Goal: Task Accomplishment & Management: Use online tool/utility

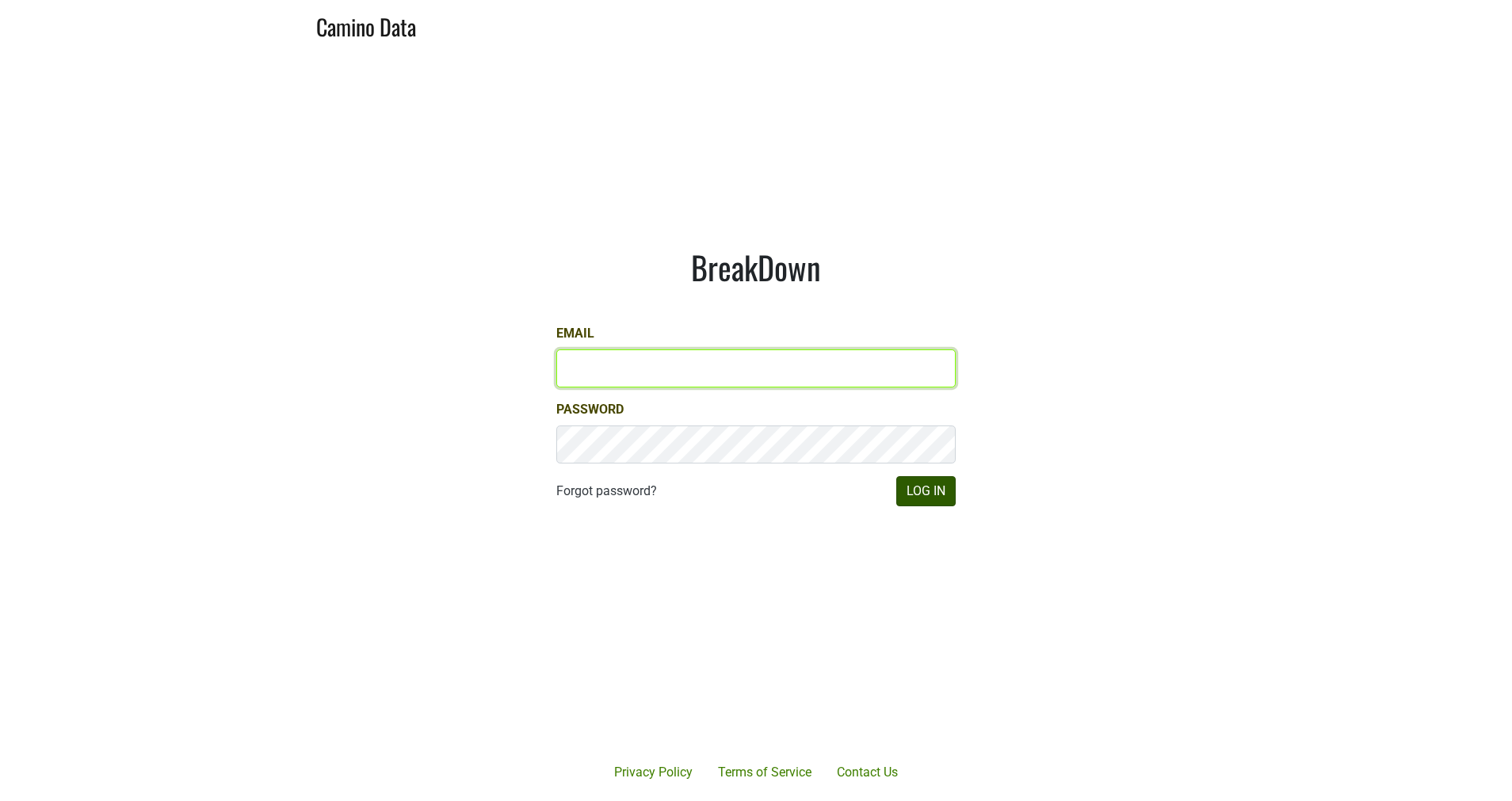
type input "JRANCE@REALMCELLARS.COM"
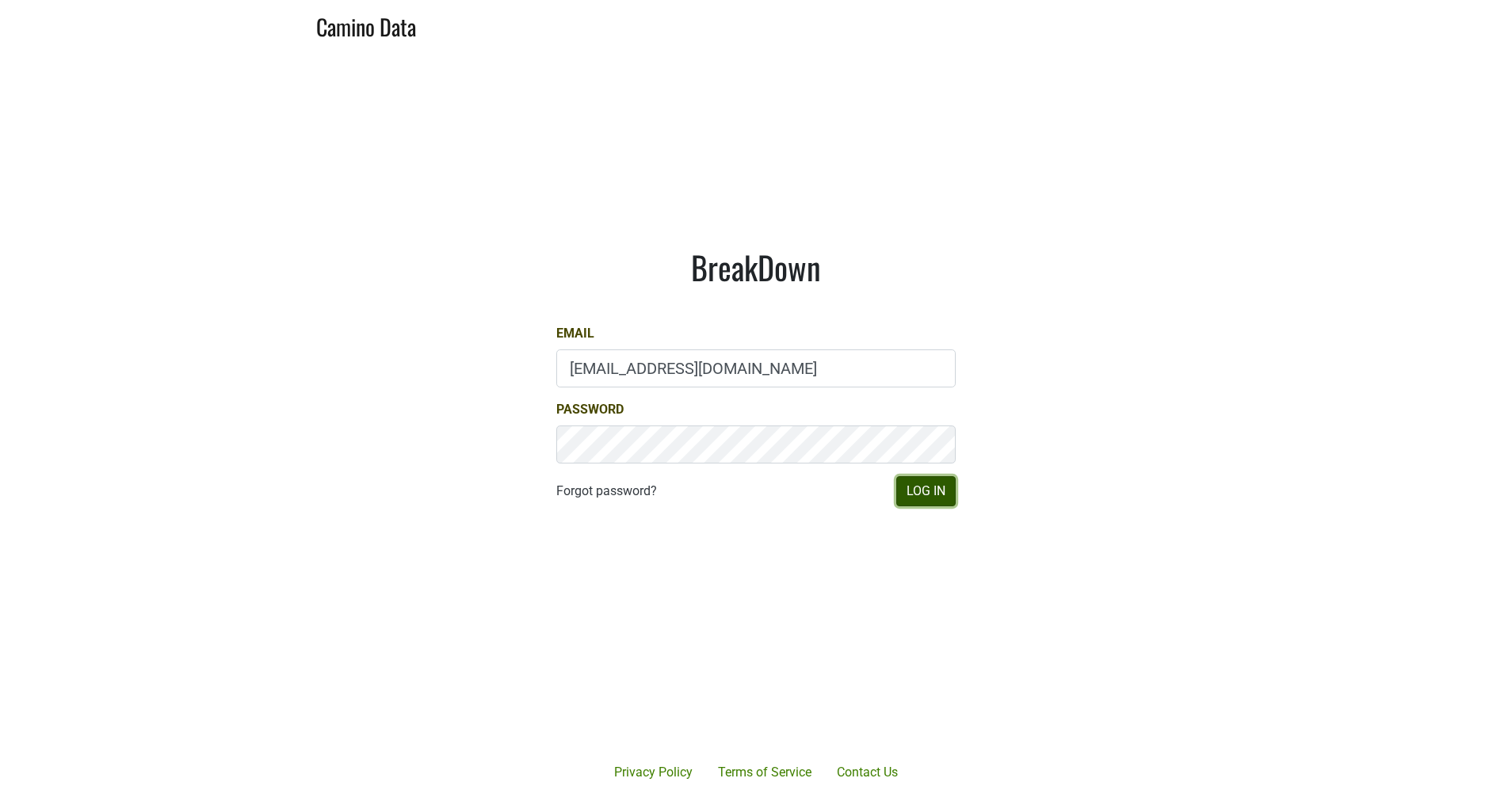
click at [934, 484] on button "Log In" at bounding box center [926, 491] width 59 height 31
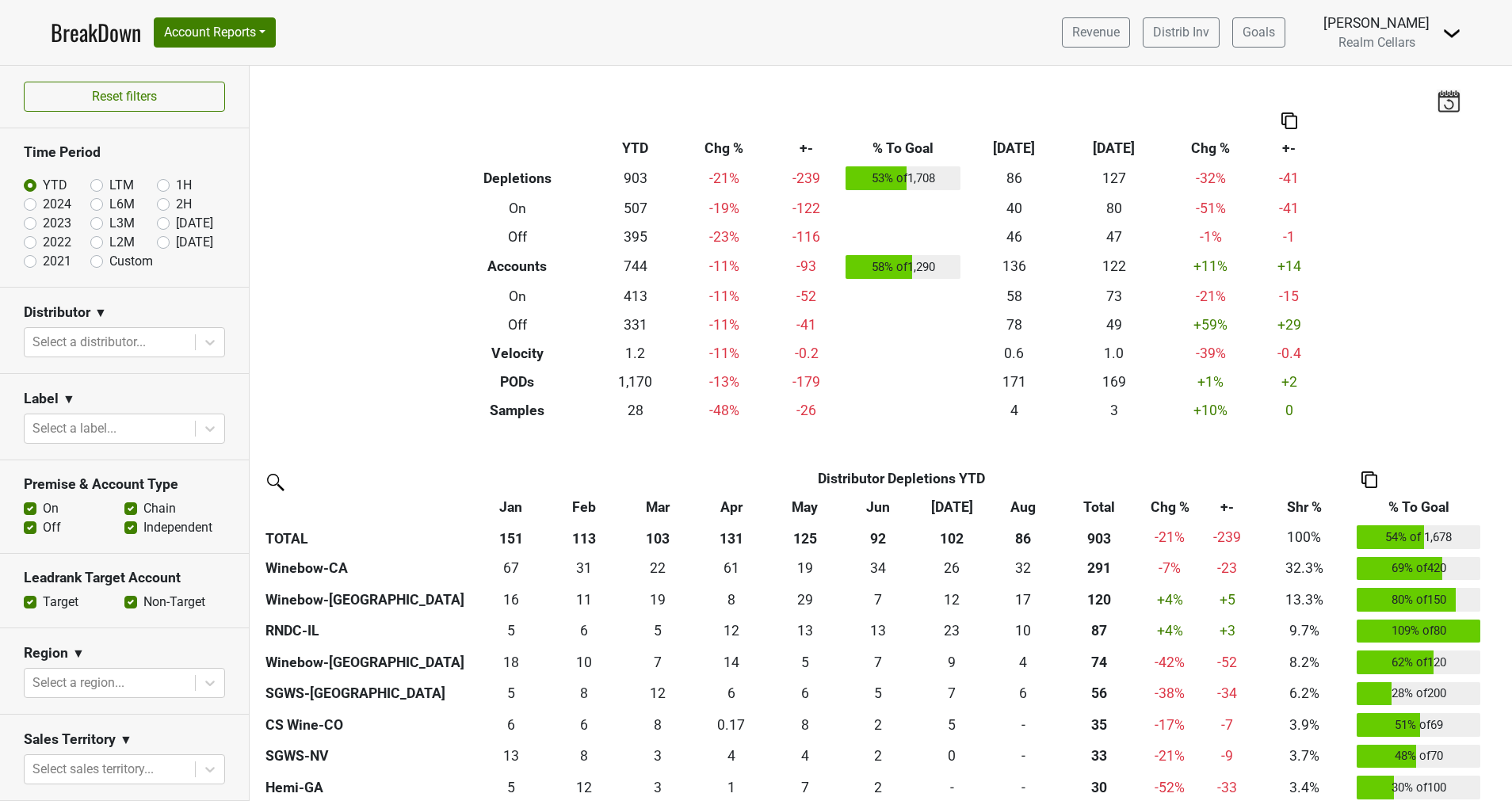
click at [109, 188] on label "LTM" at bounding box center [121, 184] width 25 height 19
click at [91, 188] on input "LTM" at bounding box center [122, 183] width 63 height 16
radio input "true"
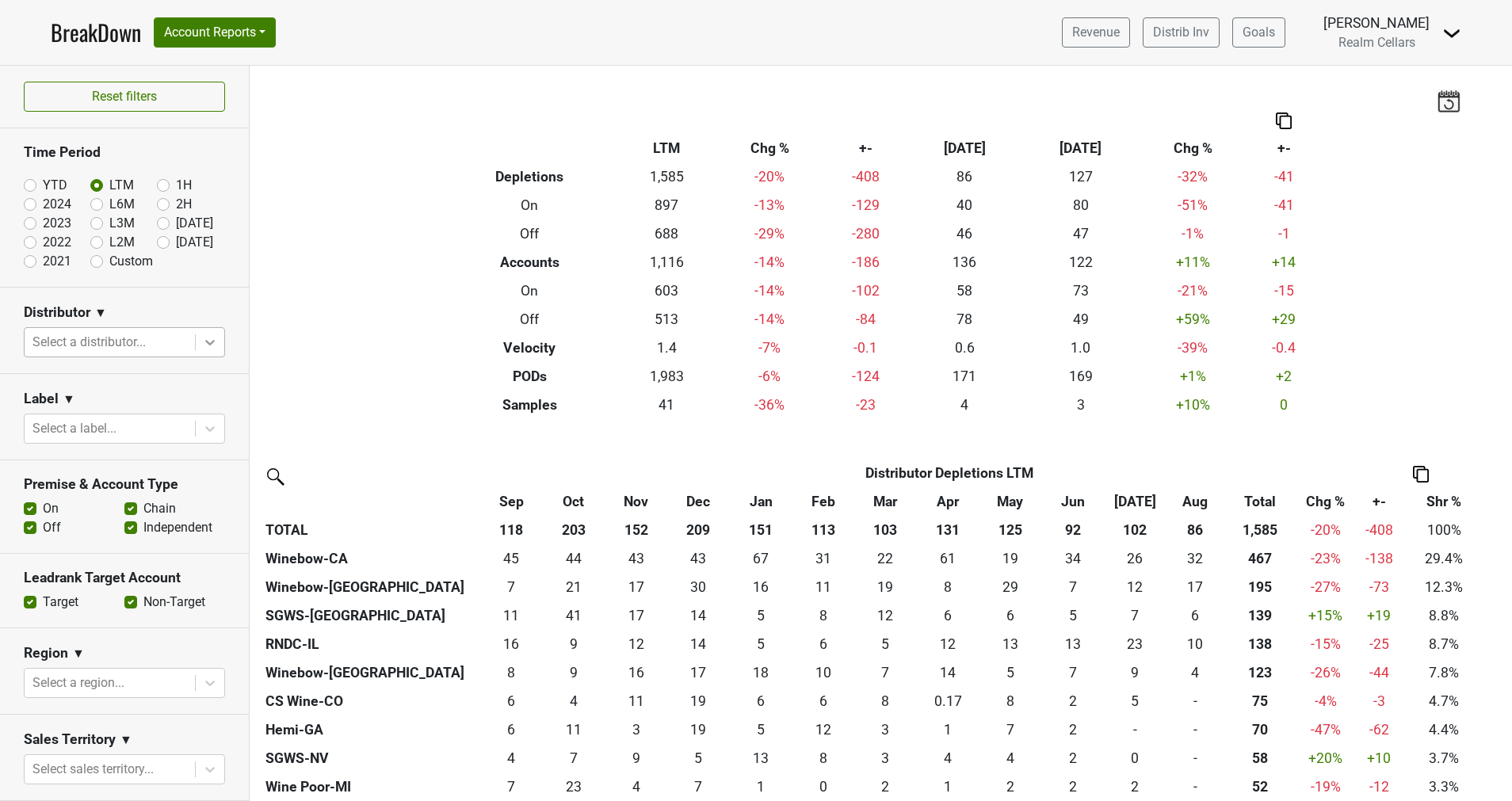
click at [202, 347] on icon at bounding box center [210, 342] width 16 height 16
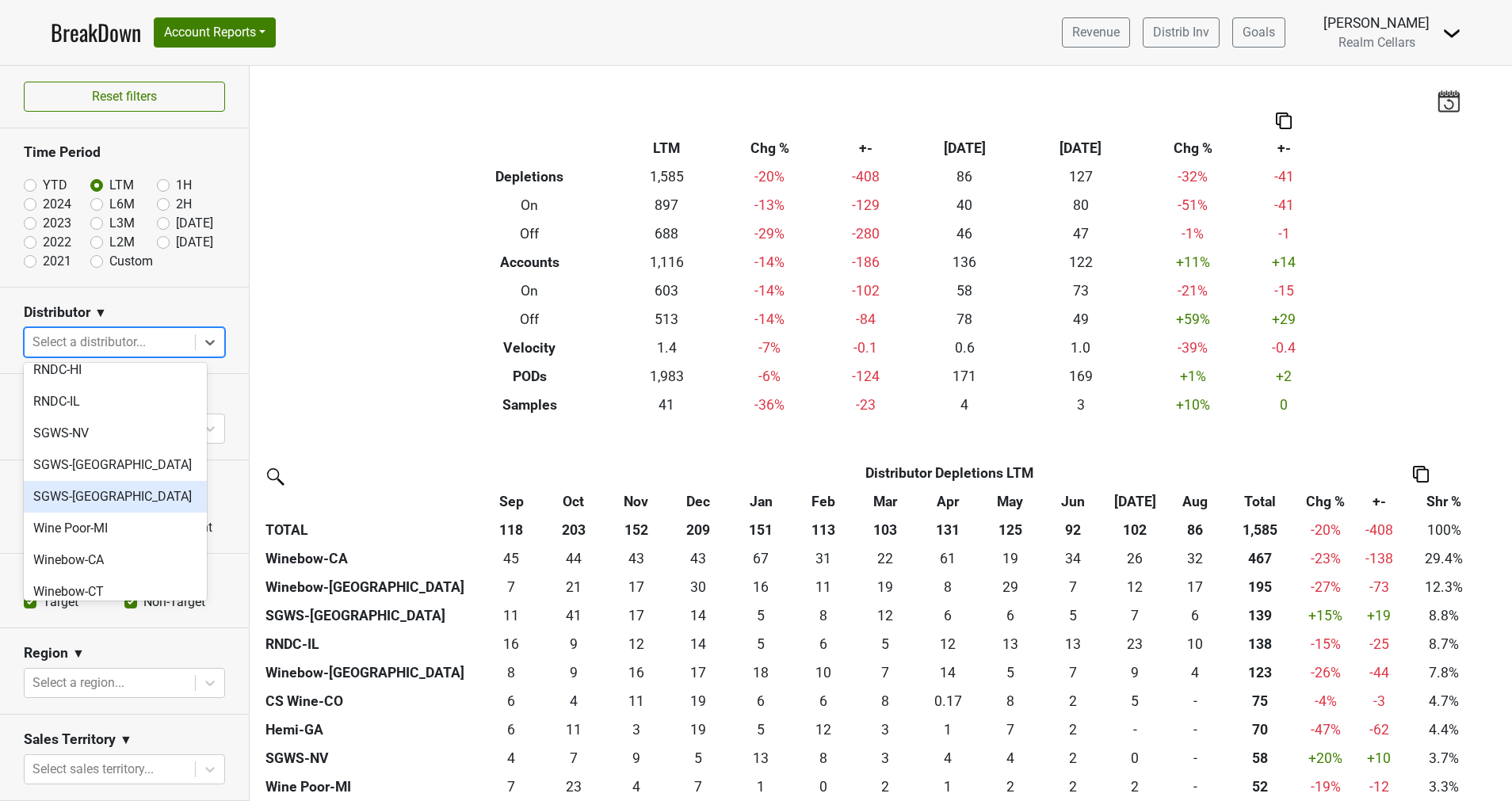
scroll to position [450, 0]
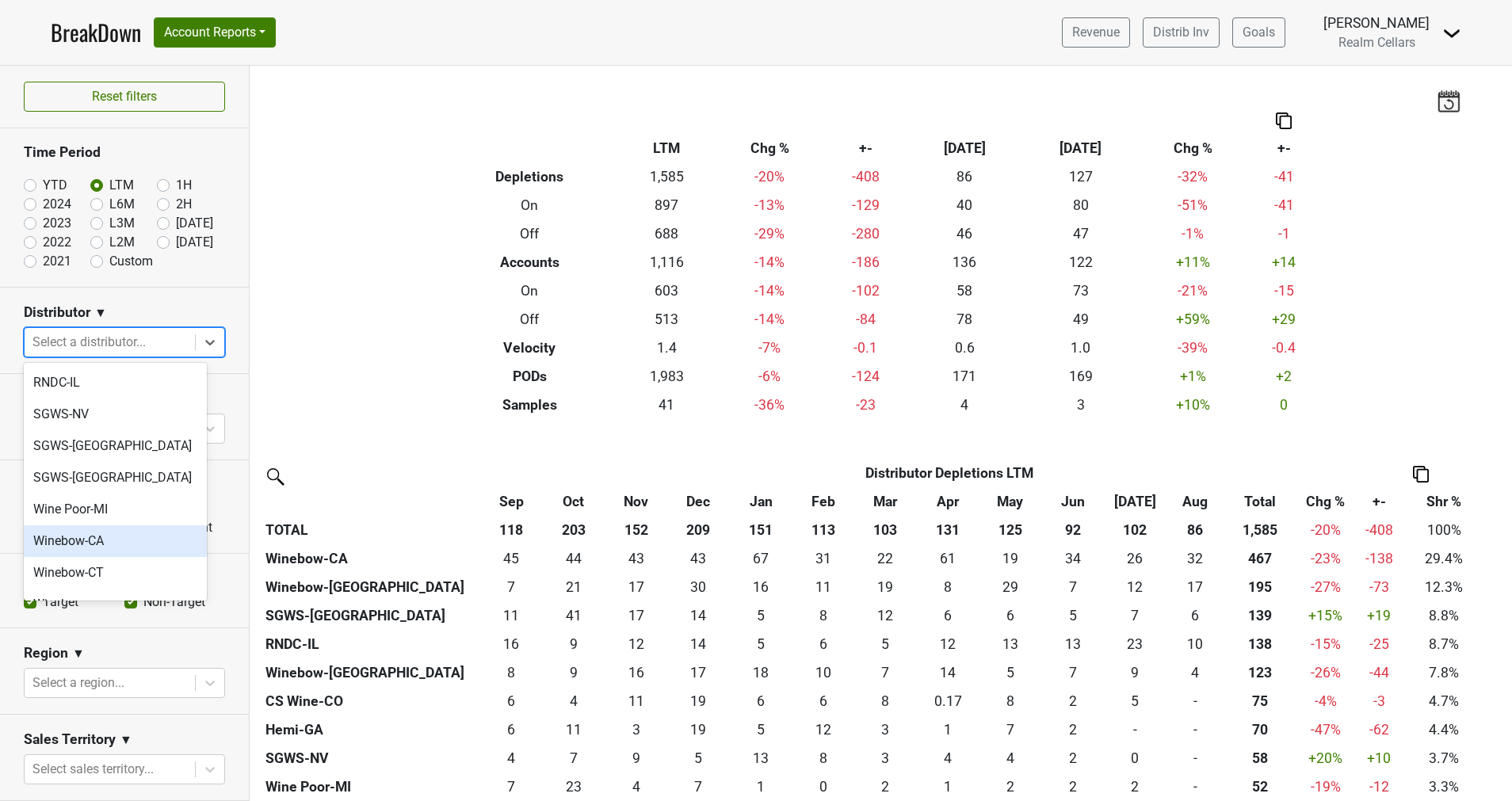
click at [120, 526] on div "Winebow-CA" at bounding box center [115, 542] width 183 height 32
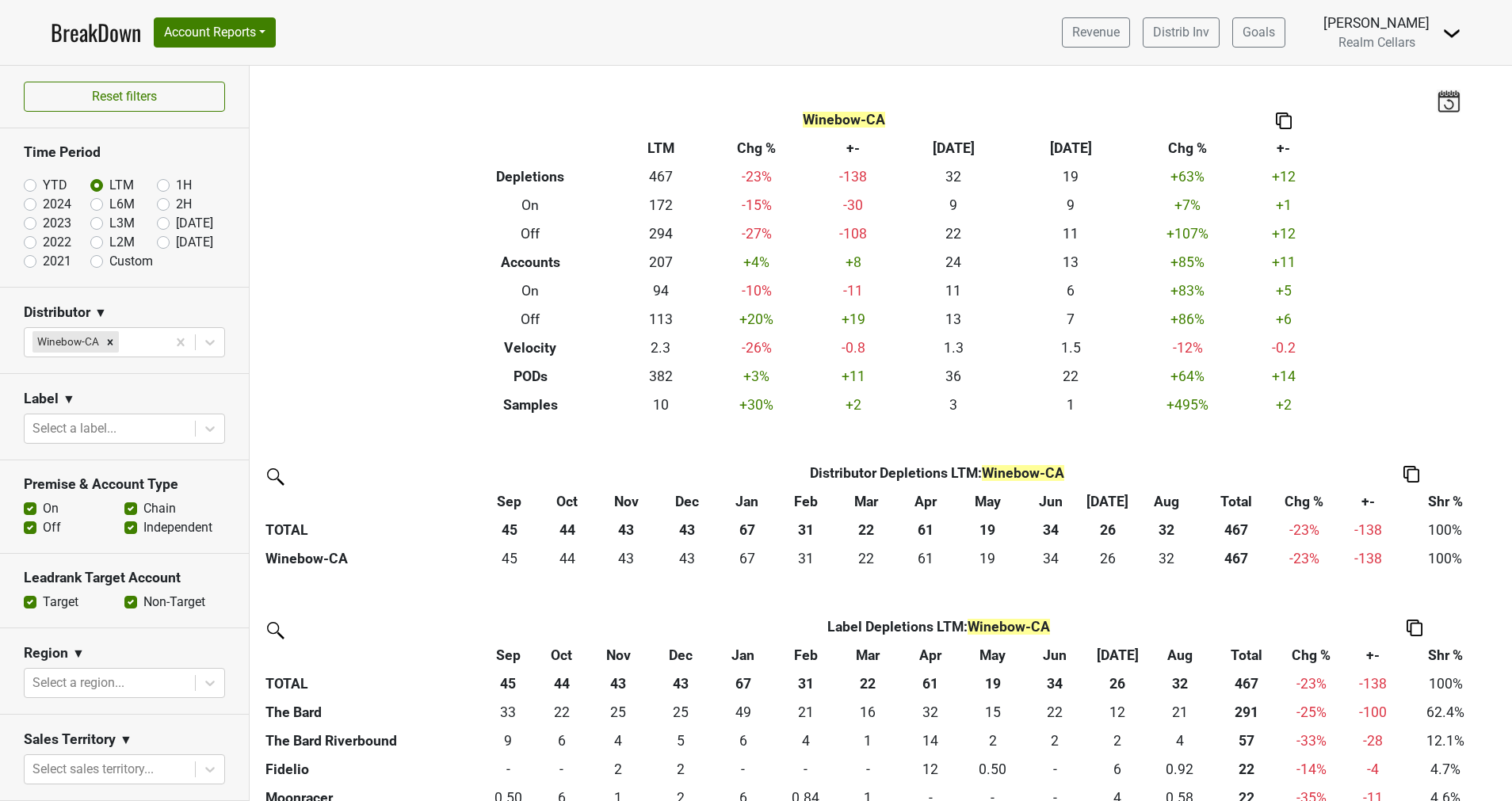
click at [143, 604] on label "Non-Target" at bounding box center [174, 602] width 62 height 19
click at [124, 604] on input "Non-Target" at bounding box center [130, 601] width 13 height 16
checkbox input "false"
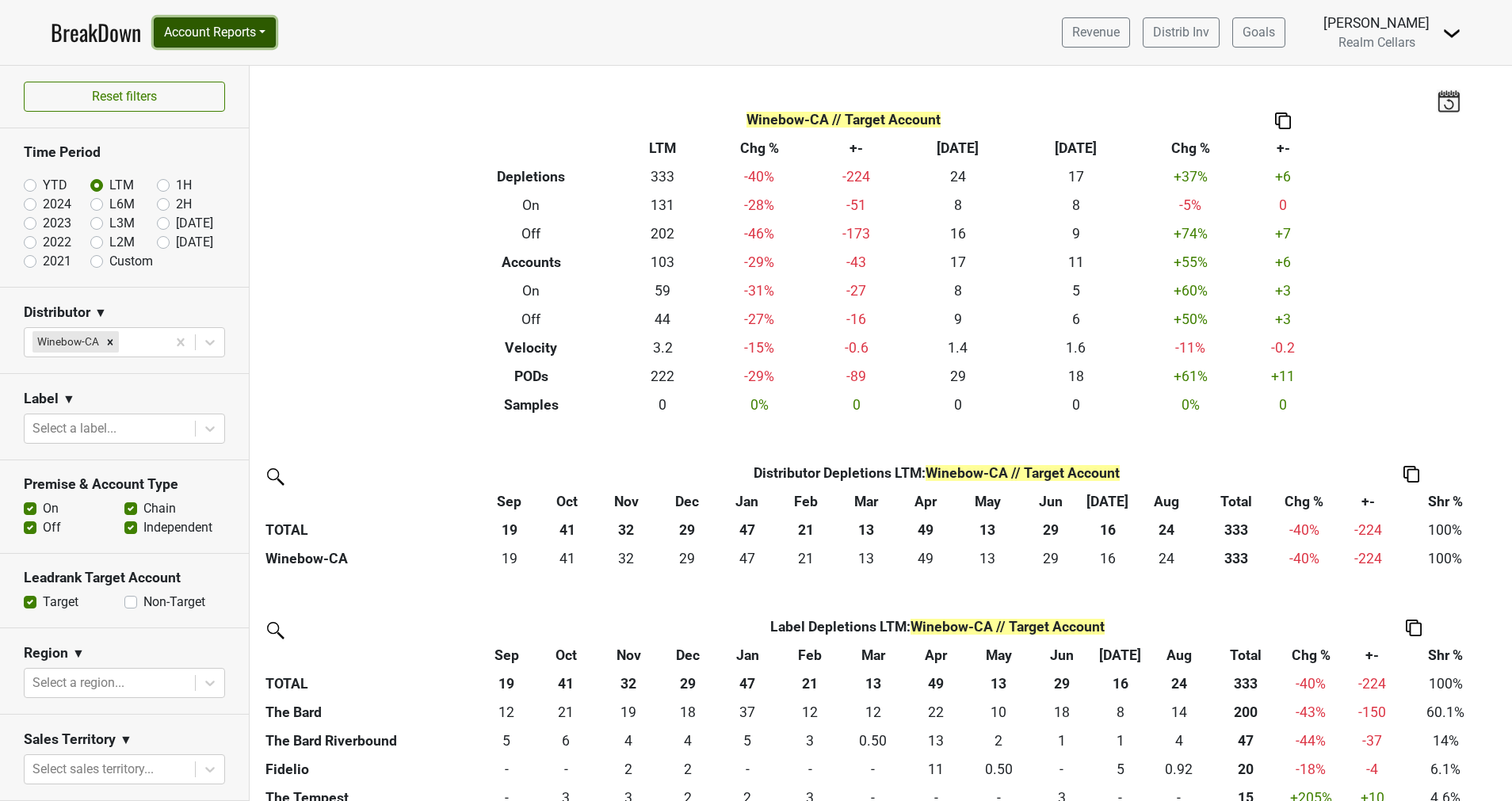
click at [216, 28] on button "Account Reports" at bounding box center [215, 33] width 122 height 31
click at [223, 67] on link "SuperRanker" at bounding box center [225, 69] width 140 height 26
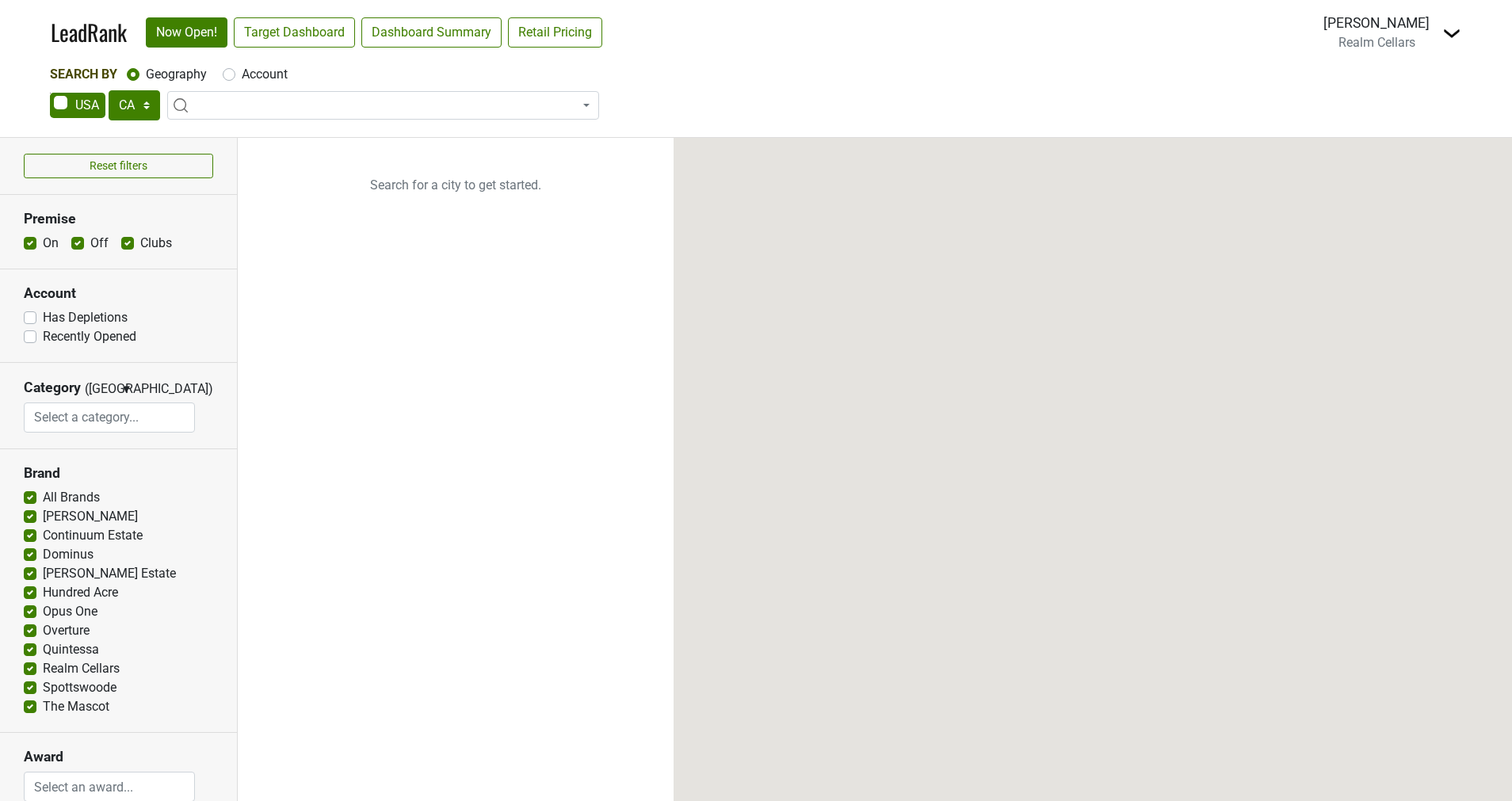
select select "CA"
select select
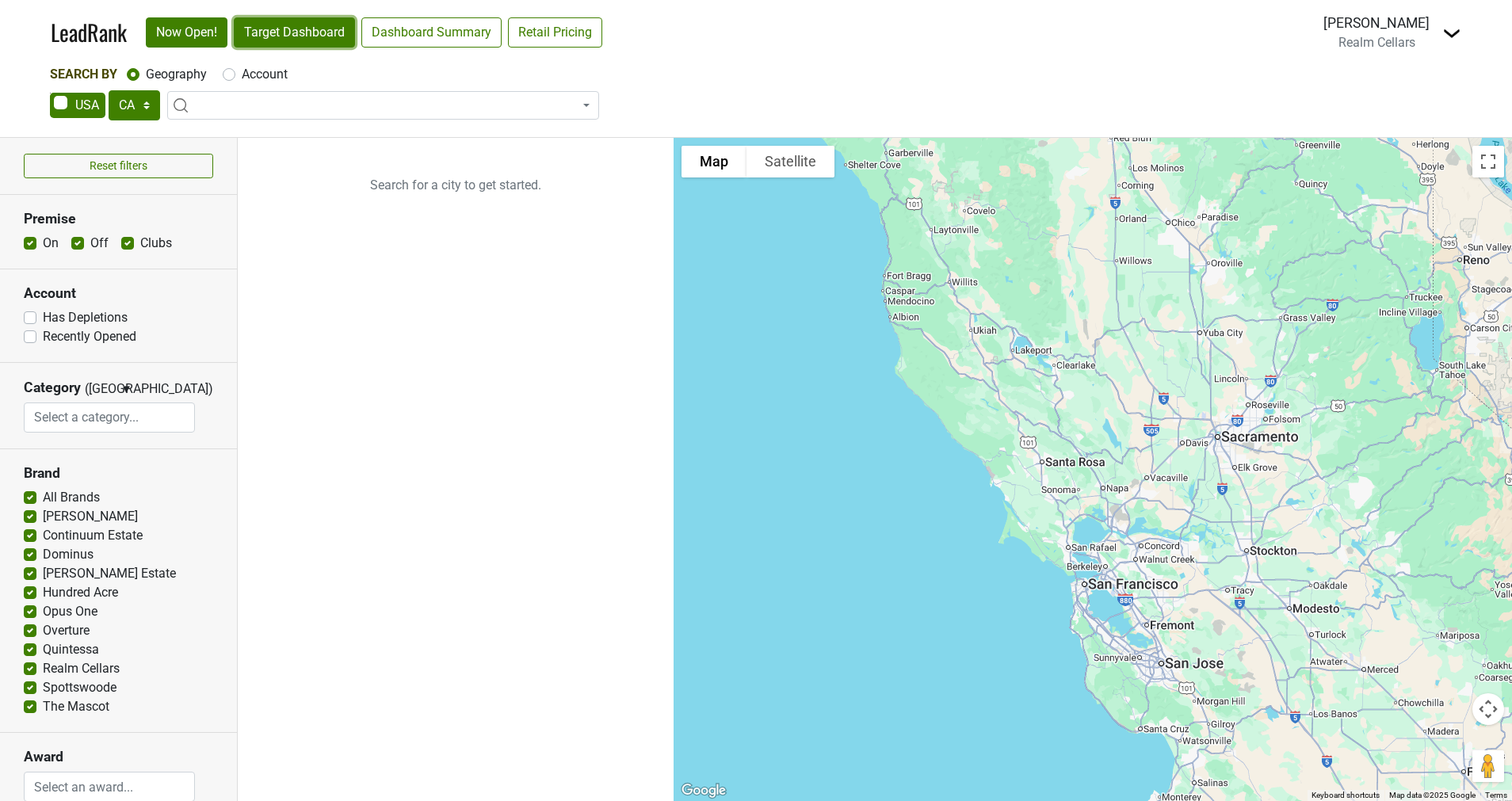
click at [292, 31] on link "Target Dashboard" at bounding box center [294, 33] width 121 height 31
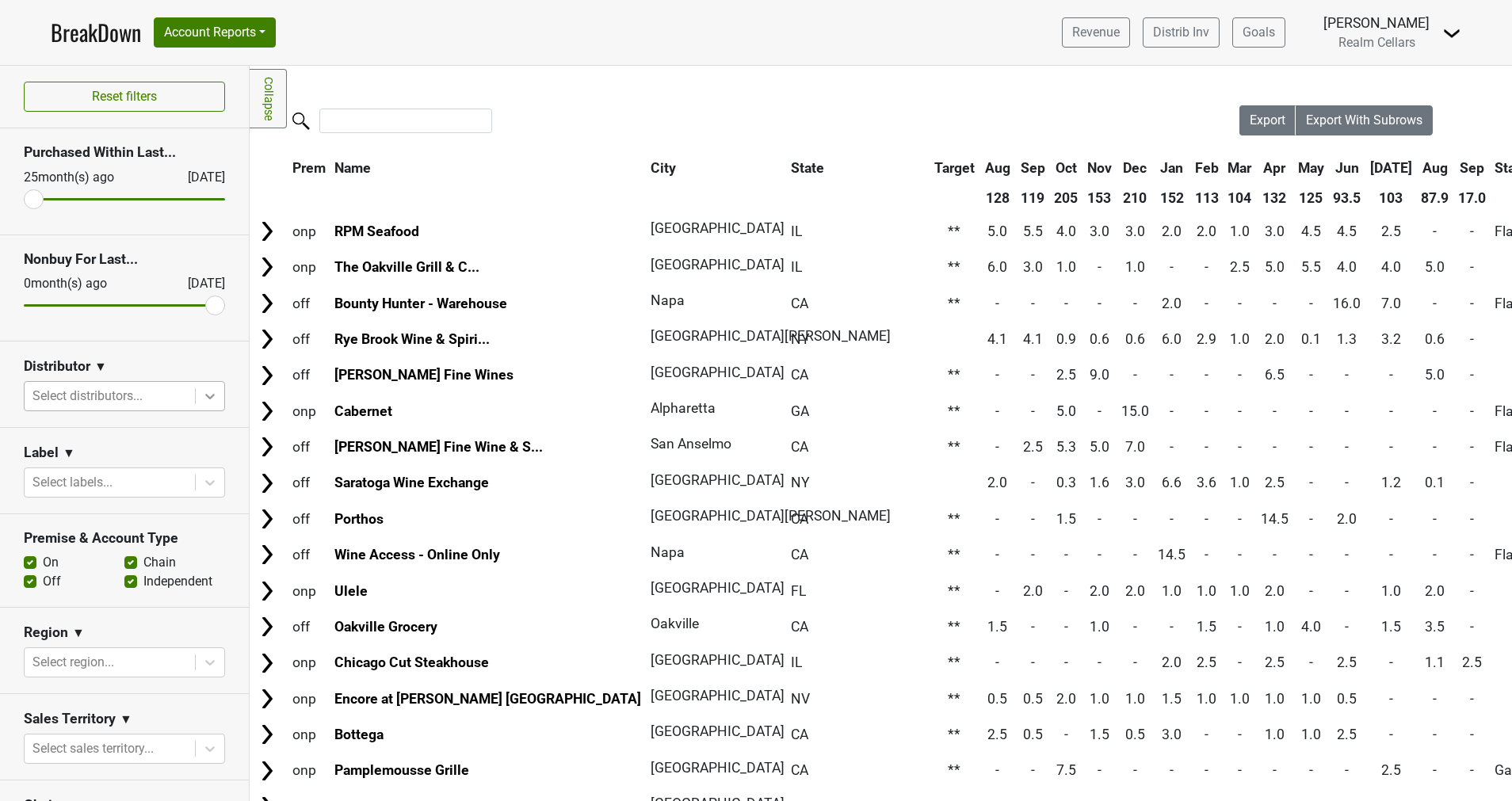
click at [202, 394] on icon at bounding box center [210, 397] width 16 height 16
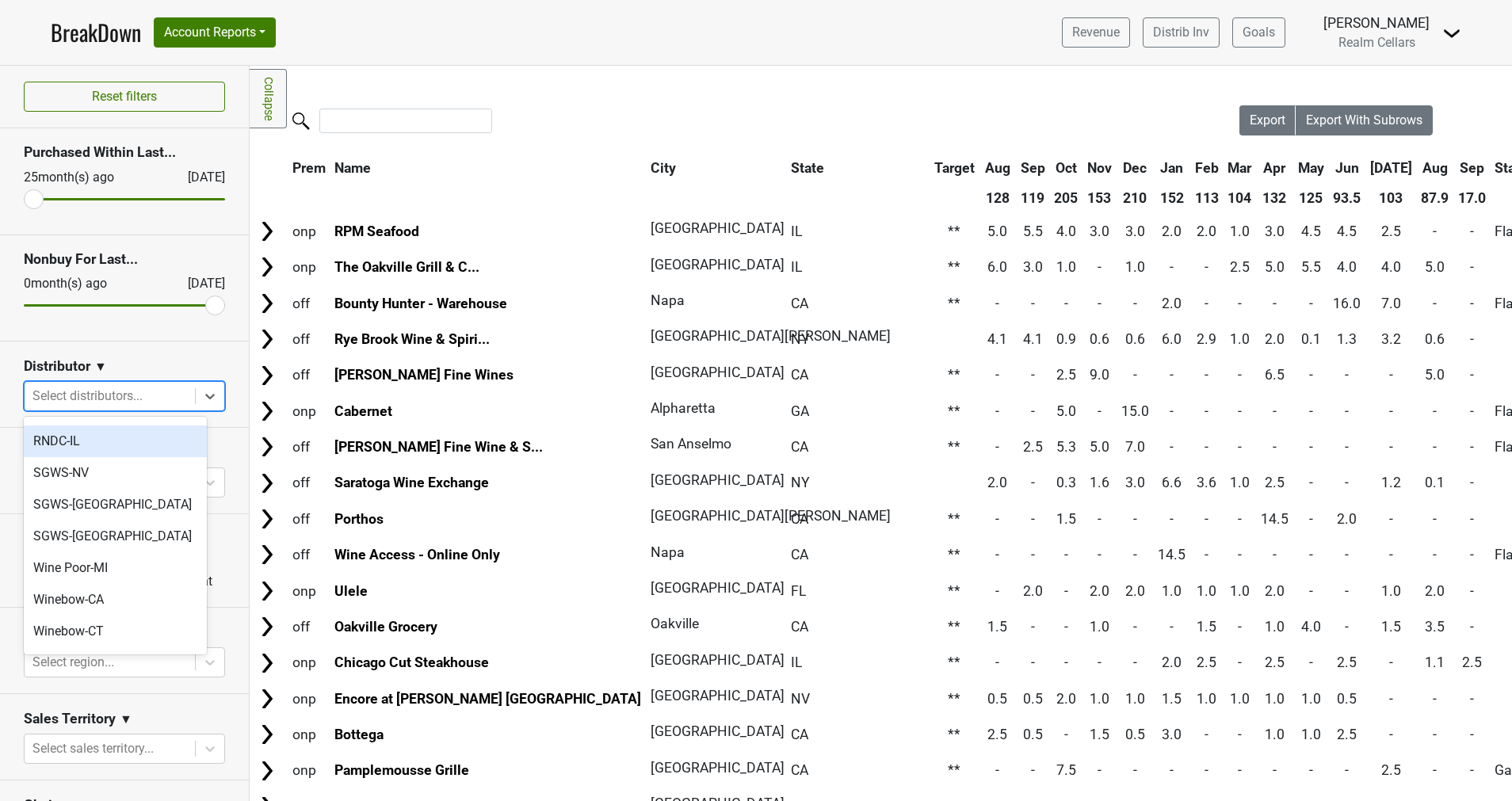
scroll to position [447, 0]
click at [115, 582] on div "Winebow-CA" at bounding box center [115, 598] width 183 height 32
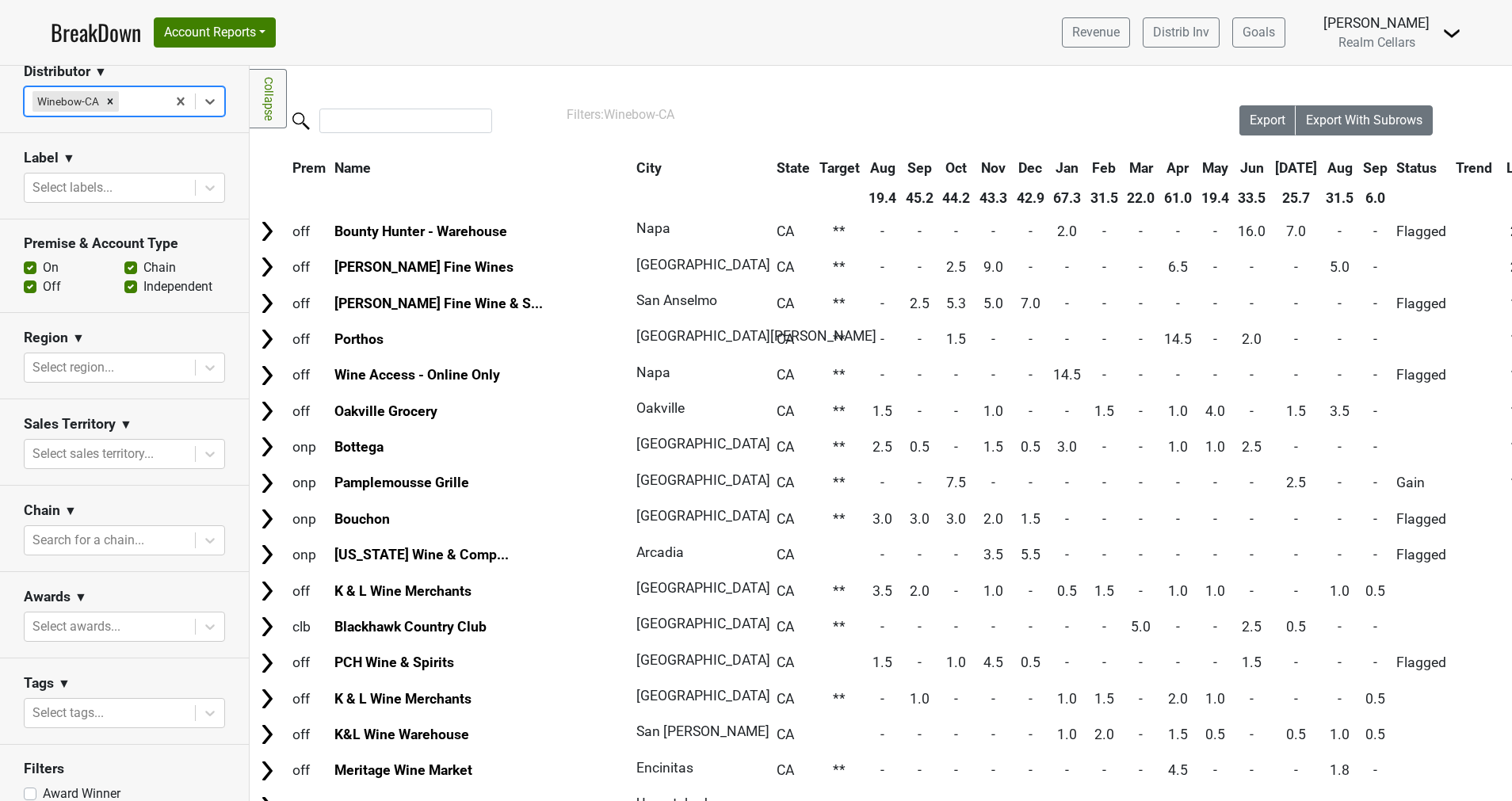
scroll to position [345, 0]
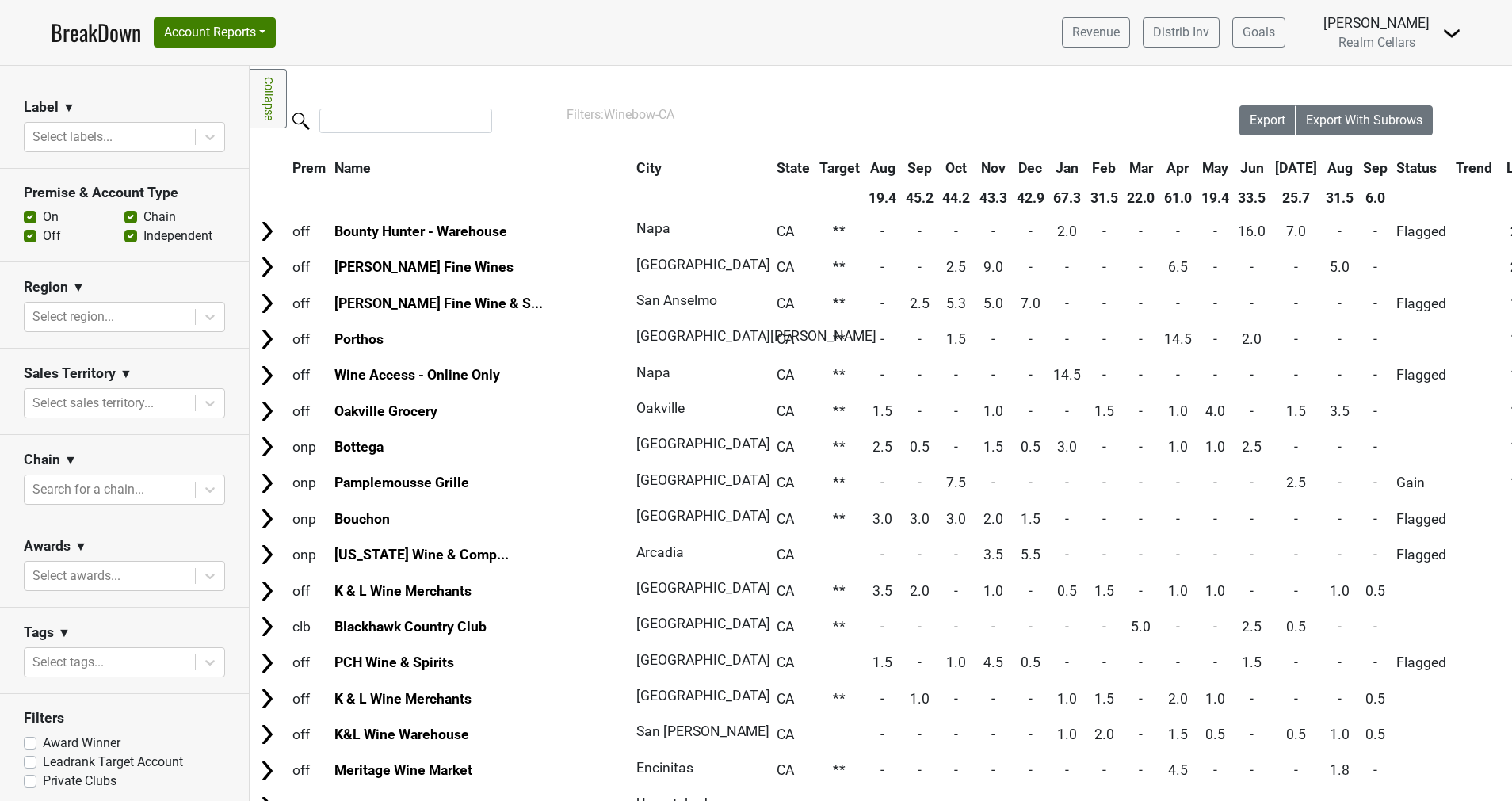
click at [42, 757] on label "Leadrank Target Account" at bounding box center [112, 762] width 140 height 19
click at [29, 757] on input "Leadrank Target Account" at bounding box center [30, 761] width 13 height 16
checkbox input "true"
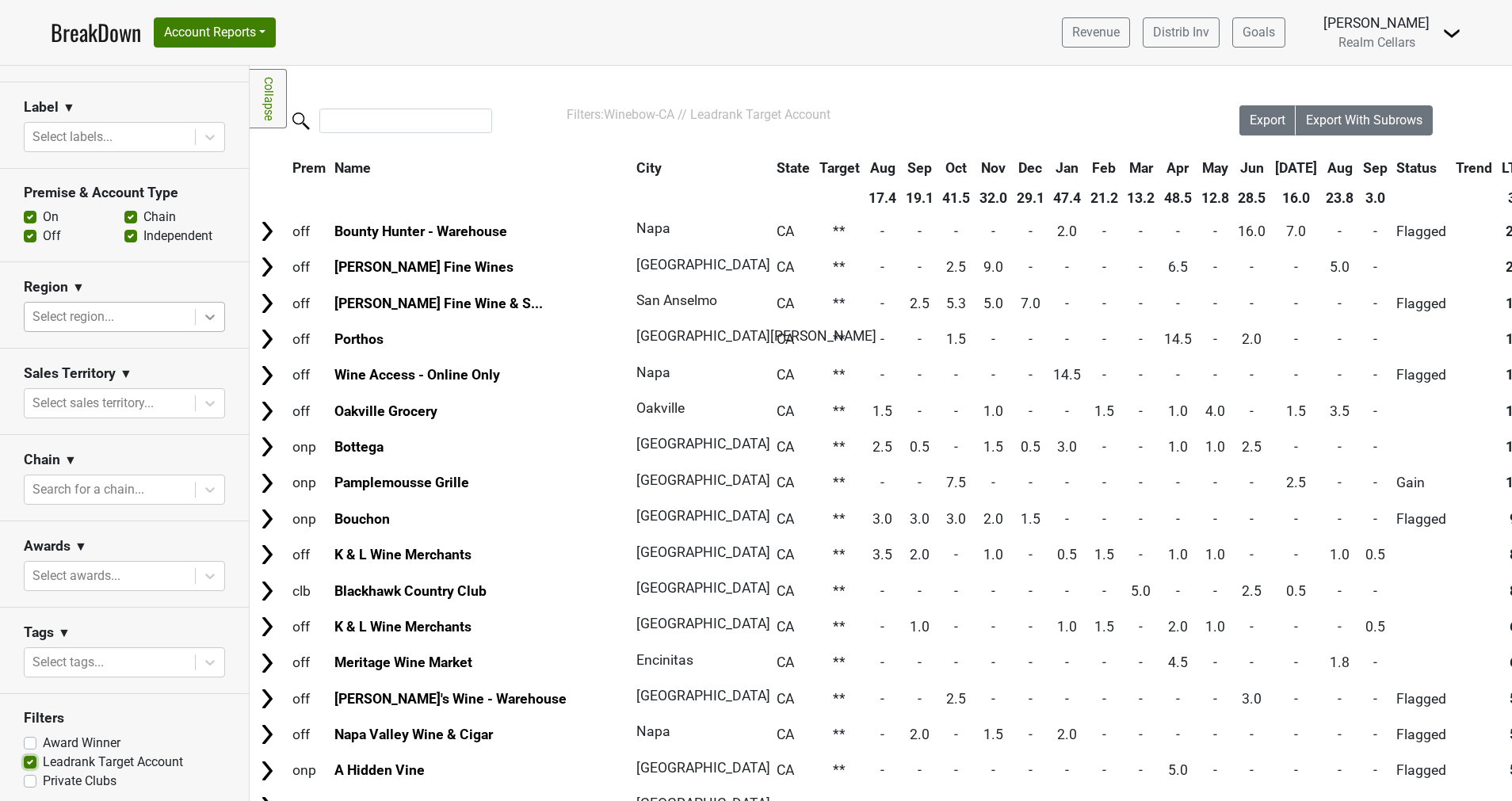
scroll to position [0, 0]
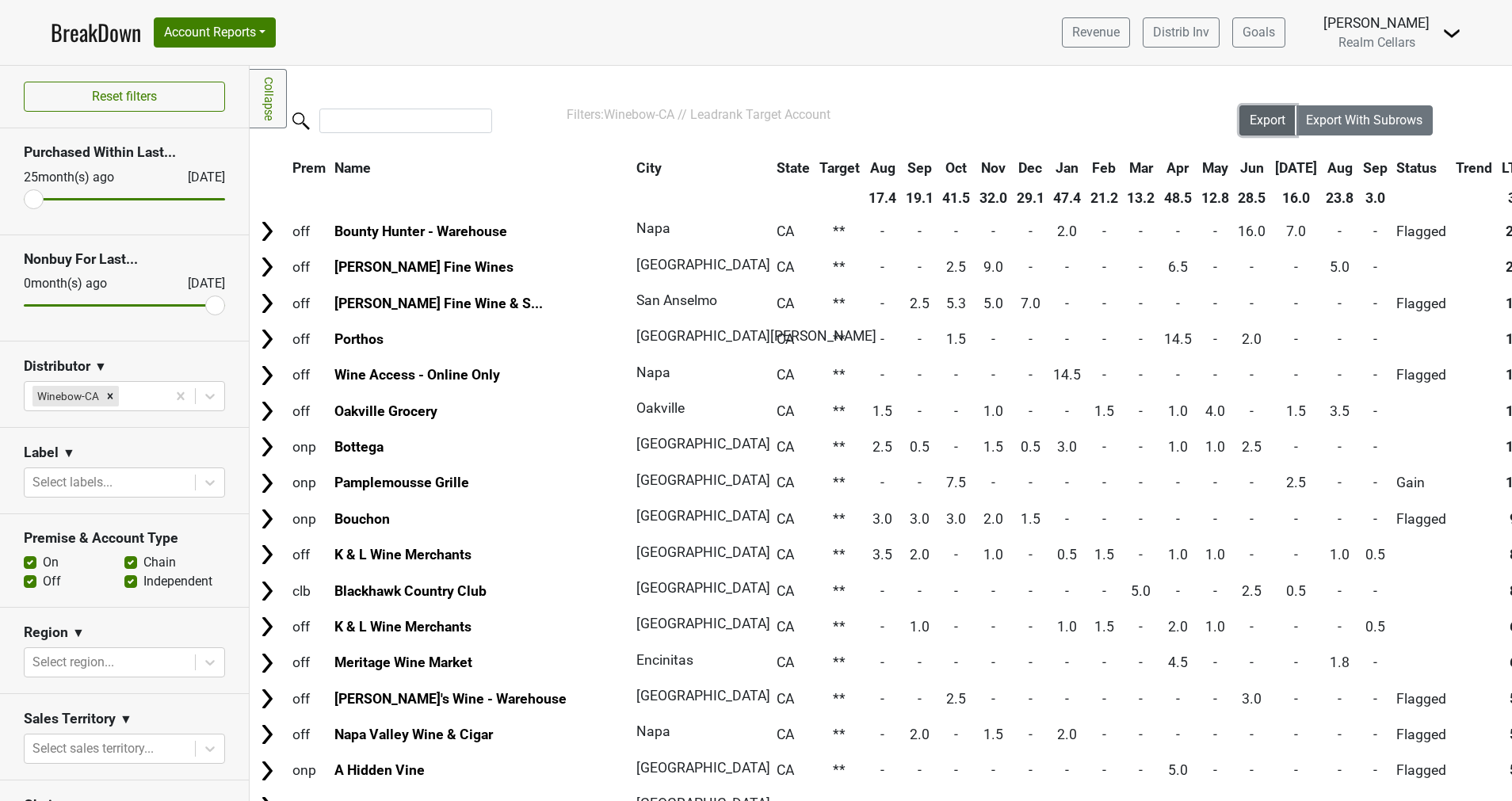
click at [1251, 120] on span "Export" at bounding box center [1267, 119] width 36 height 15
click at [84, 37] on link "BreakDown" at bounding box center [96, 33] width 91 height 34
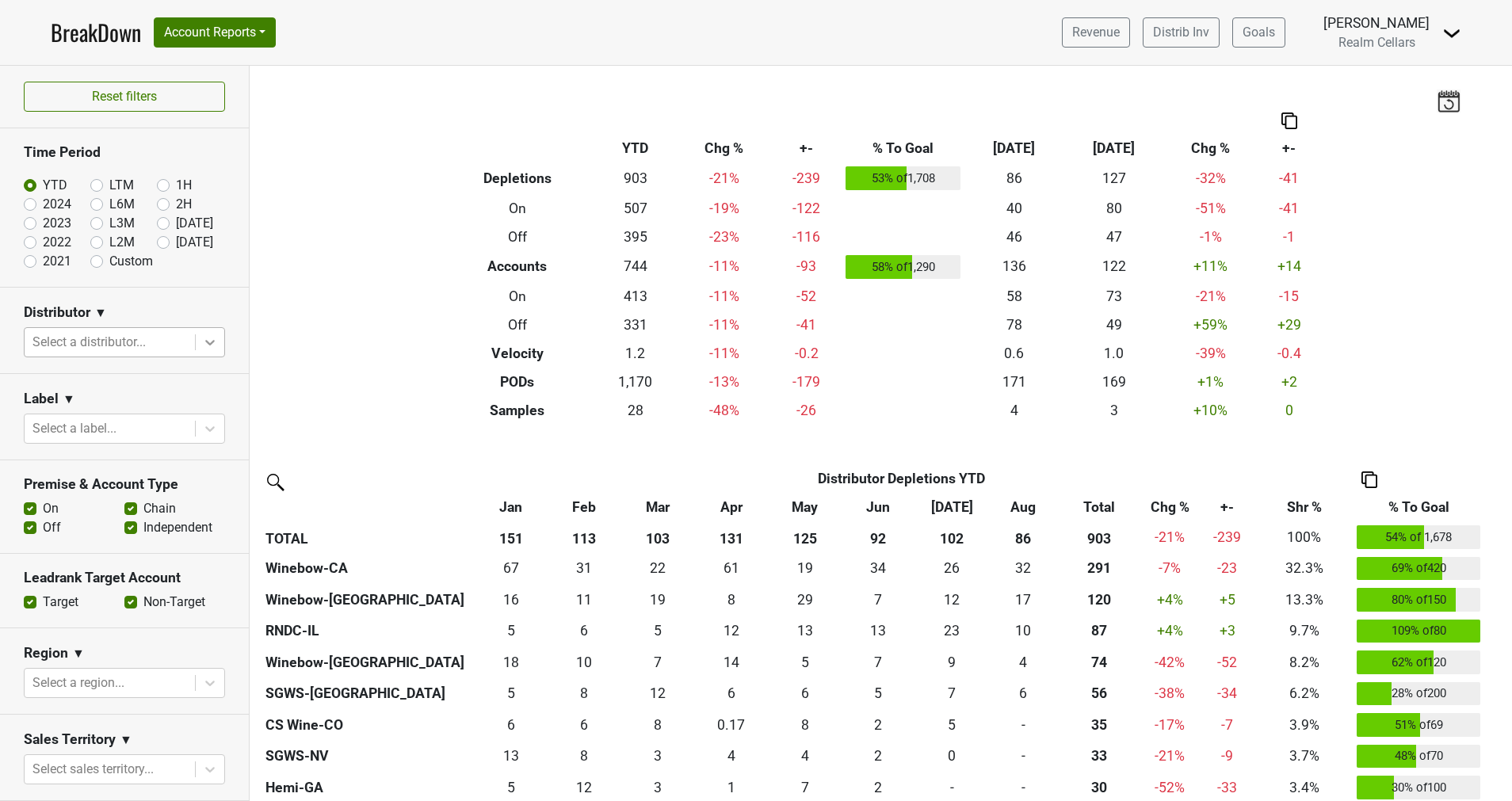
click at [202, 347] on icon at bounding box center [210, 342] width 16 height 16
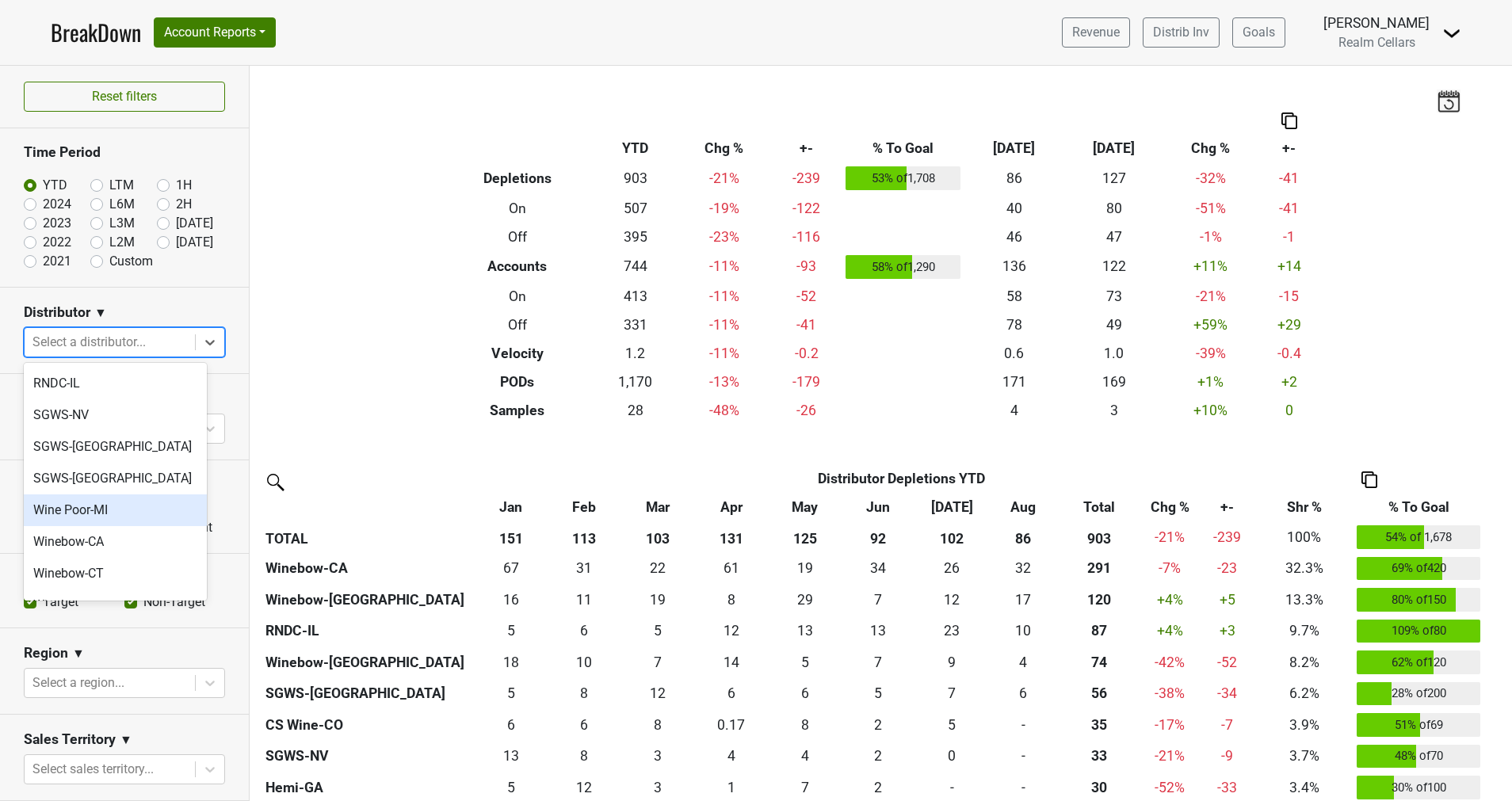
scroll to position [450, 0]
click at [114, 526] on div "Winebow-CA" at bounding box center [115, 542] width 183 height 32
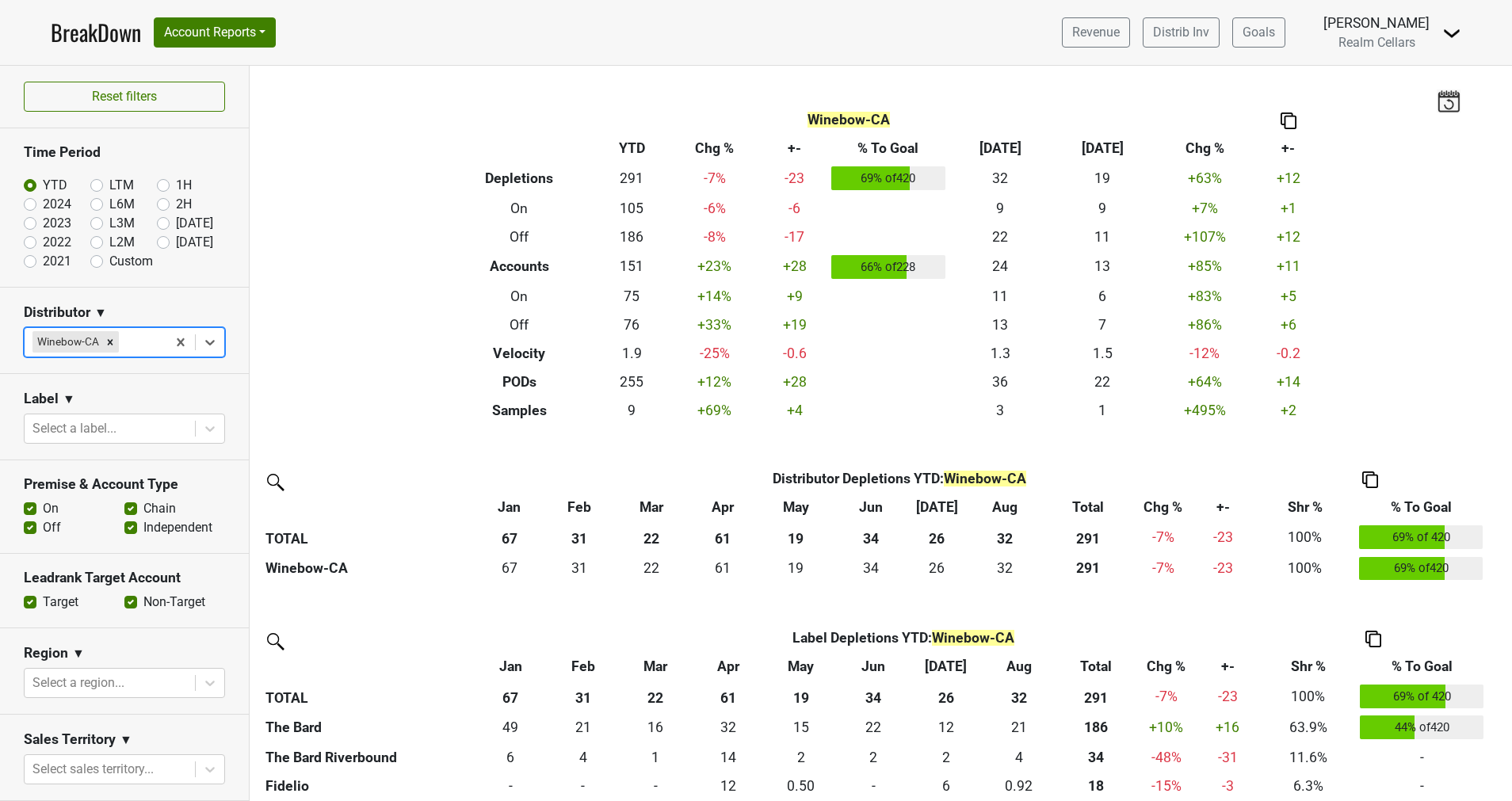
click at [109, 183] on label "LTM" at bounding box center [121, 184] width 25 height 19
click at [91, 183] on input "LTM" at bounding box center [122, 183] width 63 height 16
radio input "true"
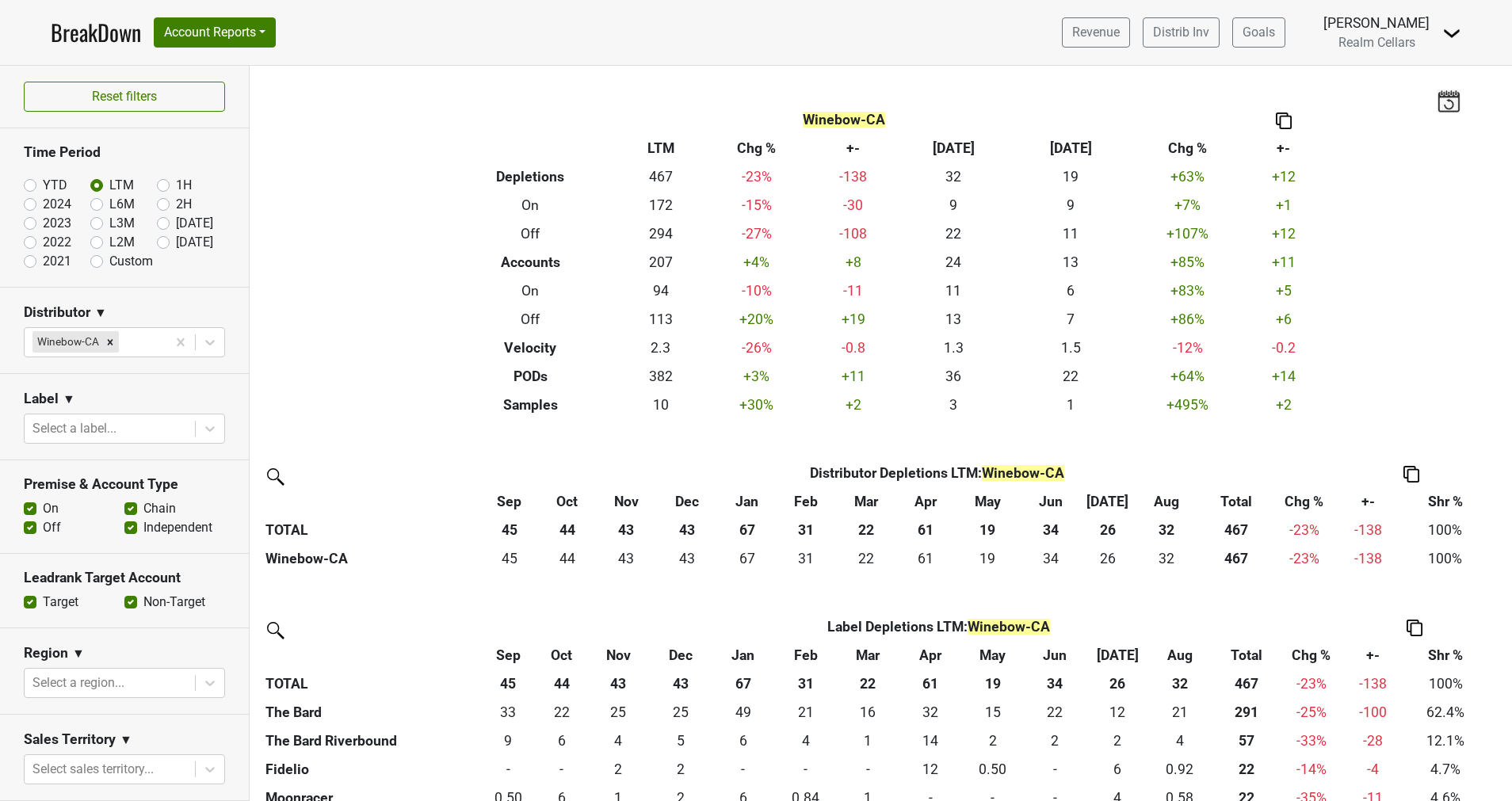
click at [125, 608] on div "Non-Target" at bounding box center [175, 602] width 101 height 19
click at [143, 601] on label "Non-Target" at bounding box center [174, 602] width 62 height 19
click at [124, 601] on input "Non-Target" at bounding box center [130, 601] width 13 height 16
checkbox input "false"
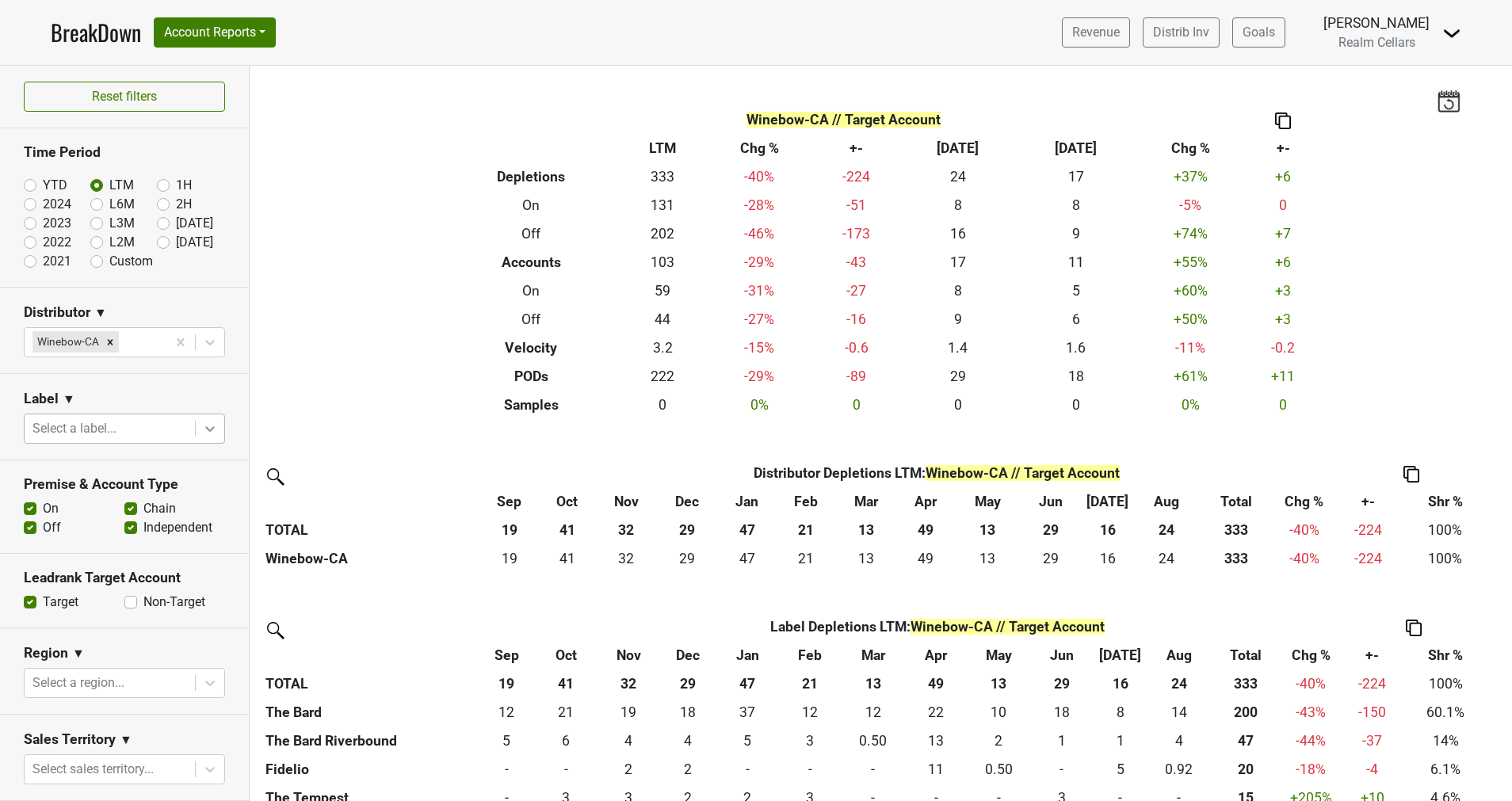
click at [202, 426] on icon at bounding box center [210, 429] width 16 height 16
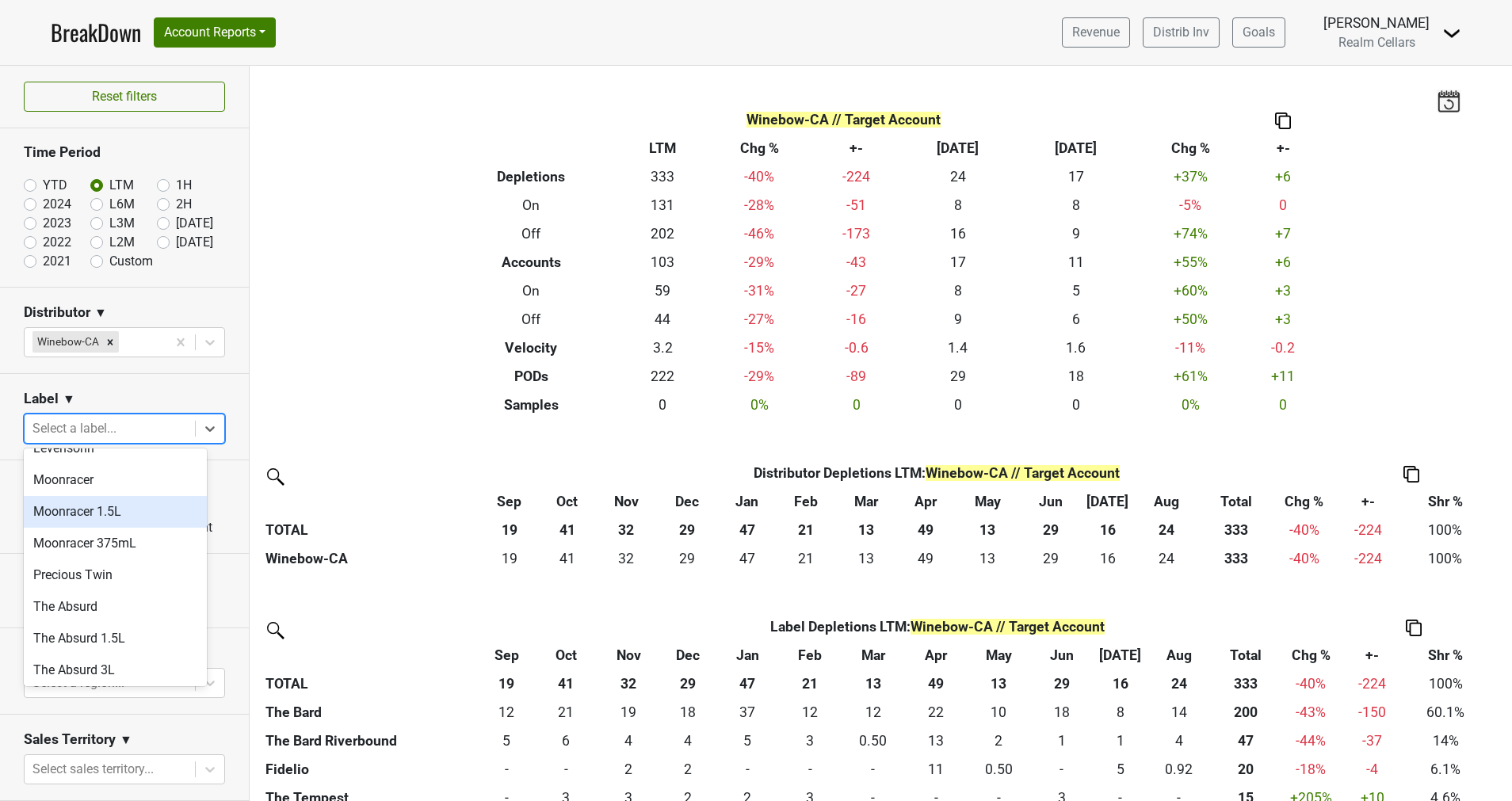
scroll to position [712, 0]
click at [76, 557] on div "Precious Twin" at bounding box center [115, 573] width 183 height 32
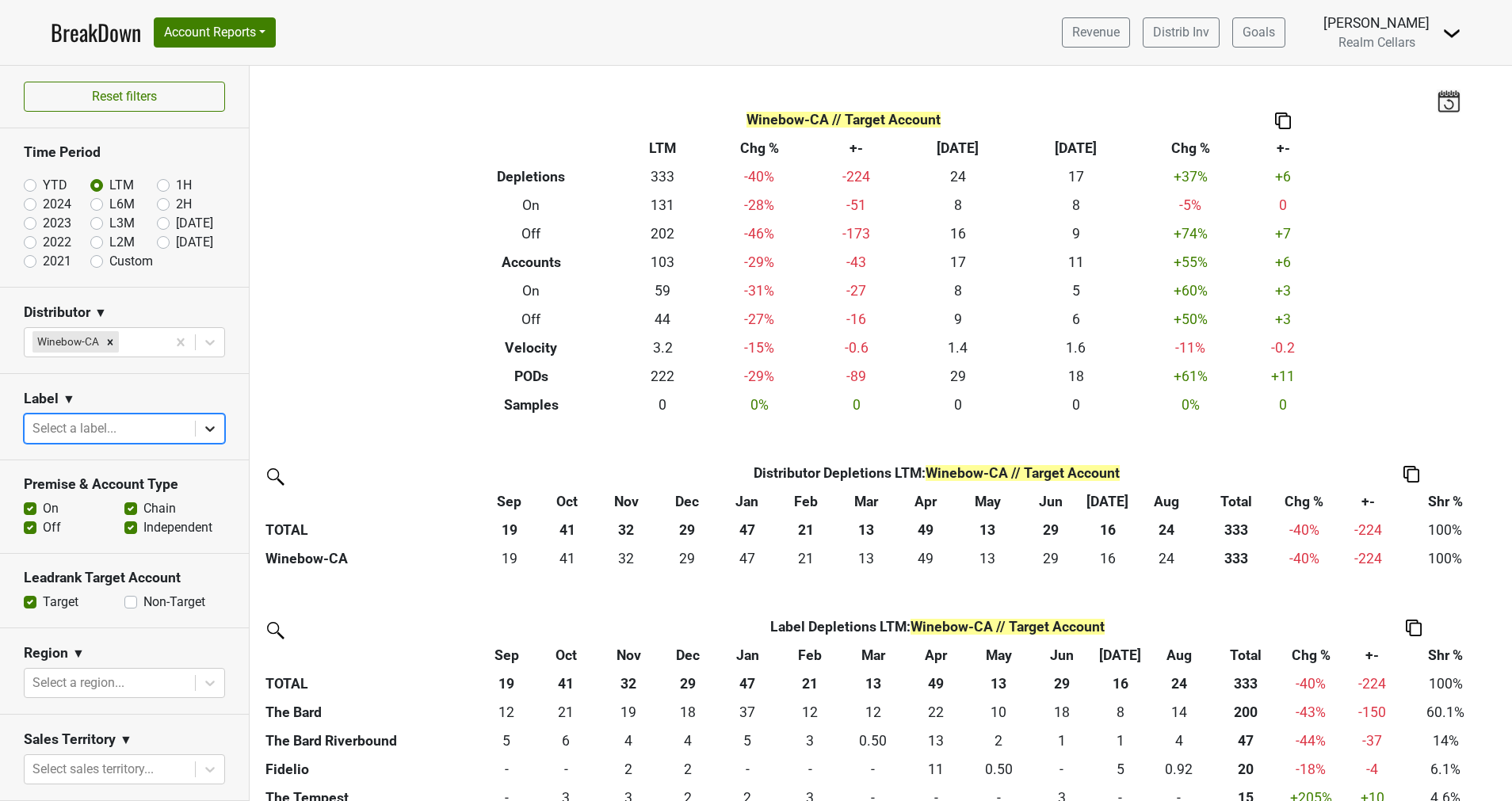
click at [205, 429] on icon at bounding box center [210, 429] width 10 height 6
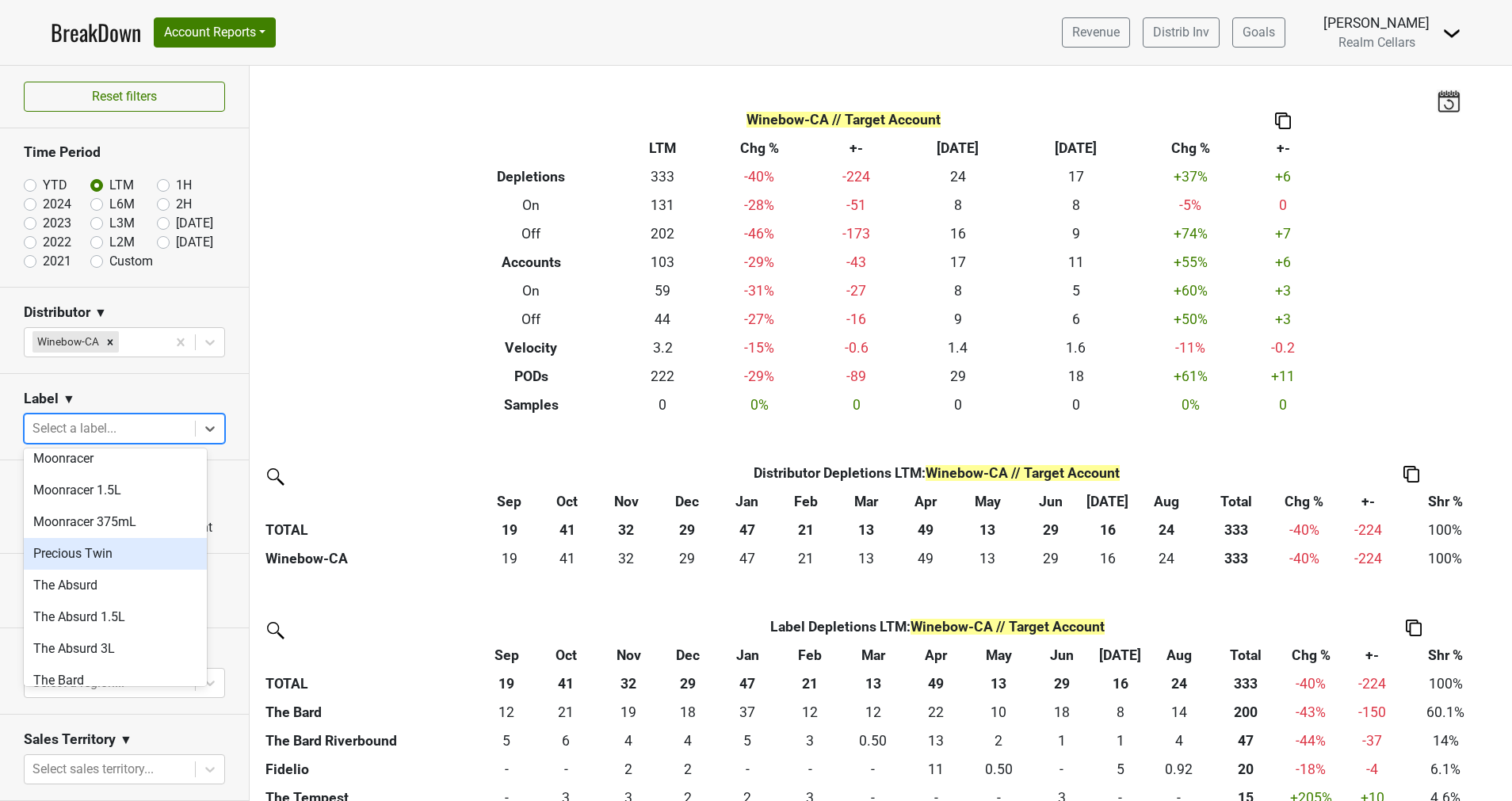
scroll to position [740, 0]
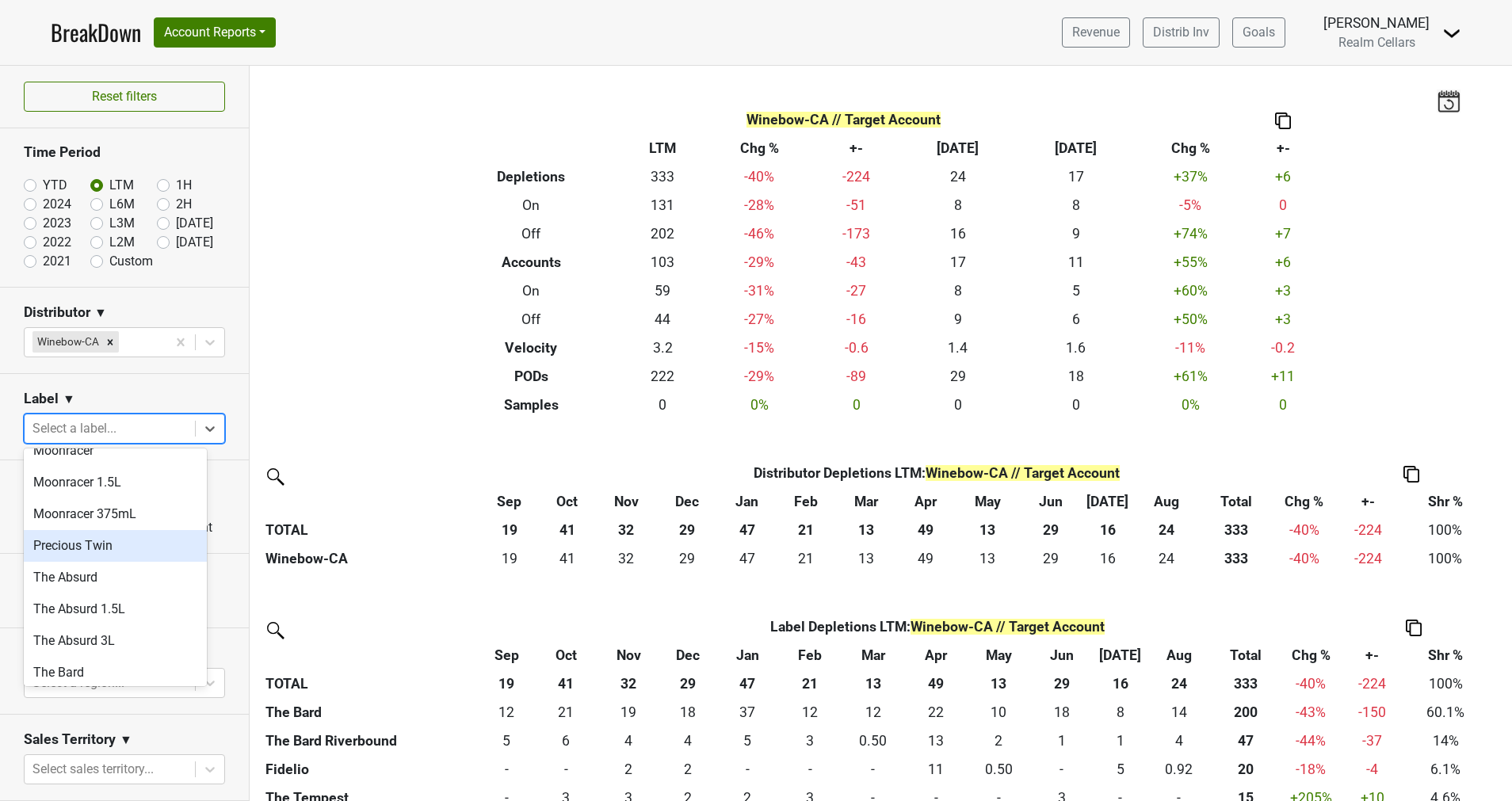
click at [109, 531] on div "Precious Twin" at bounding box center [115, 546] width 183 height 32
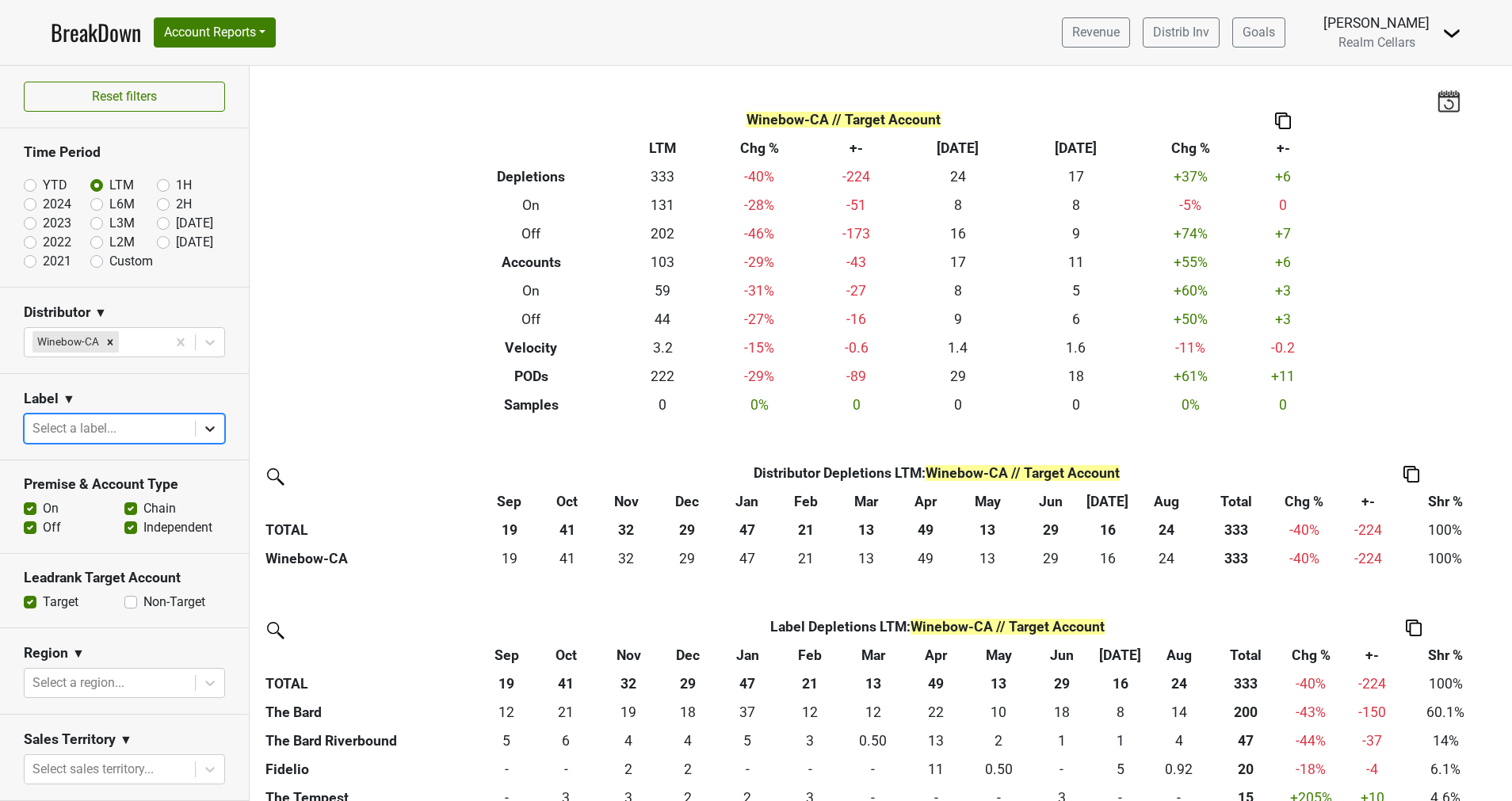
click at [202, 426] on icon at bounding box center [210, 429] width 16 height 16
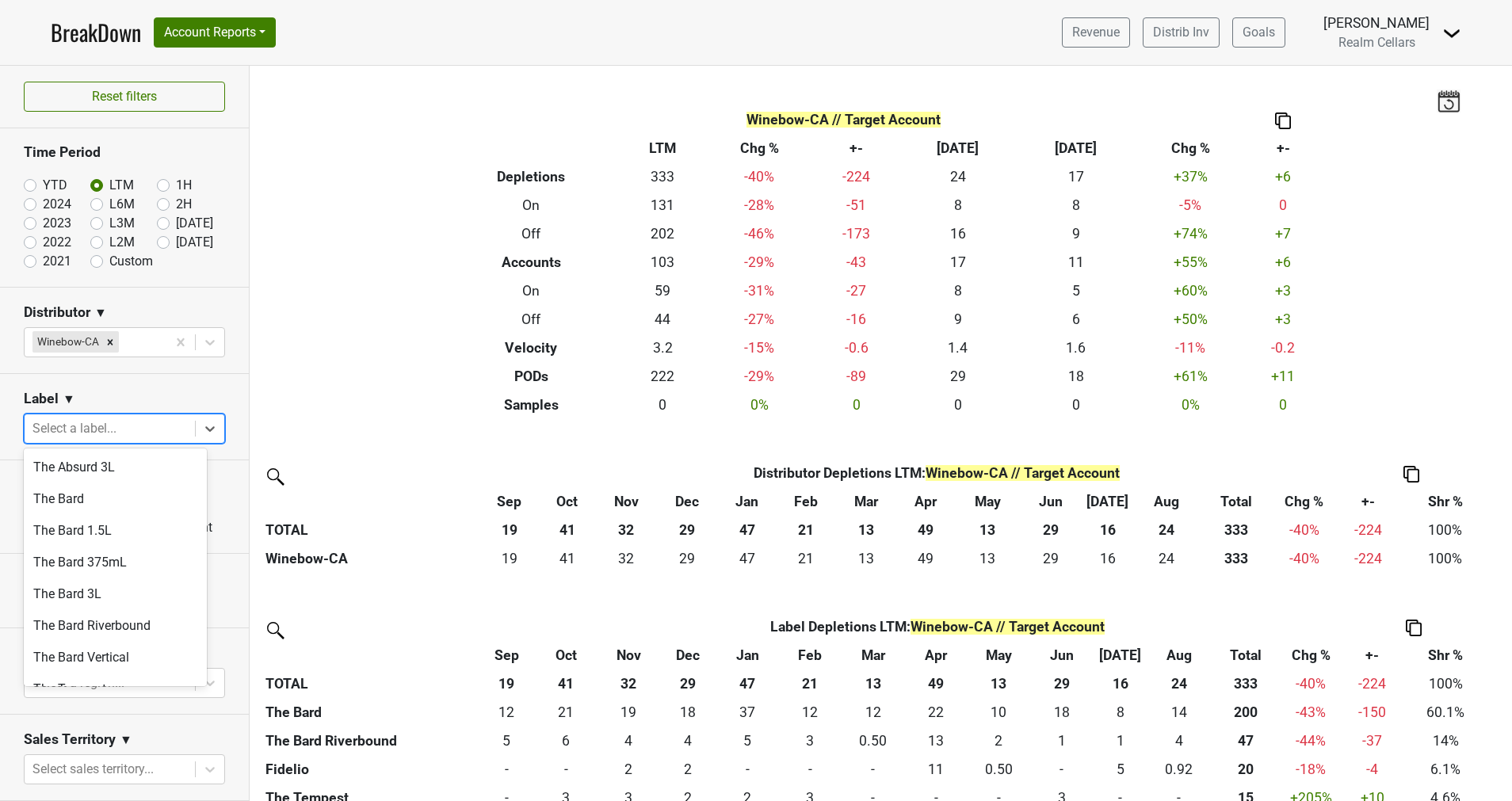
scroll to position [980, 0]
click at [137, 608] on div "The Tempest" at bounding box center [115, 623] width 183 height 32
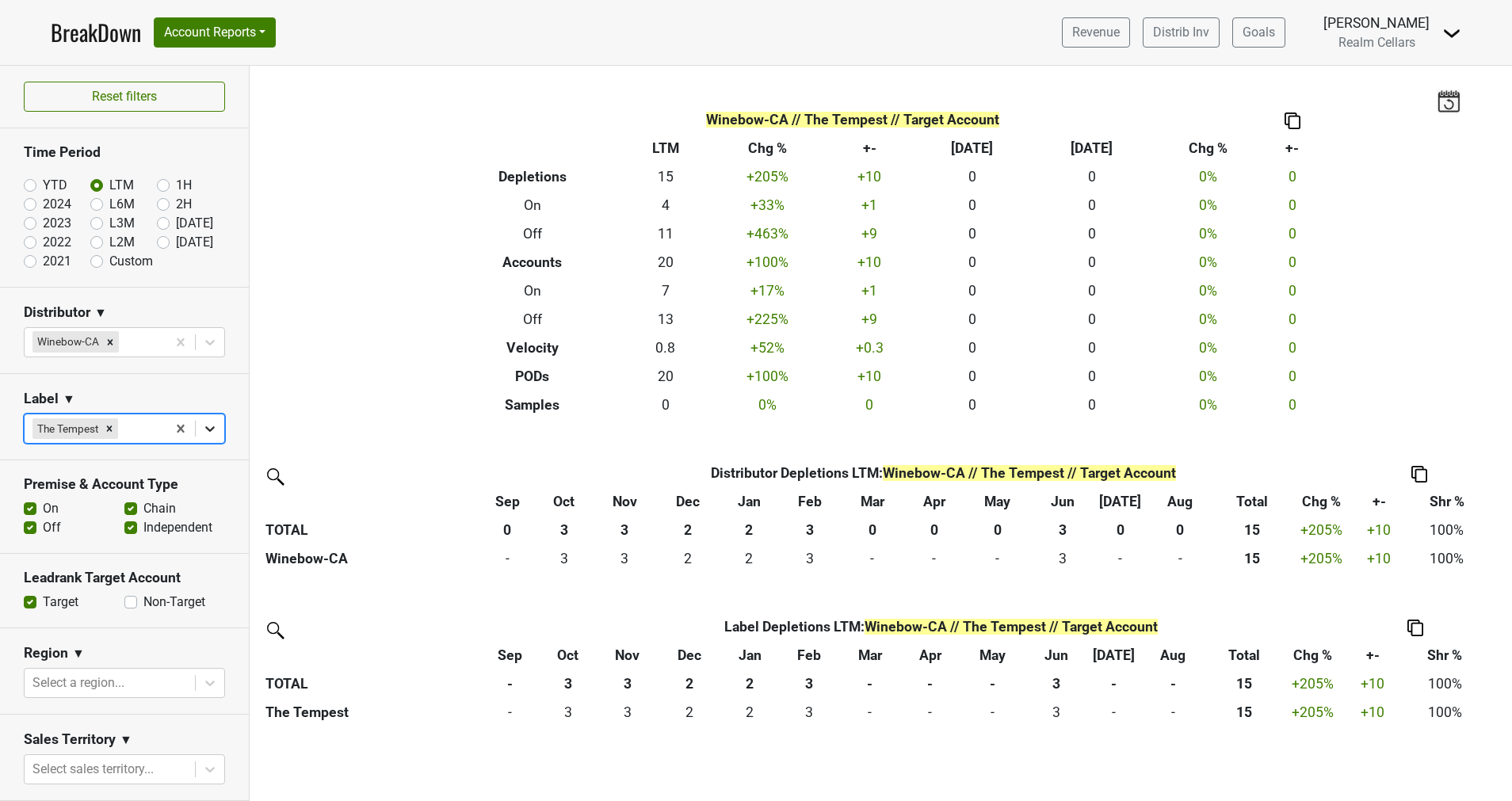
click at [202, 426] on icon at bounding box center [210, 429] width 16 height 16
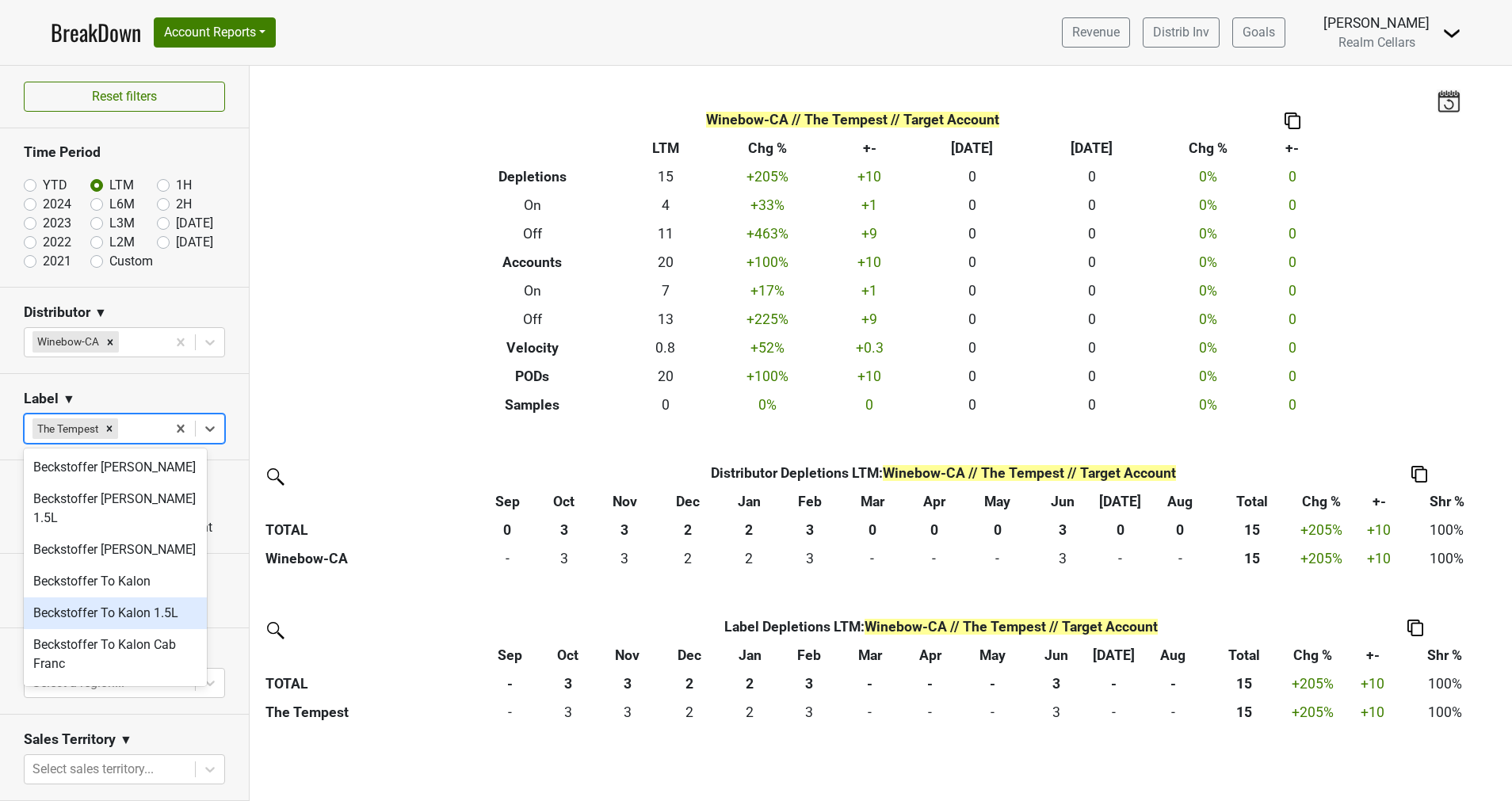
scroll to position [948, 0]
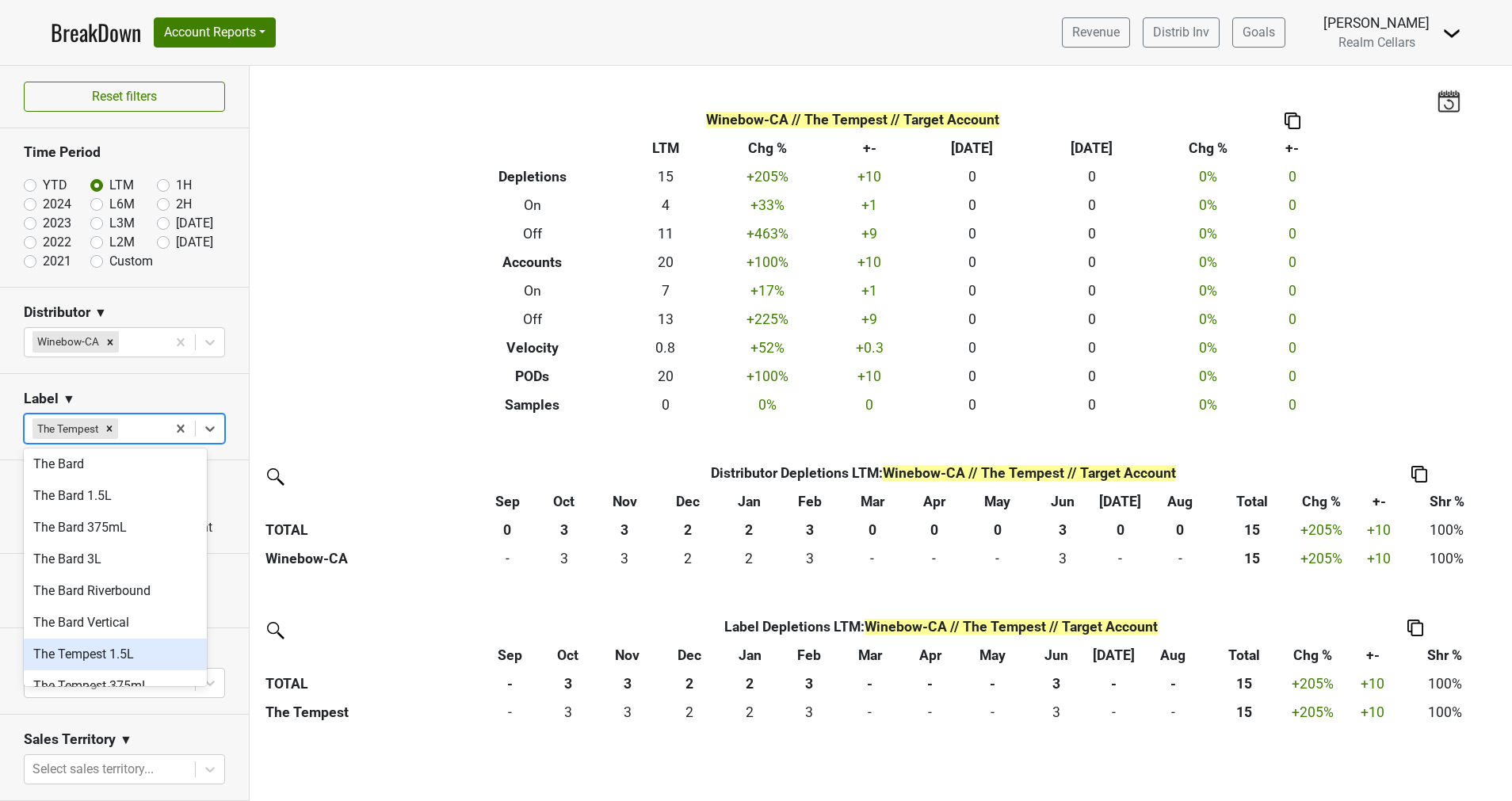
click at [118, 639] on div "The Tempest 1.5L" at bounding box center [115, 655] width 183 height 32
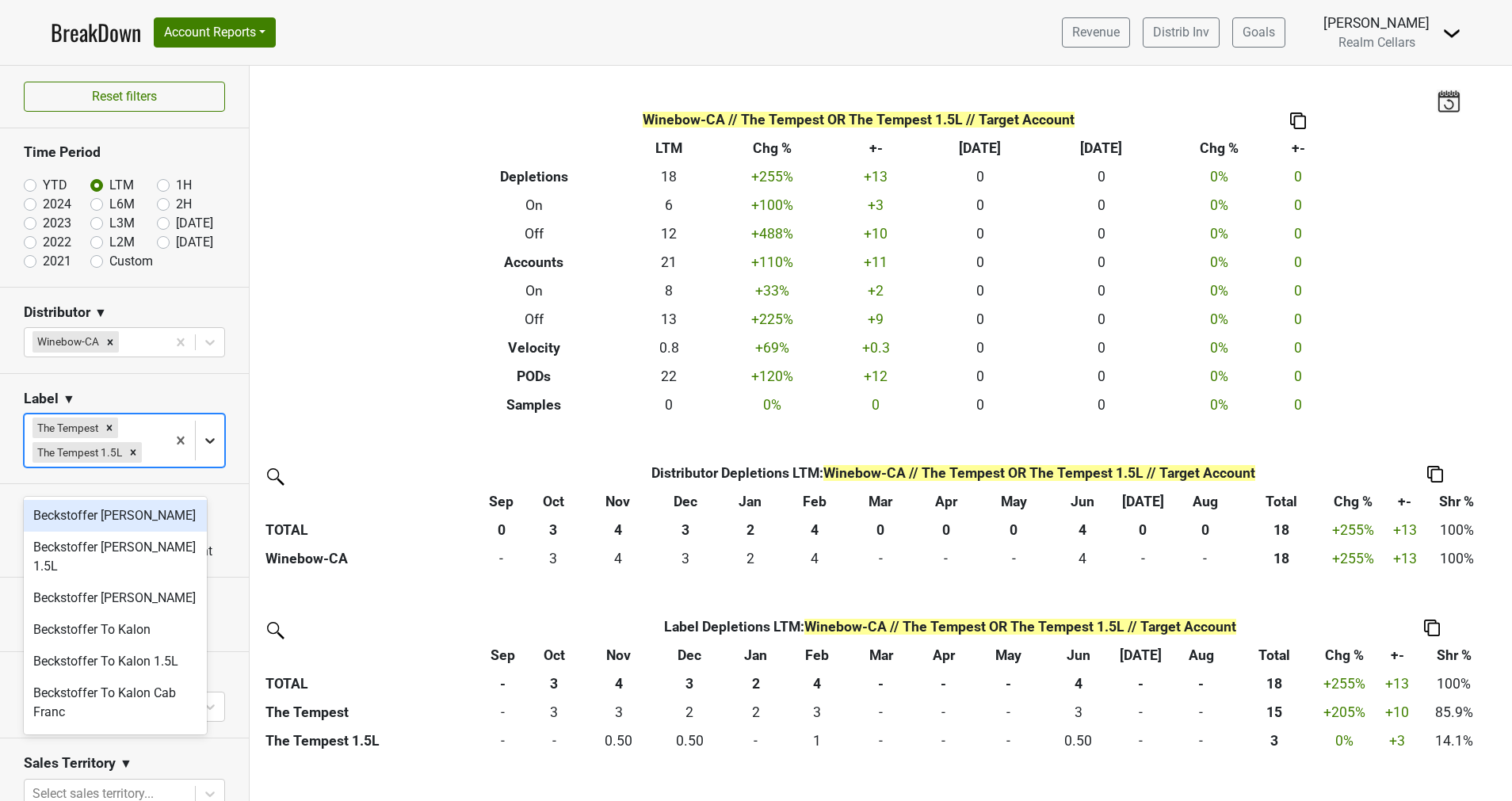
click at [205, 444] on icon at bounding box center [210, 441] width 10 height 6
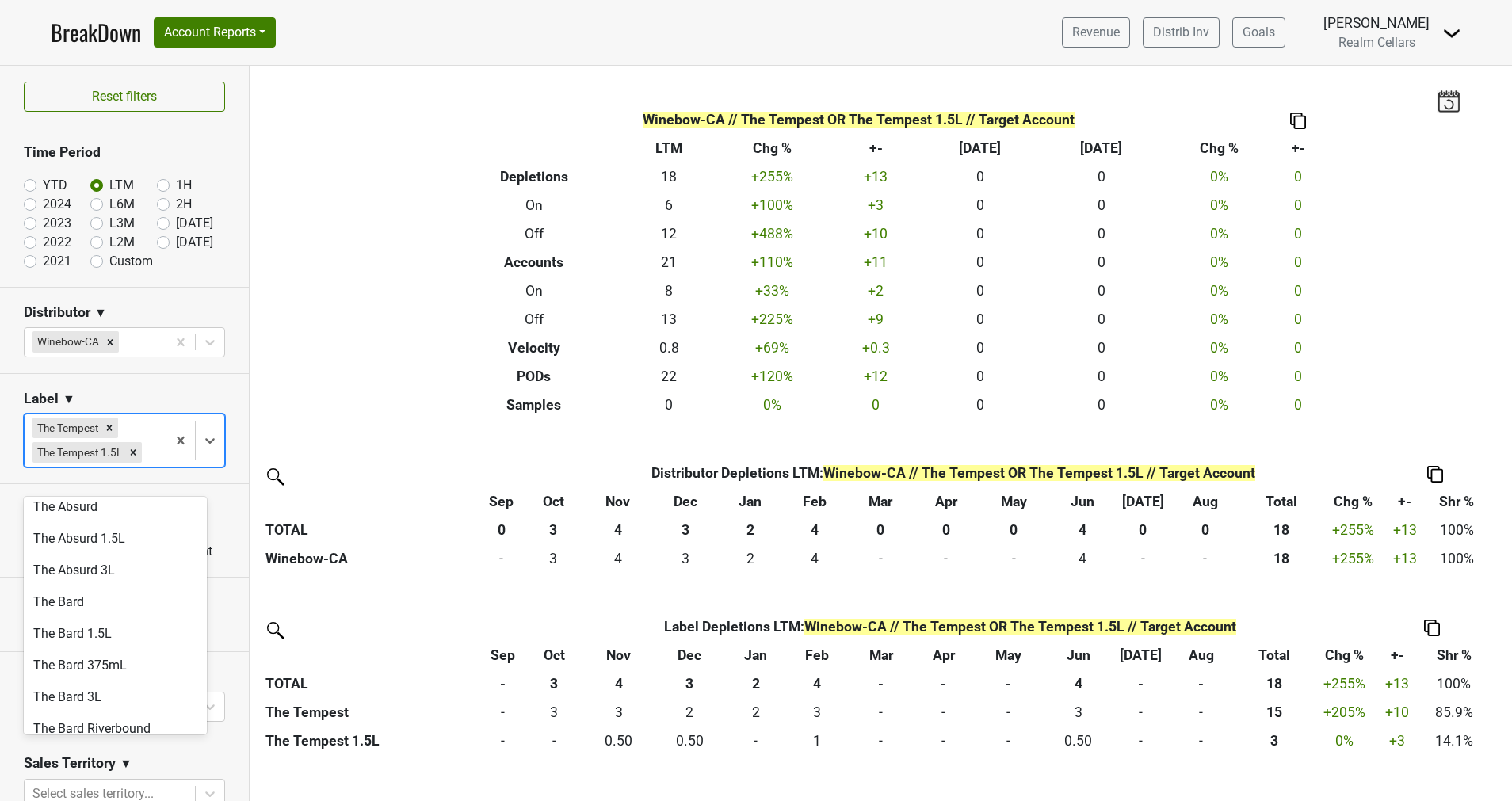
scroll to position [916, 0]
click at [126, 719] on div "The Tempest 375mL" at bounding box center [115, 735] width 183 height 32
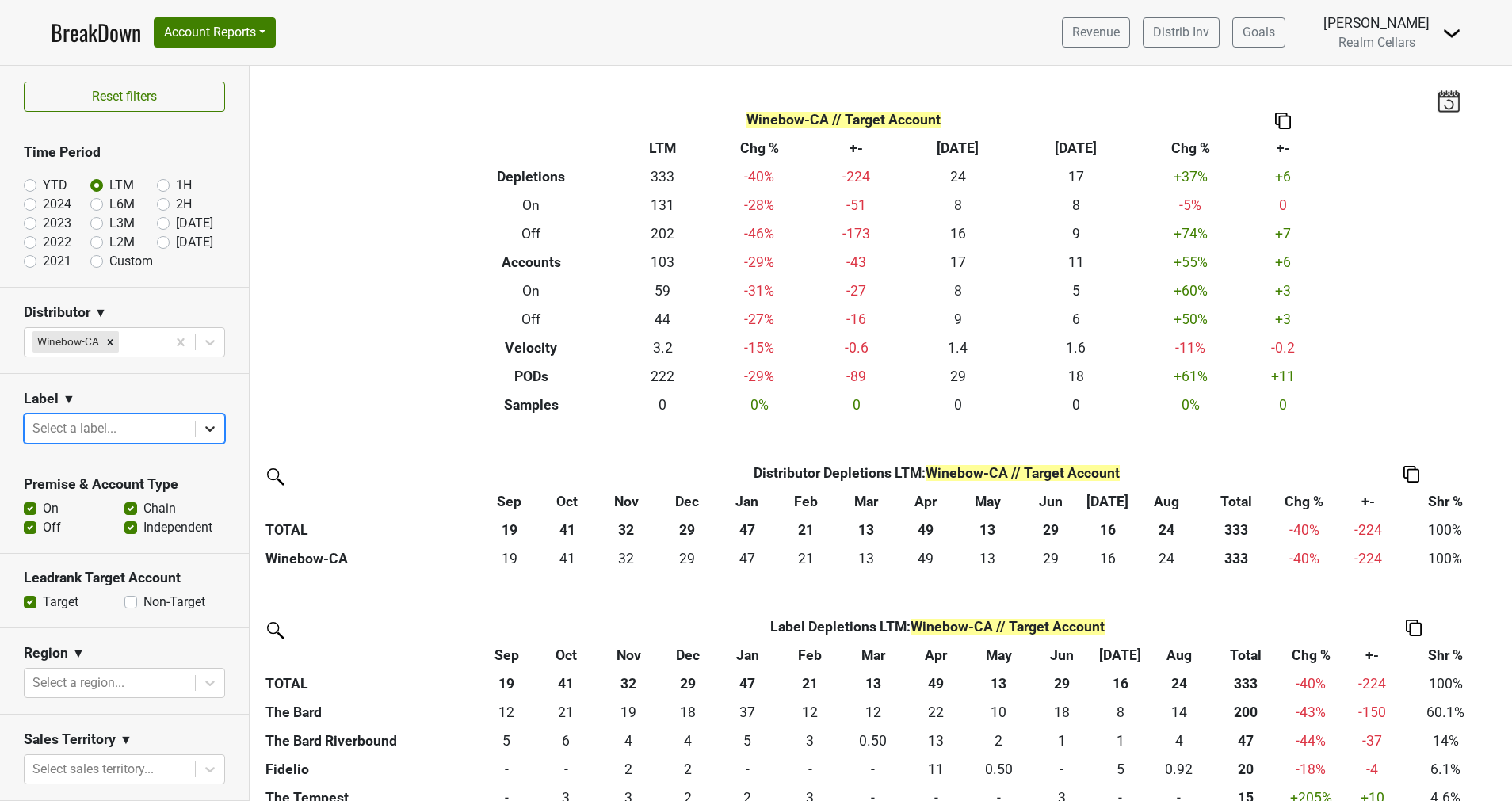
click at [202, 430] on icon at bounding box center [210, 429] width 16 height 16
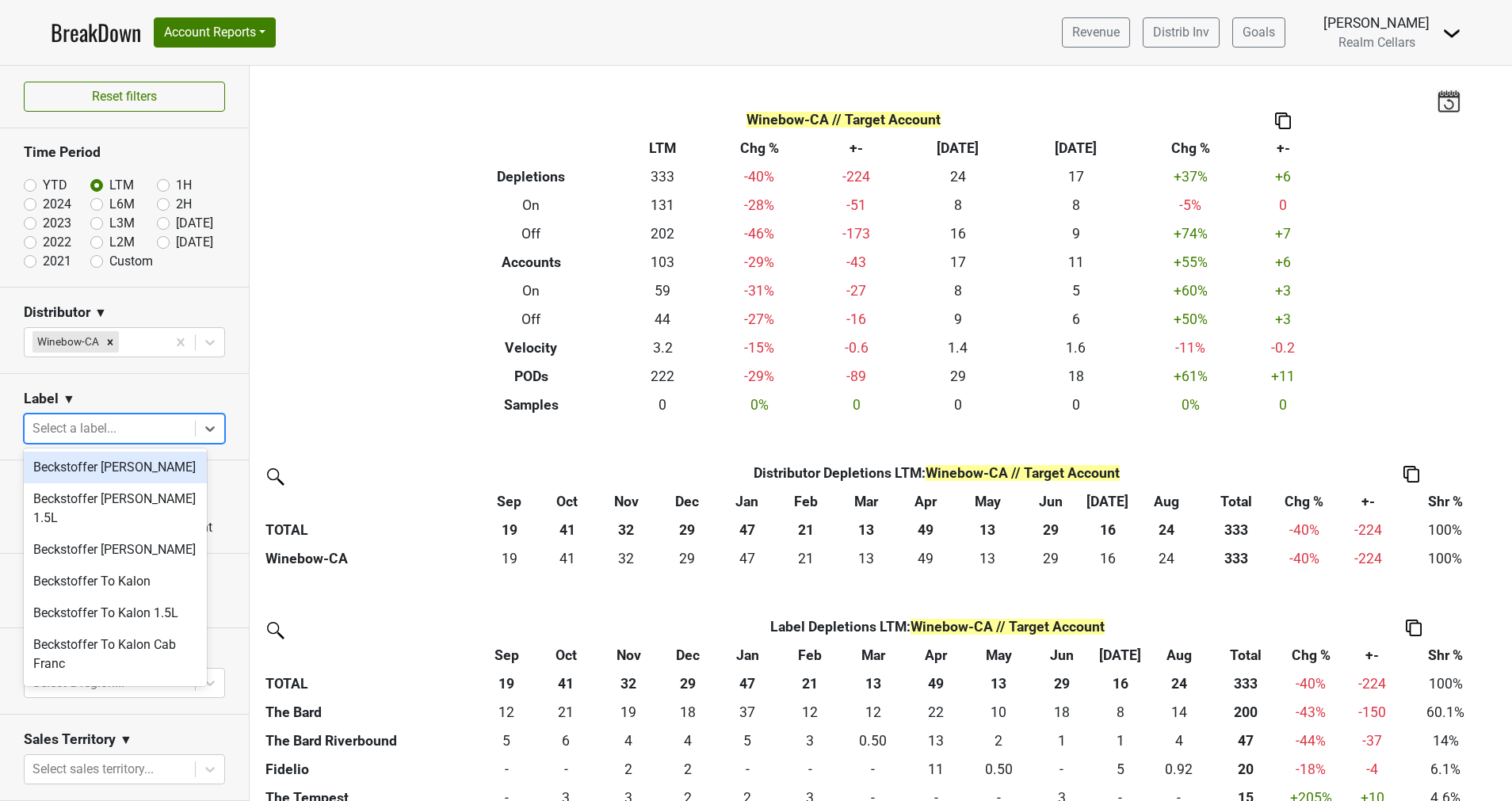
click at [380, 422] on div "Filters Winebow-CA // Target Account Breakdown Type LTM Chg % +- Aug ‘25 Aug ‘2…" at bounding box center [881, 434] width 1262 height 736
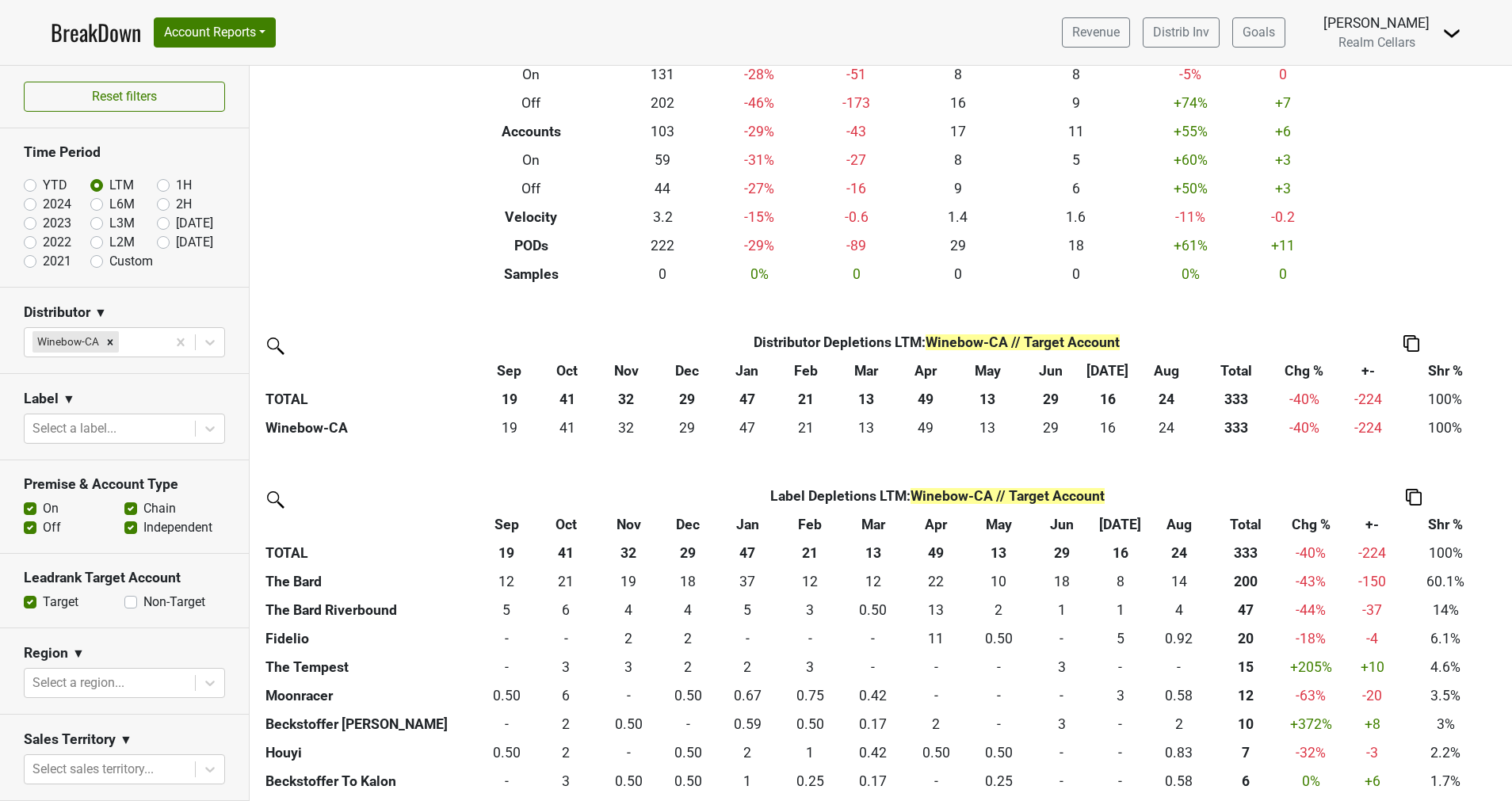
scroll to position [0, 0]
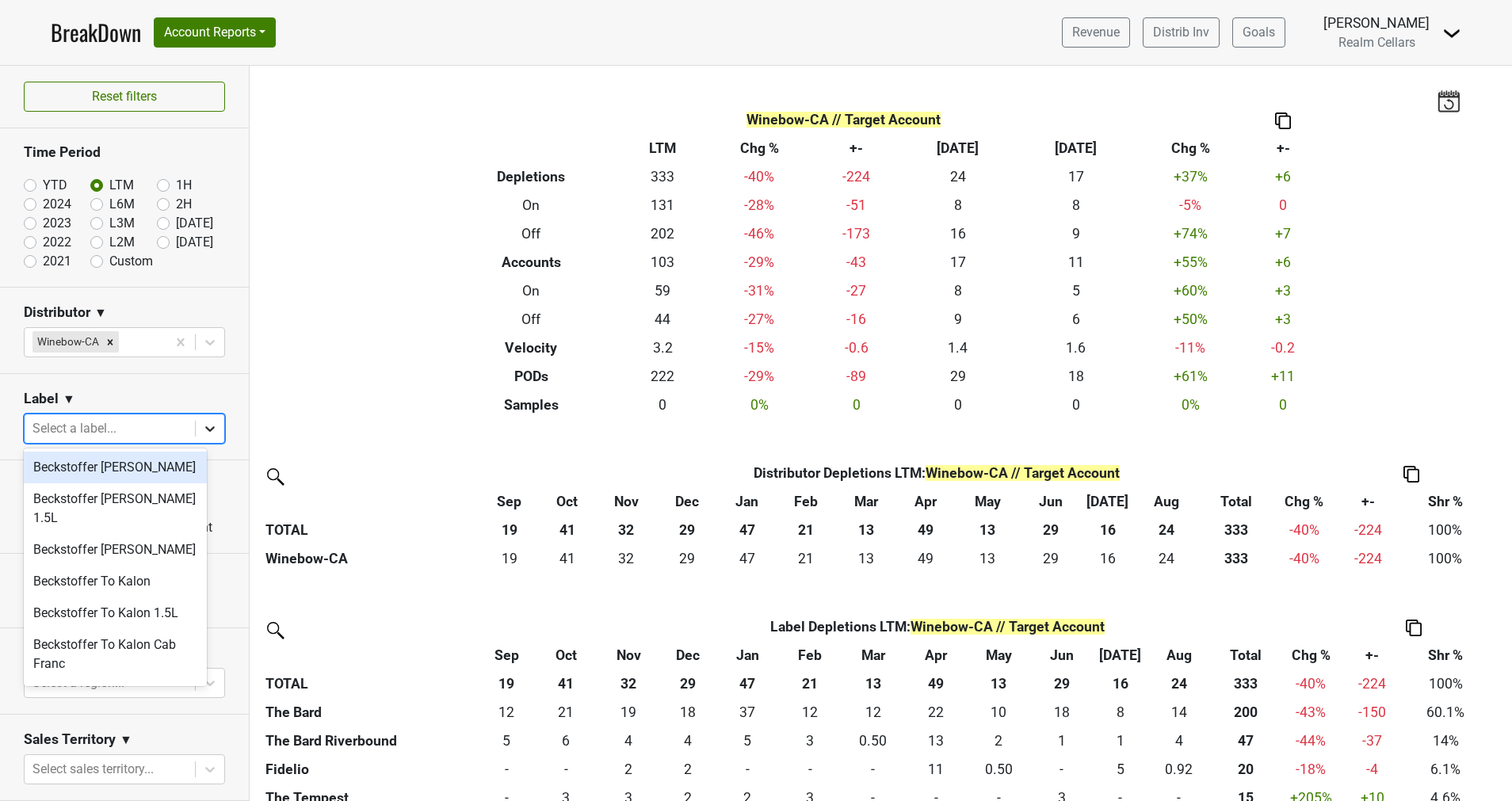
click at [202, 426] on icon at bounding box center [210, 429] width 16 height 16
click at [162, 535] on div "Beckstoffer [PERSON_NAME]" at bounding box center [115, 550] width 183 height 32
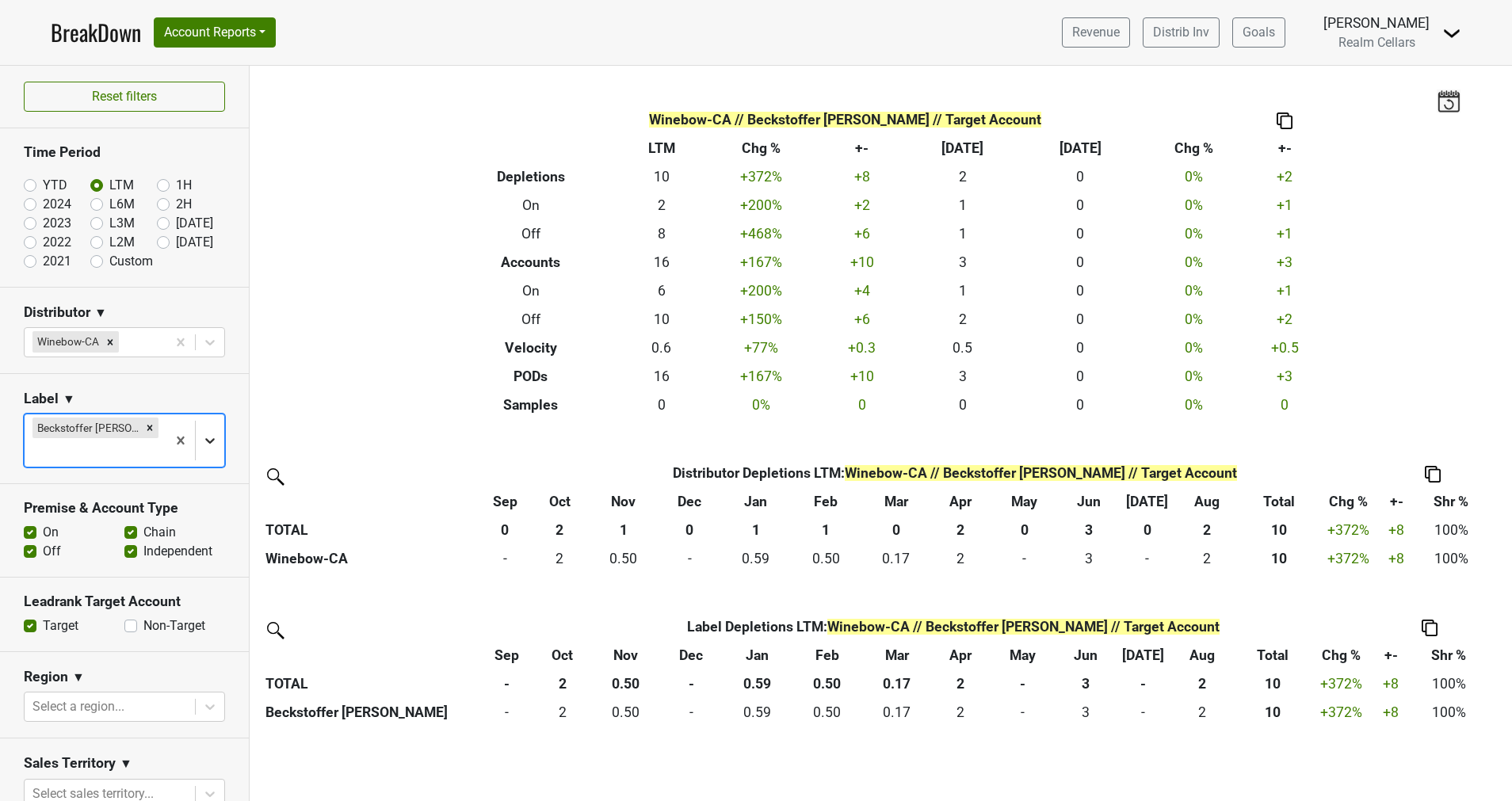
click at [202, 437] on icon at bounding box center [210, 441] width 16 height 16
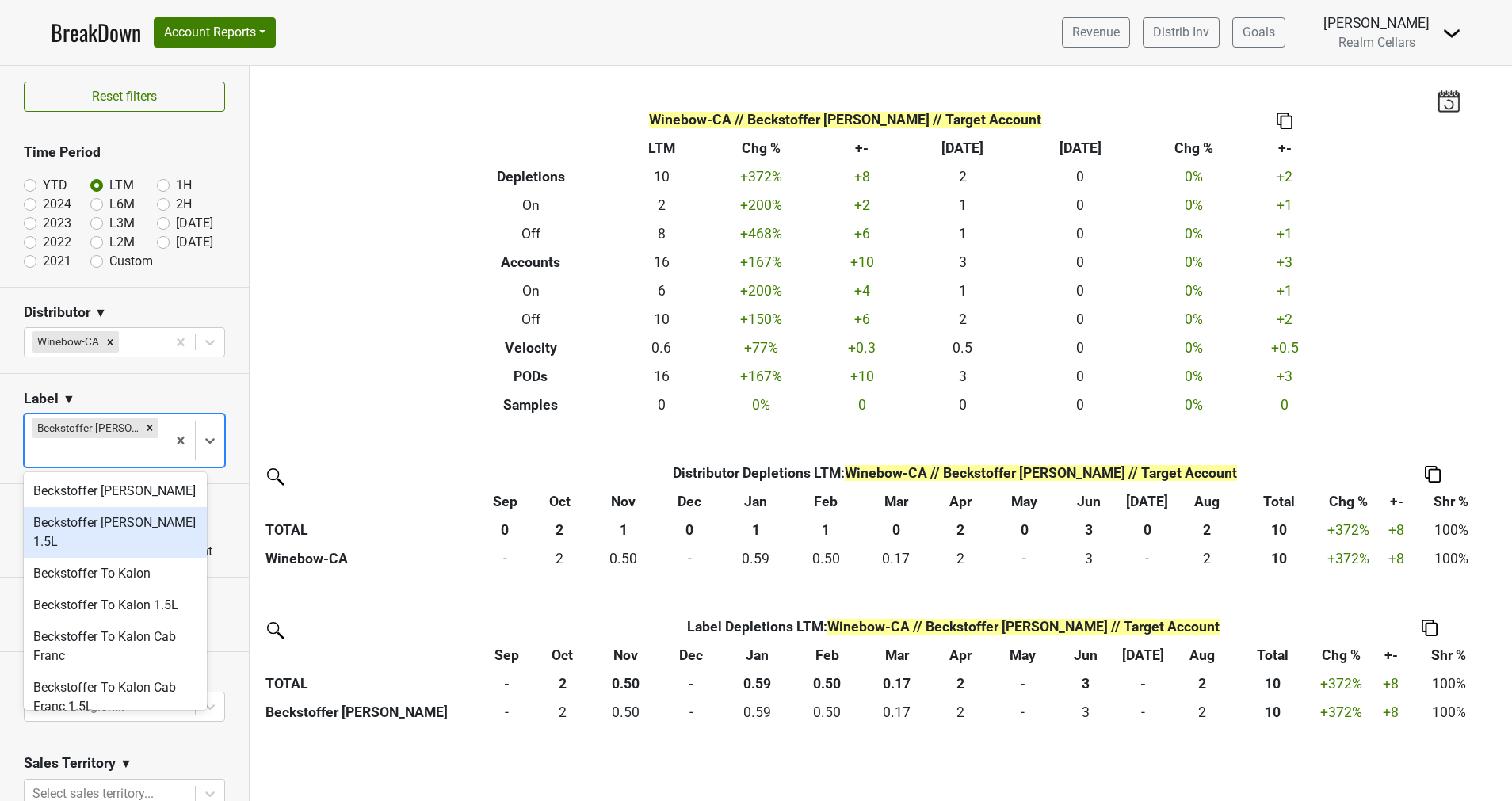
click at [155, 520] on div "Beckstoffer [PERSON_NAME] 1.5L" at bounding box center [115, 532] width 183 height 50
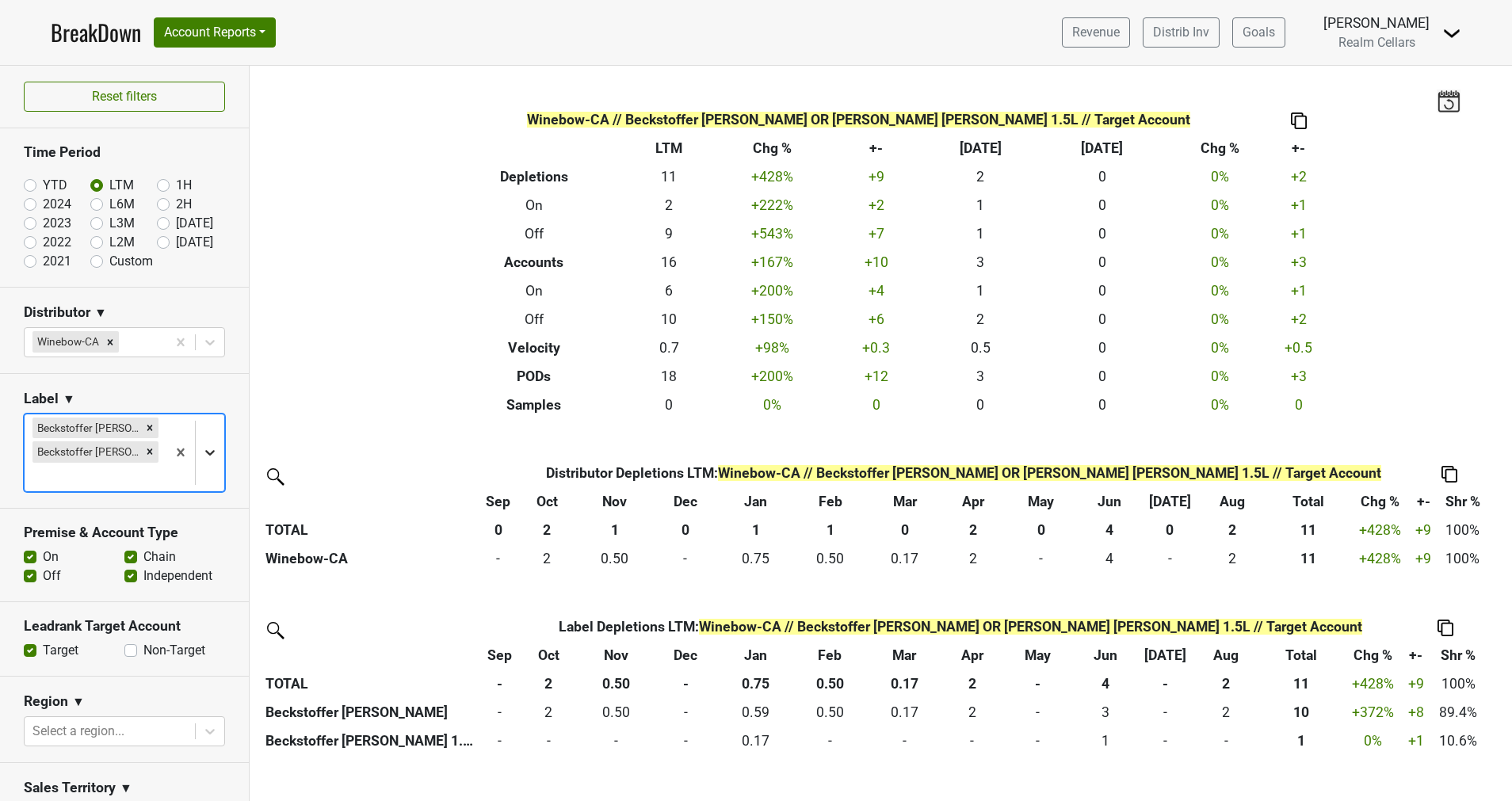
click at [202, 452] on icon at bounding box center [210, 453] width 16 height 16
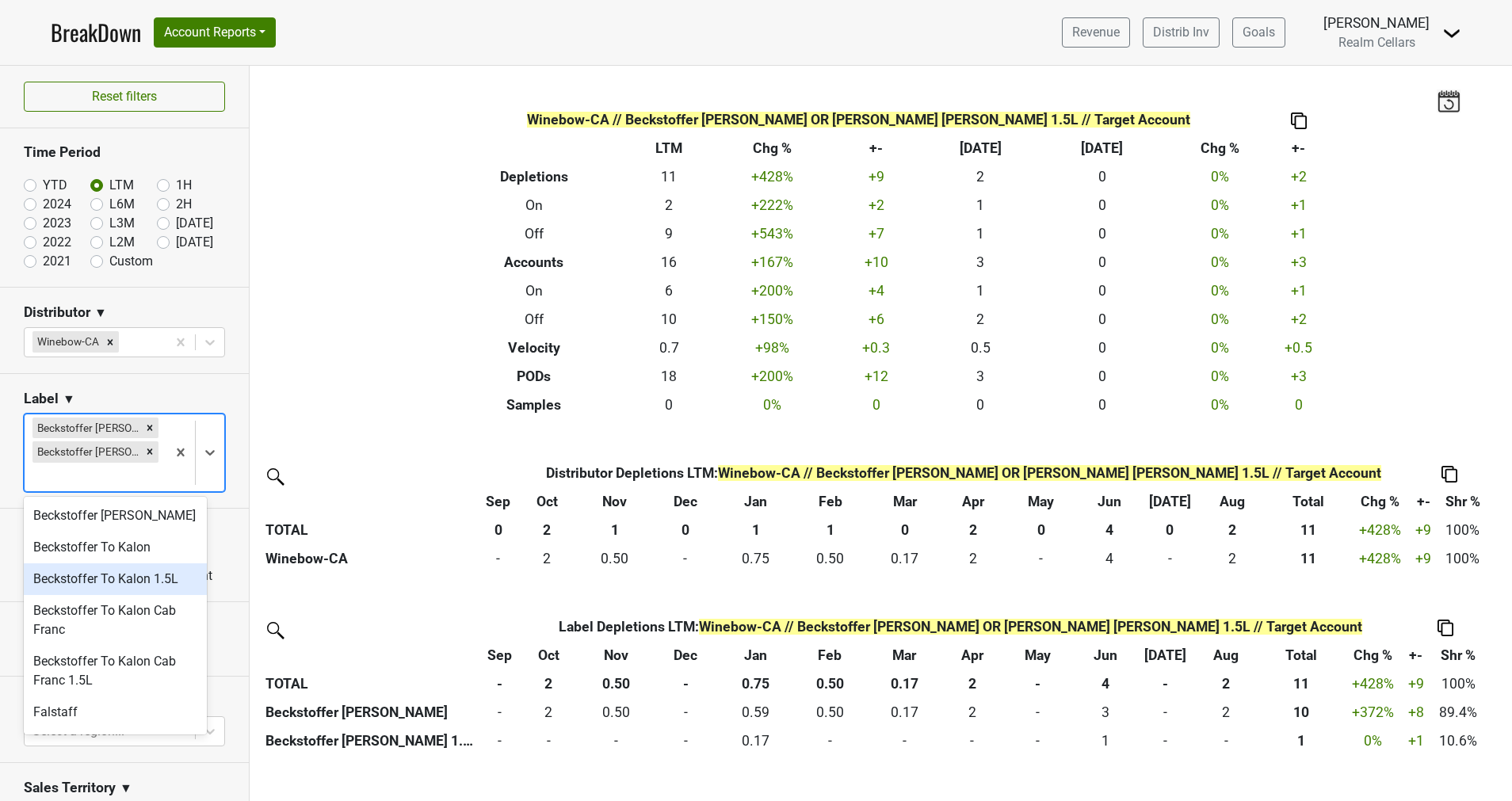
click at [151, 574] on div "Beckstoffer To Kalon 1.5L" at bounding box center [115, 579] width 183 height 32
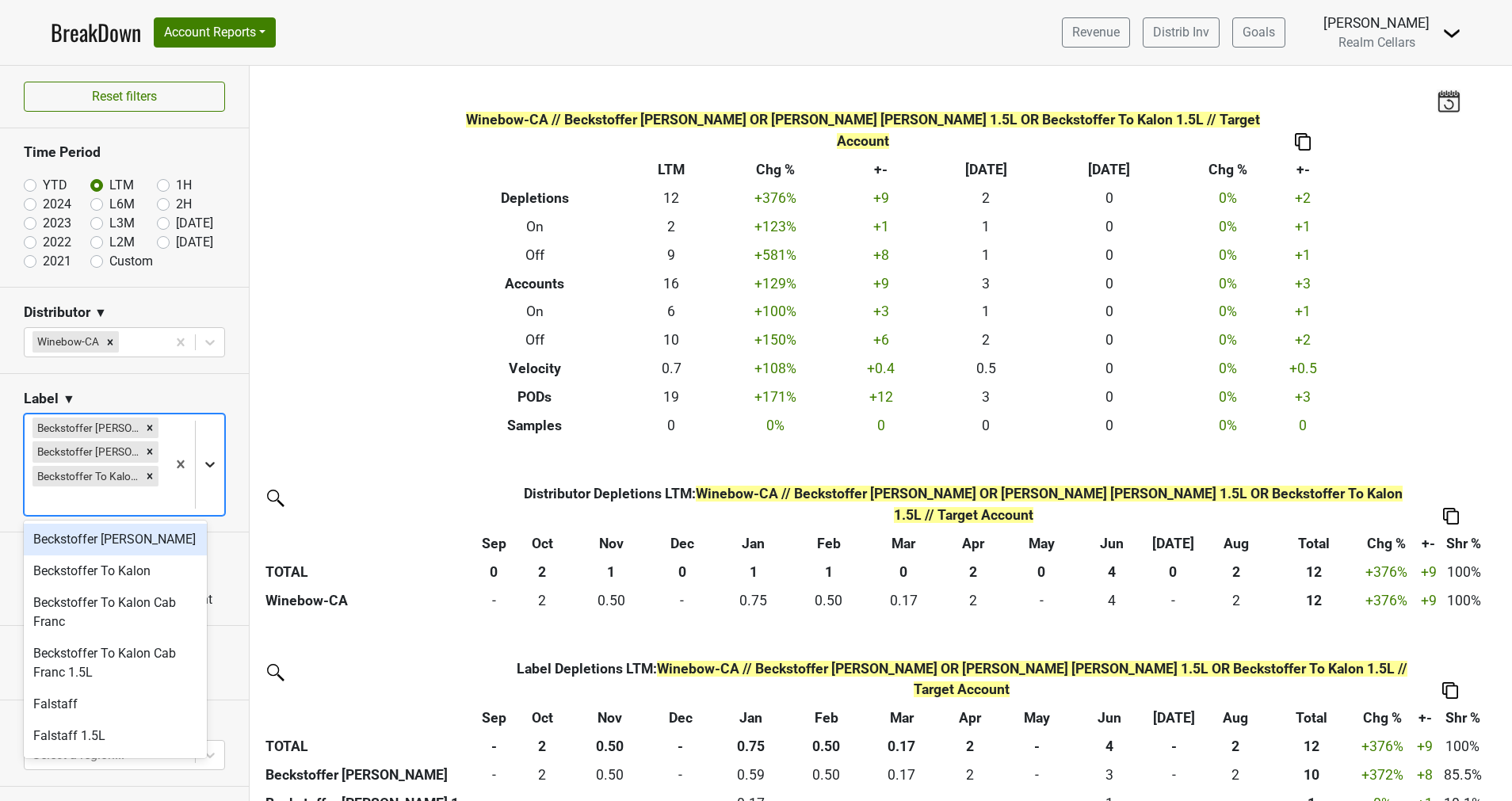
click at [202, 463] on icon at bounding box center [210, 465] width 16 height 16
click at [155, 571] on div "Beckstoffer To Kalon" at bounding box center [115, 571] width 183 height 32
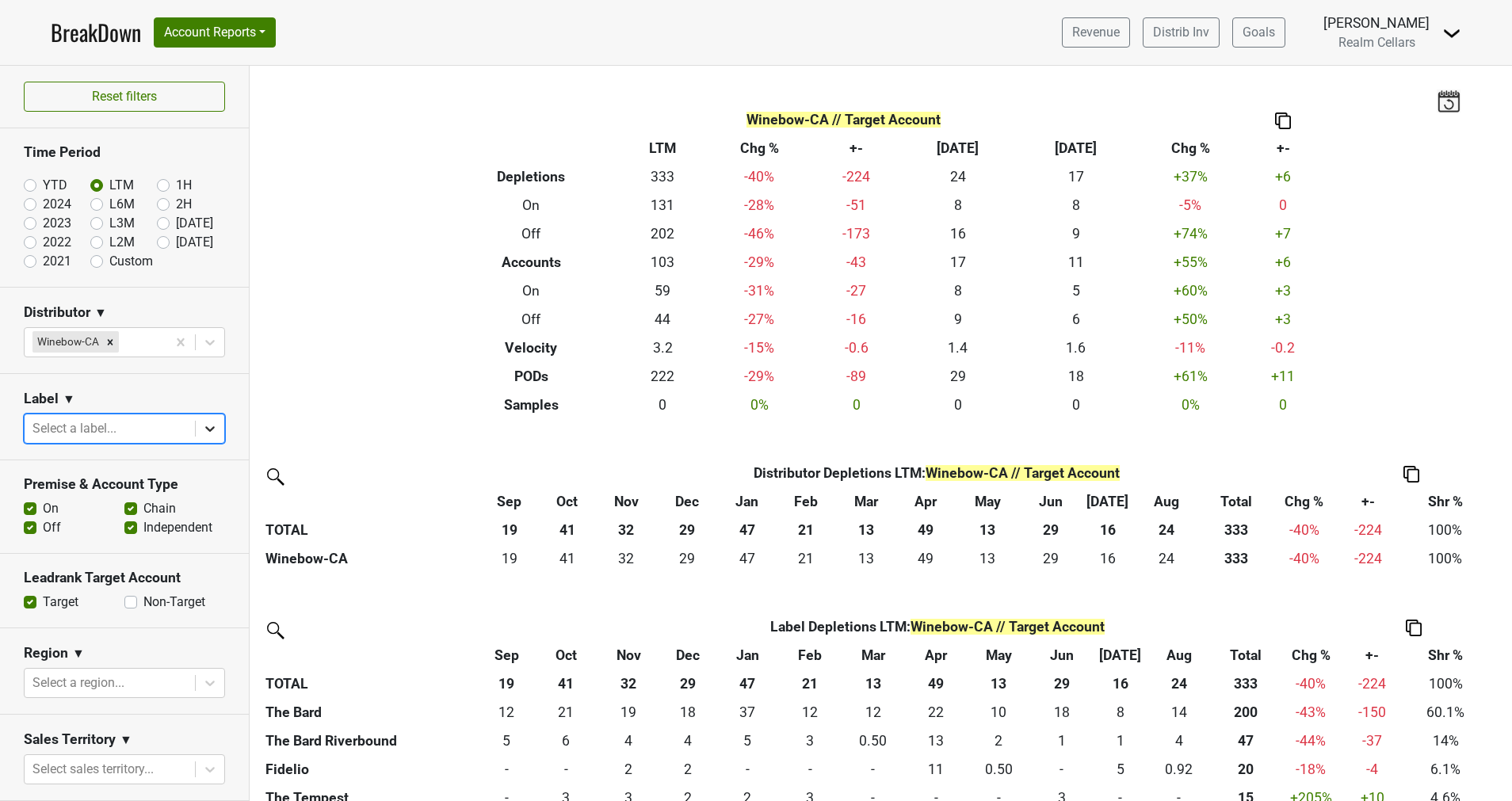
click at [202, 426] on icon at bounding box center [210, 429] width 16 height 16
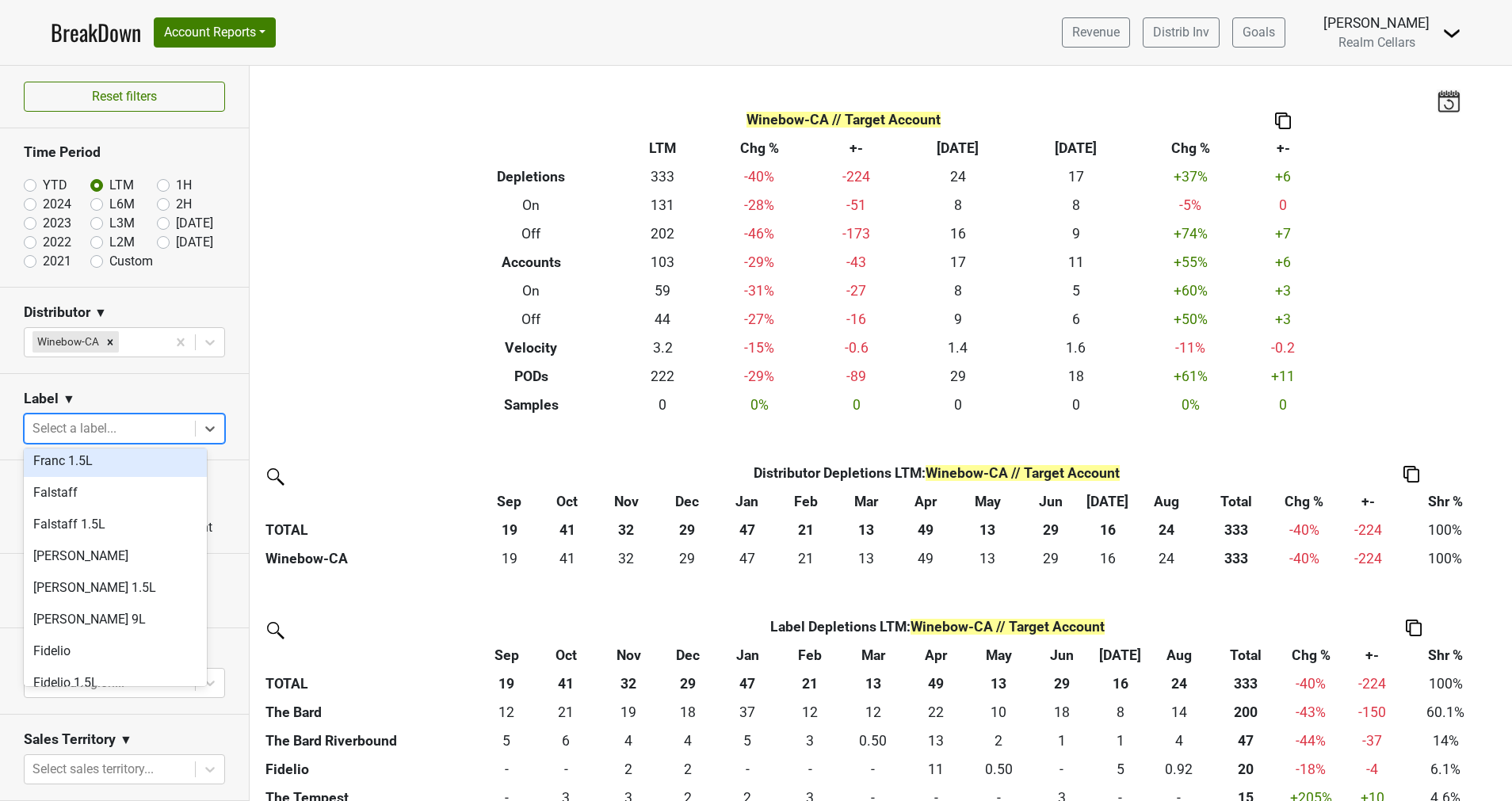
scroll to position [256, 0]
click at [132, 539] on div "[PERSON_NAME]" at bounding box center [115, 554] width 183 height 32
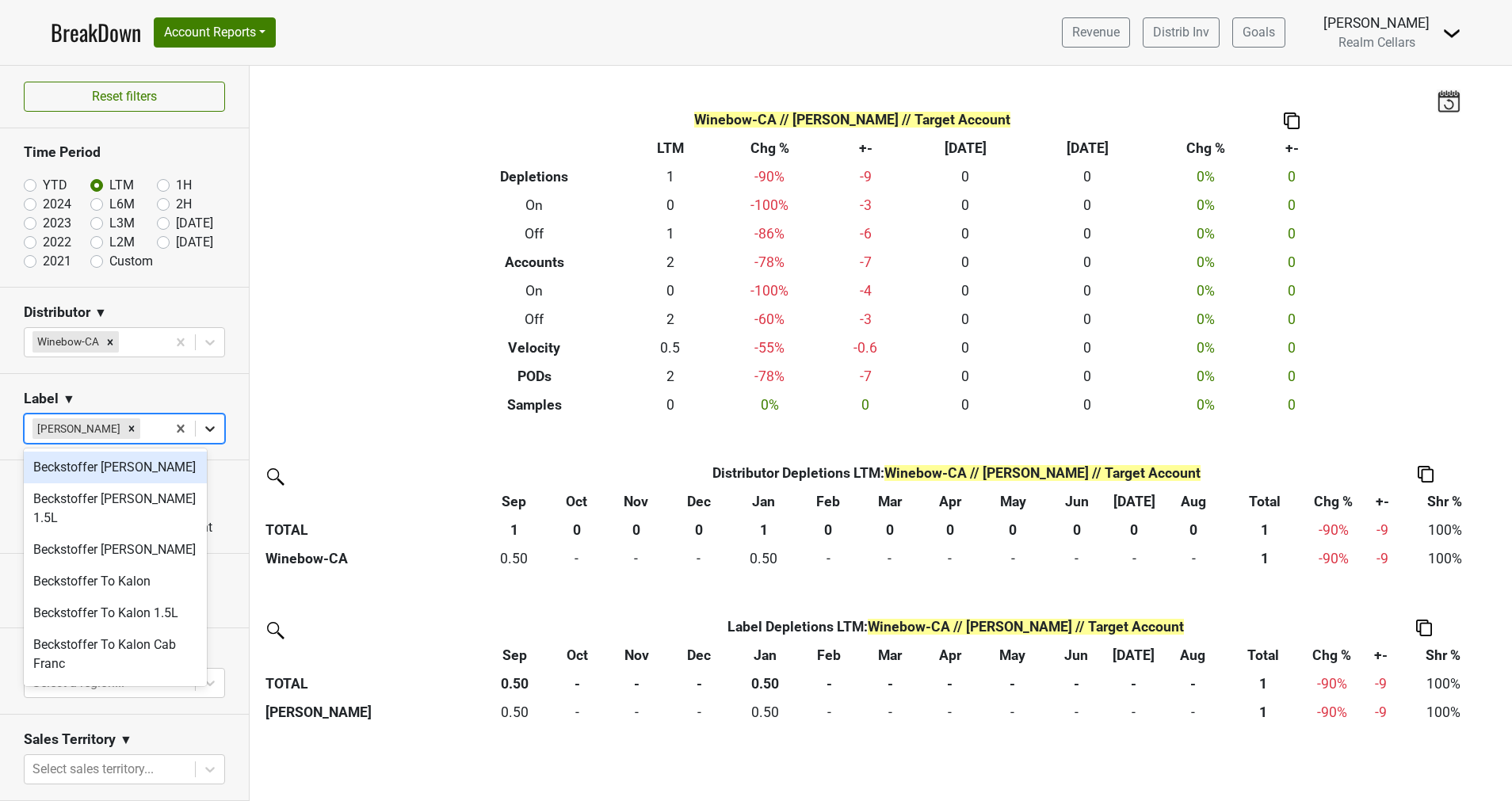
click at [195, 430] on div at bounding box center [209, 428] width 29 height 29
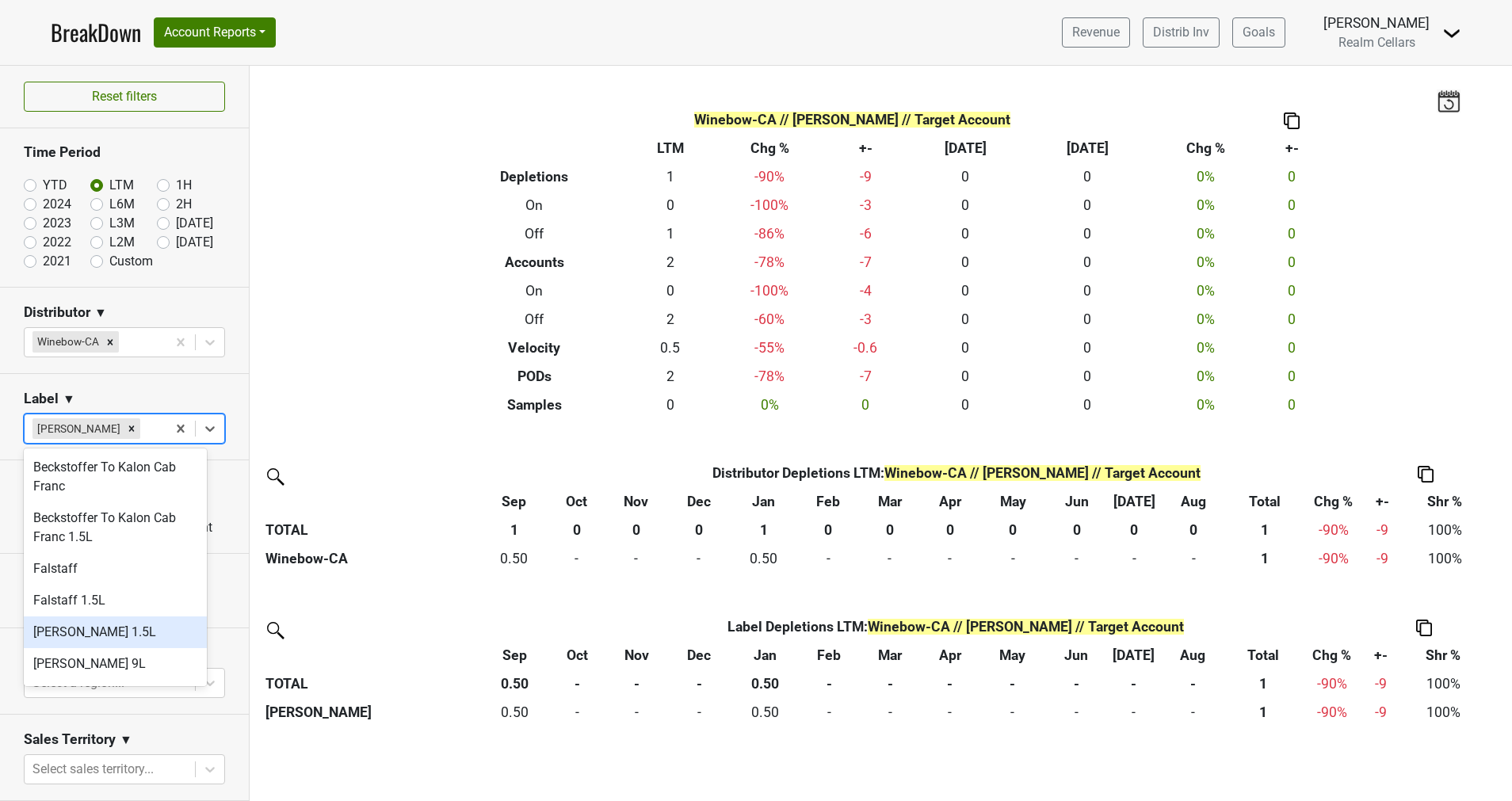
scroll to position [179, 0]
click at [137, 616] on div "[PERSON_NAME] 1.5L" at bounding box center [115, 631] width 183 height 32
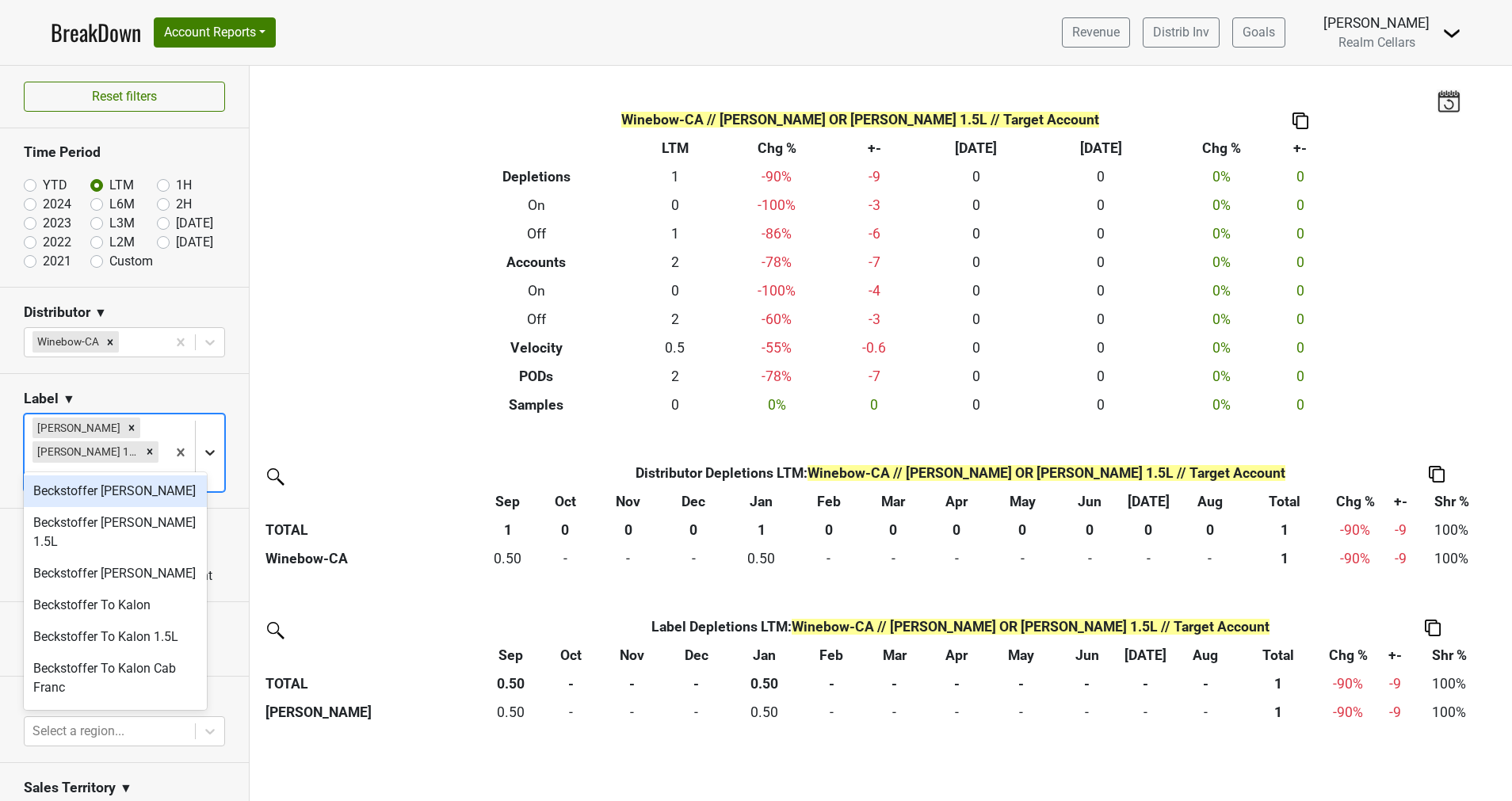
click at [202, 445] on icon at bounding box center [210, 453] width 16 height 16
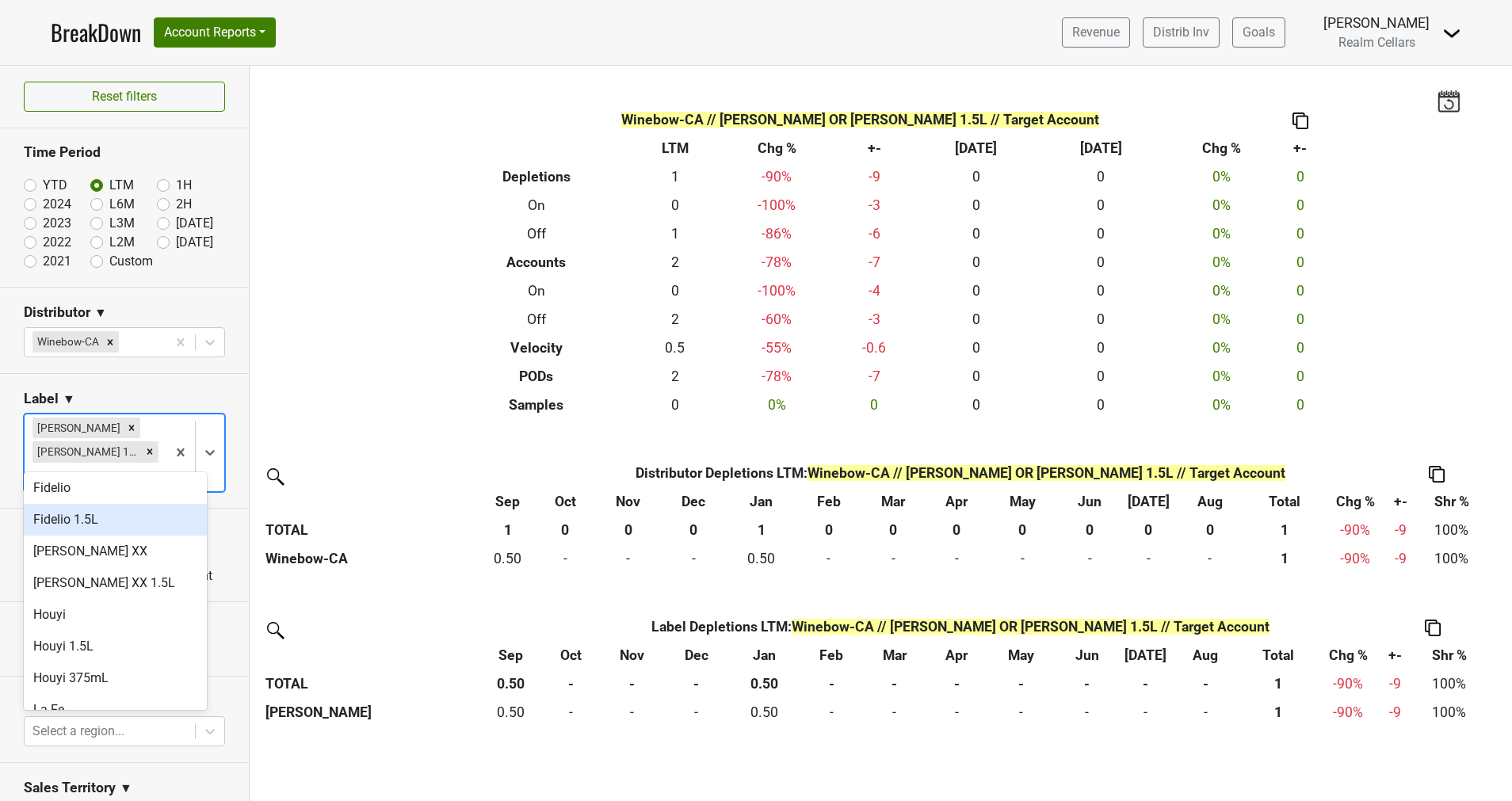
scroll to position [397, 0]
click at [147, 586] on div "Houyi" at bounding box center [115, 596] width 183 height 32
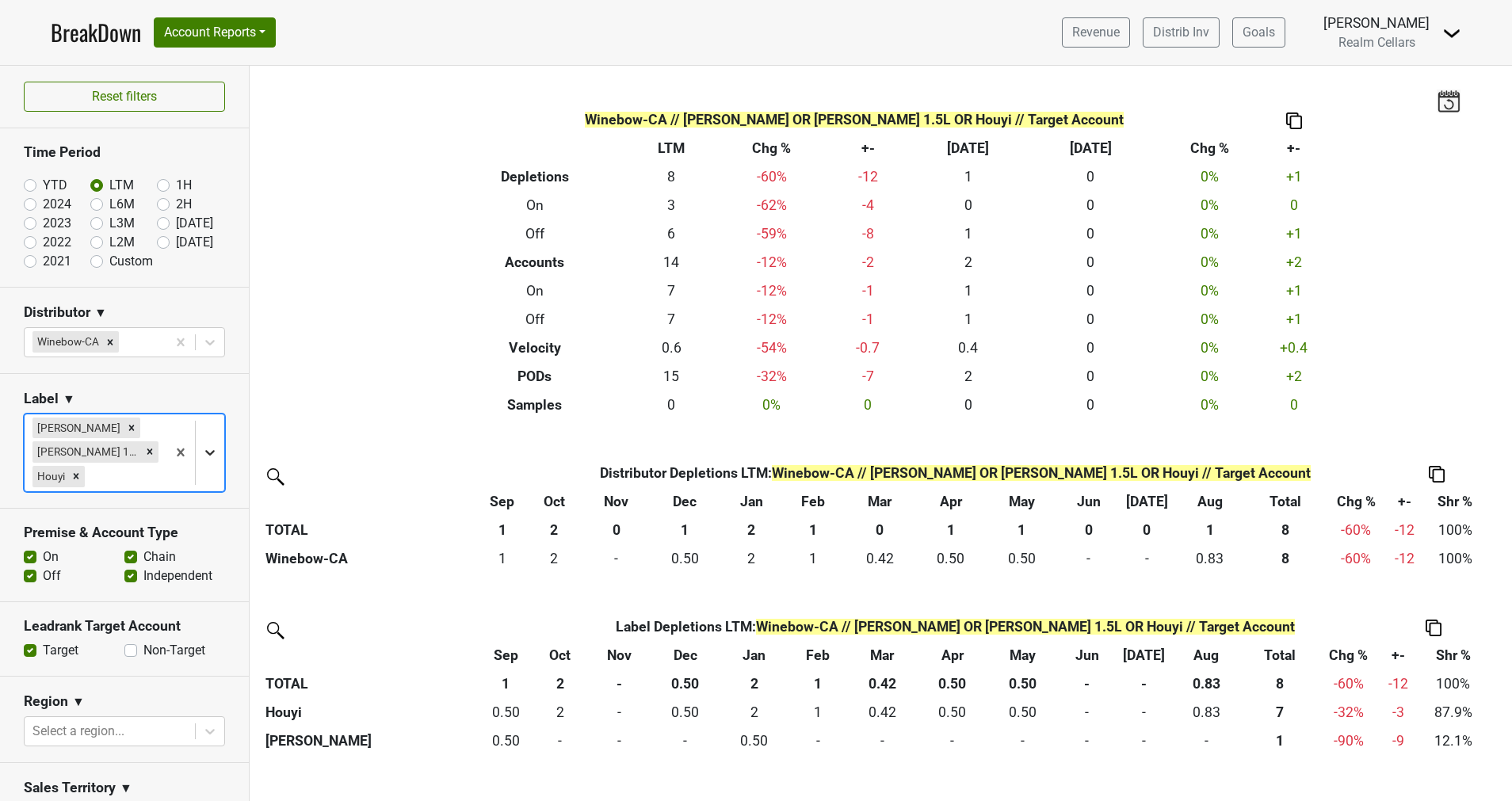
click at [205, 452] on icon at bounding box center [210, 453] width 10 height 6
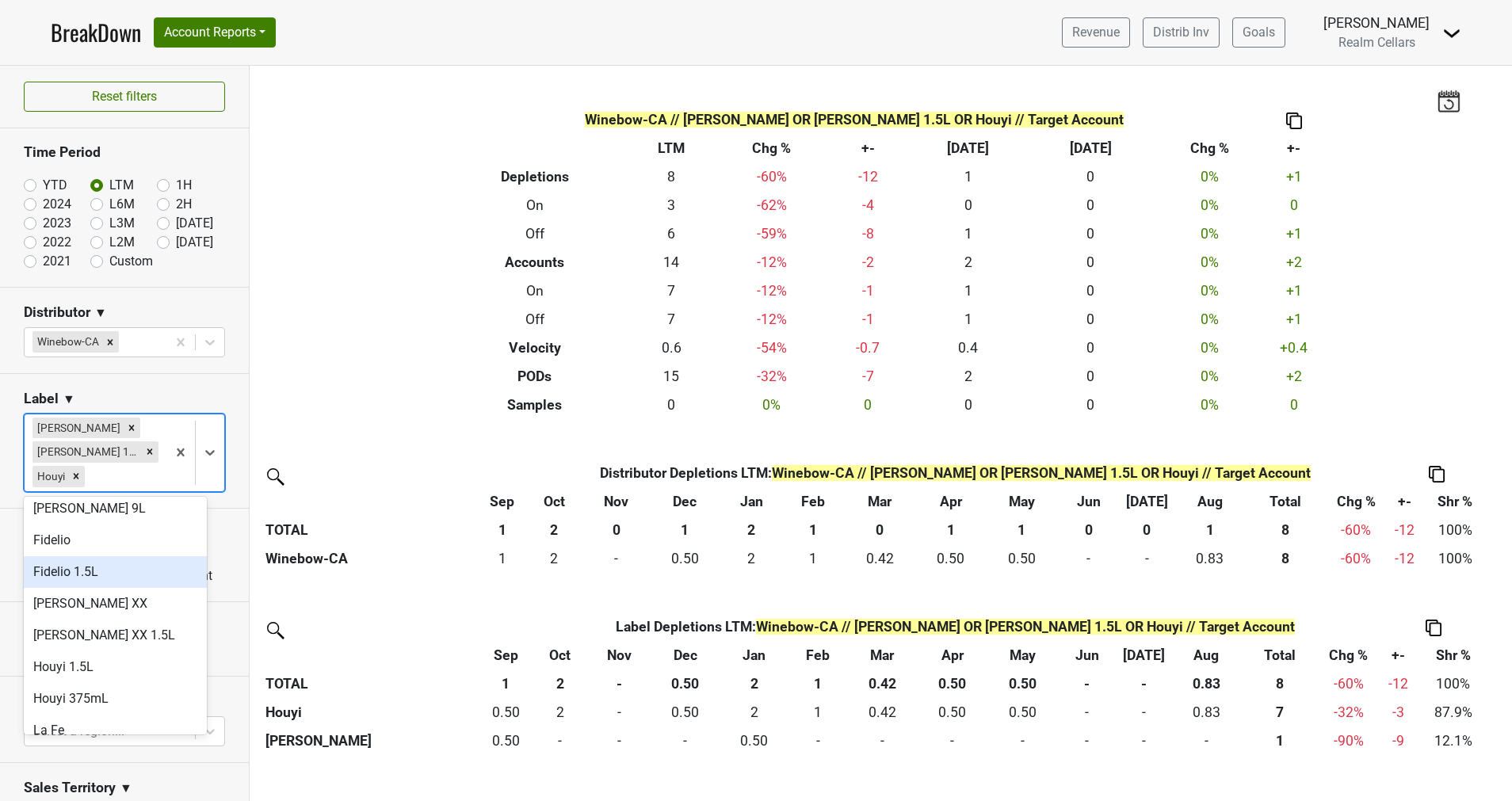
scroll to position [351, 0]
click at [157, 650] on div "Houyi 1.5L" at bounding box center [115, 666] width 183 height 32
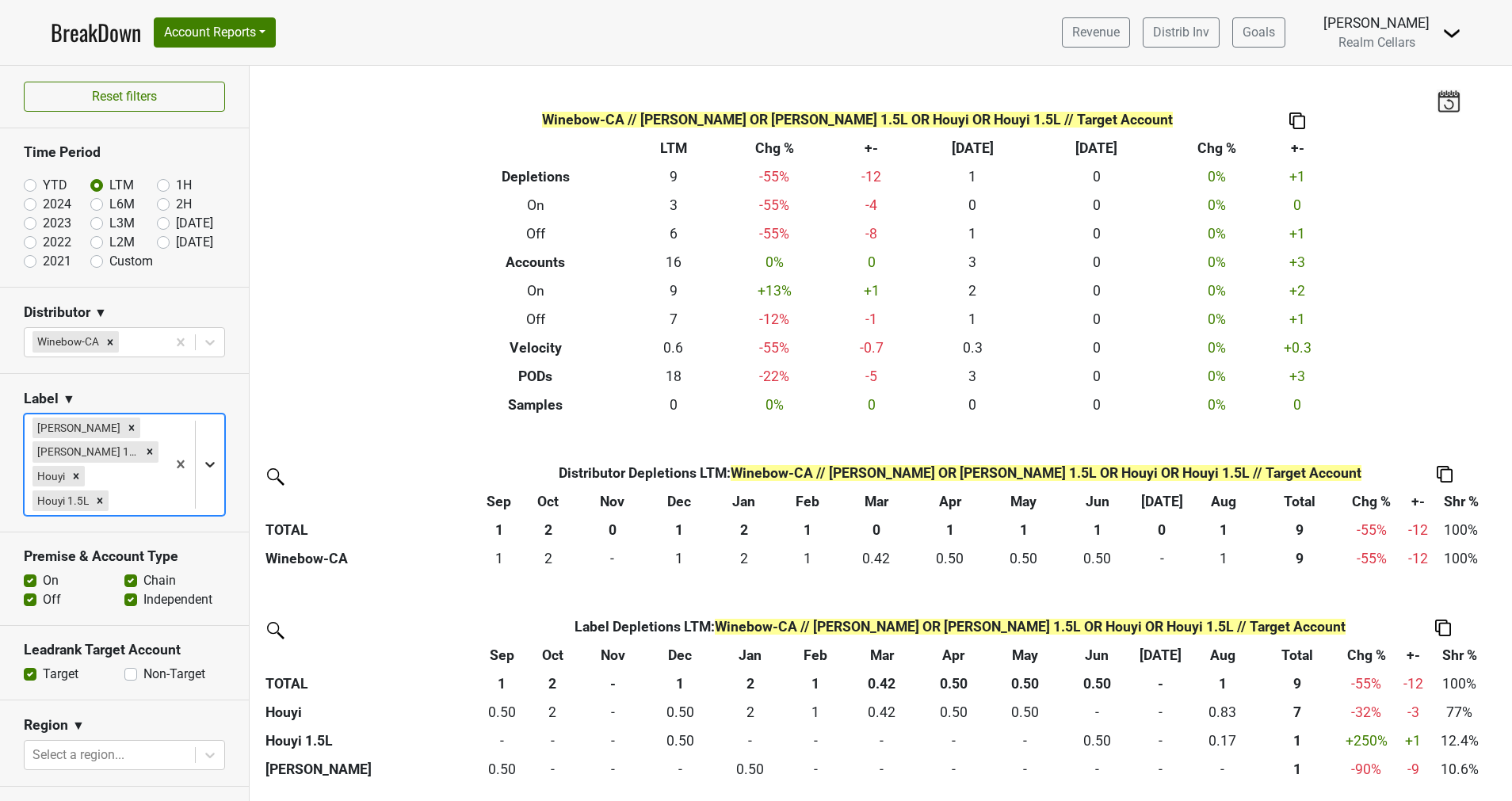
click at [202, 459] on icon at bounding box center [210, 465] width 16 height 16
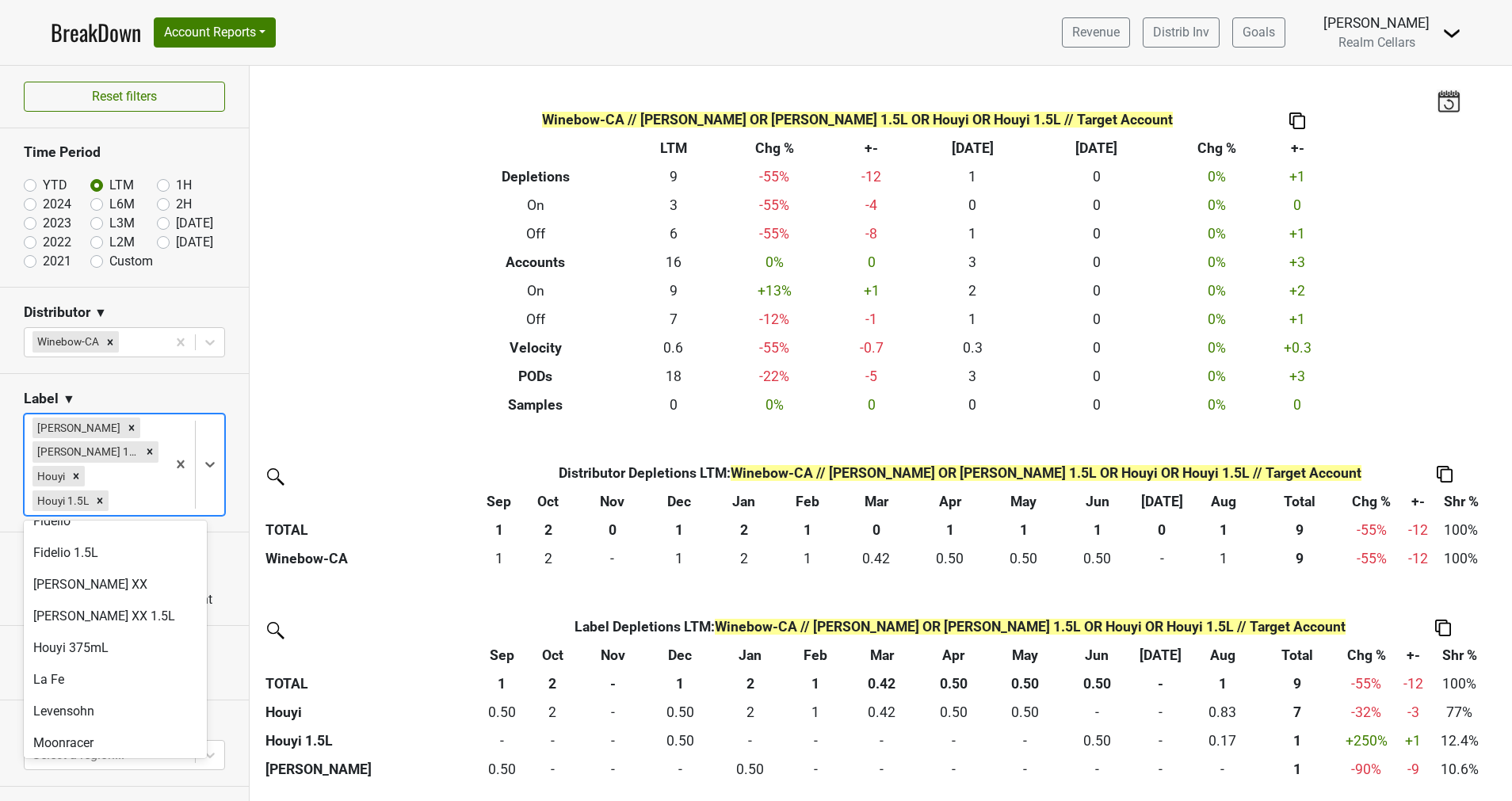
scroll to position [427, 0]
click at [130, 598] on div "Houyi 375mL" at bounding box center [115, 614] width 183 height 32
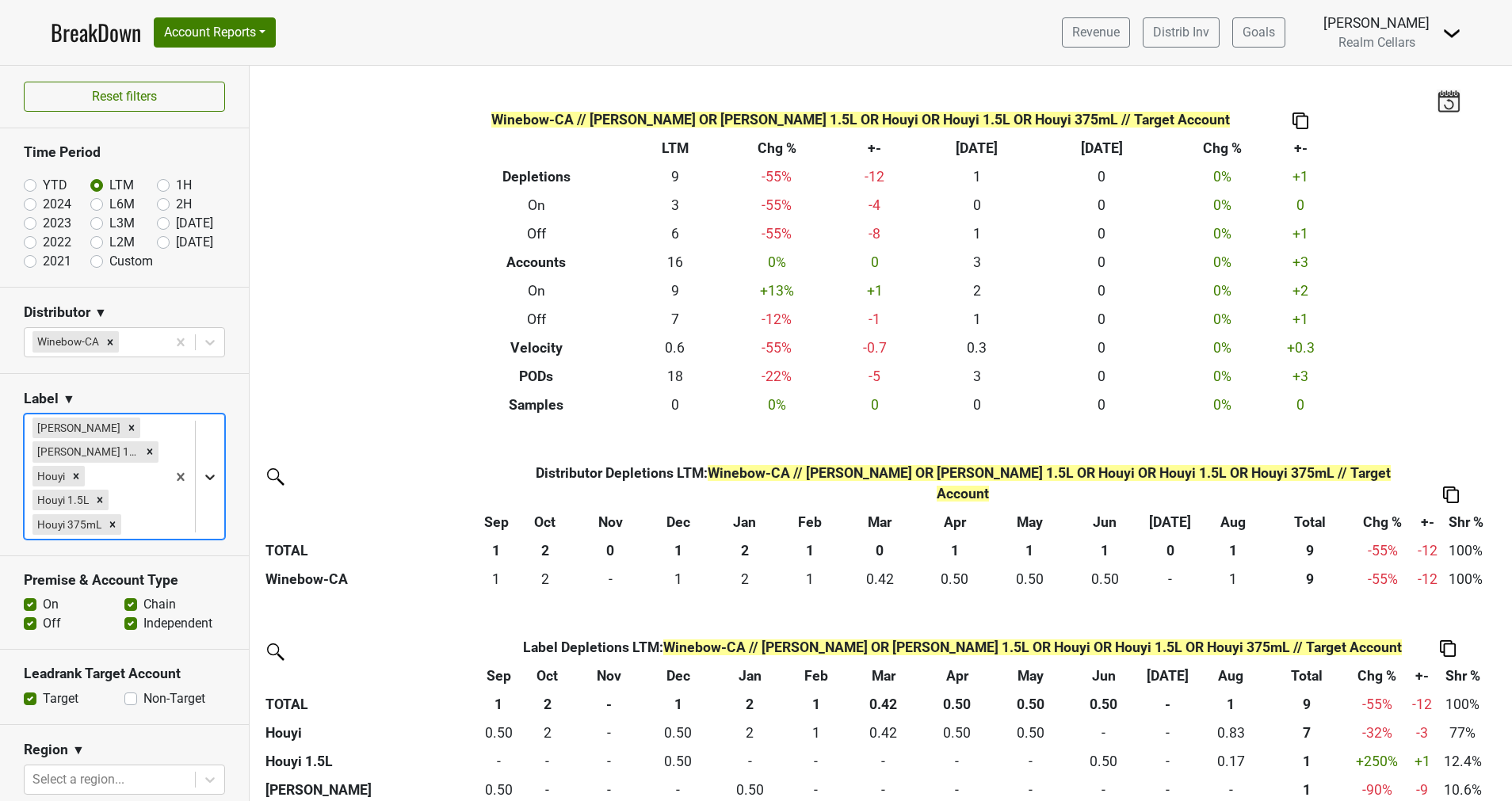
click at [205, 475] on icon at bounding box center [210, 477] width 10 height 6
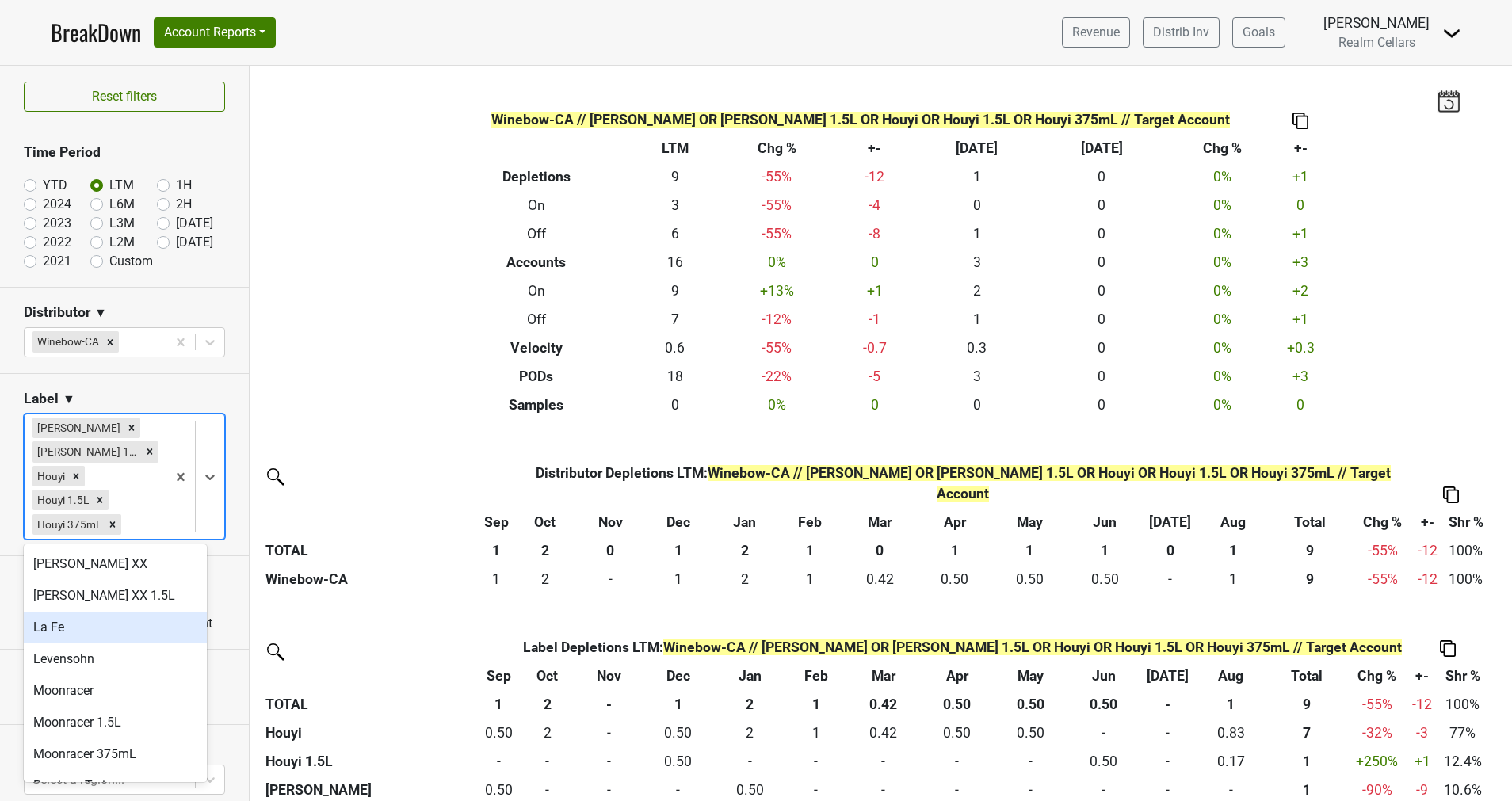
scroll to position [440, 0]
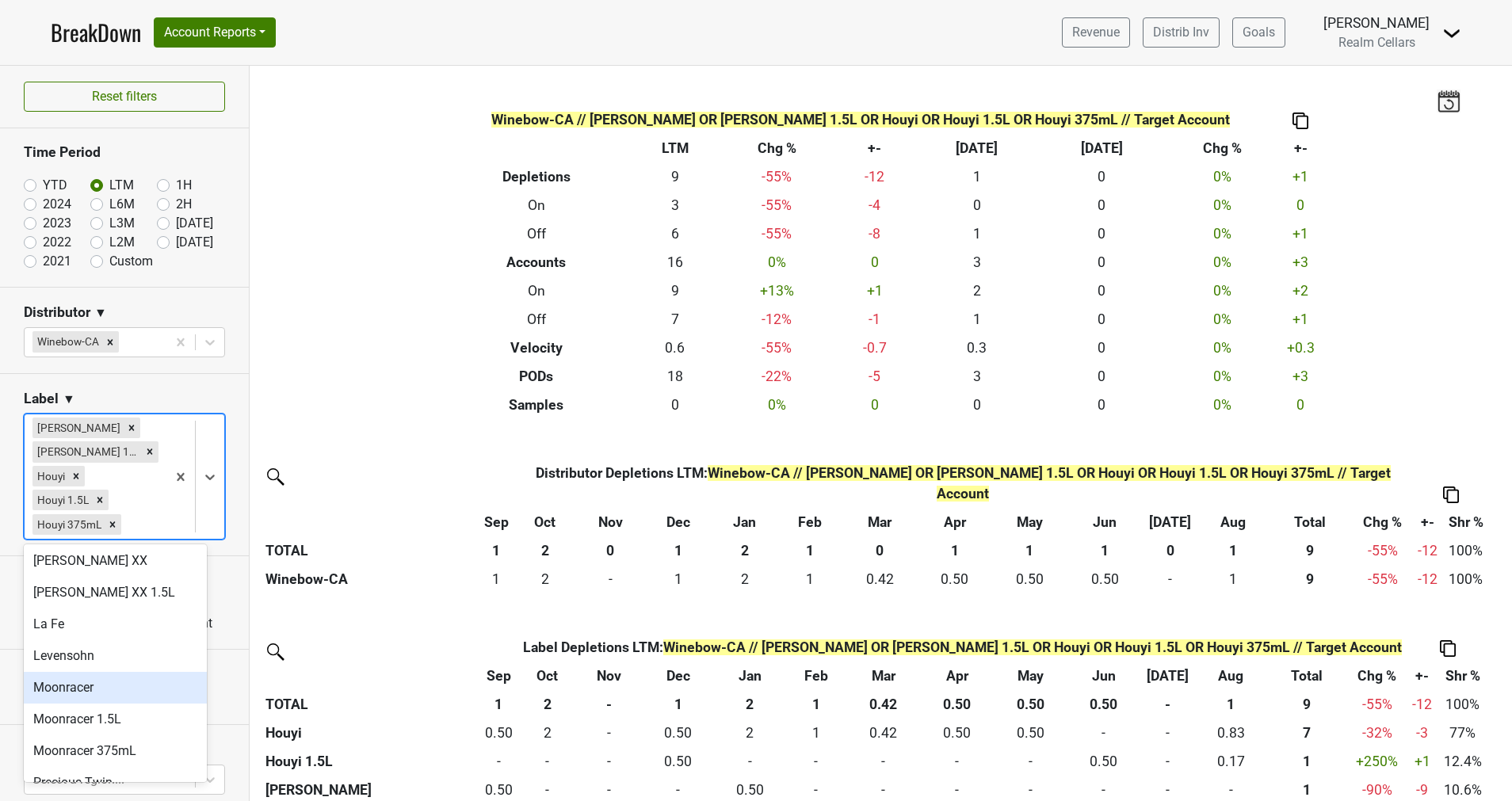
click at [158, 676] on div "Moonracer" at bounding box center [115, 688] width 183 height 32
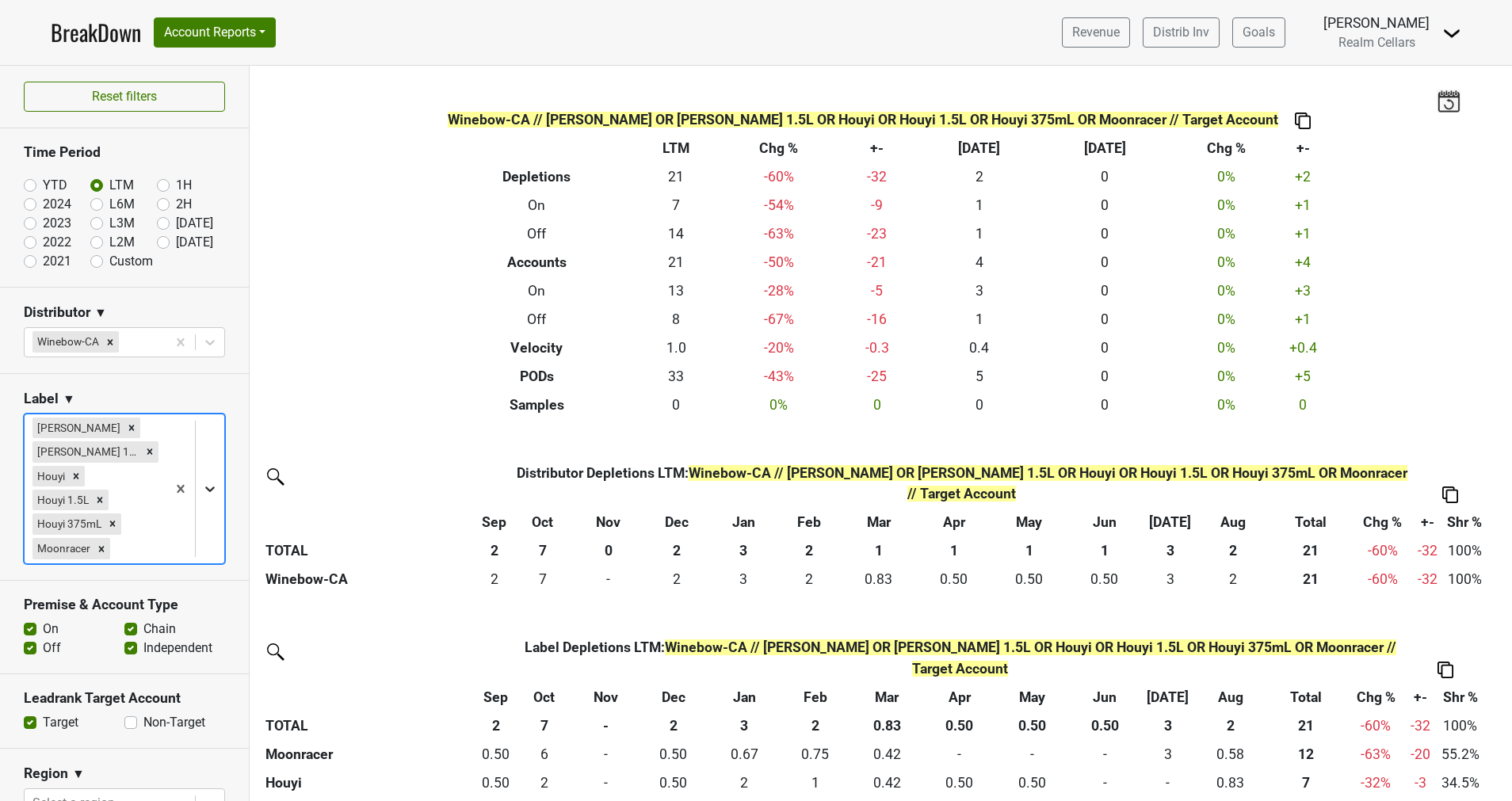
click at [202, 493] on icon at bounding box center [210, 489] width 16 height 16
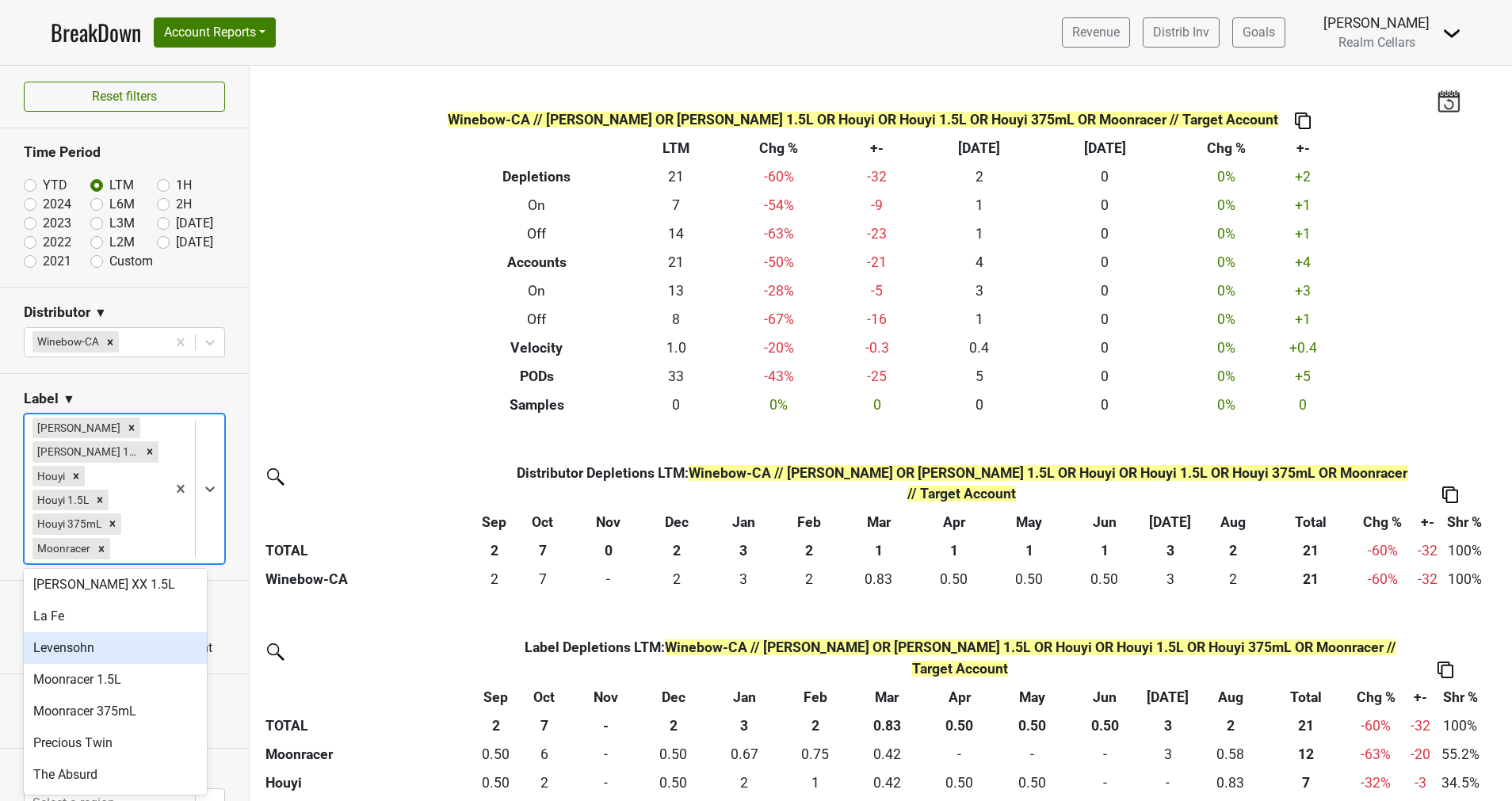
scroll to position [474, 0]
click at [159, 662] on div "Moonracer 1.5L" at bounding box center [115, 678] width 183 height 32
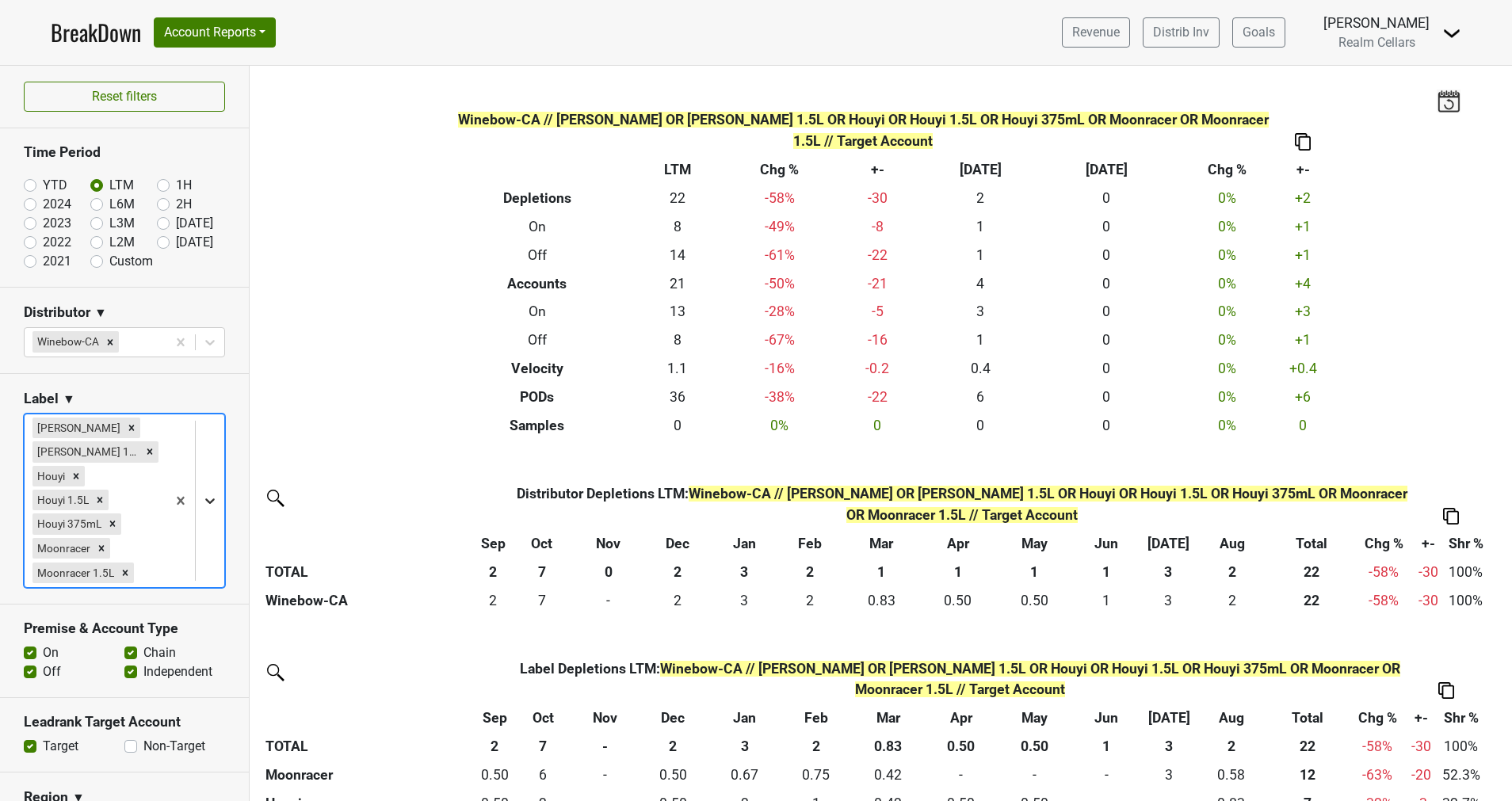
click at [202, 502] on icon at bounding box center [210, 501] width 16 height 16
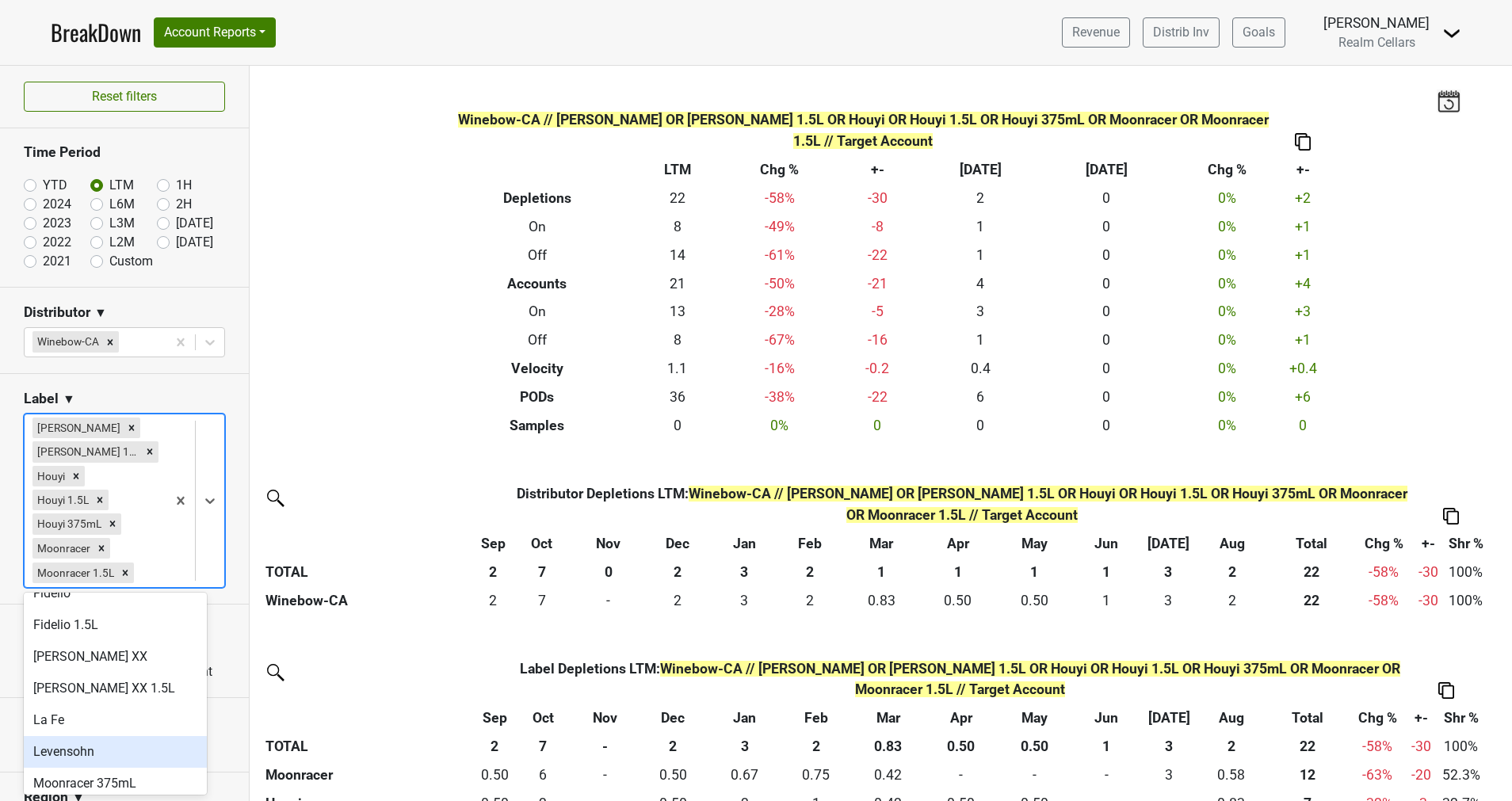
scroll to position [445, 0]
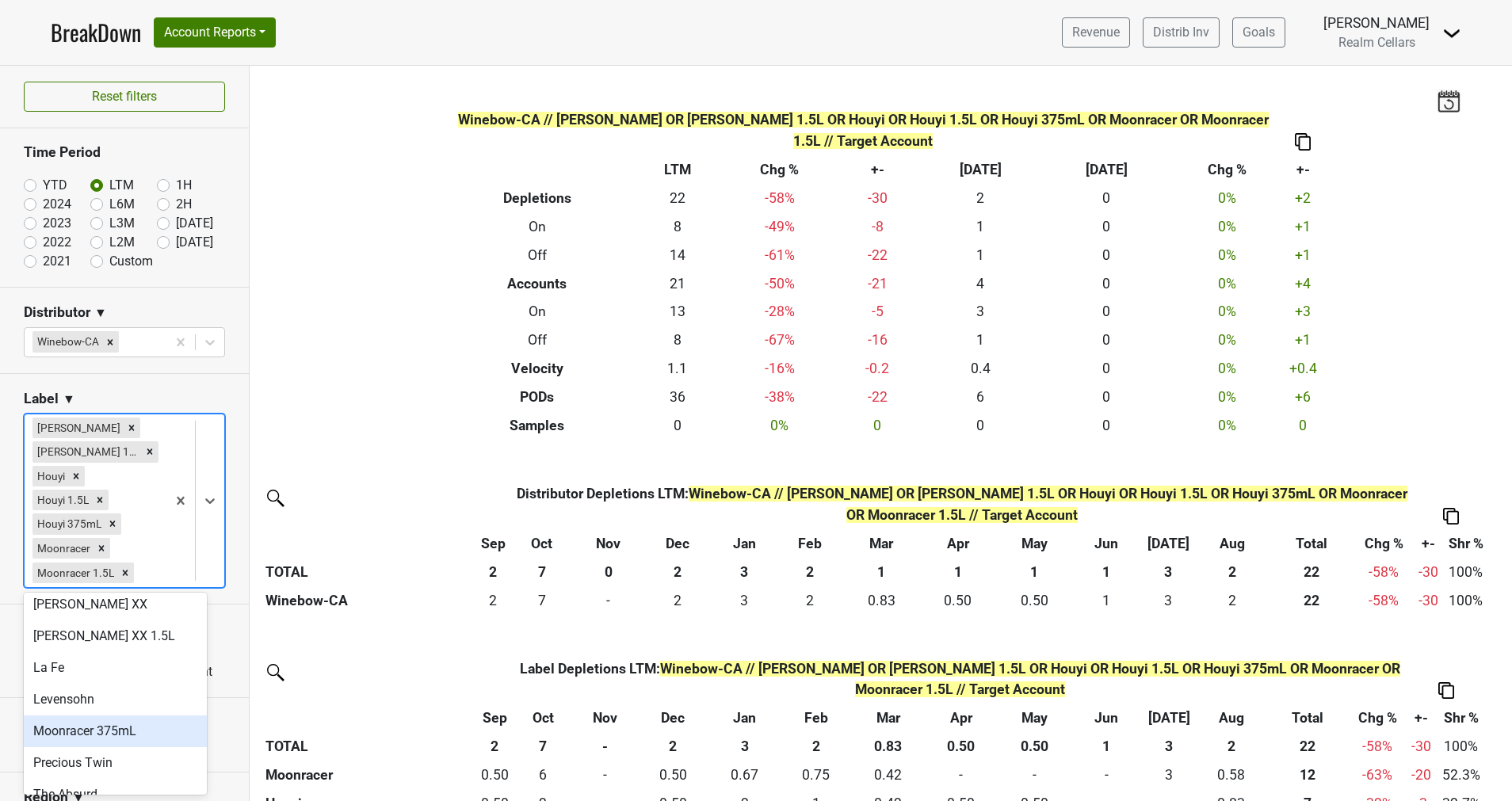
click at [147, 716] on div "Moonracer 375mL" at bounding box center [115, 732] width 183 height 32
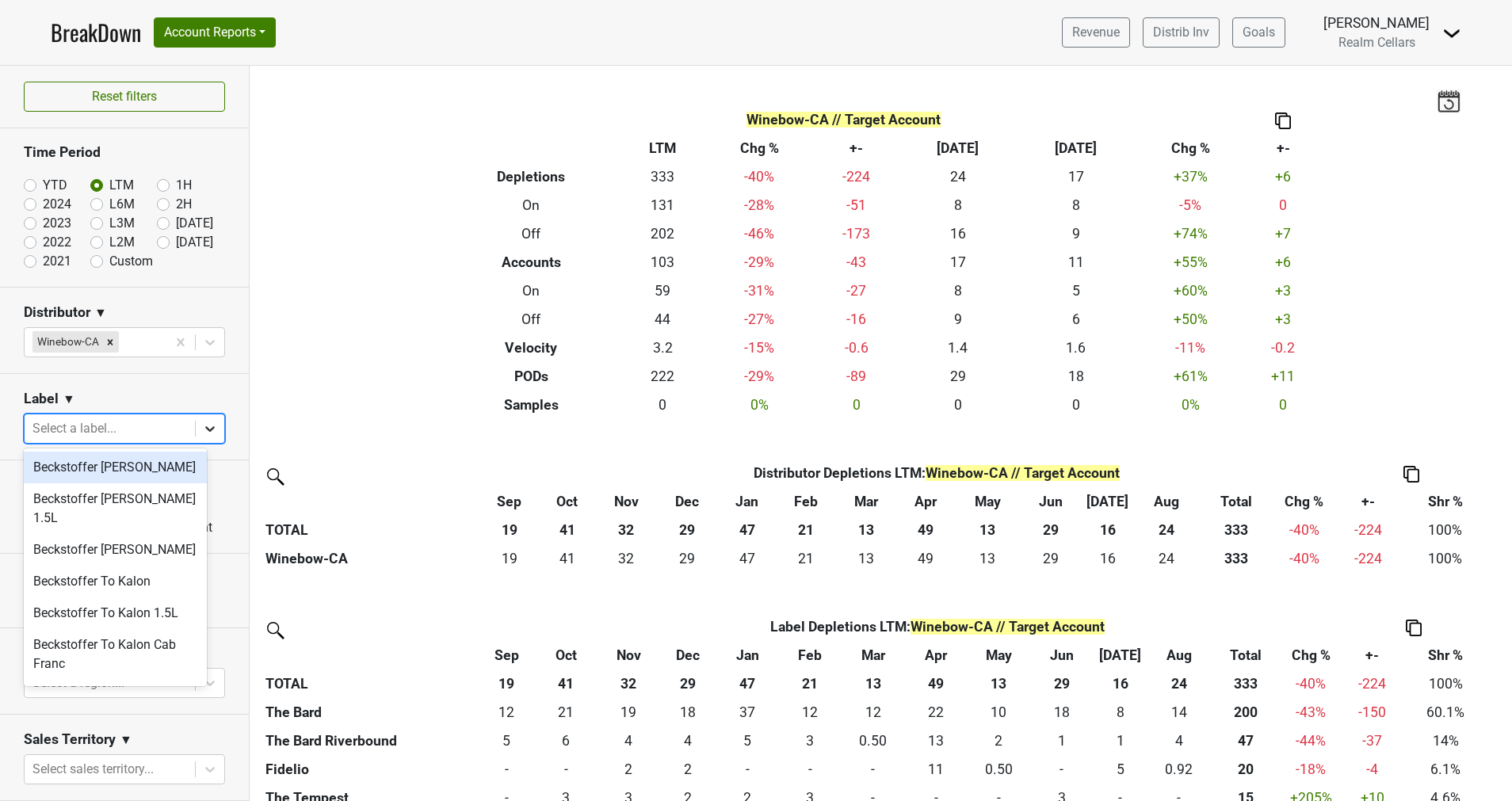
click at [202, 430] on icon at bounding box center [210, 429] width 16 height 16
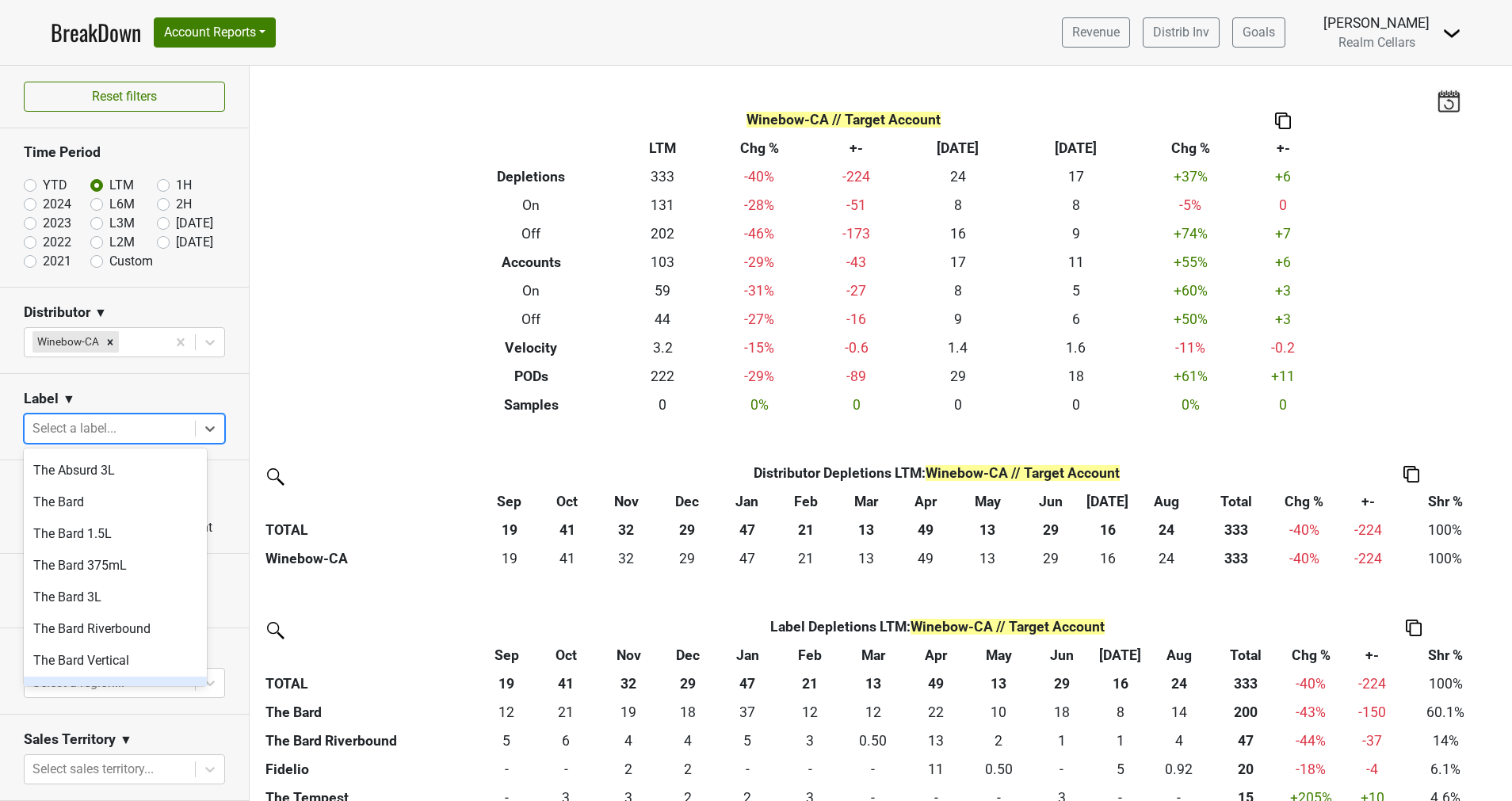
scroll to position [909, 0]
click at [130, 488] on div "The Bard" at bounding box center [115, 504] width 183 height 32
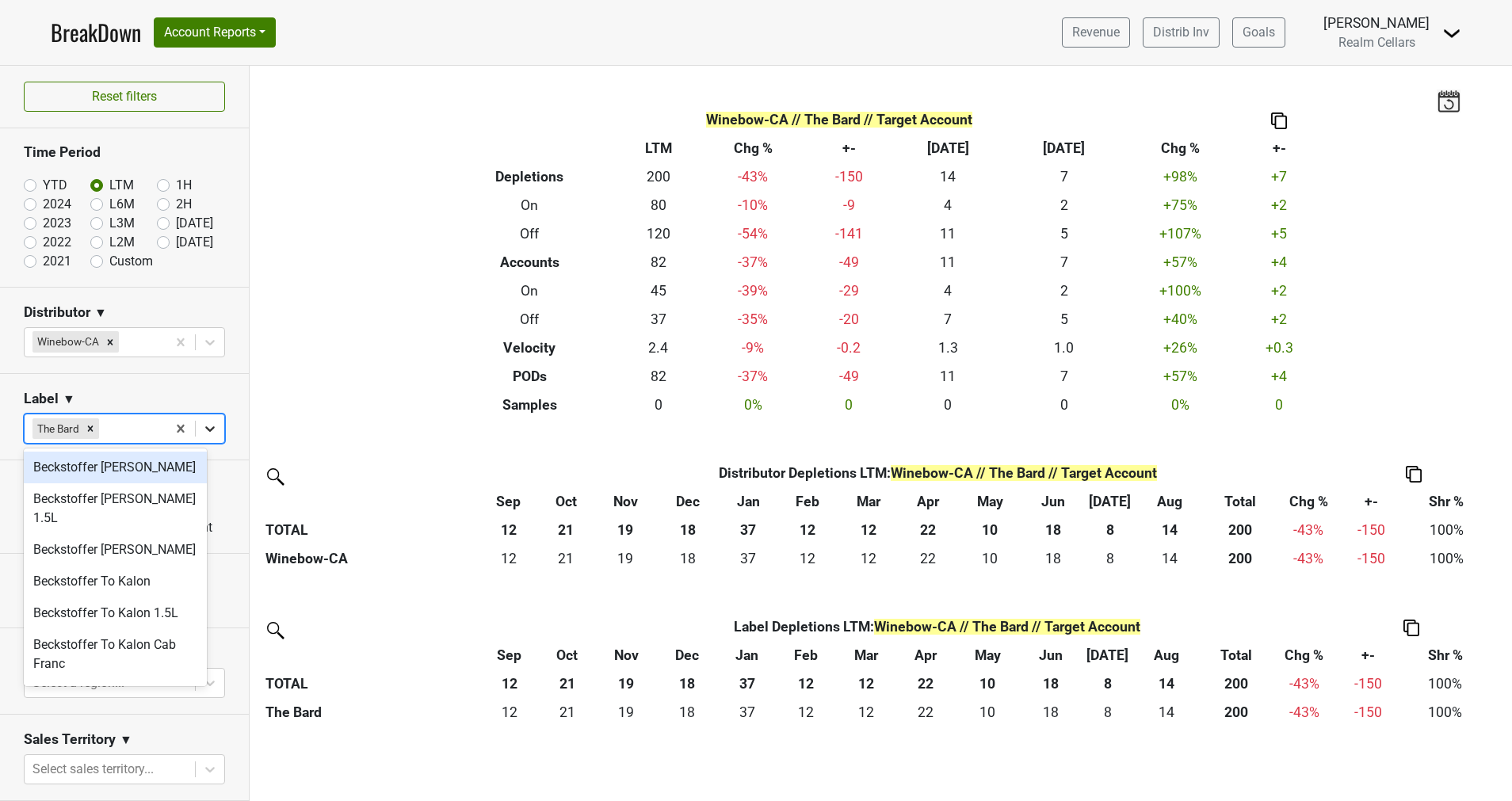
click at [202, 421] on icon at bounding box center [210, 429] width 16 height 16
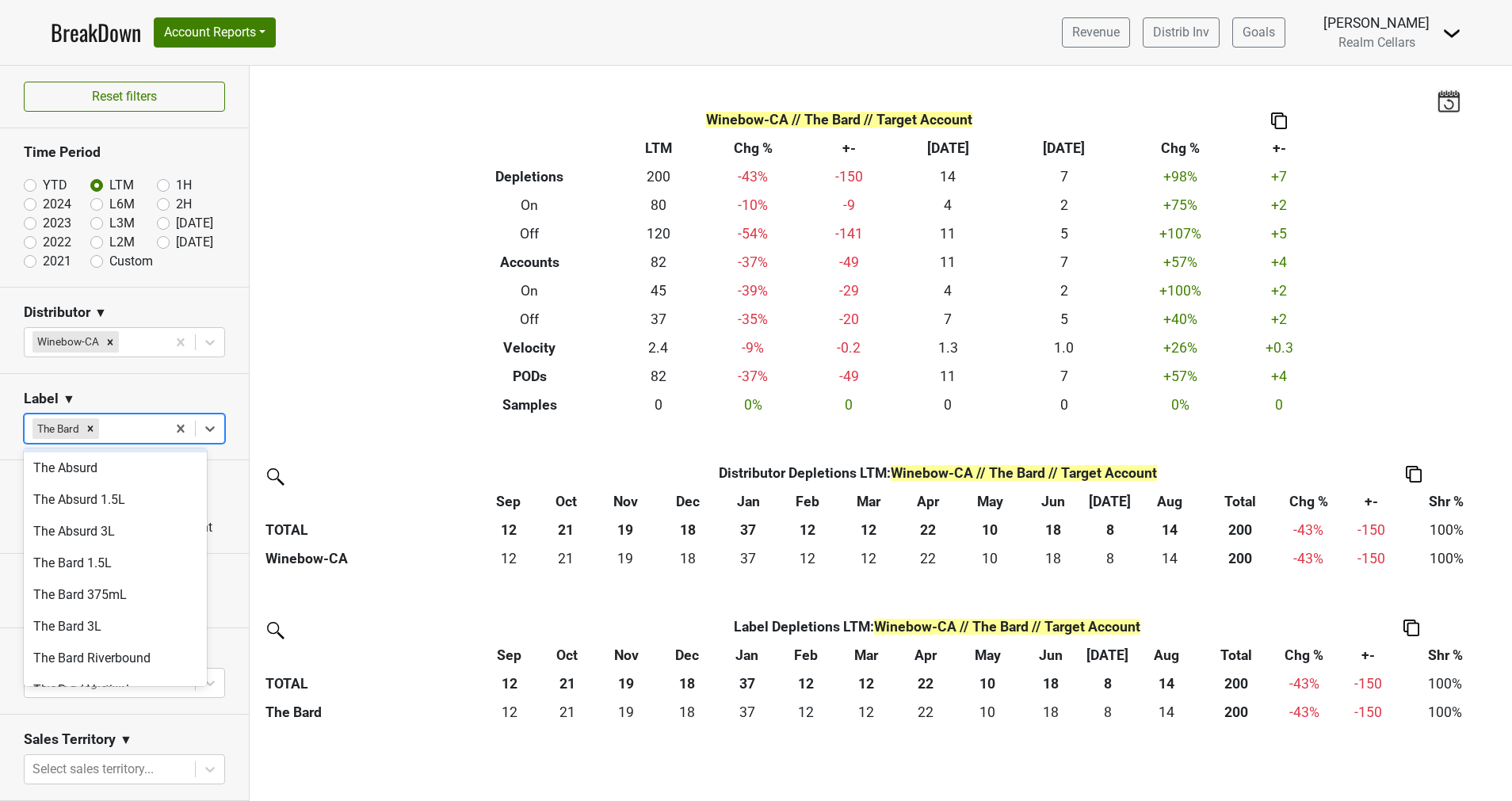
scroll to position [851, 0]
click at [132, 546] on div "The Bard 1.5L" at bounding box center [115, 561] width 183 height 32
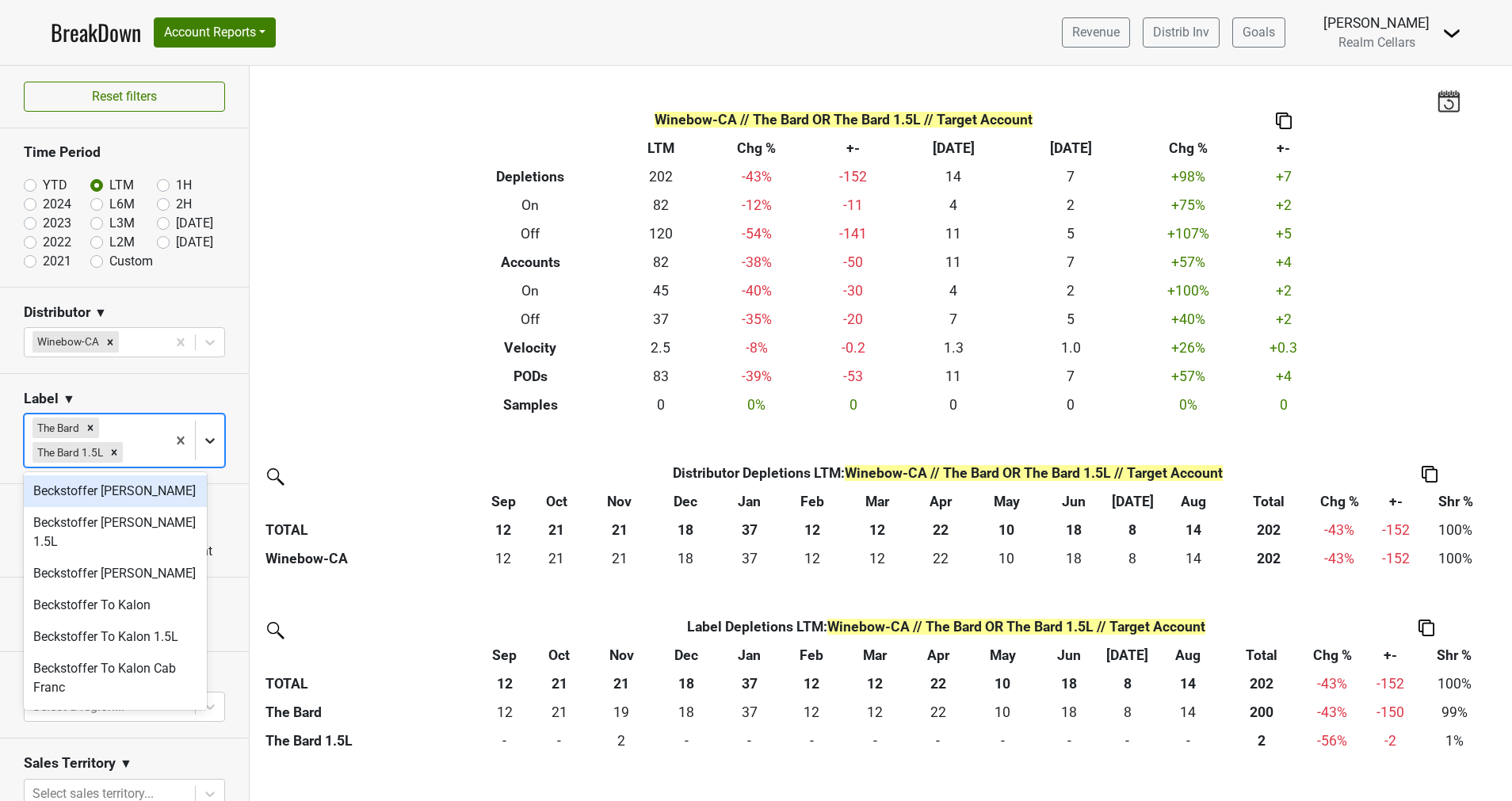
click at [202, 441] on icon at bounding box center [210, 441] width 16 height 16
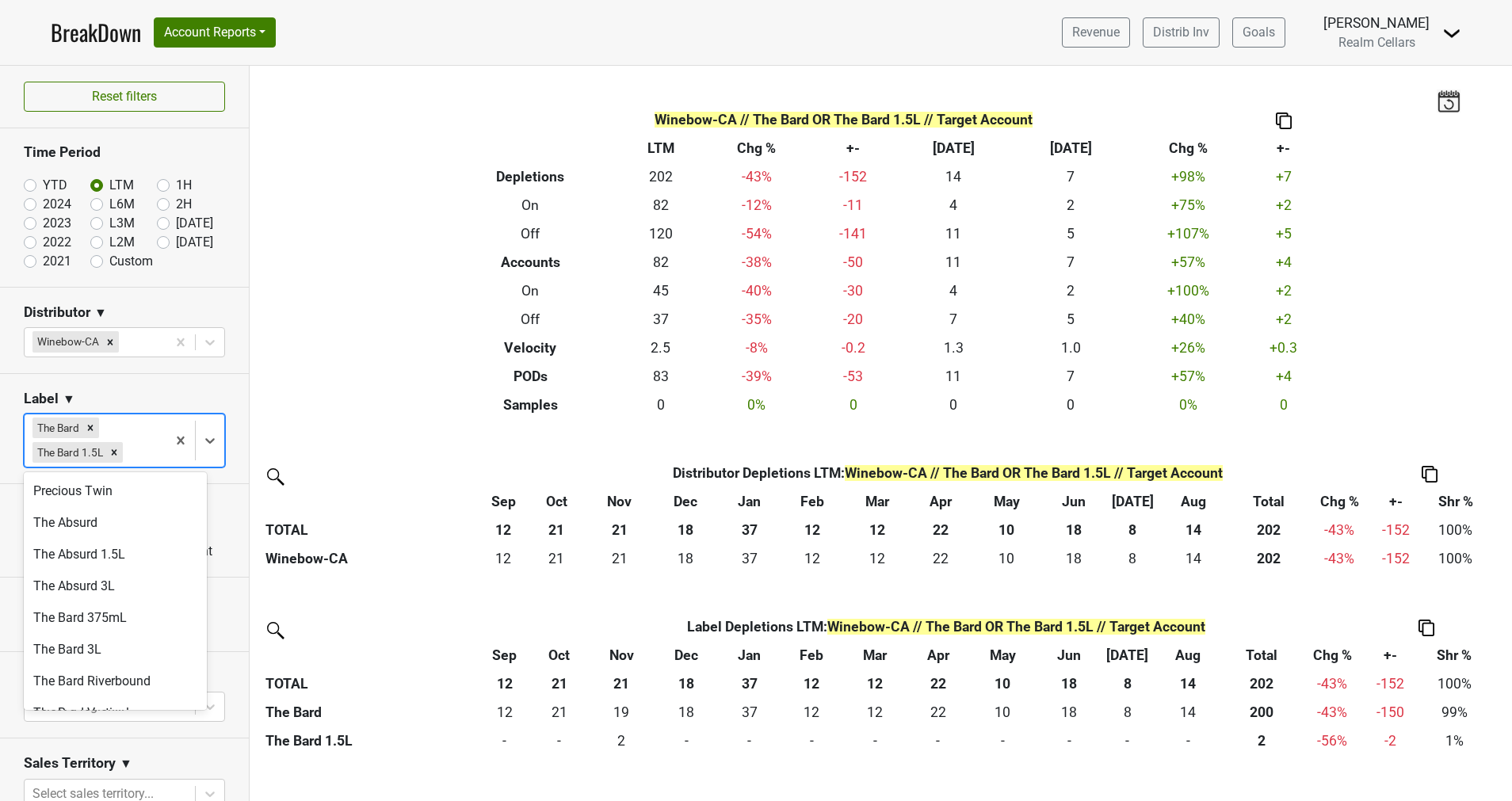
scroll to position [825, 0]
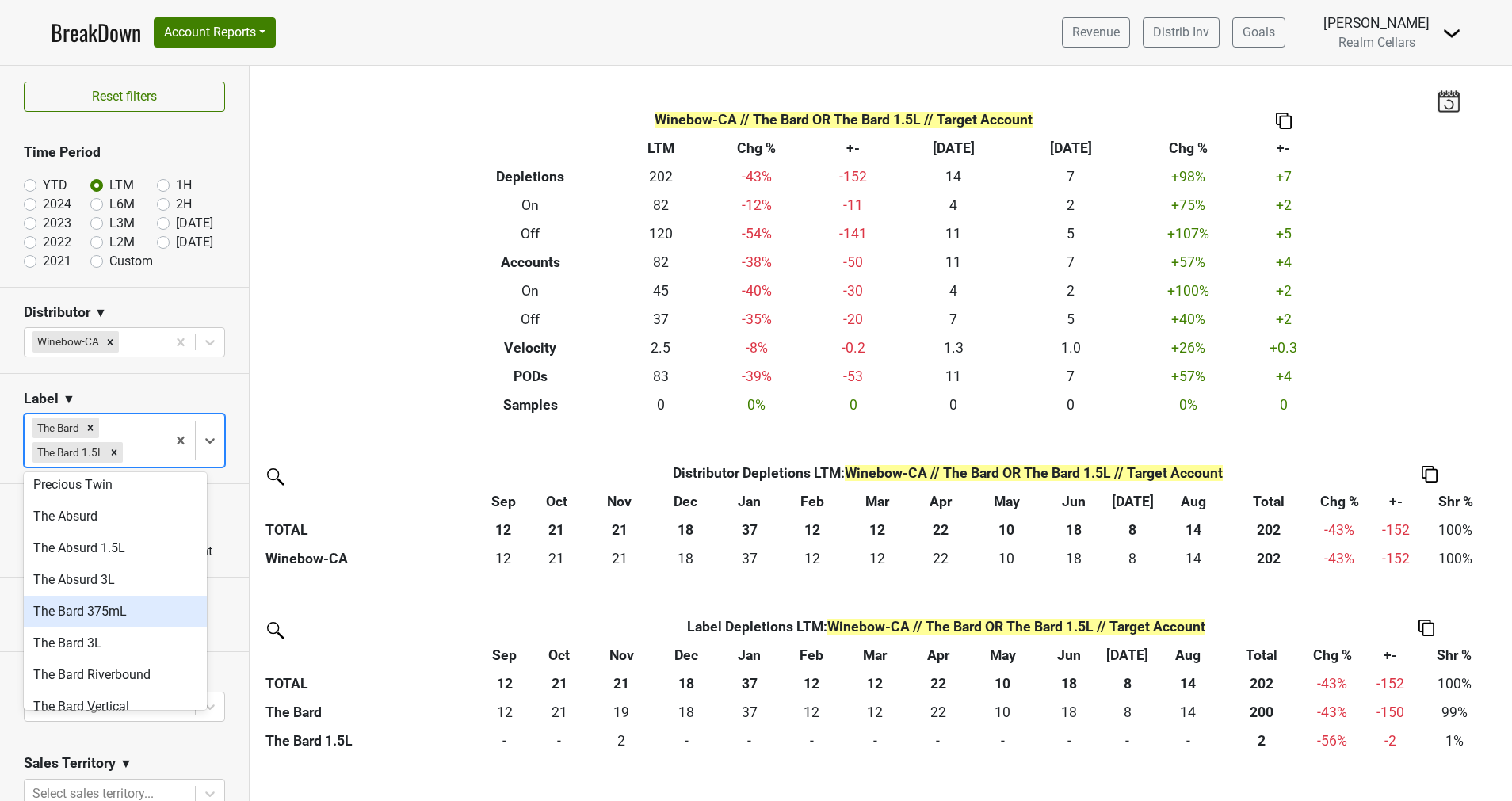
click at [145, 597] on div "The Bard 375mL" at bounding box center [115, 612] width 183 height 32
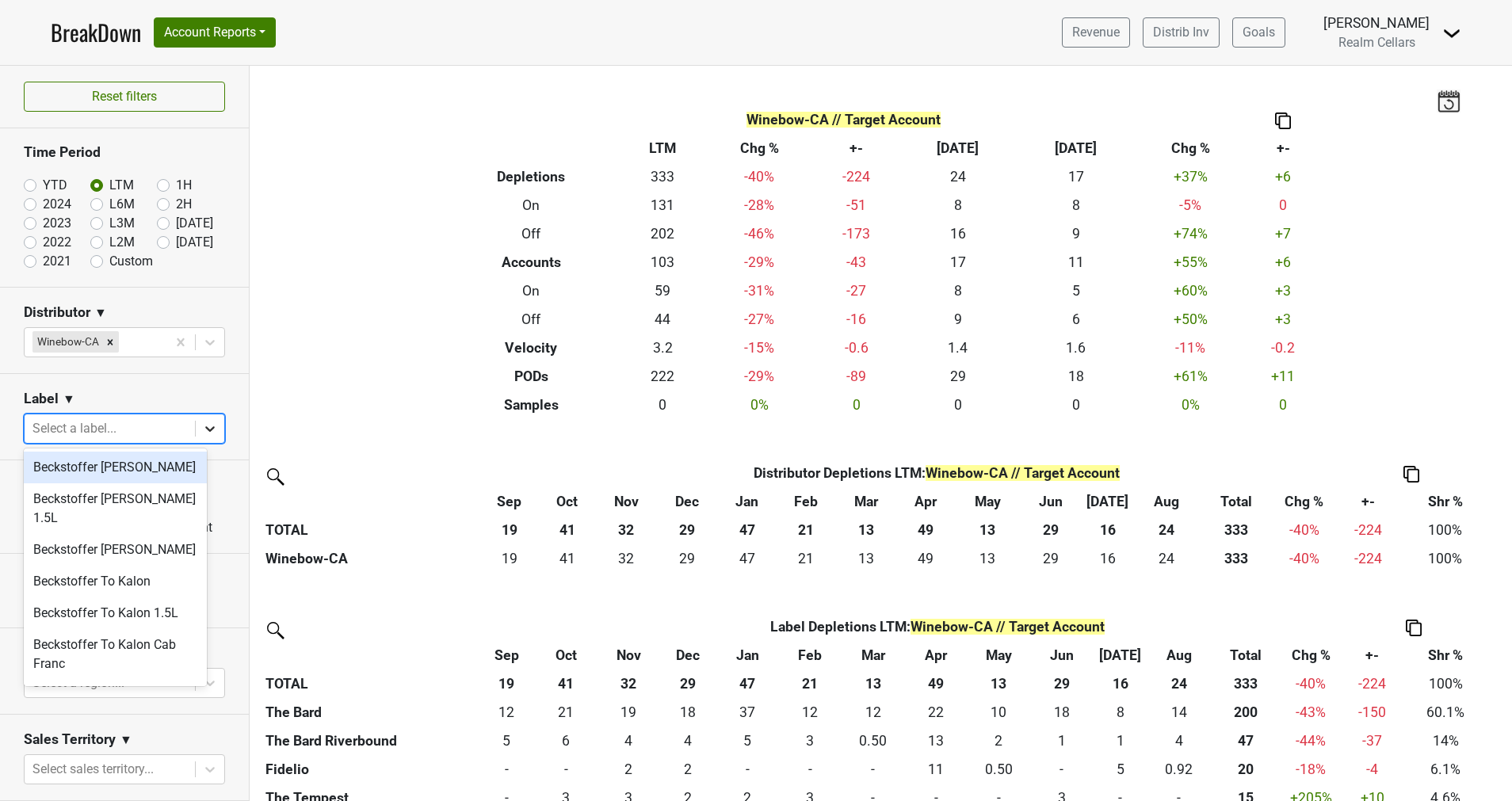
click at [202, 425] on icon at bounding box center [210, 429] width 16 height 16
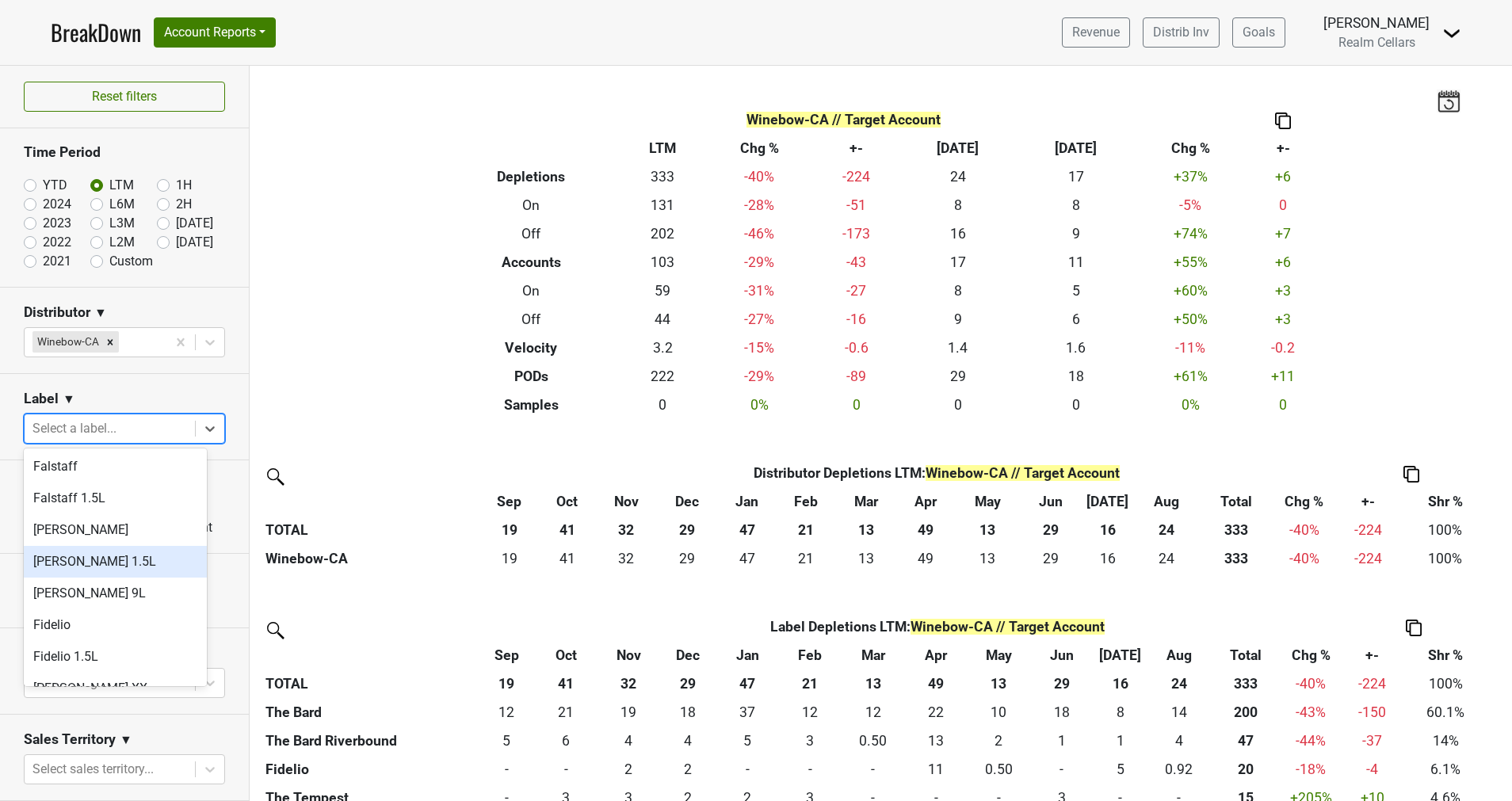
scroll to position [282, 0]
click at [131, 617] on div "Fidelio" at bounding box center [115, 623] width 183 height 32
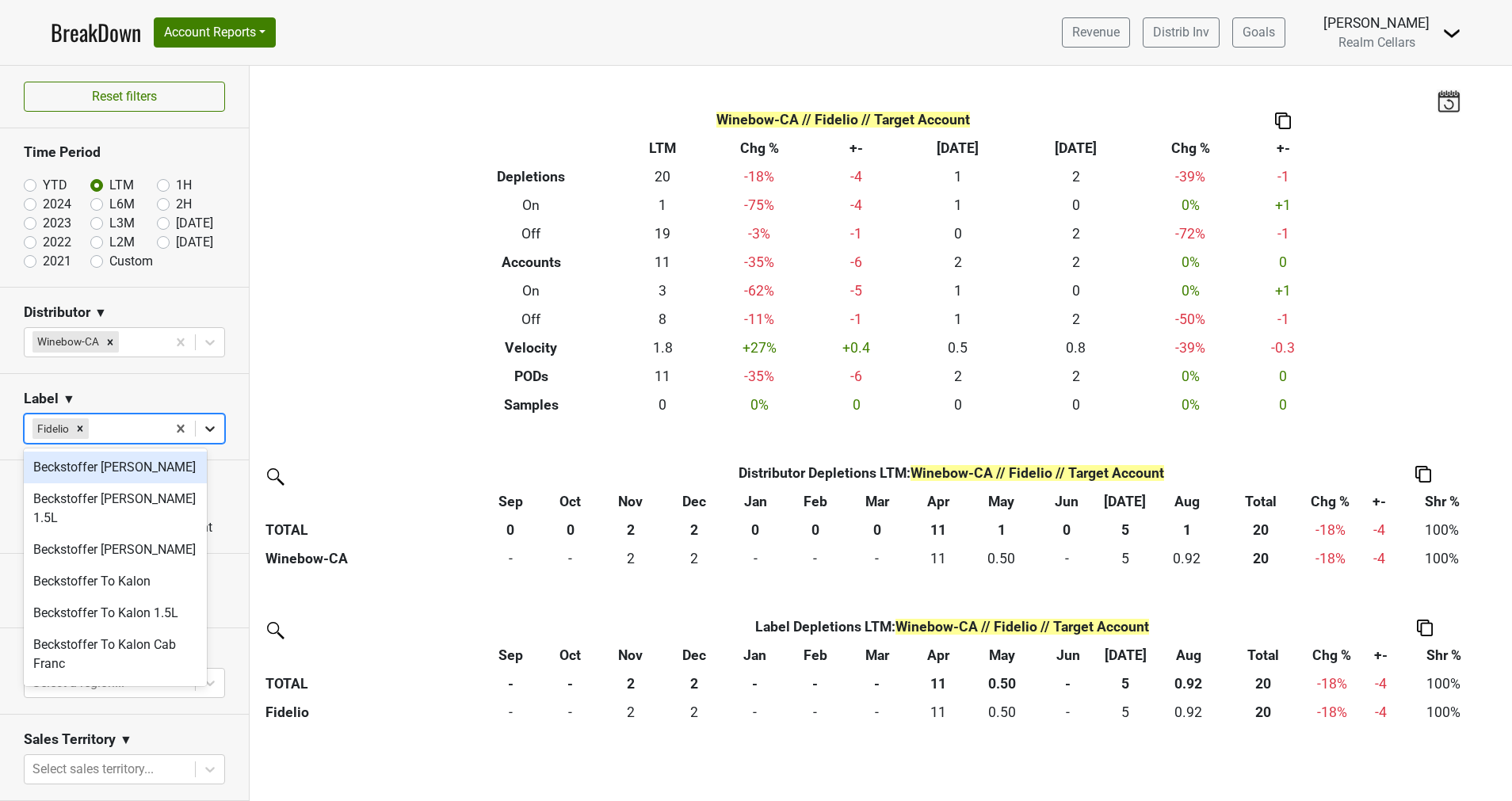
click at [202, 431] on icon at bounding box center [210, 429] width 16 height 16
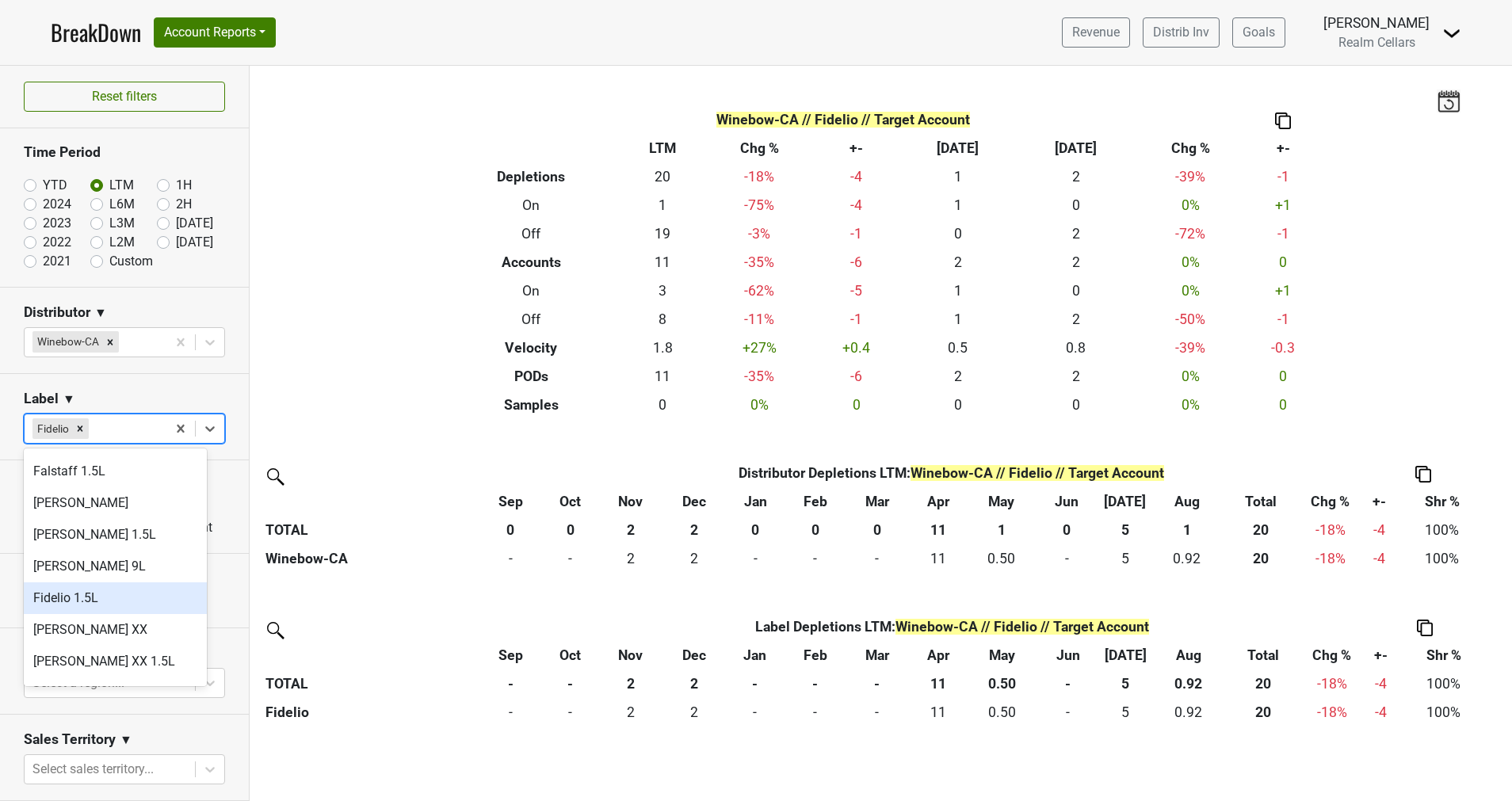
scroll to position [309, 0]
click at [123, 580] on div "Fidelio 1.5L" at bounding box center [115, 596] width 183 height 32
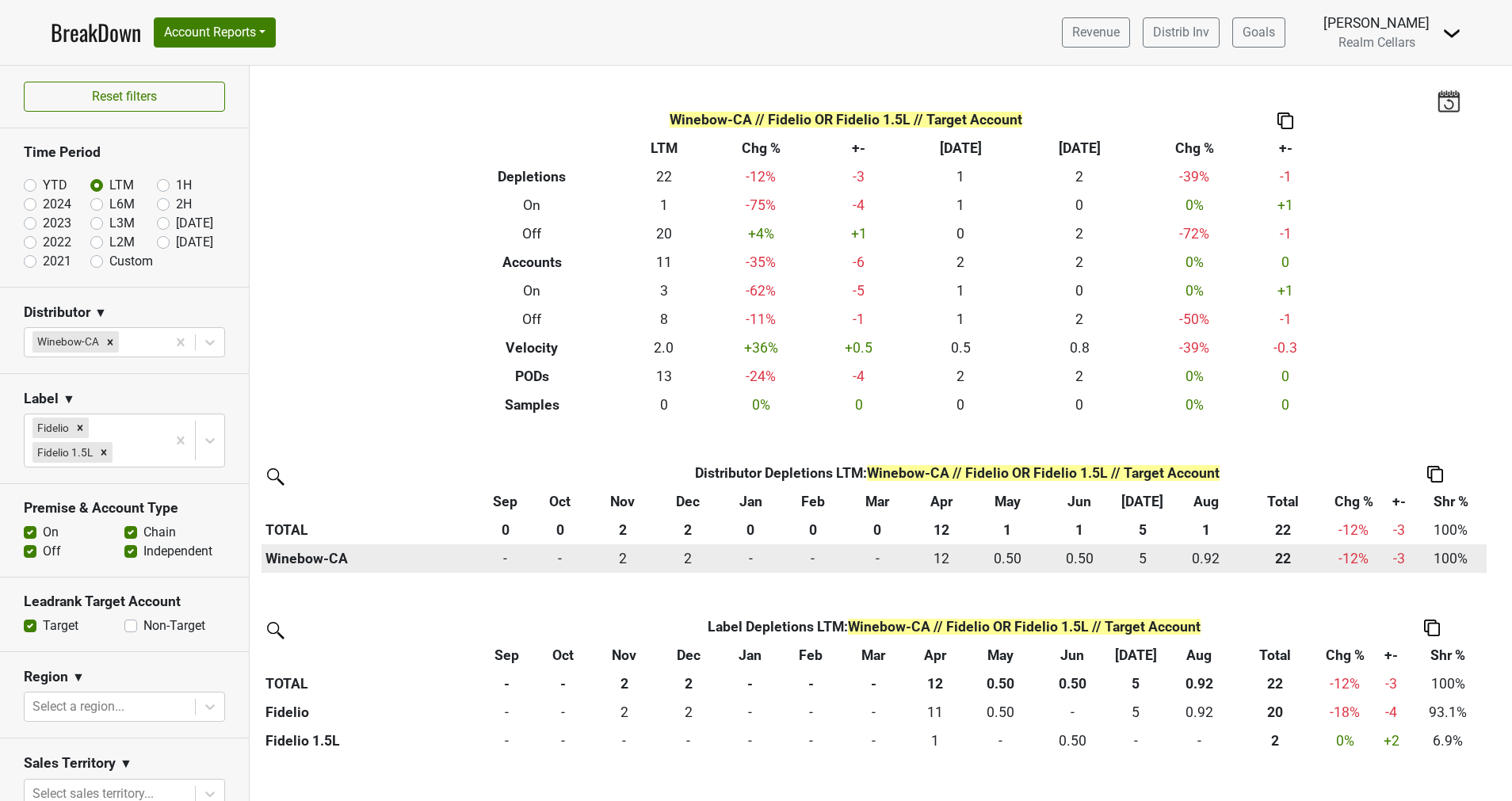
click at [506, 546] on td "0 -" at bounding box center [504, 558] width 50 height 29
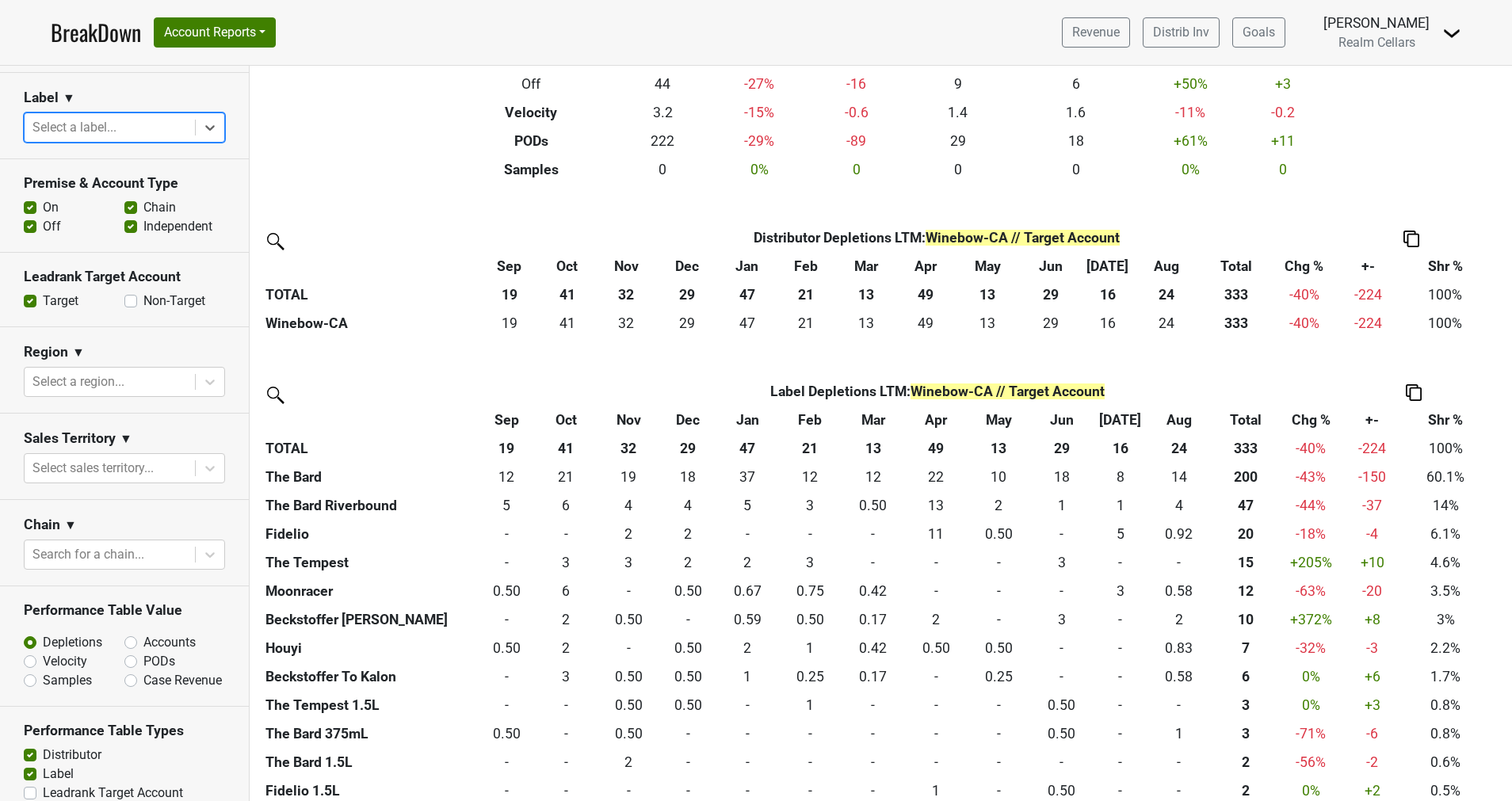
scroll to position [302, 0]
click at [143, 635] on label "Accounts" at bounding box center [169, 641] width 52 height 19
click at [124, 635] on input "Accounts" at bounding box center [172, 640] width 96 height 16
radio input "true"
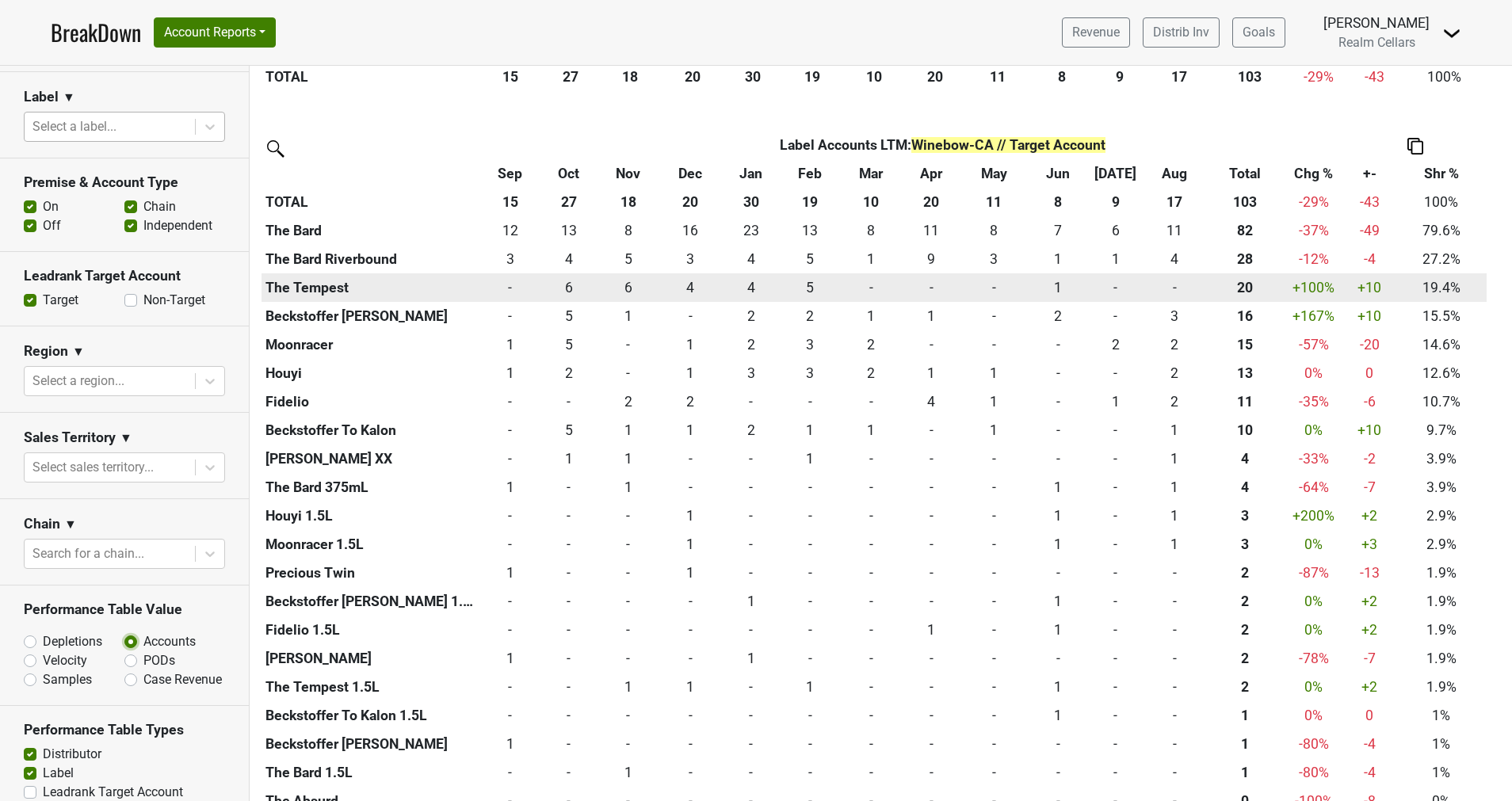
scroll to position [480, 0]
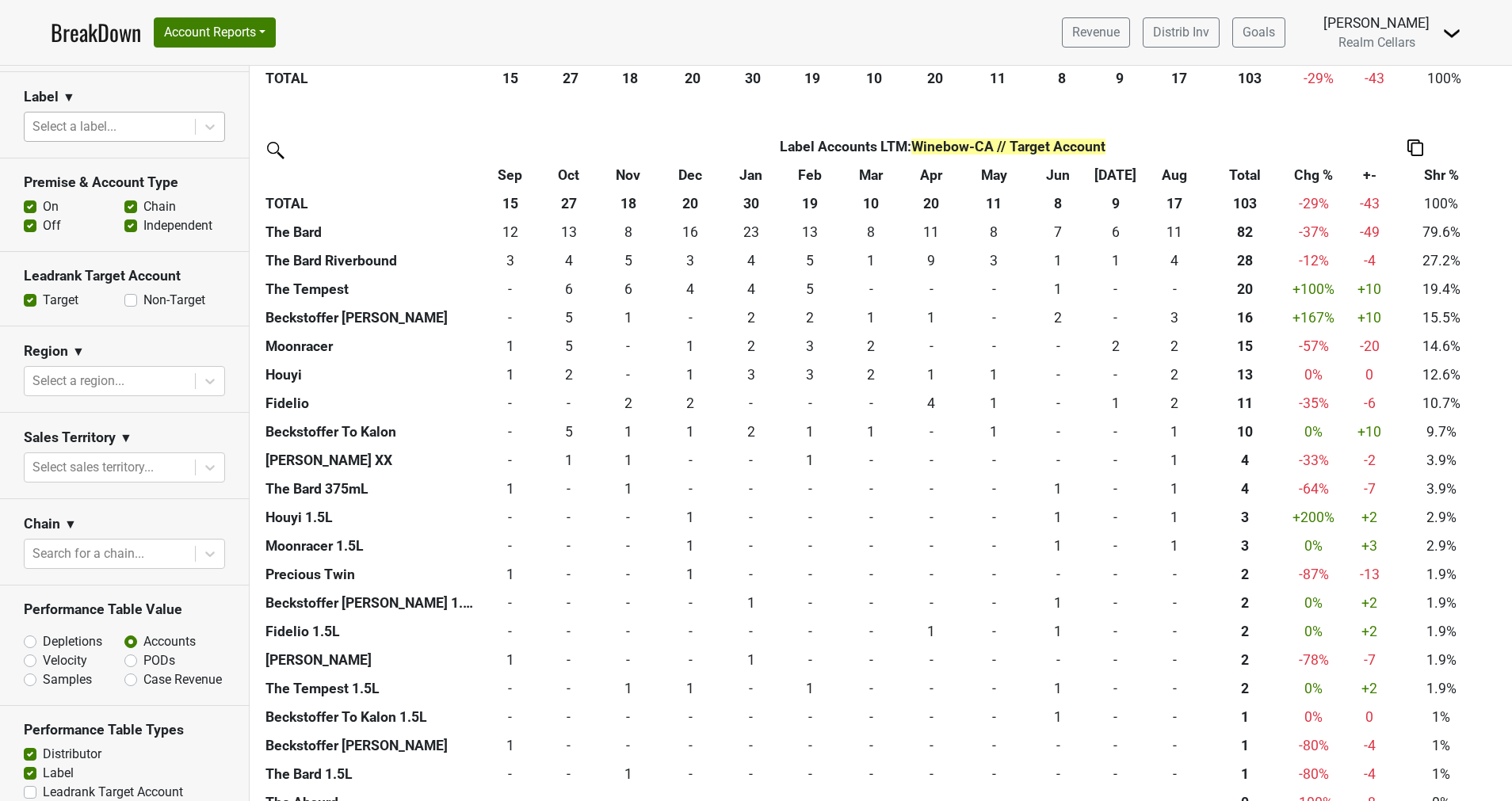
click at [143, 658] on label "PODs" at bounding box center [159, 661] width 32 height 19
click at [124, 658] on input "PODs" at bounding box center [172, 660] width 96 height 16
radio input "true"
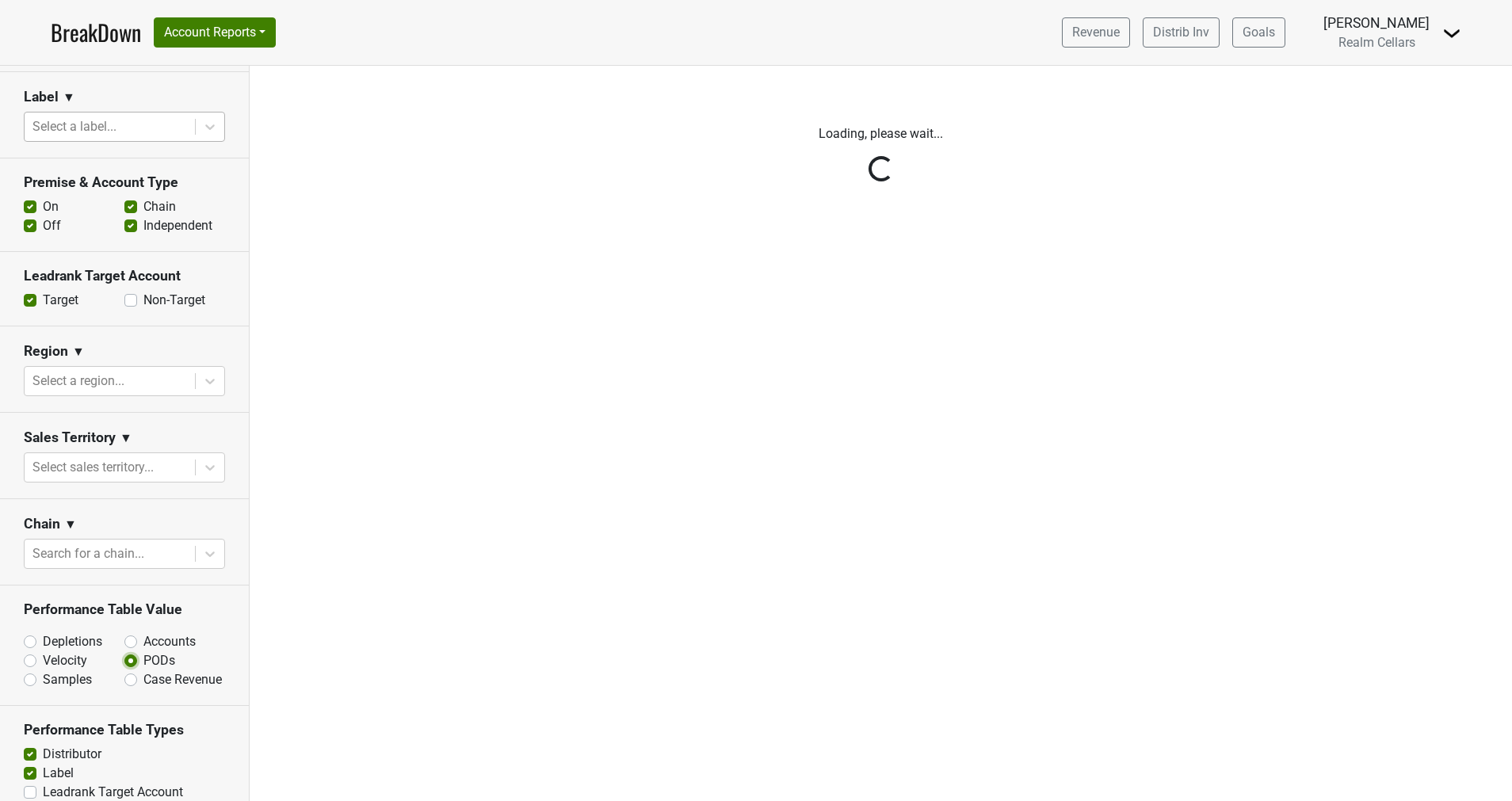
scroll to position [0, 0]
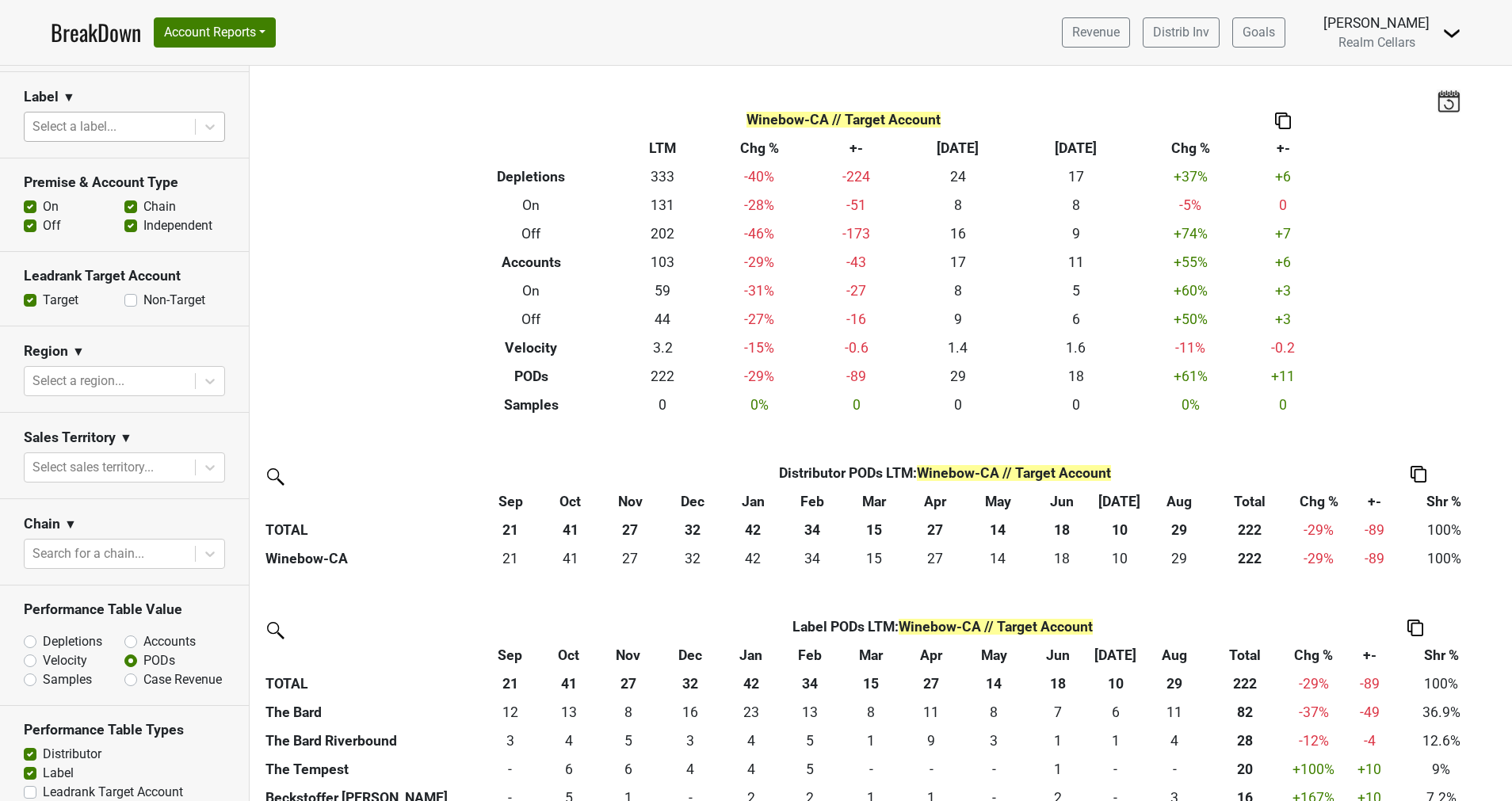
click at [143, 638] on label "Accounts" at bounding box center [169, 641] width 52 height 19
click at [124, 638] on input "Accounts" at bounding box center [172, 640] width 96 height 16
radio input "true"
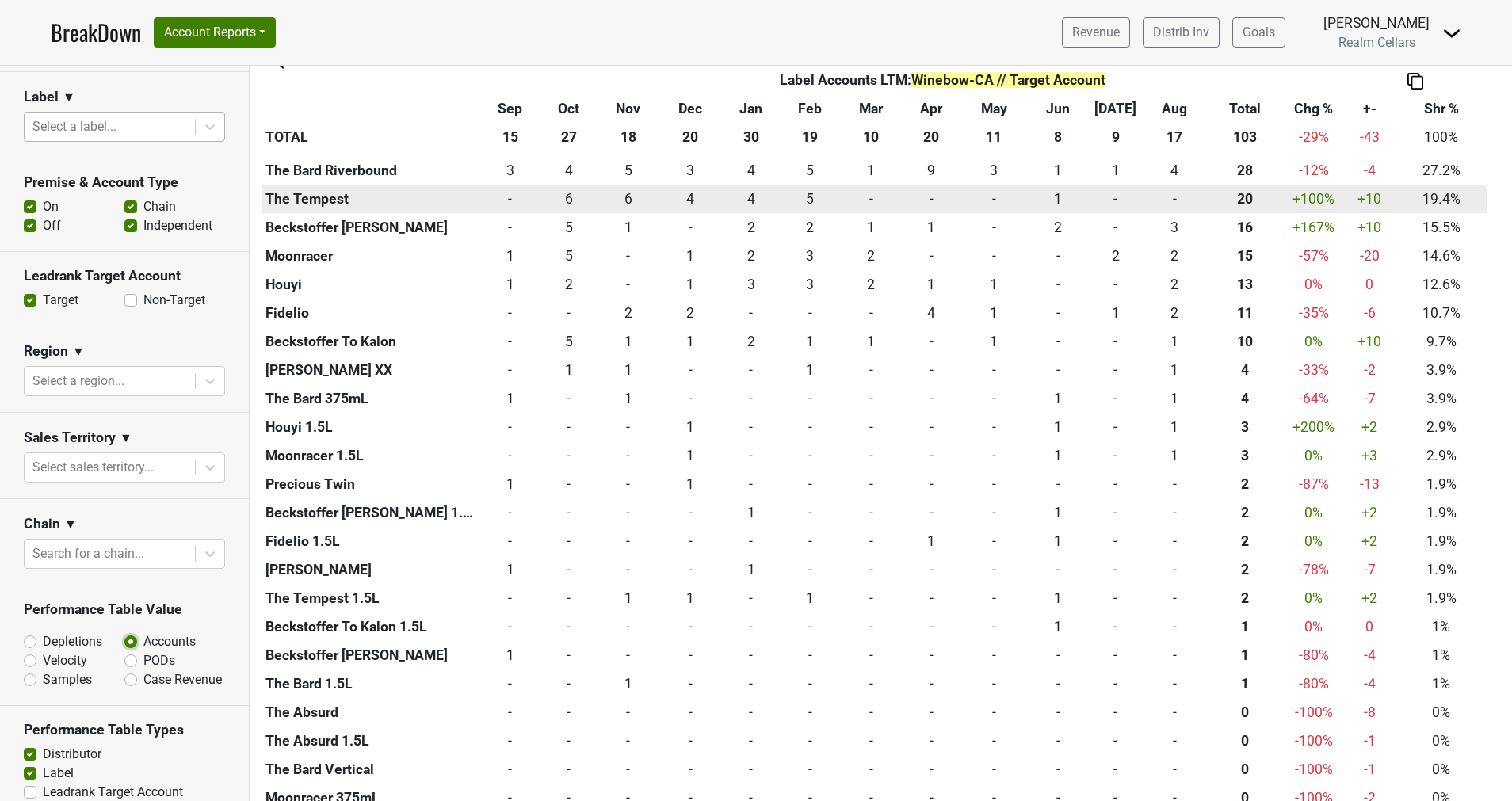
scroll to position [492, 0]
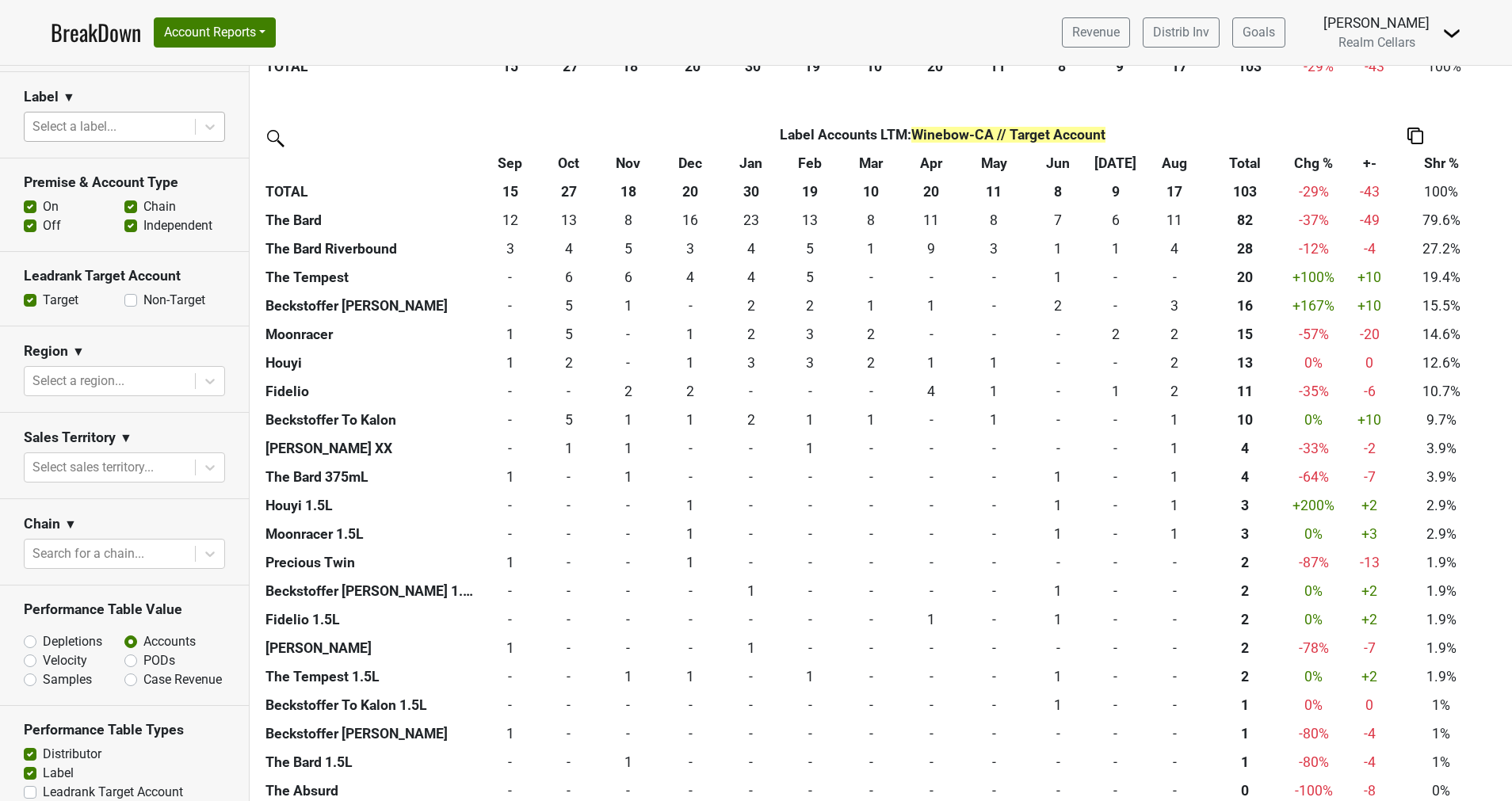
click at [1418, 132] on img at bounding box center [1415, 135] width 16 height 17
click at [1414, 114] on div "Export to Excel" at bounding box center [1414, 106] width 81 height 23
click at [426, 123] on th "Label" at bounding box center [400, 134] width 279 height 29
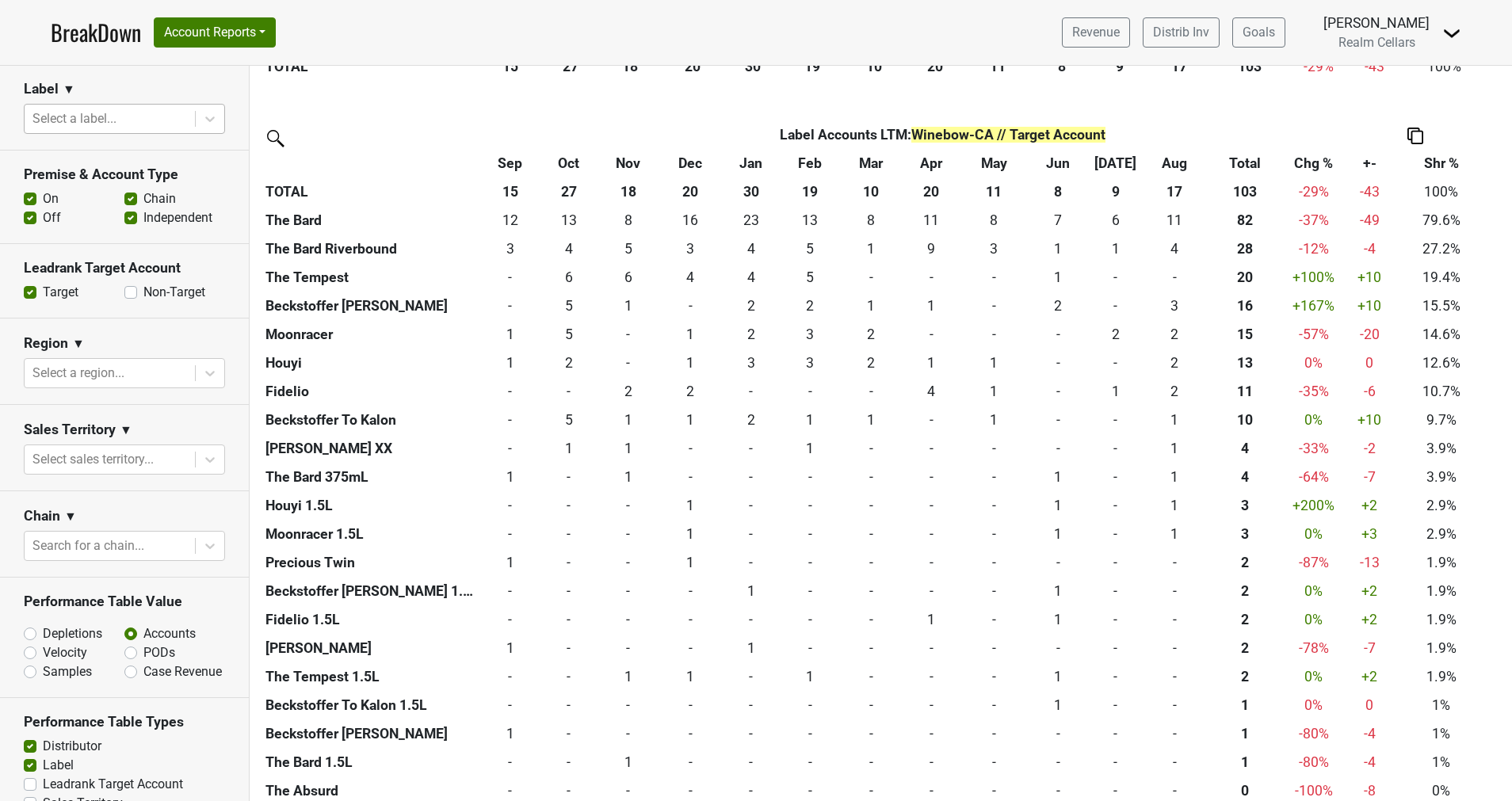
scroll to position [218, 0]
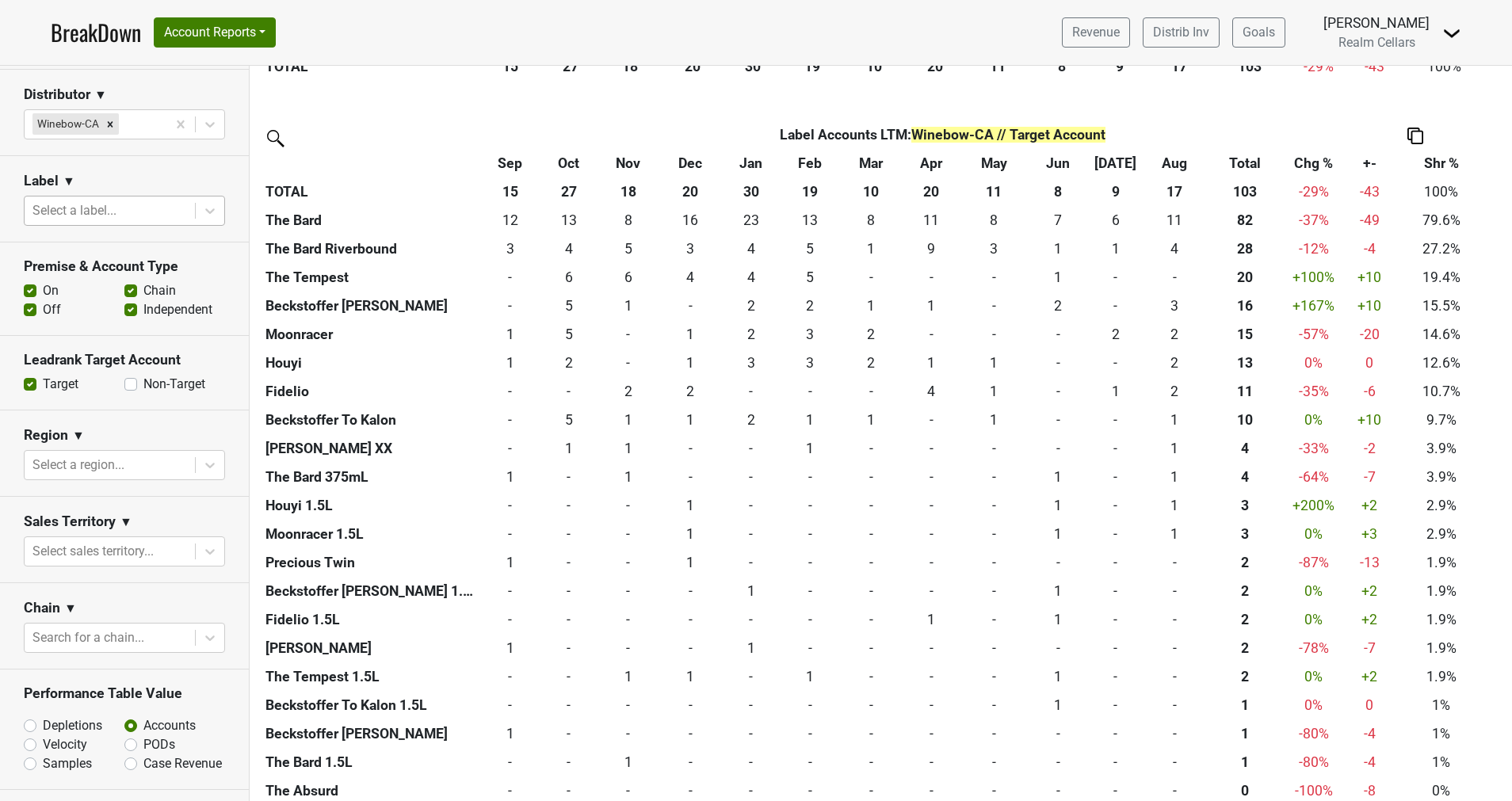
click at [42, 722] on label "Depletions" at bounding box center [72, 725] width 59 height 19
click at [33, 722] on input "Depletions" at bounding box center [71, 724] width 96 height 16
radio input "true"
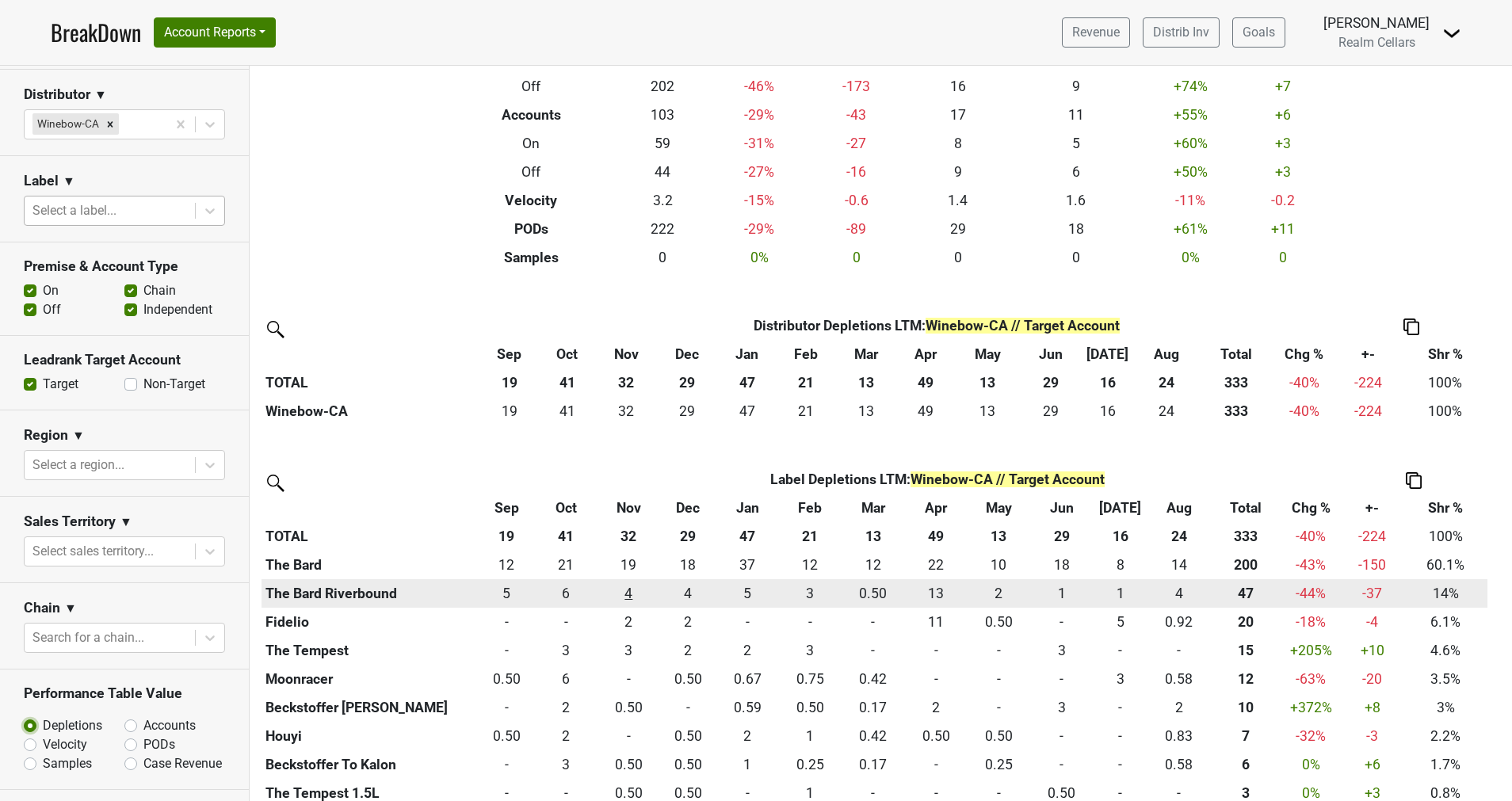
scroll to position [149, 0]
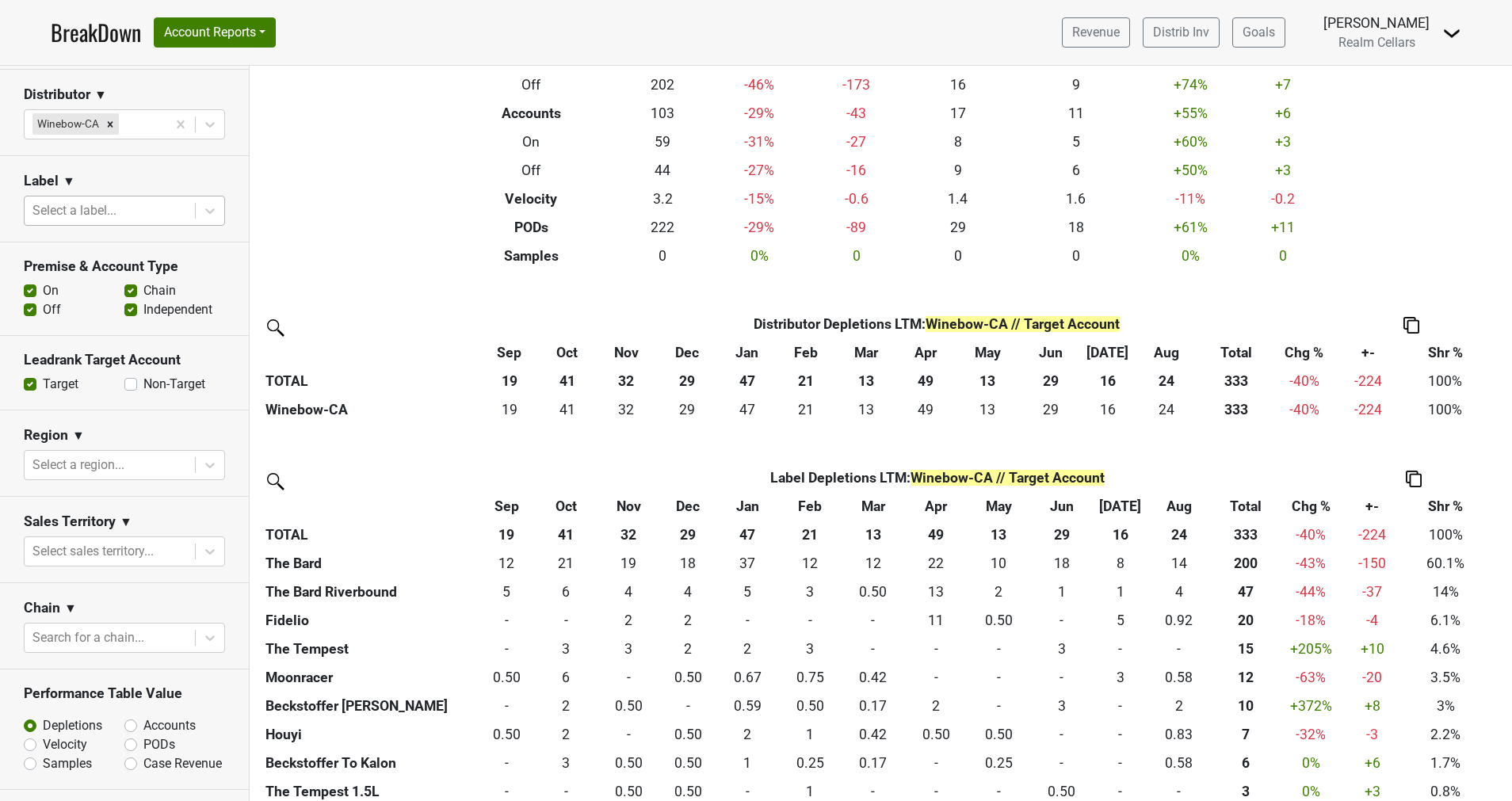
click at [143, 720] on label "Accounts" at bounding box center [169, 725] width 52 height 19
click at [124, 720] on input "Accounts" at bounding box center [172, 724] width 96 height 16
radio input "true"
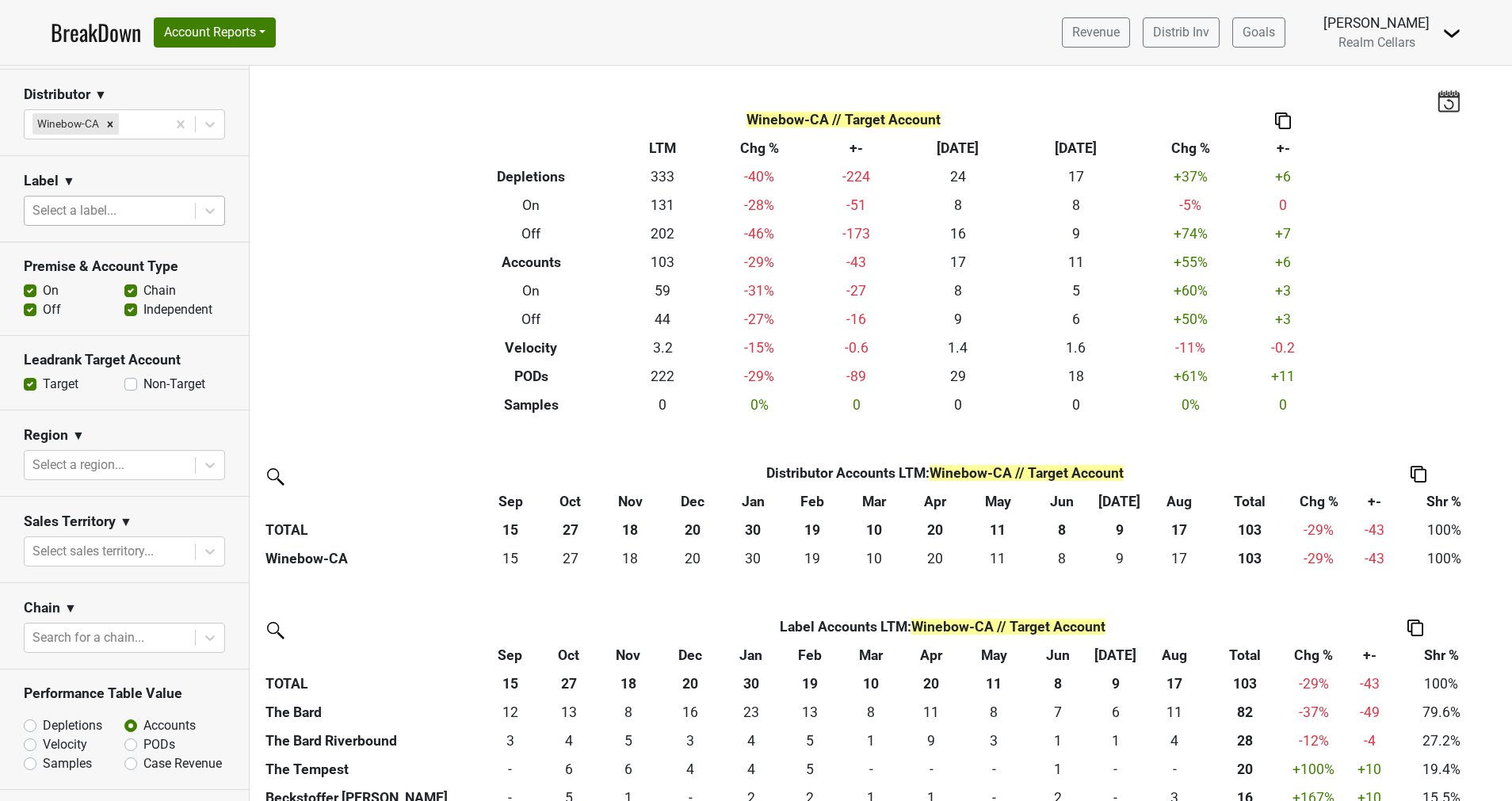
click at [1423, 624] on th at bounding box center [1415, 626] width 143 height 29
click at [1415, 631] on img at bounding box center [1415, 627] width 16 height 17
click at [1417, 599] on div "Export to Excel" at bounding box center [1414, 598] width 81 height 23
click at [350, 360] on div "Filters Winebow-CA // Target Account Breakdown Type LTM Chg % +- Aug ‘25 Aug ‘2…" at bounding box center [881, 434] width 1262 height 736
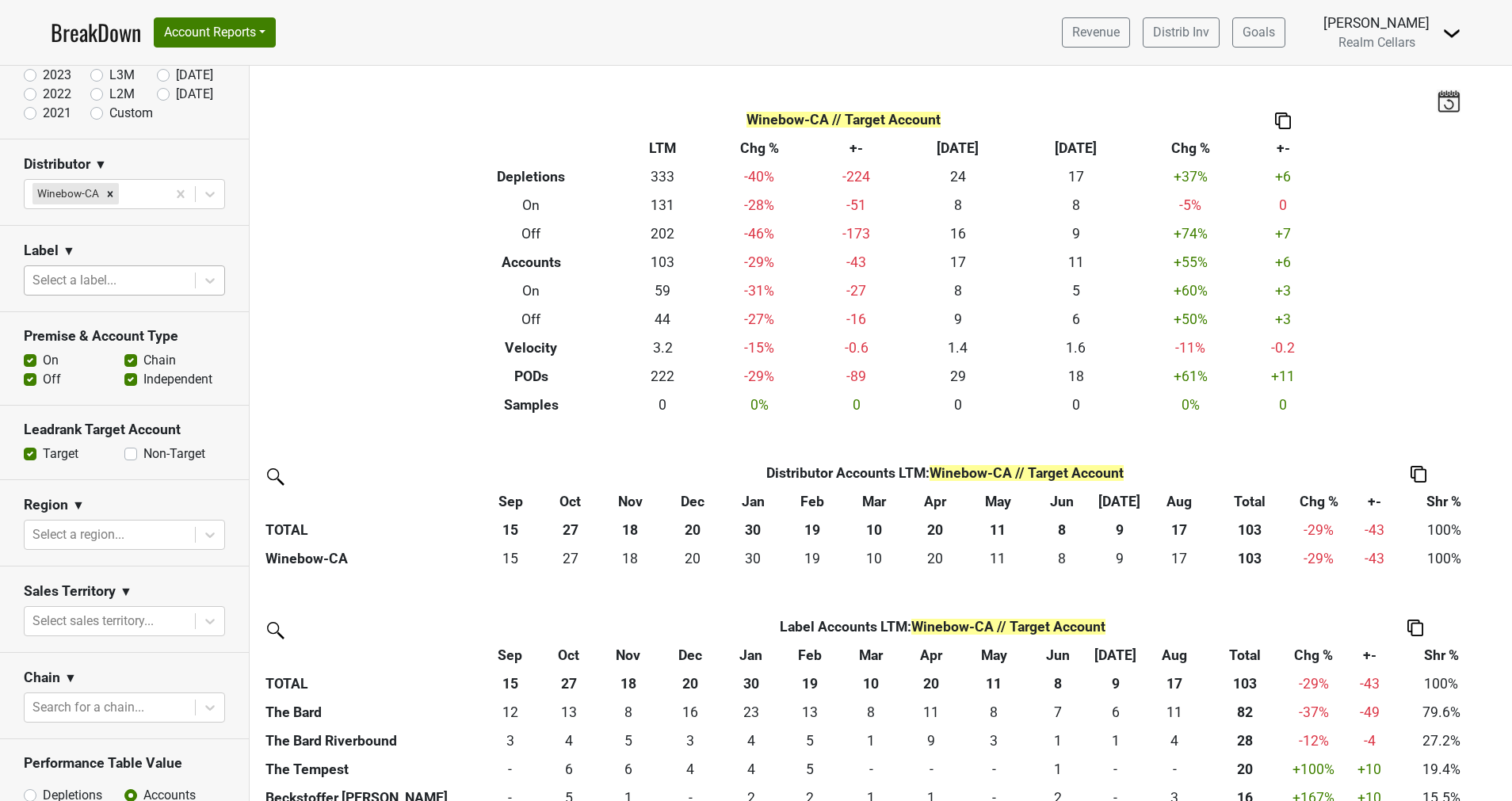
scroll to position [142, 0]
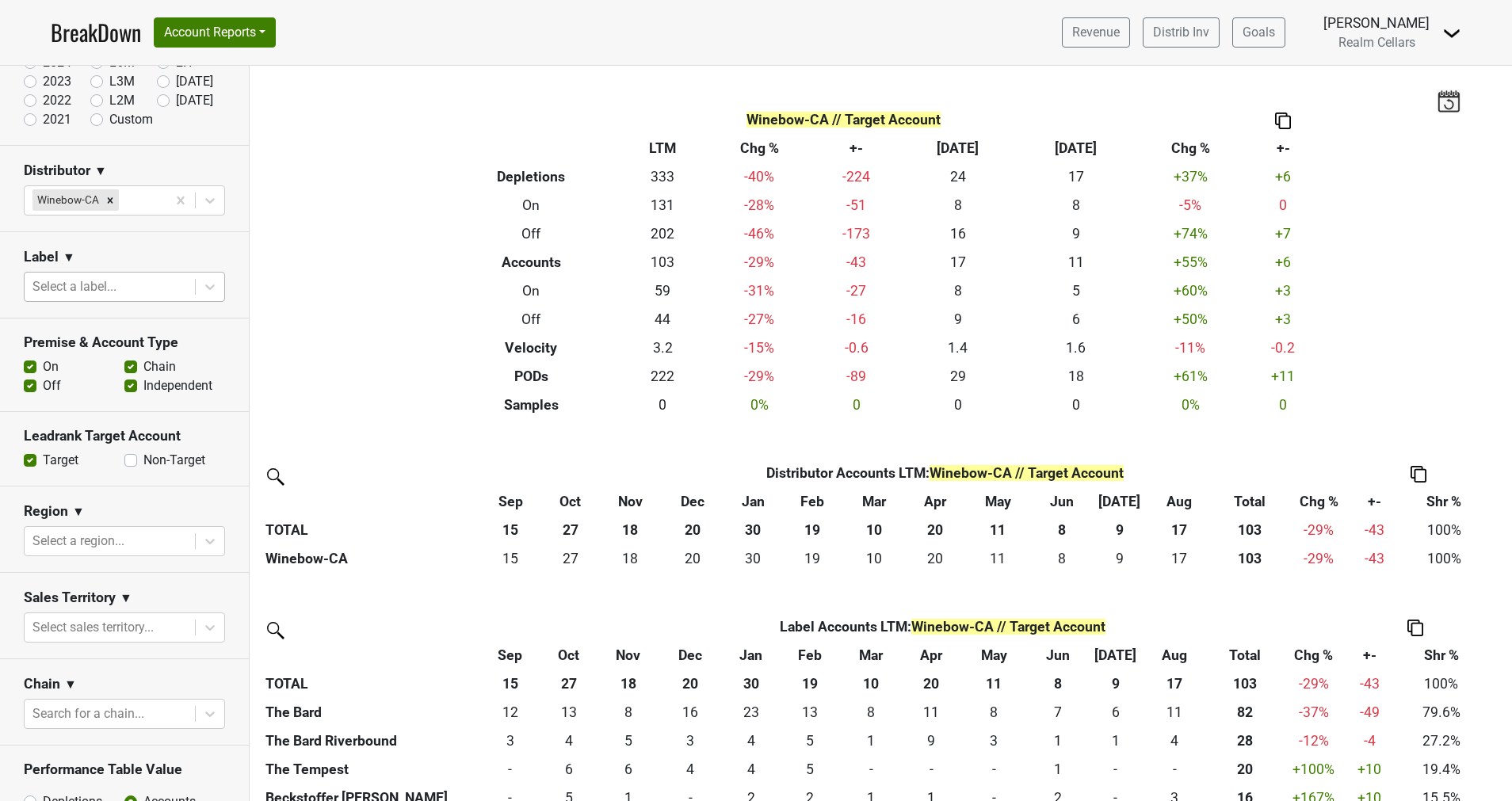
click at [143, 459] on label "Non-Target" at bounding box center [174, 460] width 62 height 19
click at [124, 459] on input "Non-Target" at bounding box center [130, 459] width 13 height 16
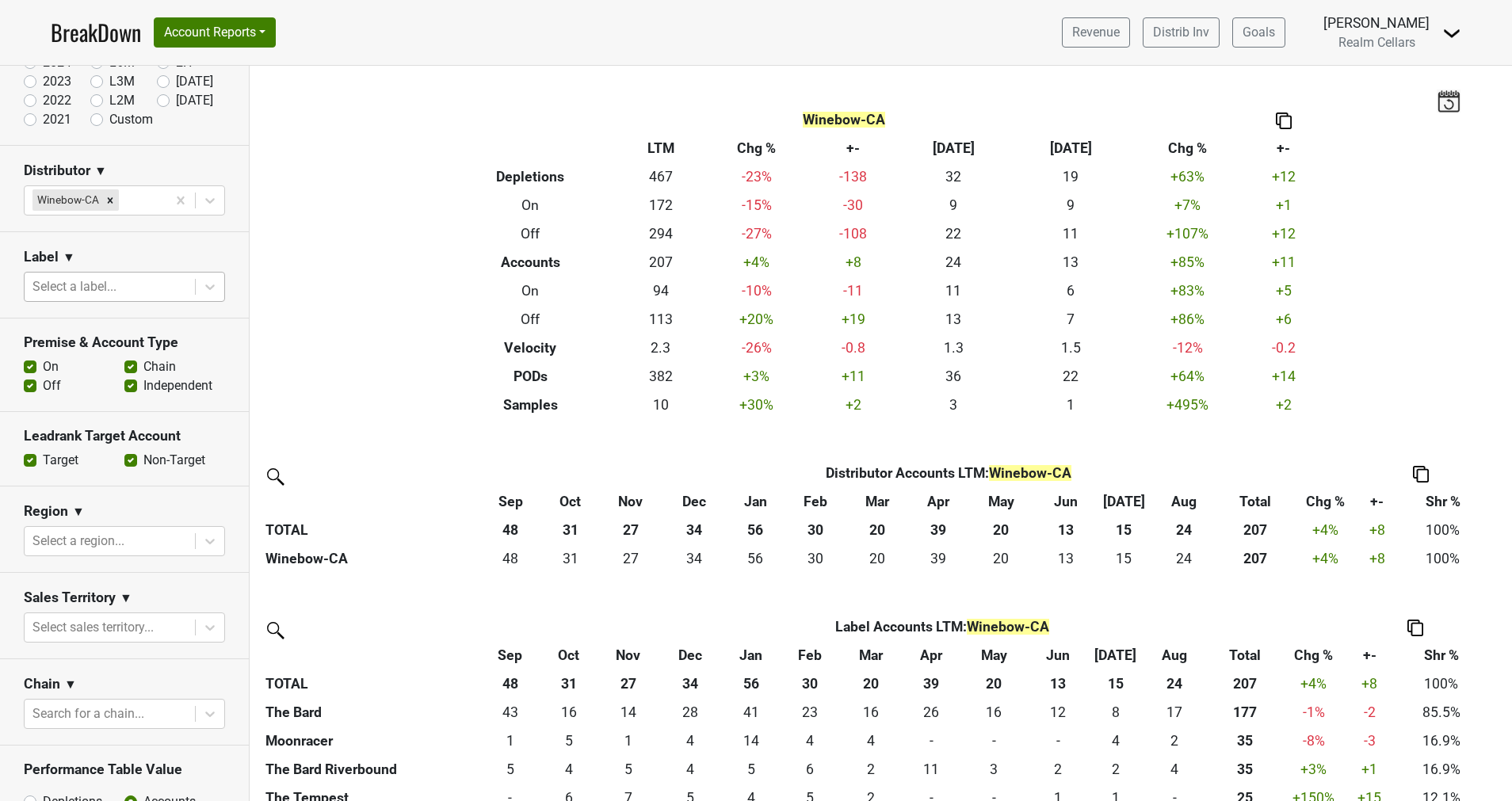
click at [143, 459] on label "Non-Target" at bounding box center [174, 460] width 62 height 19
click at [124, 459] on input "Non-Target" at bounding box center [130, 459] width 13 height 16
checkbox input "false"
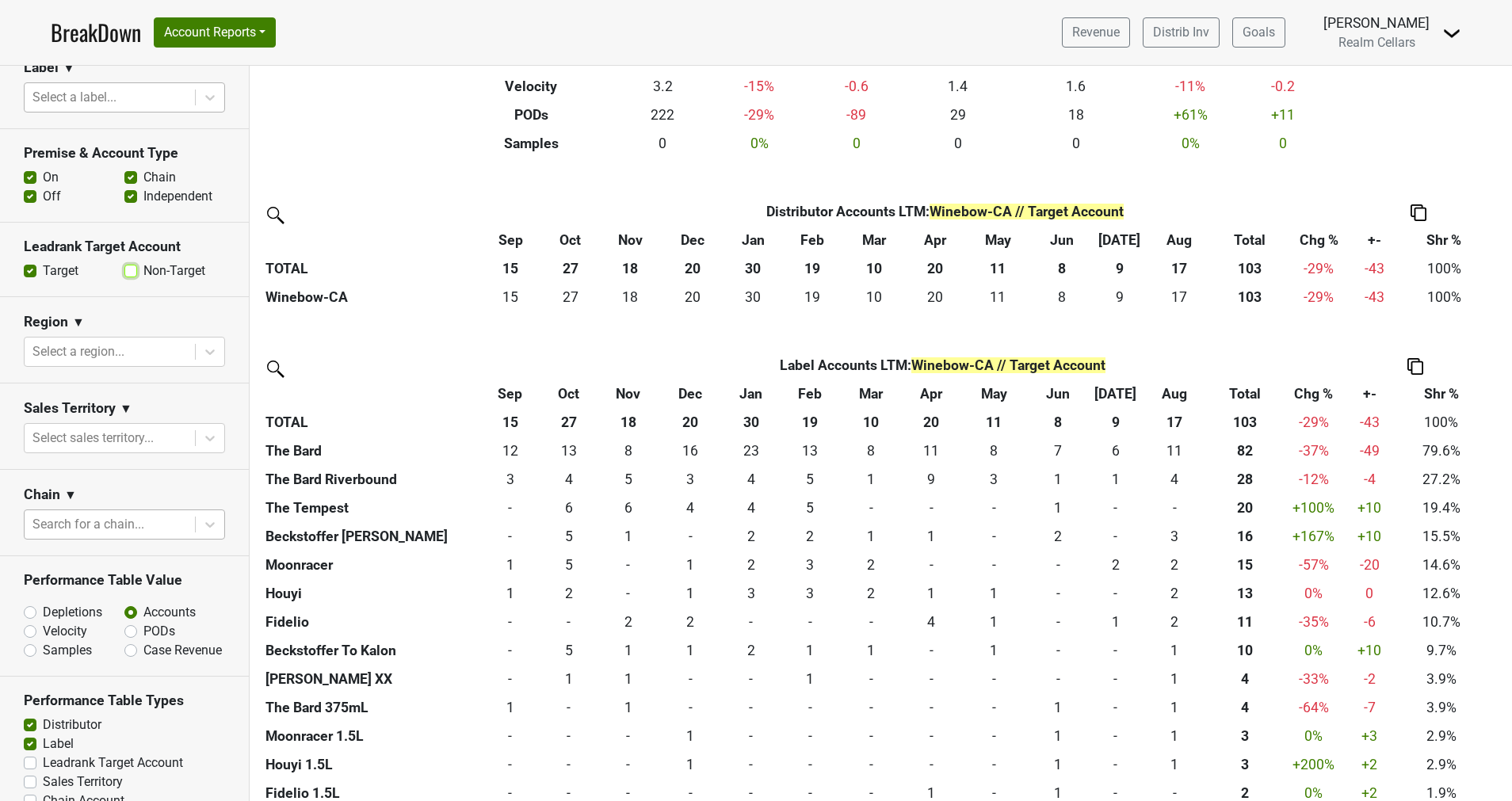
scroll to position [332, 0]
click at [42, 624] on label "Velocity" at bounding box center [64, 630] width 44 height 19
click at [30, 624] on input "Velocity" at bounding box center [71, 629] width 96 height 16
radio input "true"
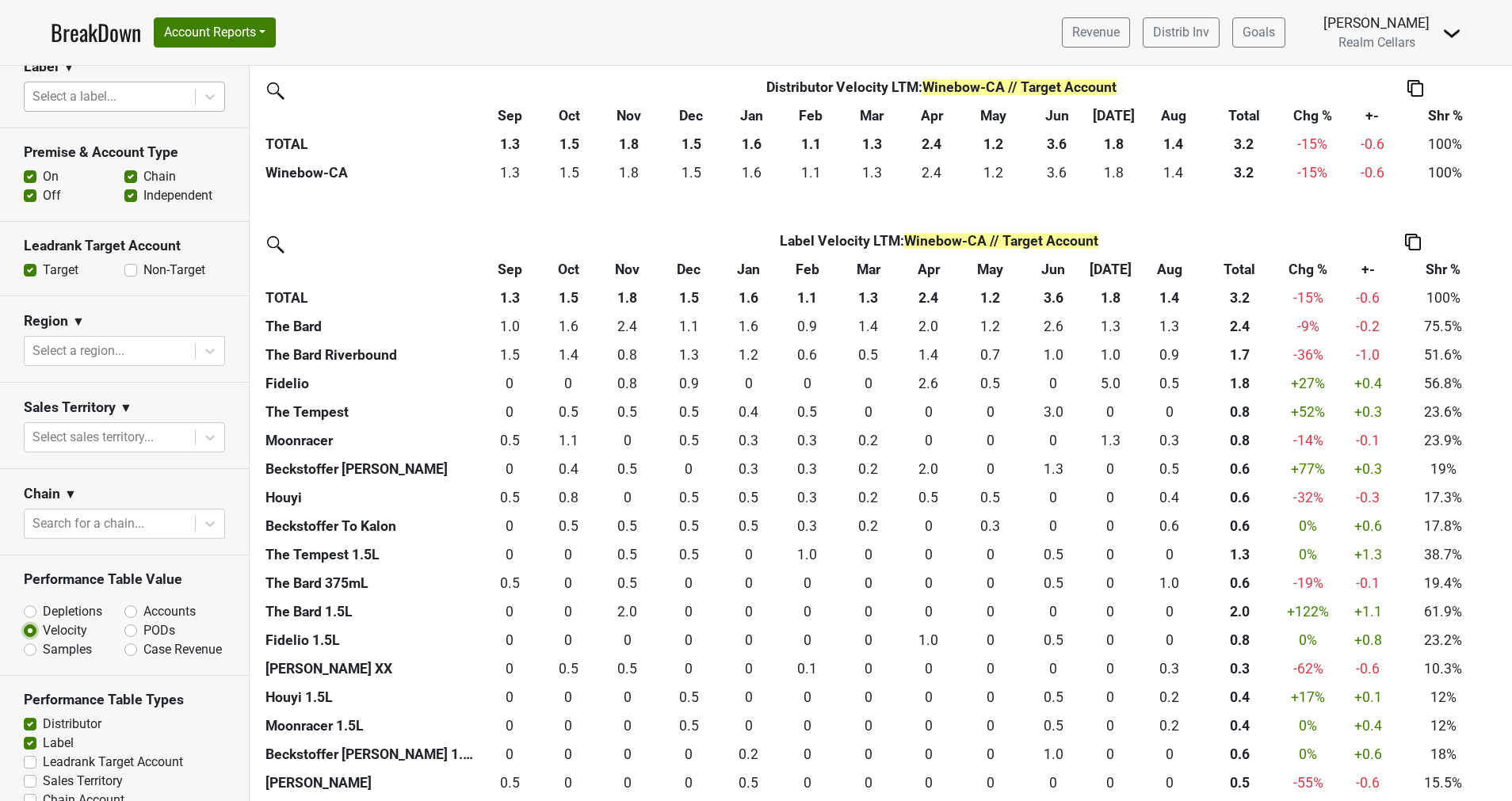
scroll to position [387, 0]
click at [143, 608] on label "Accounts" at bounding box center [169, 612] width 52 height 19
click at [124, 608] on input "Accounts" at bounding box center [172, 611] width 96 height 16
radio input "true"
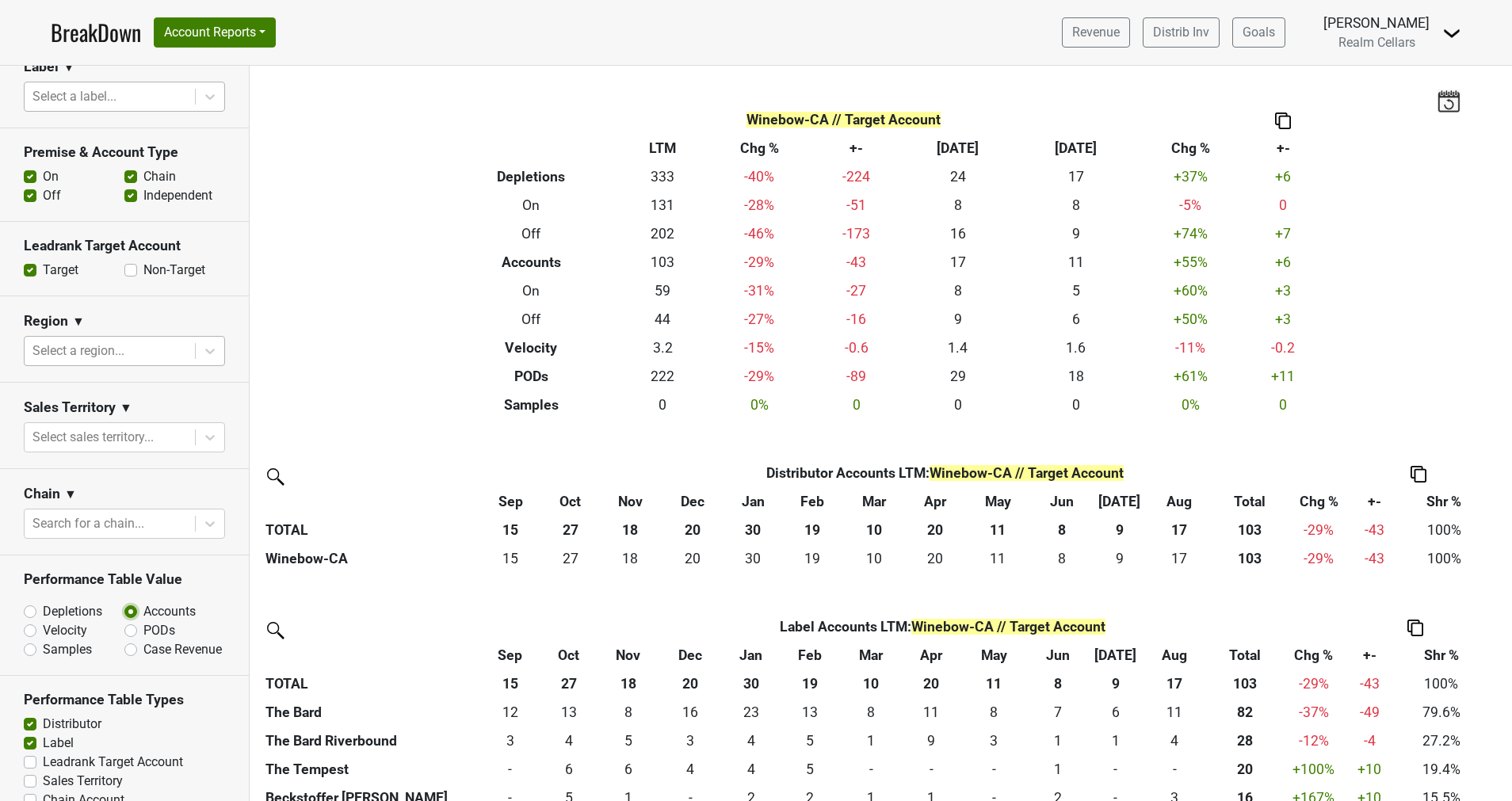
scroll to position [0, 0]
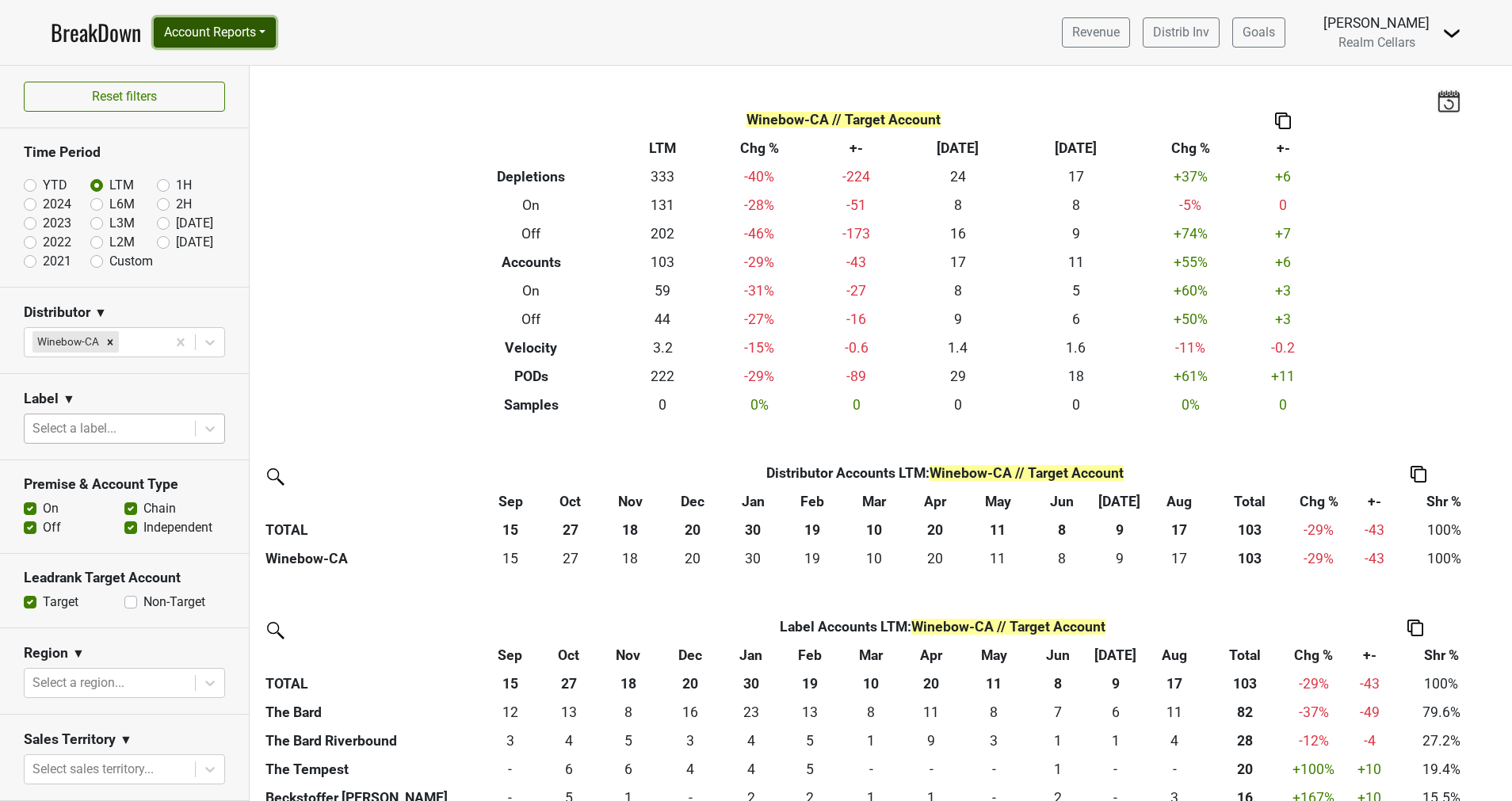
click at [201, 29] on button "Account Reports" at bounding box center [215, 33] width 122 height 31
click at [204, 74] on link "SuperRanker" at bounding box center [225, 69] width 140 height 26
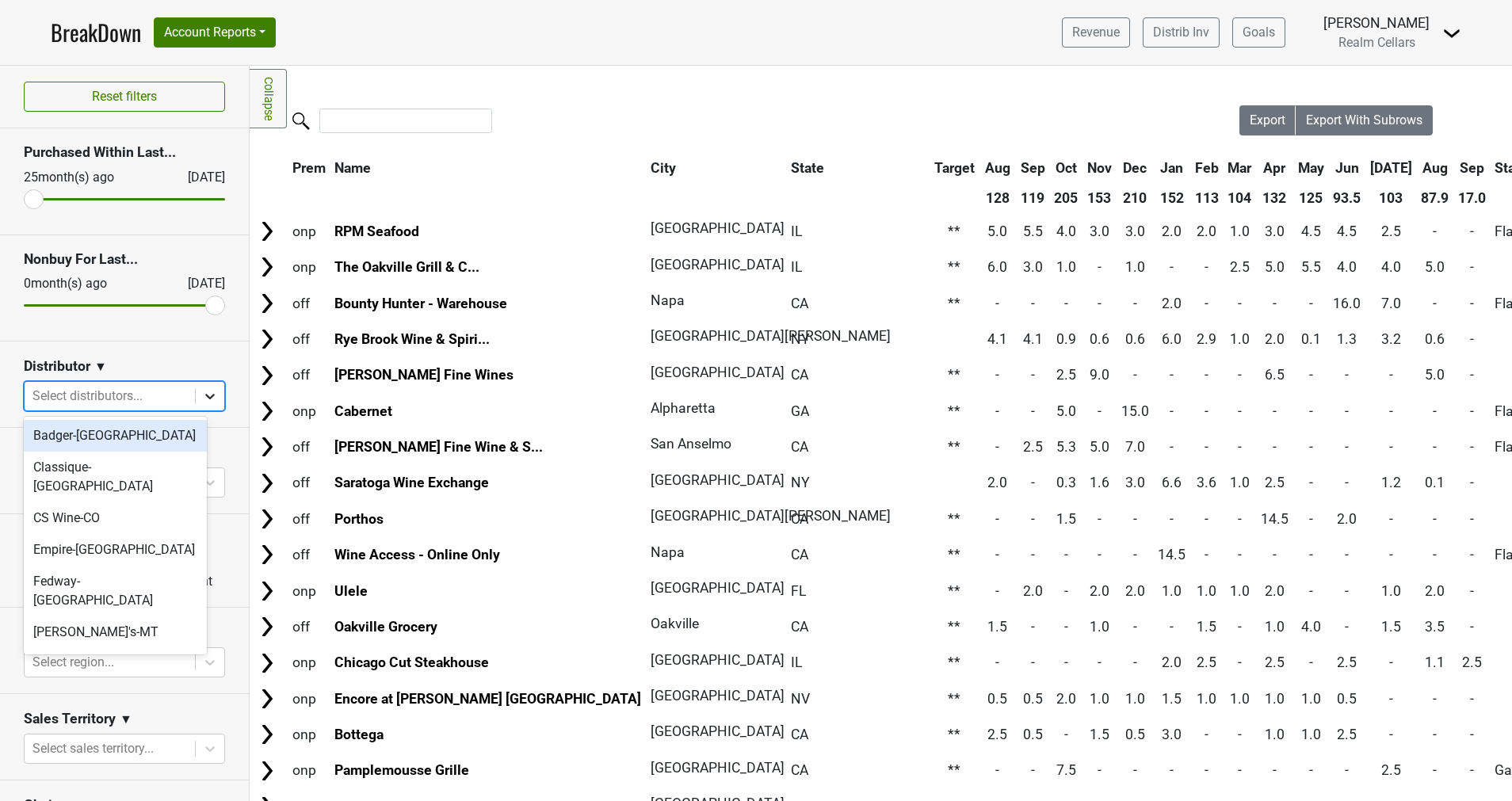
click at [202, 393] on icon at bounding box center [210, 397] width 16 height 16
click at [202, 394] on icon at bounding box center [210, 397] width 16 height 16
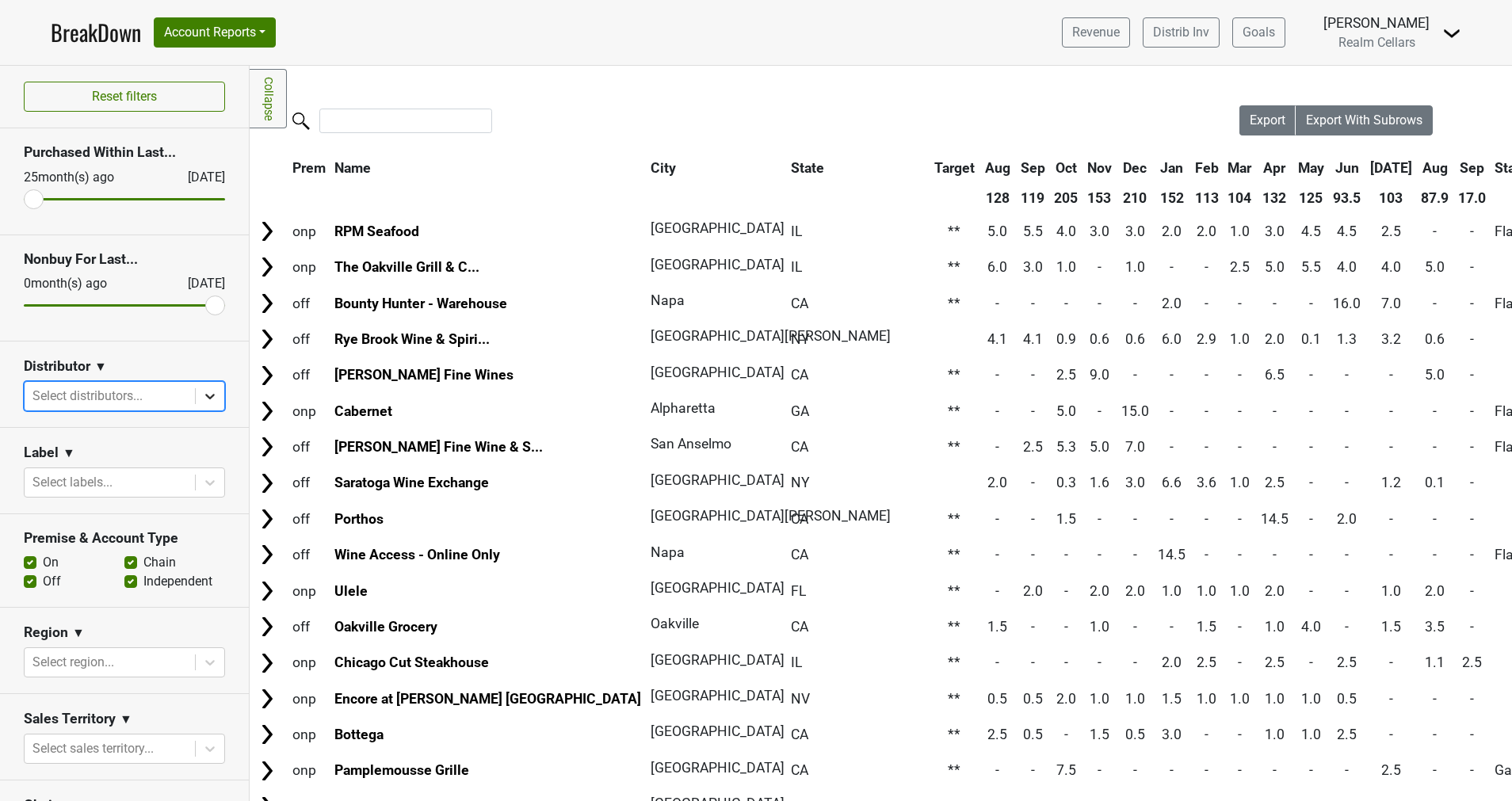
click at [202, 394] on icon at bounding box center [210, 397] width 16 height 16
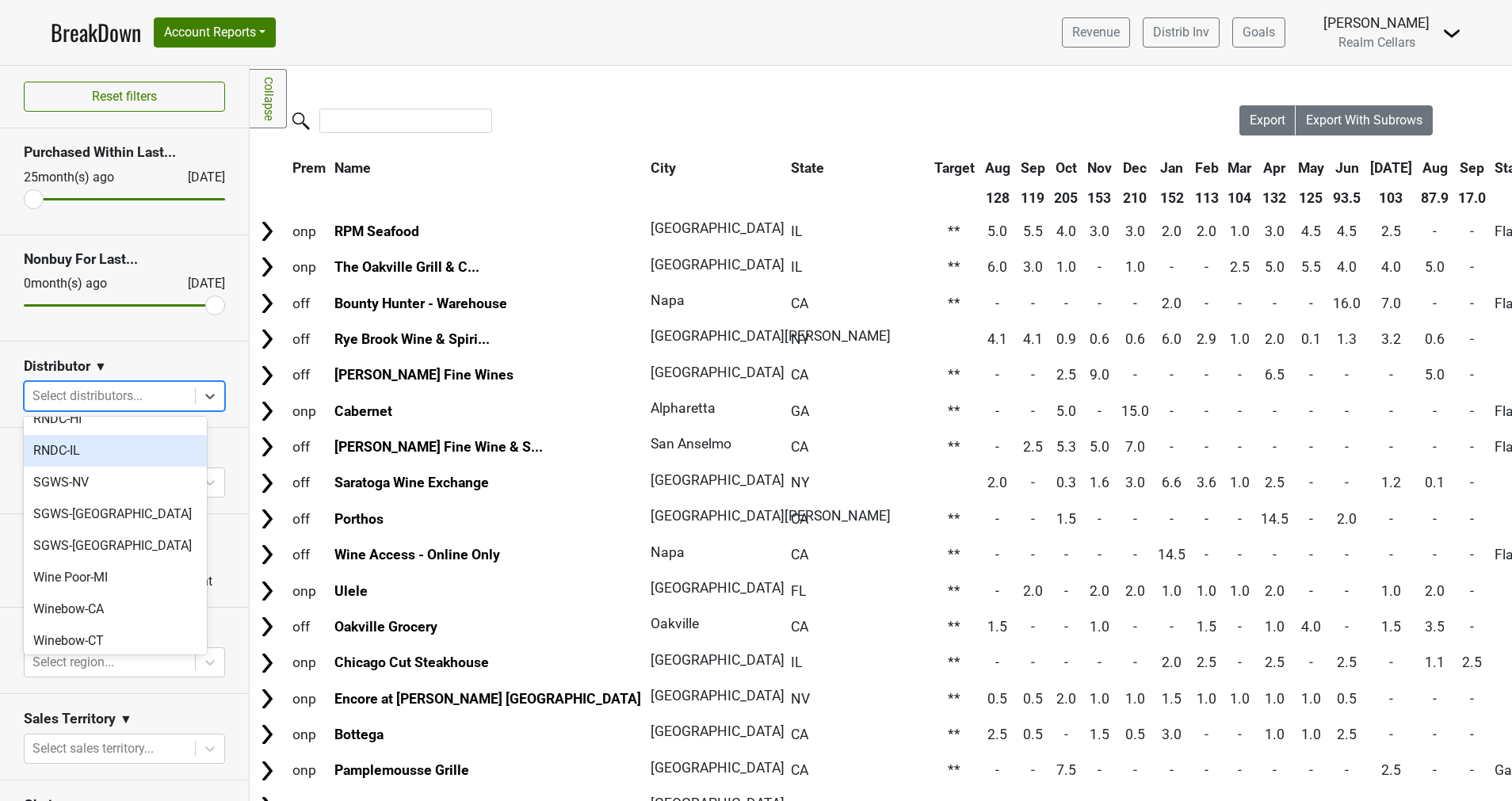
scroll to position [466, 0]
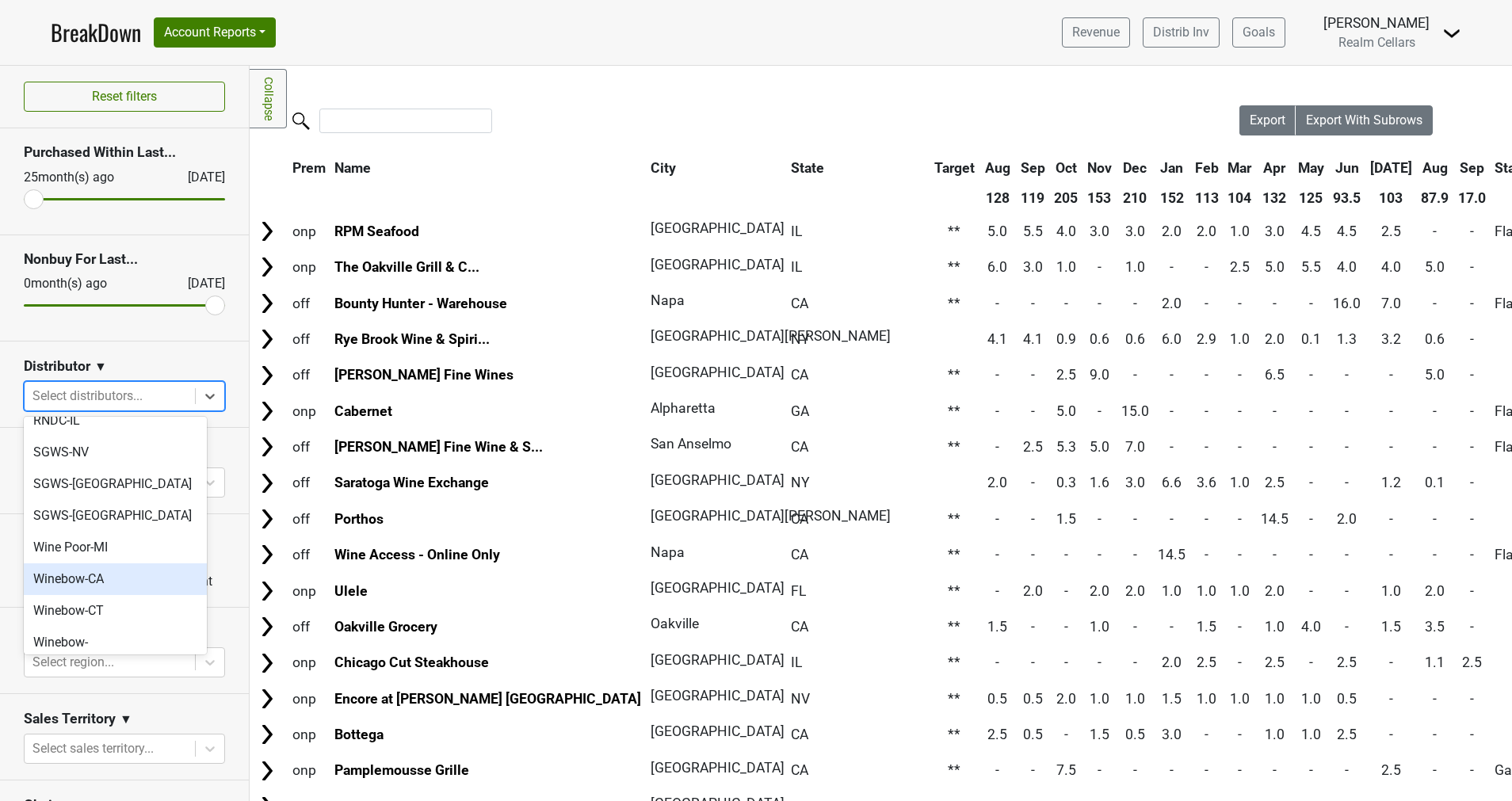
click at [143, 563] on div "Winebow-CA" at bounding box center [115, 579] width 183 height 32
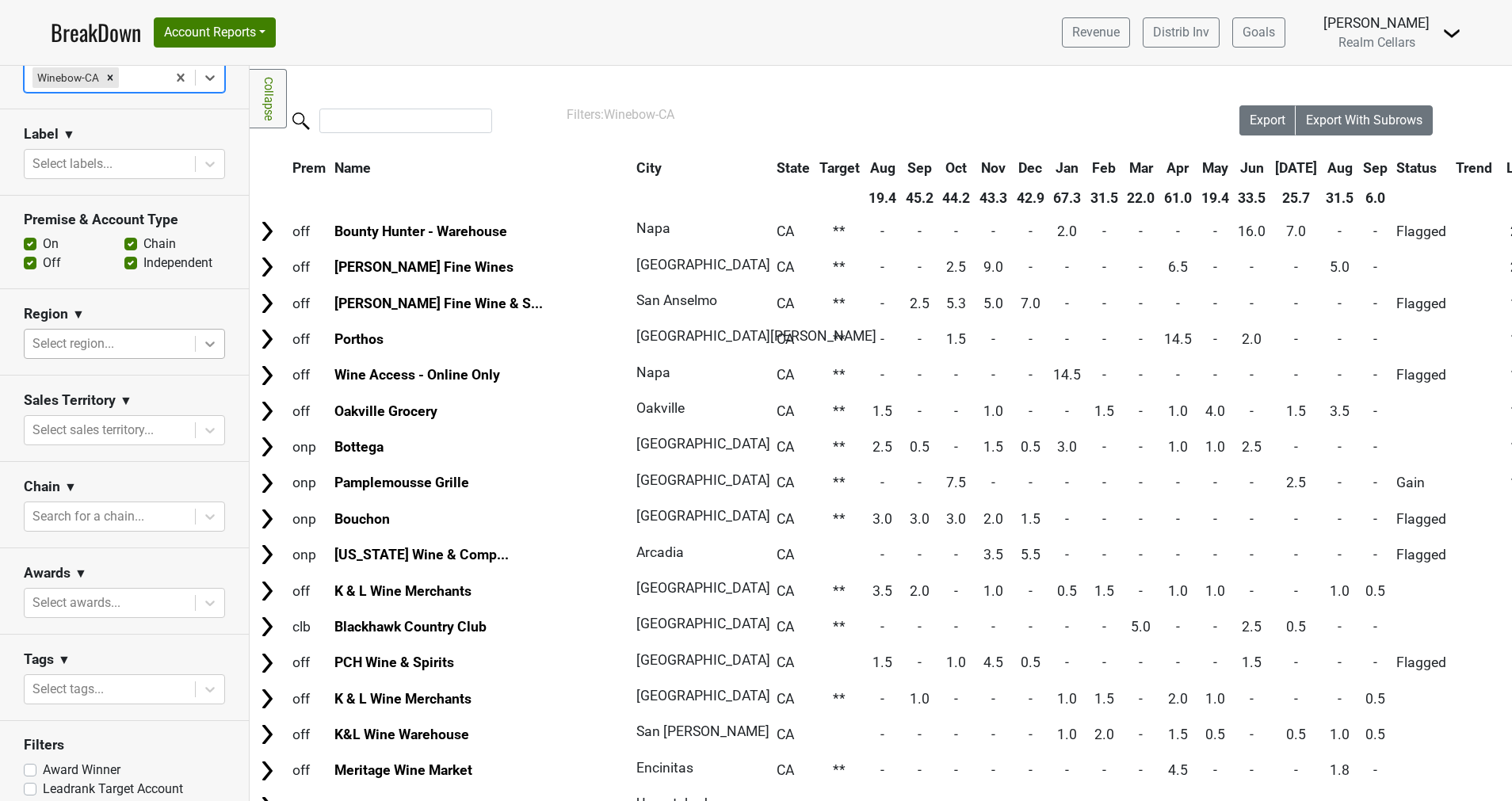
scroll to position [345, 0]
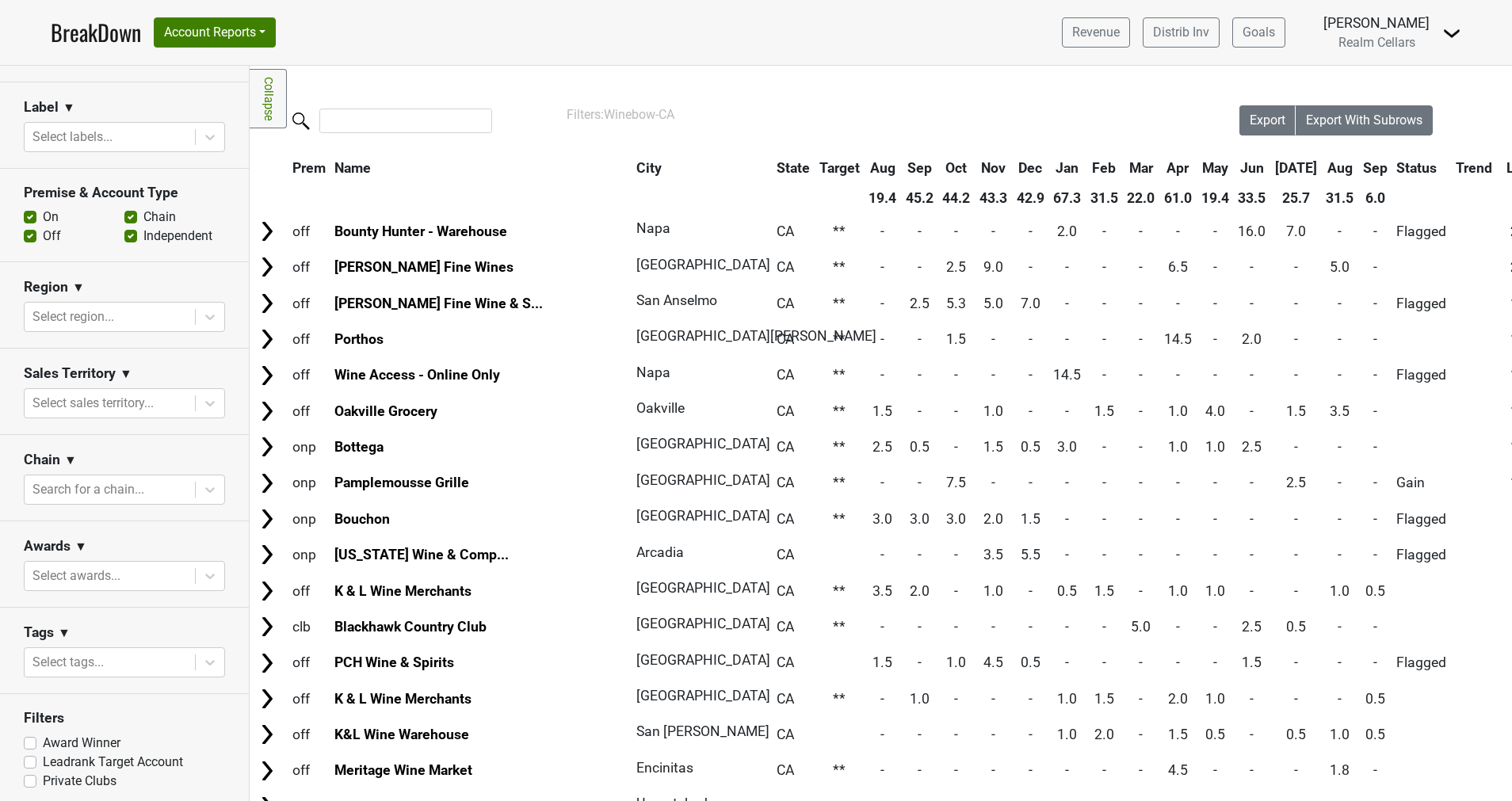
click at [42, 757] on label "Leadrank Target Account" at bounding box center [112, 762] width 140 height 19
click at [31, 757] on input "Leadrank Target Account" at bounding box center [30, 761] width 13 height 16
checkbox input "true"
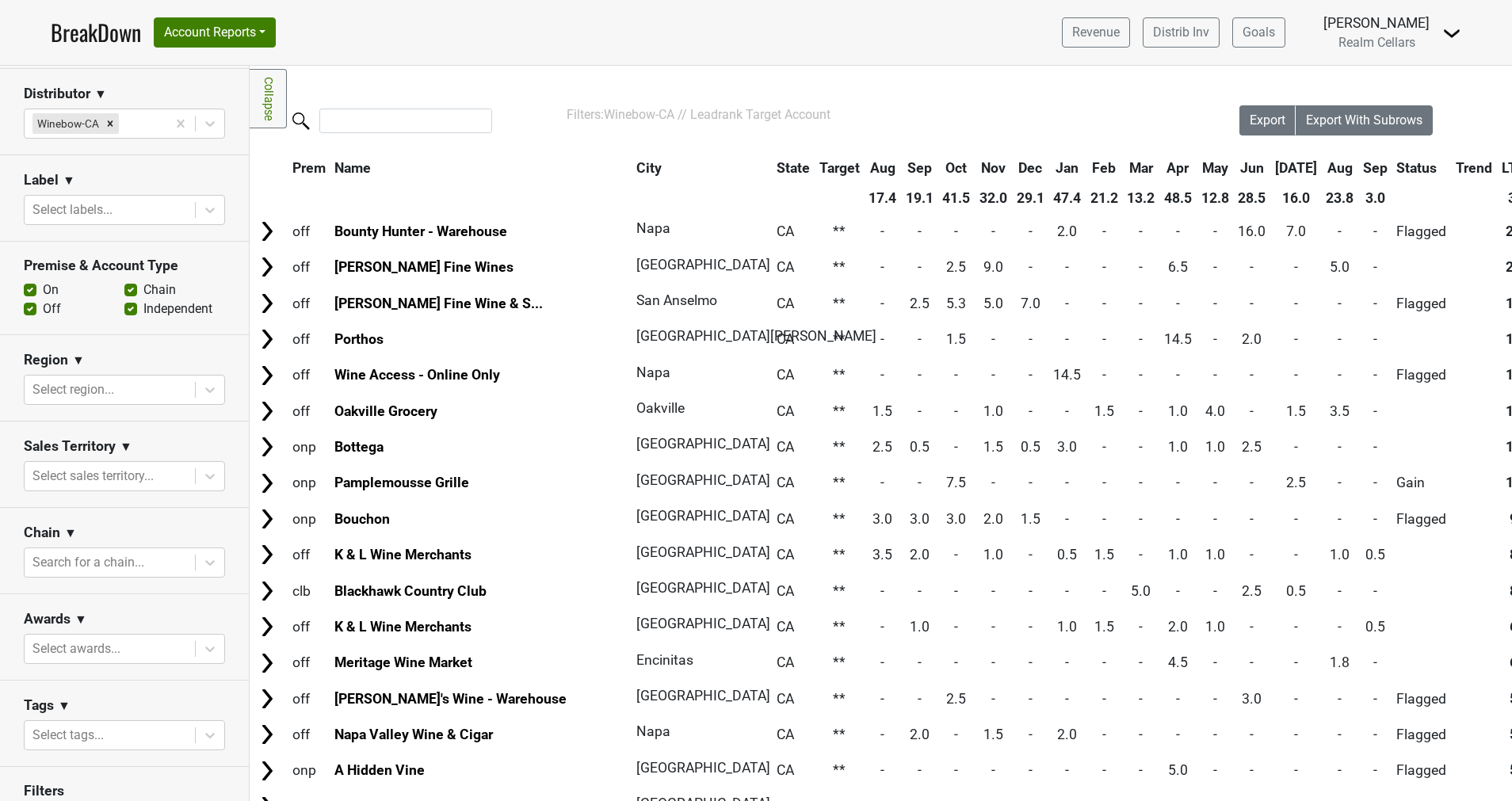
scroll to position [273, 0]
click at [1250, 119] on span "Export" at bounding box center [1267, 119] width 36 height 15
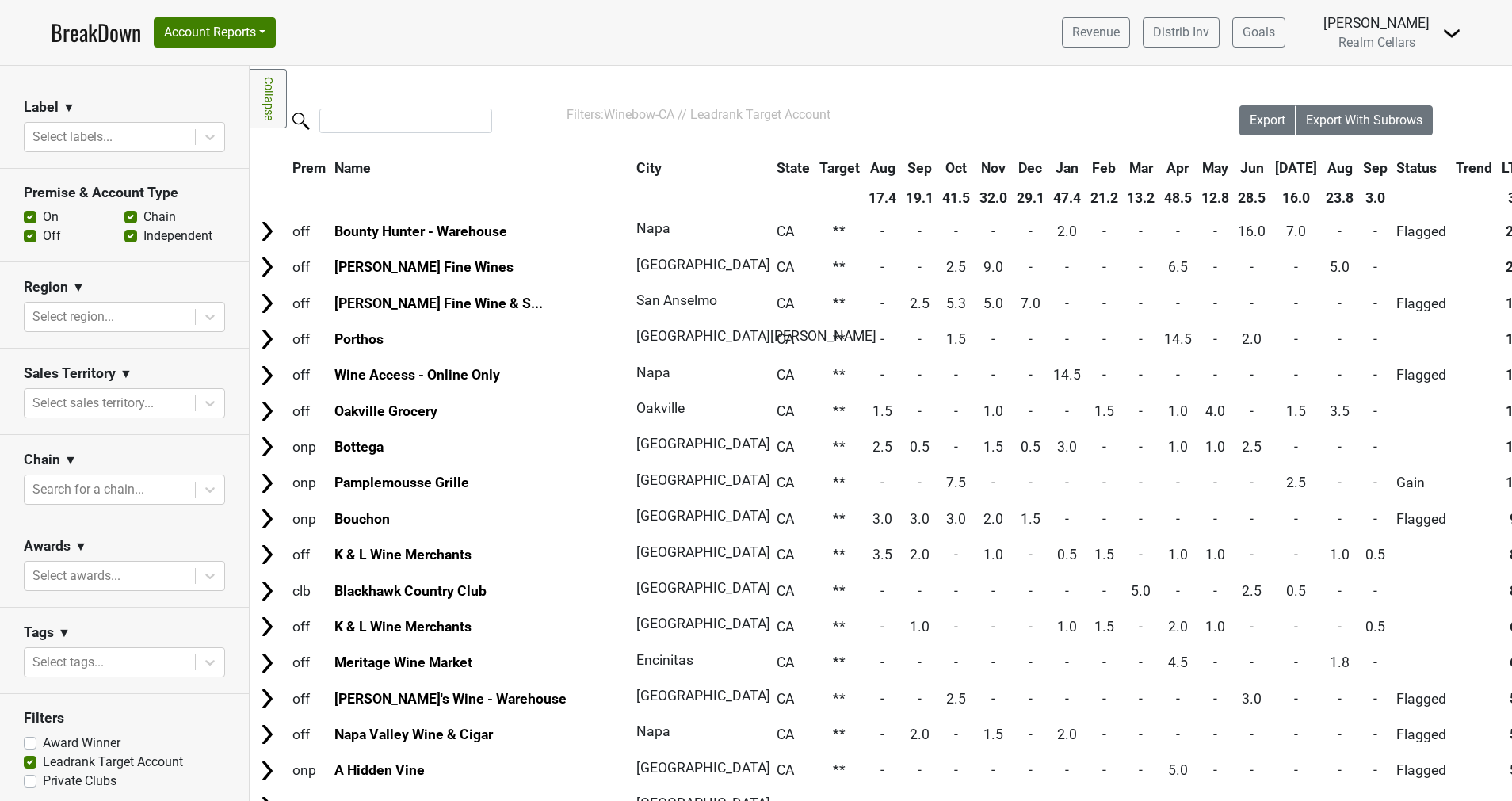
scroll to position [0, 0]
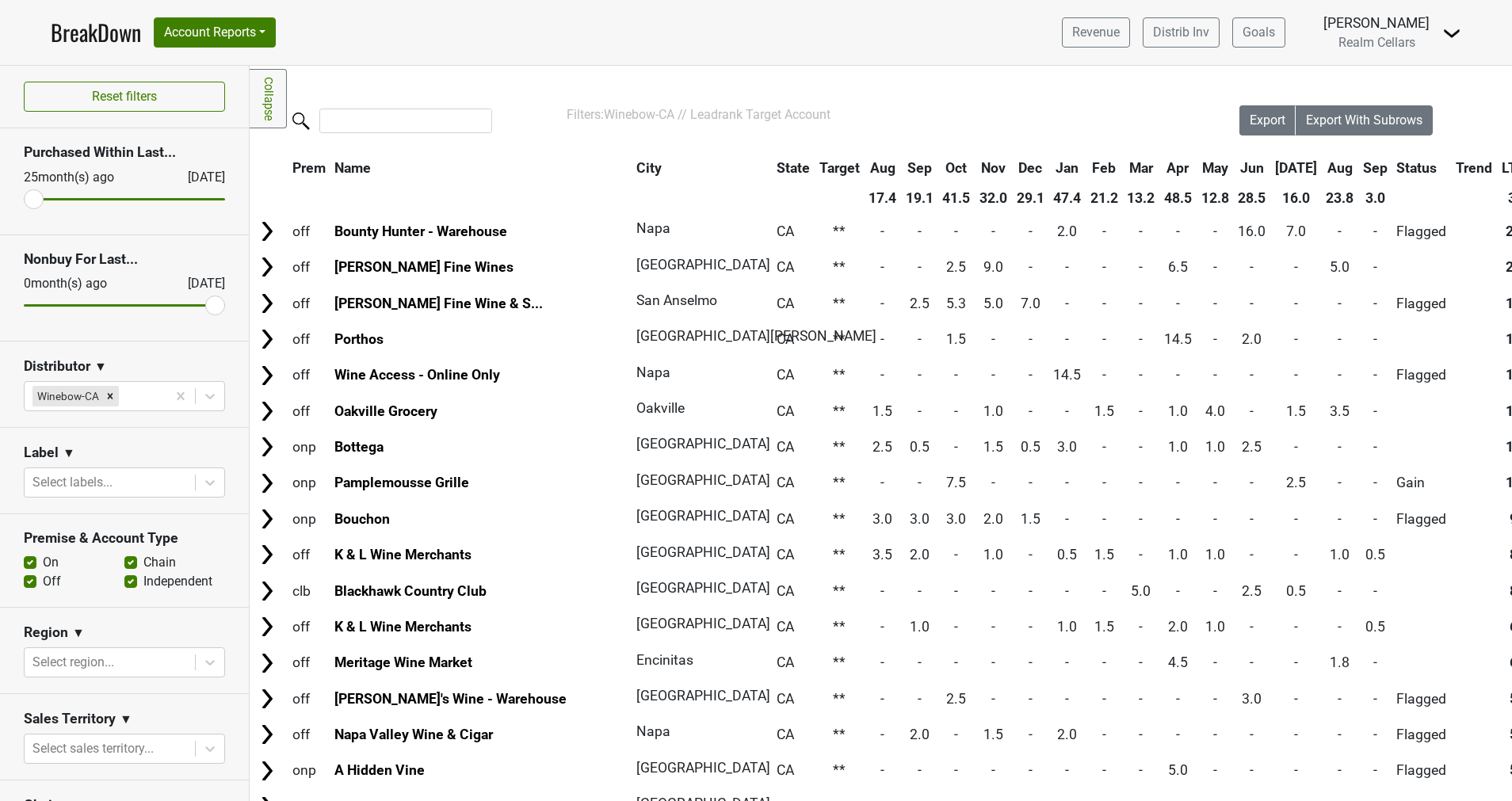
click at [122, 23] on link "BreakDown" at bounding box center [96, 33] width 91 height 34
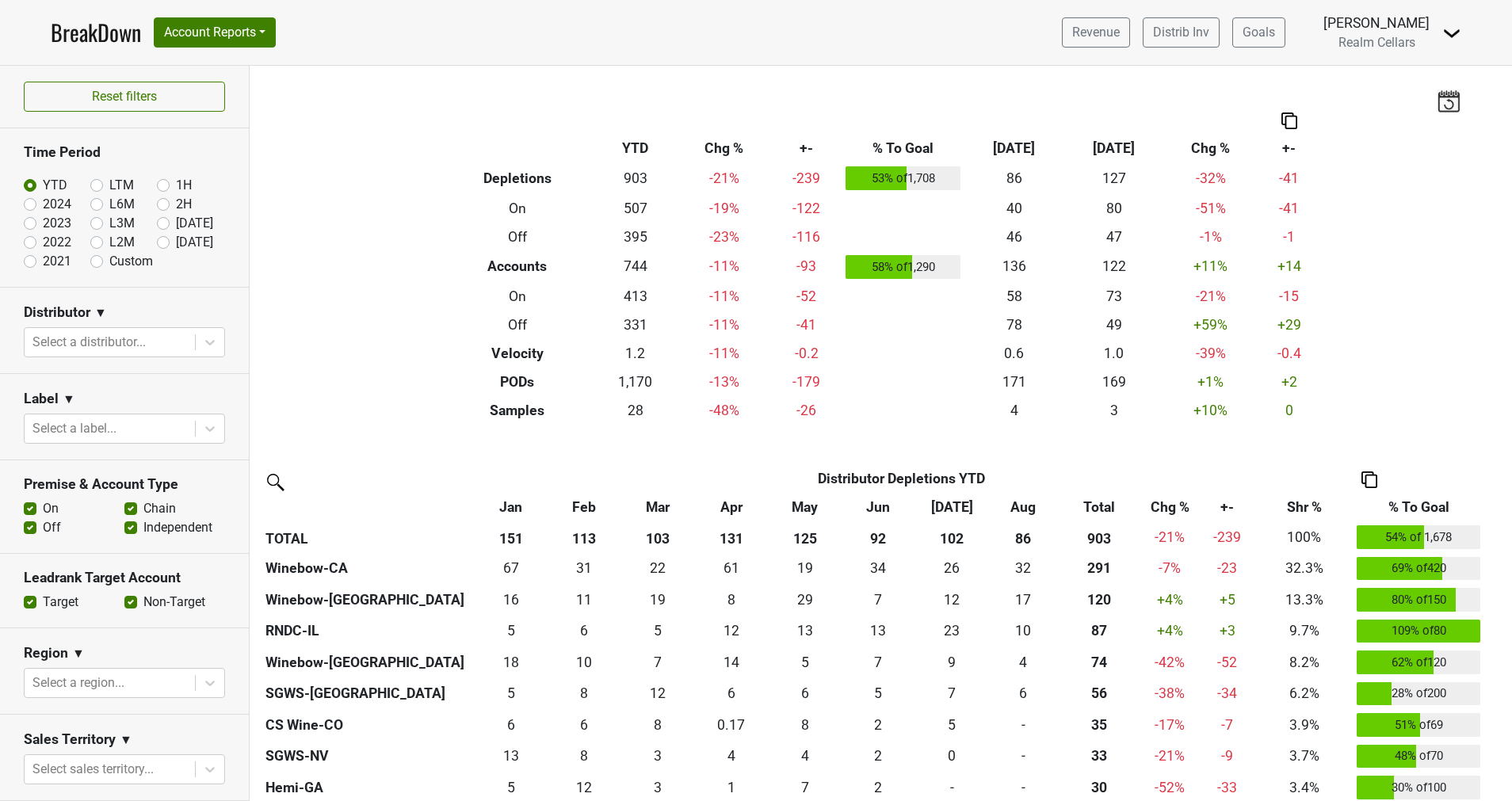
click at [109, 183] on label "LTM" at bounding box center [121, 184] width 25 height 19
click at [91, 183] on input "LTM" at bounding box center [122, 183] width 63 height 16
radio input "true"
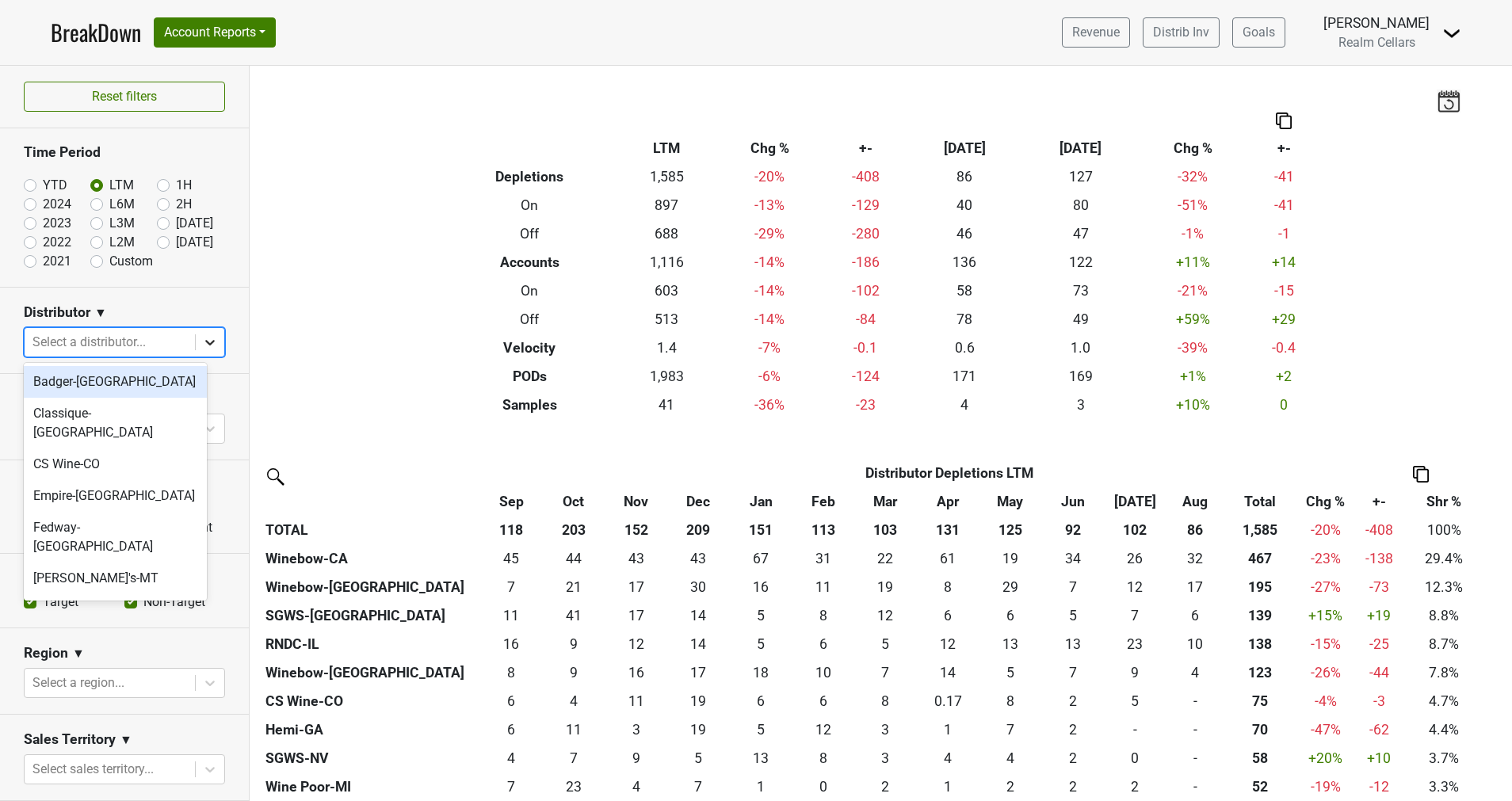
click at [202, 348] on icon at bounding box center [210, 342] width 16 height 16
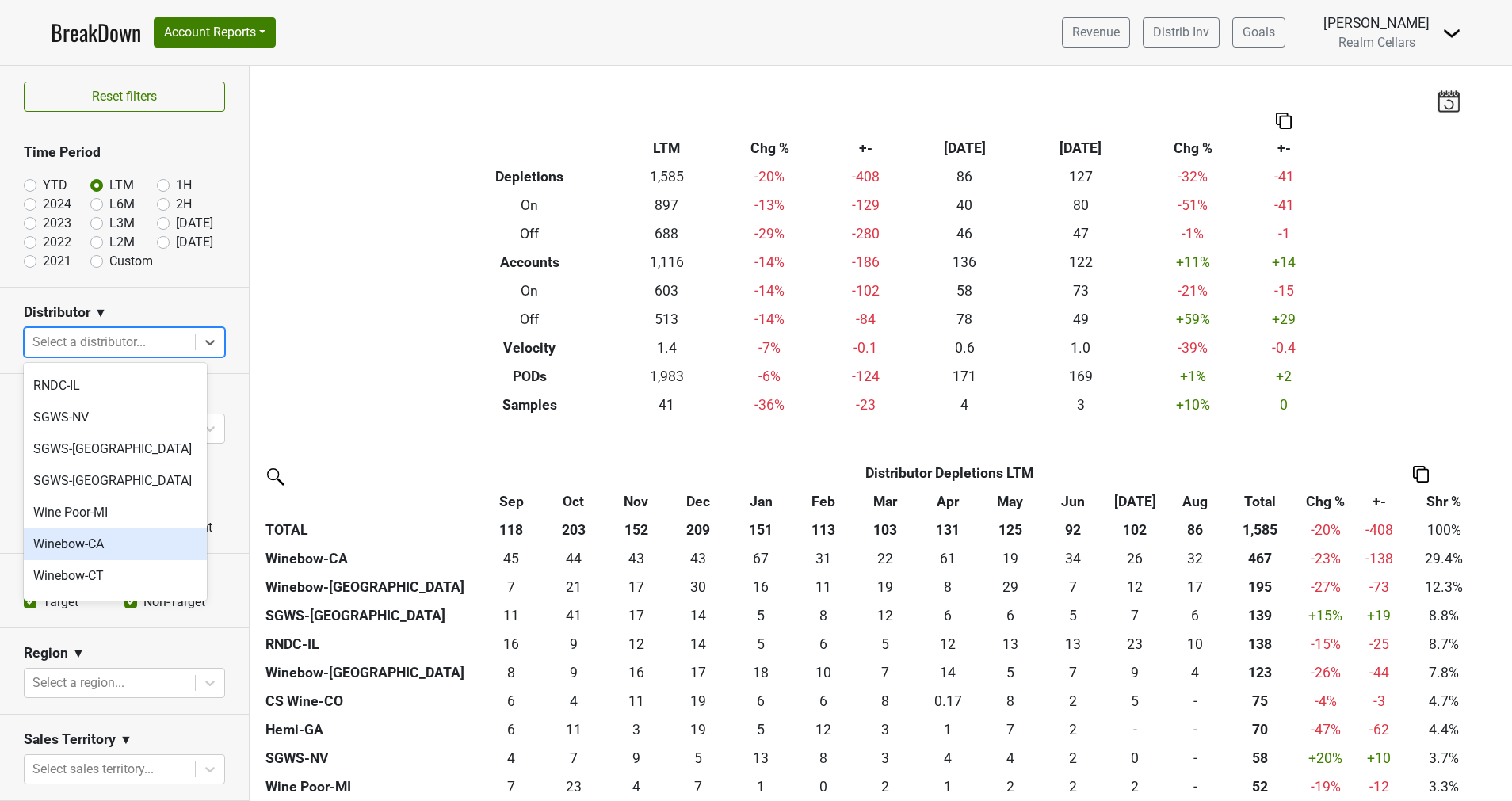
scroll to position [447, 0]
click at [80, 528] on div "Winebow-CA" at bounding box center [115, 544] width 183 height 32
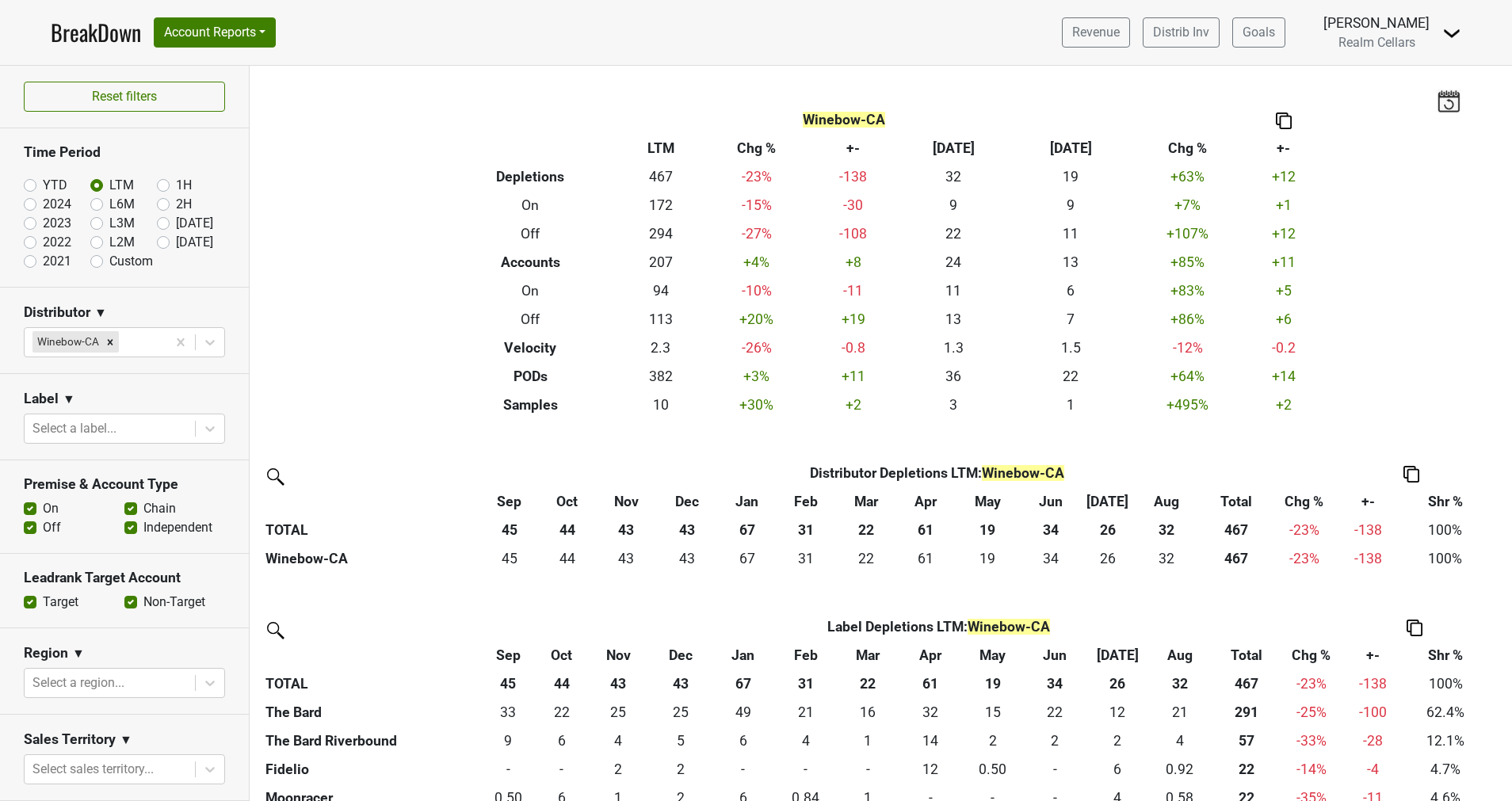
click at [143, 604] on label "Non-Target" at bounding box center [174, 602] width 62 height 19
click at [124, 604] on input "Non-Target" at bounding box center [130, 601] width 13 height 16
checkbox input "false"
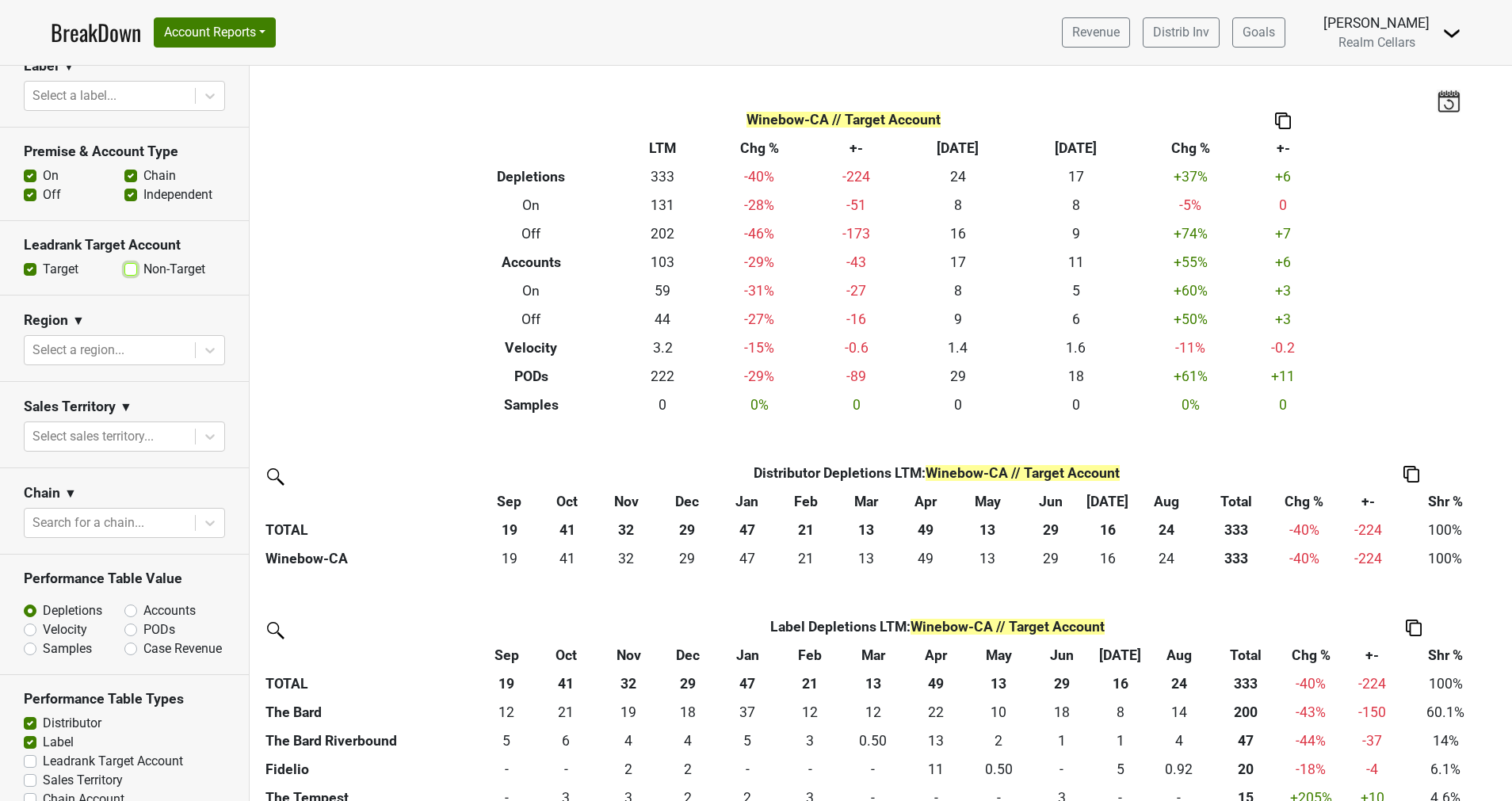
scroll to position [342, 0]
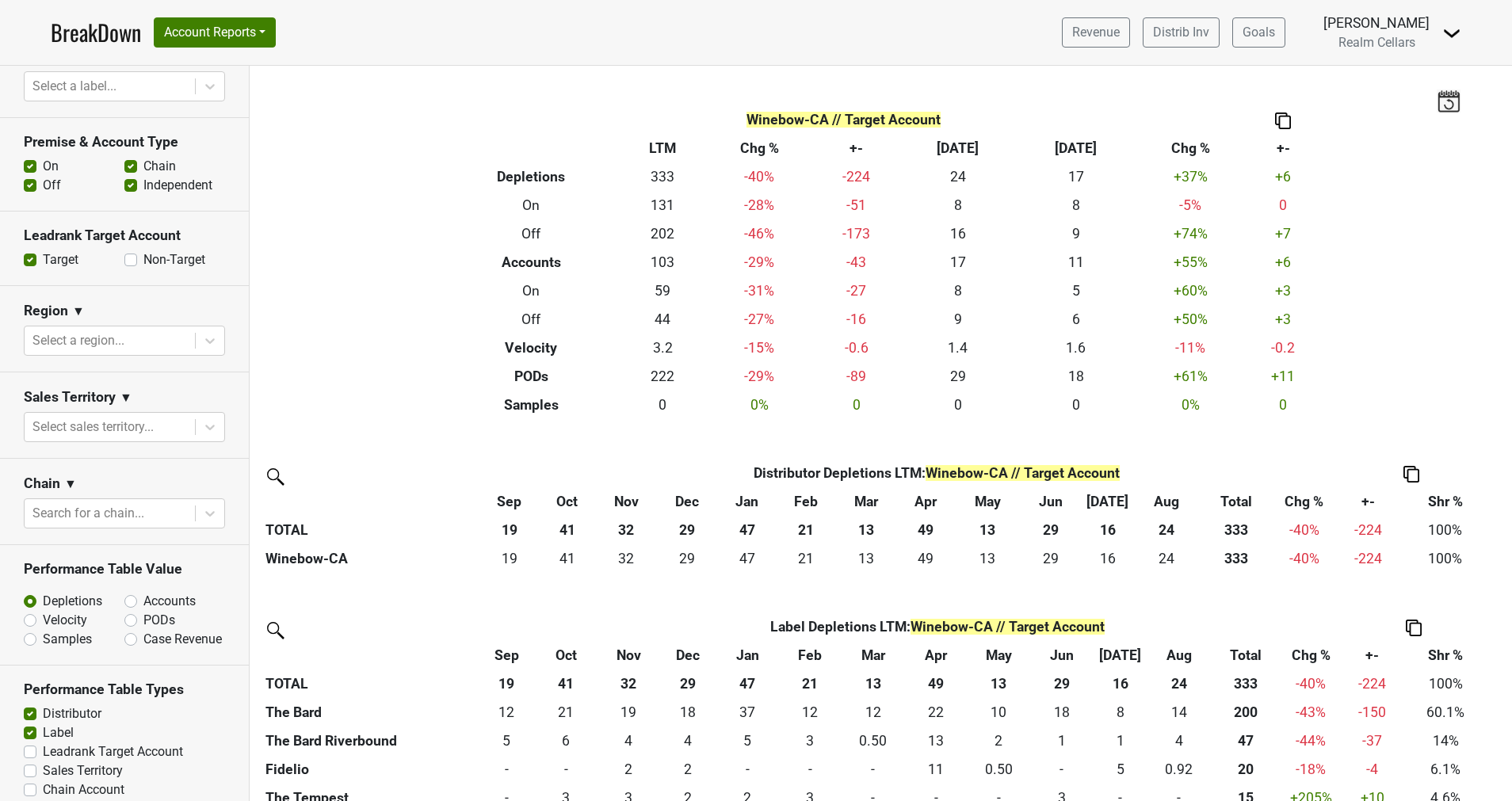
click at [143, 598] on label "Accounts" at bounding box center [169, 601] width 52 height 19
click at [124, 598] on input "Accounts" at bounding box center [172, 600] width 96 height 16
radio input "true"
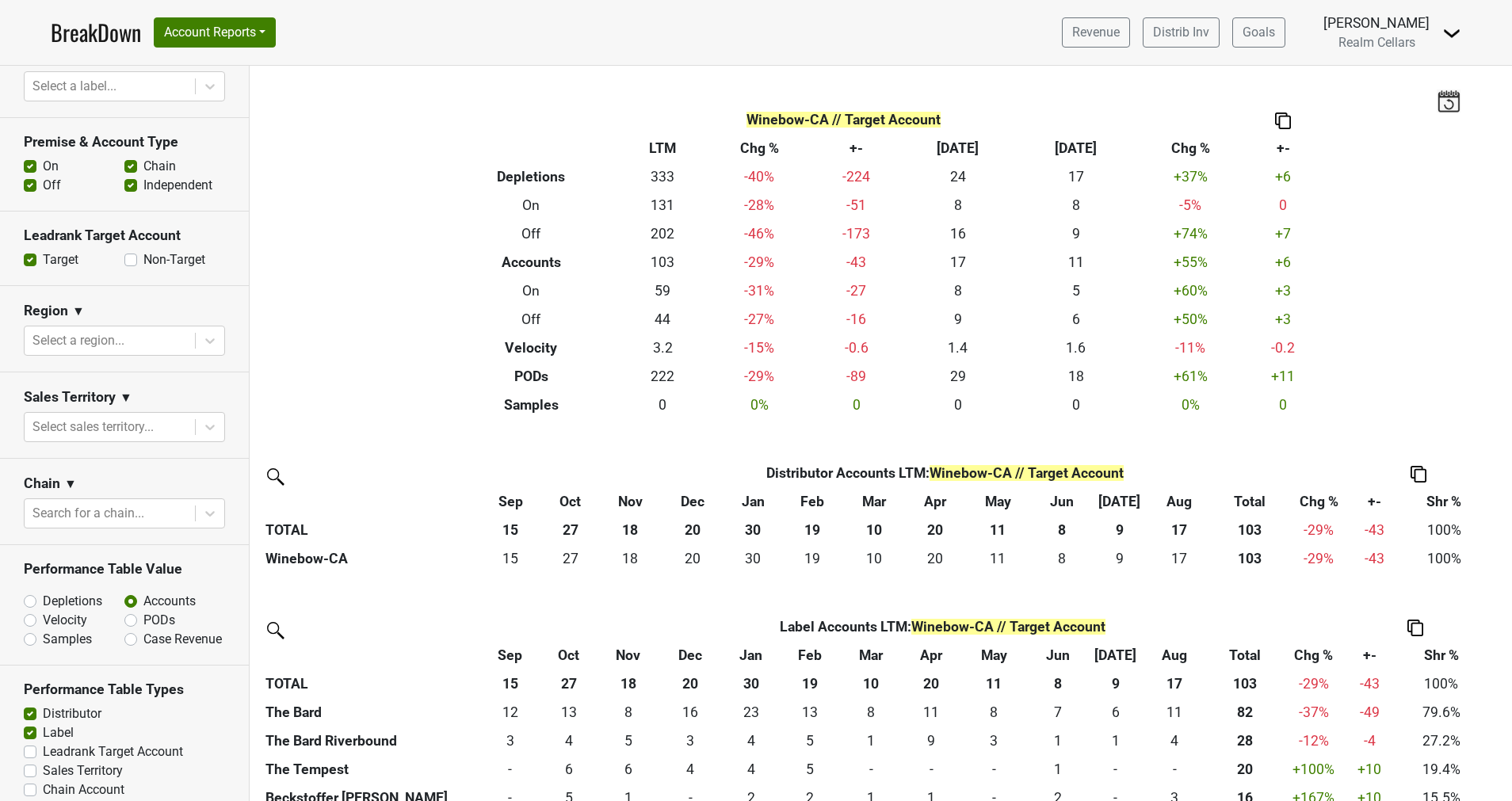
click at [143, 615] on label "PODs" at bounding box center [159, 620] width 32 height 19
click at [124, 615] on input "PODs" at bounding box center [172, 619] width 96 height 16
radio input "true"
click at [42, 592] on label "Depletions" at bounding box center [72, 601] width 59 height 19
click at [31, 592] on input "Depletions" at bounding box center [71, 600] width 96 height 16
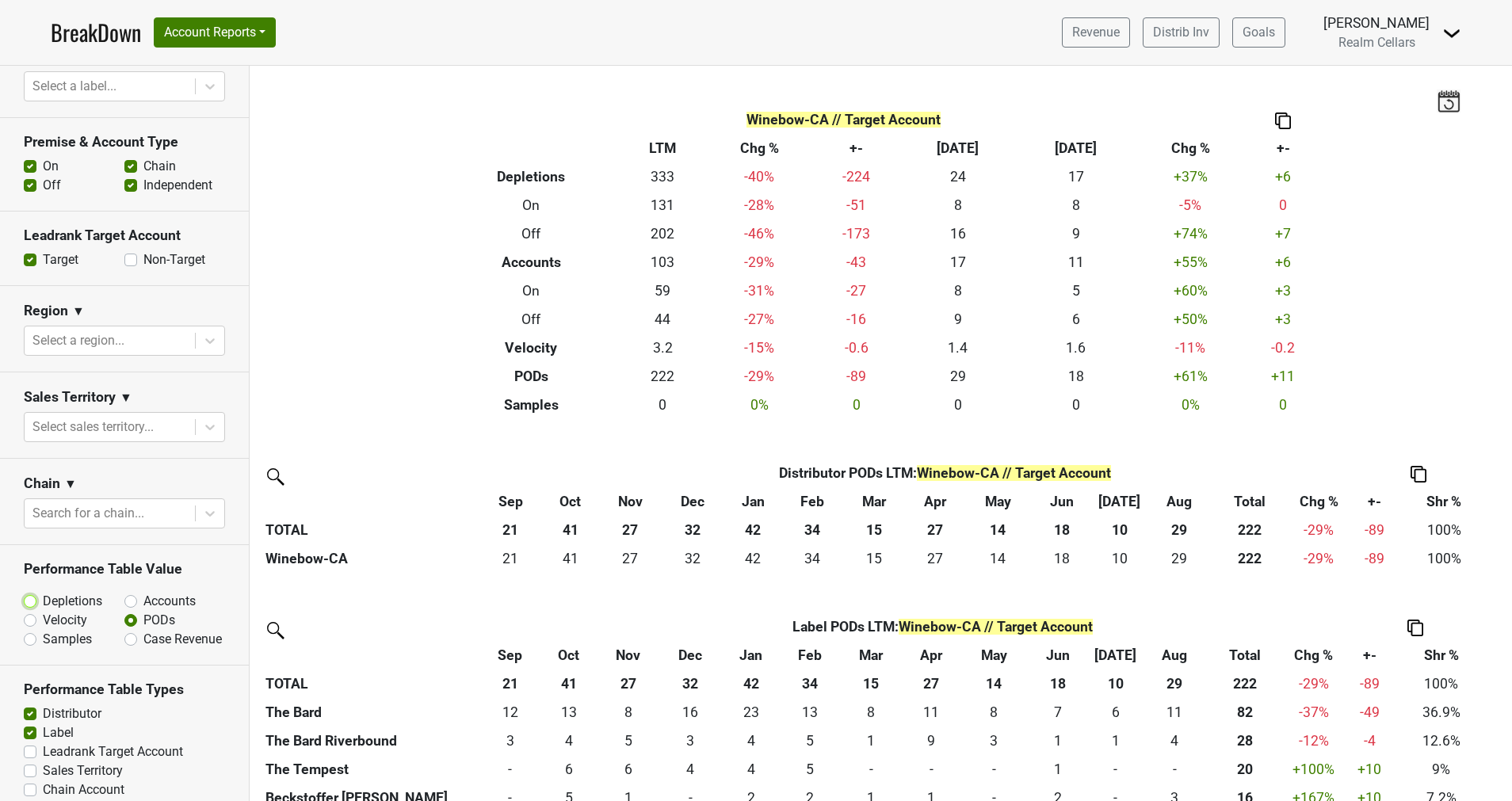
radio input "true"
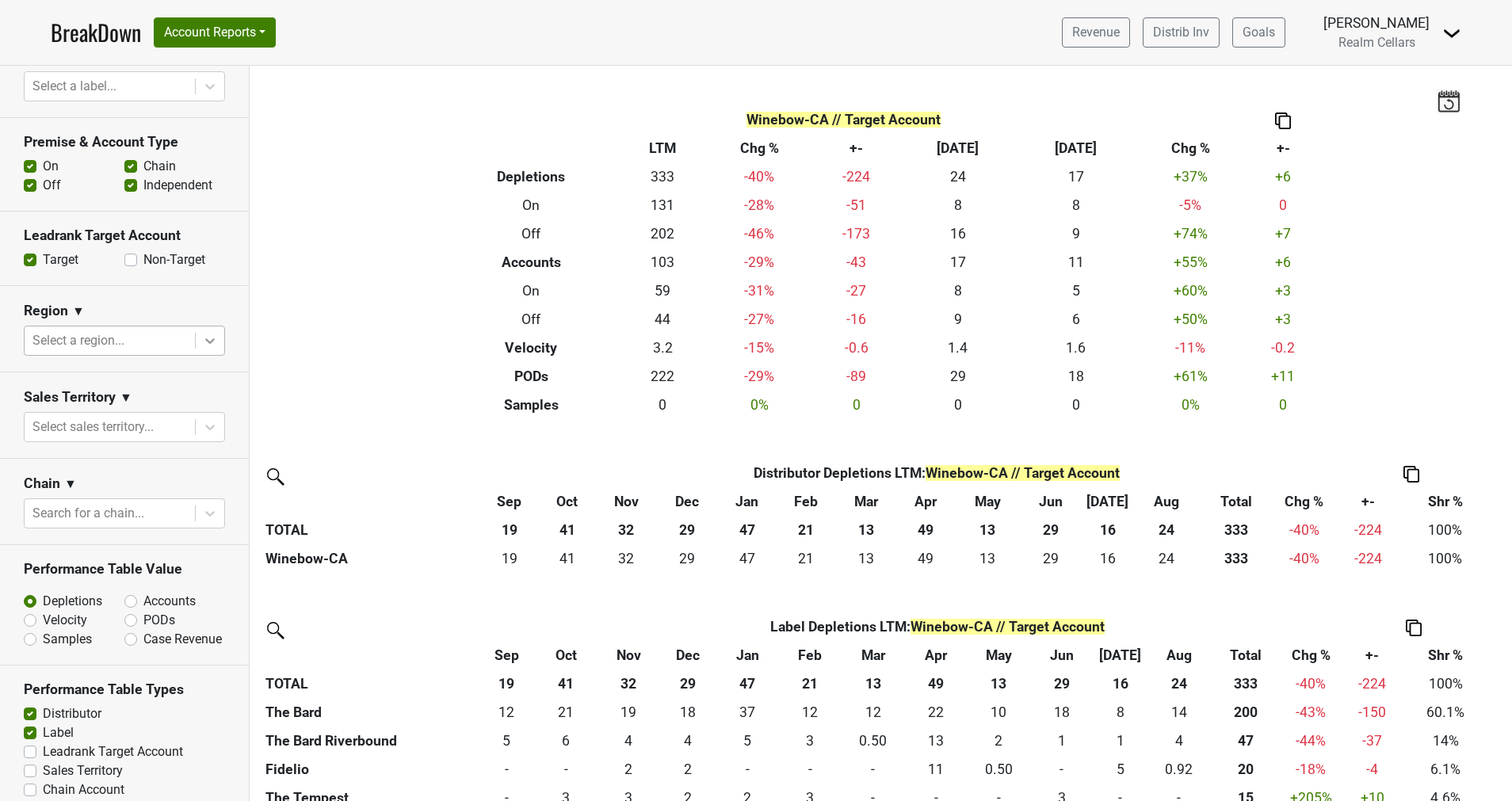
click at [202, 338] on icon at bounding box center [210, 341] width 16 height 16
click at [186, 308] on div "Region ▼" at bounding box center [124, 314] width 201 height 24
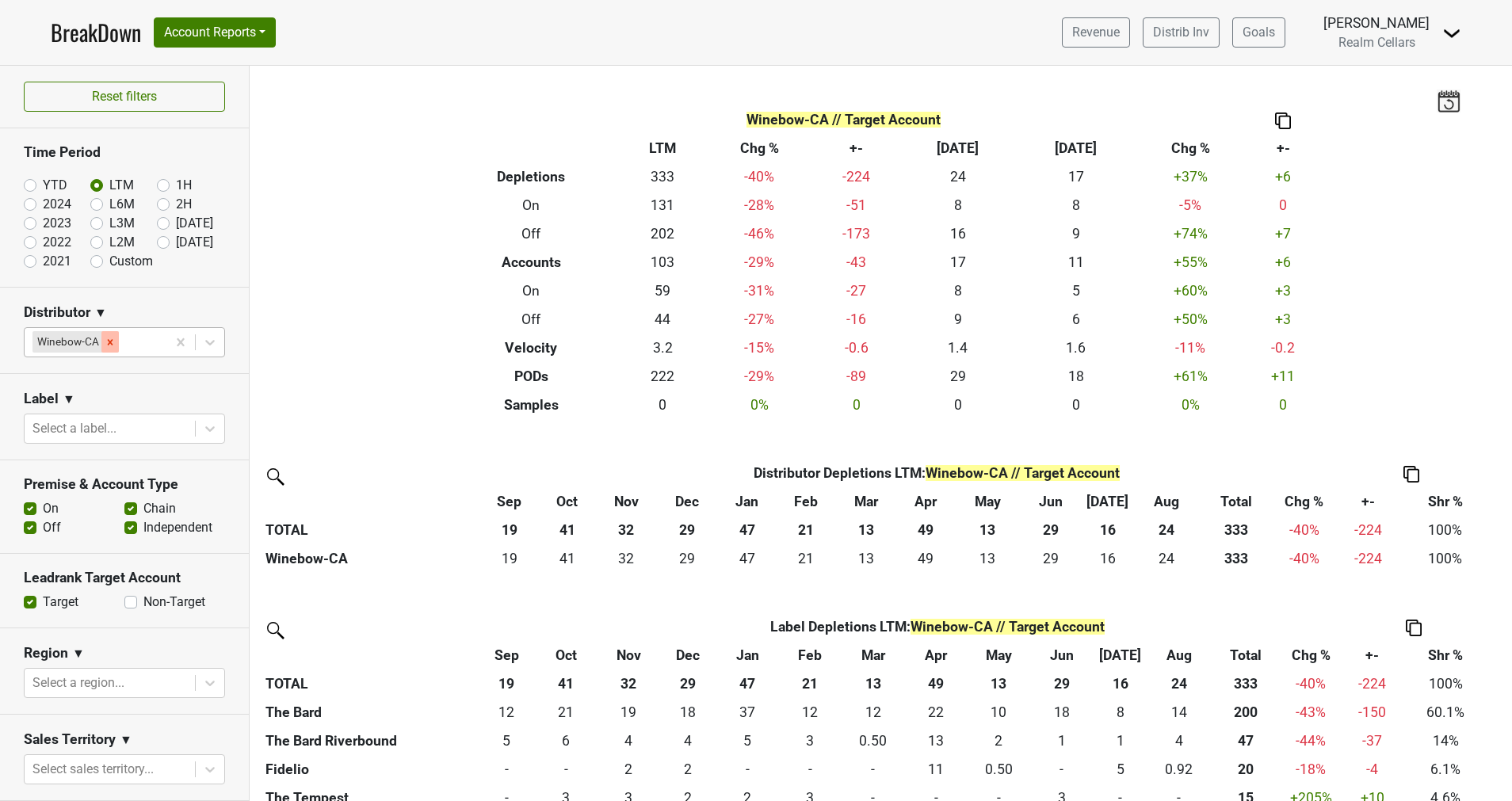
click at [107, 344] on icon "Remove Winebow-CA" at bounding box center [109, 342] width 11 height 11
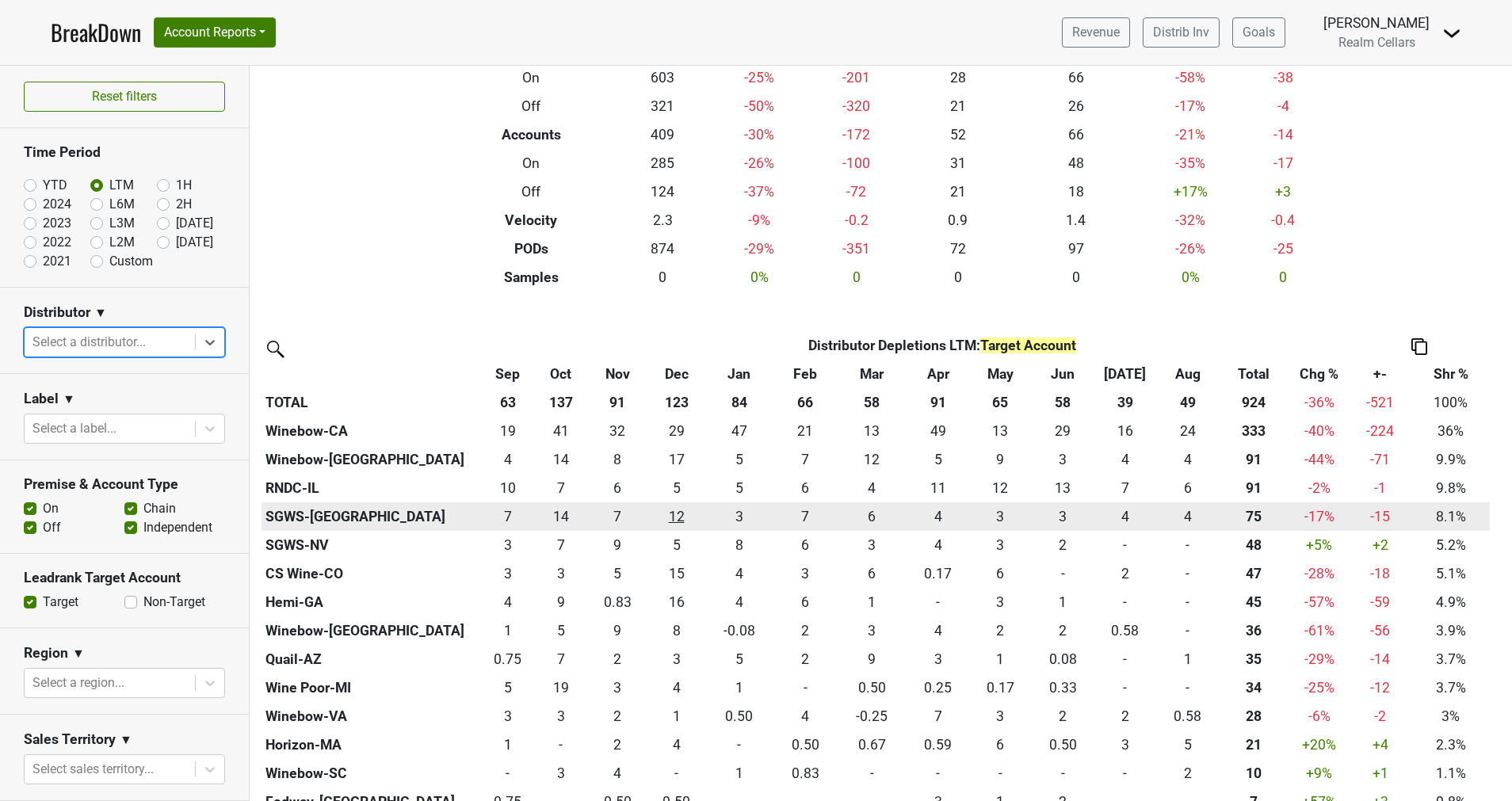
scroll to position [128, 0]
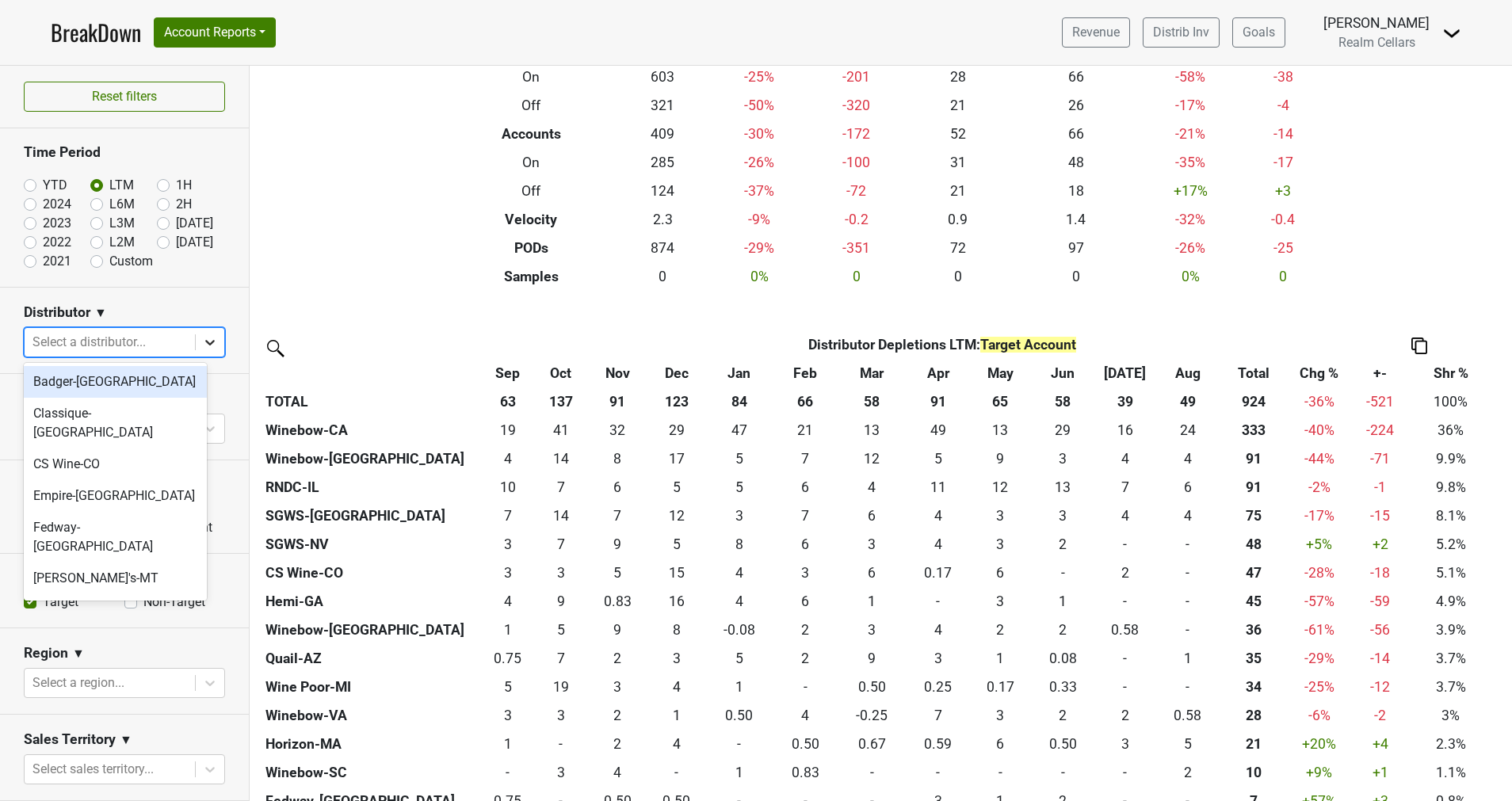
click at [202, 343] on icon at bounding box center [210, 342] width 16 height 16
click at [140, 454] on div "CS Wine-CO" at bounding box center [115, 465] width 183 height 32
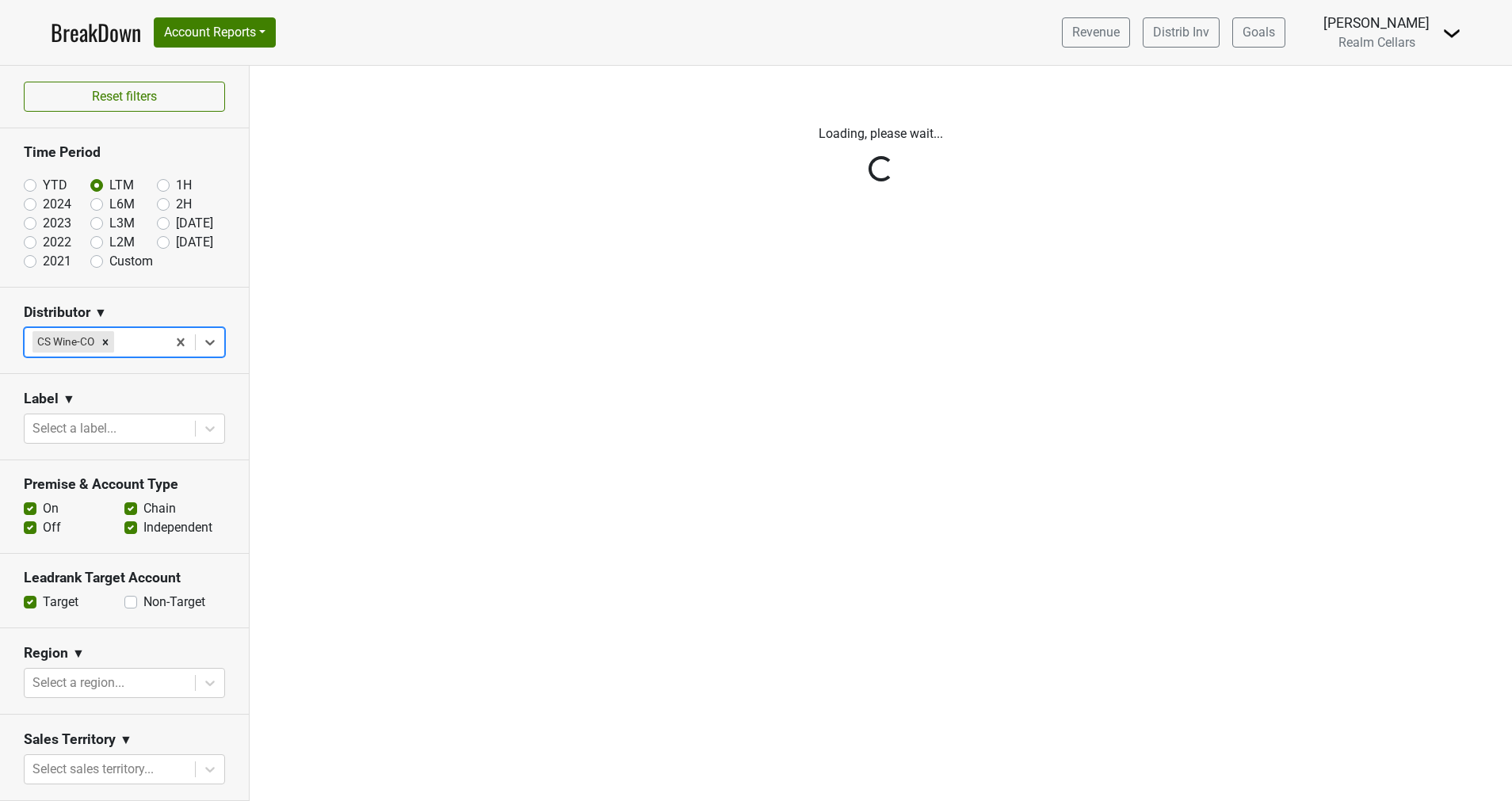
scroll to position [0, 0]
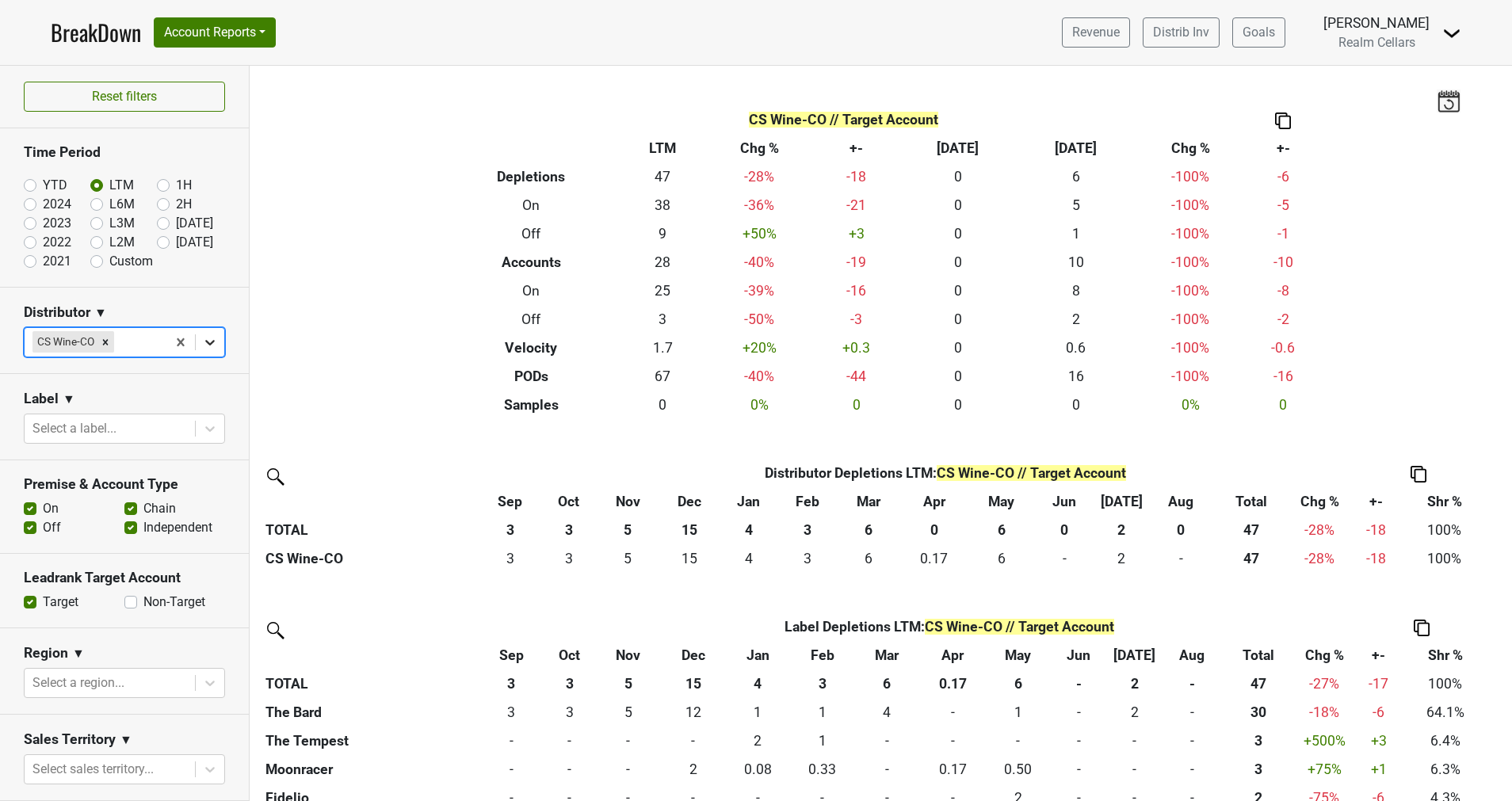
click at [202, 343] on icon at bounding box center [210, 342] width 16 height 16
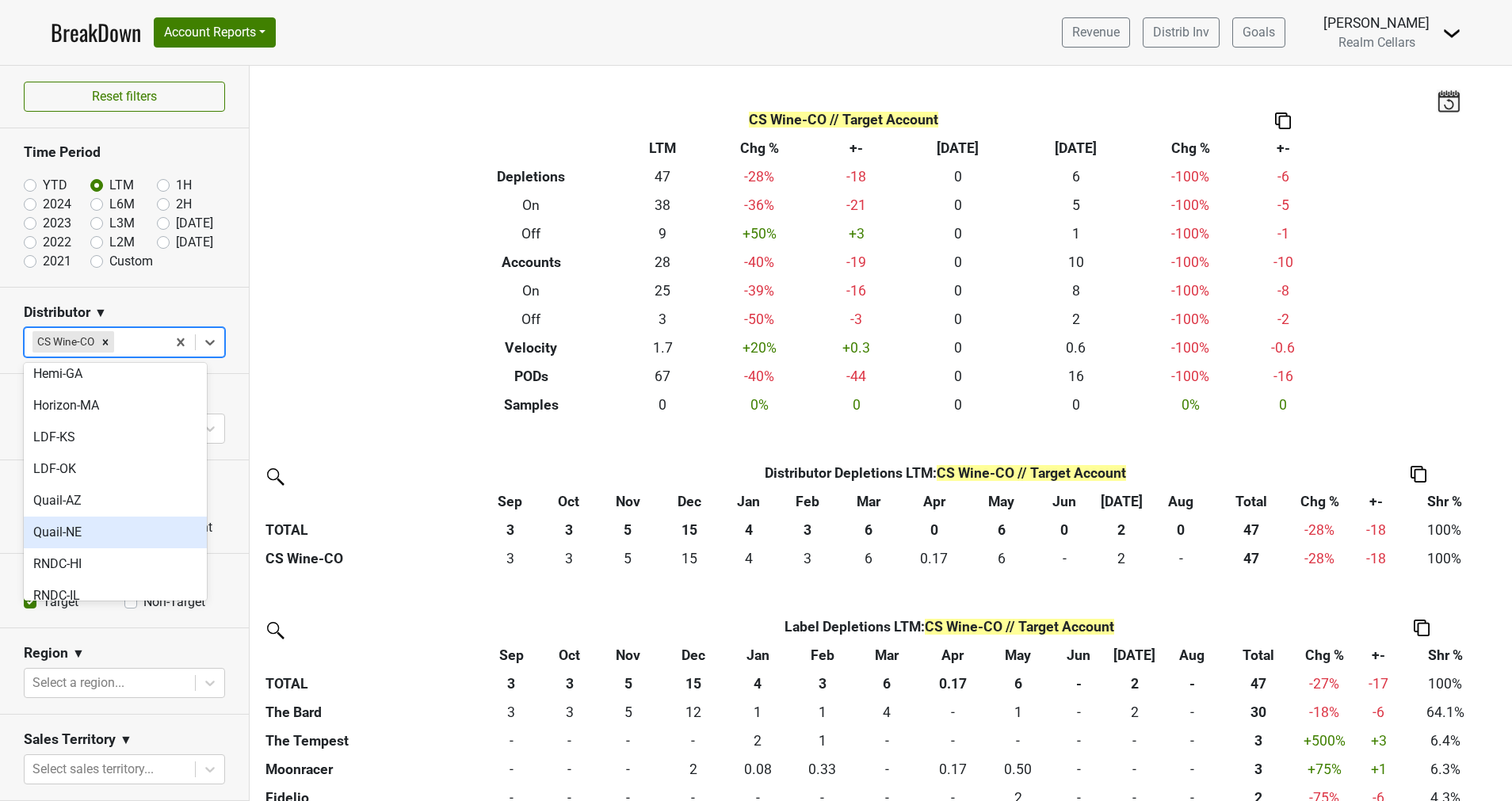
scroll to position [206, 0]
click at [142, 483] on div "Quail-AZ" at bounding box center [115, 499] width 183 height 32
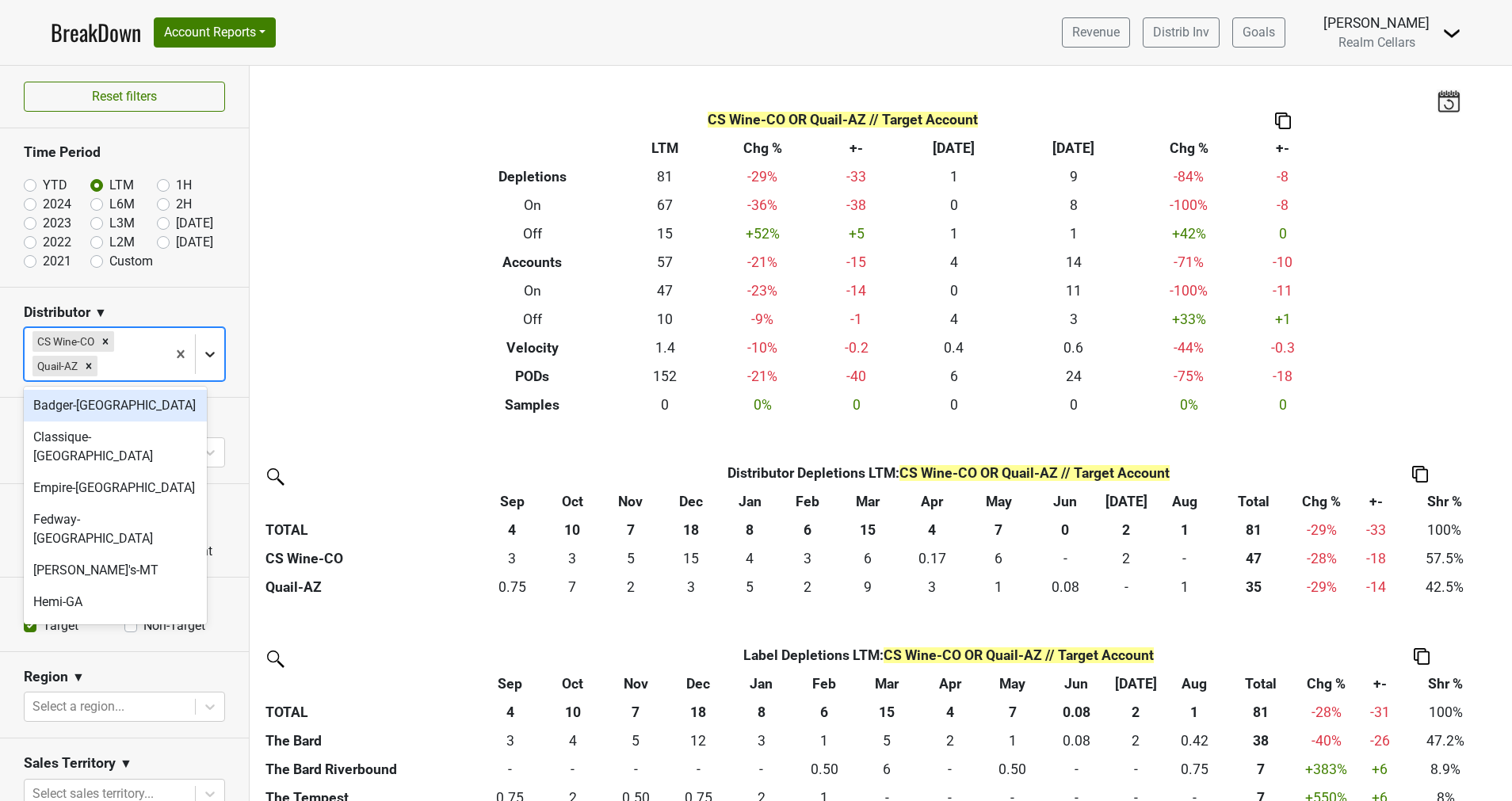
click at [195, 362] on div at bounding box center [209, 354] width 29 height 29
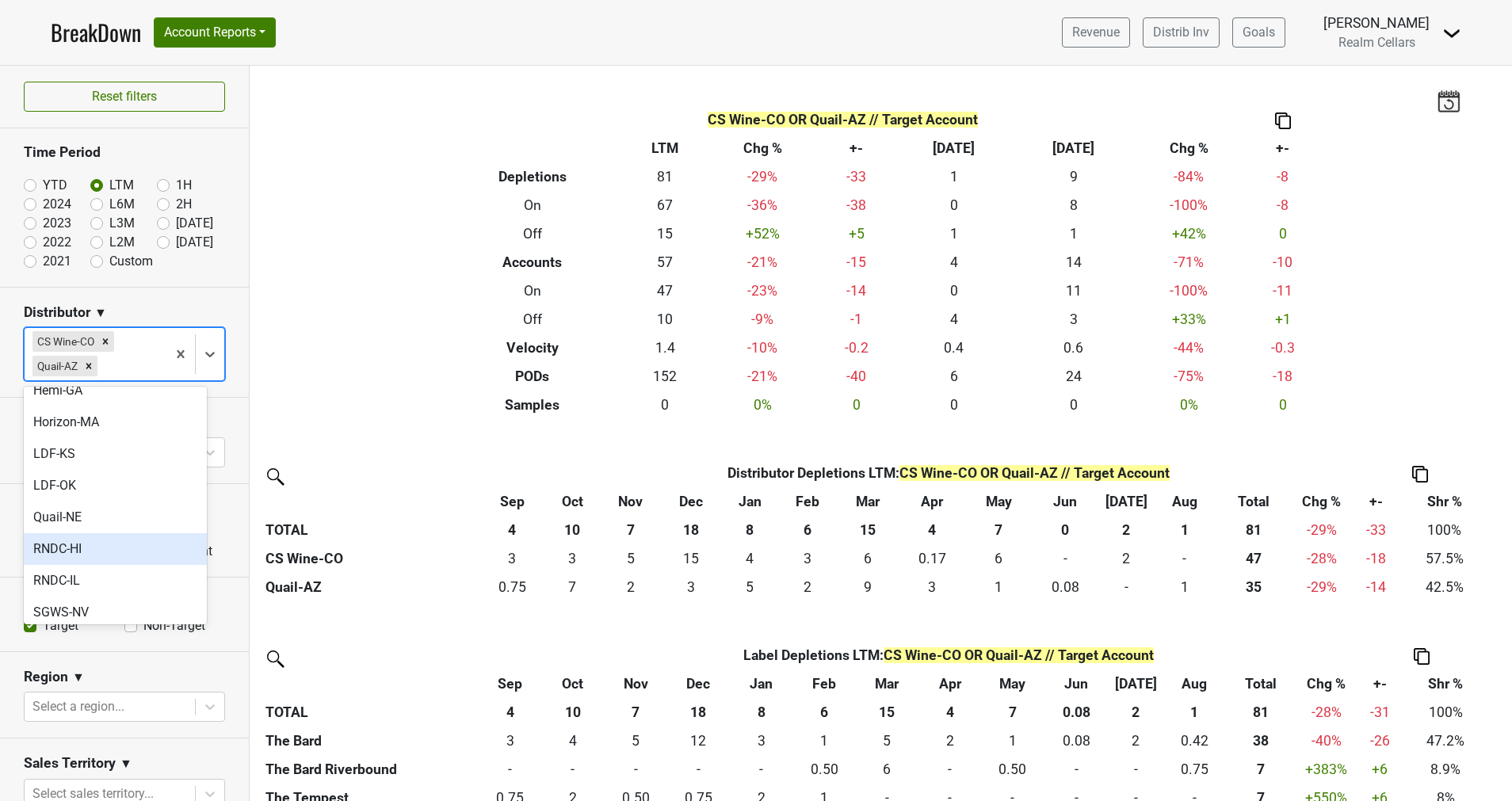
scroll to position [223, 0]
click at [140, 554] on div "RNDC-IL" at bounding box center [115, 570] width 183 height 32
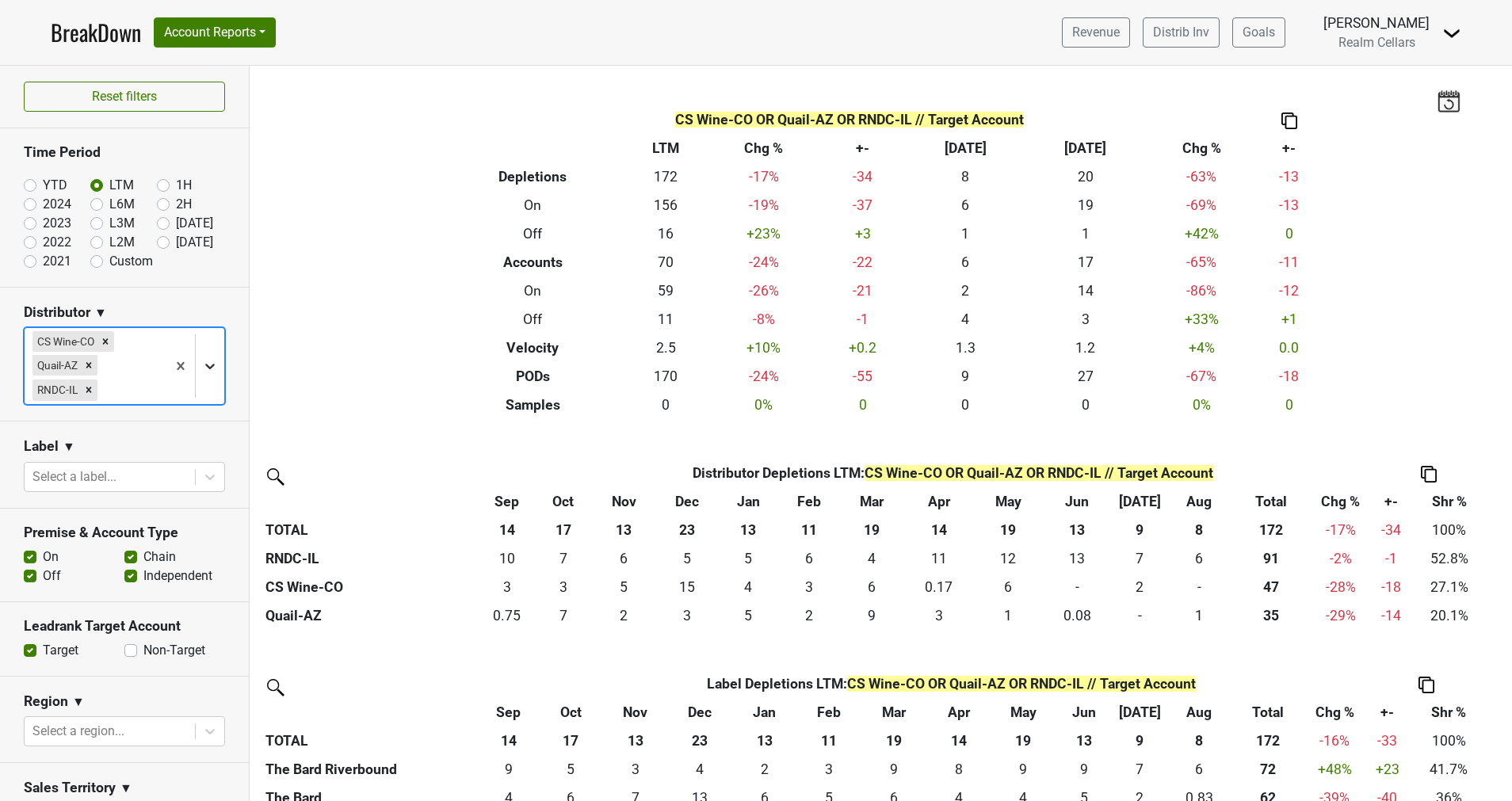
click at [205, 366] on icon at bounding box center [210, 367] width 10 height 6
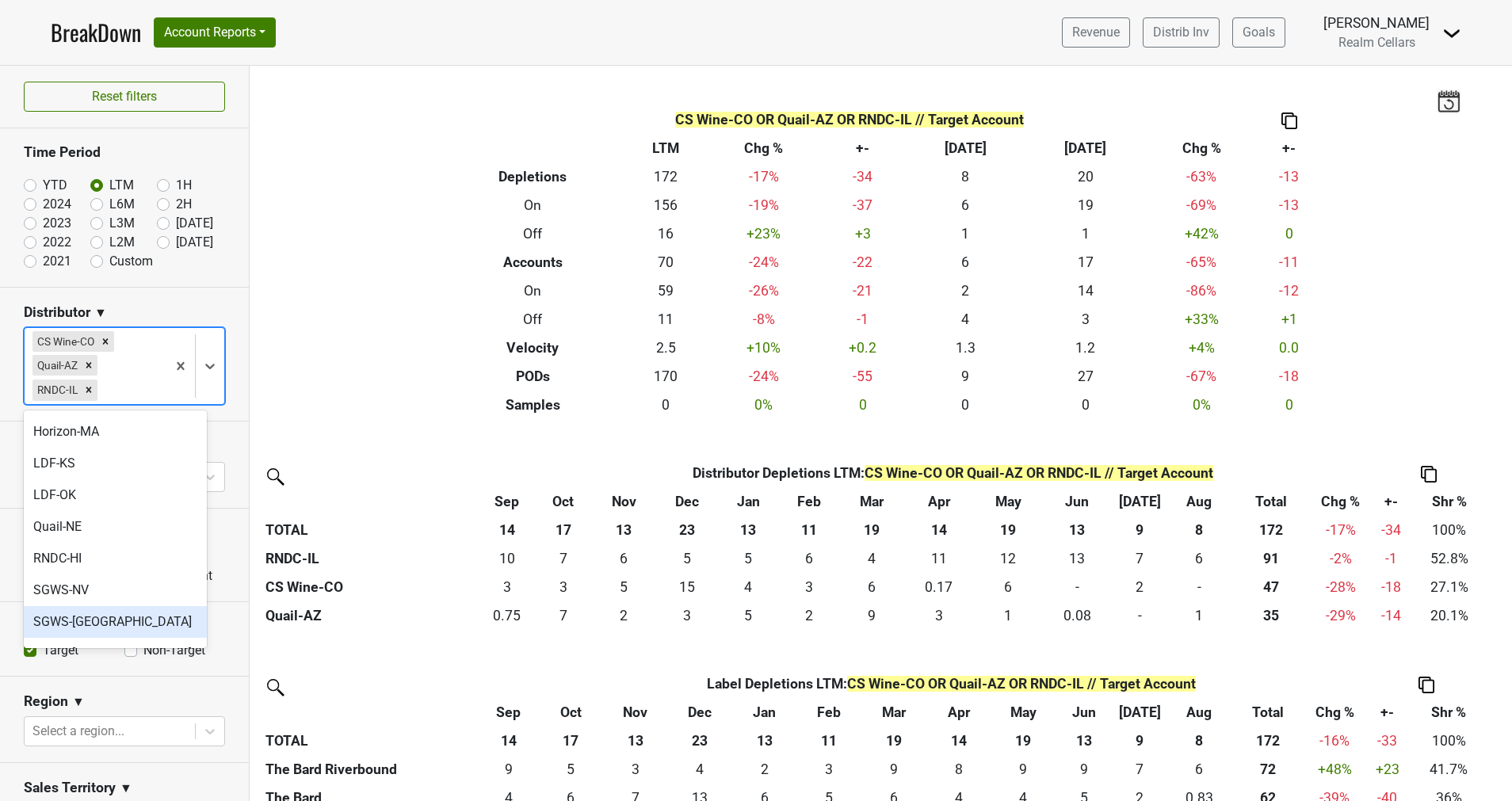
scroll to position [228, 0]
click at [140, 605] on div "SGWS-[GEOGRAPHIC_DATA]" at bounding box center [115, 620] width 183 height 32
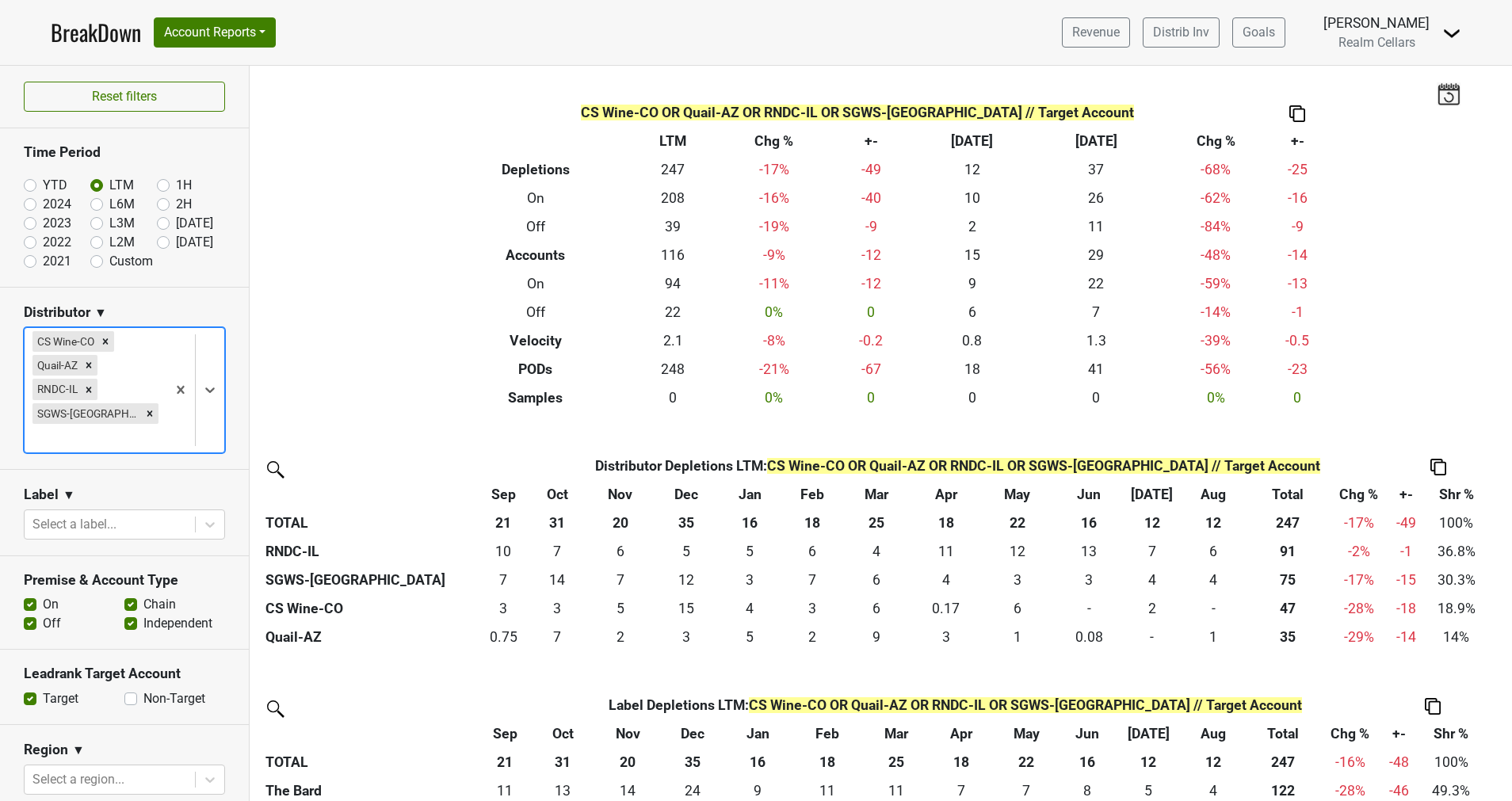
scroll to position [0, 0]
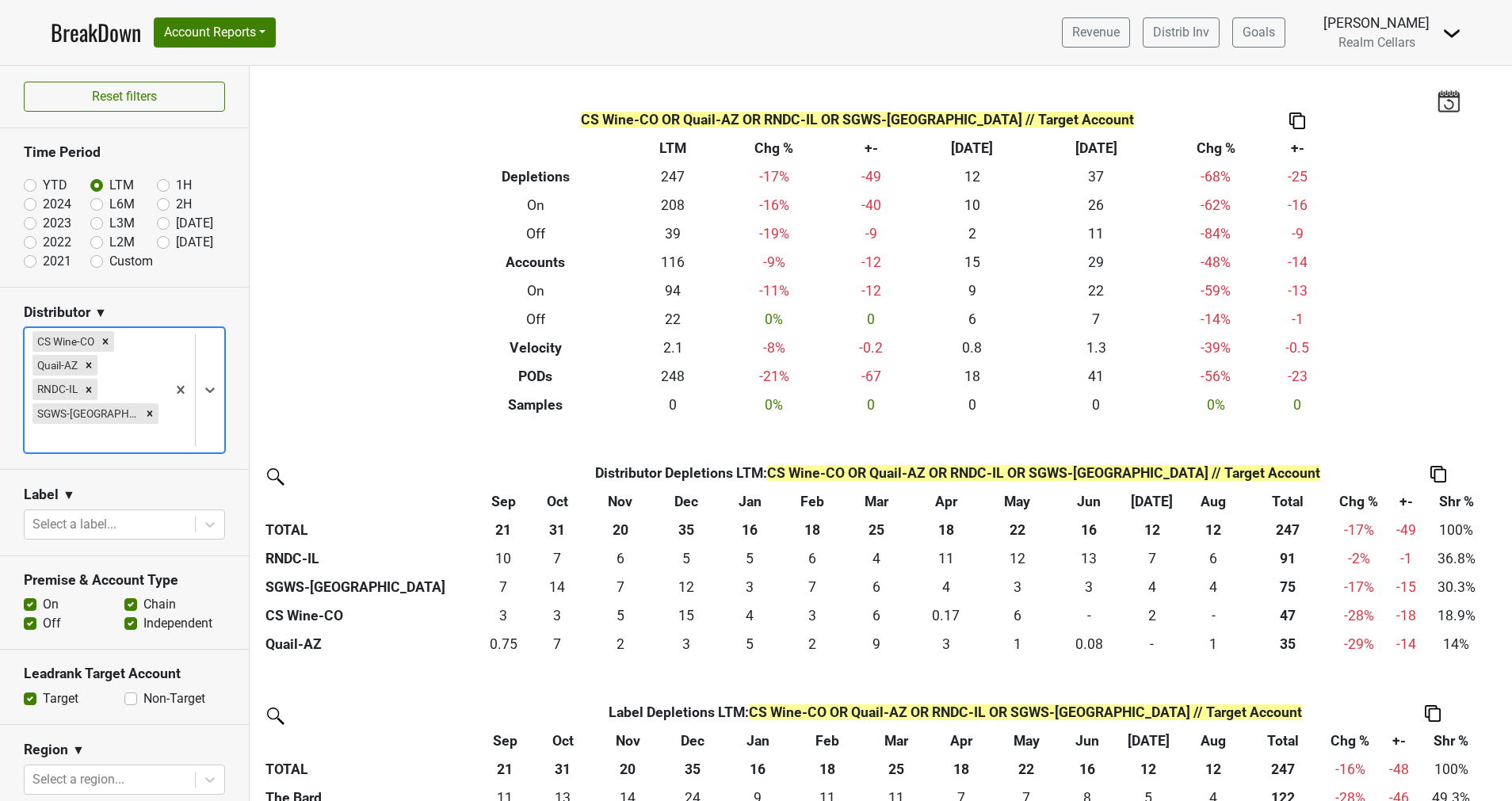
click at [1433, 714] on img at bounding box center [1433, 713] width 16 height 17
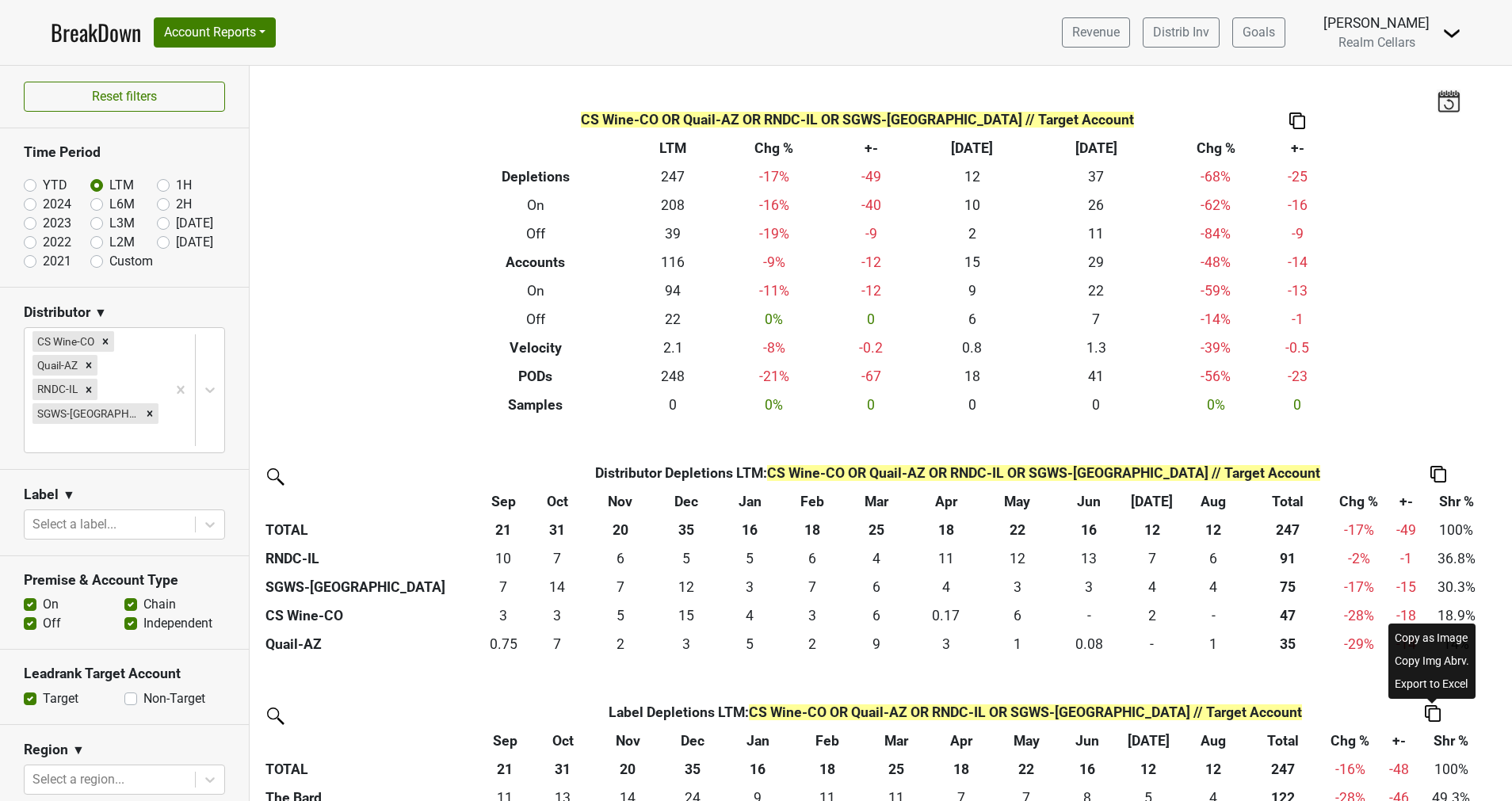
click at [1431, 681] on div "Export to Excel" at bounding box center [1432, 684] width 81 height 23
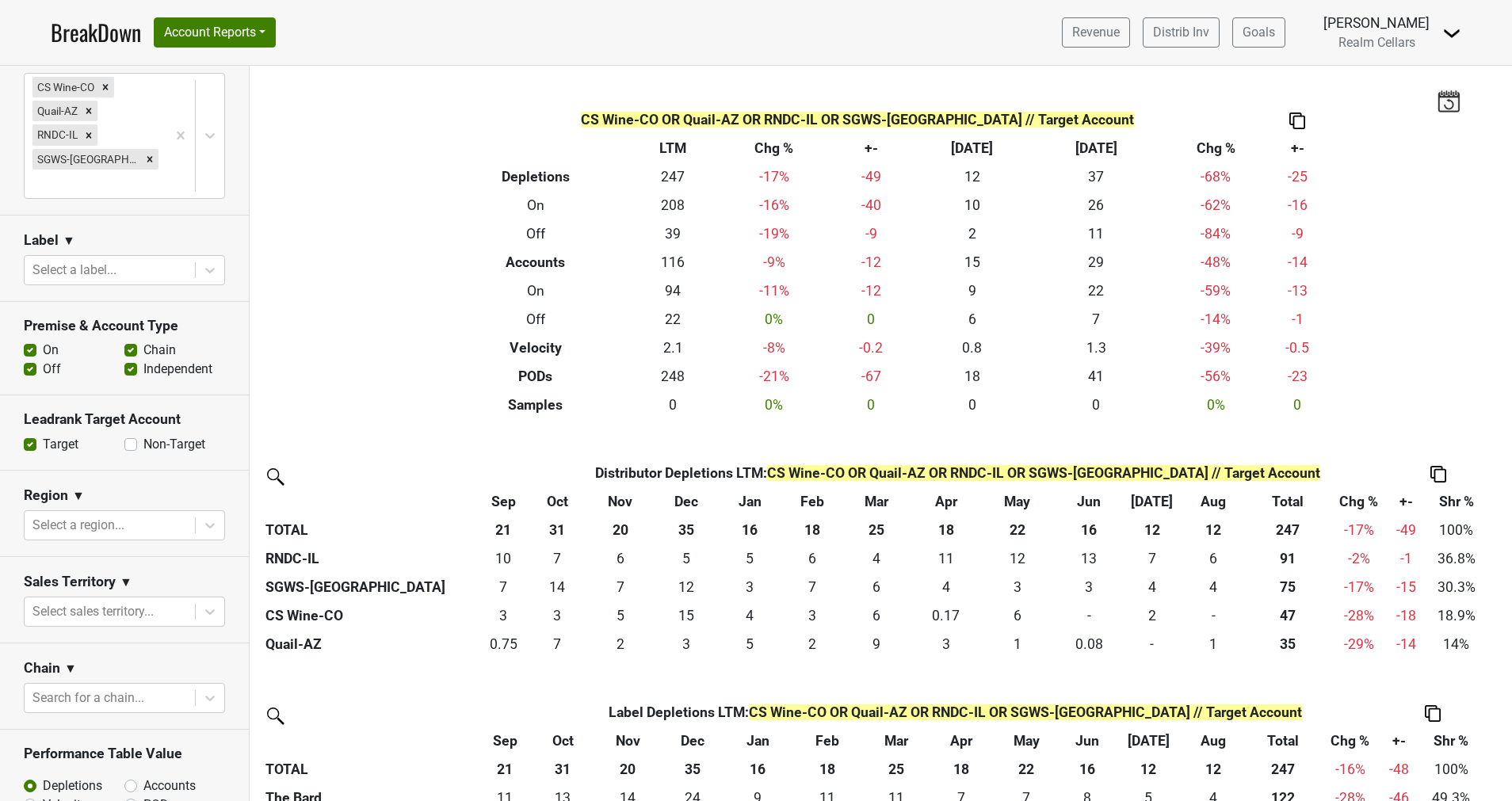
scroll to position [328, 0]
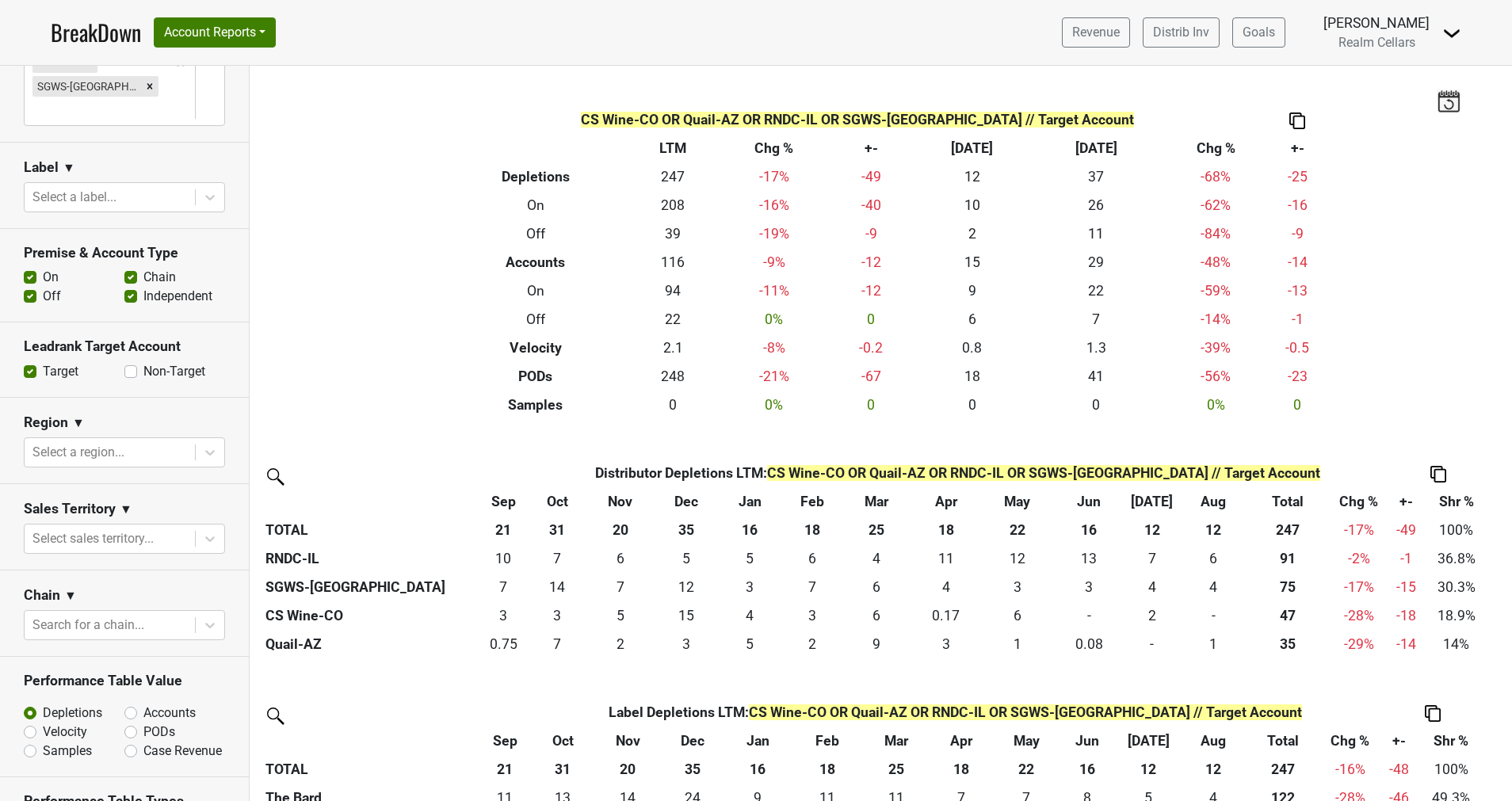
click at [143, 704] on label "Accounts" at bounding box center [169, 713] width 52 height 19
click at [124, 704] on input "Accounts" at bounding box center [172, 712] width 96 height 16
radio input "true"
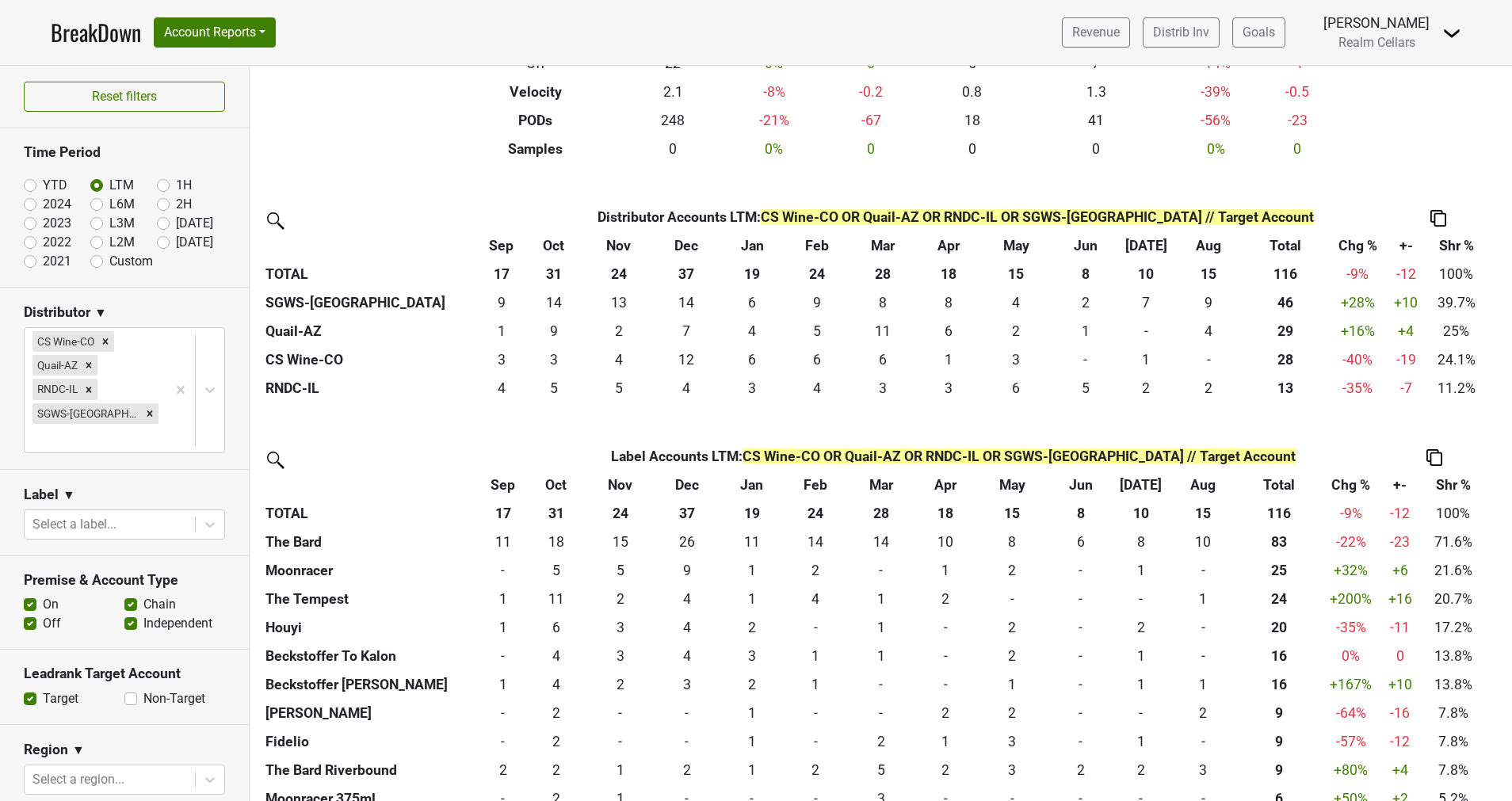
scroll to position [256, 0]
click at [1439, 450] on img at bounding box center [1434, 457] width 16 height 17
click at [1443, 428] on div "Export to Excel" at bounding box center [1434, 427] width 81 height 23
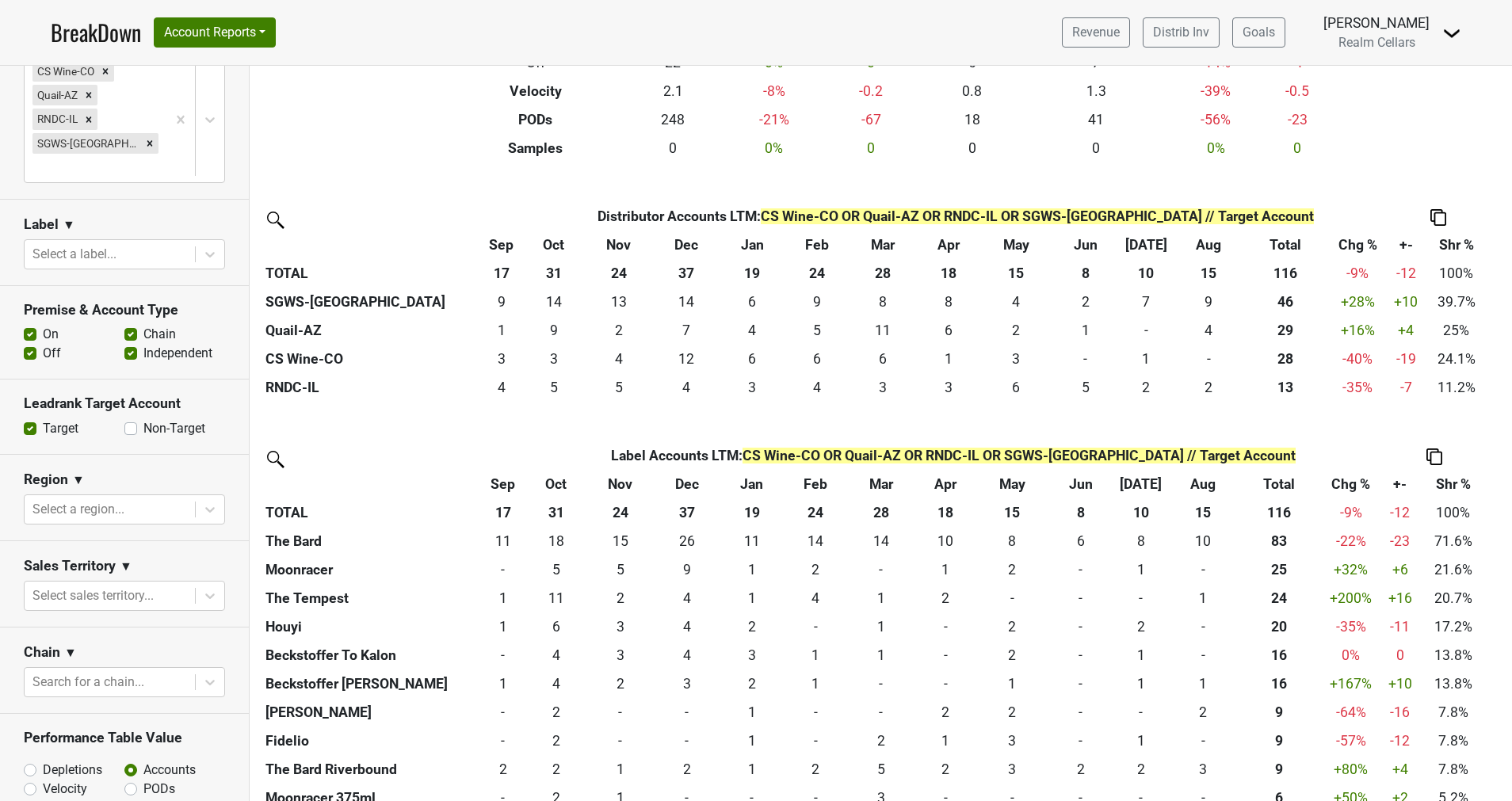
scroll to position [502, 0]
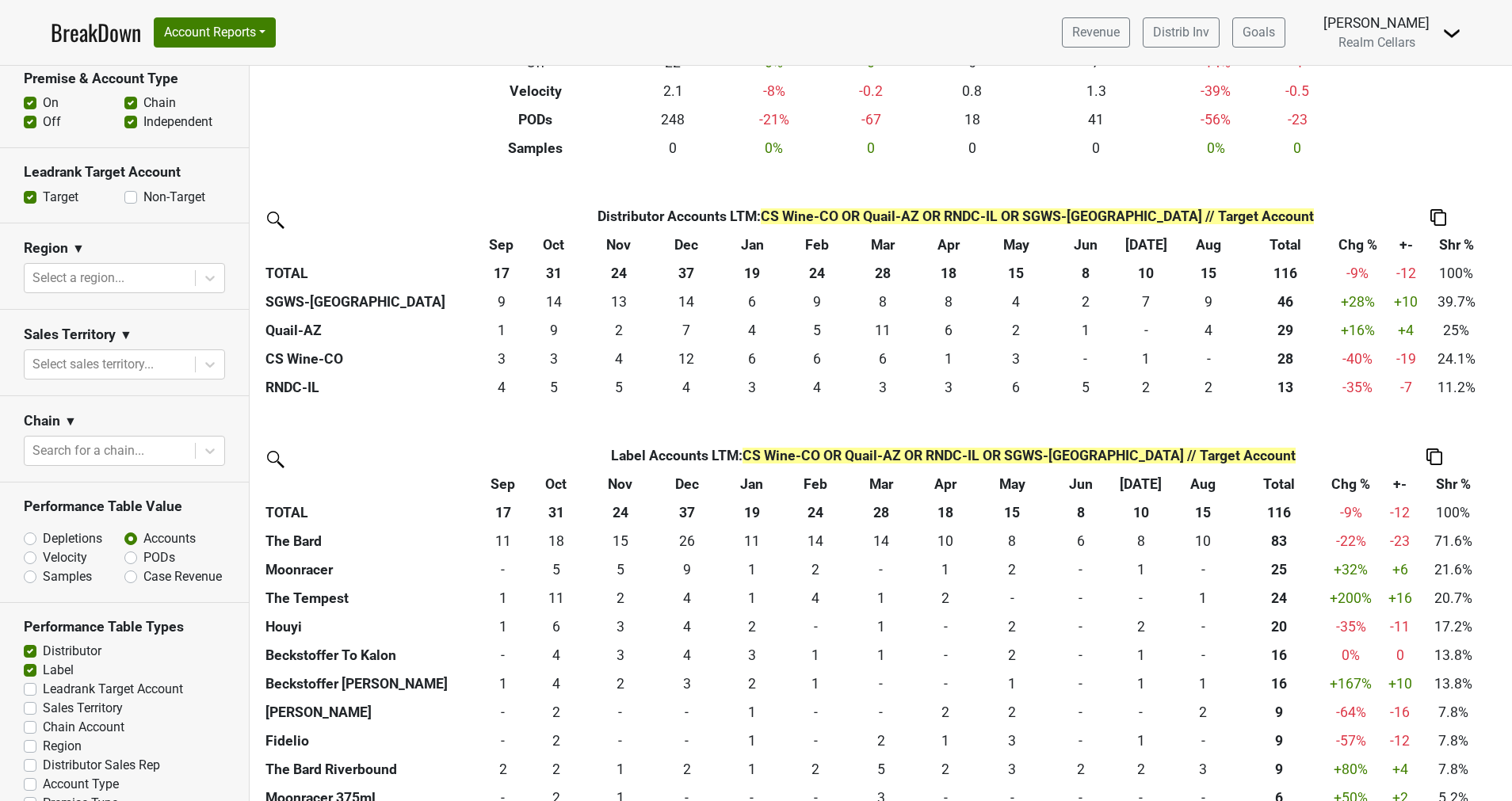
click at [397, 174] on div "Filters CS Wine-CO OR Quail-AZ OR RNDC-IL OR SGWS-TX // Target Account Breakdow…" at bounding box center [881, 434] width 1262 height 736
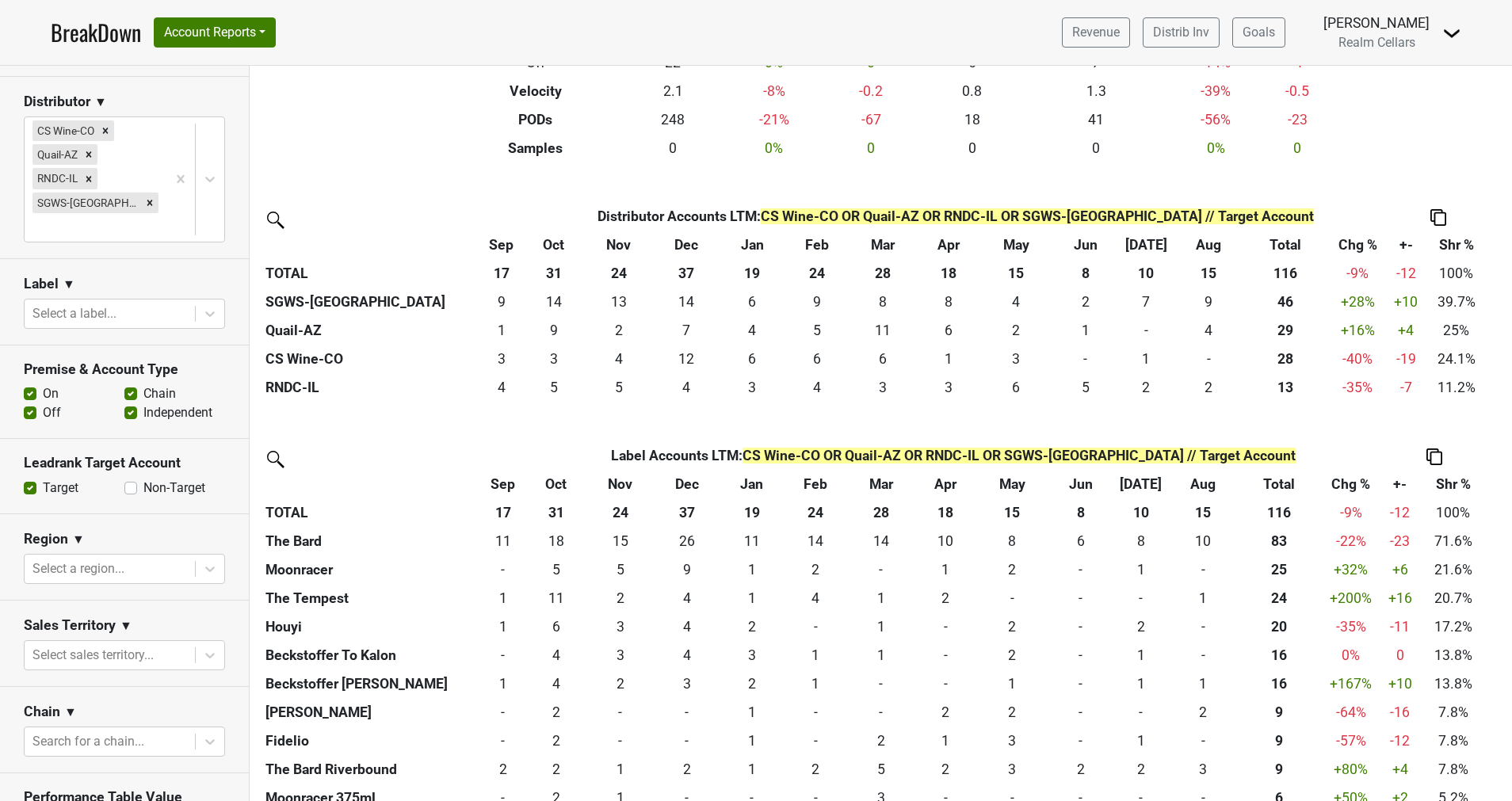
scroll to position [219, 0]
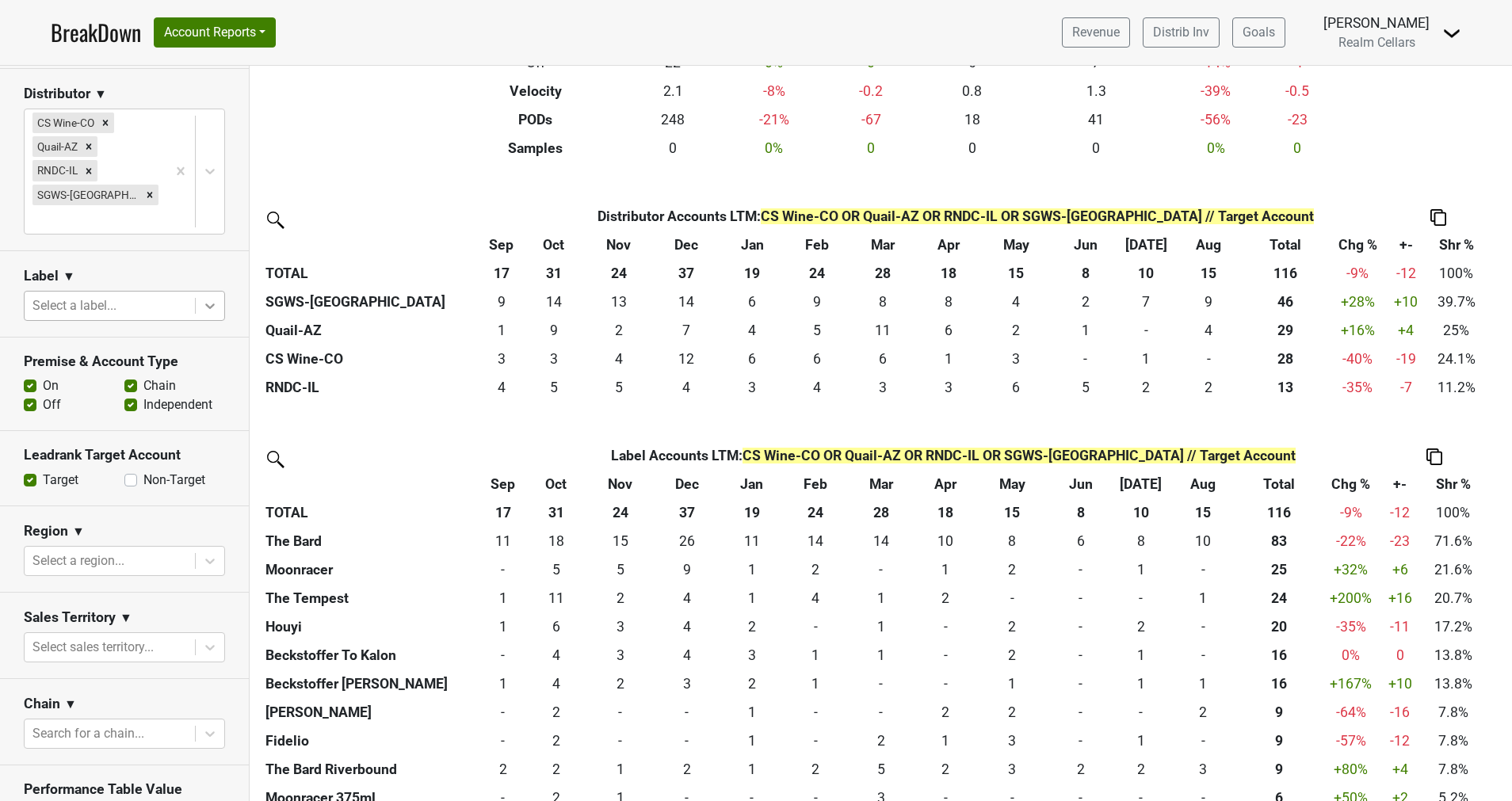
click at [202, 298] on icon at bounding box center [210, 306] width 16 height 16
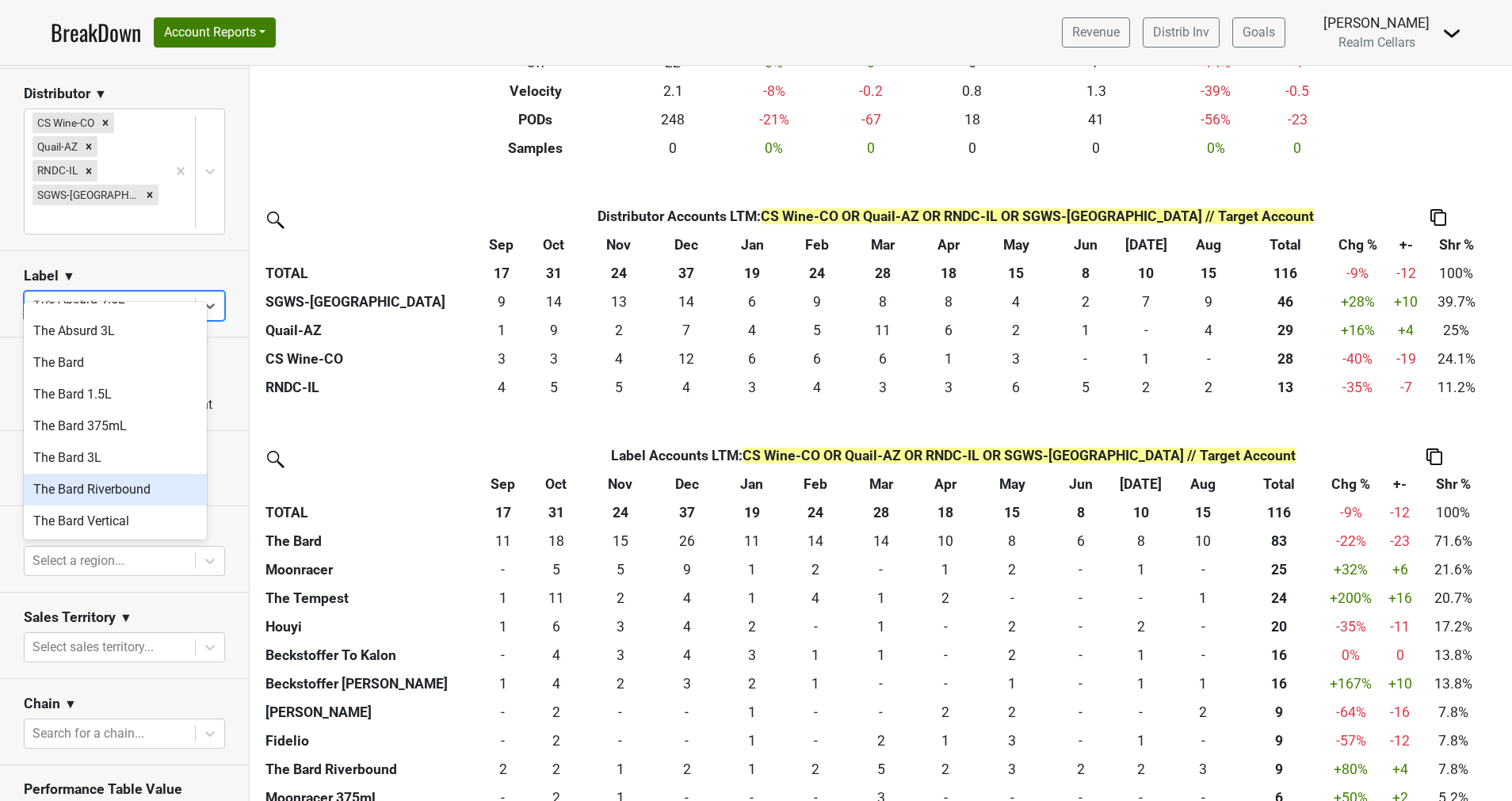
scroll to position [902, 0]
click at [123, 349] on div "The Bard" at bounding box center [115, 365] width 183 height 32
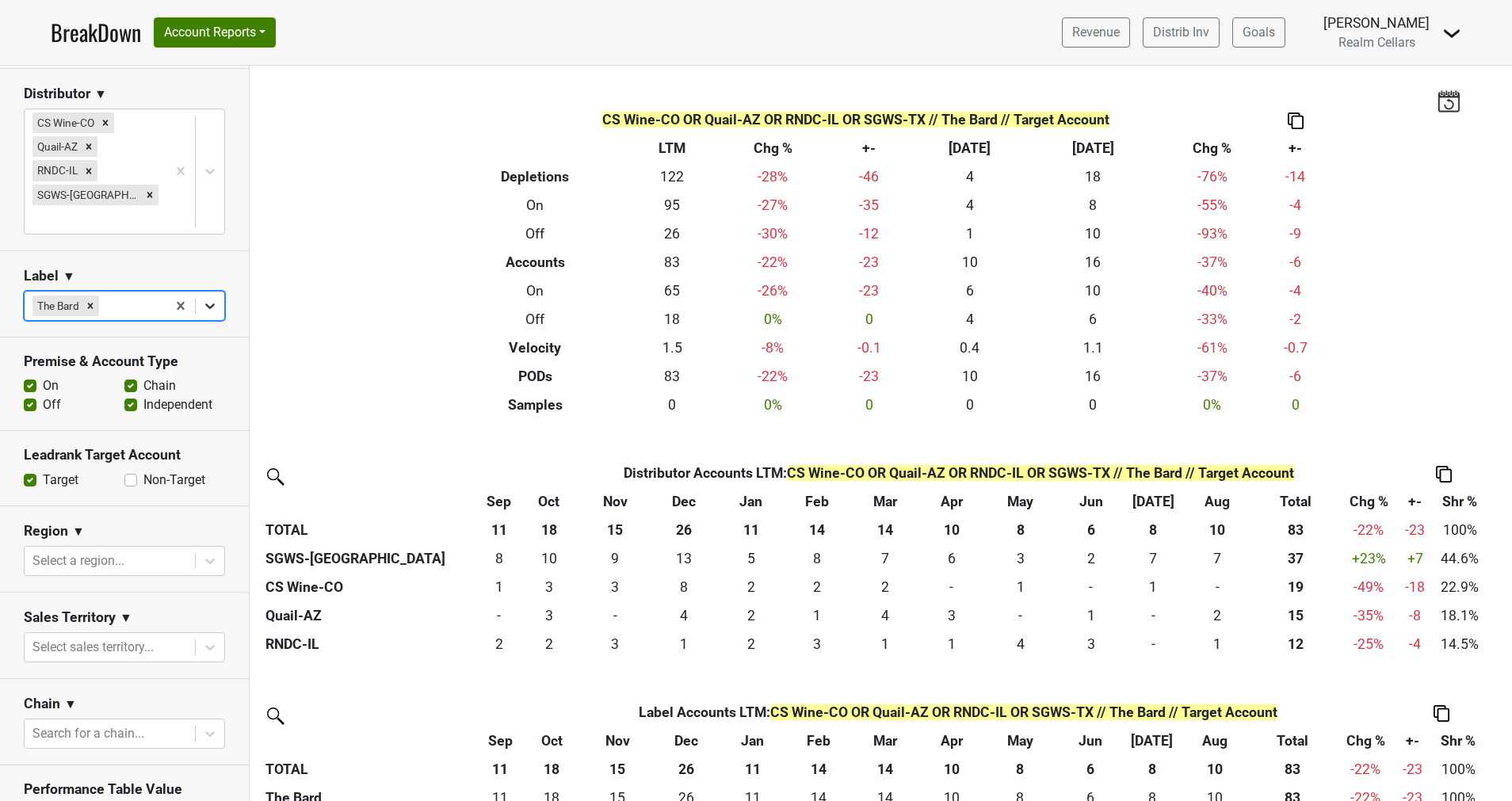
click at [202, 298] on icon at bounding box center [210, 306] width 16 height 16
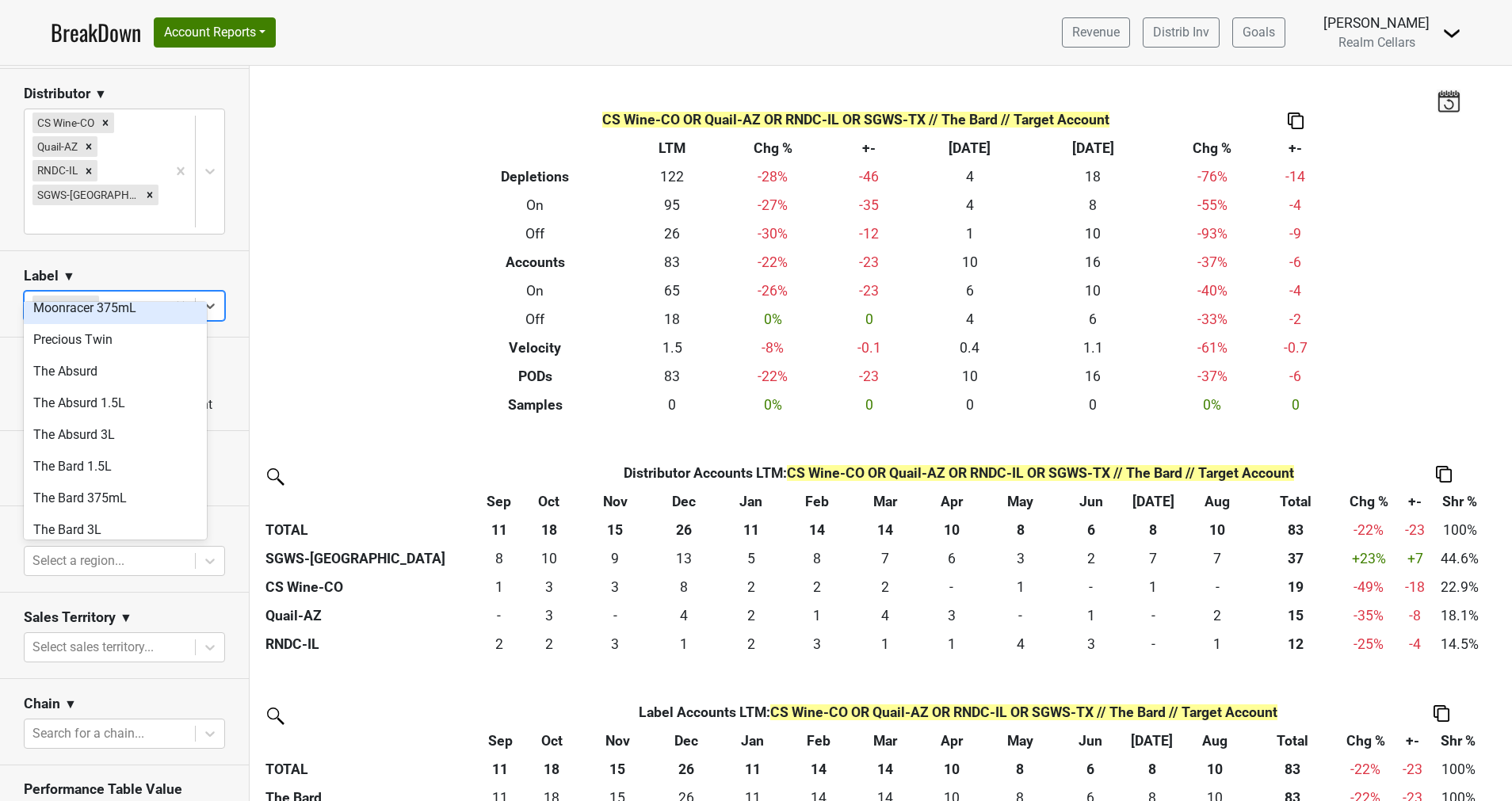
scroll to position [801, 0]
click at [137, 450] on div "The Bard 1.5L" at bounding box center [115, 466] width 183 height 32
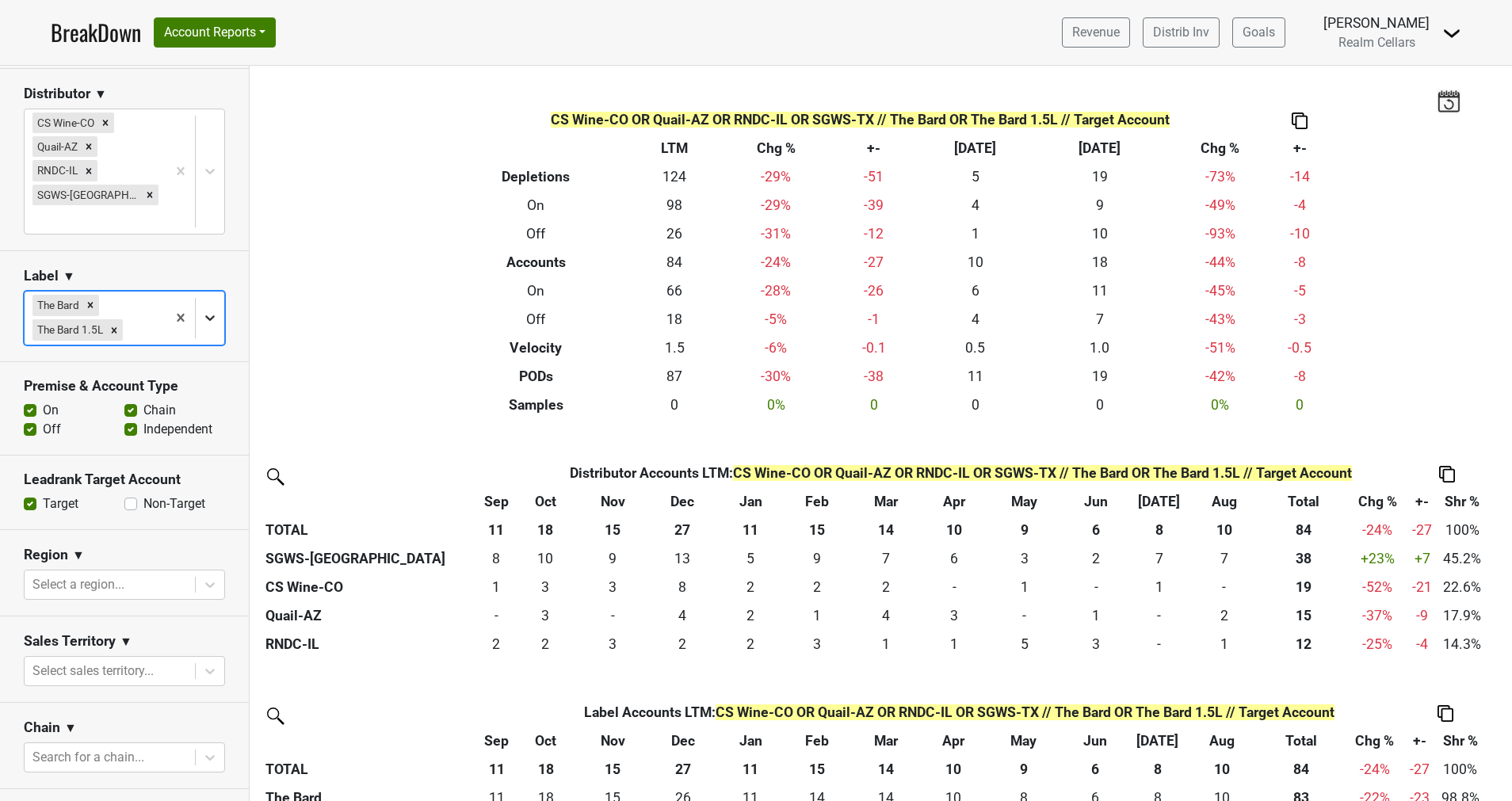
click at [202, 310] on icon at bounding box center [210, 318] width 16 height 16
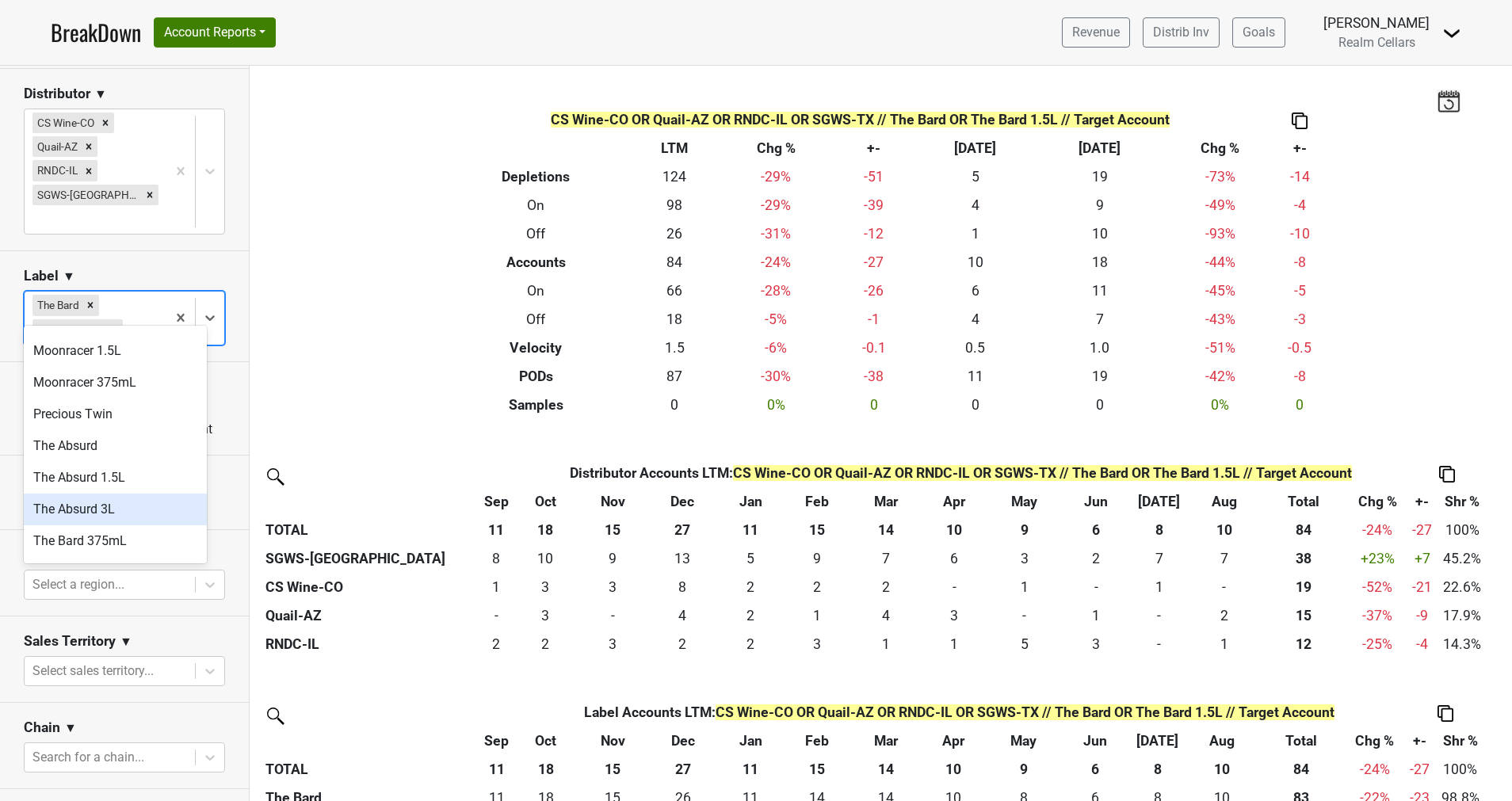
scroll to position [810, 0]
click at [142, 464] on div "The Bard 375mL" at bounding box center [115, 479] width 183 height 32
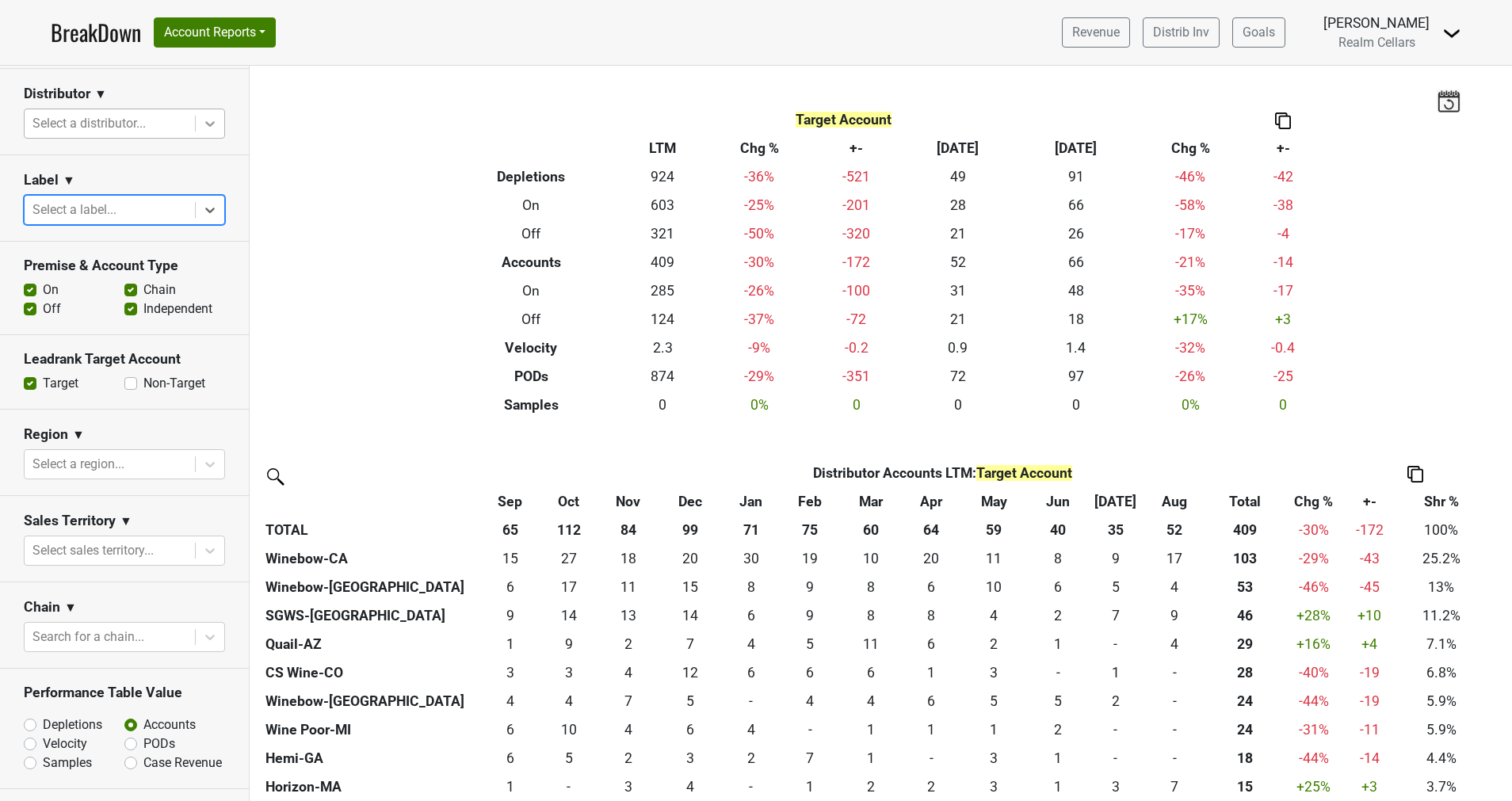
click at [202, 128] on icon at bounding box center [210, 123] width 16 height 16
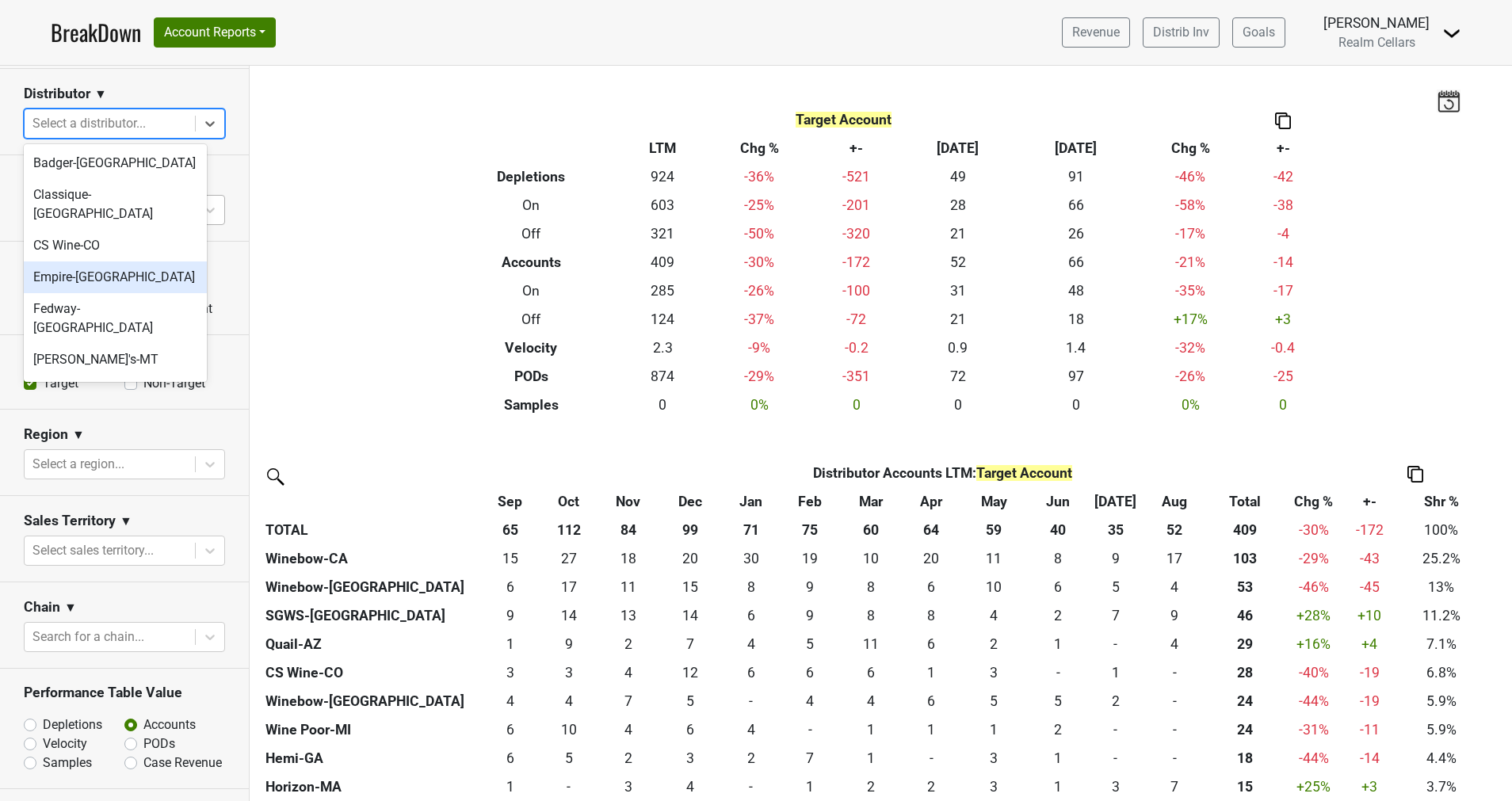
scroll to position [2, 0]
click at [139, 228] on div "CS Wine-CO" at bounding box center [115, 244] width 183 height 32
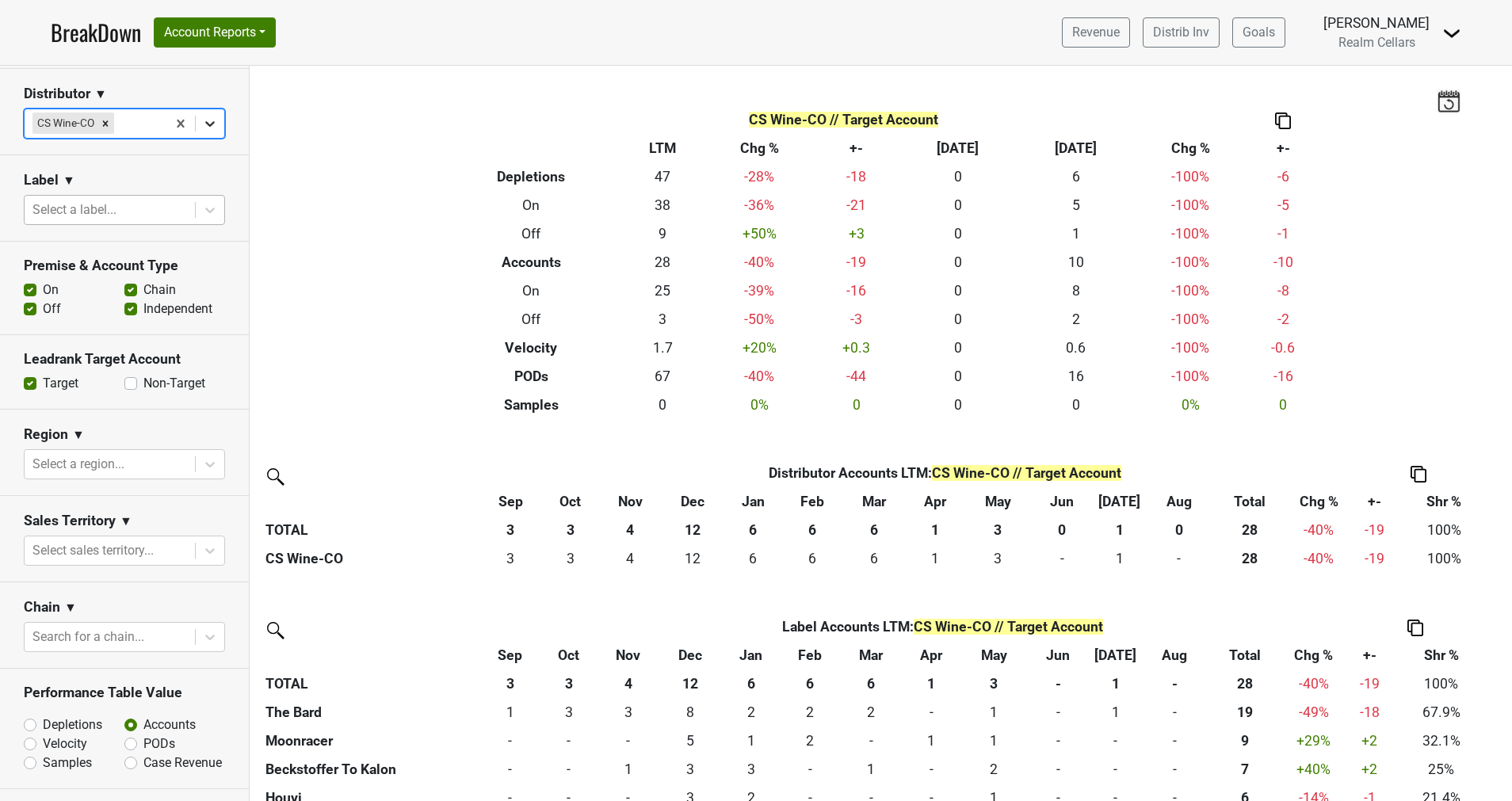
click at [205, 123] on icon at bounding box center [210, 124] width 10 height 6
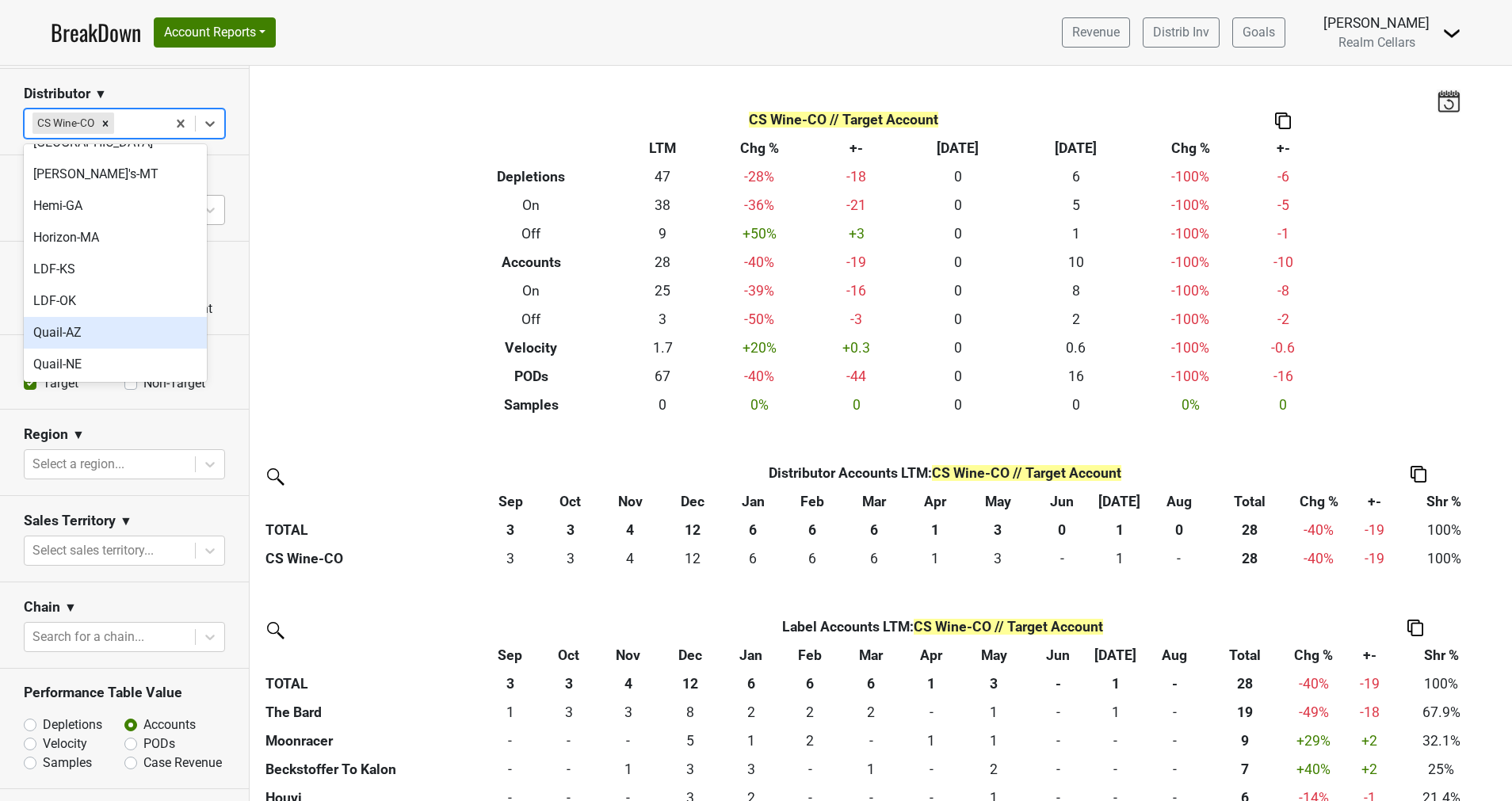
scroll to position [155, 0]
click at [161, 317] on div "Quail-AZ" at bounding box center [115, 332] width 183 height 32
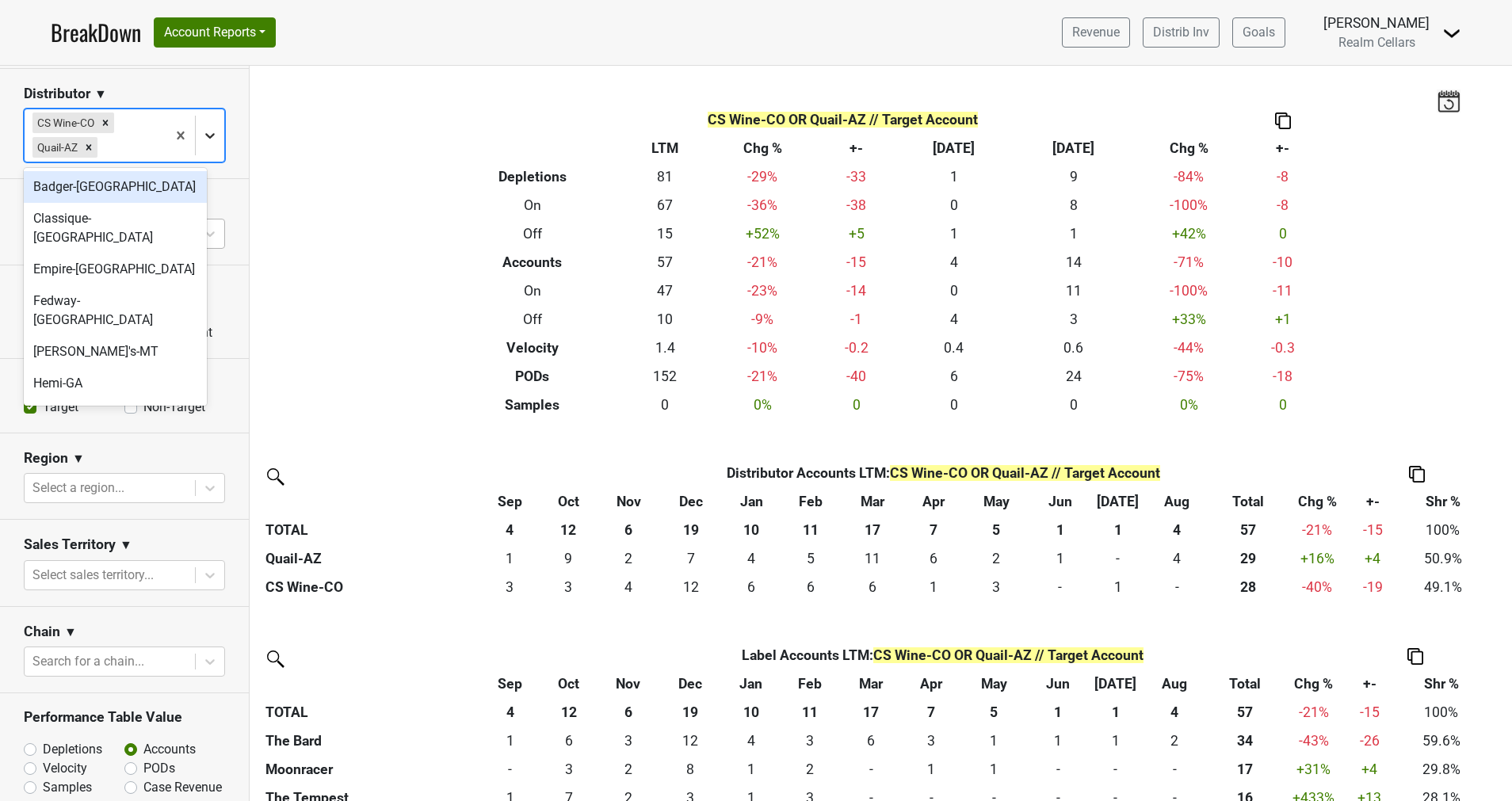
click at [202, 133] on icon at bounding box center [210, 135] width 16 height 16
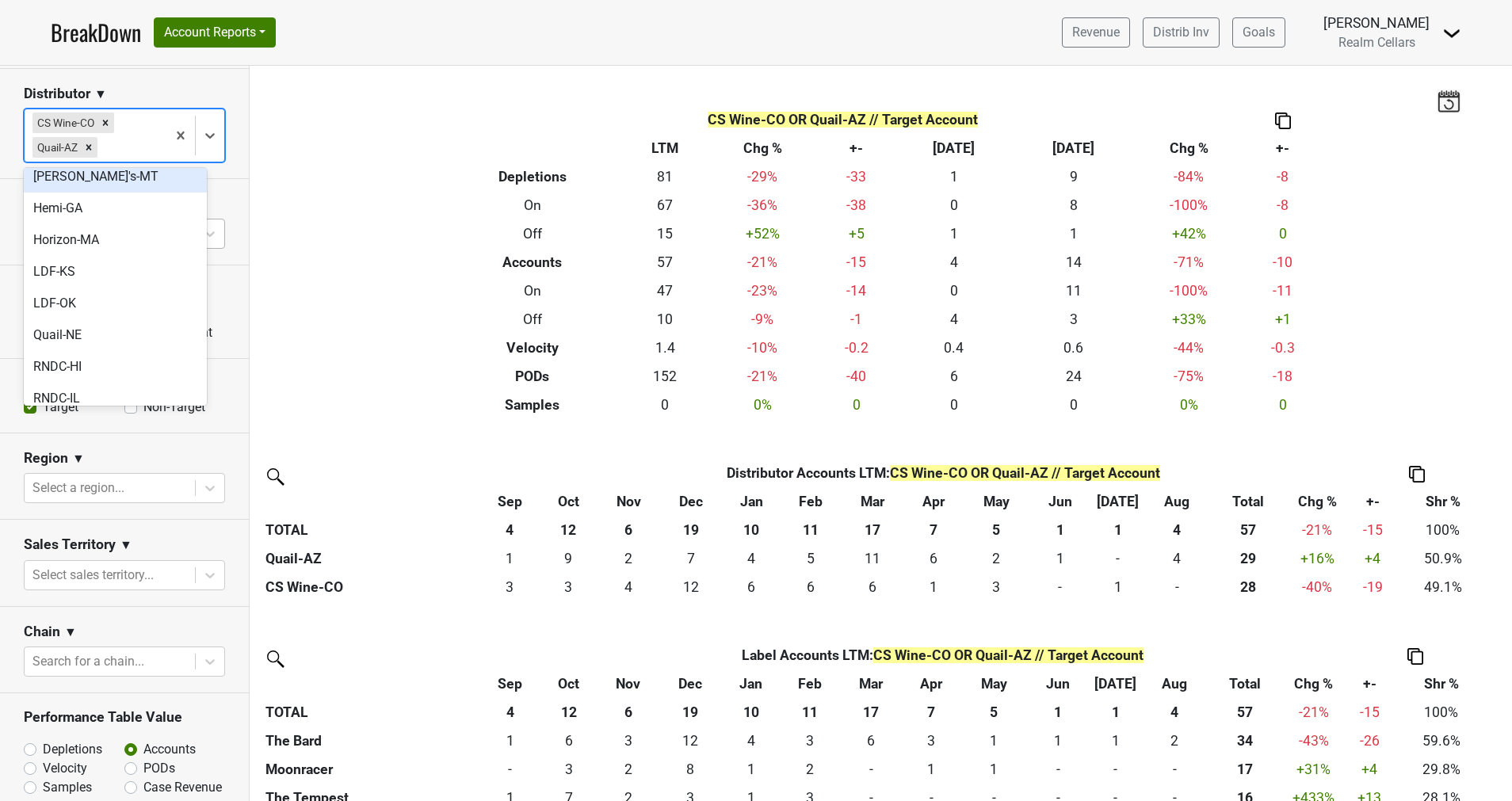
scroll to position [195, 0]
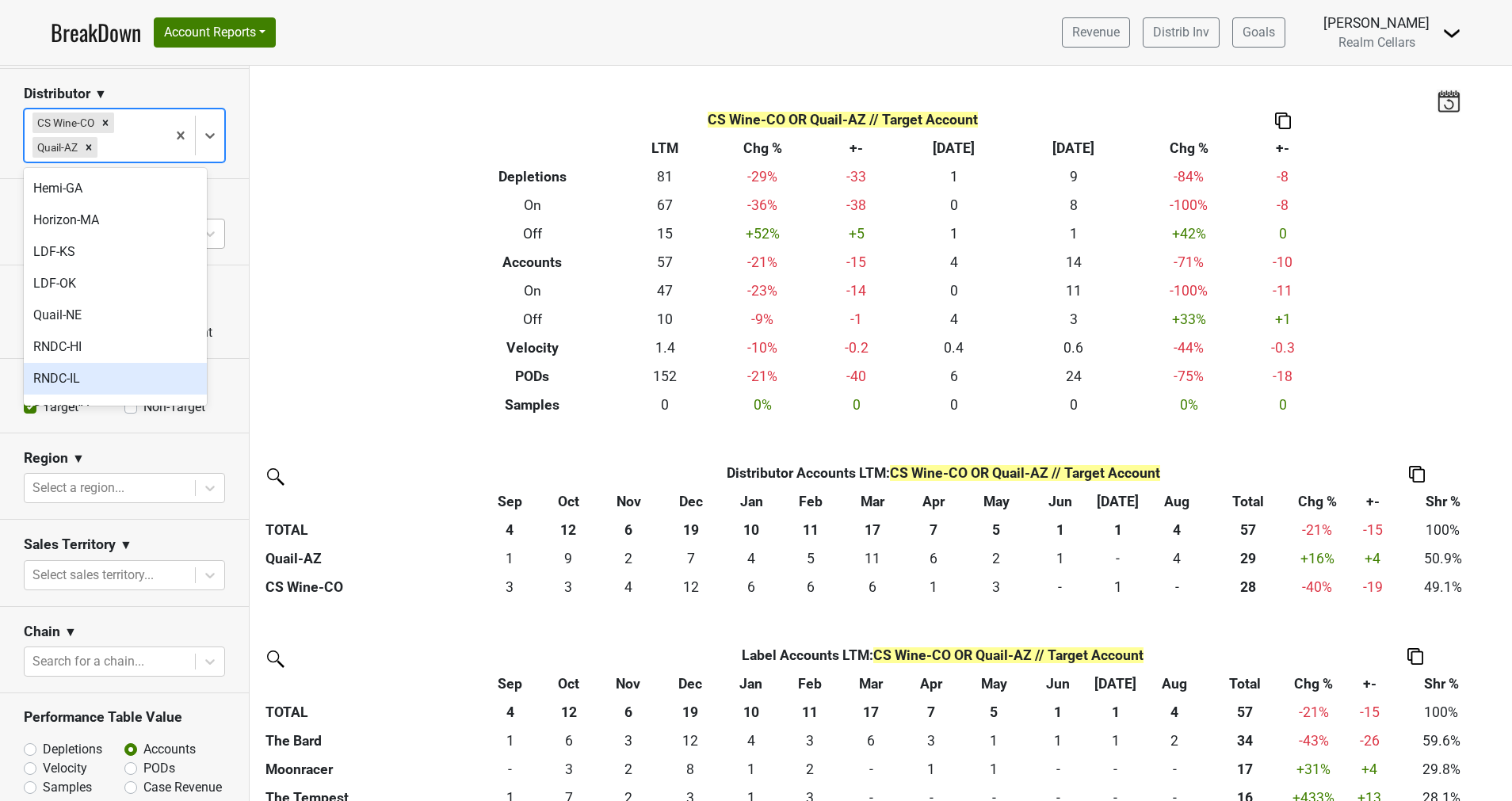
click at [123, 363] on div "RNDC-IL" at bounding box center [115, 379] width 183 height 32
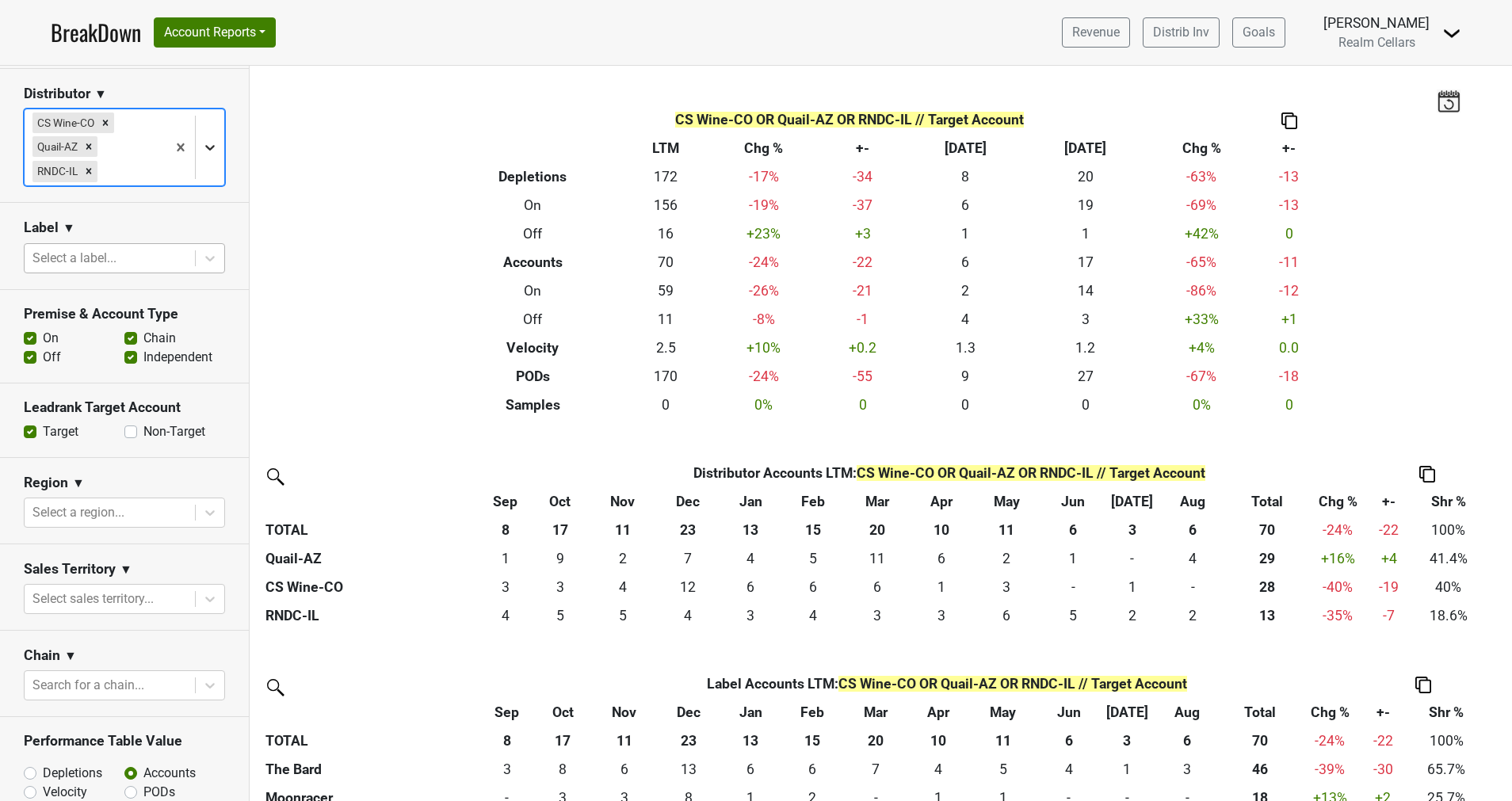
click at [202, 144] on icon at bounding box center [210, 147] width 16 height 16
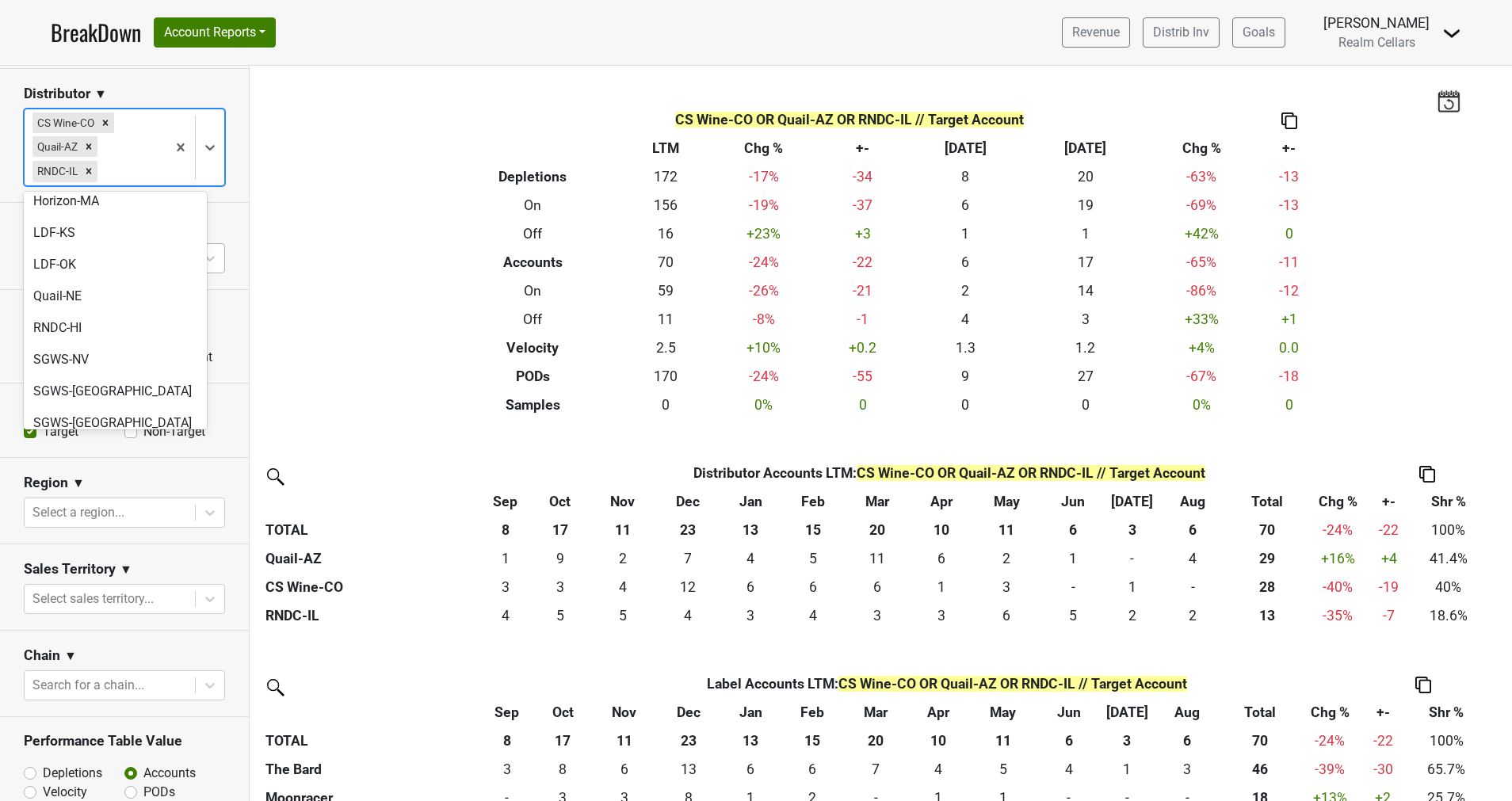
scroll to position [245, 0]
click at [160, 369] on div "SGWS-[GEOGRAPHIC_DATA]" at bounding box center [115, 385] width 183 height 32
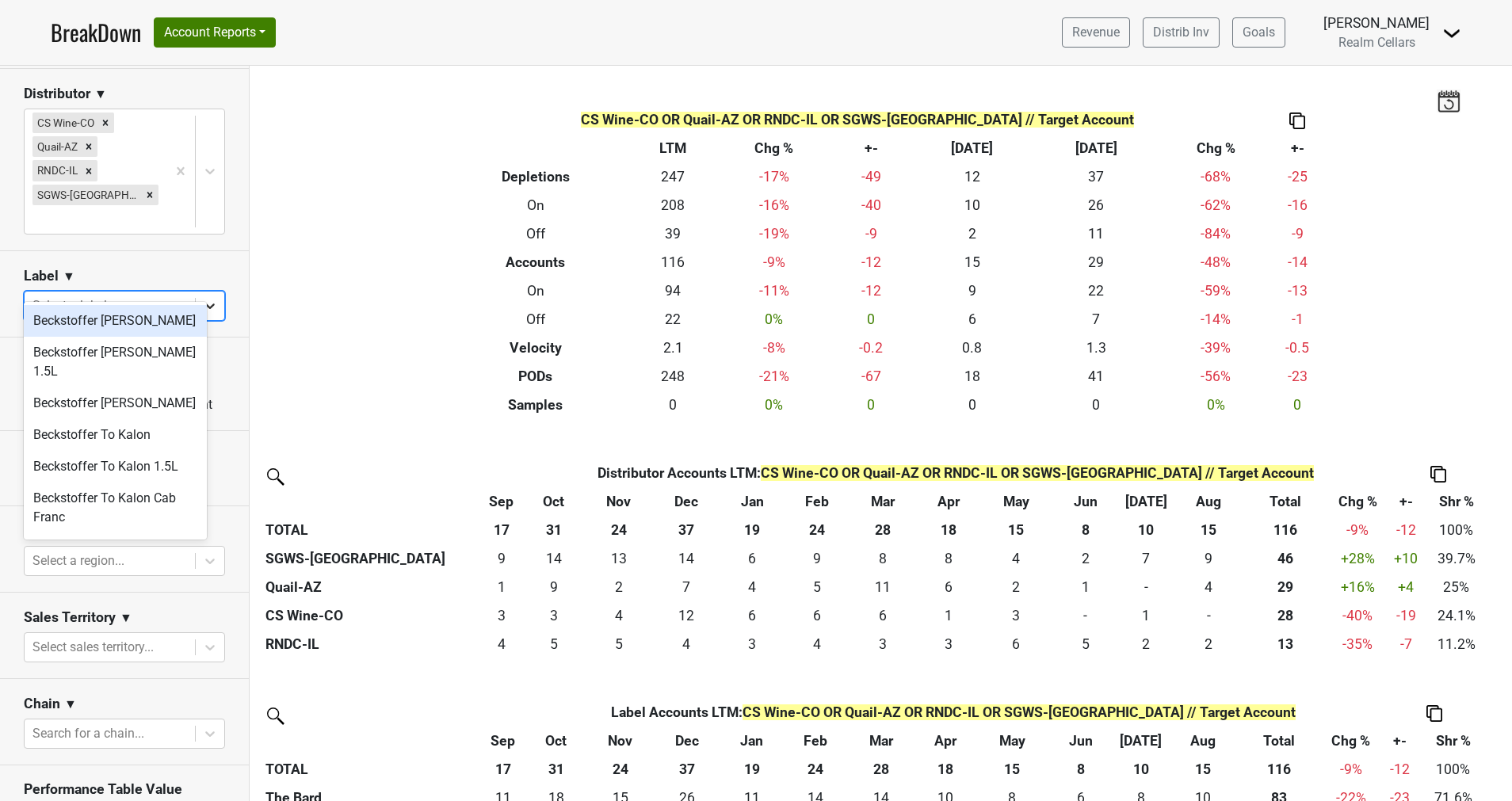
click at [205, 304] on icon at bounding box center [210, 307] width 10 height 6
click at [145, 348] on div "Beckstoffer [PERSON_NAME] 1.5L" at bounding box center [115, 362] width 183 height 50
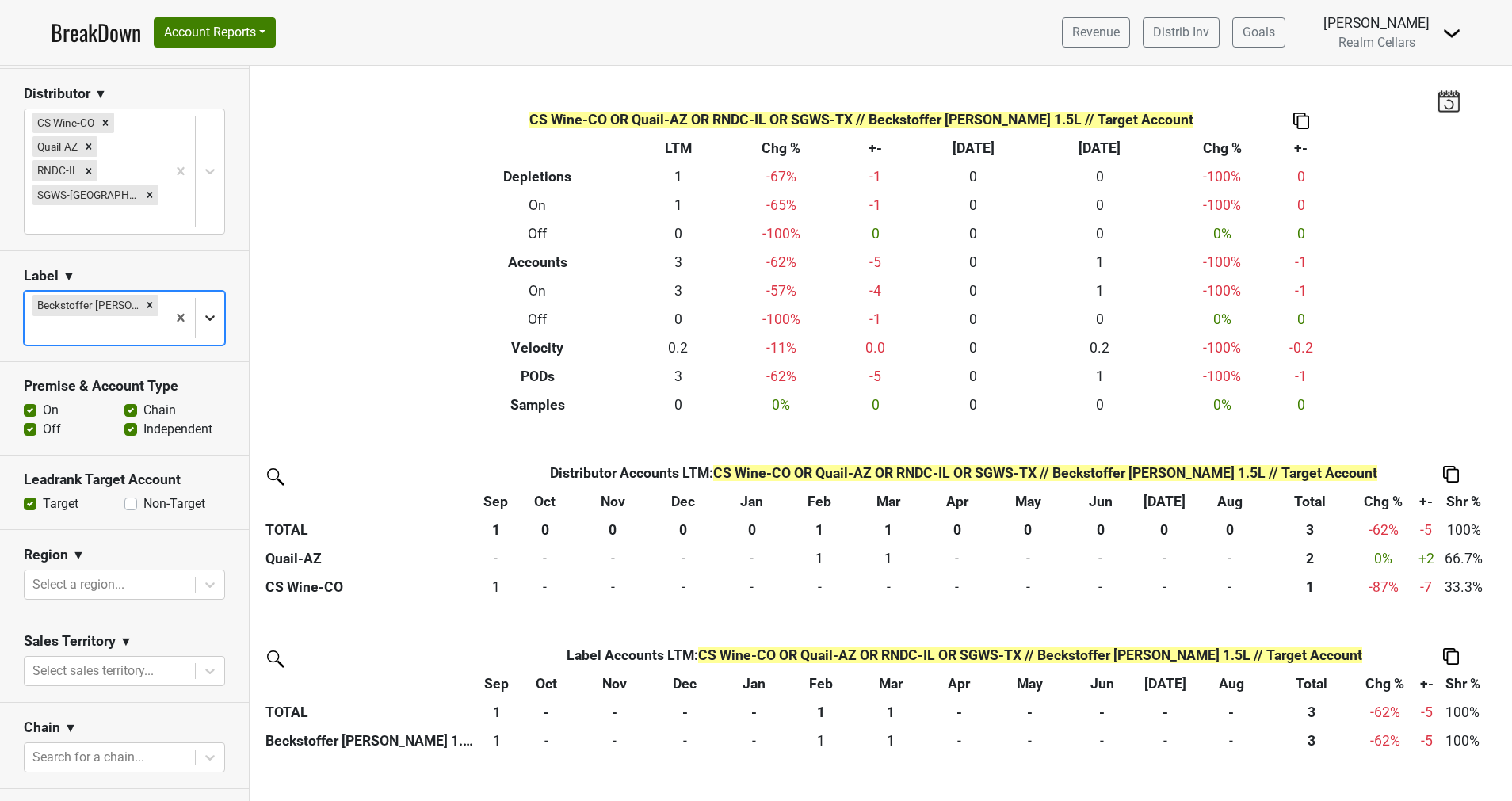
click at [202, 310] on icon at bounding box center [210, 318] width 16 height 16
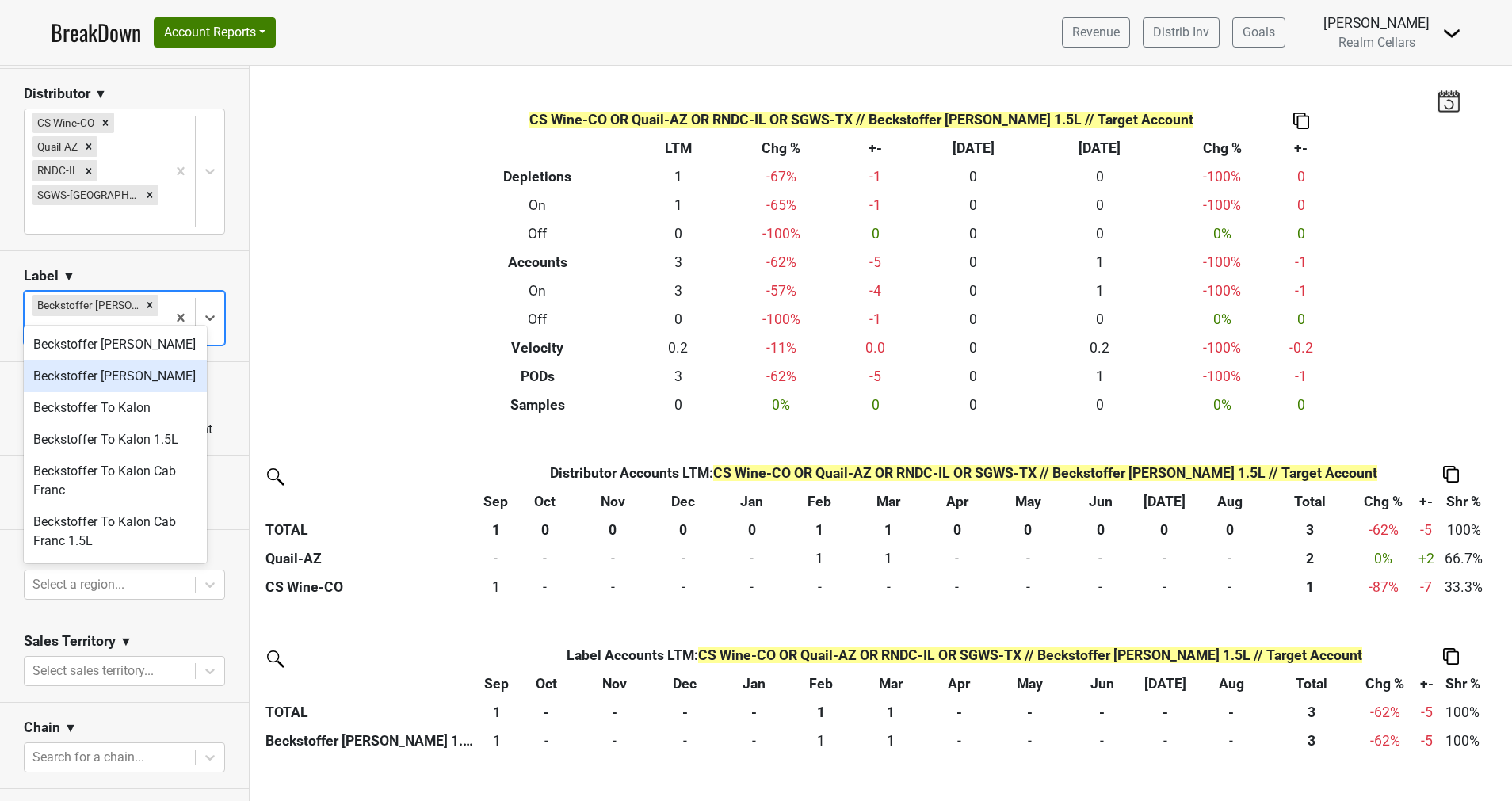
click at [159, 387] on div "Beckstoffer [PERSON_NAME]" at bounding box center [115, 377] width 183 height 32
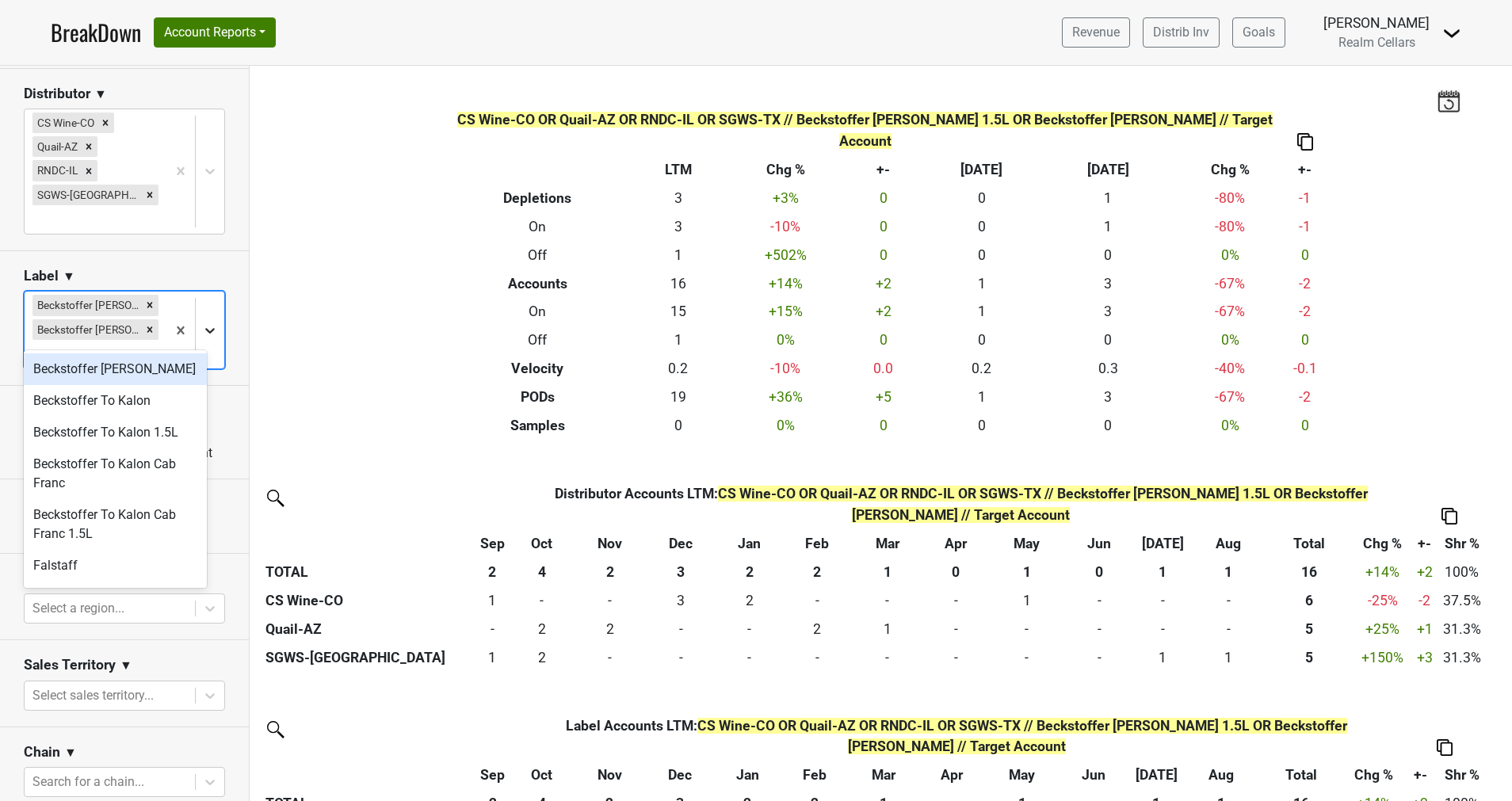
click at [202, 323] on icon at bounding box center [210, 330] width 16 height 16
click at [163, 409] on div "Beckstoffer To Kalon" at bounding box center [115, 401] width 183 height 32
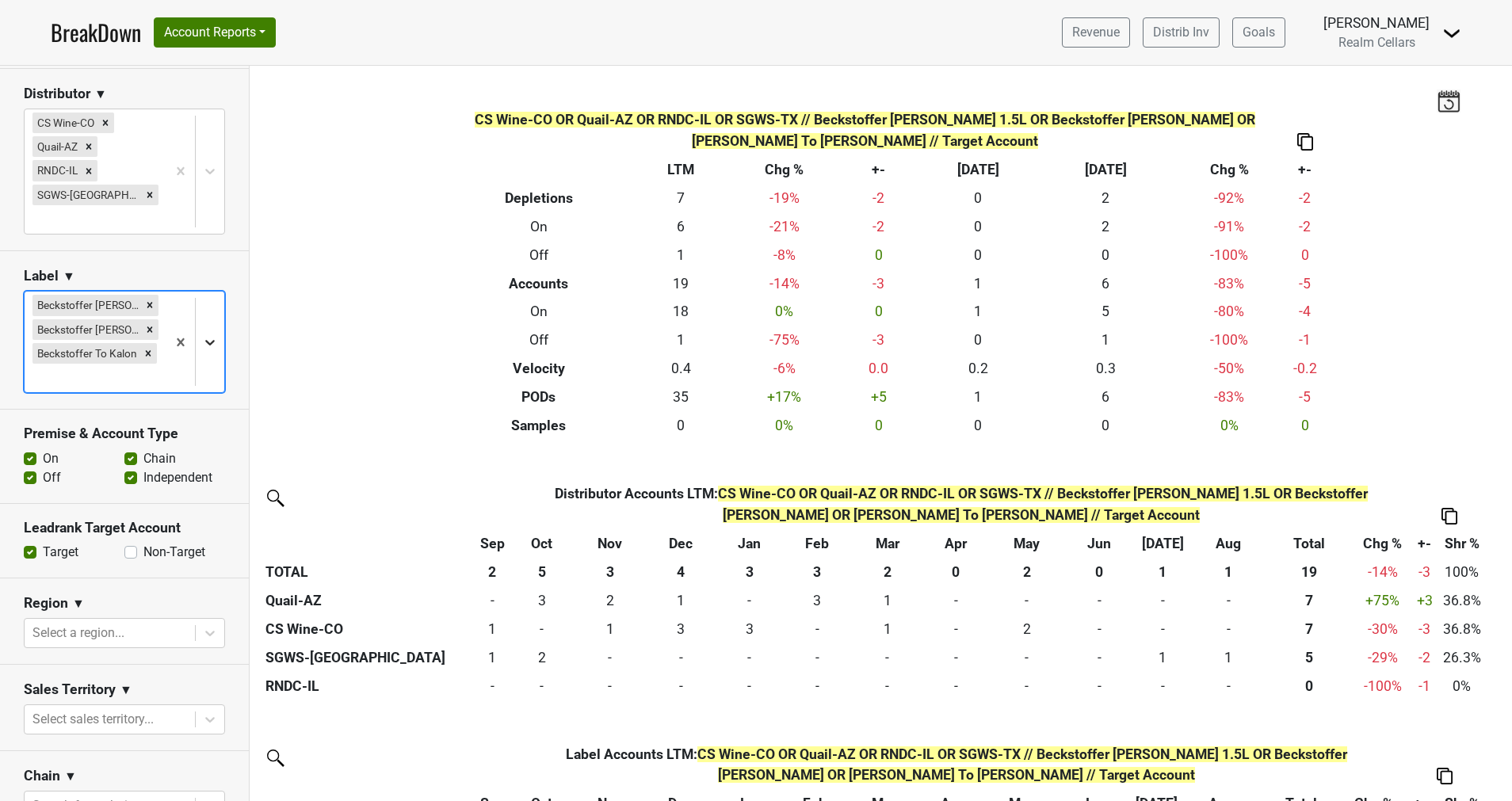
click at [195, 328] on div at bounding box center [209, 342] width 29 height 29
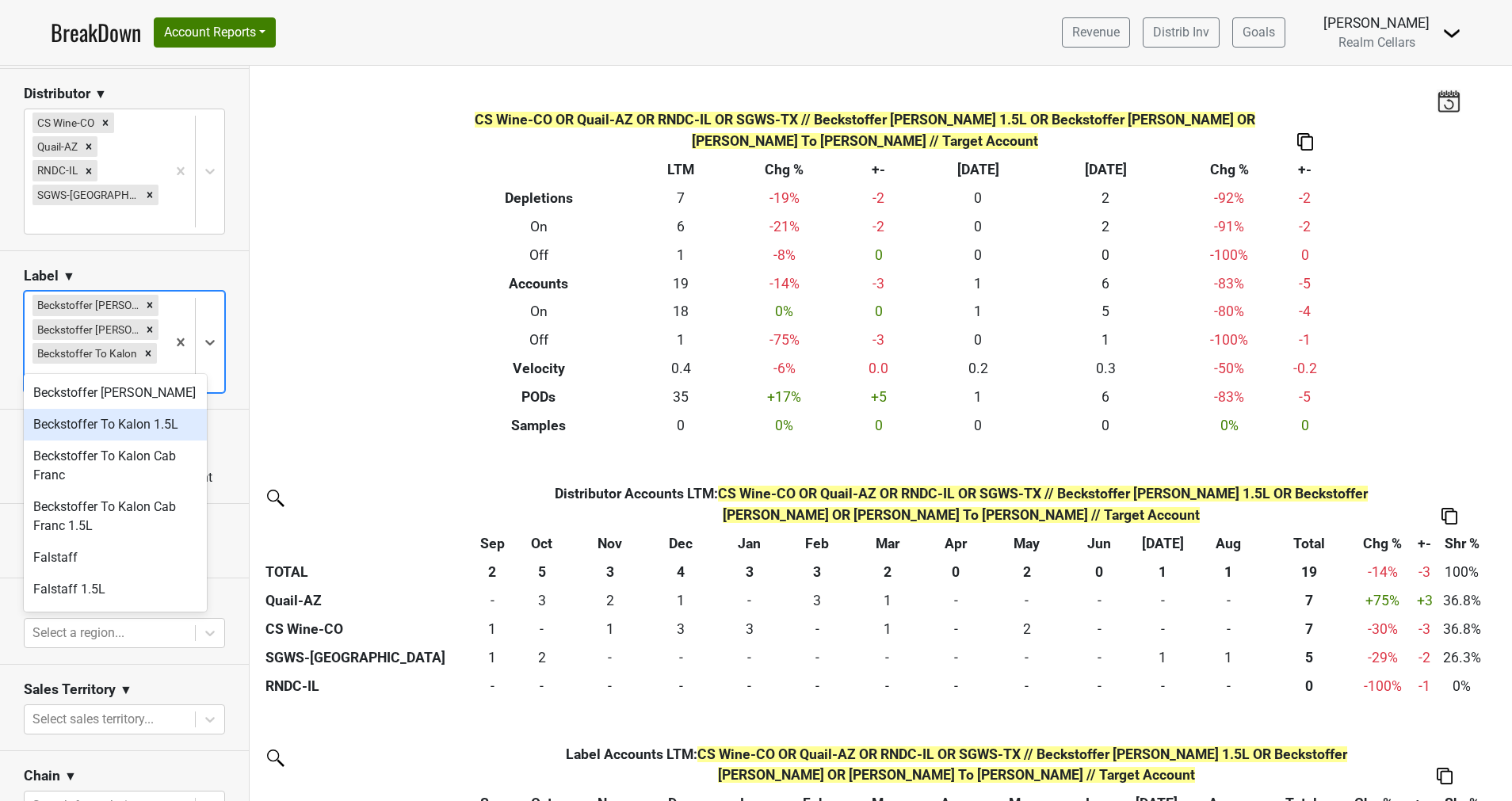
click at [154, 429] on div "Beckstoffer To Kalon 1.5L" at bounding box center [115, 425] width 183 height 32
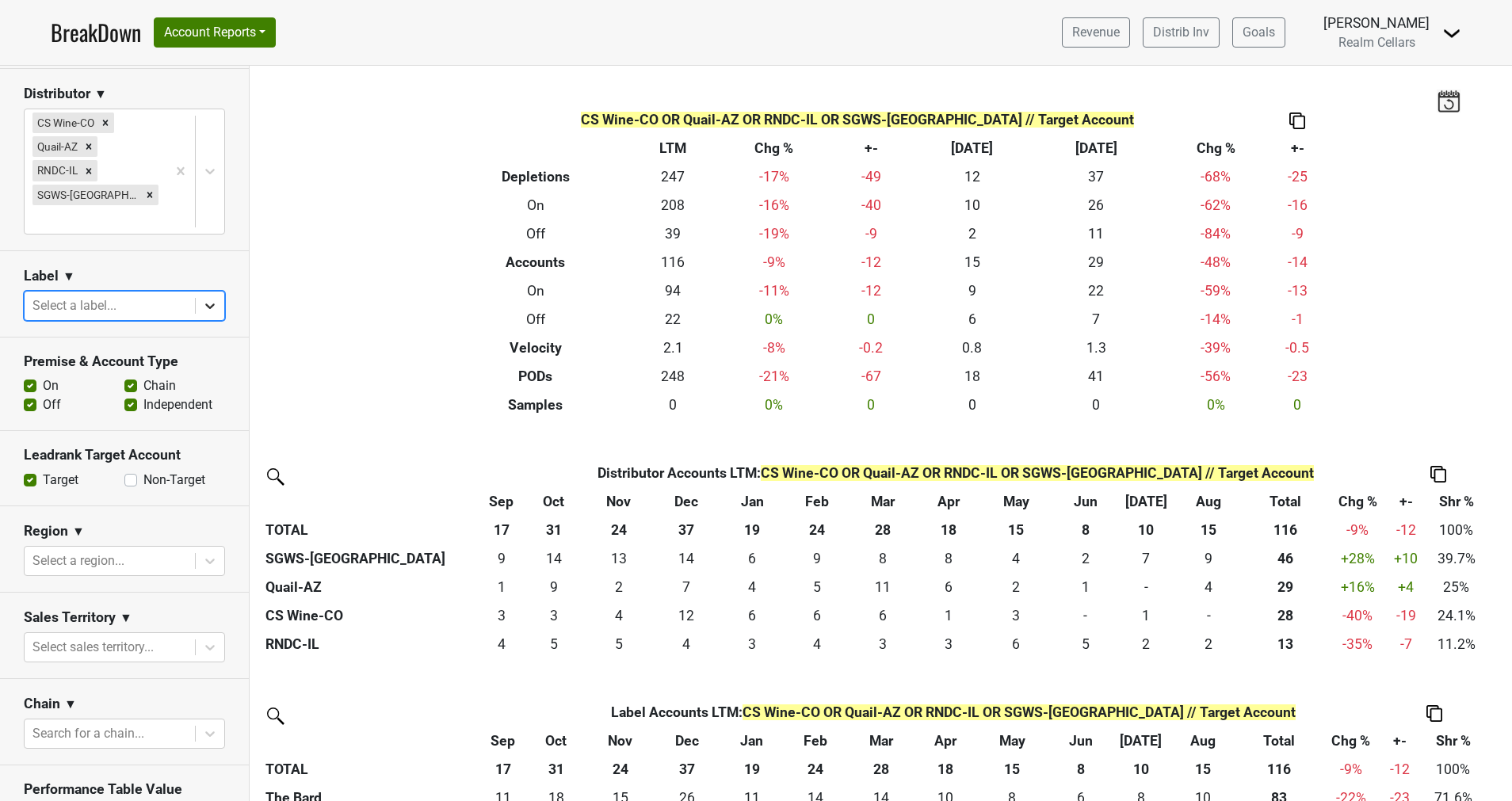
click at [202, 298] on icon at bounding box center [210, 306] width 16 height 16
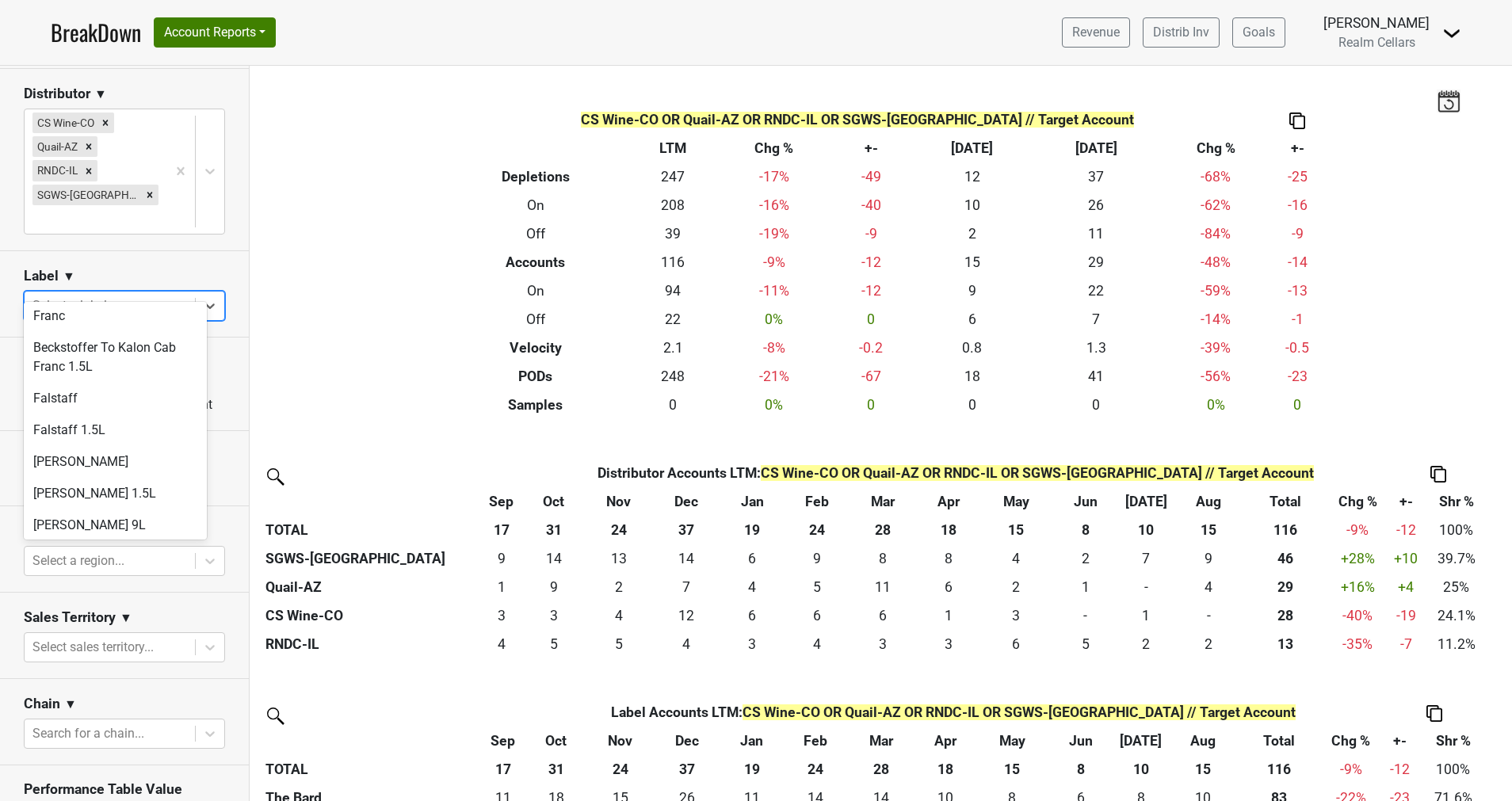
scroll to position [202, 0]
click at [129, 446] on div "[PERSON_NAME]" at bounding box center [115, 462] width 183 height 32
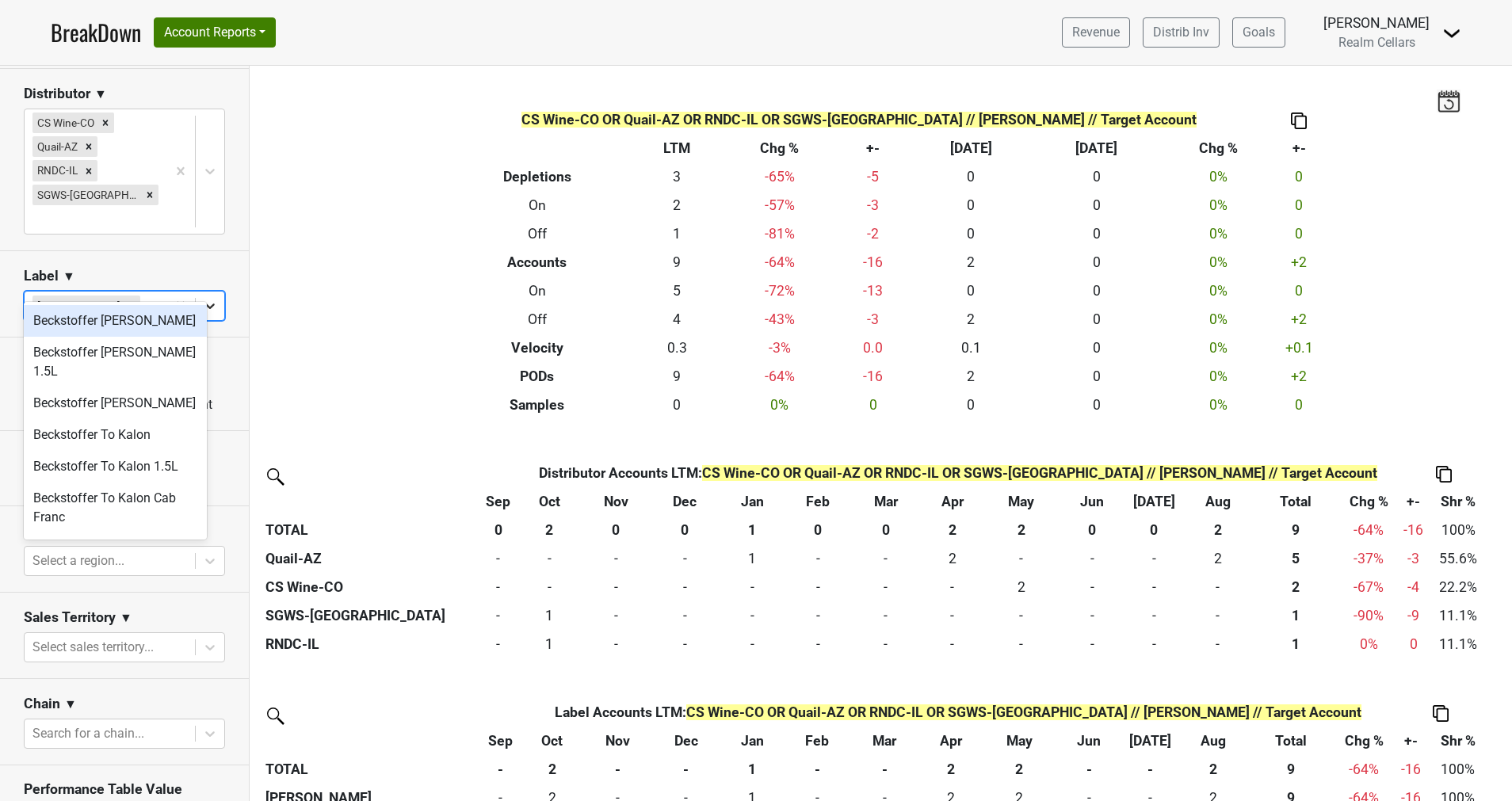
click at [205, 304] on icon at bounding box center [210, 307] width 10 height 6
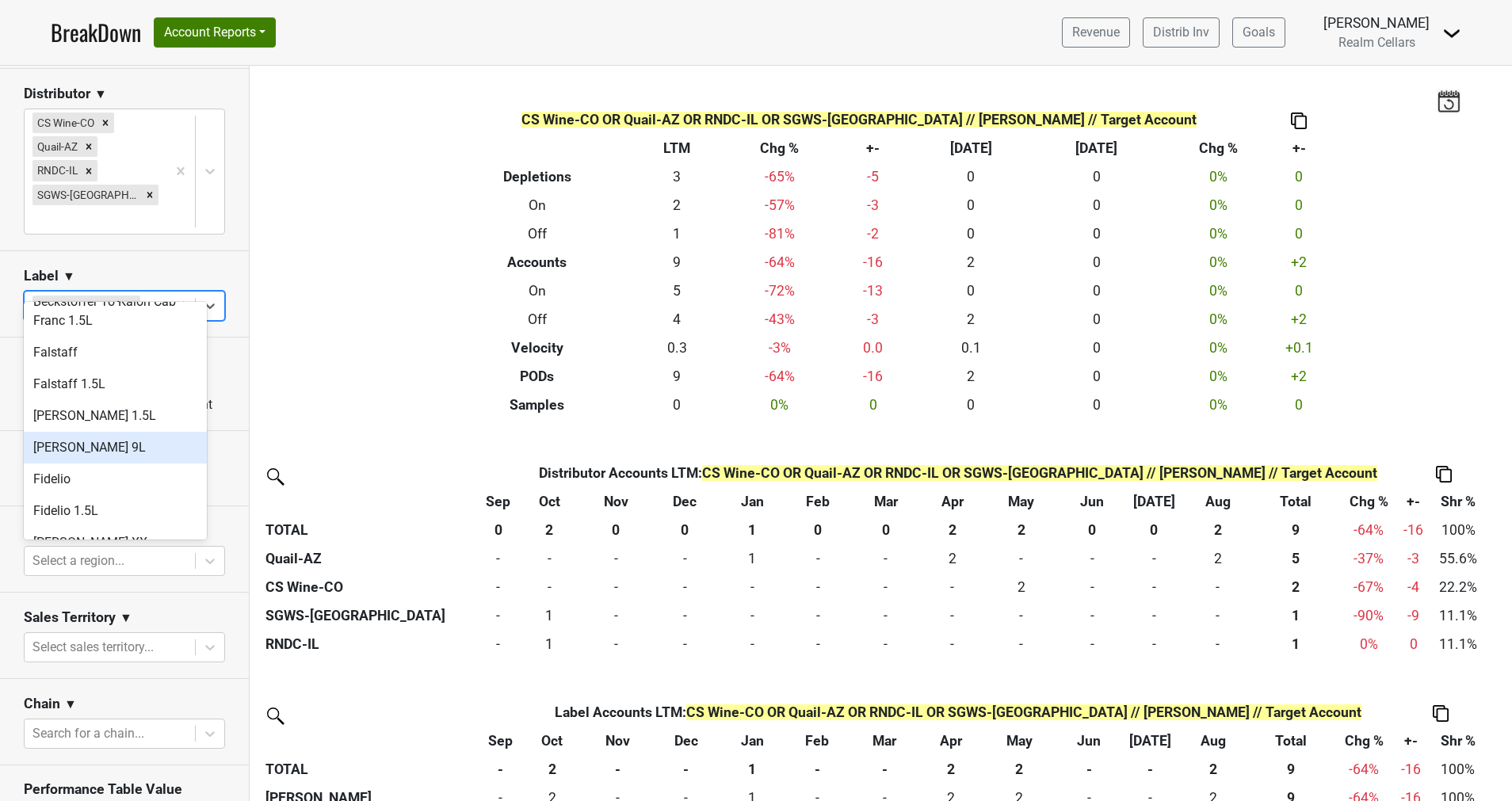
scroll to position [250, 0]
click at [138, 399] on div "[PERSON_NAME] 1.5L" at bounding box center [115, 413] width 183 height 32
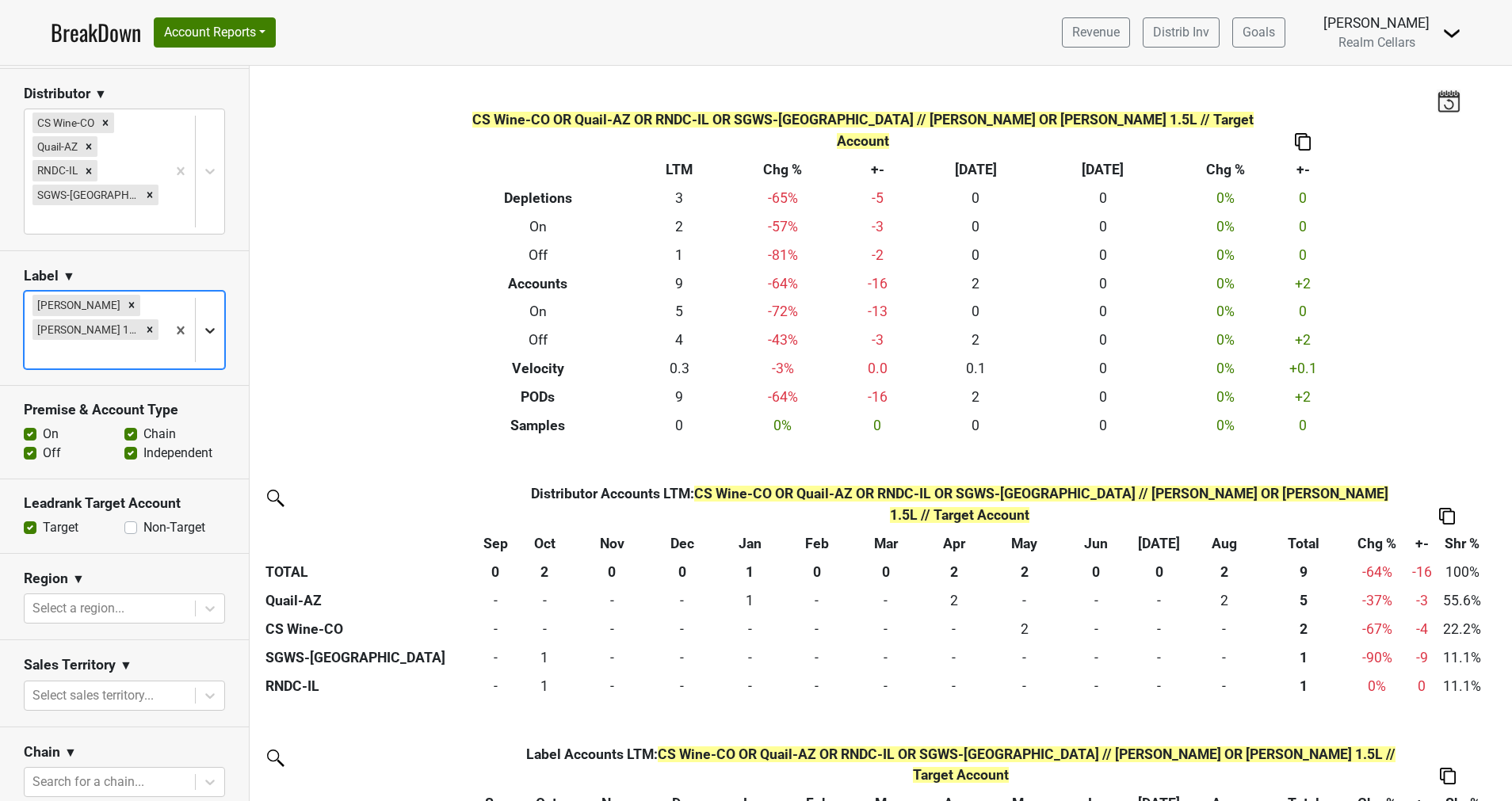
click at [205, 328] on icon at bounding box center [210, 331] width 10 height 6
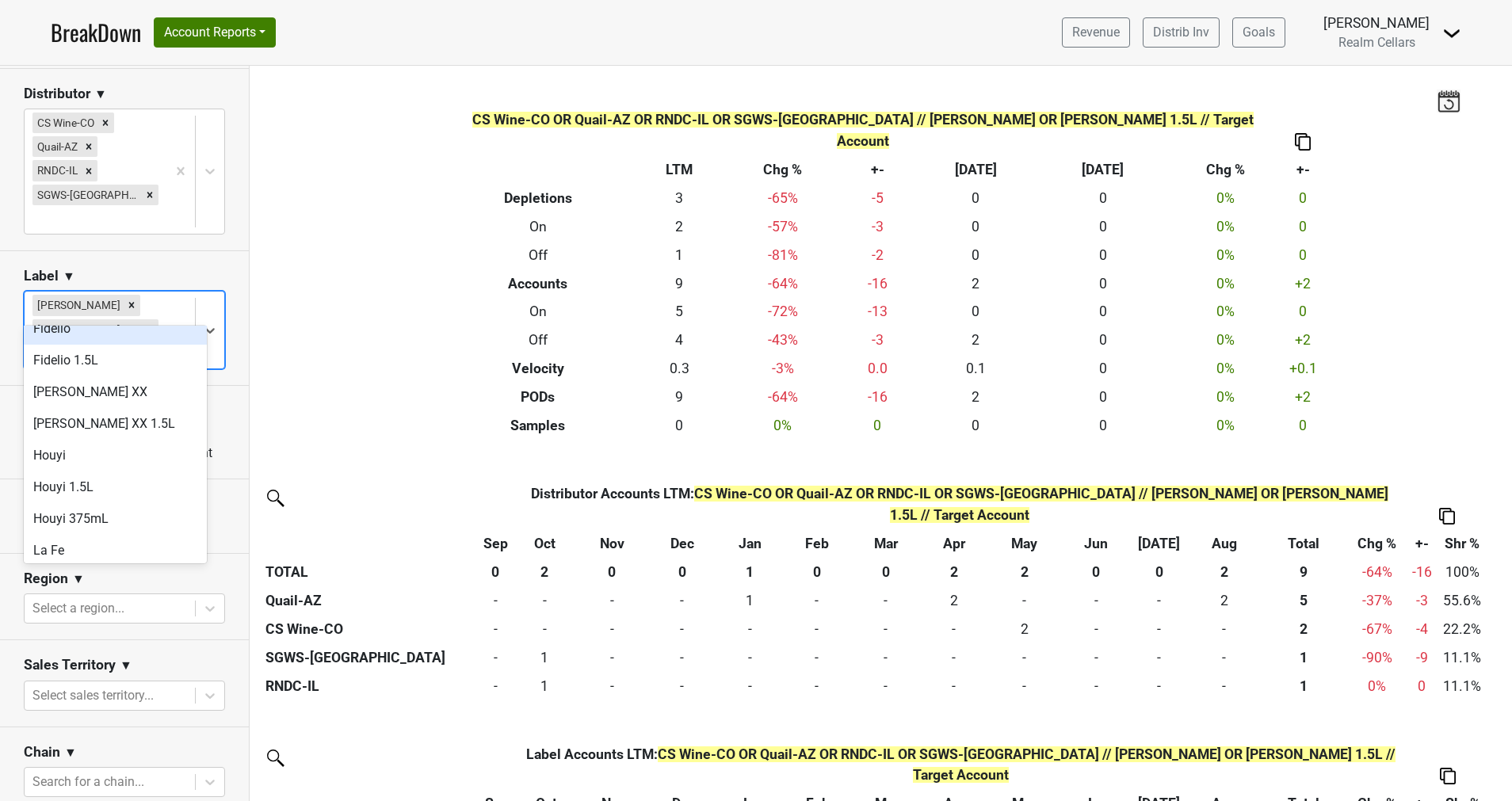
scroll to position [392, 0]
click at [141, 441] on div "Houyi" at bounding box center [115, 454] width 183 height 32
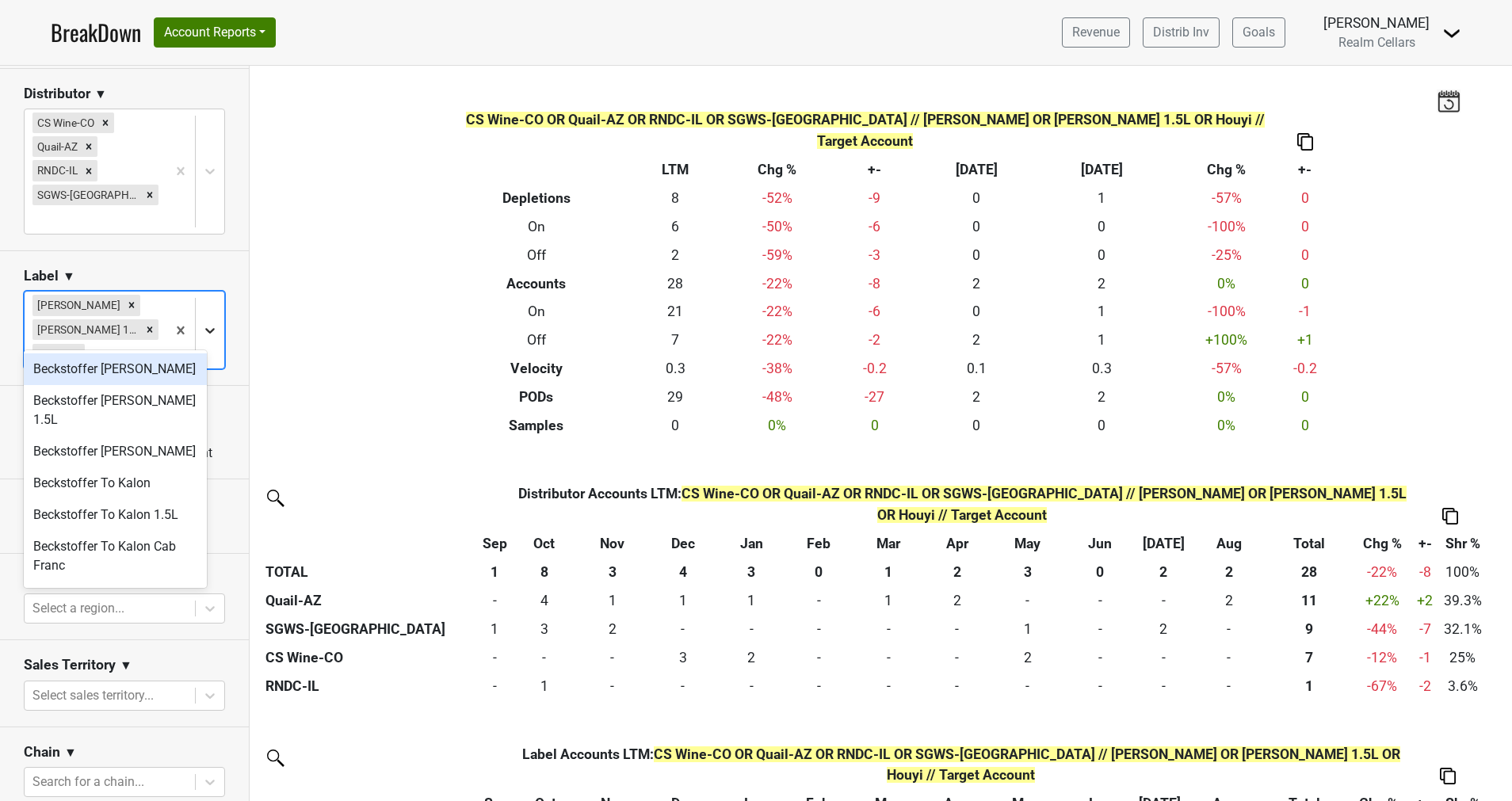
click at [205, 328] on icon at bounding box center [210, 331] width 10 height 6
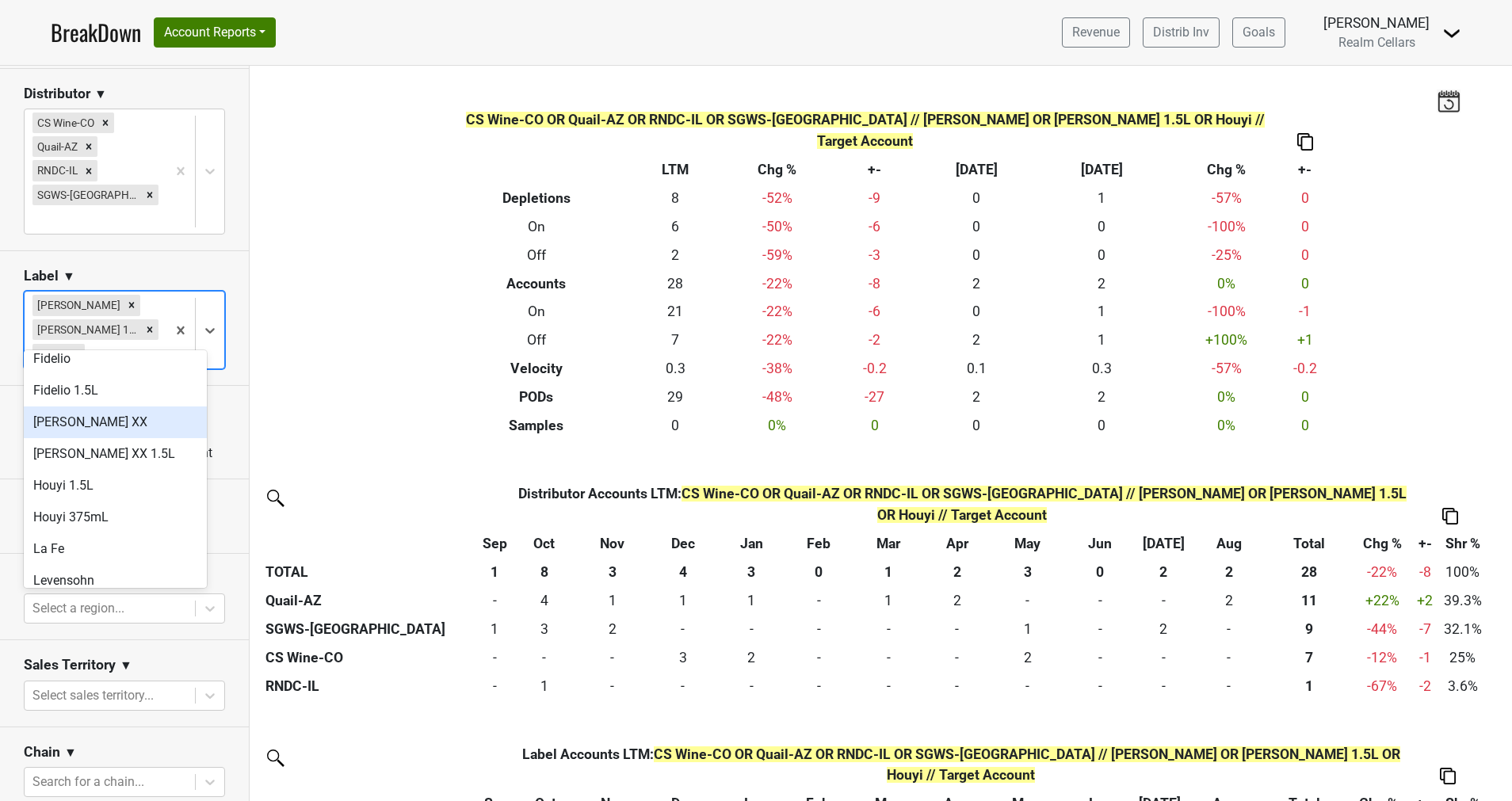
scroll to position [387, 0]
click at [145, 468] on div "Houyi 1.5L" at bounding box center [115, 483] width 183 height 32
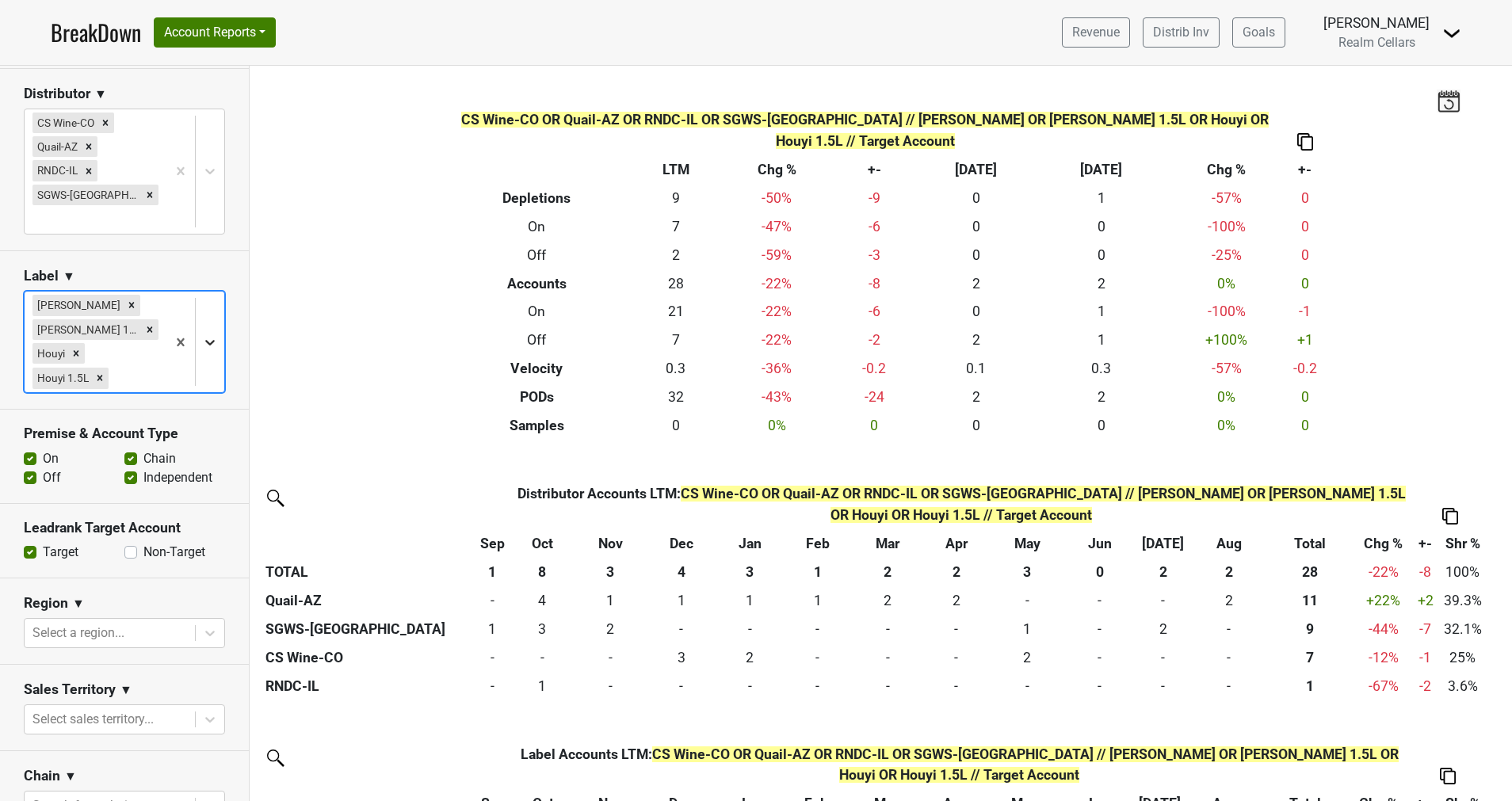
click at [202, 334] on icon at bounding box center [210, 342] width 16 height 16
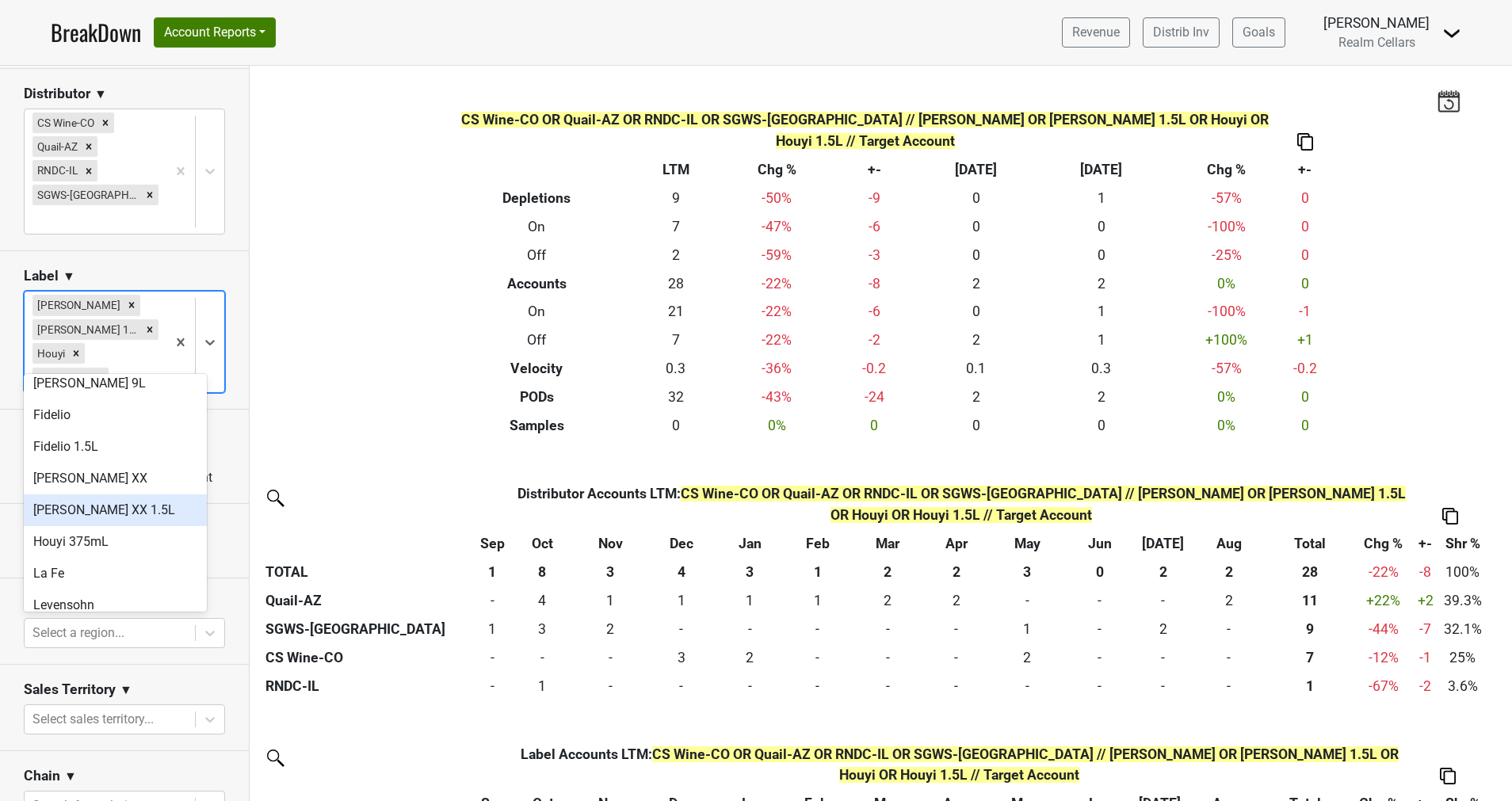
scroll to position [366, 0]
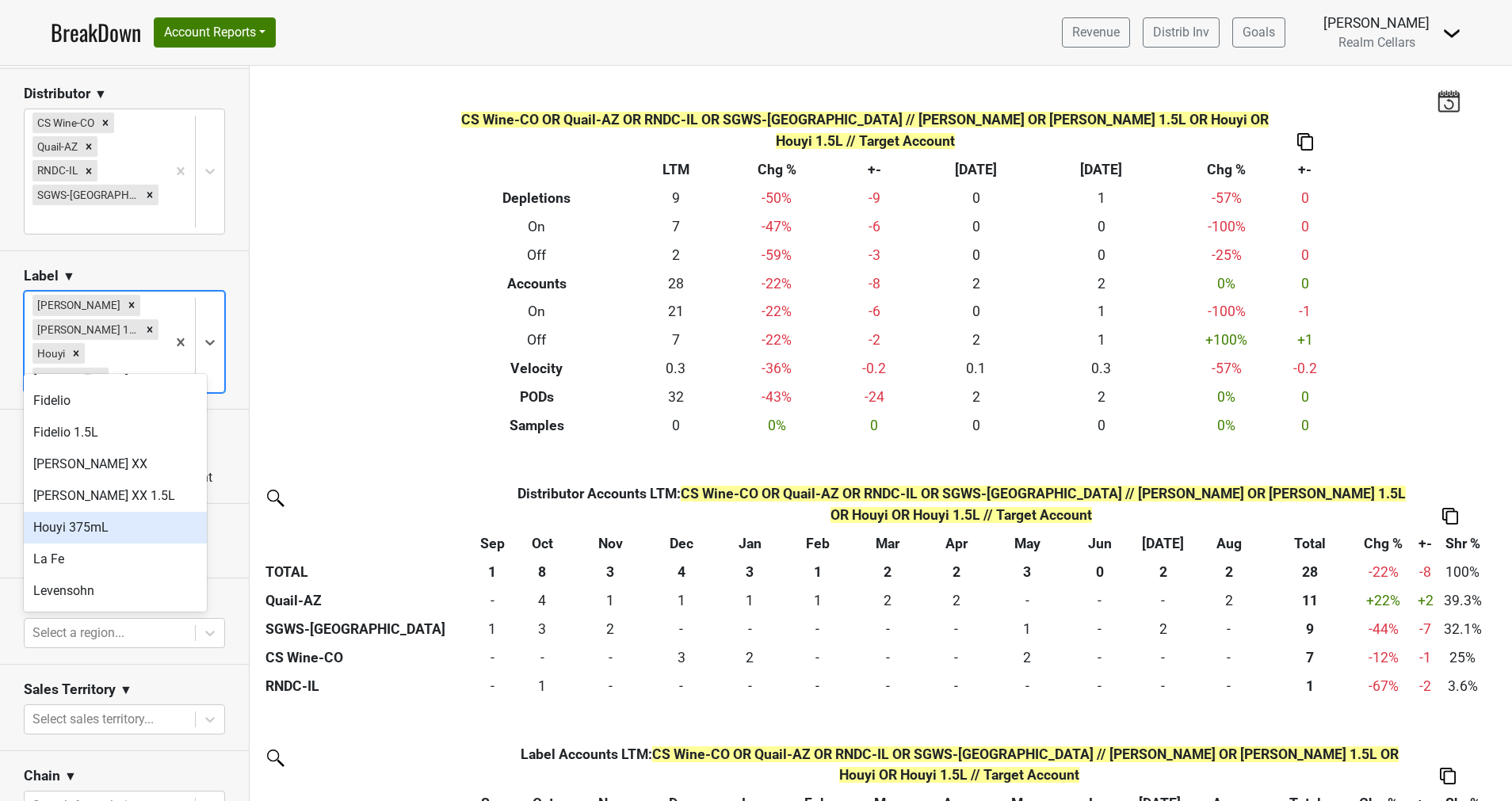
click at [147, 512] on div "Houyi 375mL" at bounding box center [115, 528] width 183 height 32
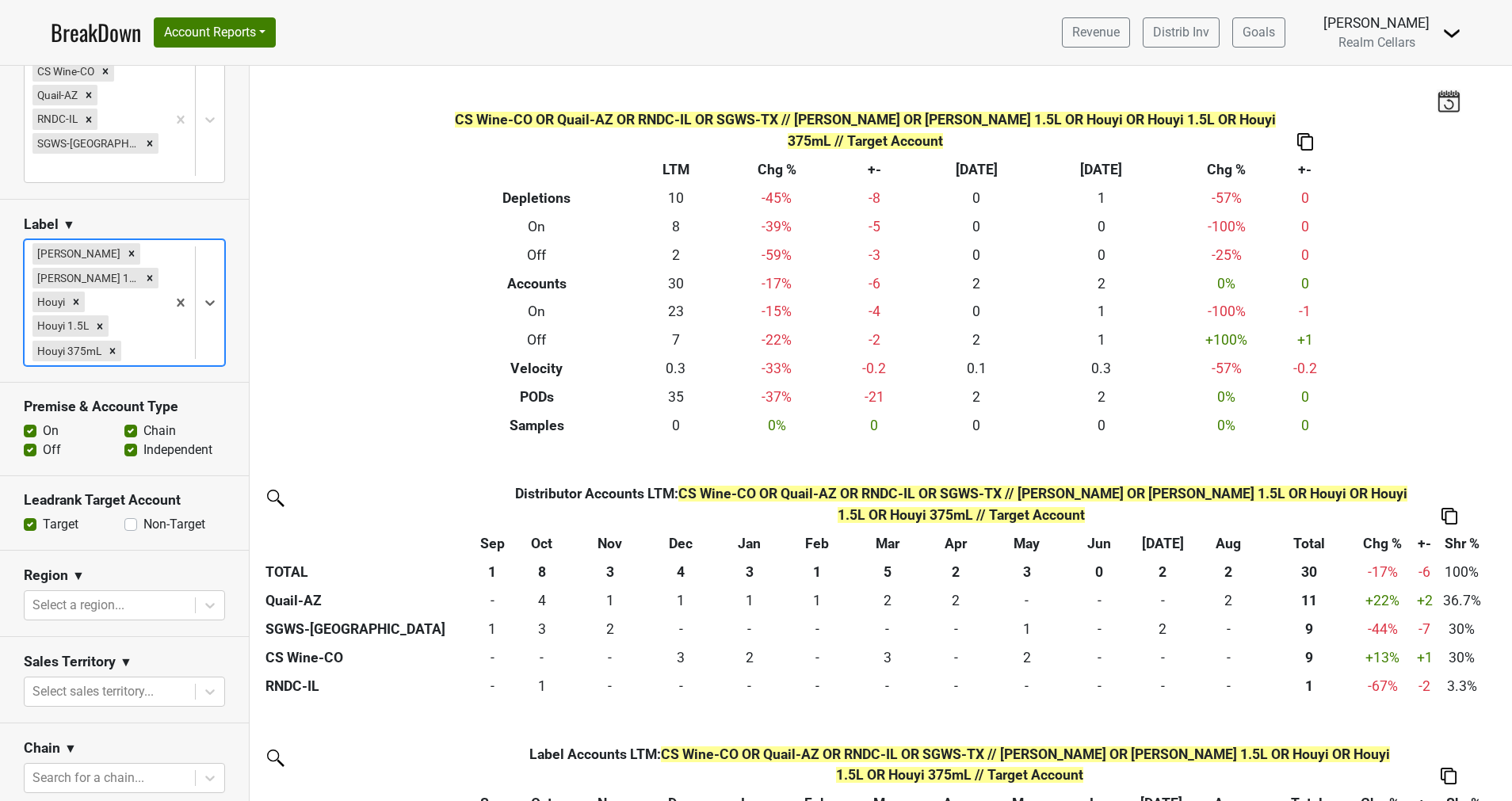
scroll to position [275, 0]
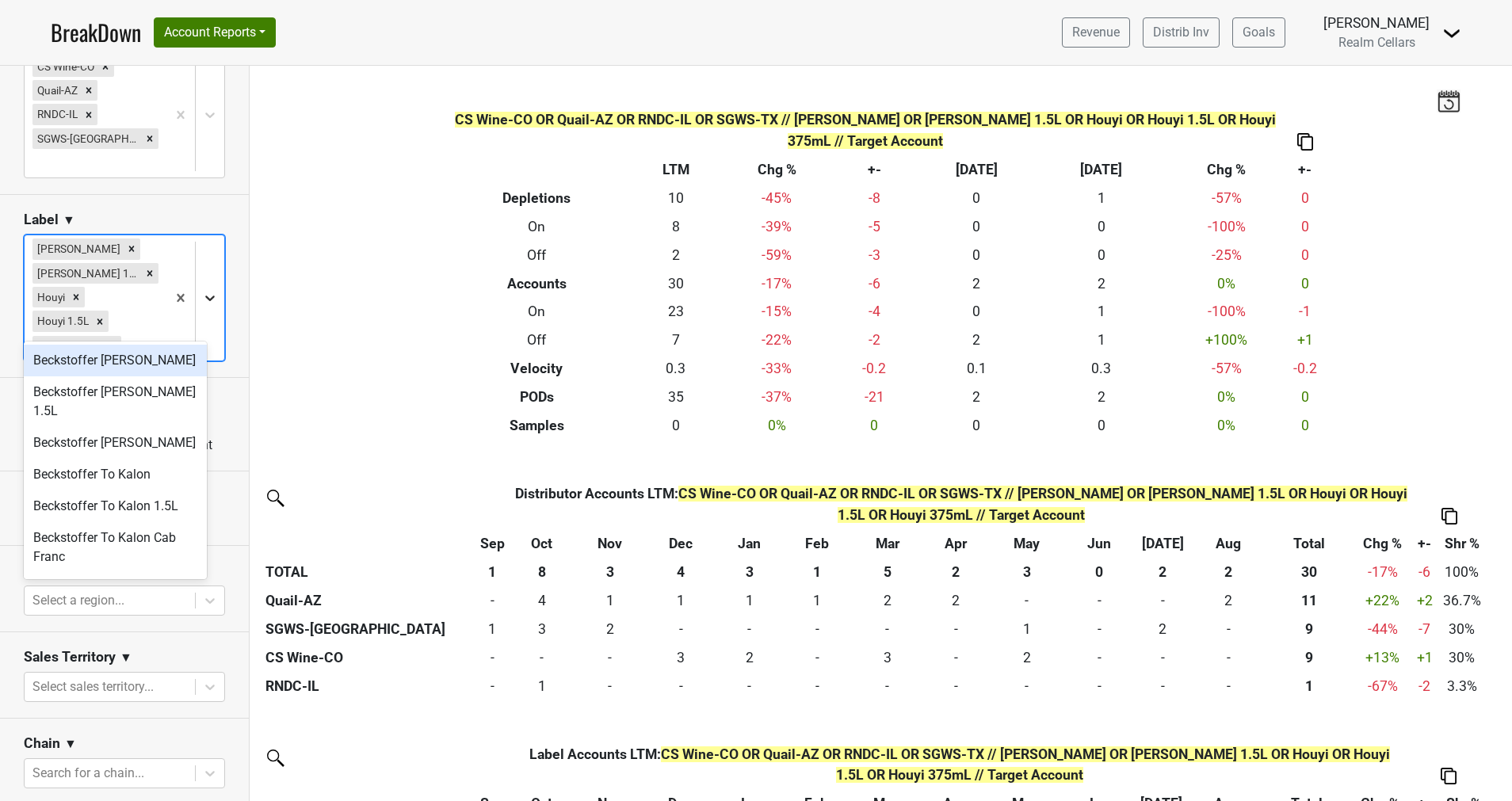
click at [202, 290] on icon at bounding box center [210, 298] width 16 height 16
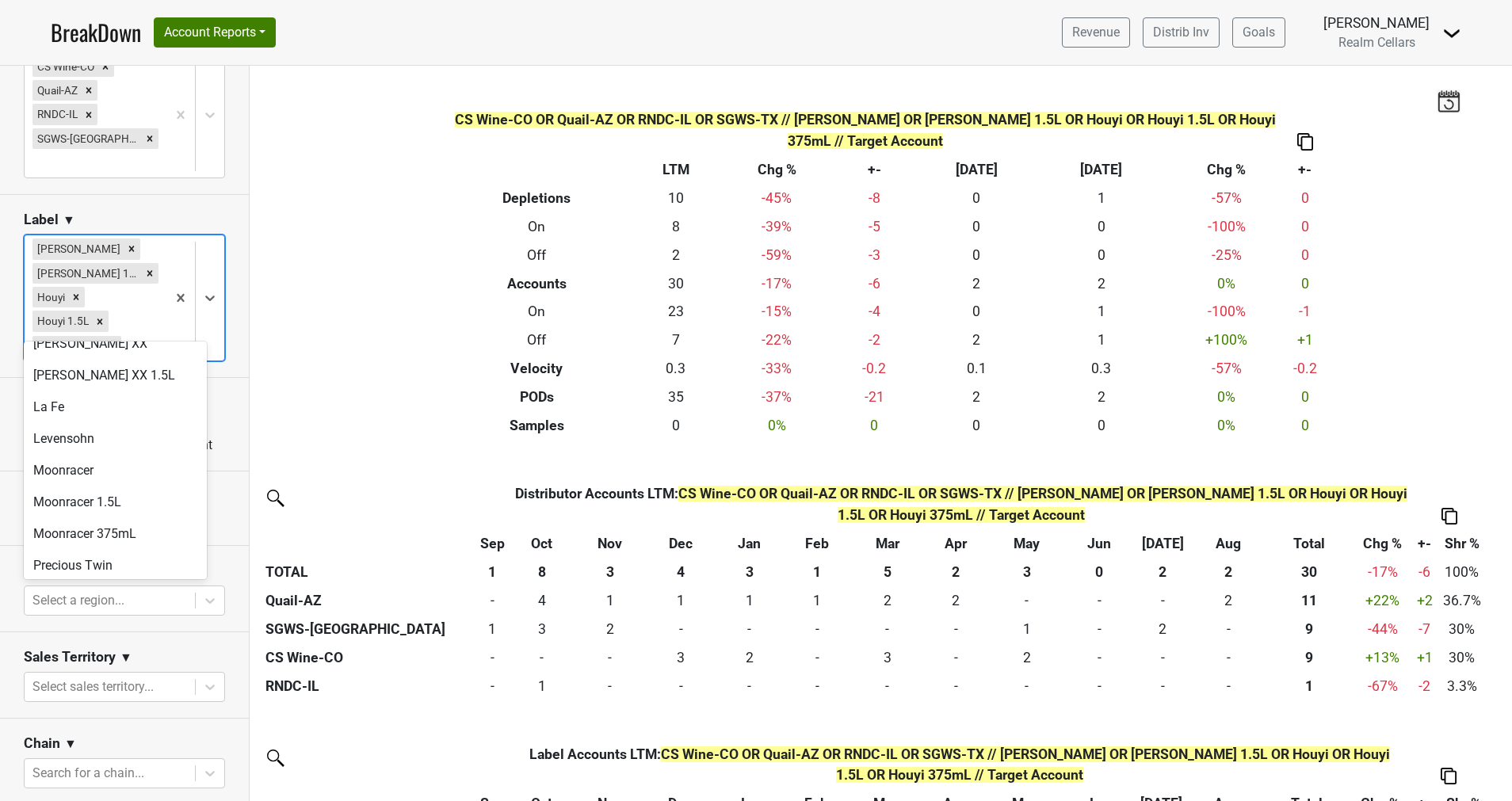
scroll to position [464, 0]
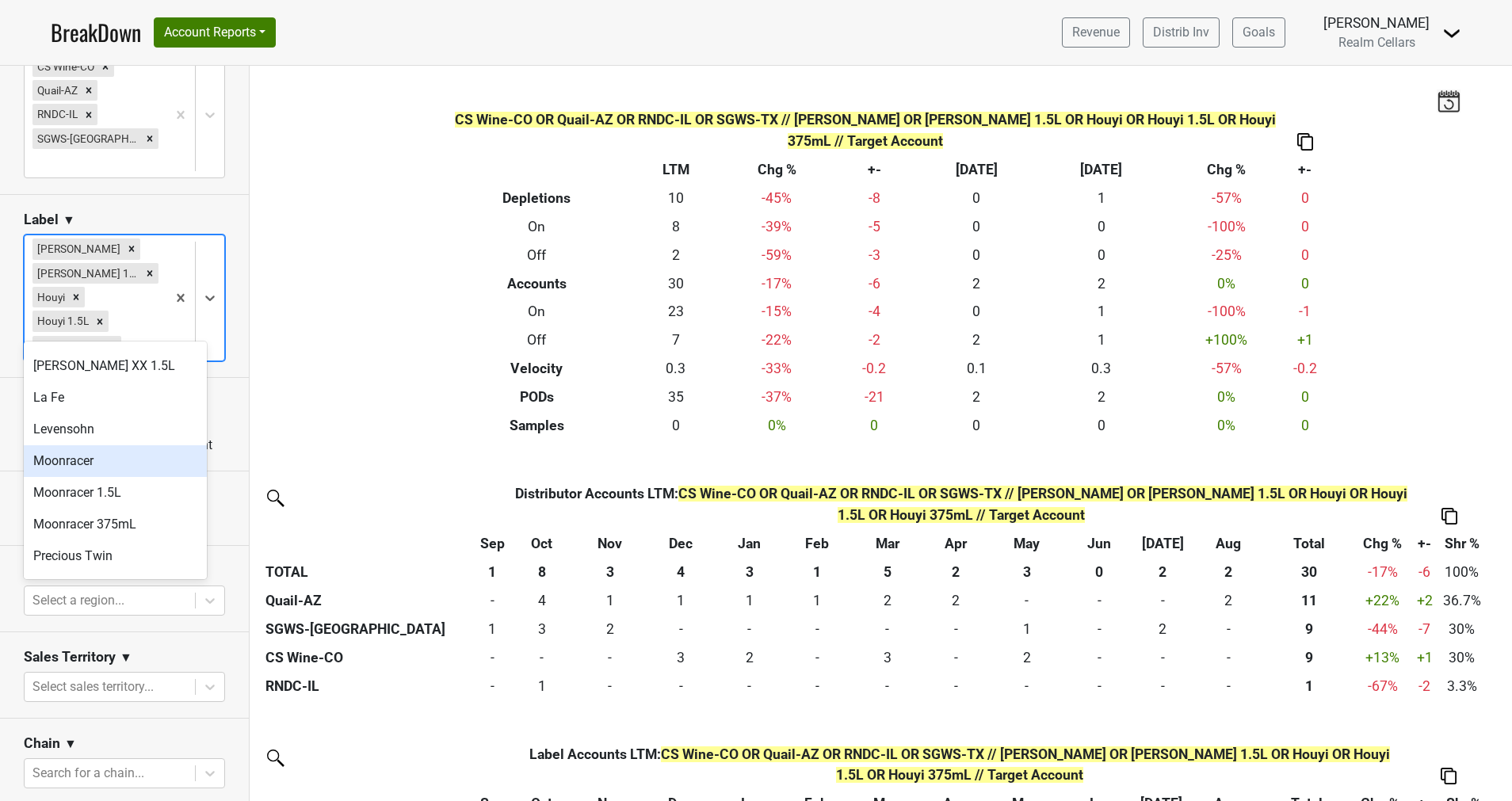
click at [132, 446] on div "Moonracer" at bounding box center [115, 462] width 183 height 32
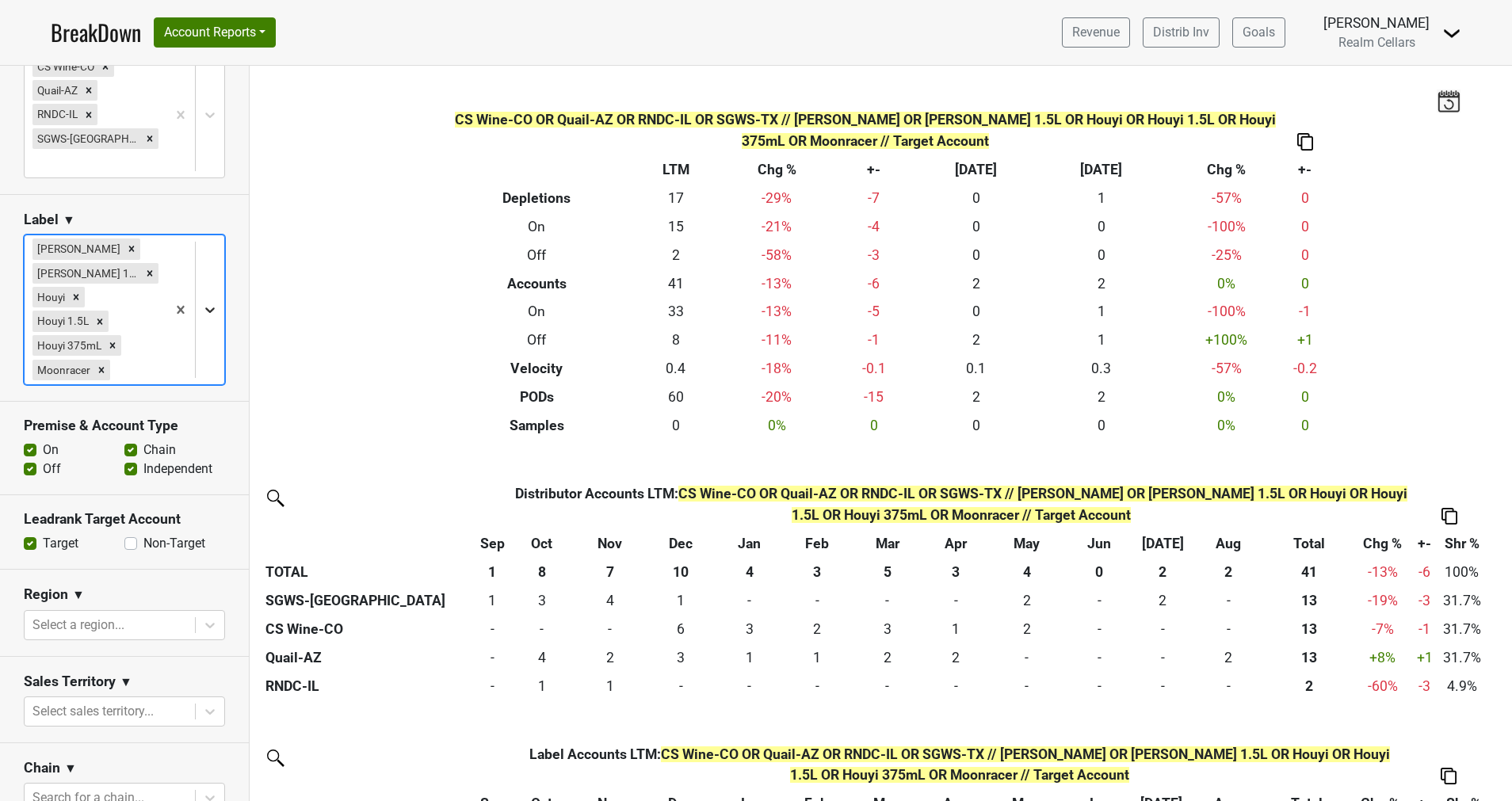
click at [202, 302] on icon at bounding box center [210, 310] width 16 height 16
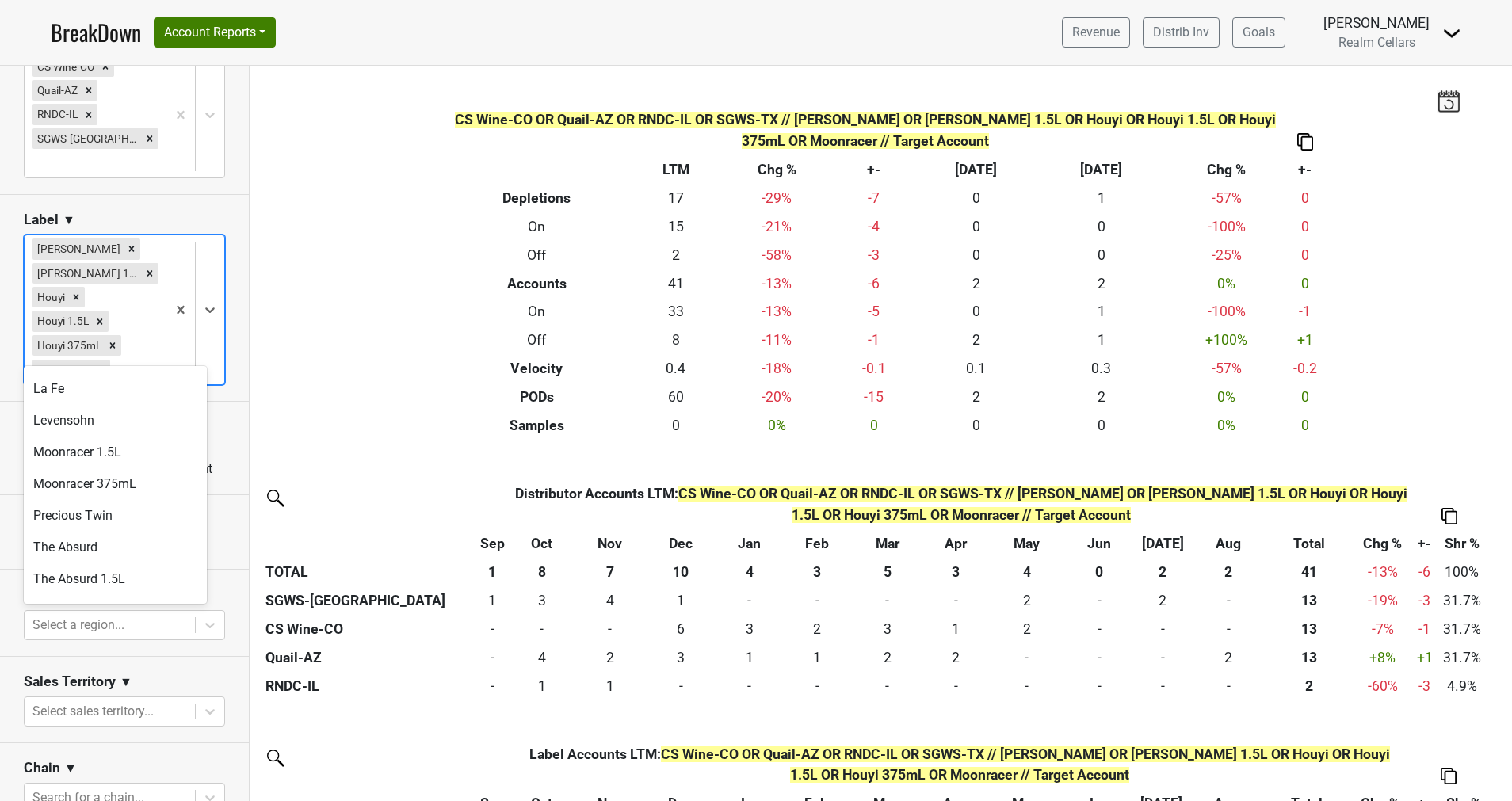
scroll to position [499, 0]
click at [151, 437] on div "Moonracer 1.5L" at bounding box center [115, 450] width 183 height 32
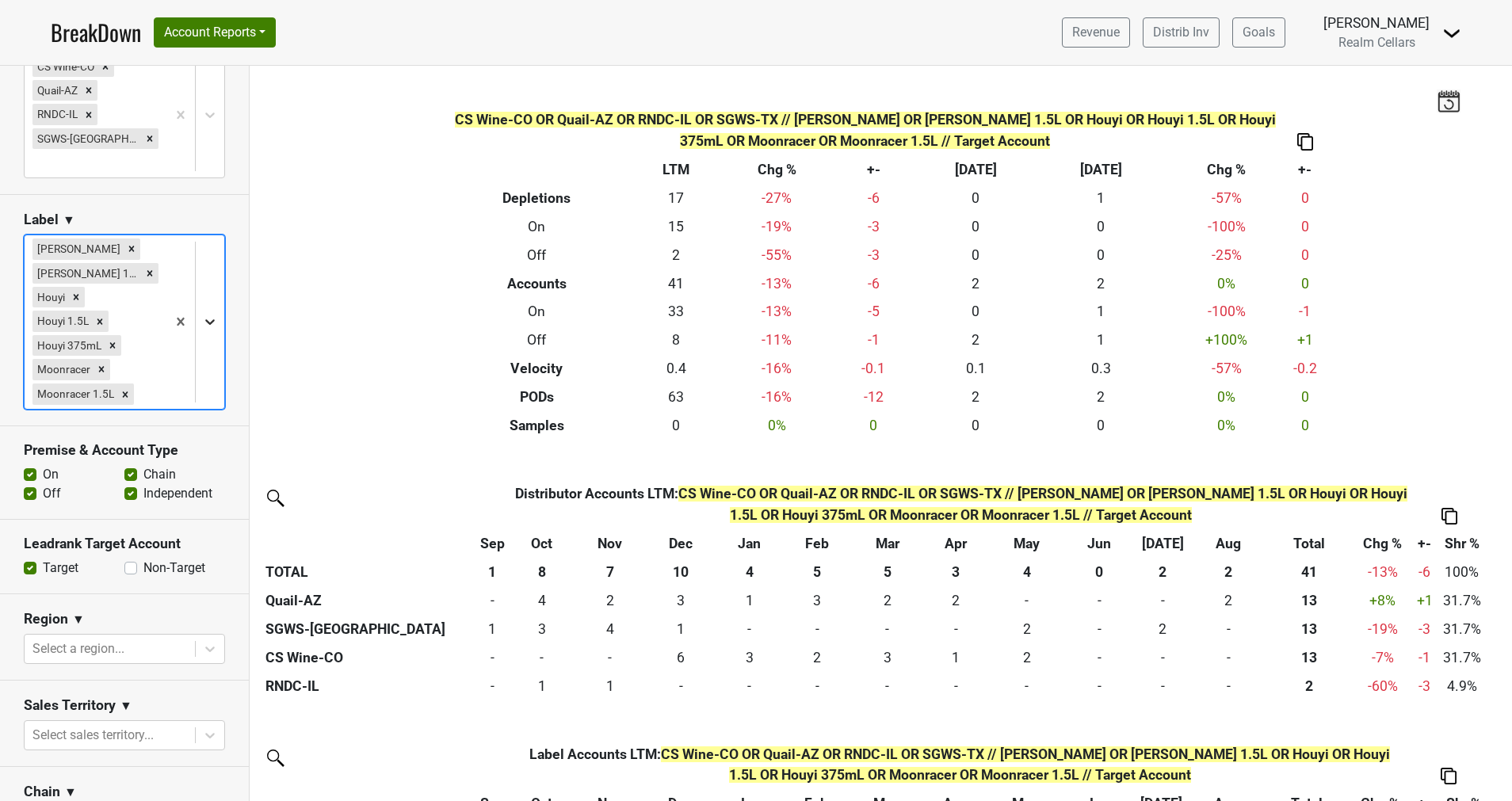
click at [205, 321] on icon at bounding box center [210, 324] width 10 height 6
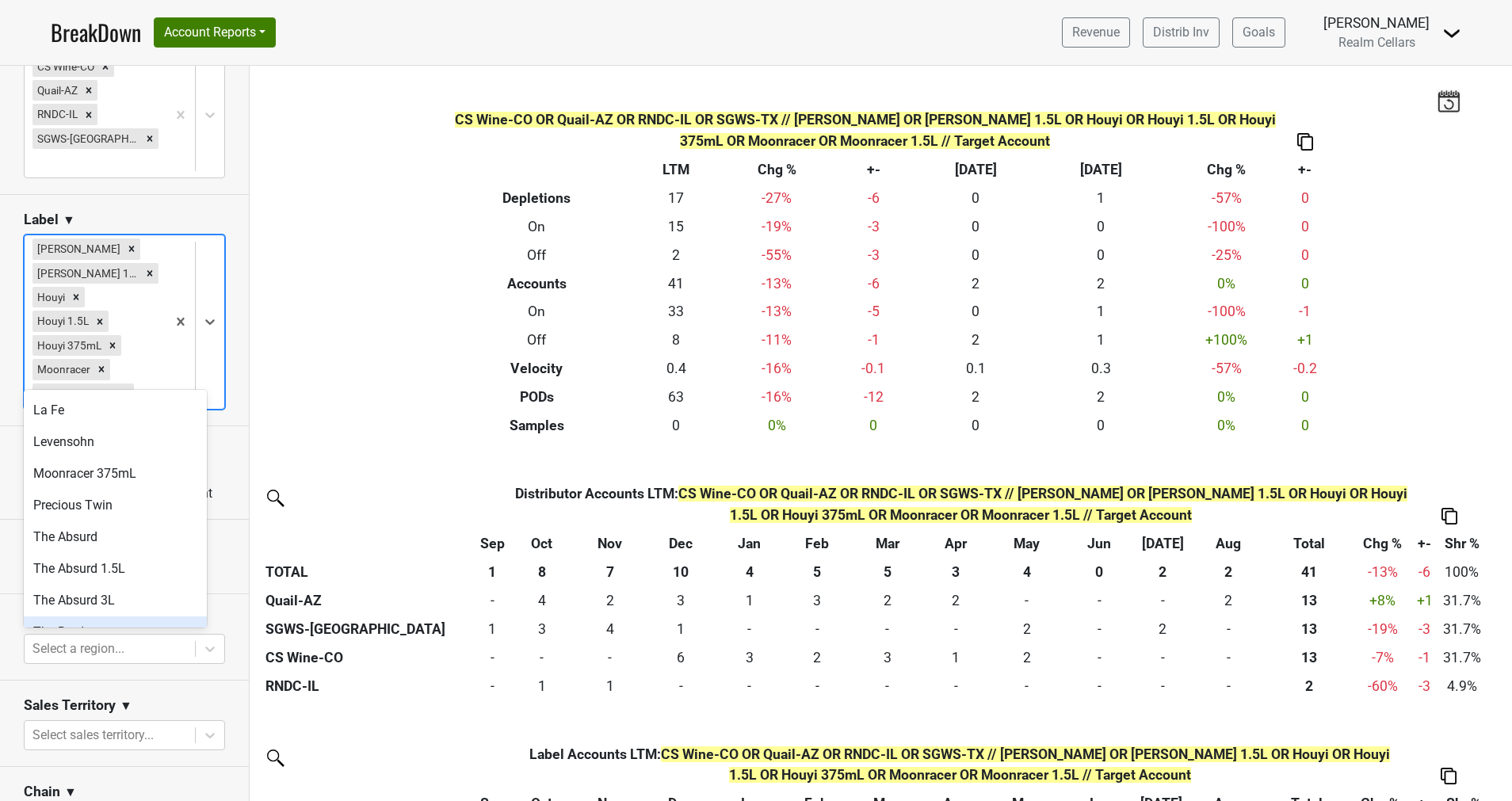
scroll to position [477, 0]
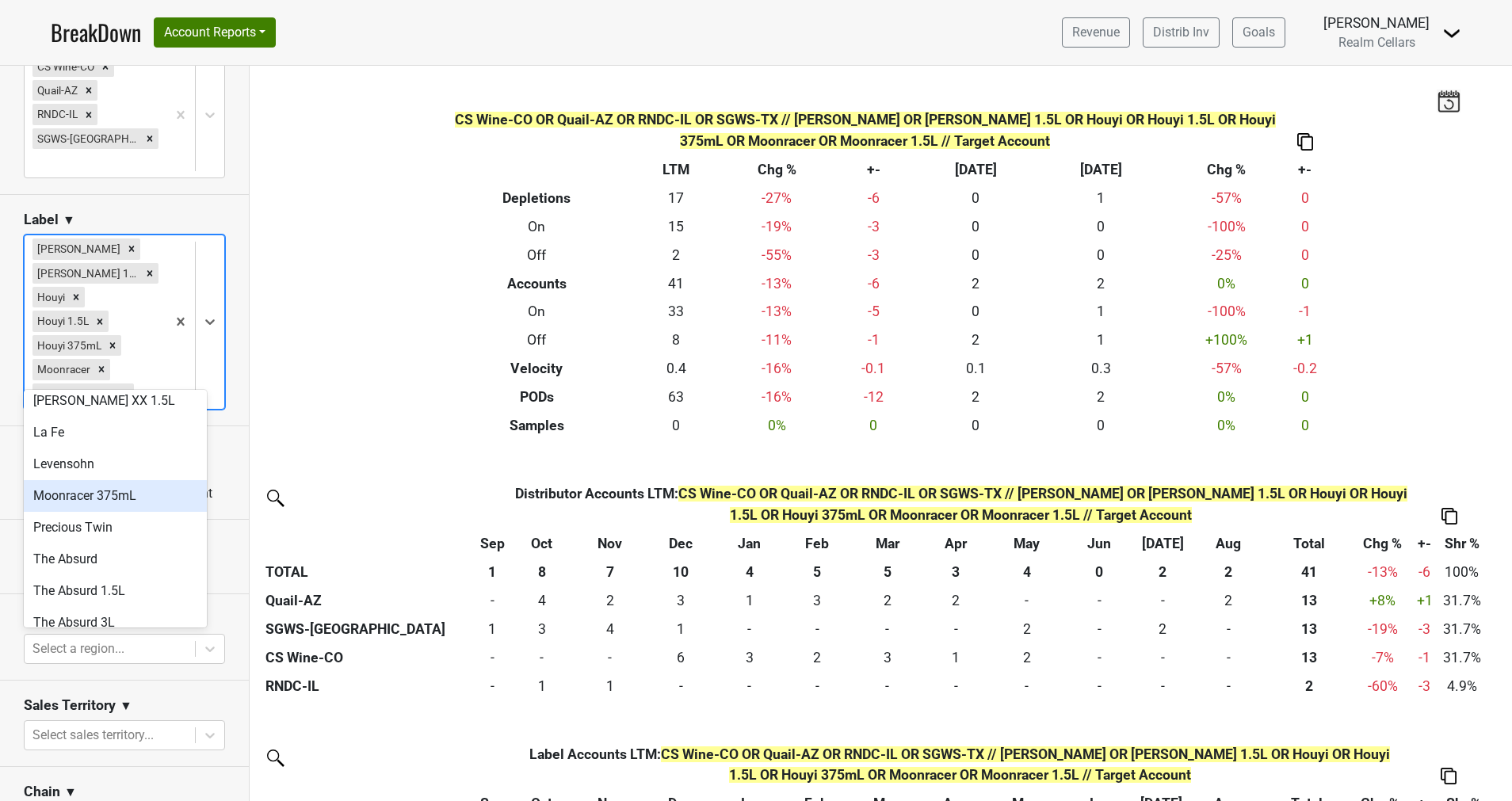
click at [149, 480] on div "Moonracer 375mL" at bounding box center [115, 496] width 183 height 32
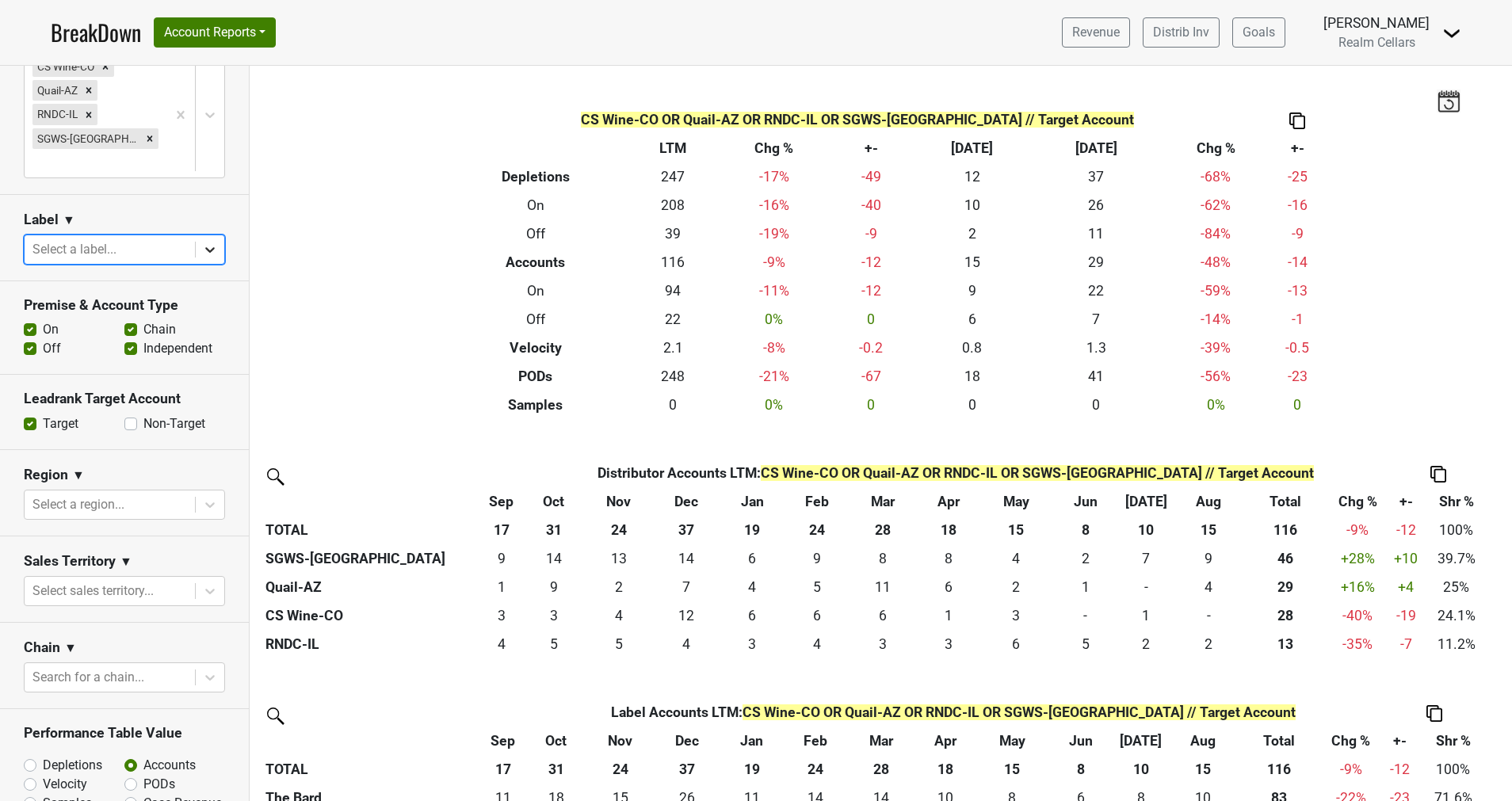
click at [202, 242] on icon at bounding box center [210, 250] width 16 height 16
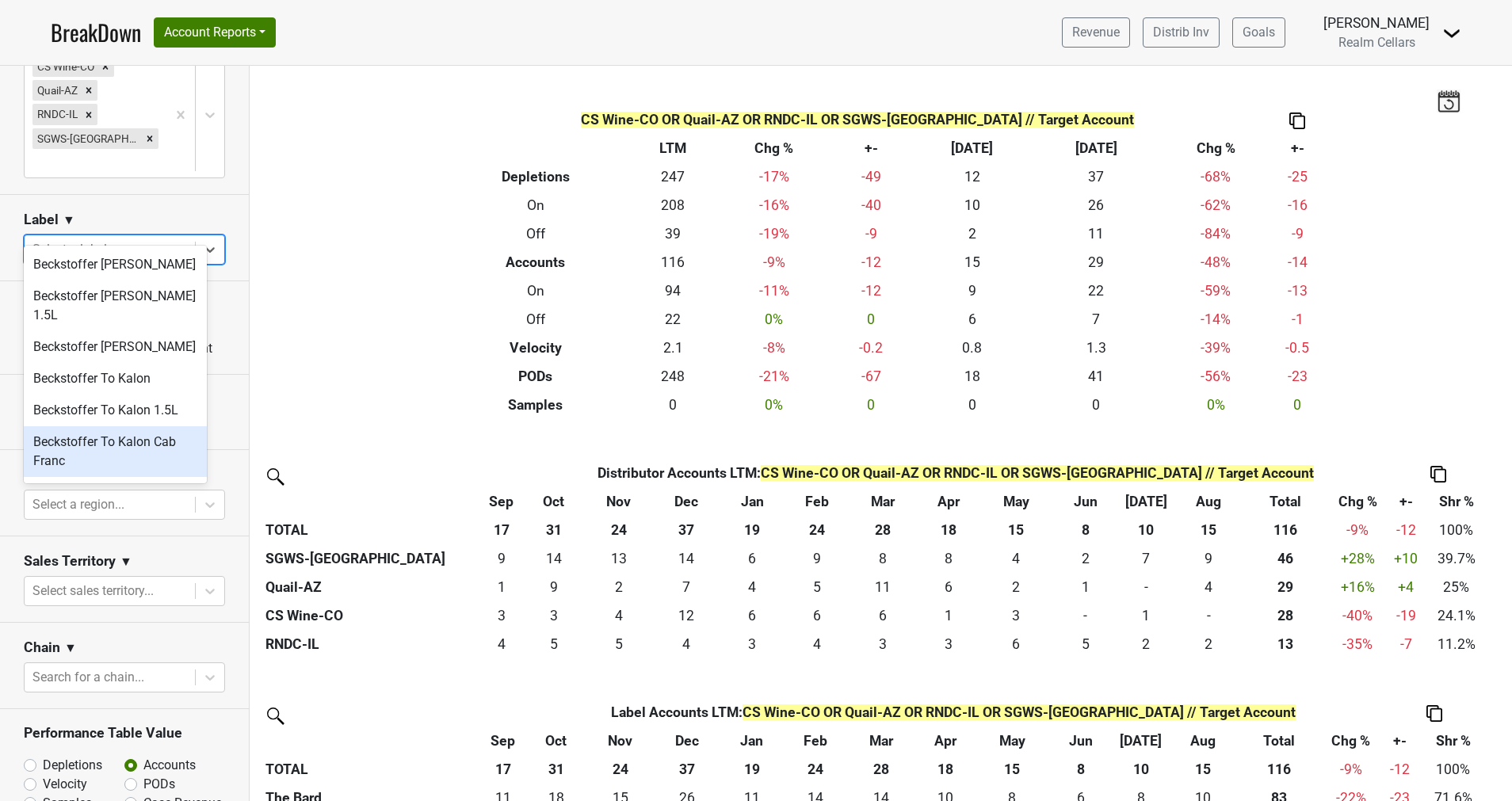
scroll to position [980, 0]
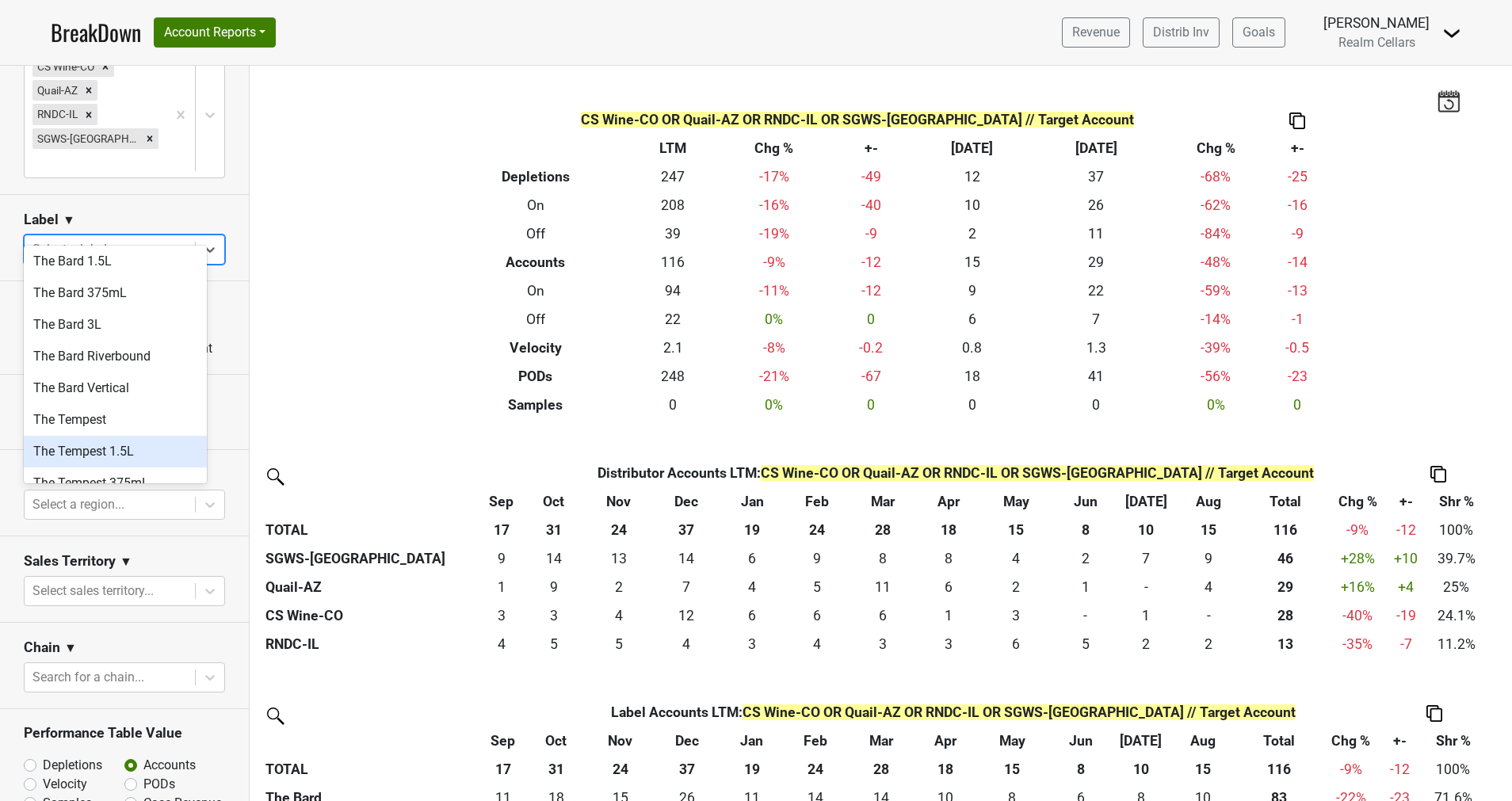
click at [132, 442] on div "The Tempest 1.5L" at bounding box center [115, 452] width 183 height 32
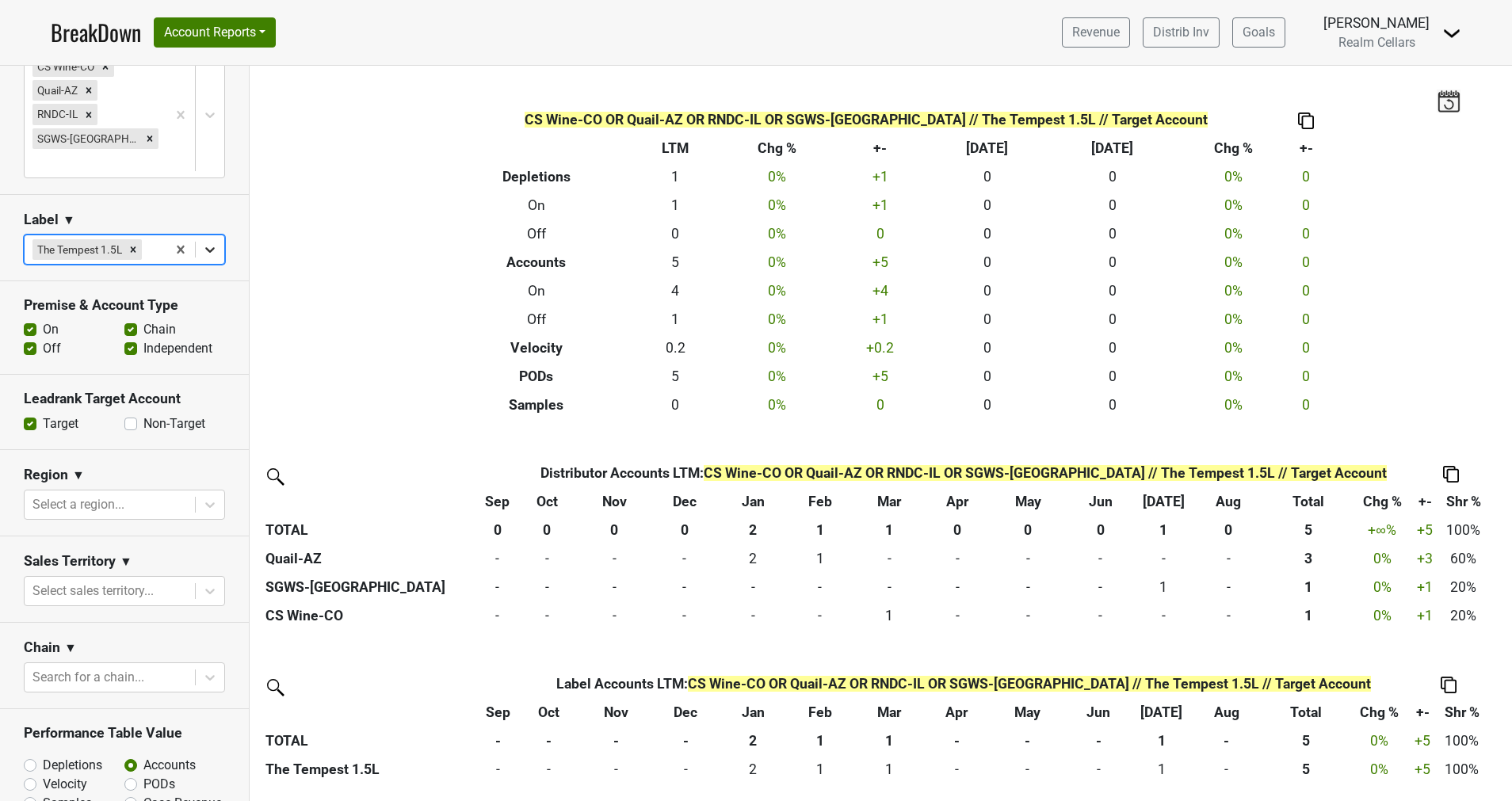
click at [202, 242] on icon at bounding box center [210, 250] width 16 height 16
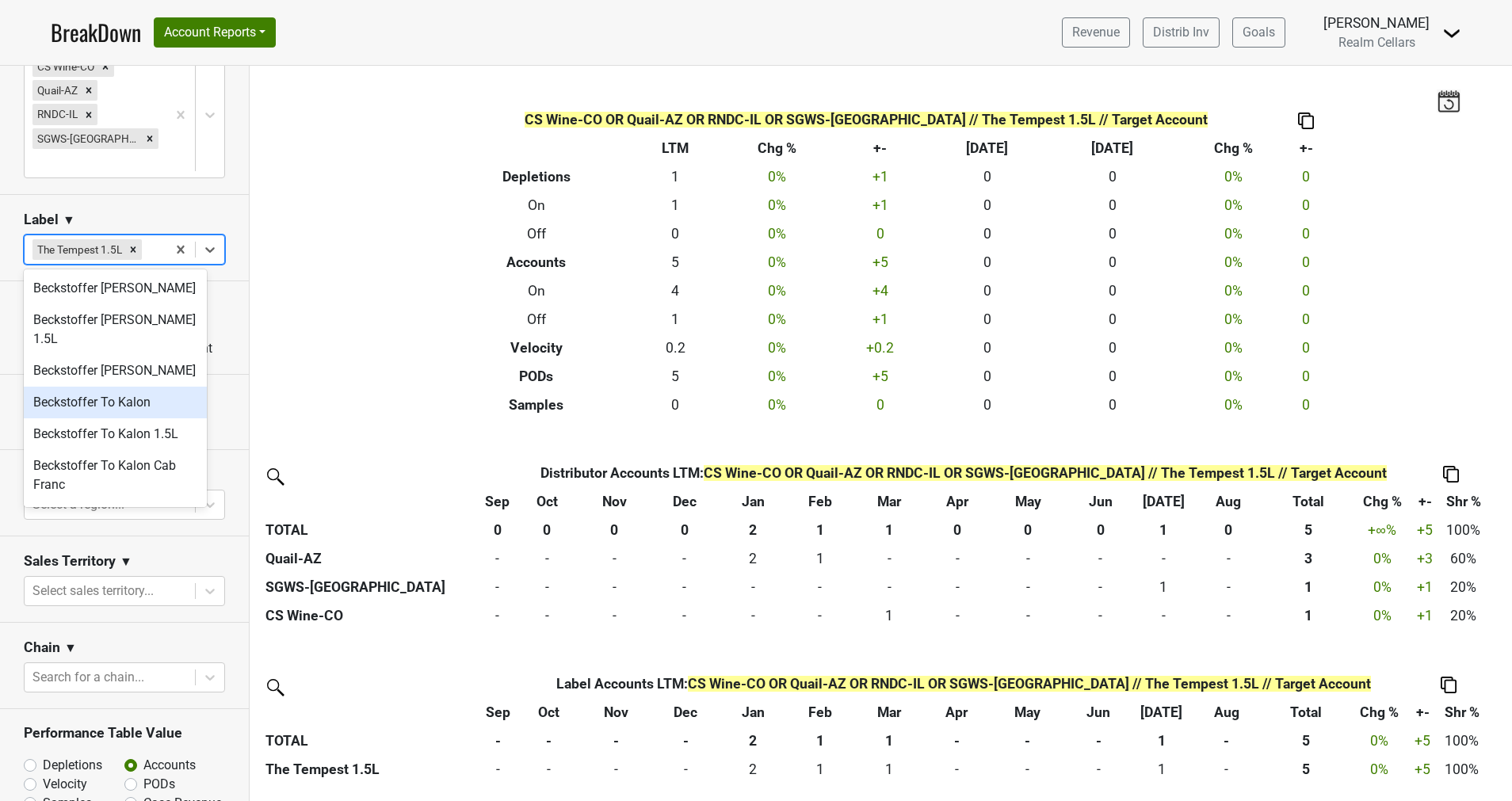
scroll to position [948, 0]
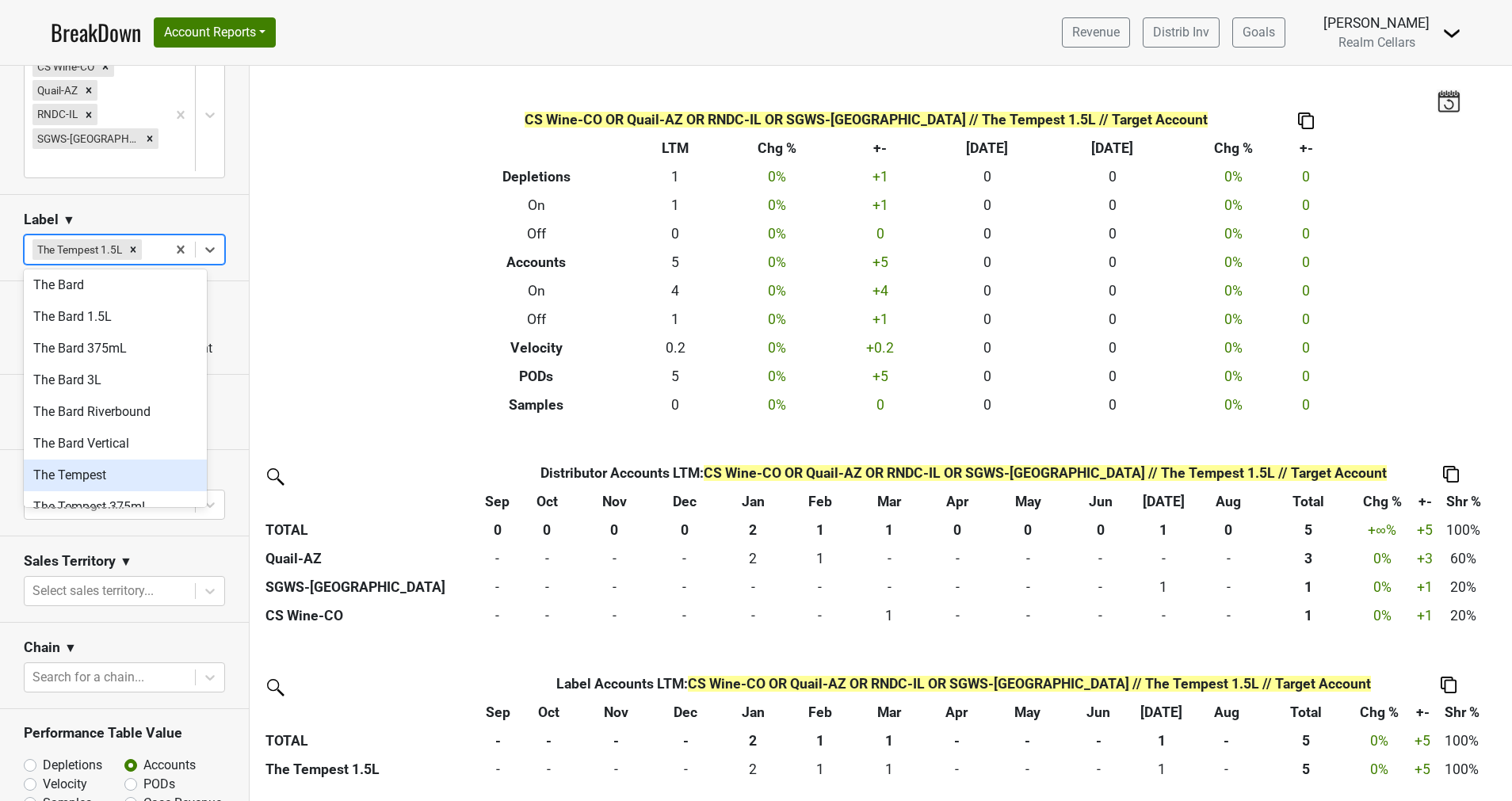
click at [100, 460] on div "The Tempest" at bounding box center [115, 475] width 183 height 32
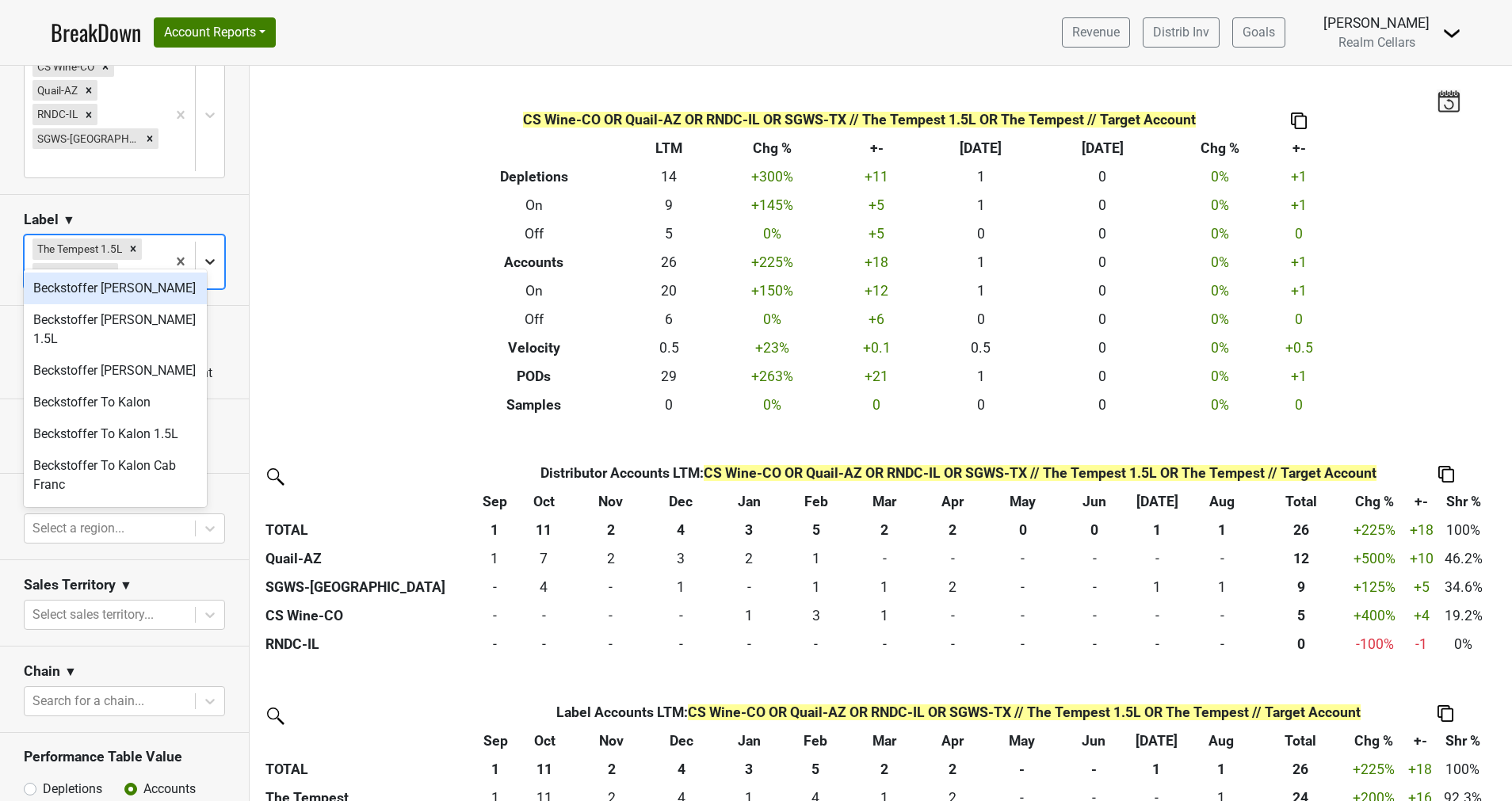
click at [202, 254] on icon at bounding box center [210, 261] width 16 height 16
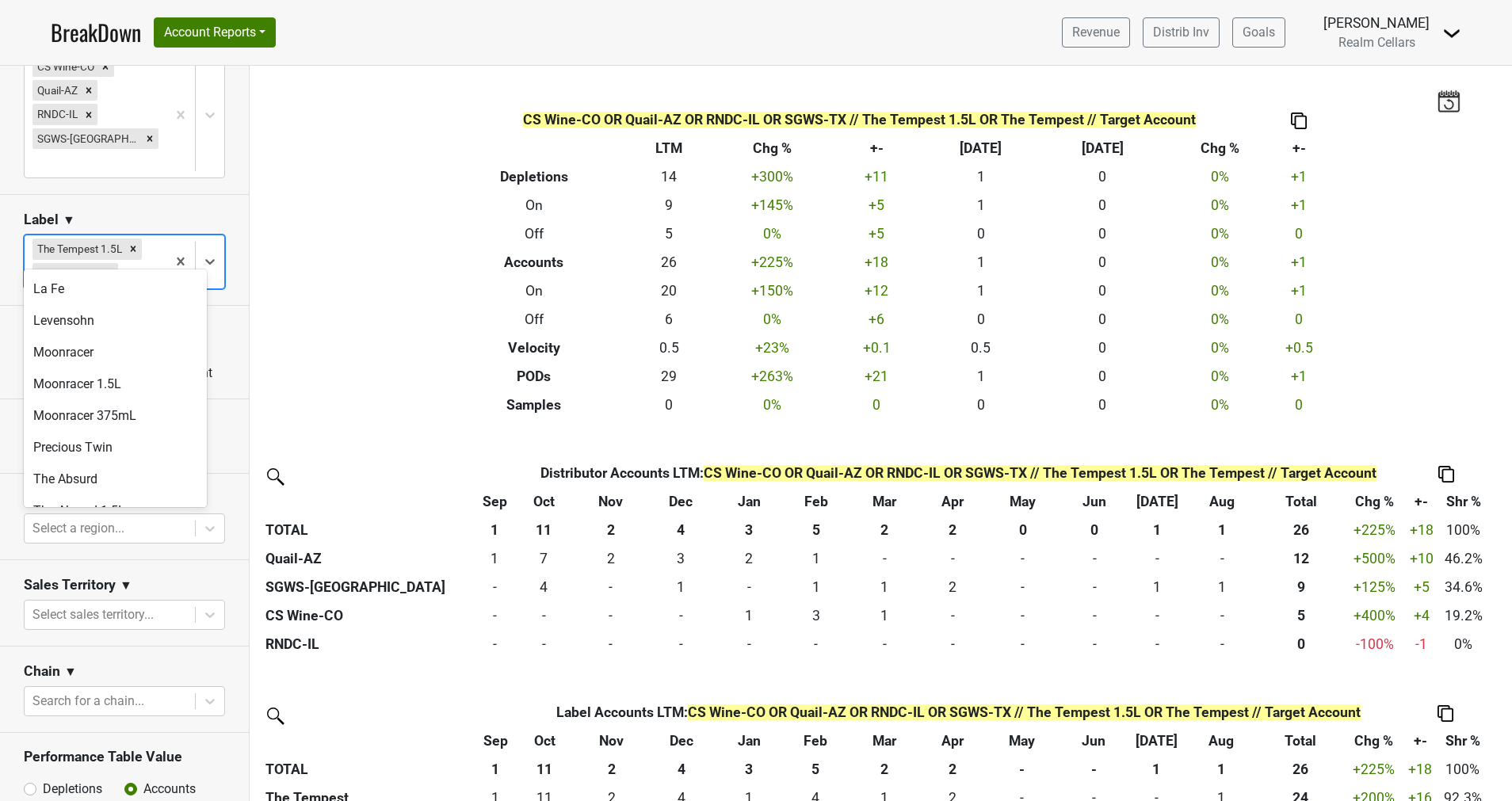
scroll to position [916, 0]
click at [134, 491] on div "The Tempest 375mL" at bounding box center [115, 507] width 183 height 32
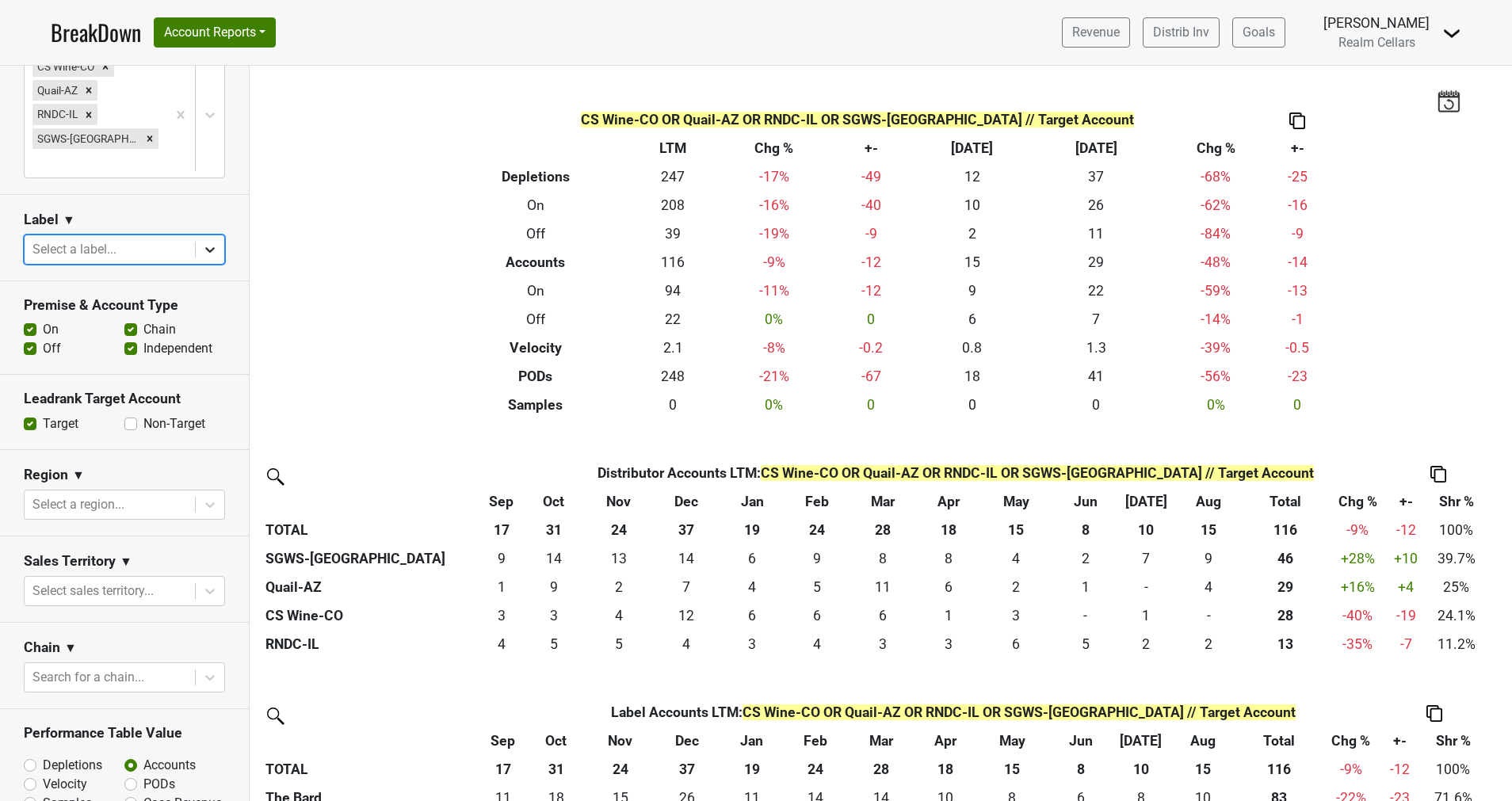
click at [205, 248] on icon at bounding box center [210, 251] width 10 height 6
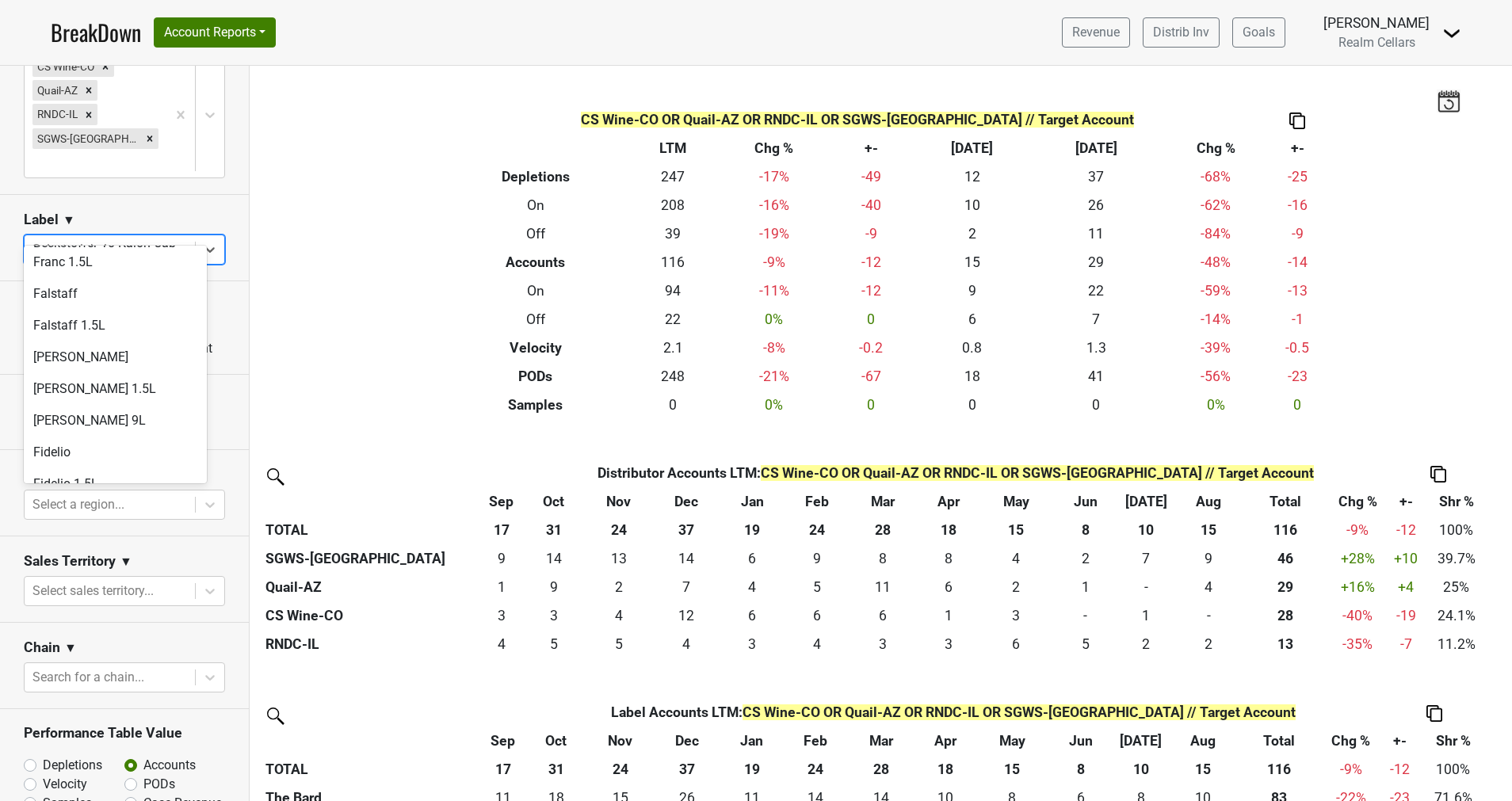
scroll to position [256, 0]
click at [143, 431] on div "Fidelio" at bounding box center [115, 446] width 183 height 32
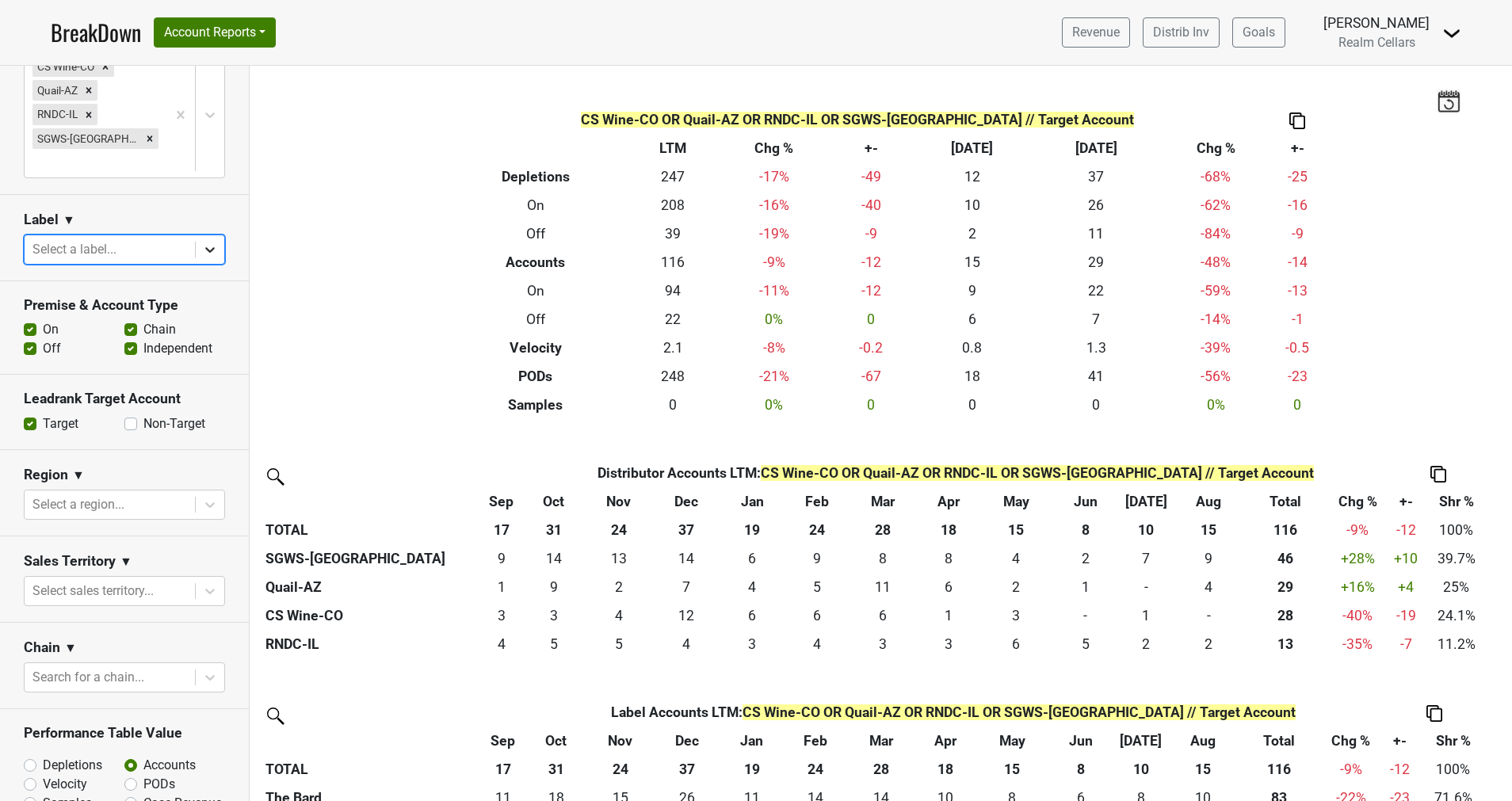
click at [202, 242] on icon at bounding box center [210, 250] width 16 height 16
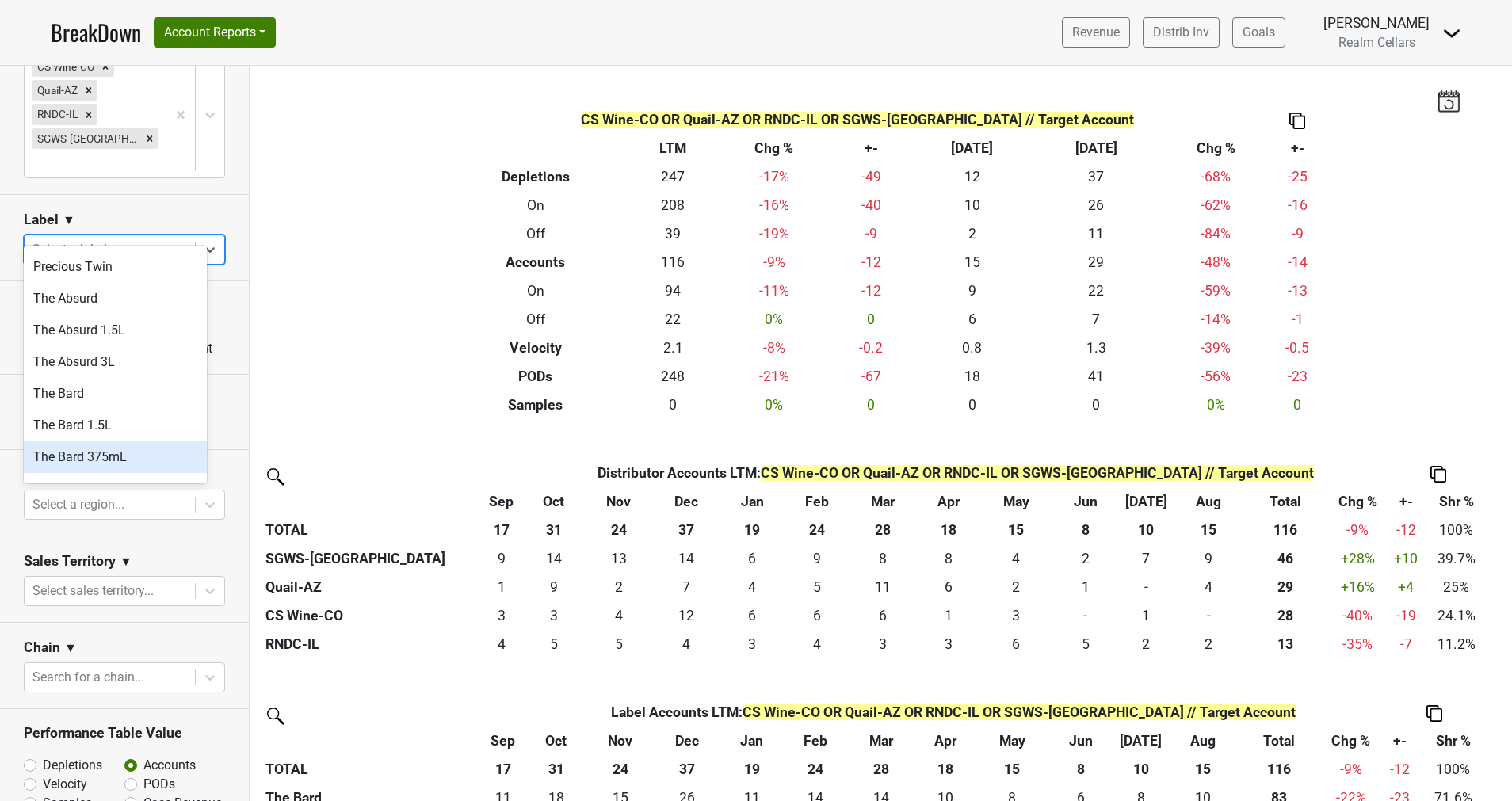
scroll to position [980, 0]
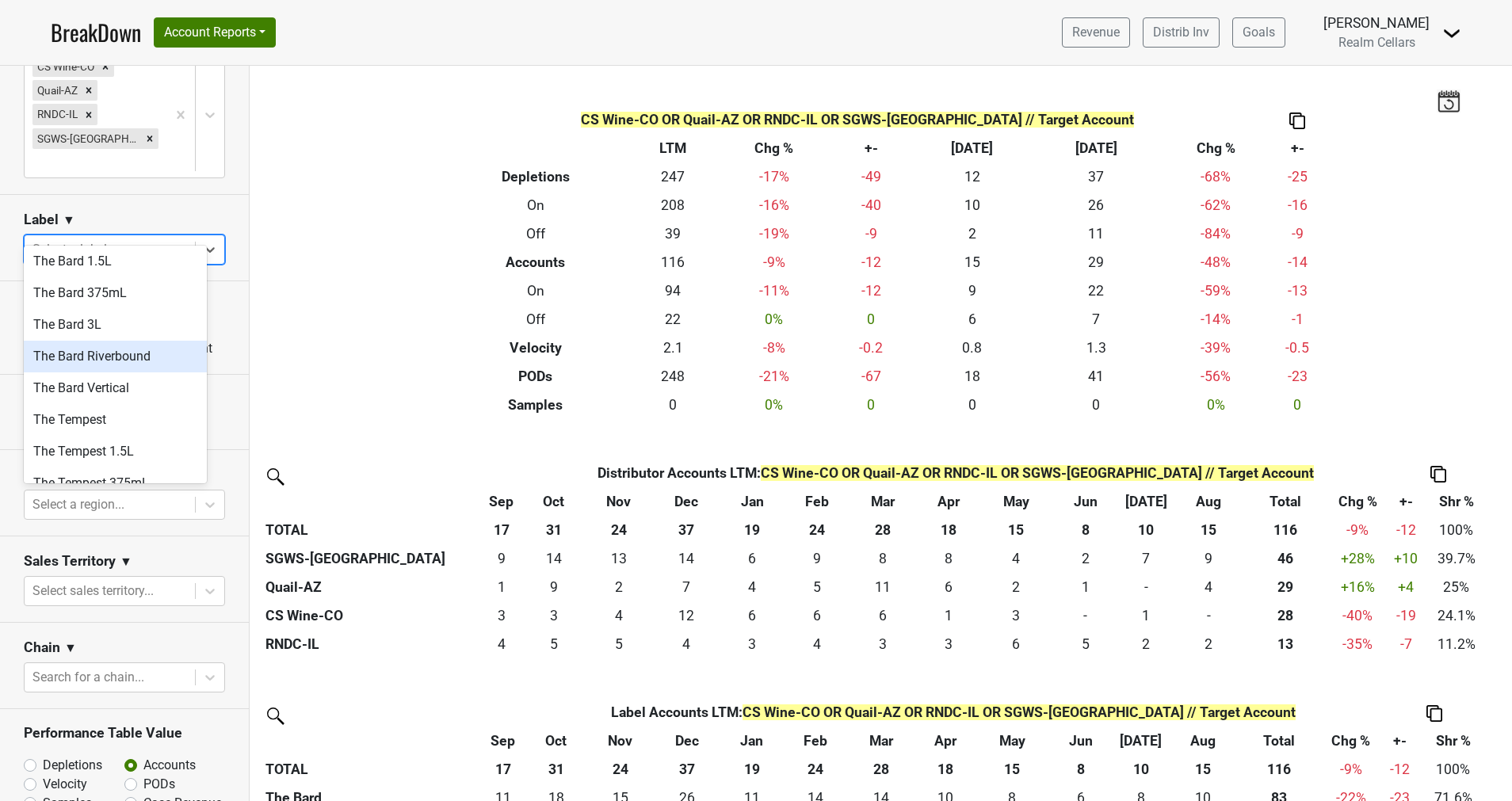
click at [143, 341] on div "The Bard Riverbound" at bounding box center [115, 357] width 183 height 32
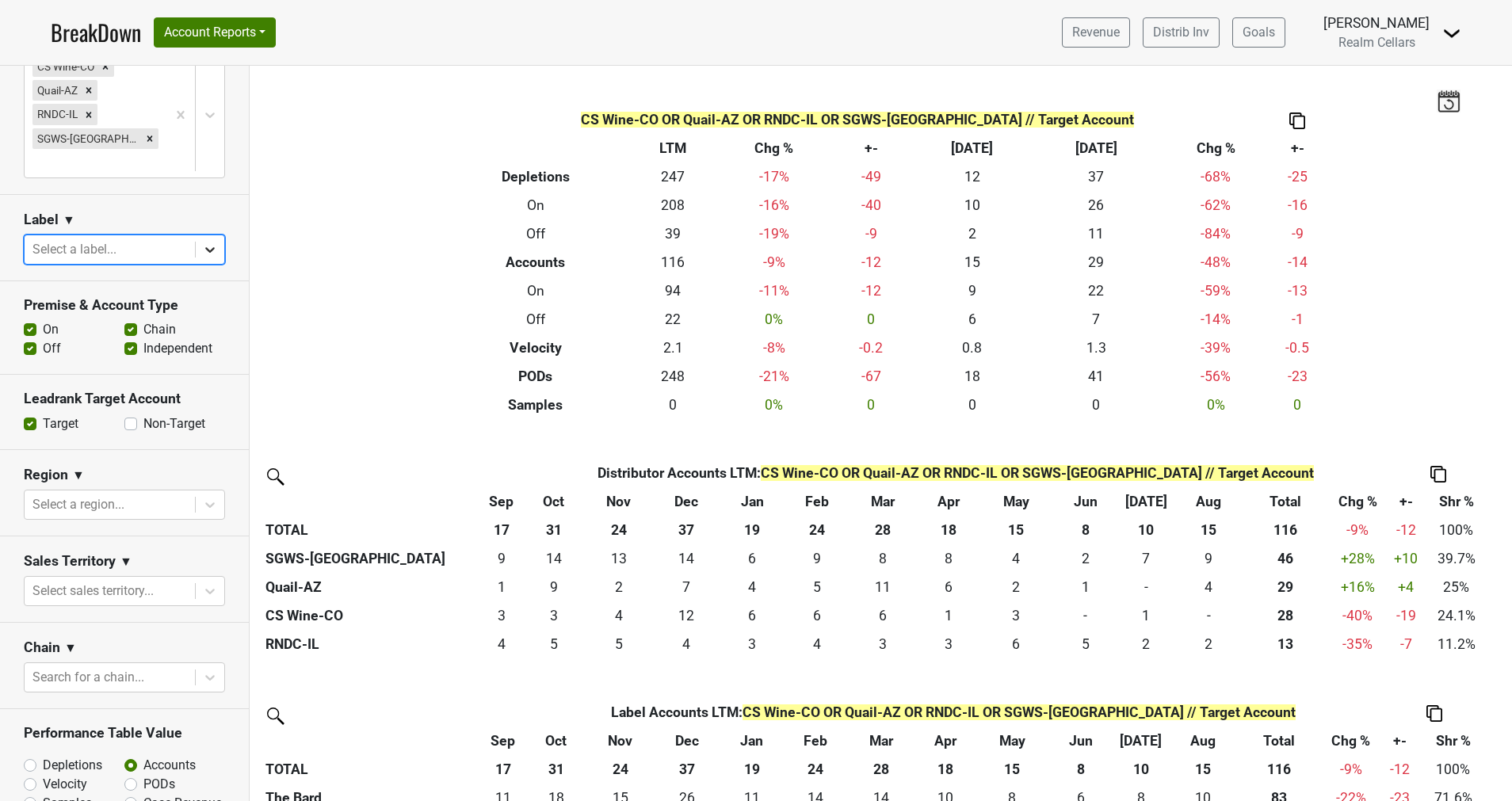
click at [202, 242] on icon at bounding box center [210, 250] width 16 height 16
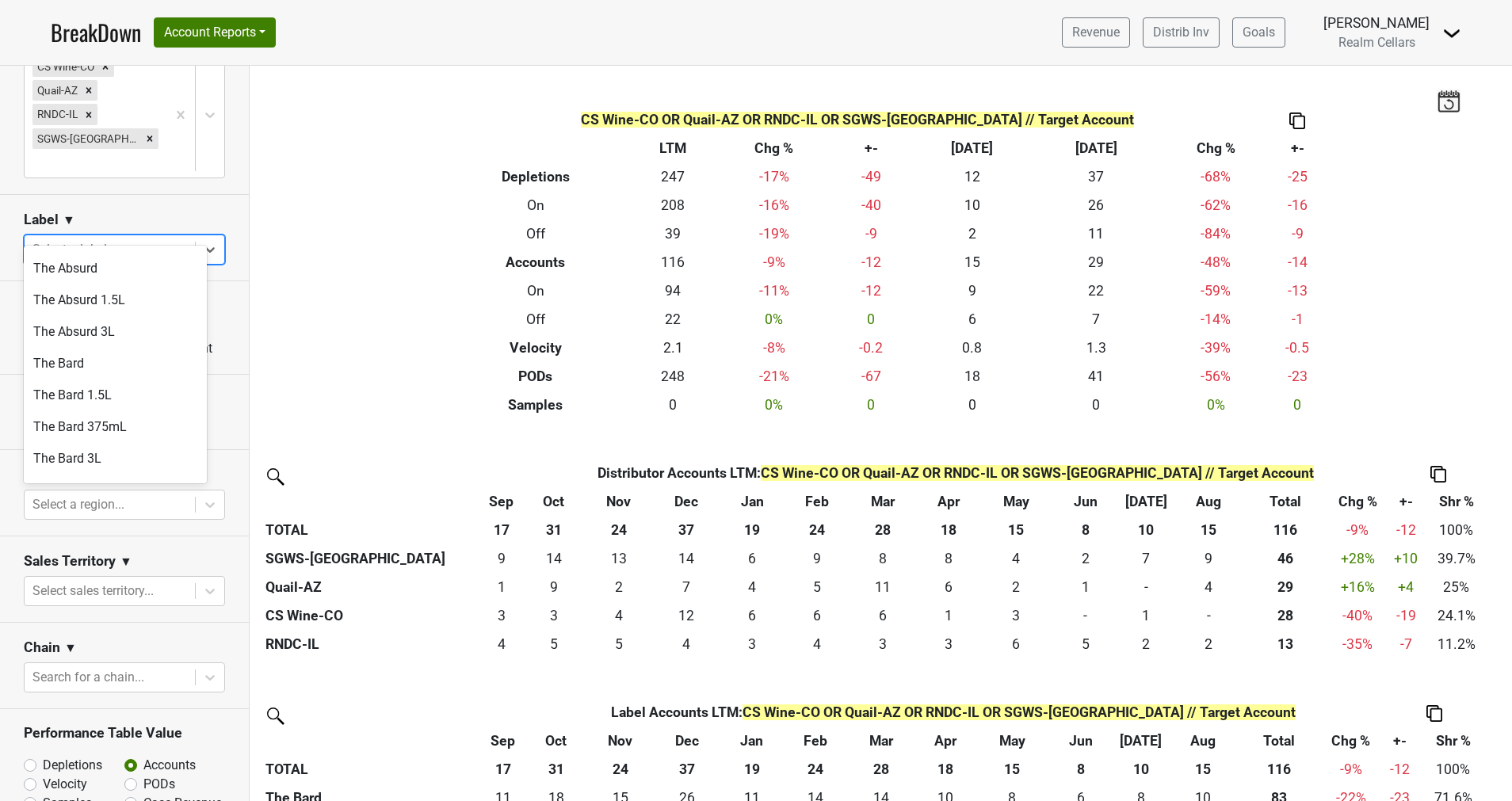
scroll to position [832, 0]
click at [127, 268] on div "The Absurd" at bounding box center [115, 283] width 183 height 32
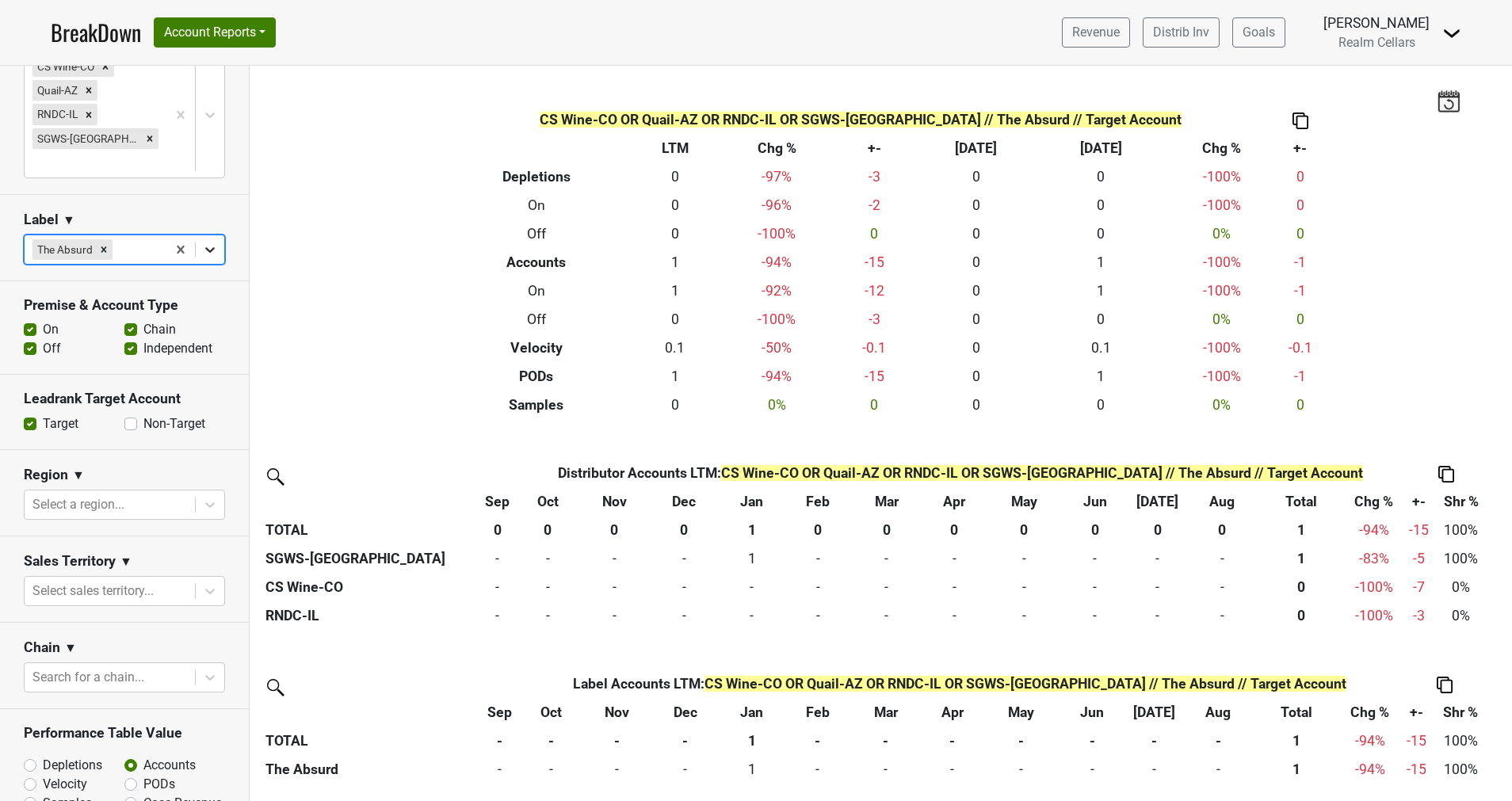
click at [202, 242] on icon at bounding box center [210, 250] width 16 height 16
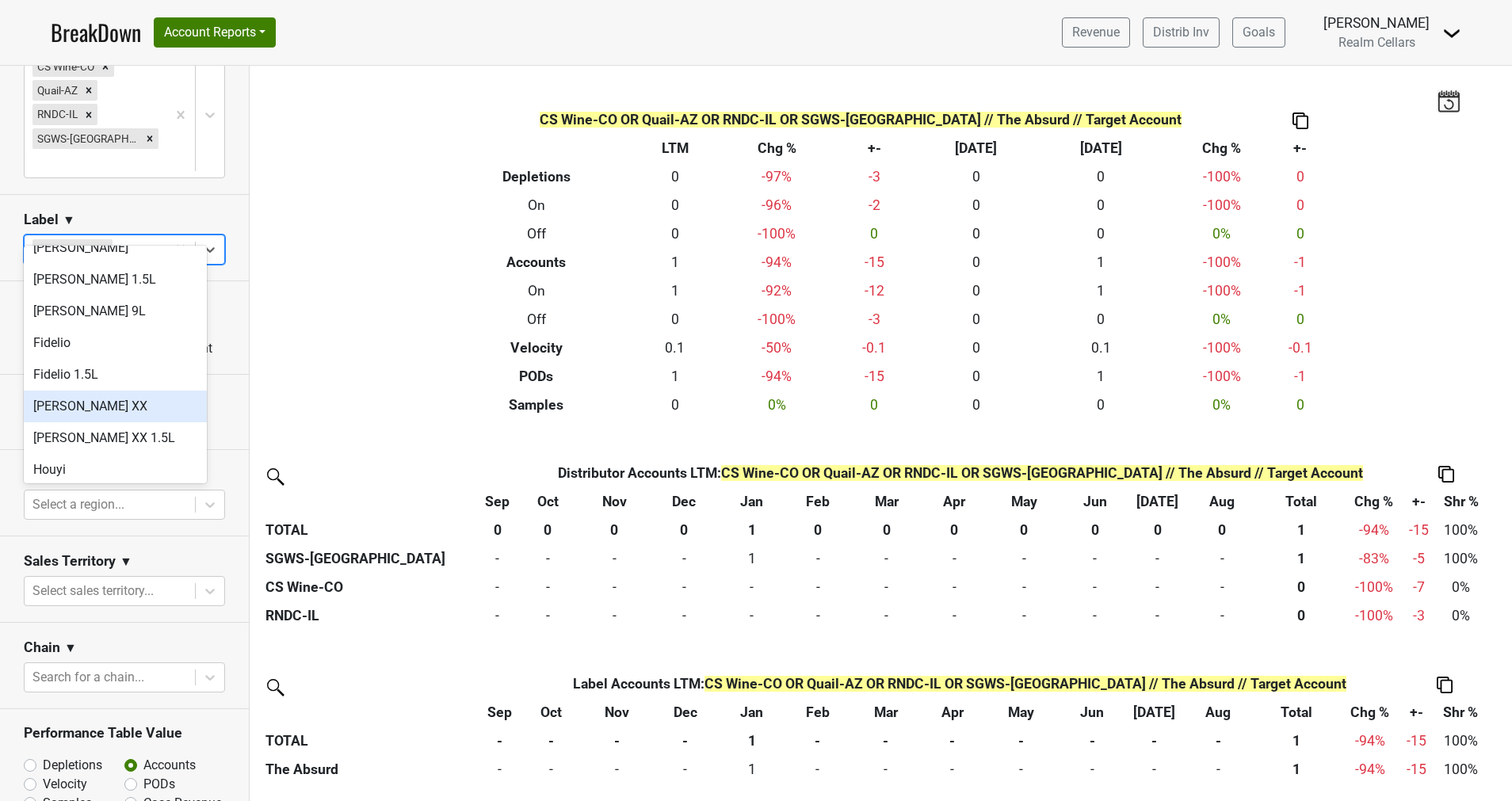
scroll to position [715, 0]
click at [131, 393] on div "The Absurd 1.5L" at bounding box center [115, 400] width 183 height 32
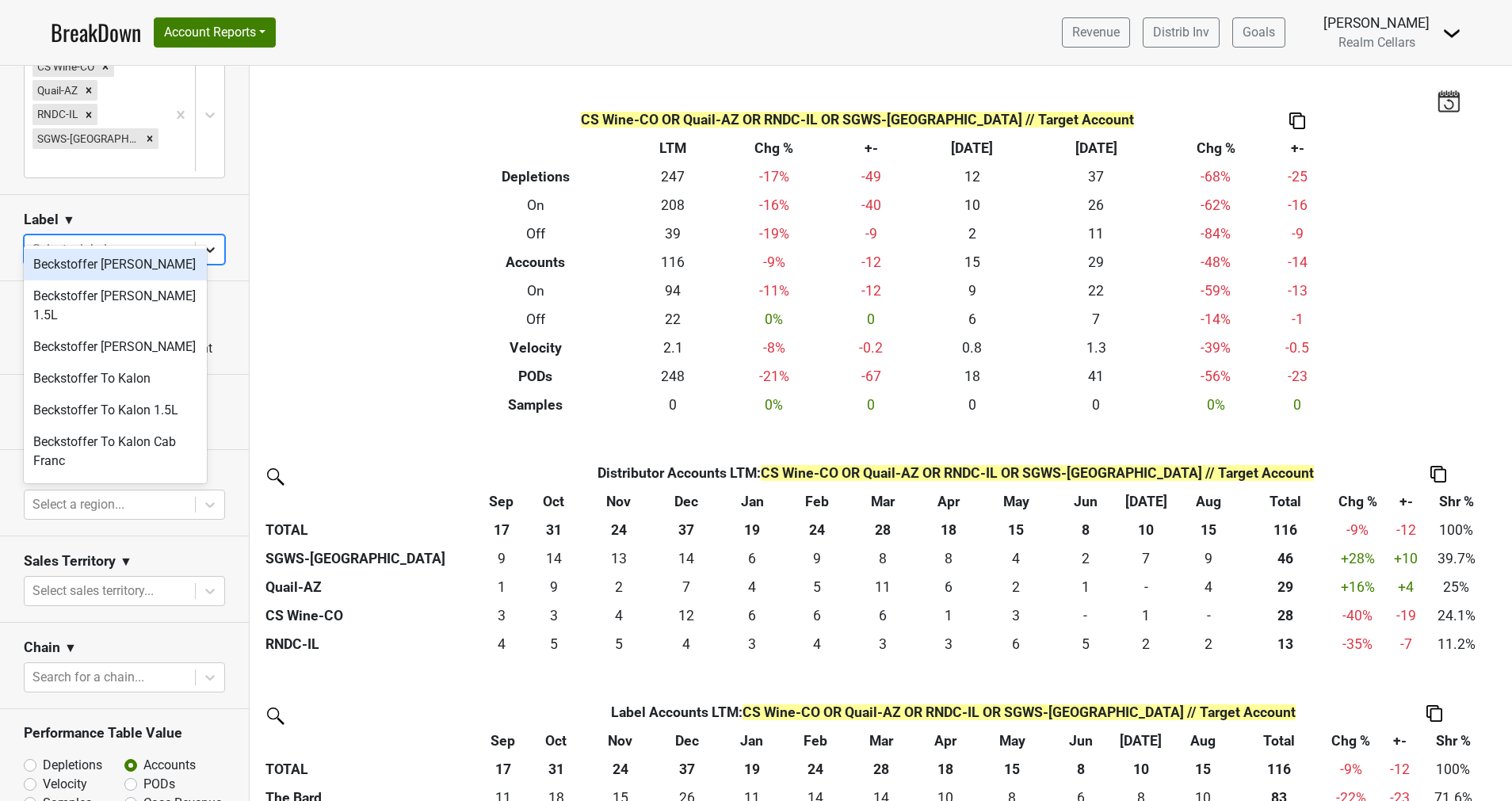
click at [205, 248] on icon at bounding box center [210, 251] width 10 height 6
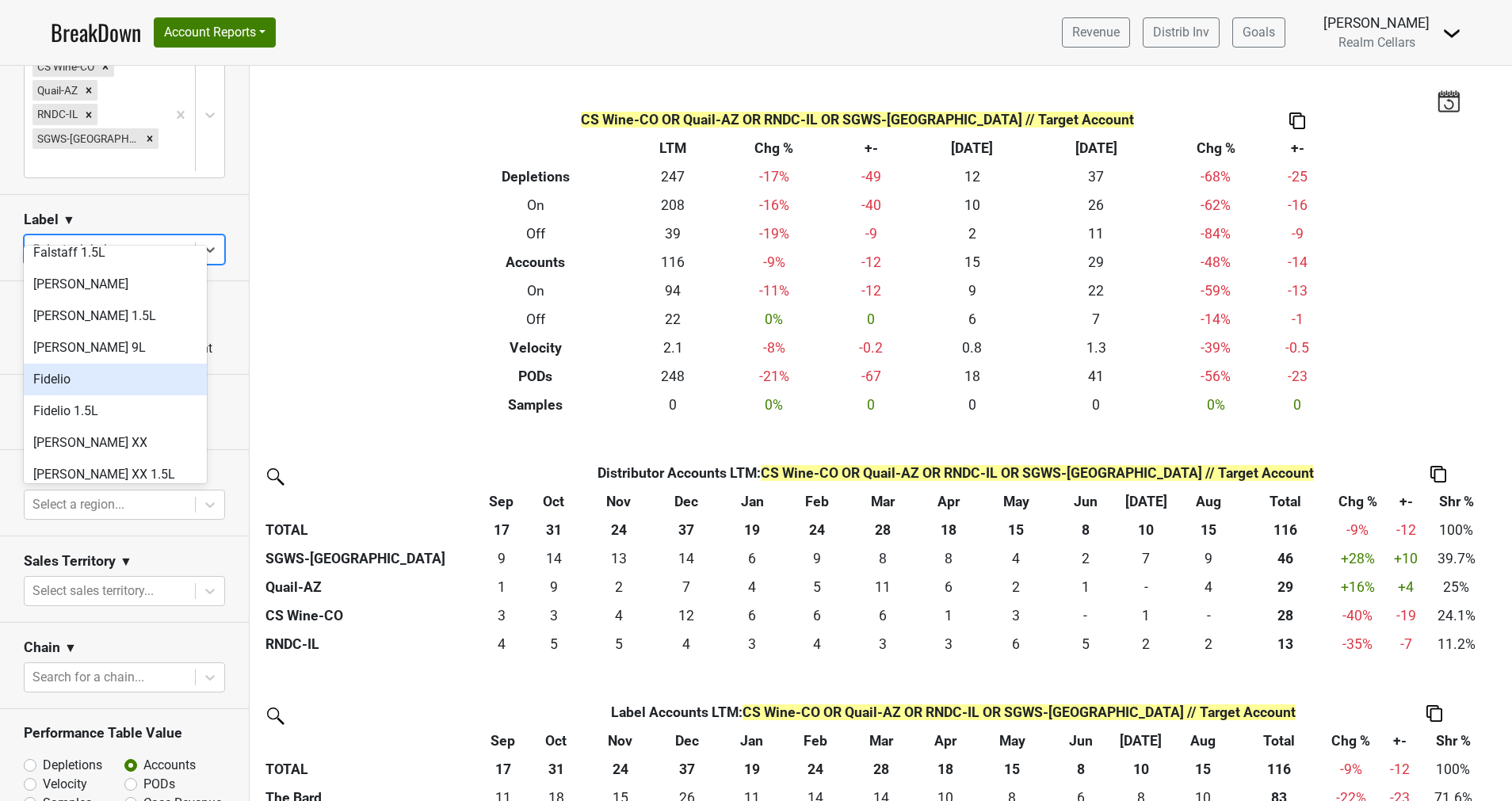
scroll to position [325, 0]
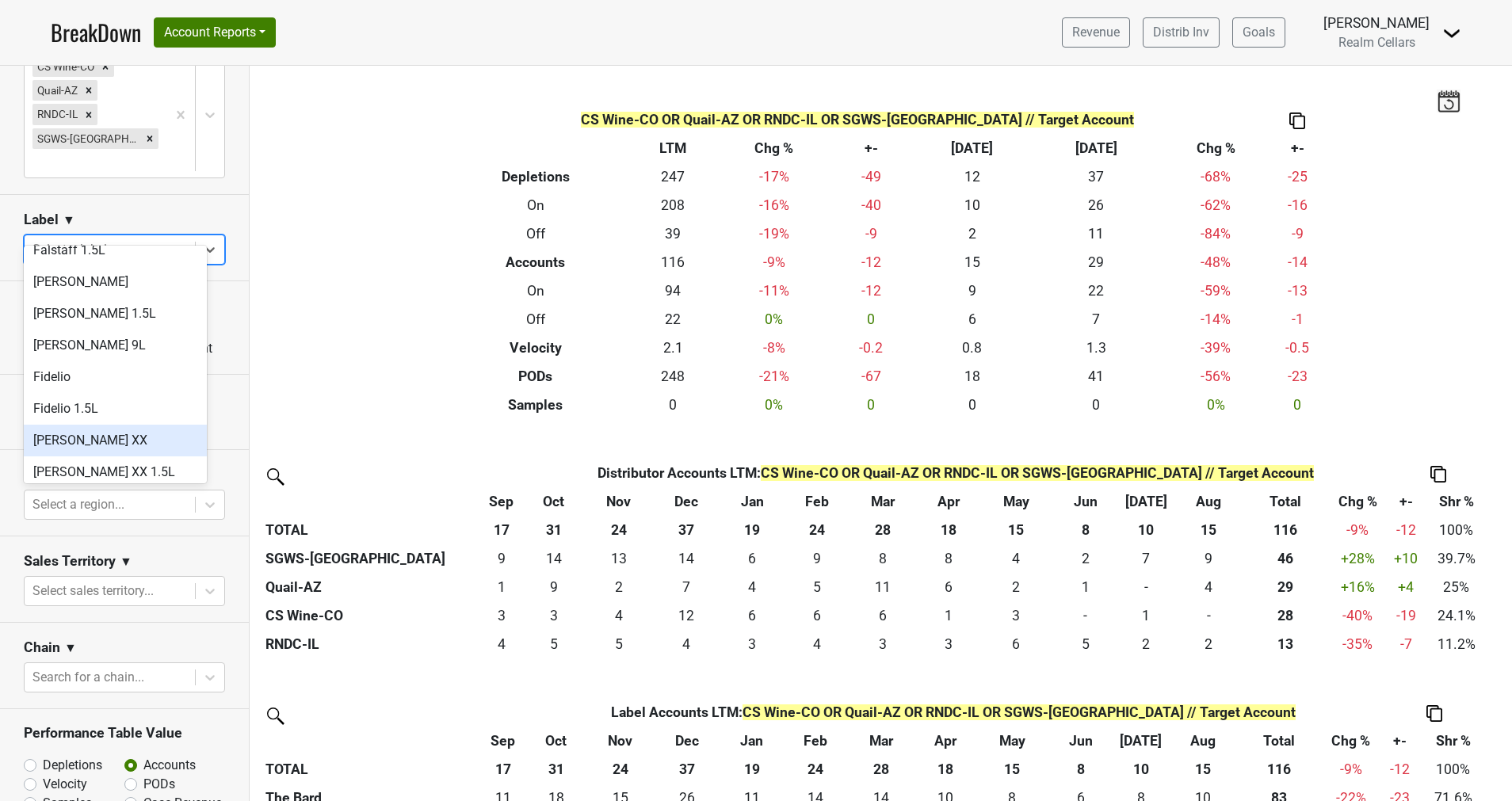
click at [140, 425] on div "[PERSON_NAME] XX" at bounding box center [115, 441] width 183 height 32
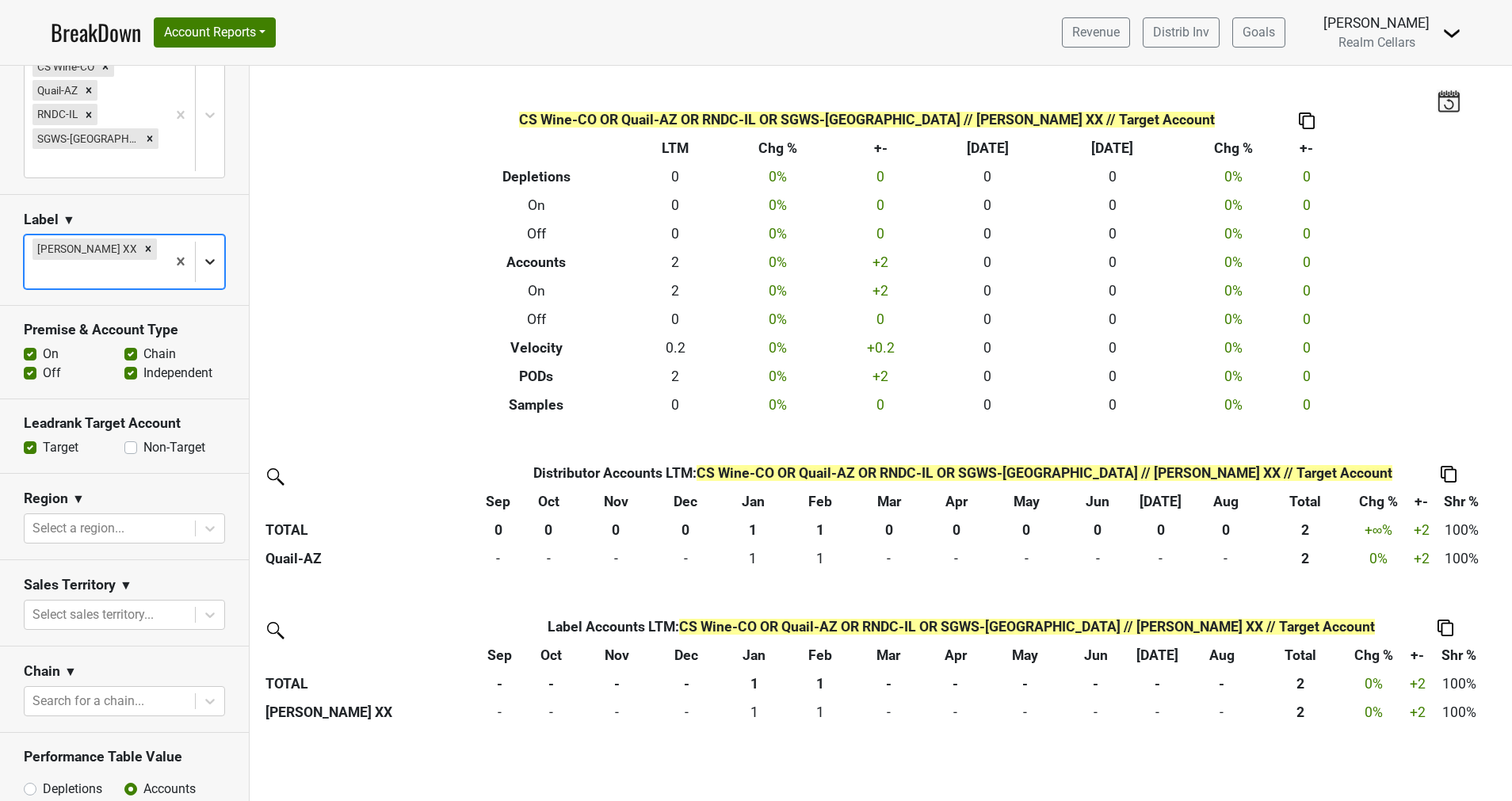
click at [202, 254] on icon at bounding box center [210, 261] width 16 height 16
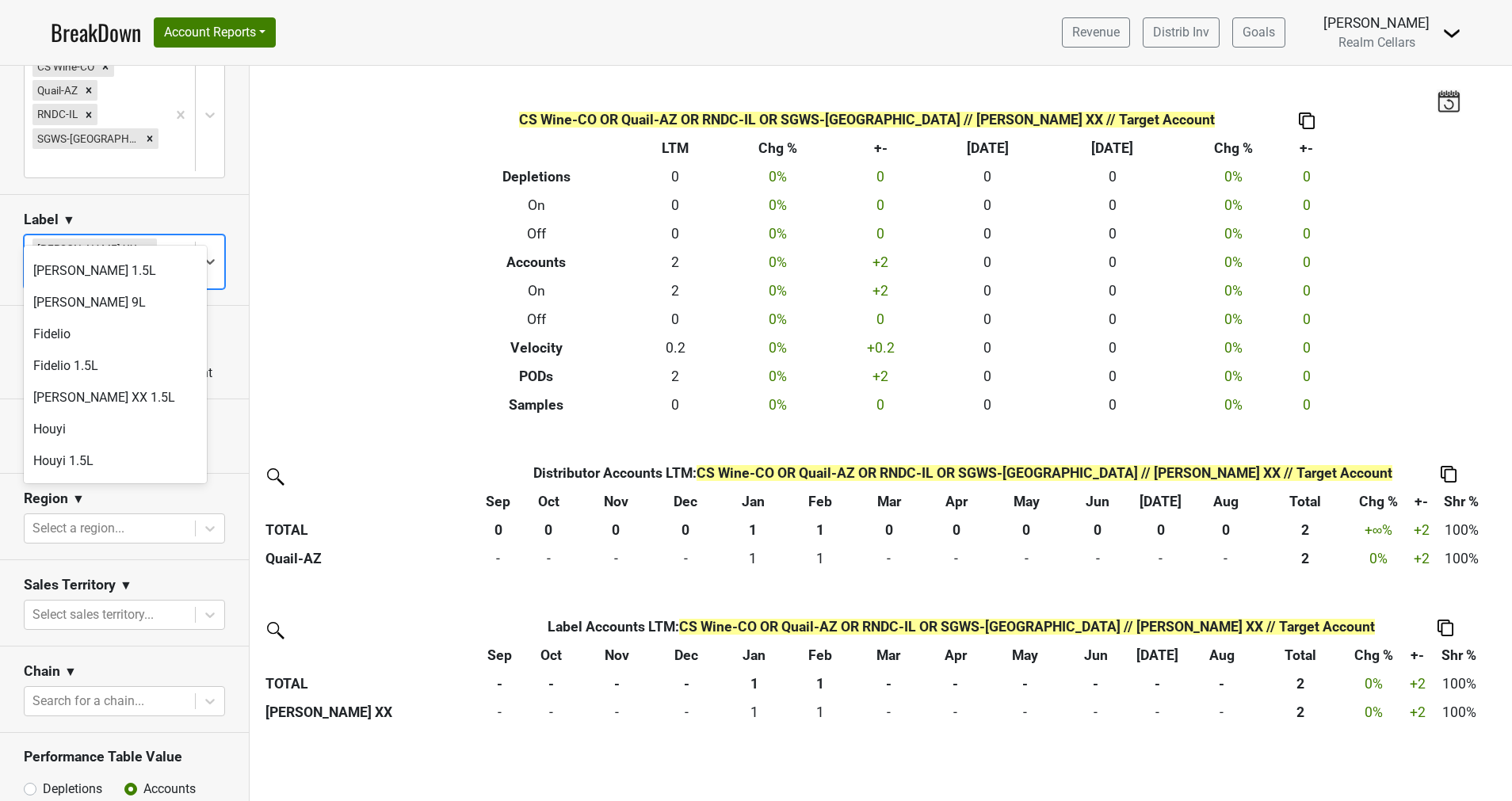
scroll to position [371, 0]
click at [154, 379] on div "[PERSON_NAME] XX 1.5L" at bounding box center [115, 395] width 183 height 32
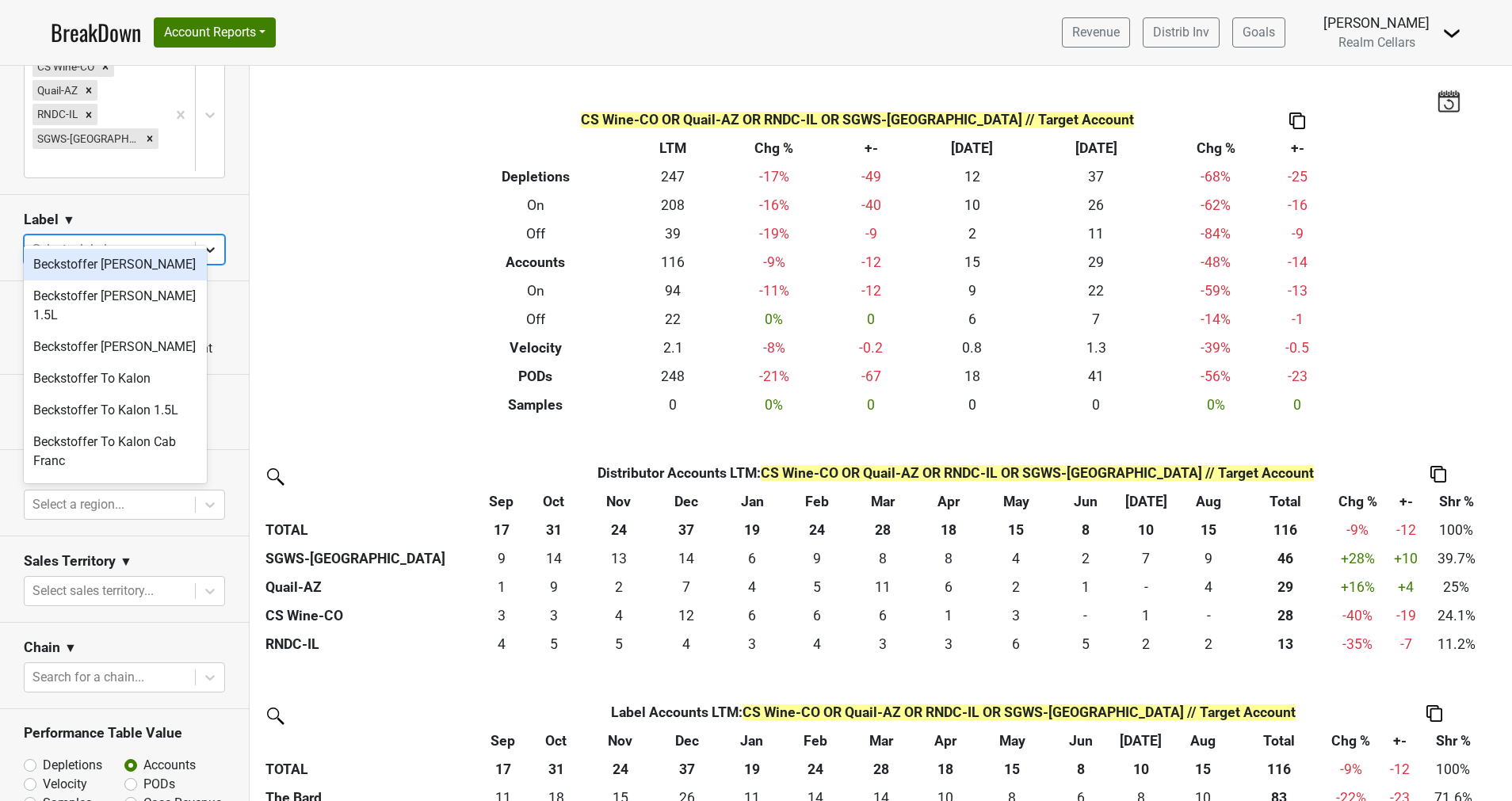
click at [202, 242] on icon at bounding box center [210, 250] width 16 height 16
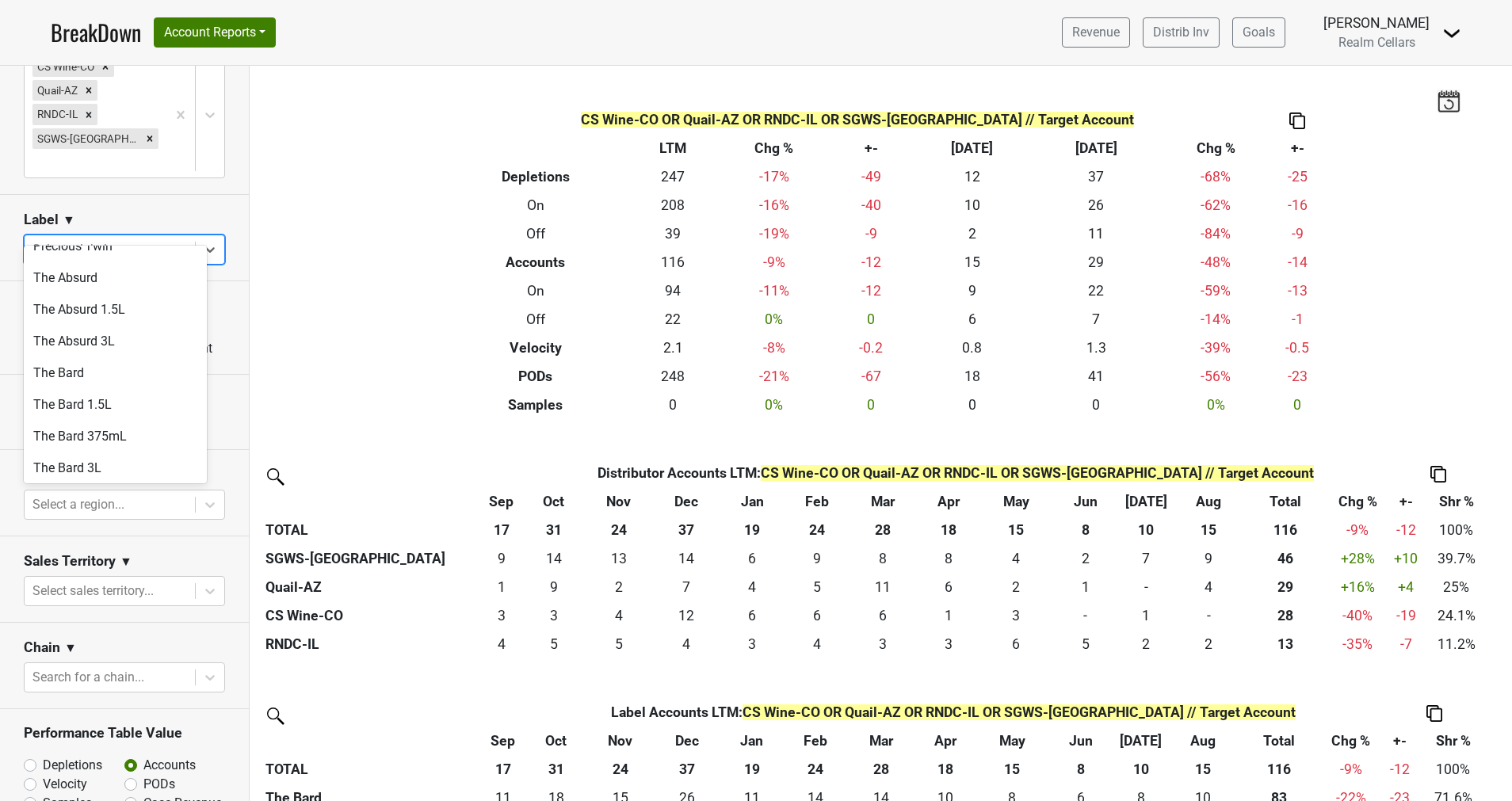
scroll to position [837, 0]
click at [115, 261] on div "The Absurd" at bounding box center [115, 277] width 183 height 32
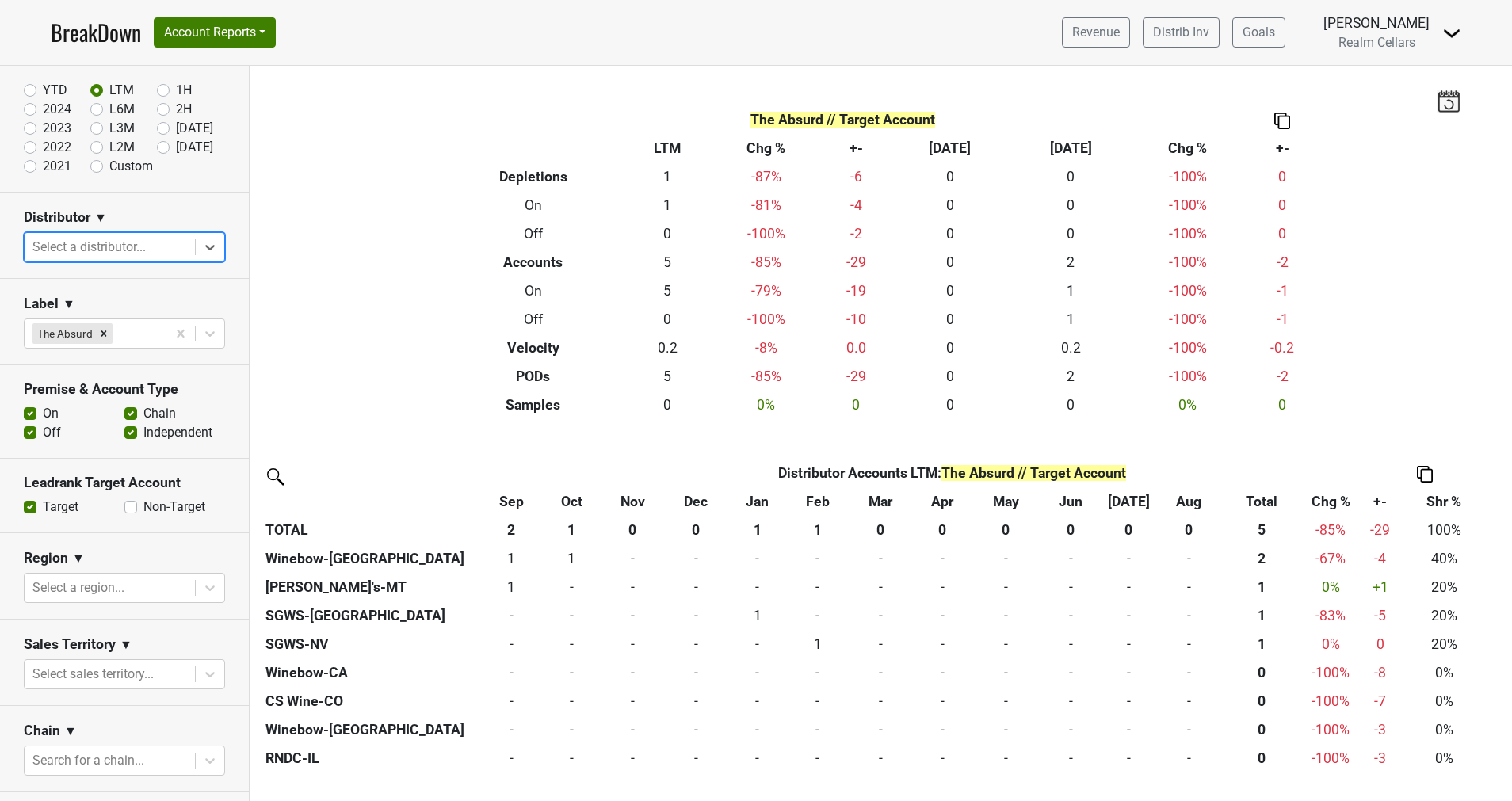
scroll to position [0, 0]
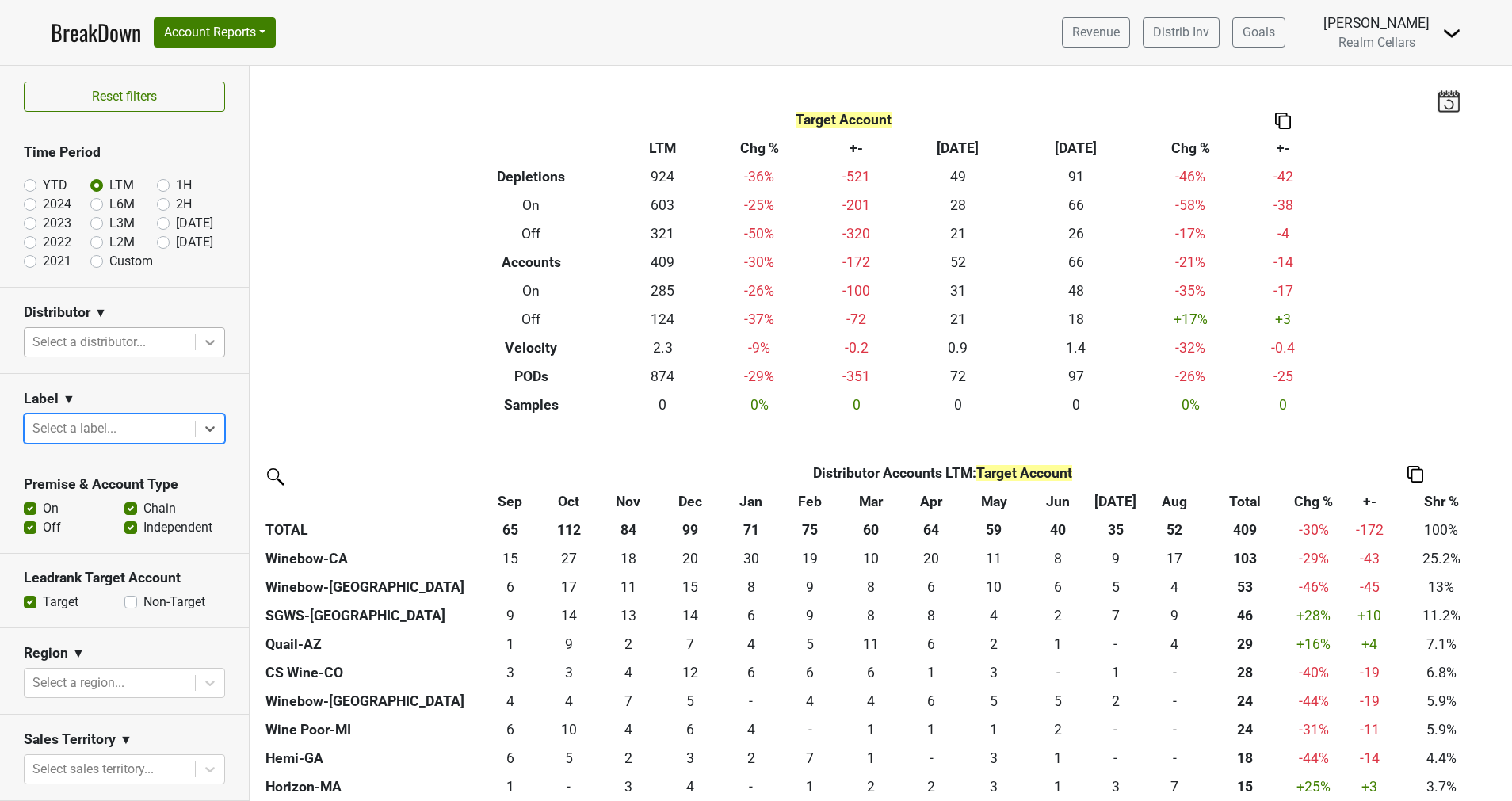
click at [202, 345] on icon at bounding box center [210, 342] width 16 height 16
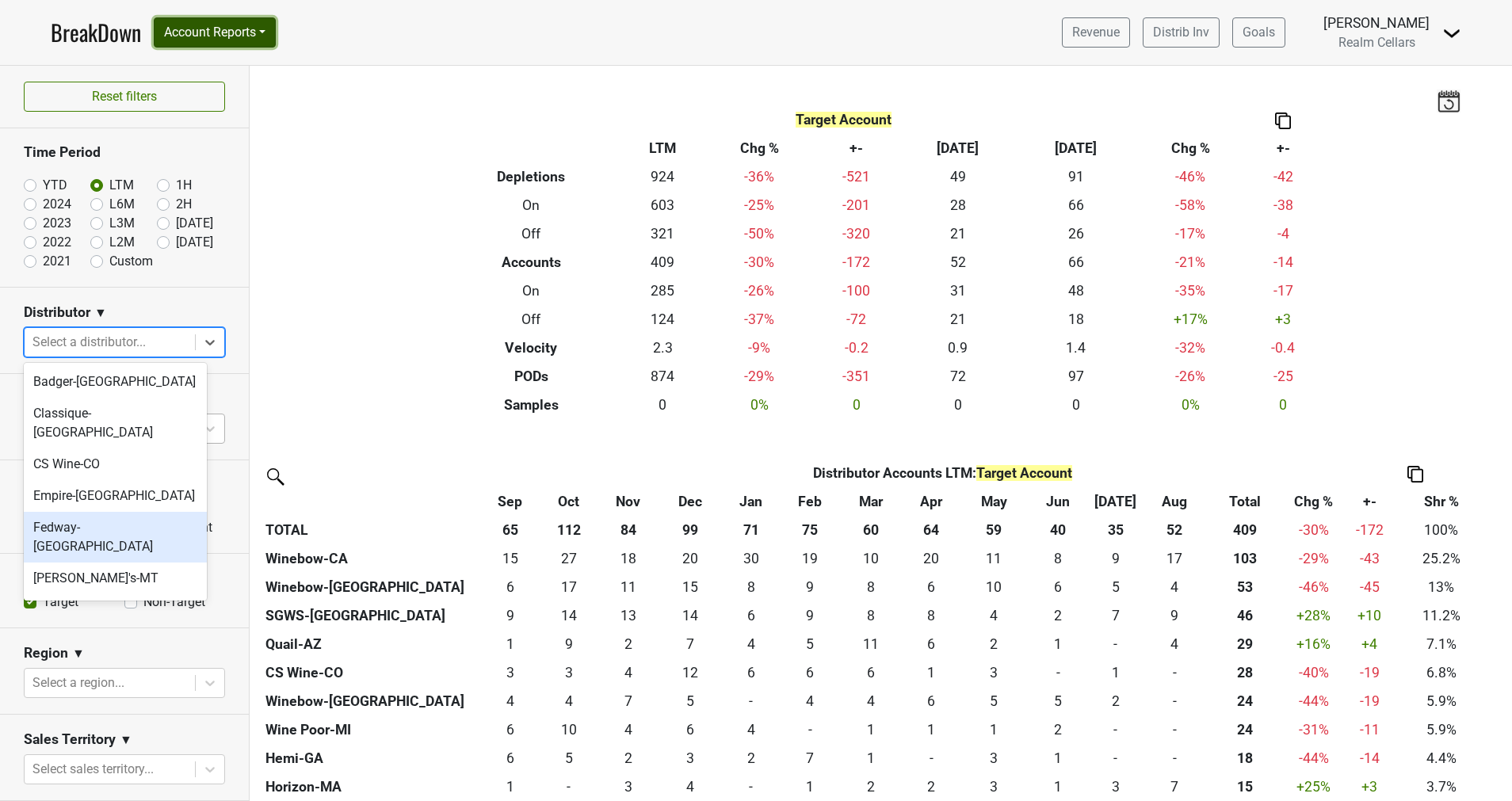
click at [218, 33] on button "Account Reports" at bounding box center [215, 33] width 122 height 31
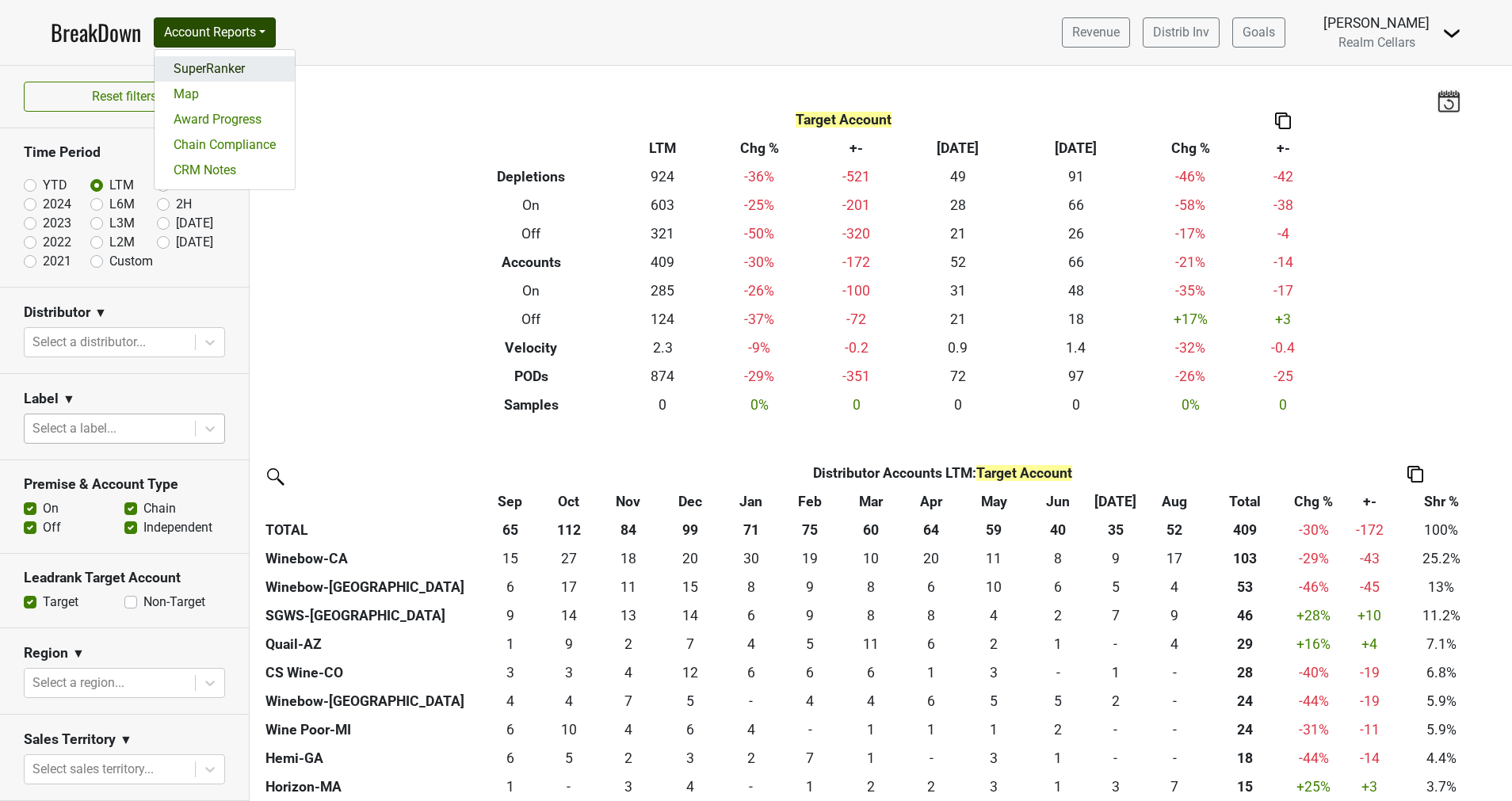
click at [216, 76] on link "SuperRanker" at bounding box center [225, 69] width 140 height 26
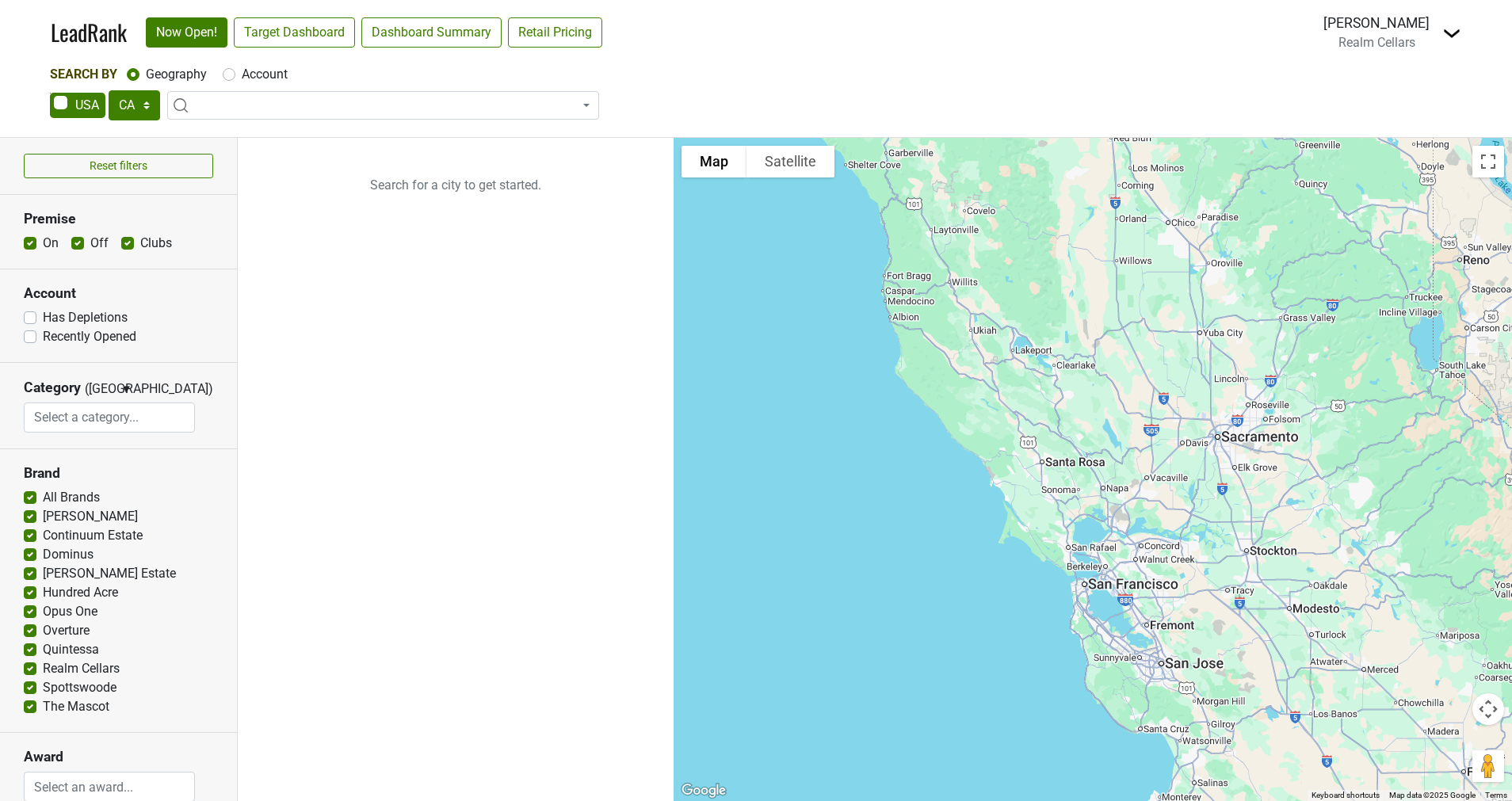
select select "CA"
select select
click at [438, 43] on link "Dashboard Summary" at bounding box center [431, 33] width 140 height 31
click at [450, 42] on link "Dashboard Summary" at bounding box center [431, 33] width 140 height 31
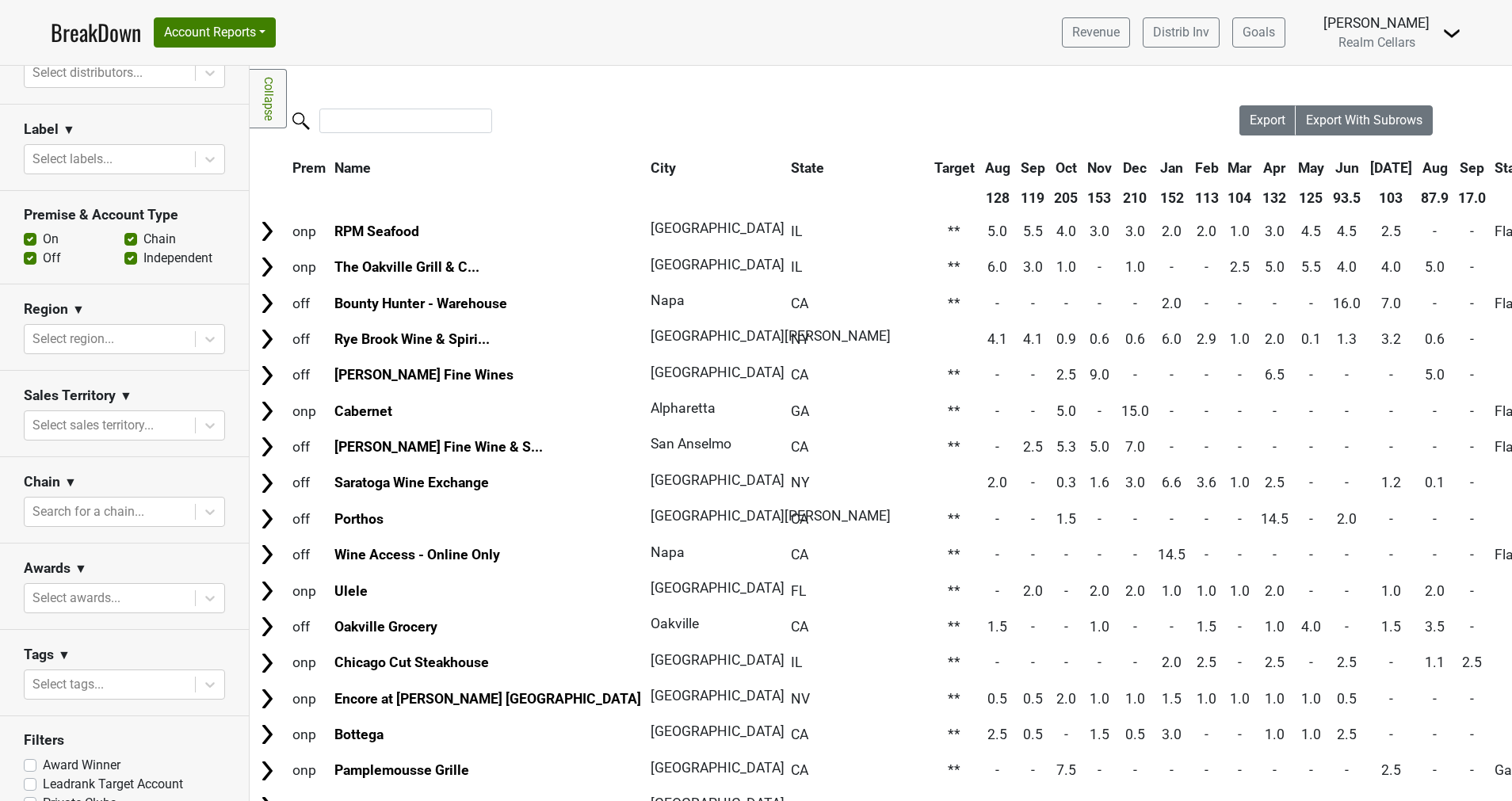
scroll to position [345, 0]
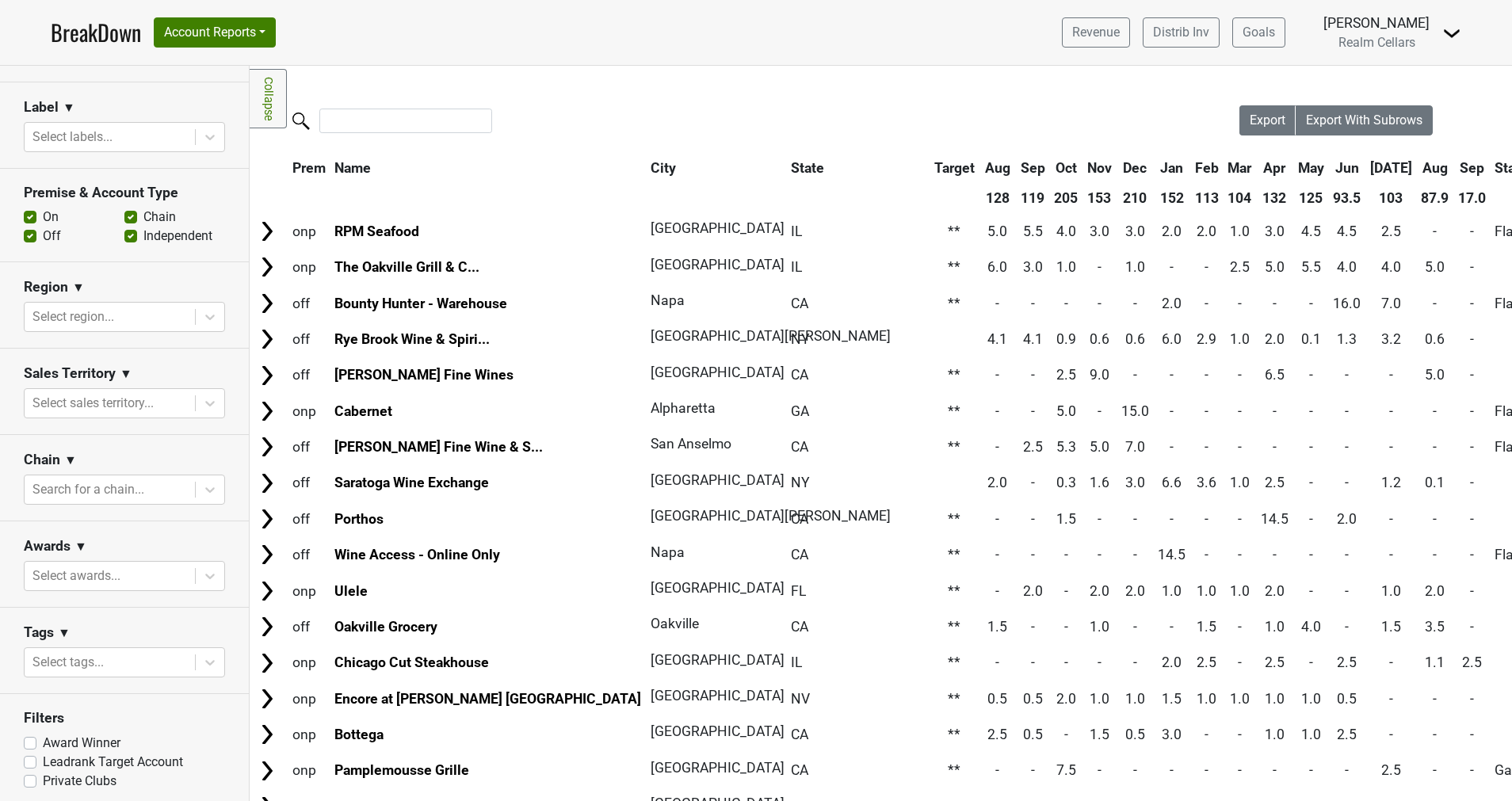
click at [42, 756] on label "Leadrank Target Account" at bounding box center [112, 762] width 140 height 19
click at [27, 756] on input "Leadrank Target Account" at bounding box center [30, 761] width 13 height 16
checkbox input "true"
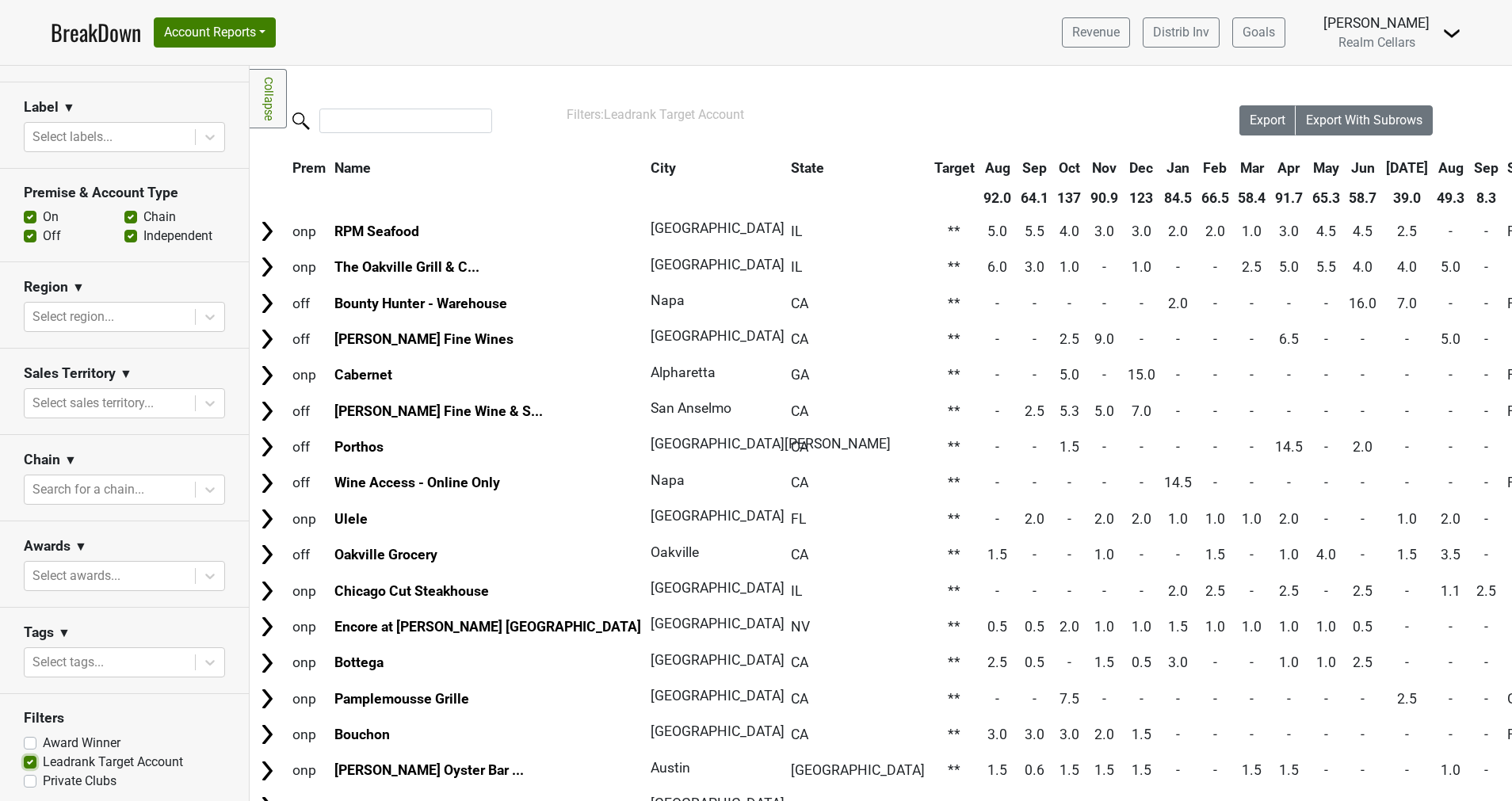
scroll to position [0, 0]
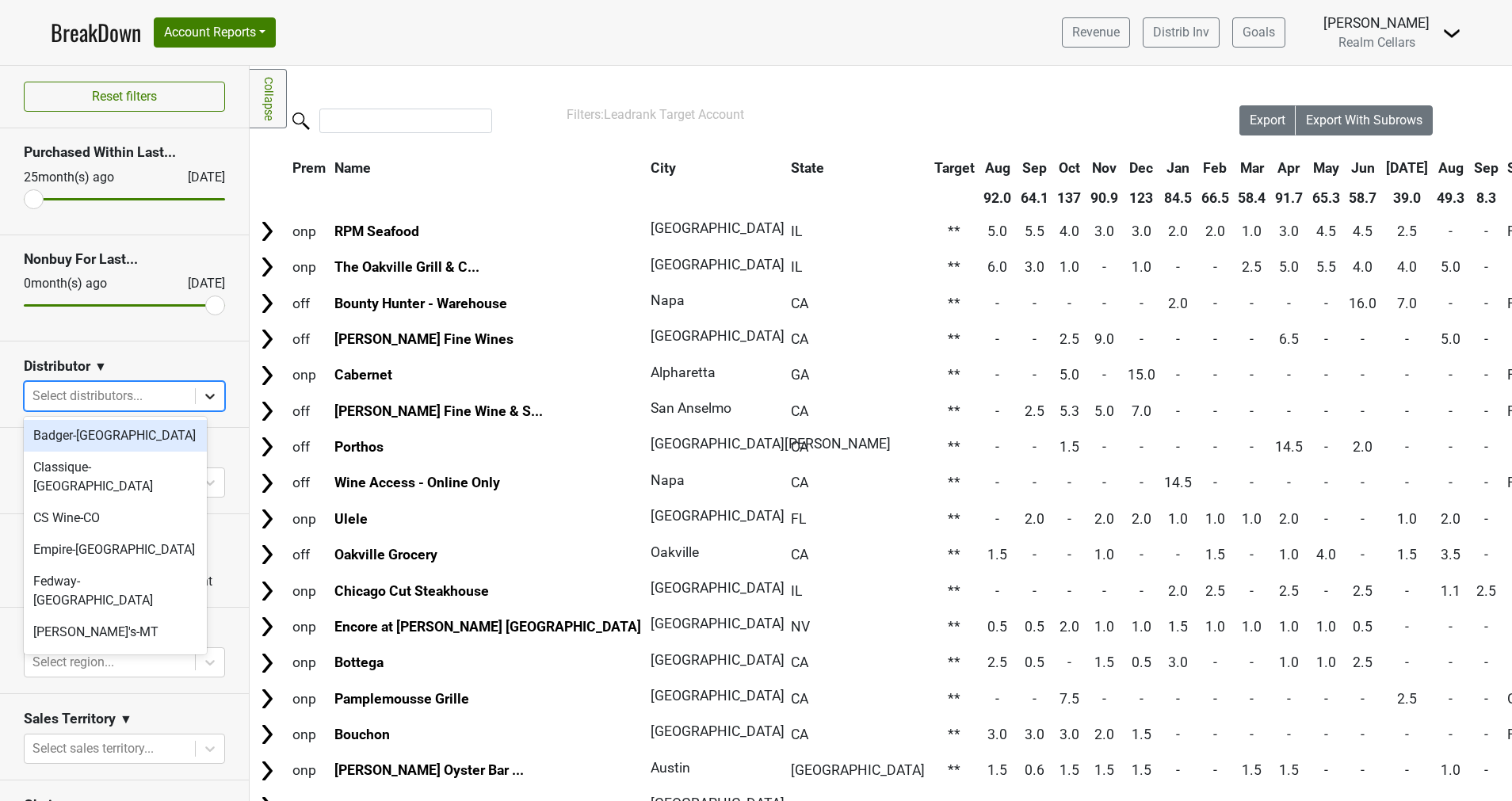
click at [202, 390] on icon at bounding box center [210, 397] width 16 height 16
click at [147, 502] on div "CS Wine-CO" at bounding box center [115, 518] width 183 height 32
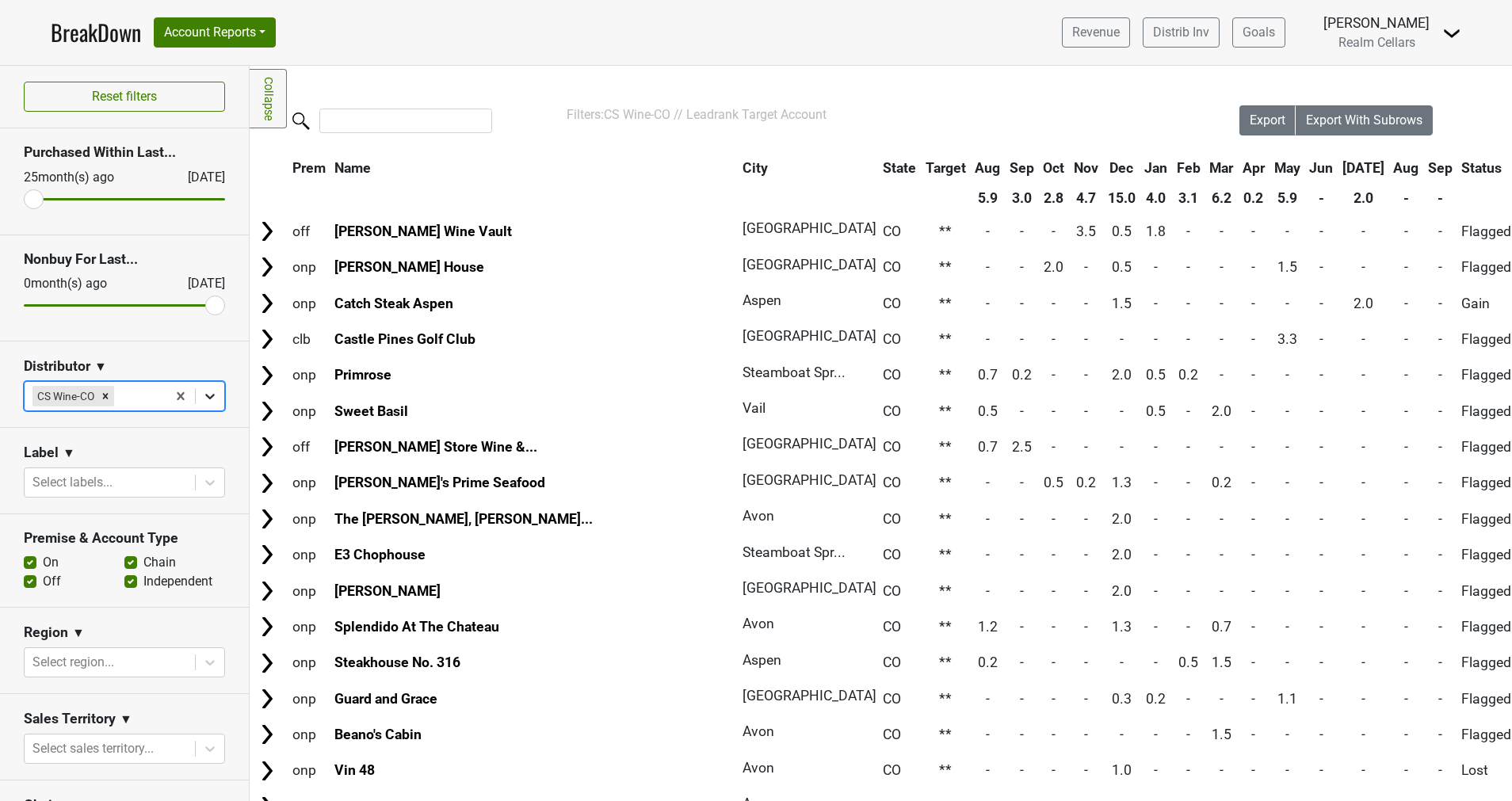
click at [205, 397] on icon at bounding box center [210, 397] width 10 height 6
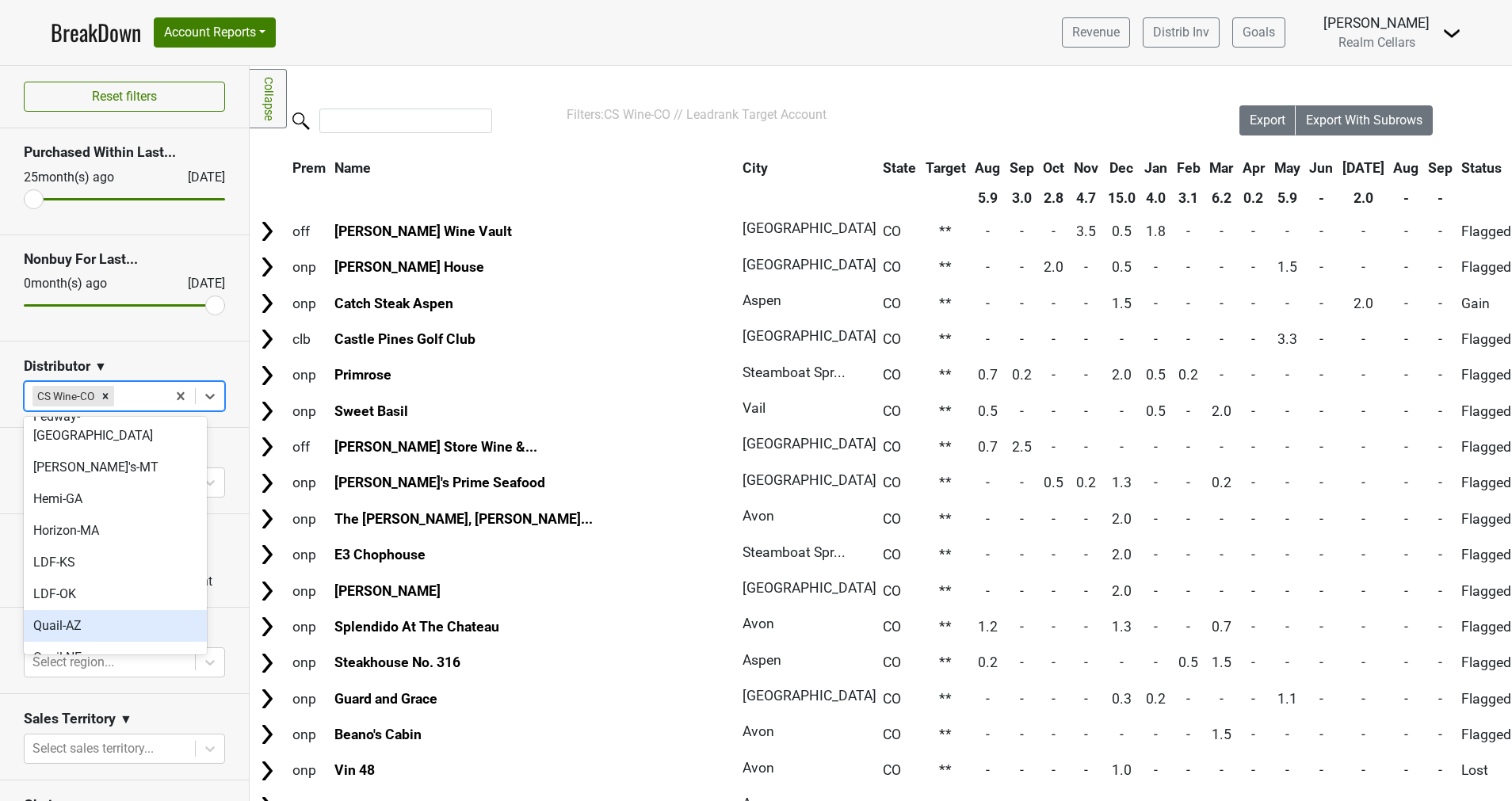
scroll to position [181, 0]
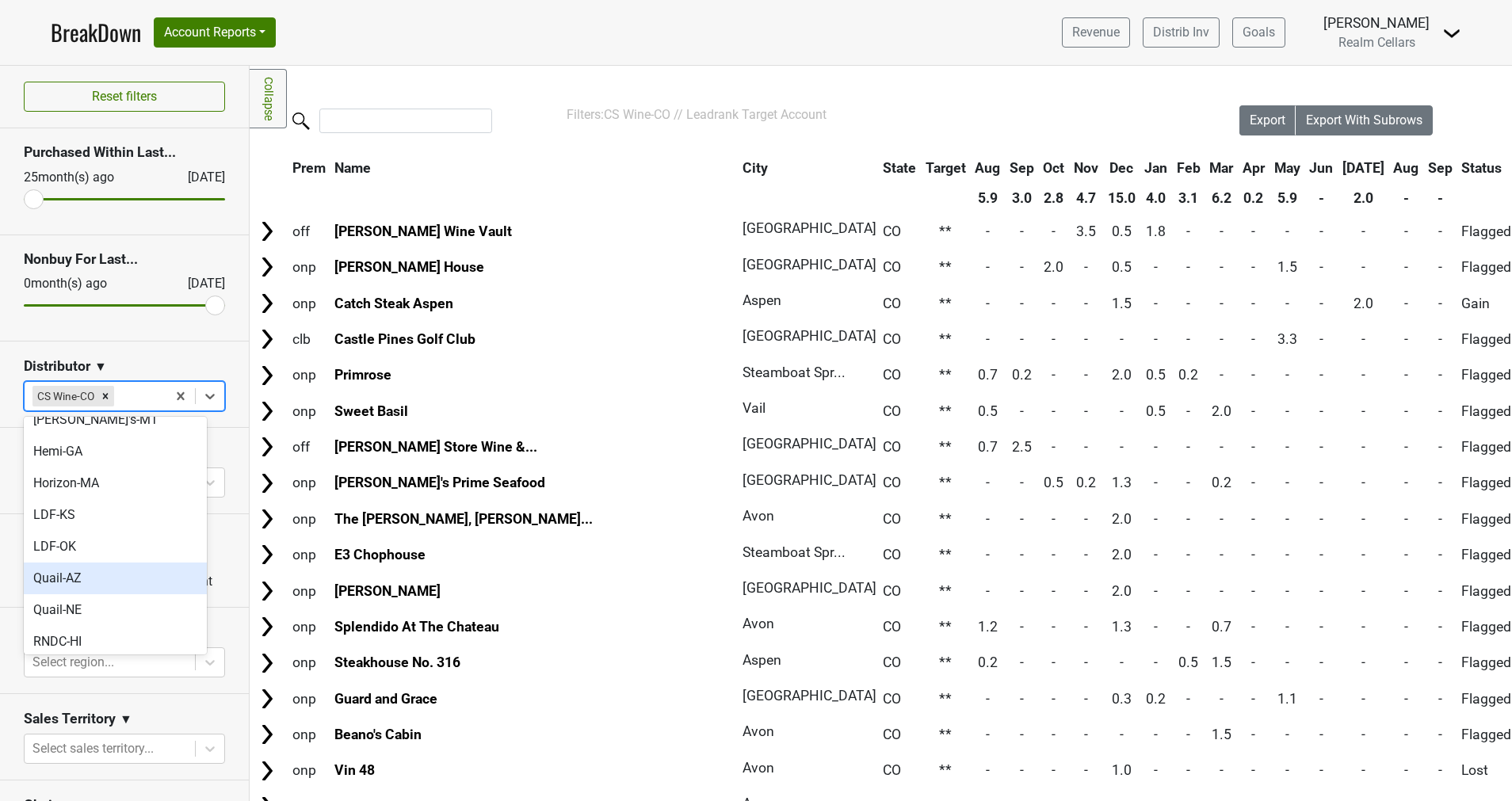
click at [144, 563] on div "Quail-AZ" at bounding box center [115, 579] width 183 height 32
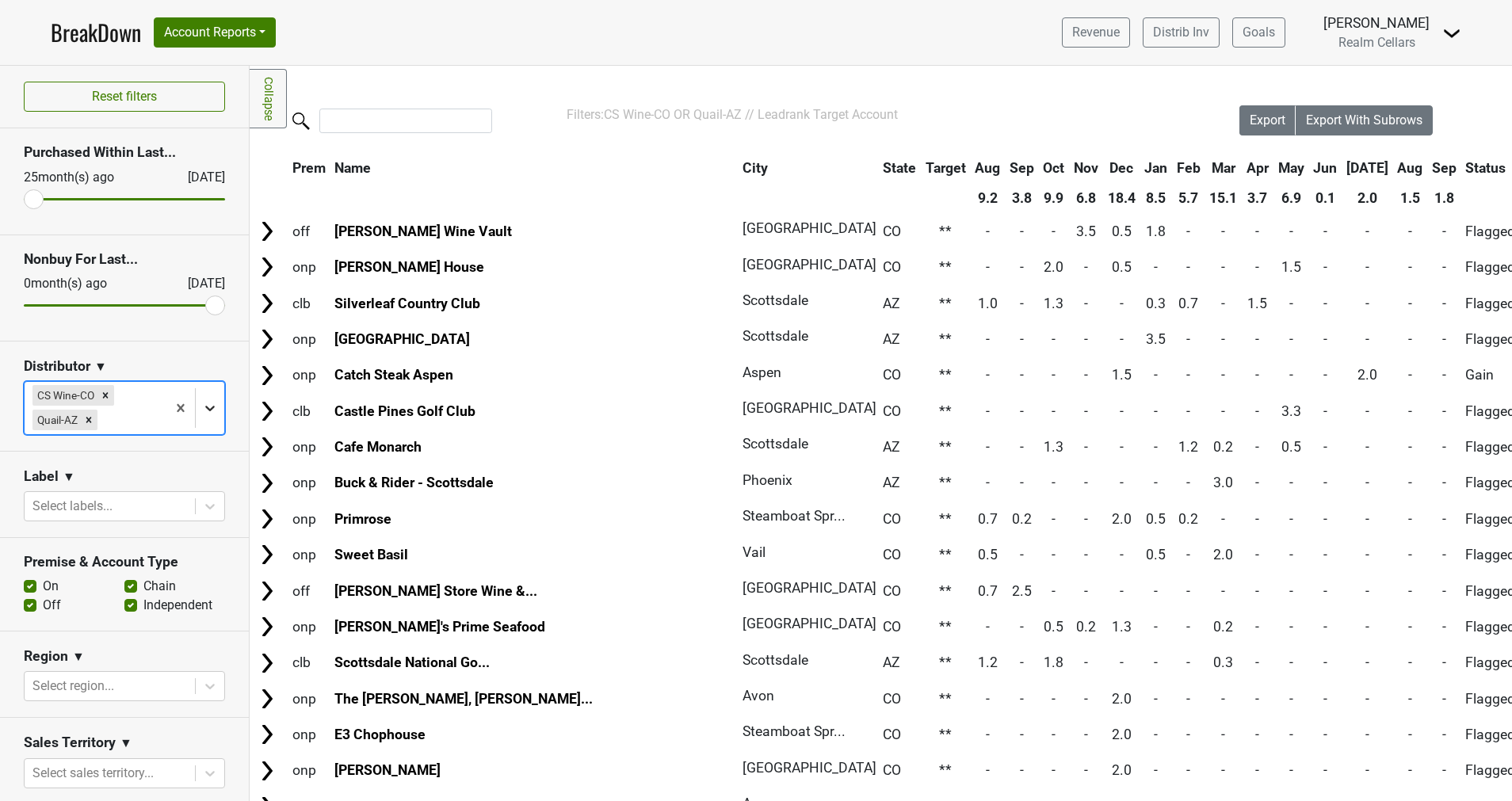
click at [202, 413] on icon at bounding box center [210, 408] width 16 height 16
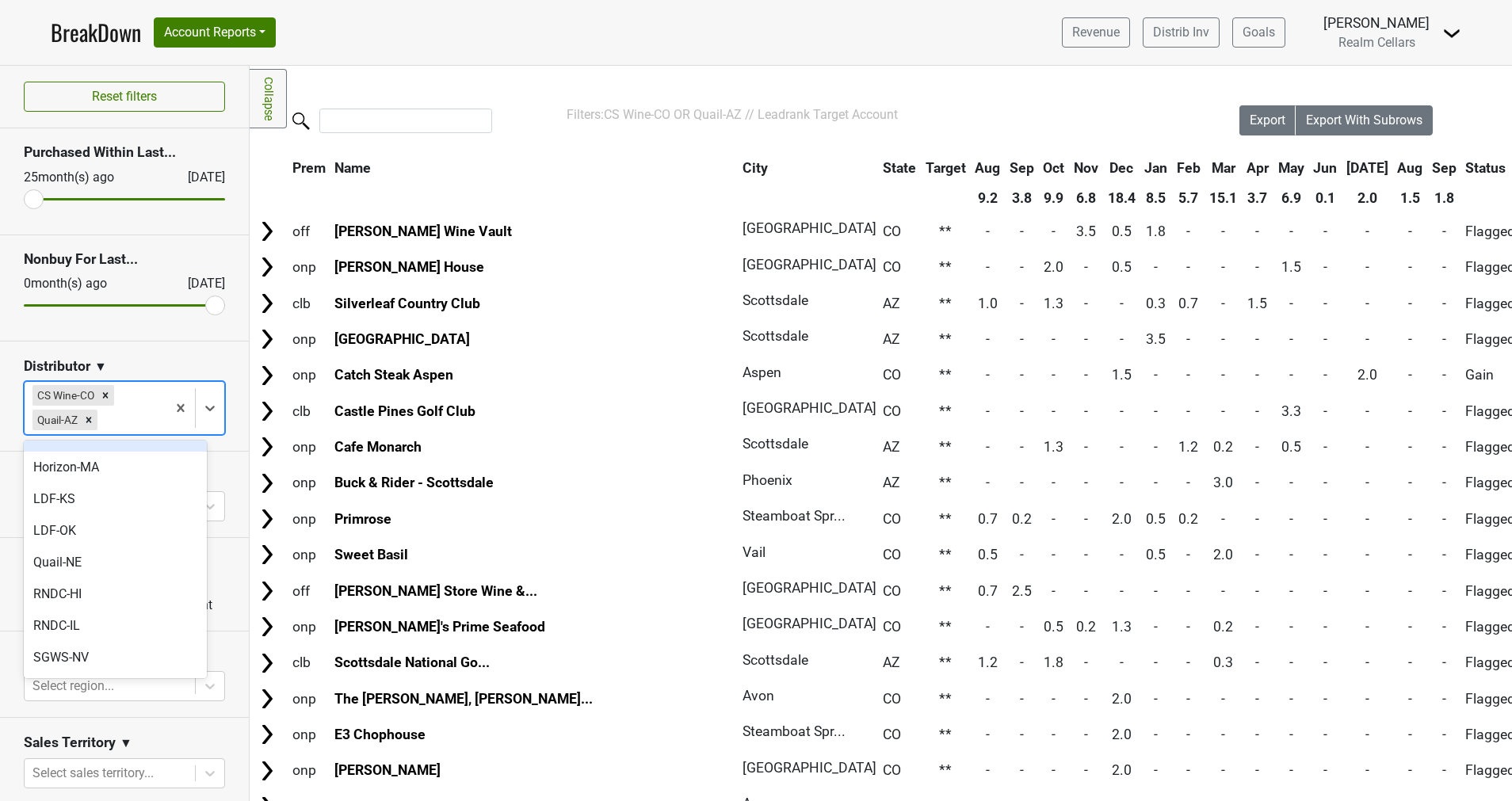
scroll to position [221, 0]
click at [147, 610] on div "RNDC-IL" at bounding box center [115, 625] width 183 height 32
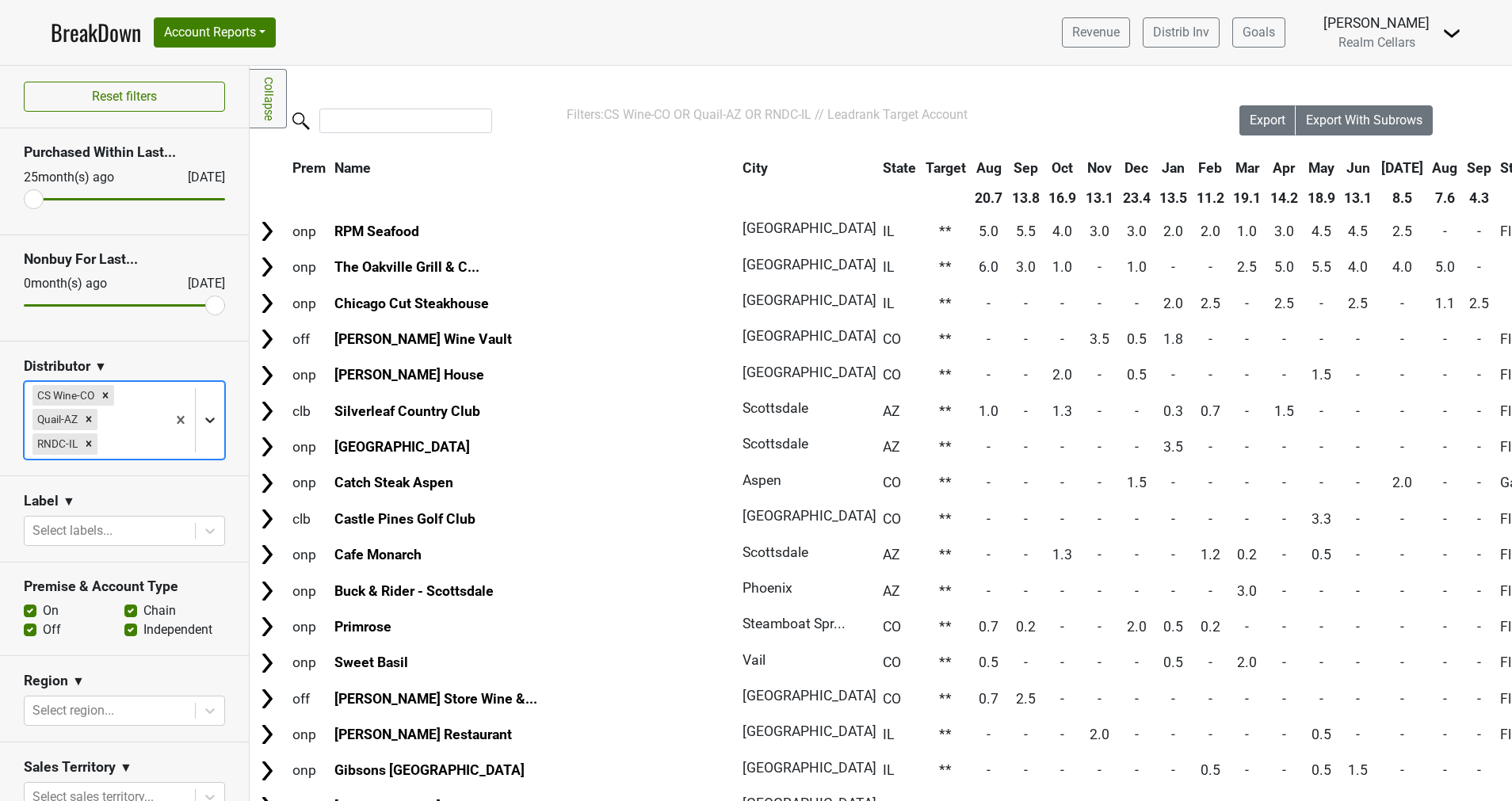
click at [195, 428] on div at bounding box center [209, 419] width 29 height 29
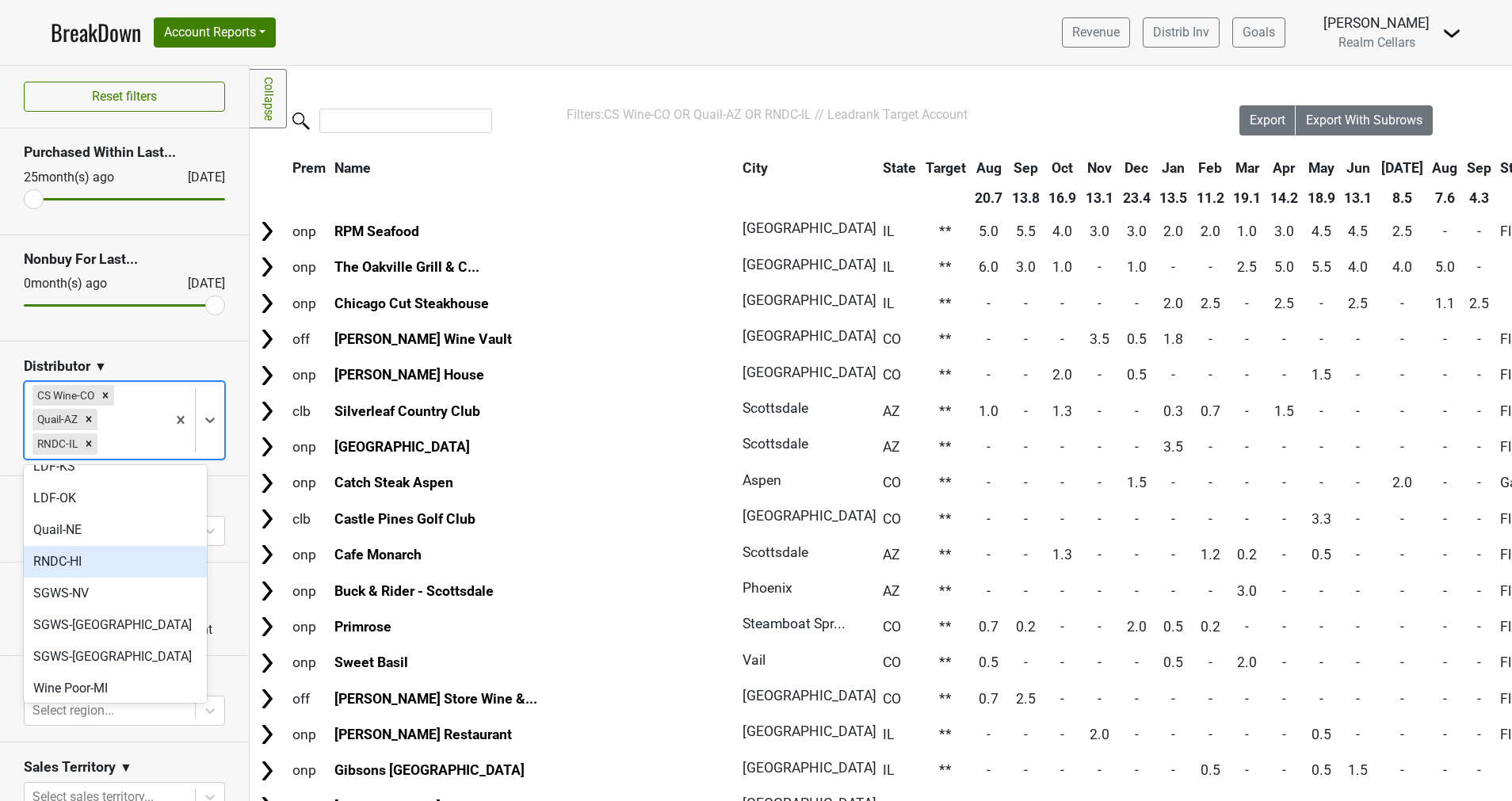
scroll to position [278, 0]
click at [123, 609] on div "SGWS-[GEOGRAPHIC_DATA]" at bounding box center [115, 624] width 183 height 32
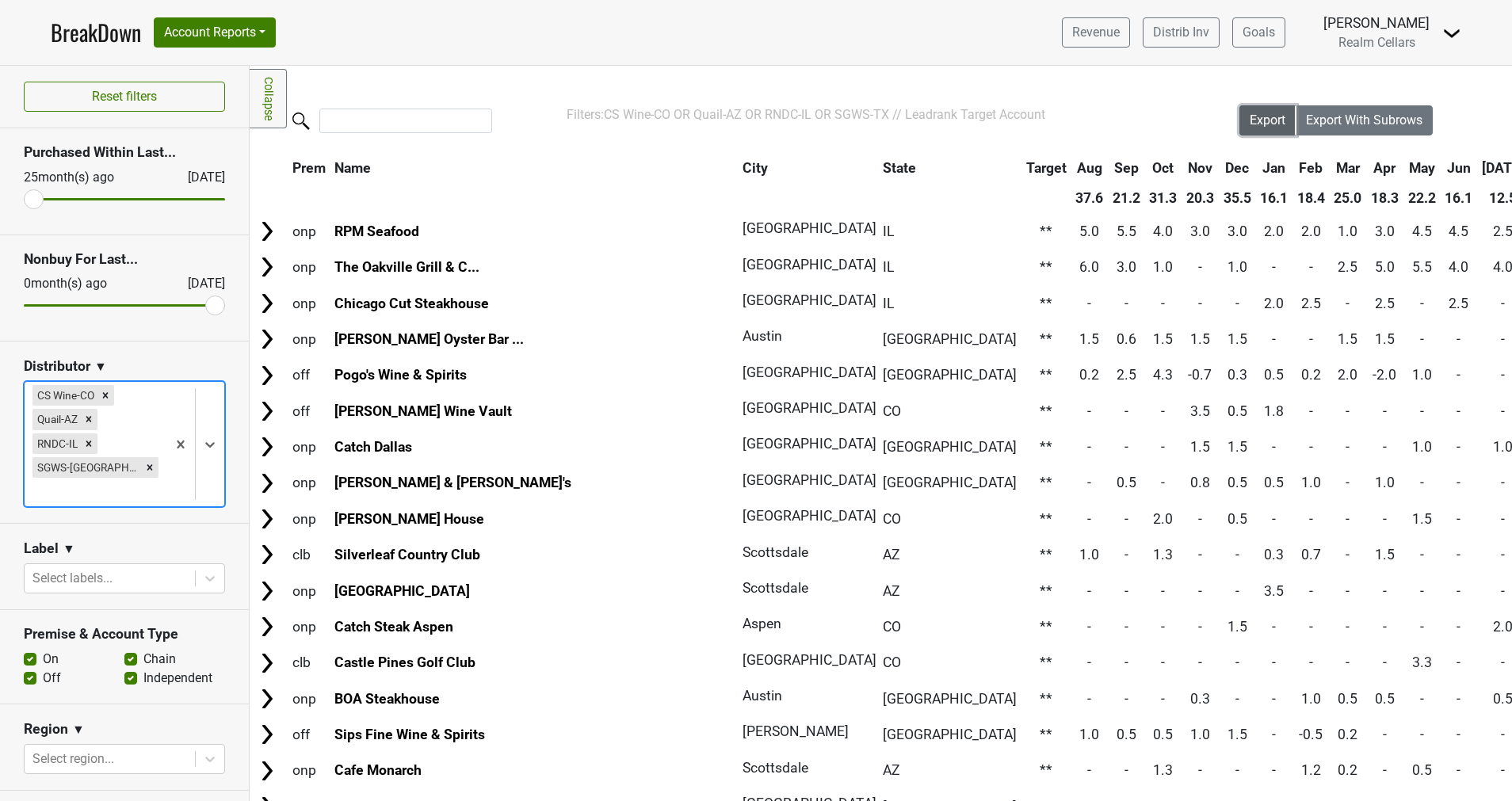
click at [1250, 119] on span "Export" at bounding box center [1267, 119] width 36 height 15
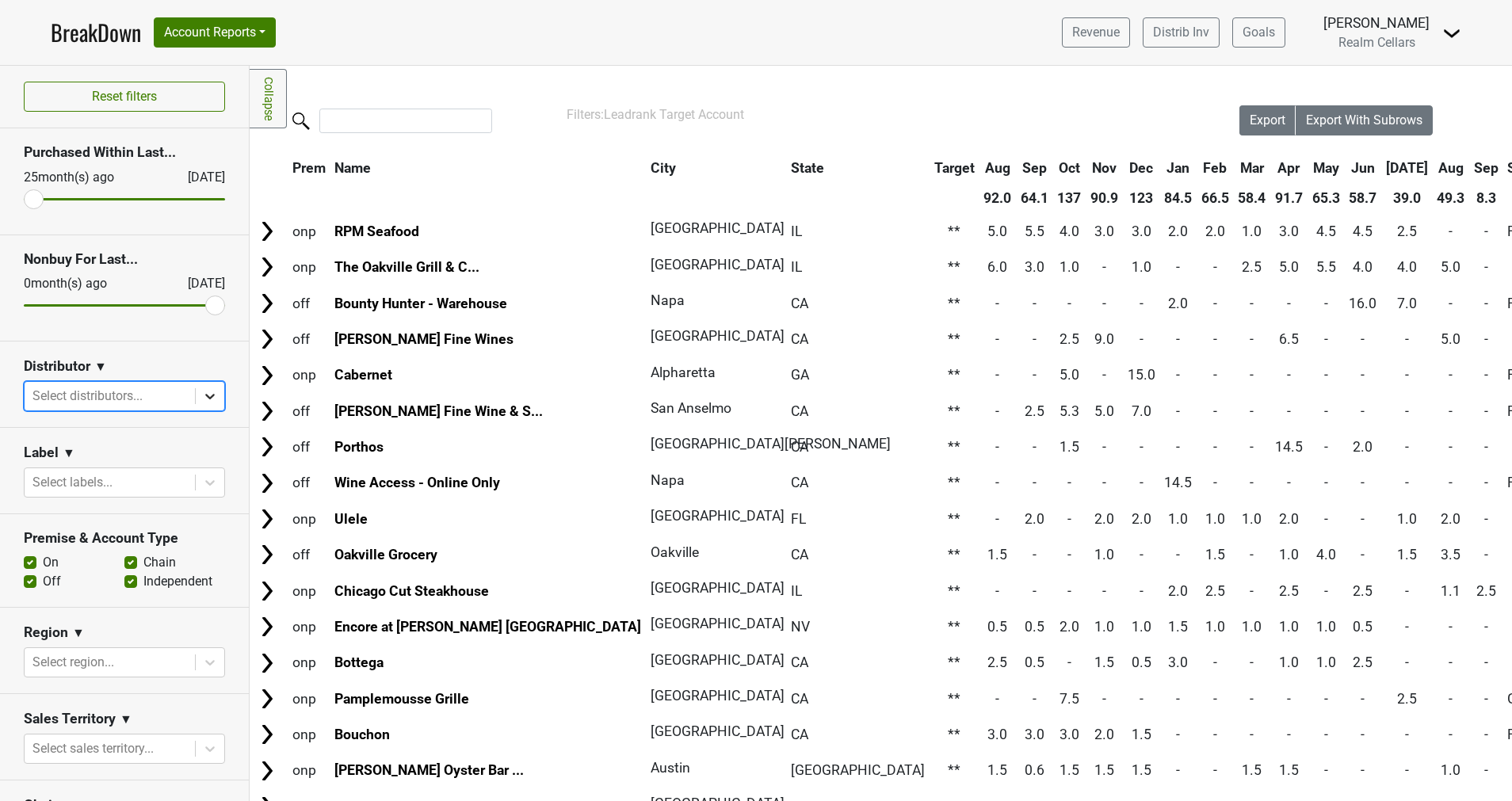
click at [205, 396] on icon at bounding box center [210, 397] width 10 height 6
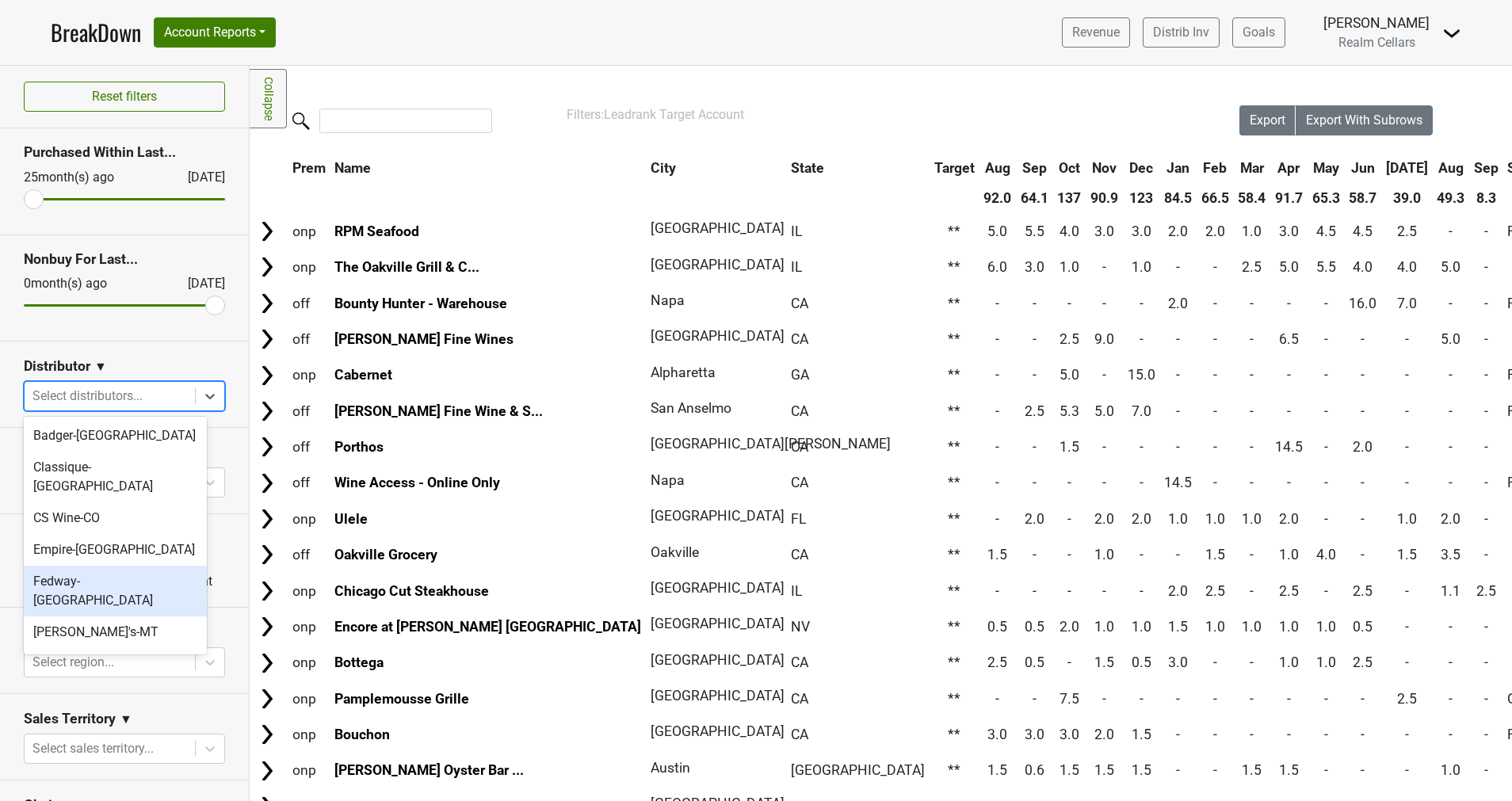
click at [135, 570] on div "Fedway-[GEOGRAPHIC_DATA]" at bounding box center [115, 591] width 183 height 50
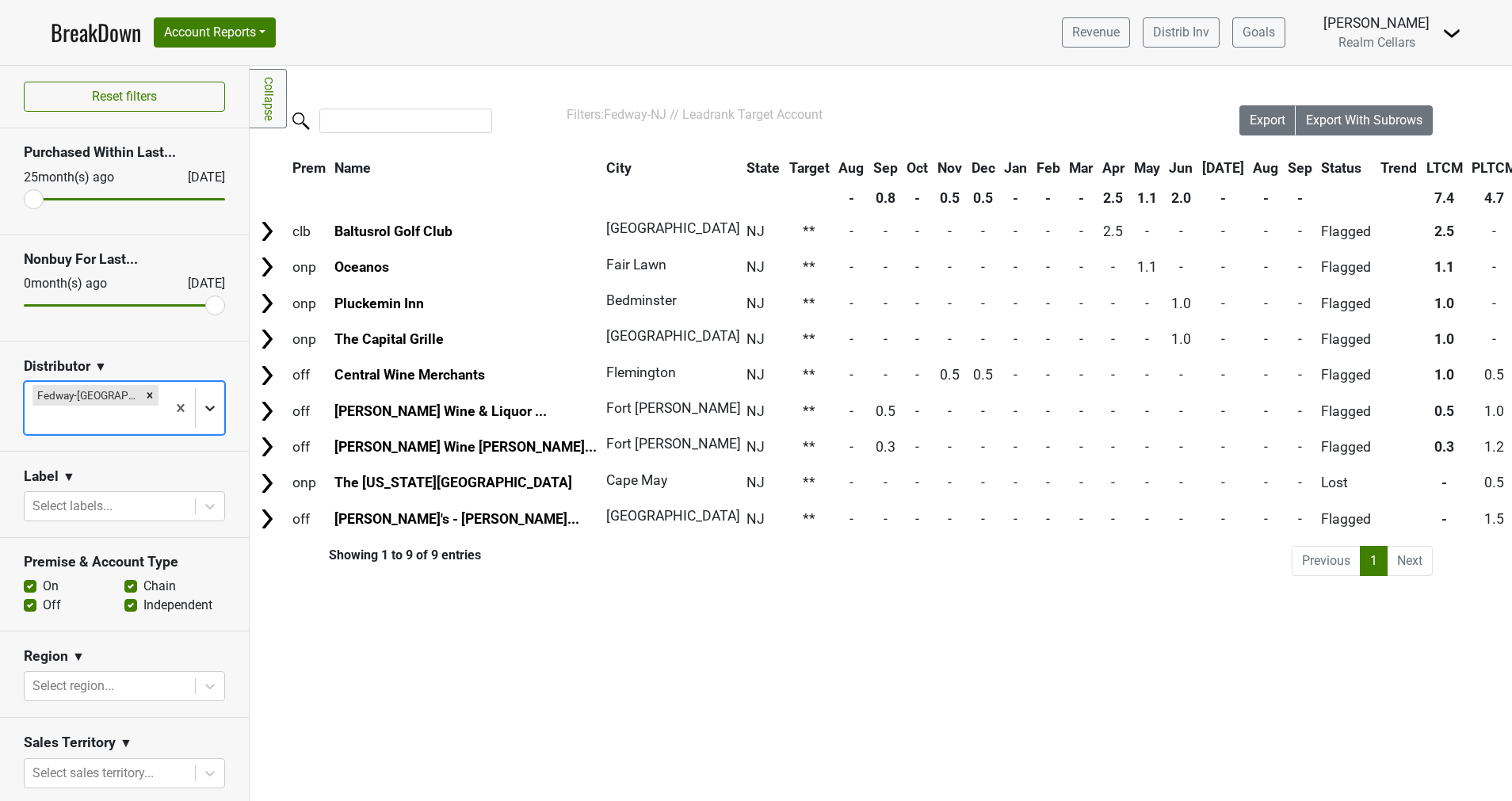
click at [195, 398] on div at bounding box center [209, 407] width 29 height 29
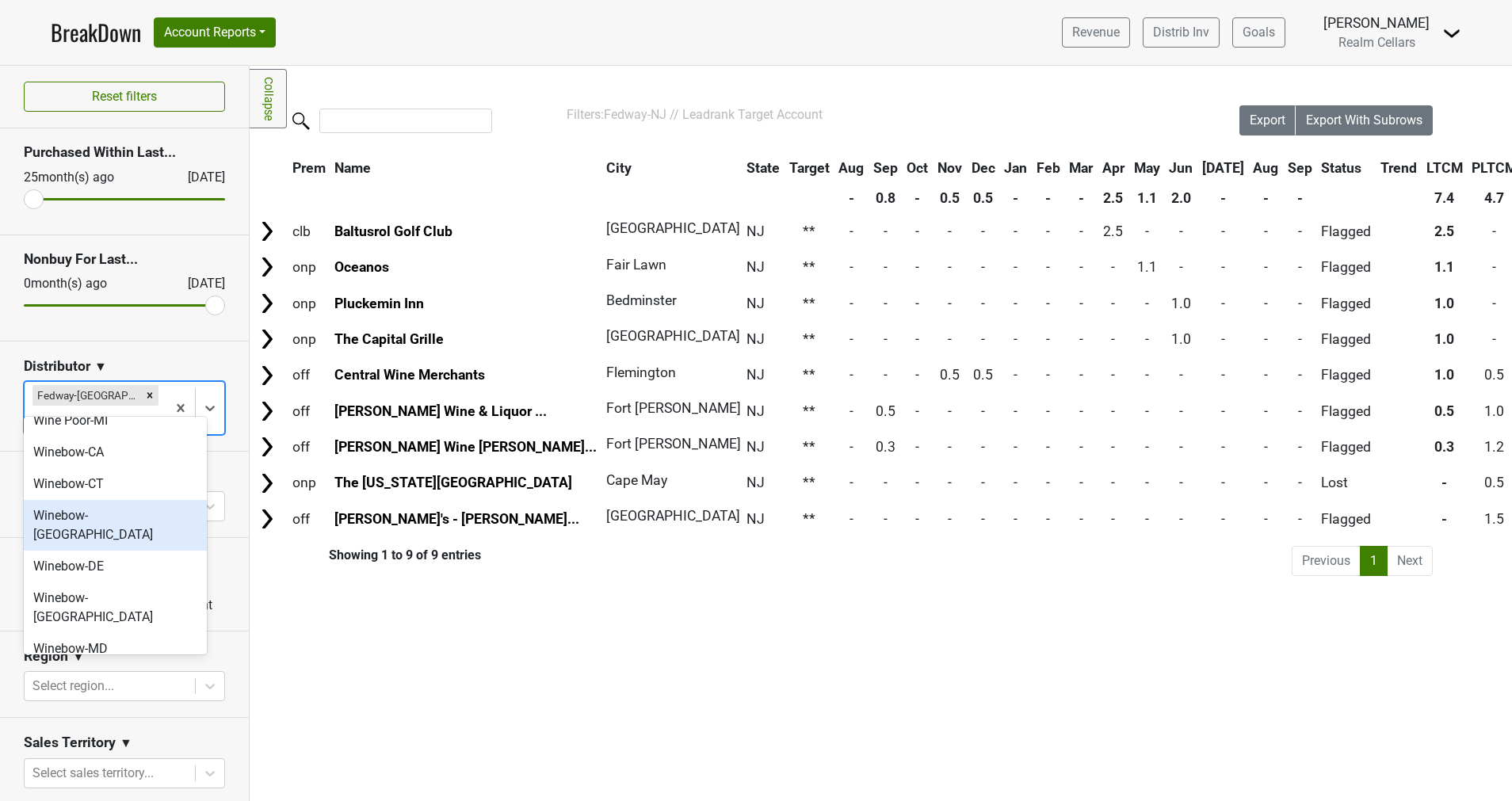
scroll to position [549, 0]
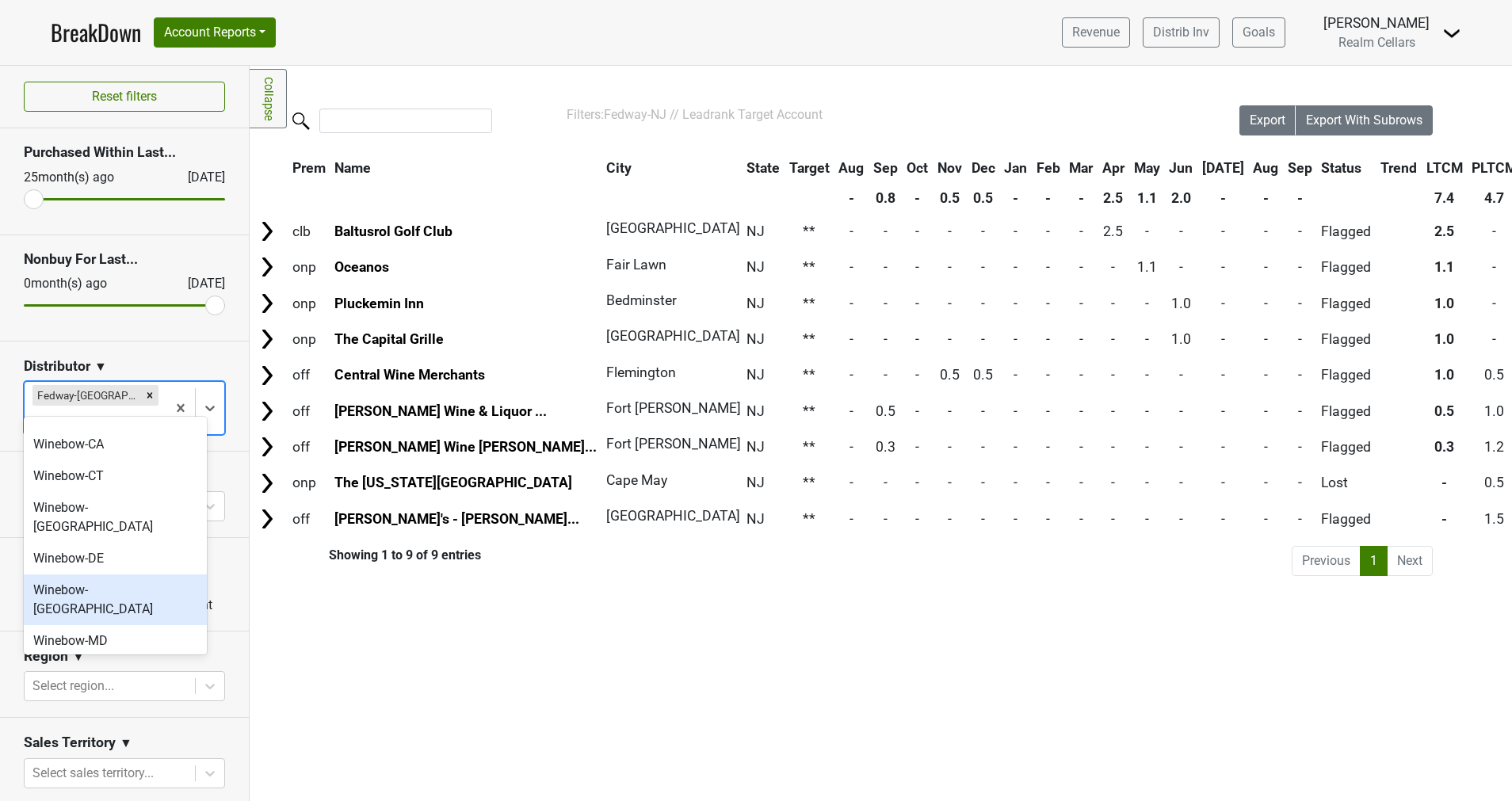
click at [131, 575] on div "Winebow-[GEOGRAPHIC_DATA]" at bounding box center [115, 600] width 183 height 50
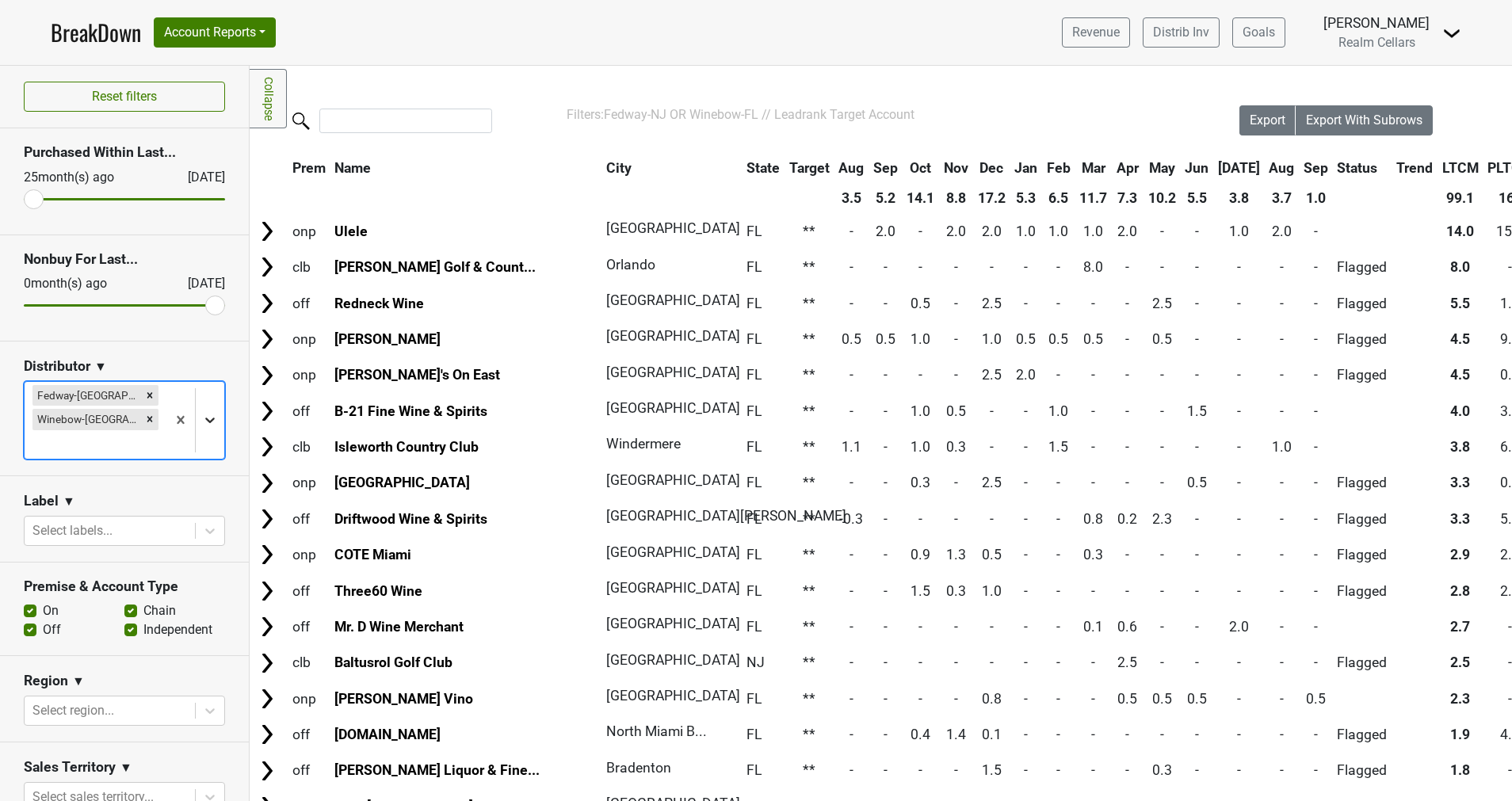
click at [202, 412] on icon at bounding box center [210, 420] width 16 height 16
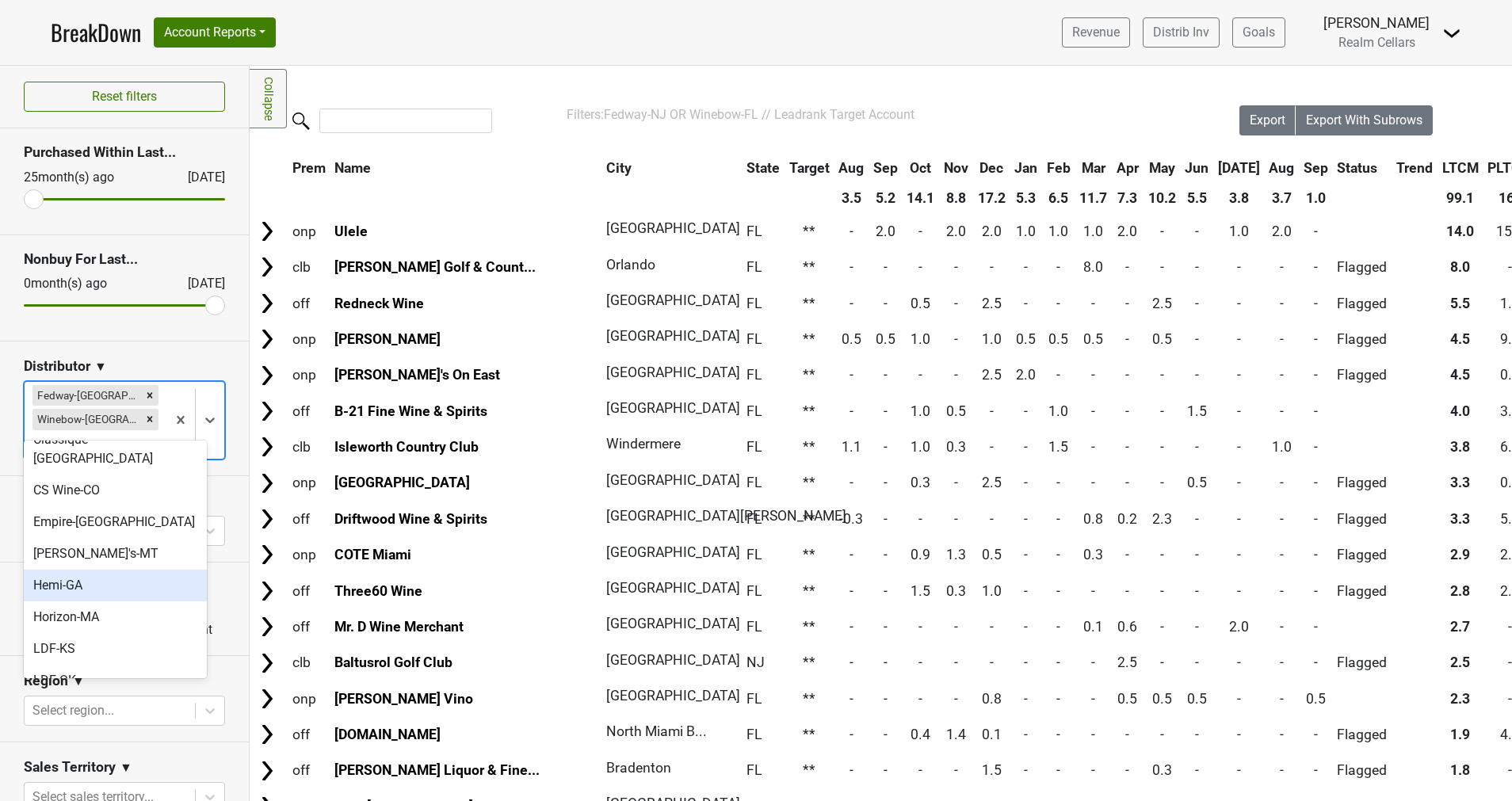
scroll to position [64, 0]
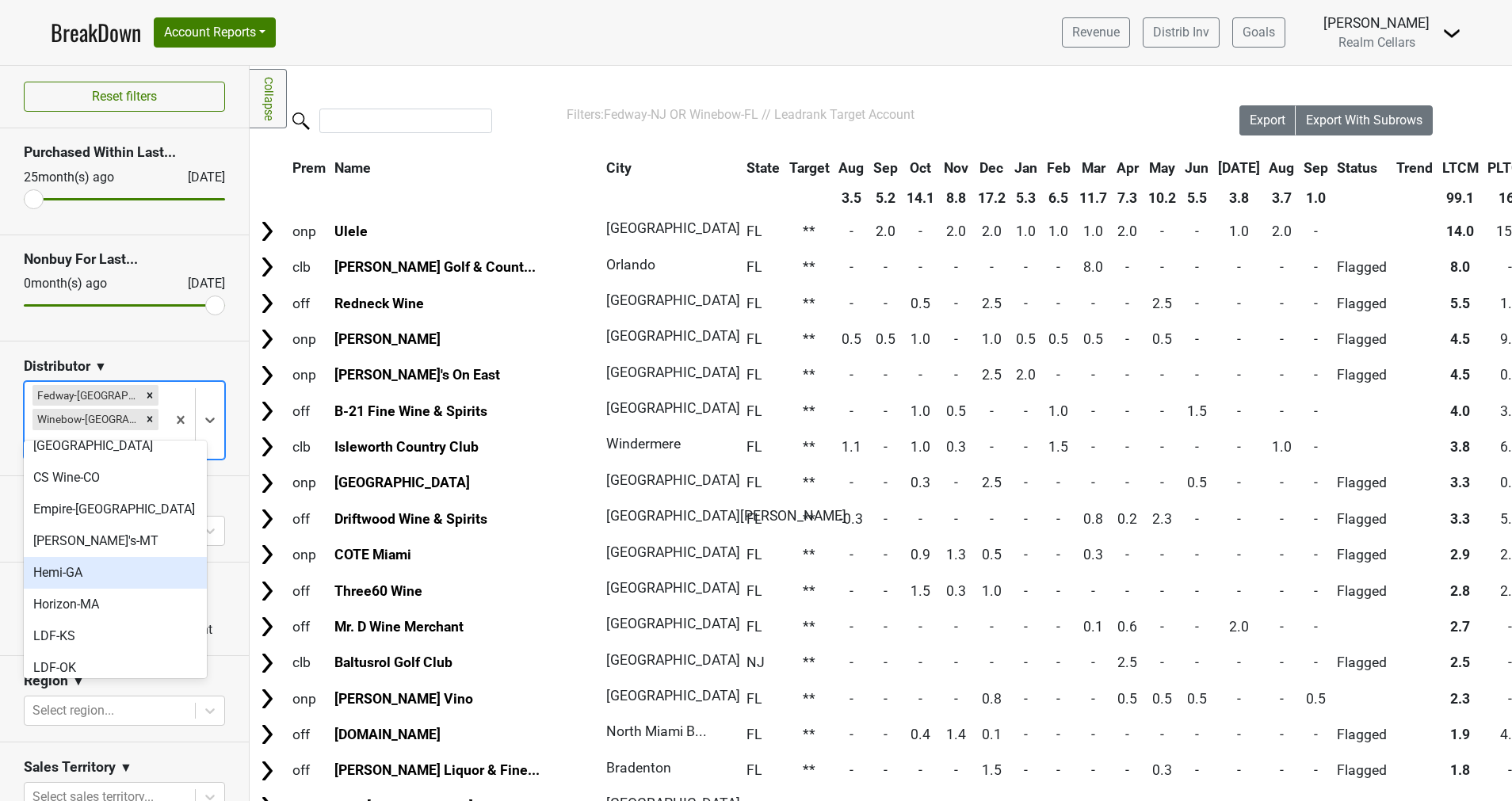
click at [136, 557] on div "Hemi-GA" at bounding box center [115, 573] width 183 height 32
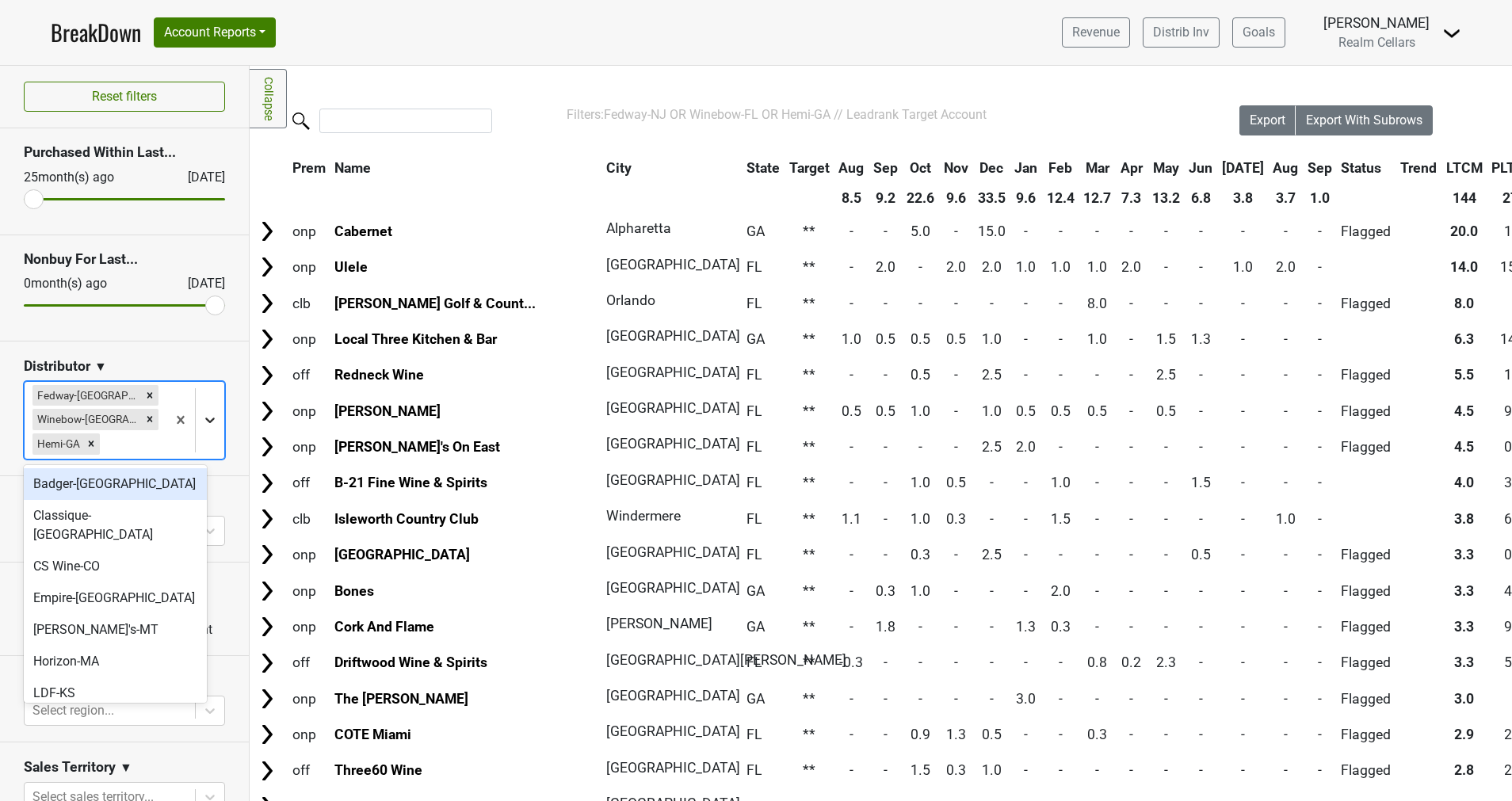
click at [202, 419] on icon at bounding box center [210, 420] width 16 height 16
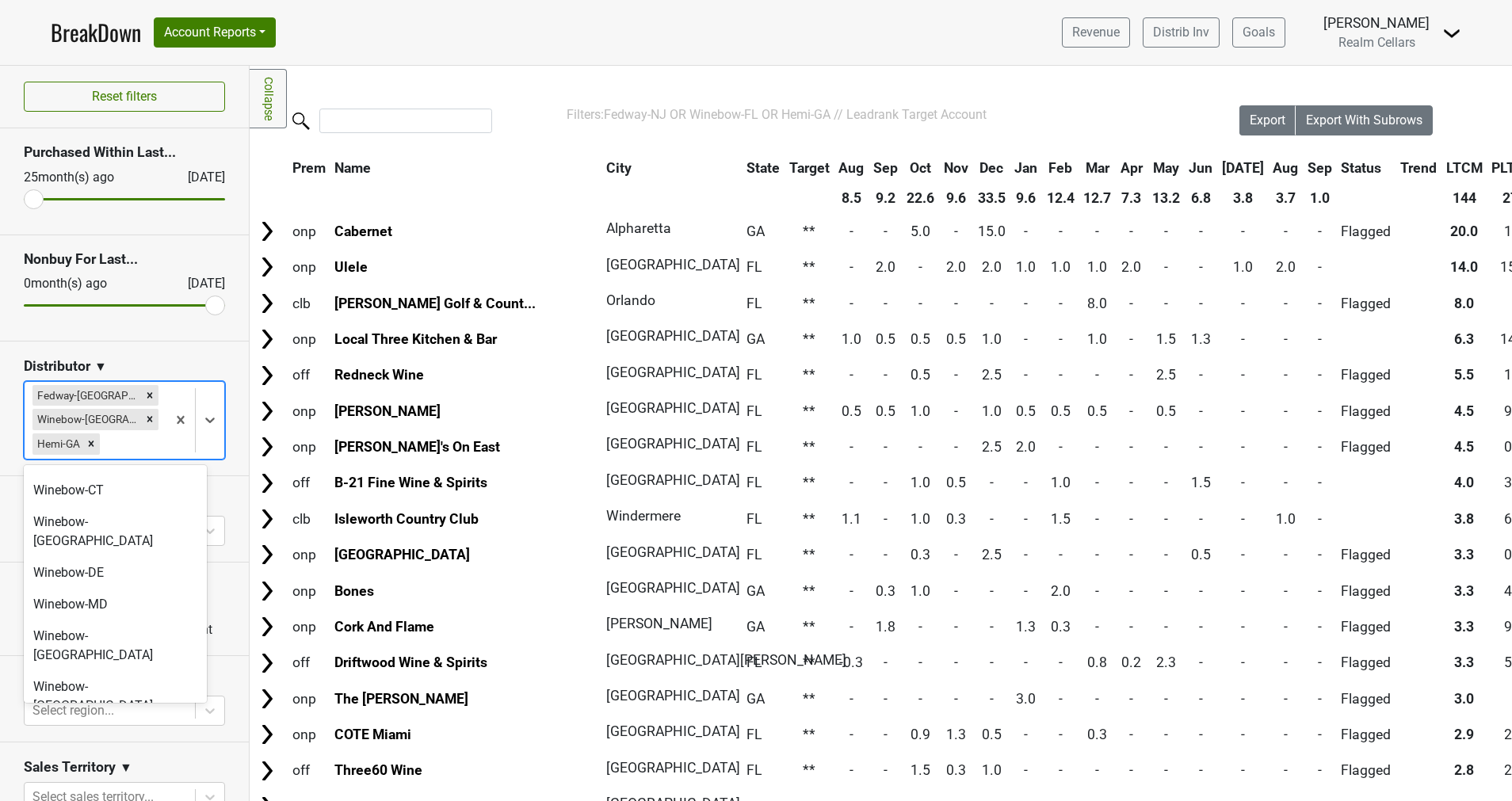
scroll to position [565, 0]
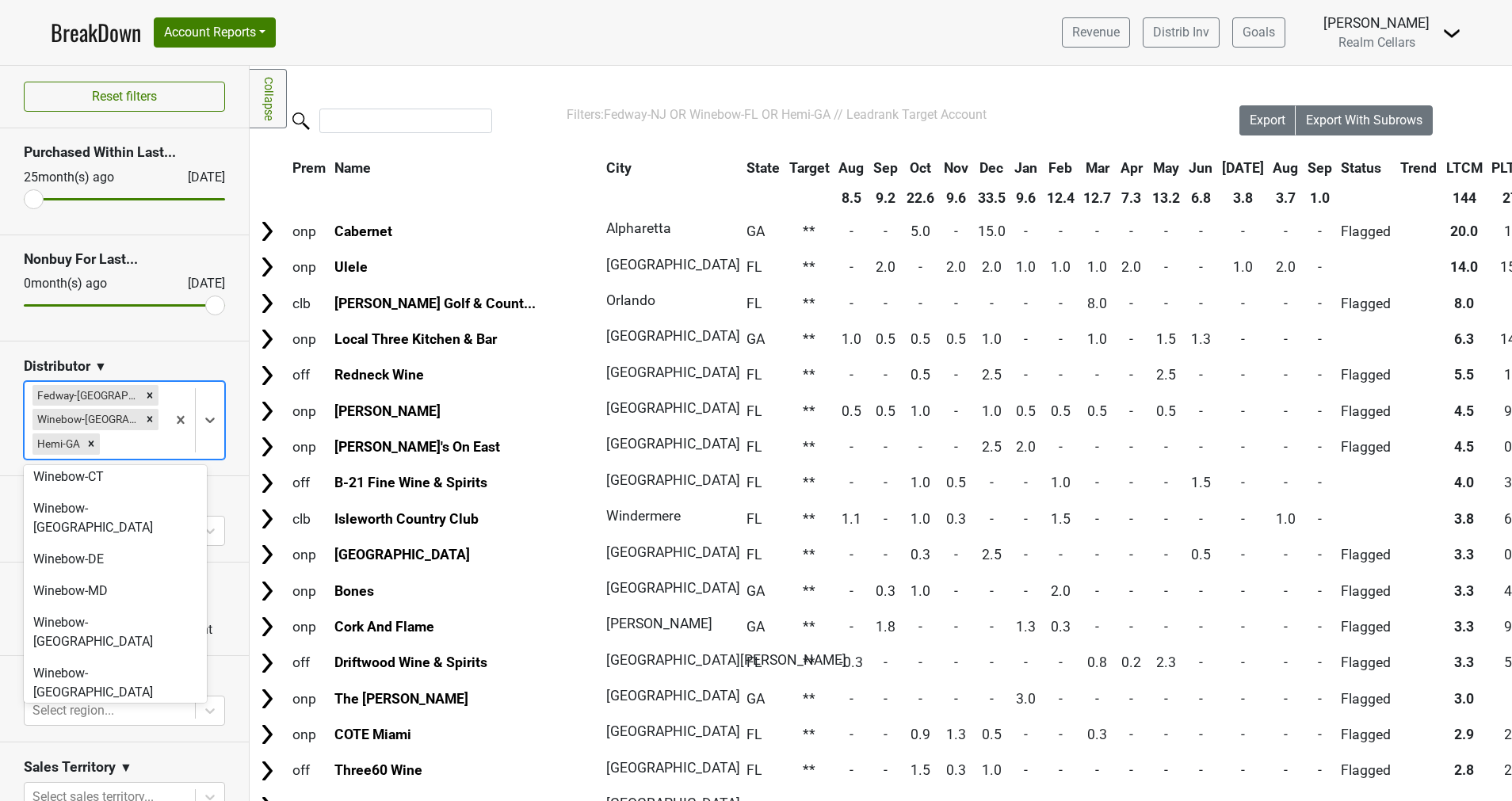
click at [103, 708] on div "Winebow-[GEOGRAPHIC_DATA]" at bounding box center [115, 733] width 183 height 50
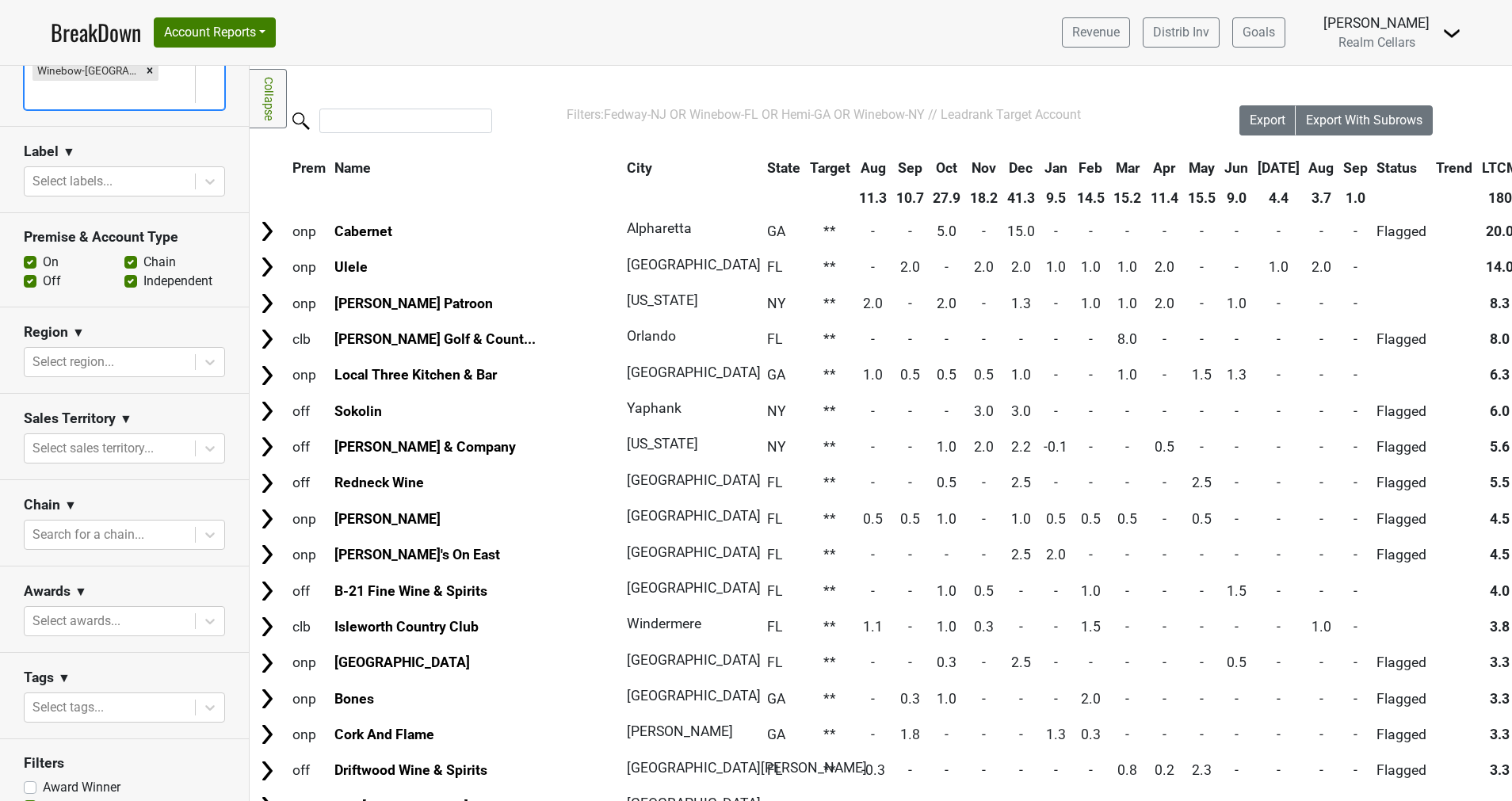
scroll to position [417, 0]
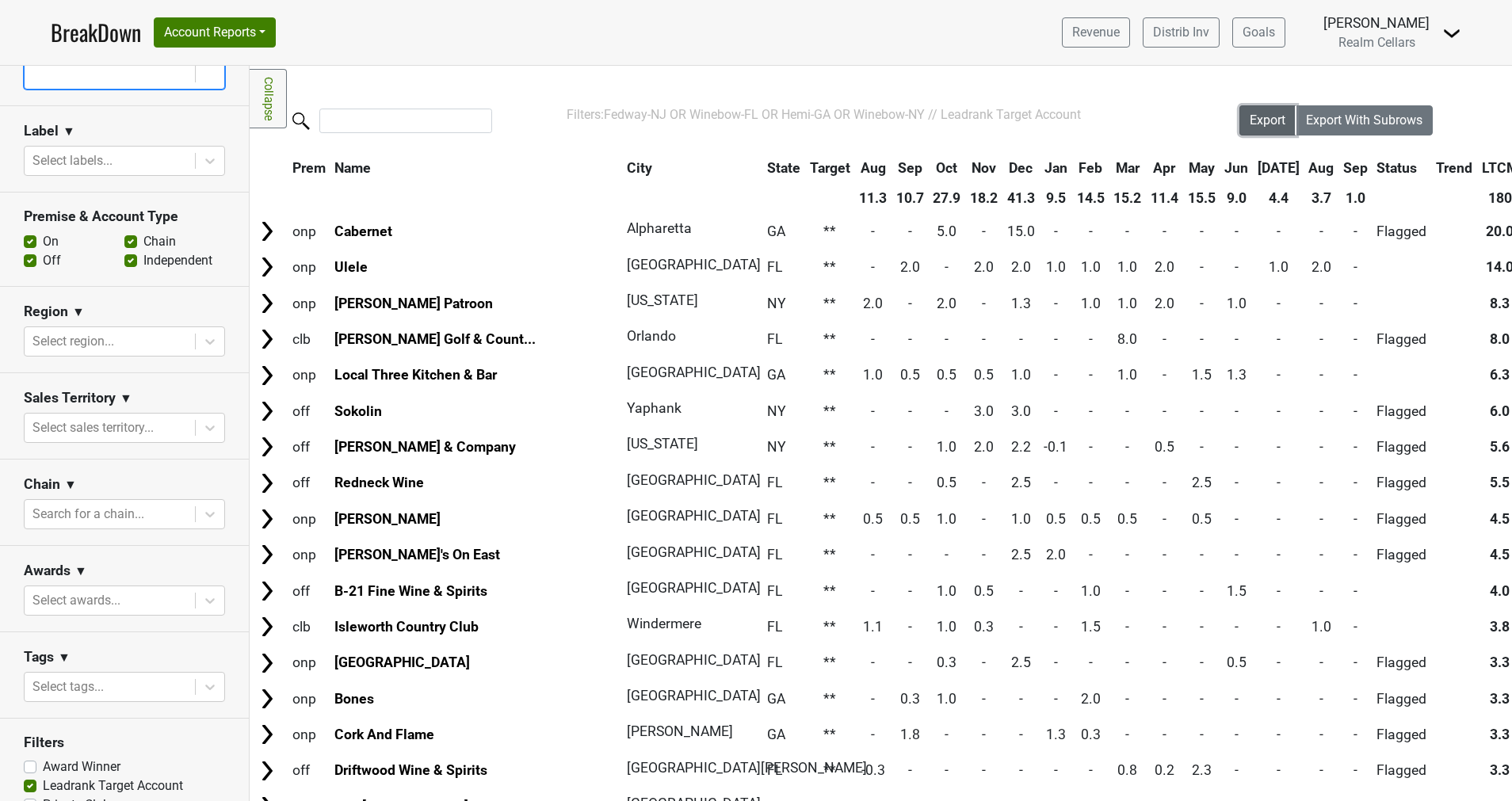
click at [1253, 119] on span "Export" at bounding box center [1267, 119] width 36 height 15
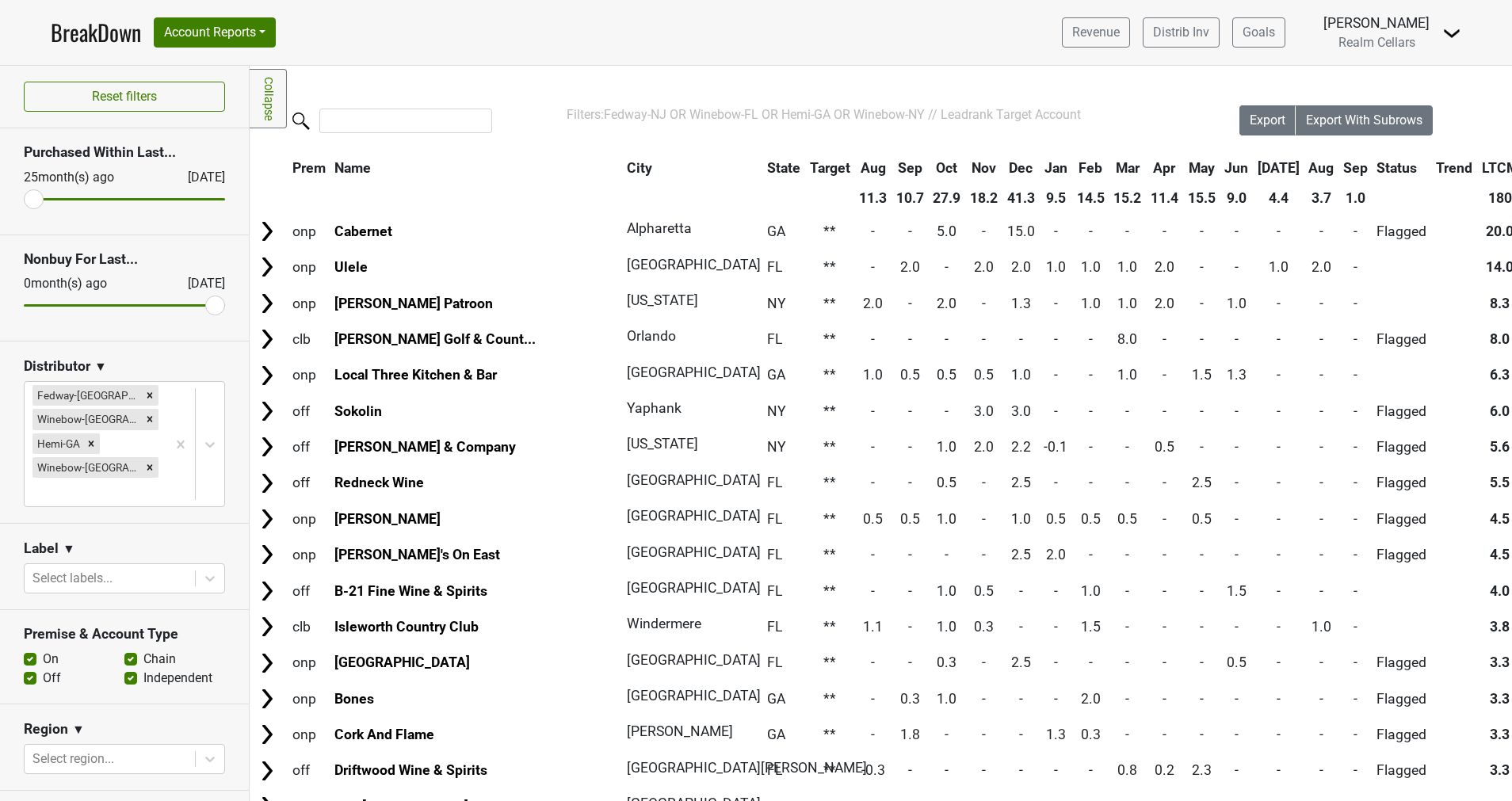
click at [96, 34] on link "BreakDown" at bounding box center [96, 33] width 91 height 34
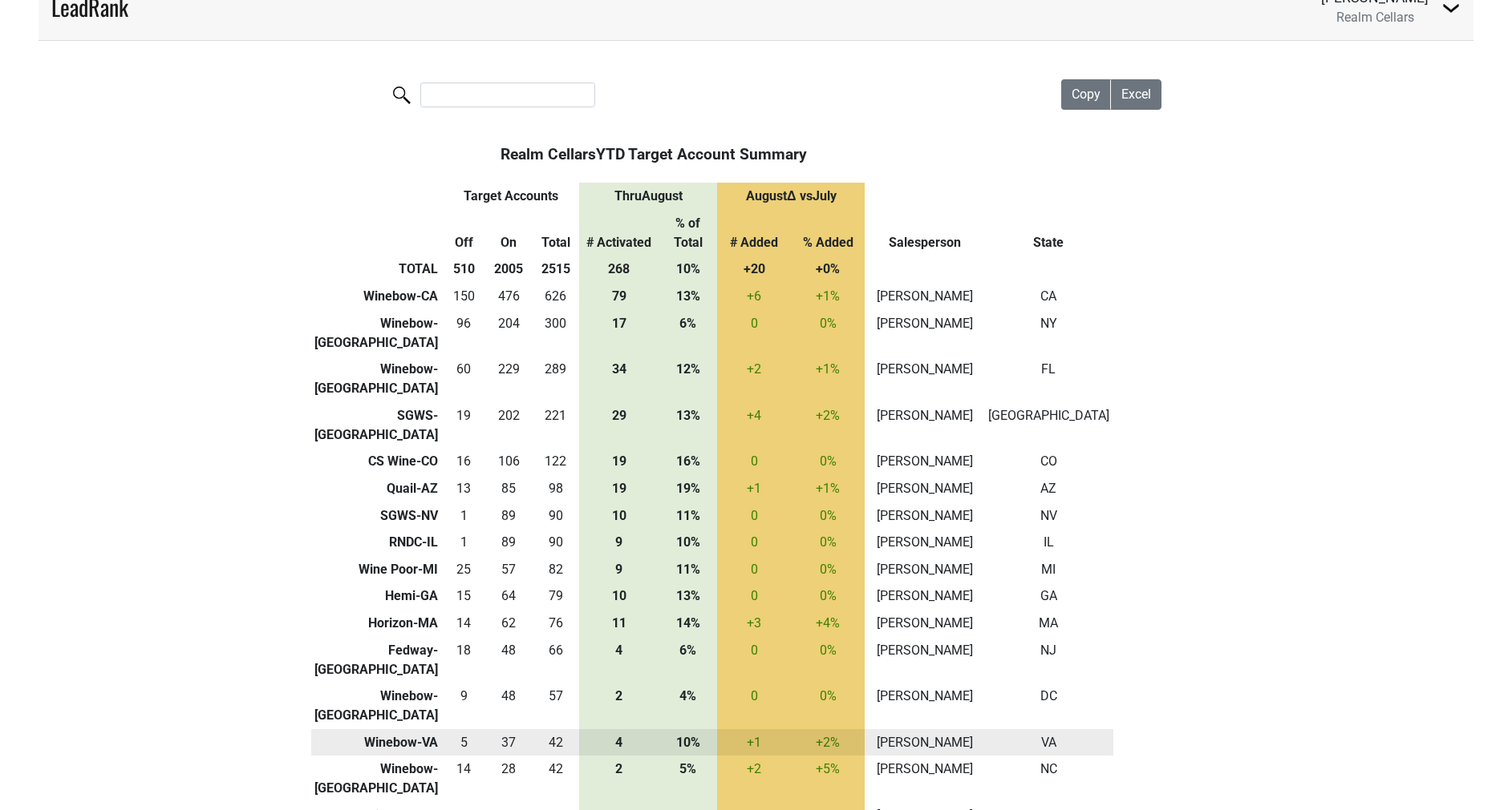
scroll to position [14, 0]
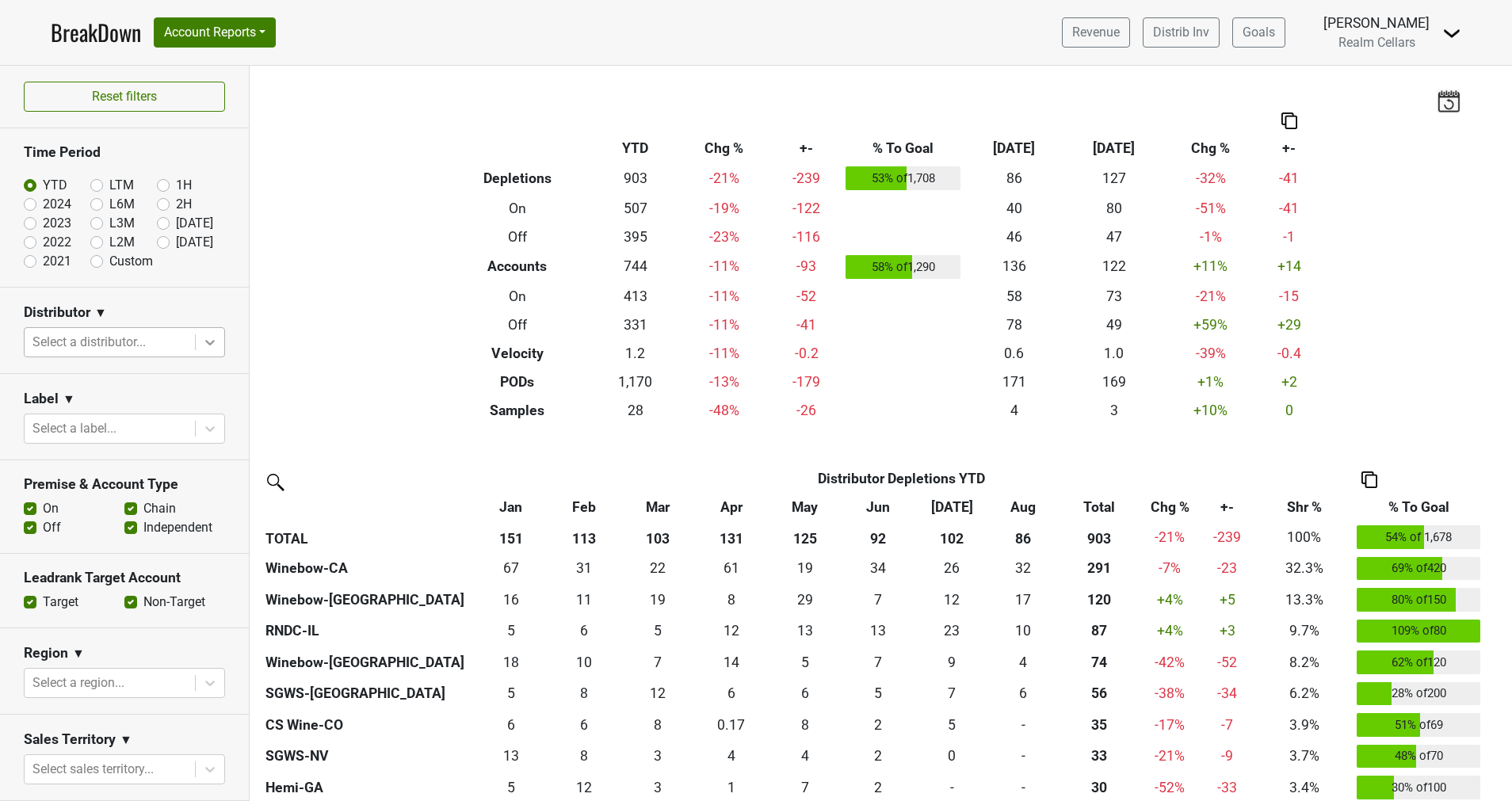
click at [205, 340] on icon at bounding box center [210, 343] width 10 height 6
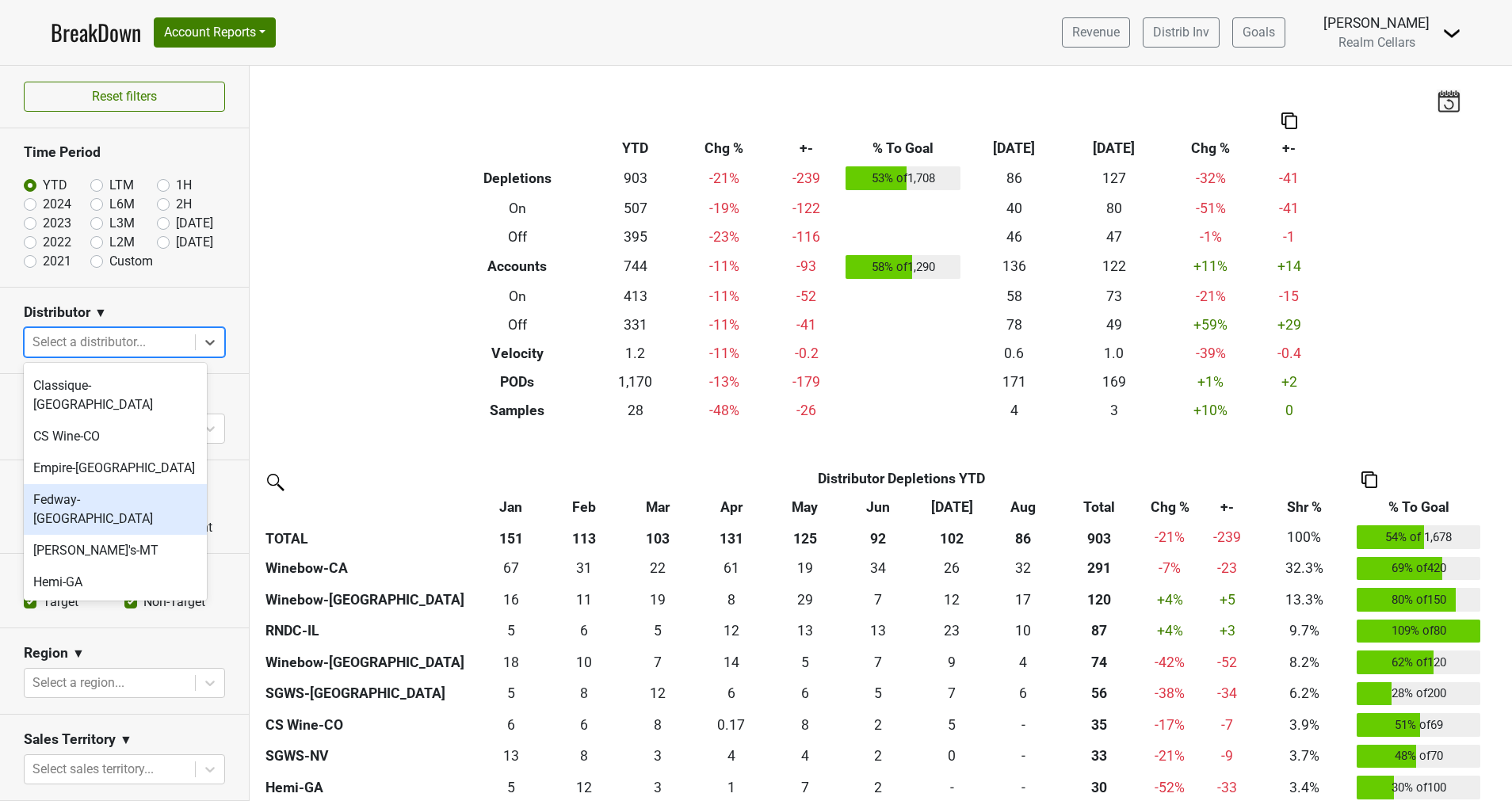
scroll to position [29, 0]
click at [146, 483] on div "Fedway-[GEOGRAPHIC_DATA]" at bounding box center [115, 508] width 183 height 50
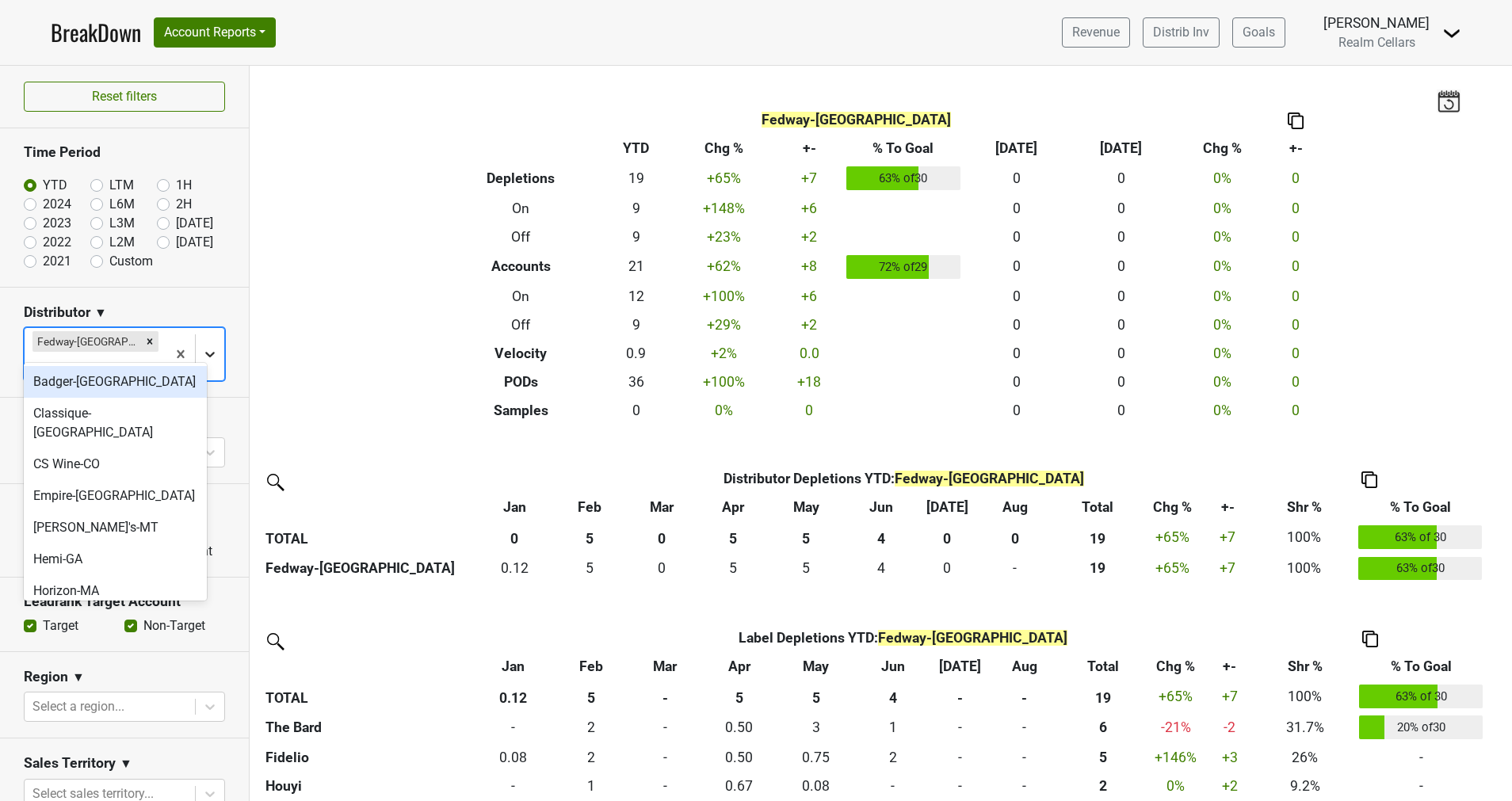
click at [202, 346] on icon at bounding box center [210, 354] width 16 height 16
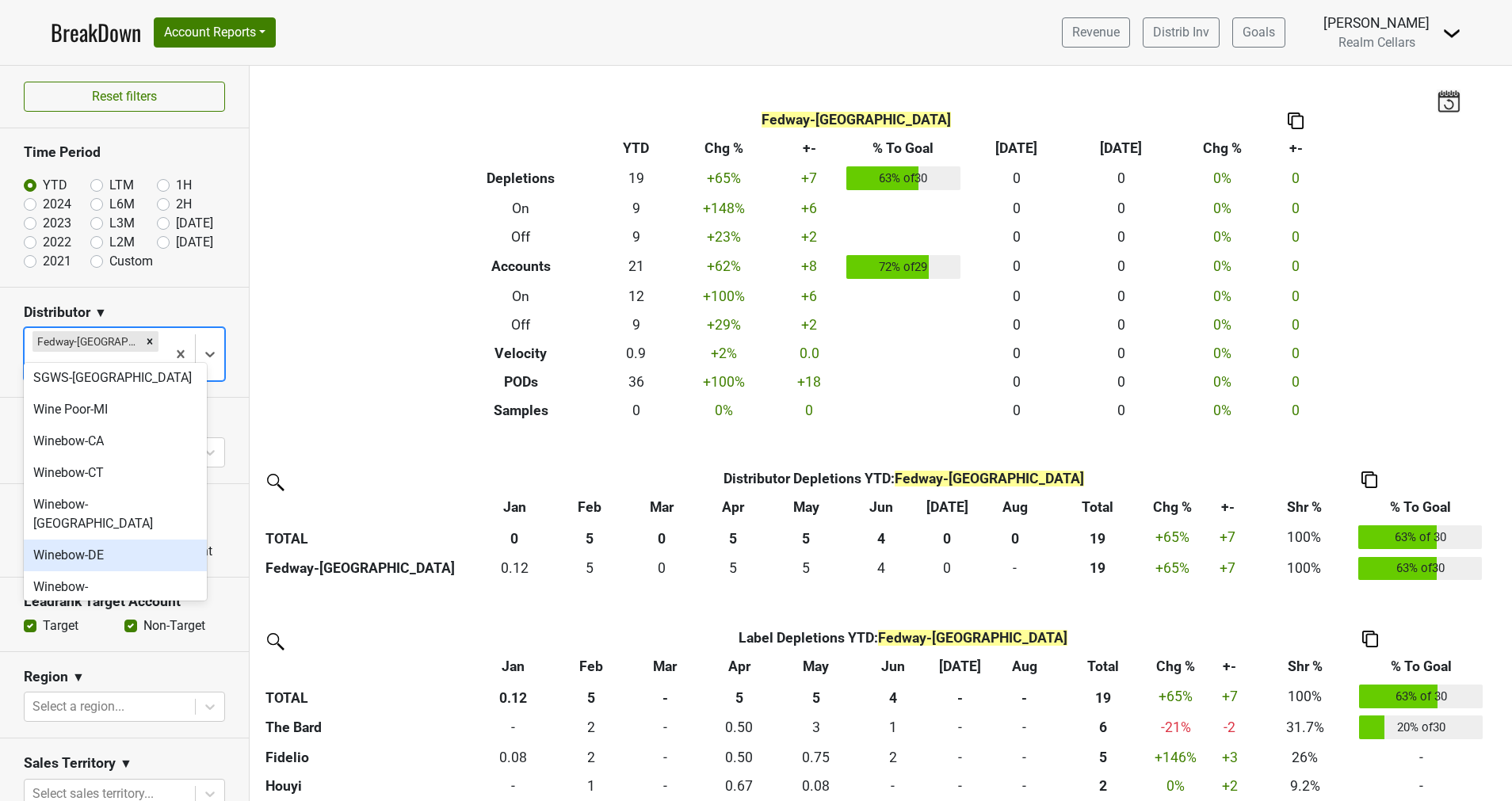
click at [159, 540] on div "Winebow-DE" at bounding box center [115, 555] width 183 height 32
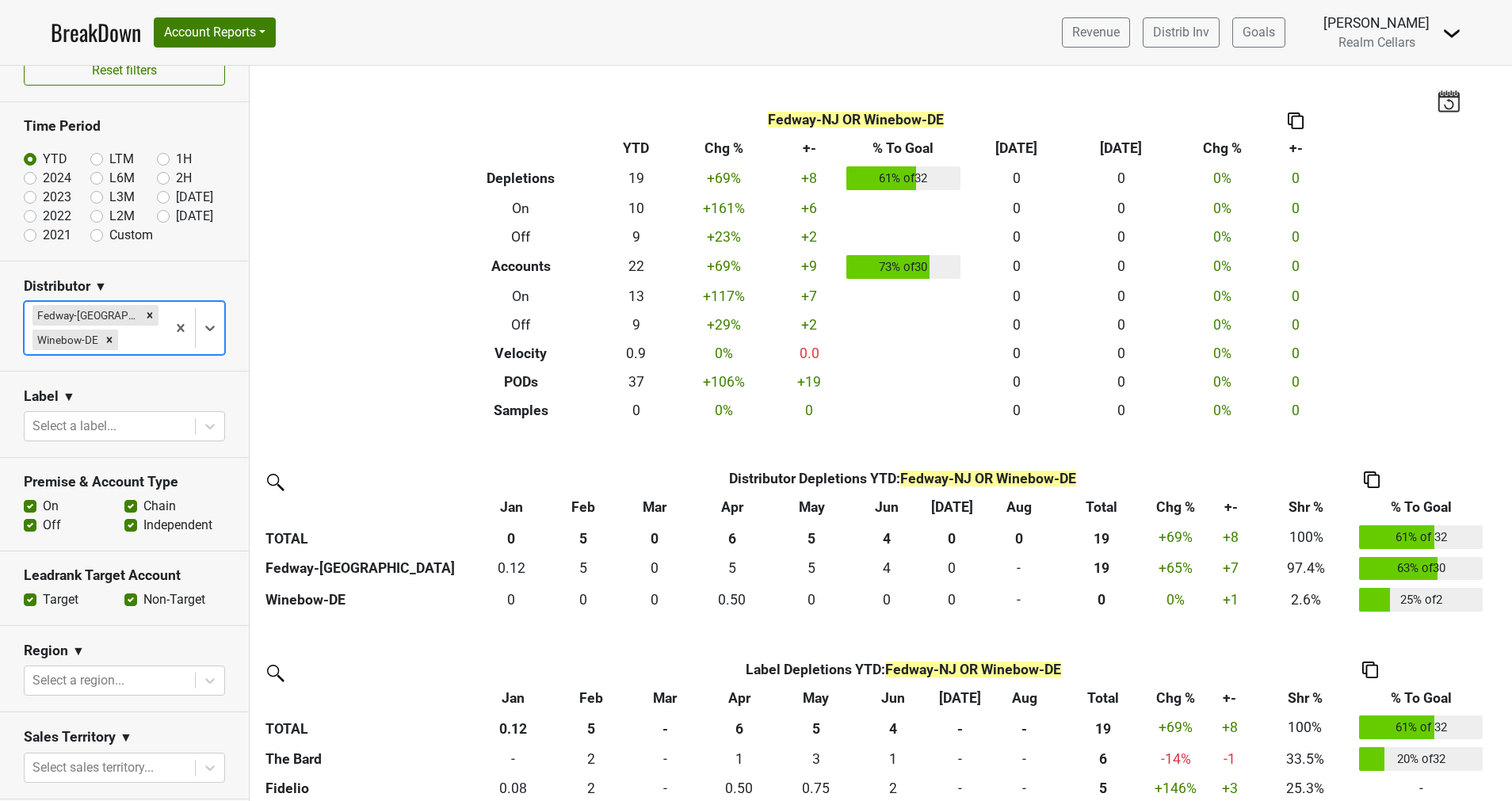
scroll to position [28, 0]
click at [113, 336] on icon "Remove Winebow-DE" at bounding box center [108, 338] width 11 height 11
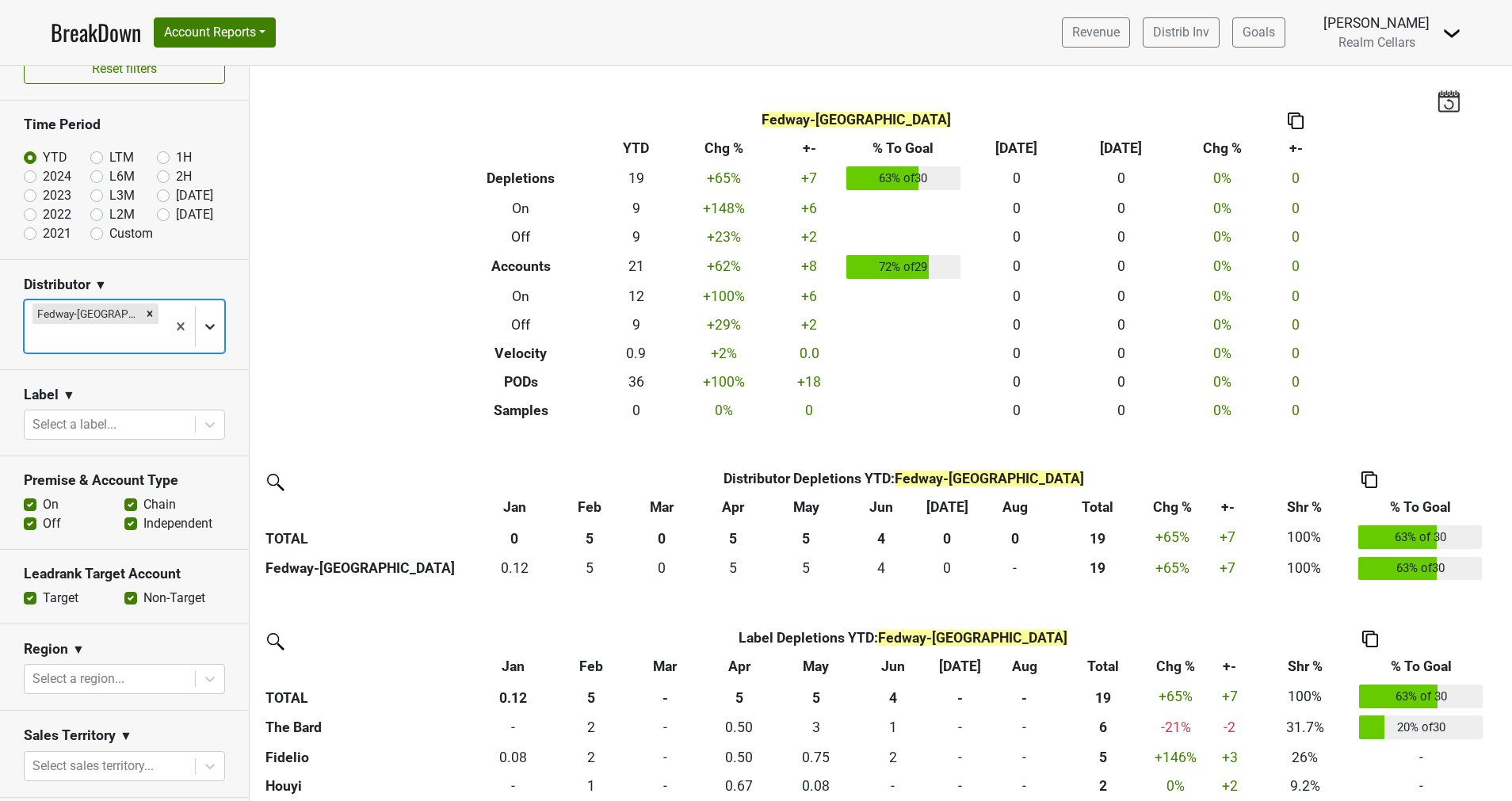
click at [205, 325] on icon at bounding box center [210, 328] width 10 height 6
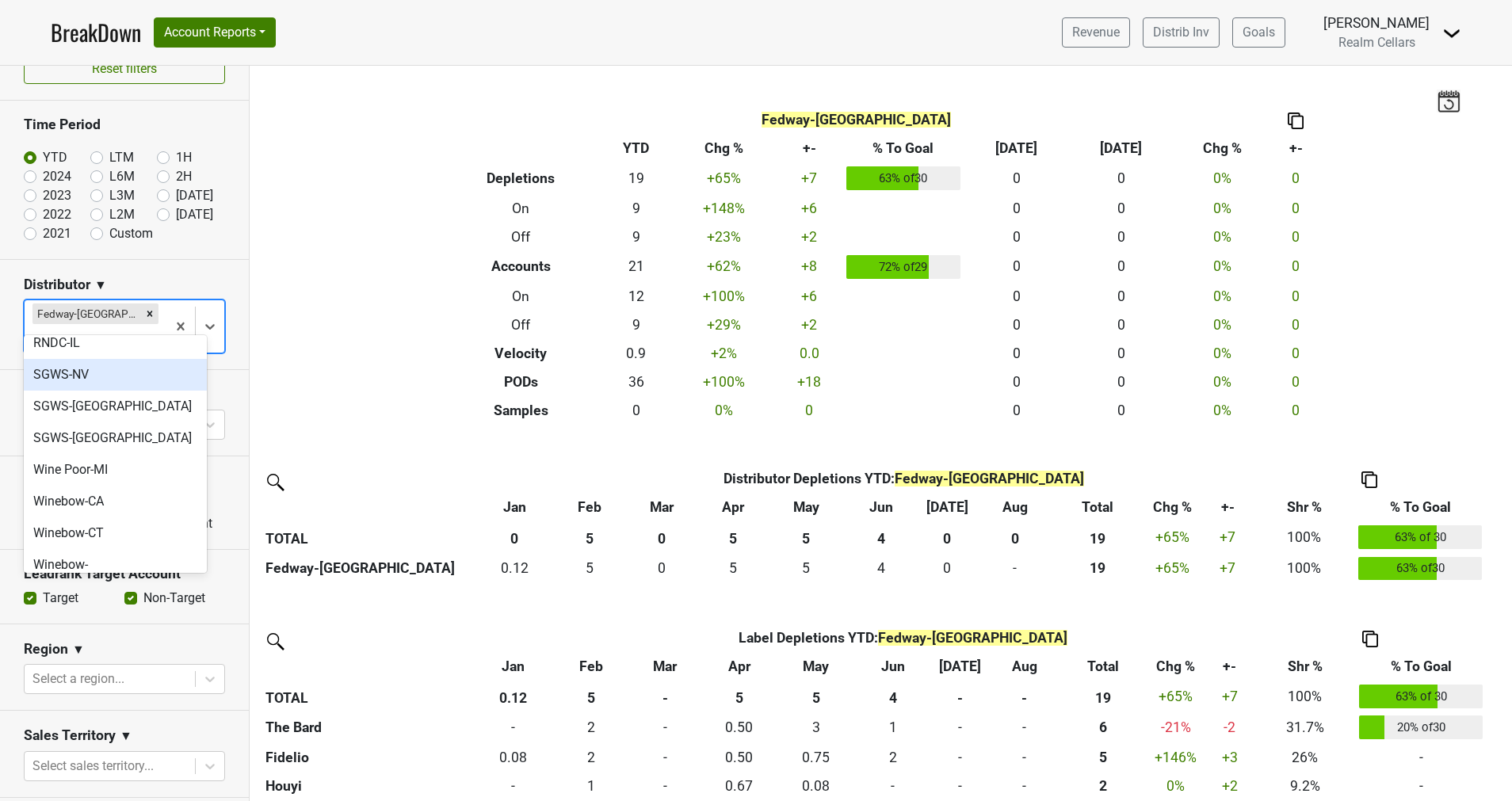
scroll to position [471, 0]
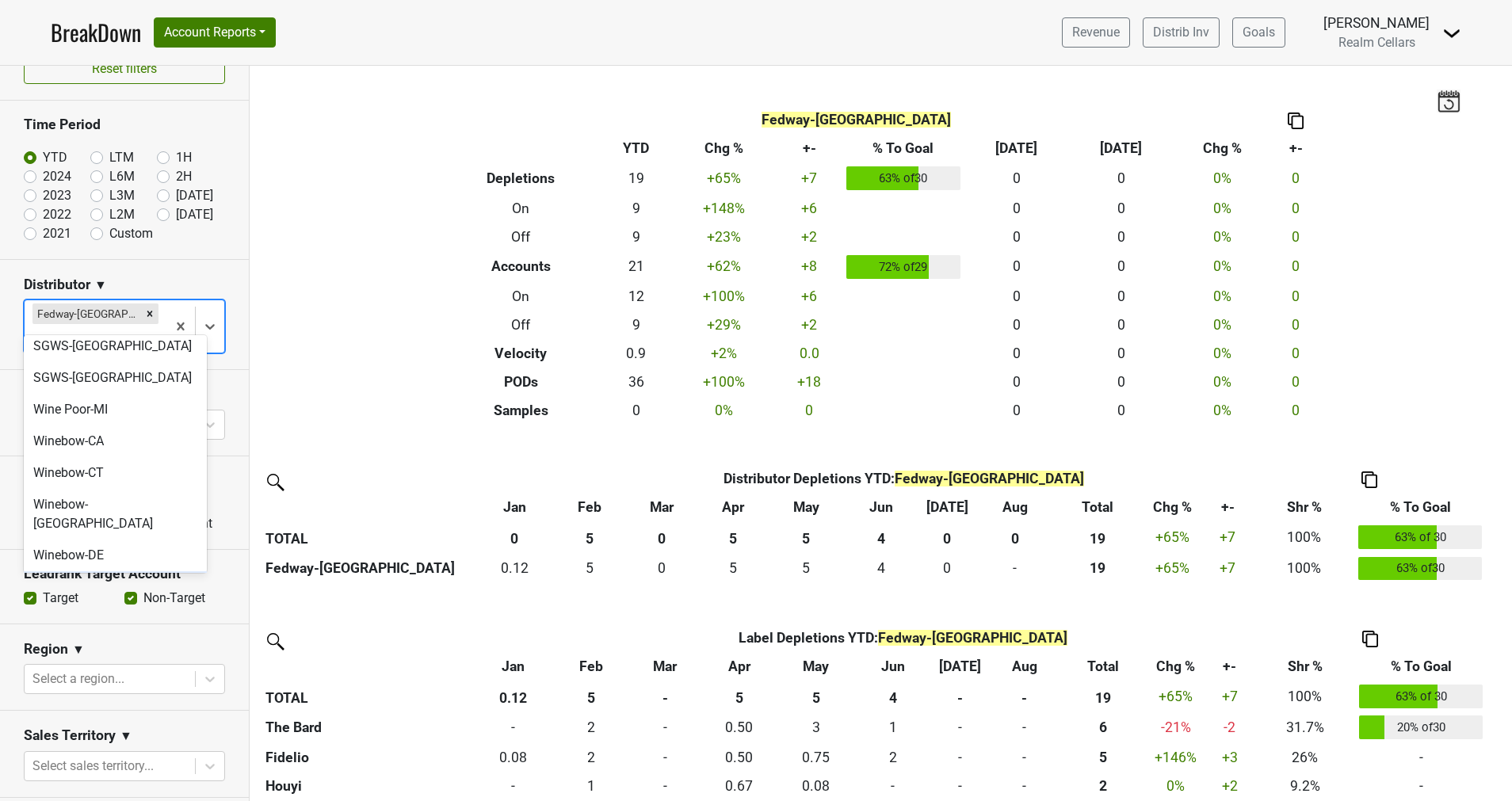
click at [133, 571] on div "Winebow-[GEOGRAPHIC_DATA]" at bounding box center [115, 596] width 183 height 50
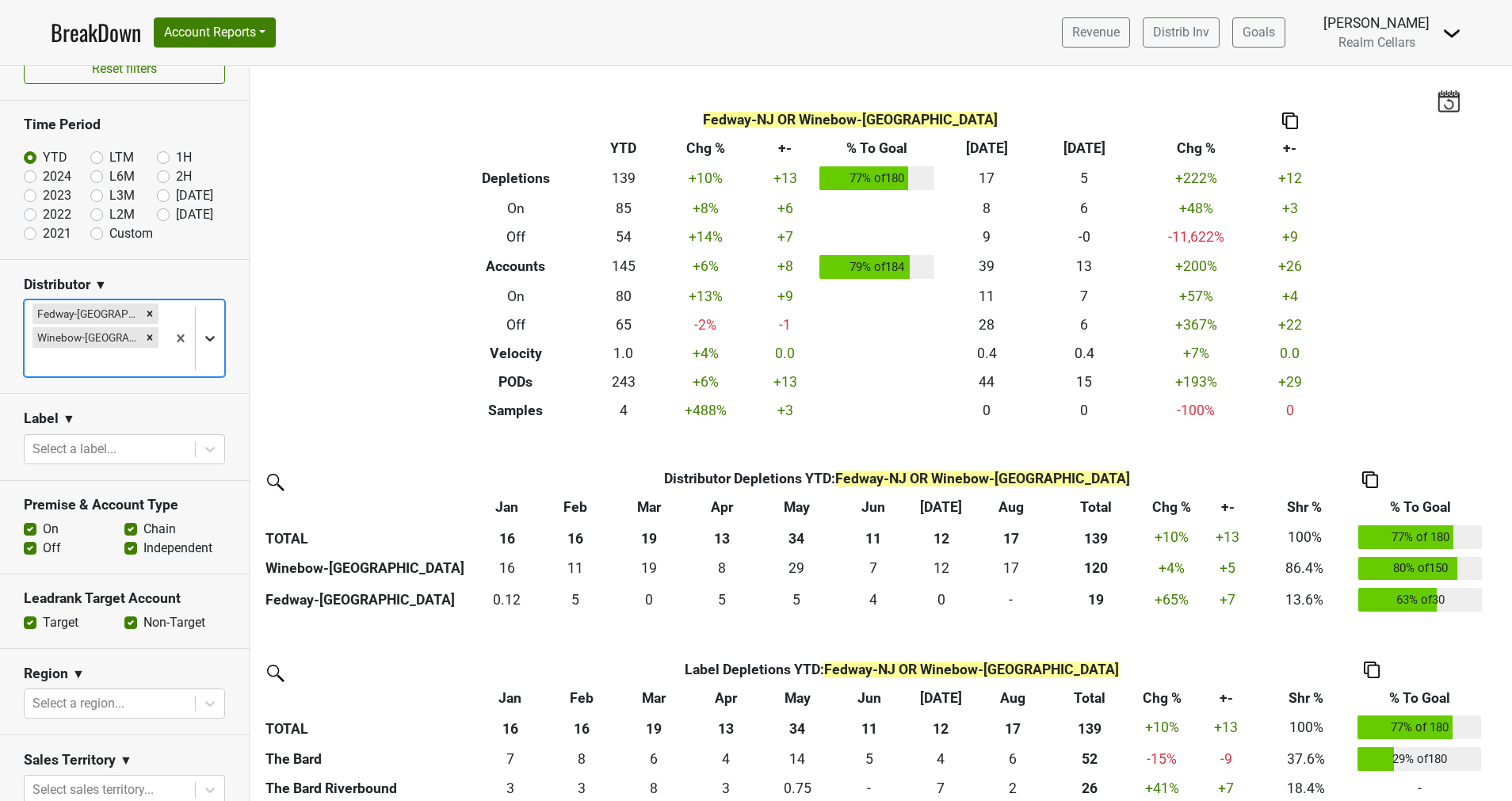
click at [202, 330] on icon at bounding box center [210, 338] width 16 height 16
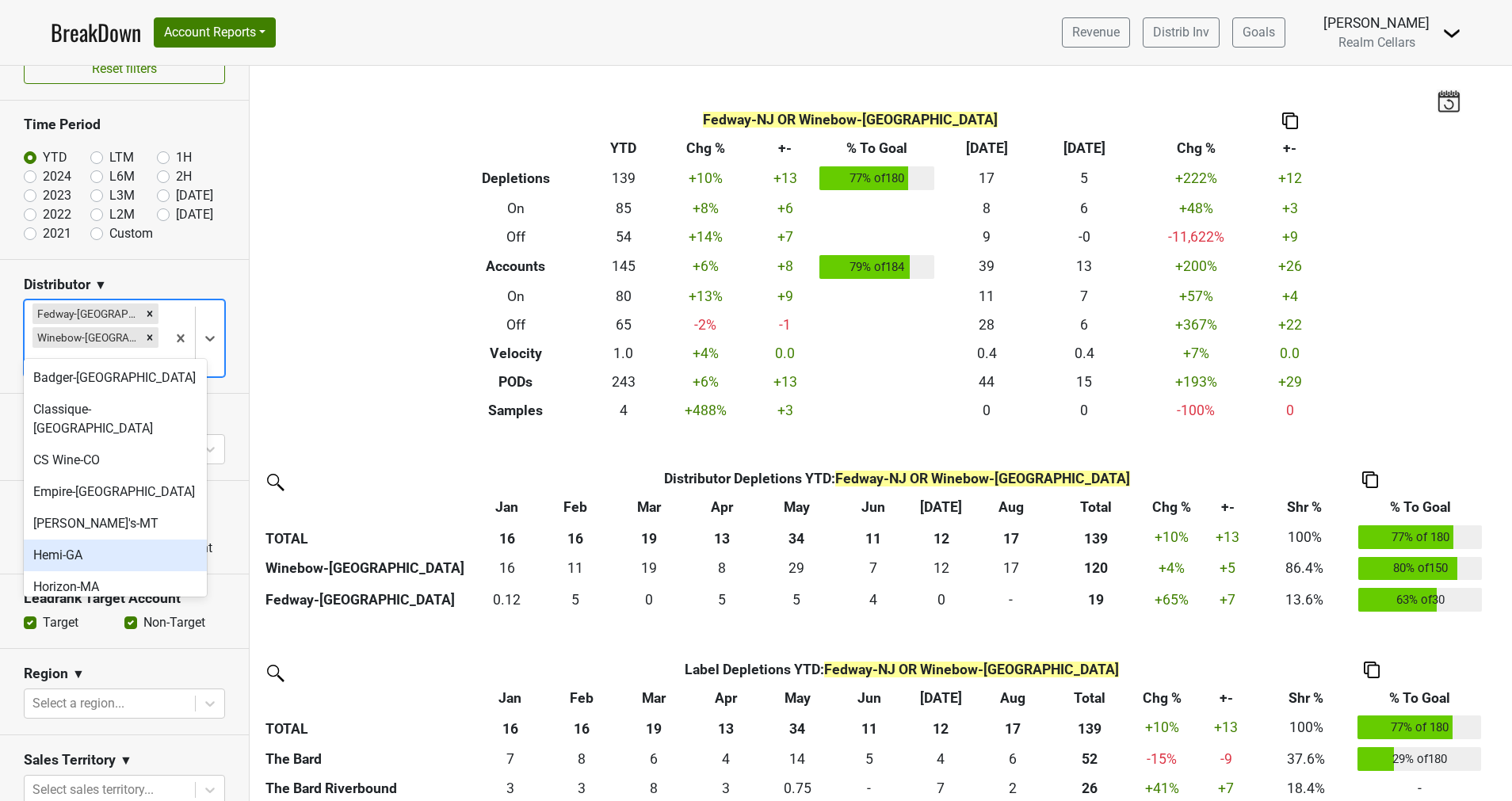
click at [128, 540] on div "Hemi-GA" at bounding box center [115, 555] width 183 height 32
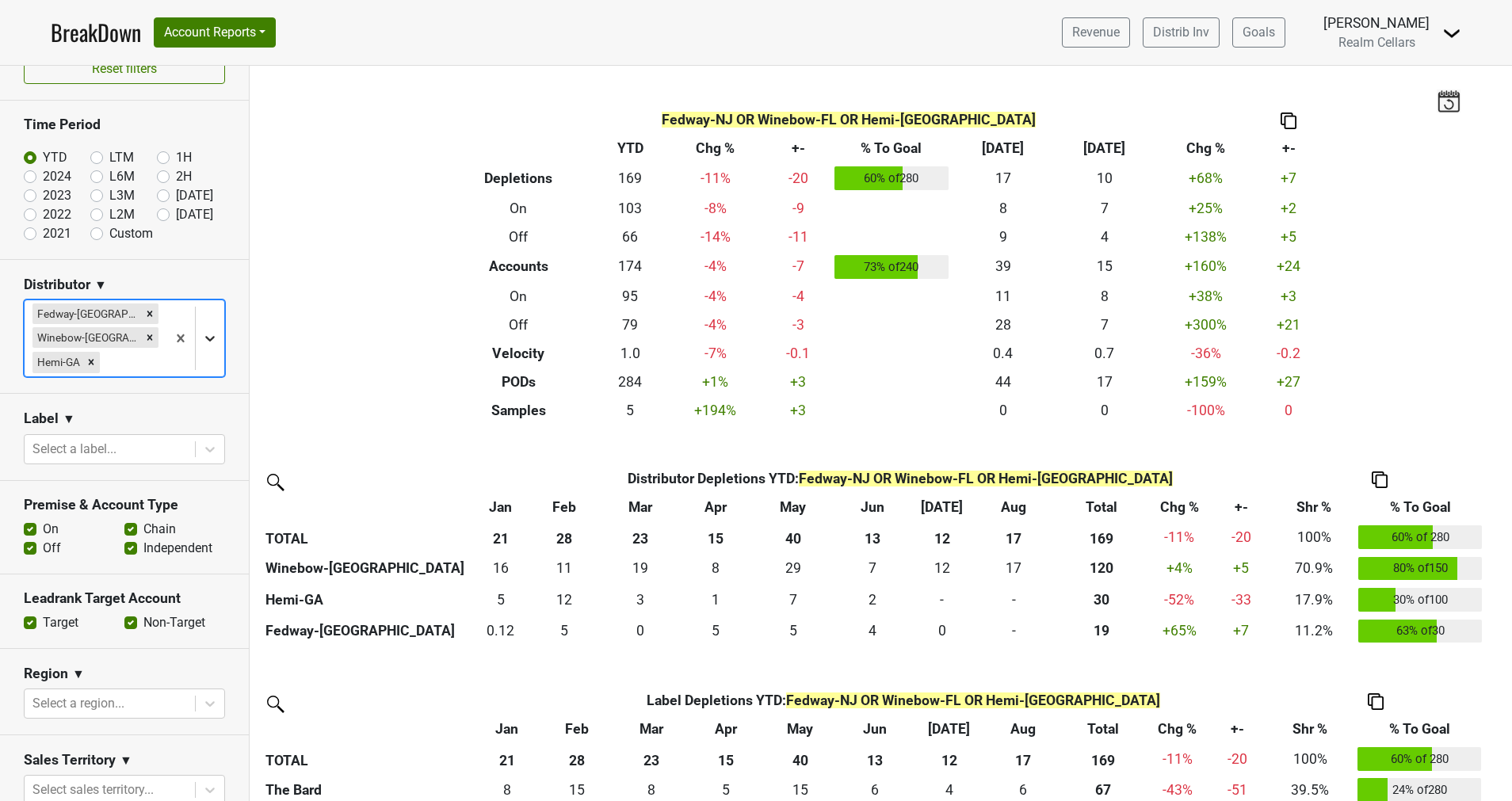
click at [202, 333] on icon at bounding box center [210, 338] width 16 height 16
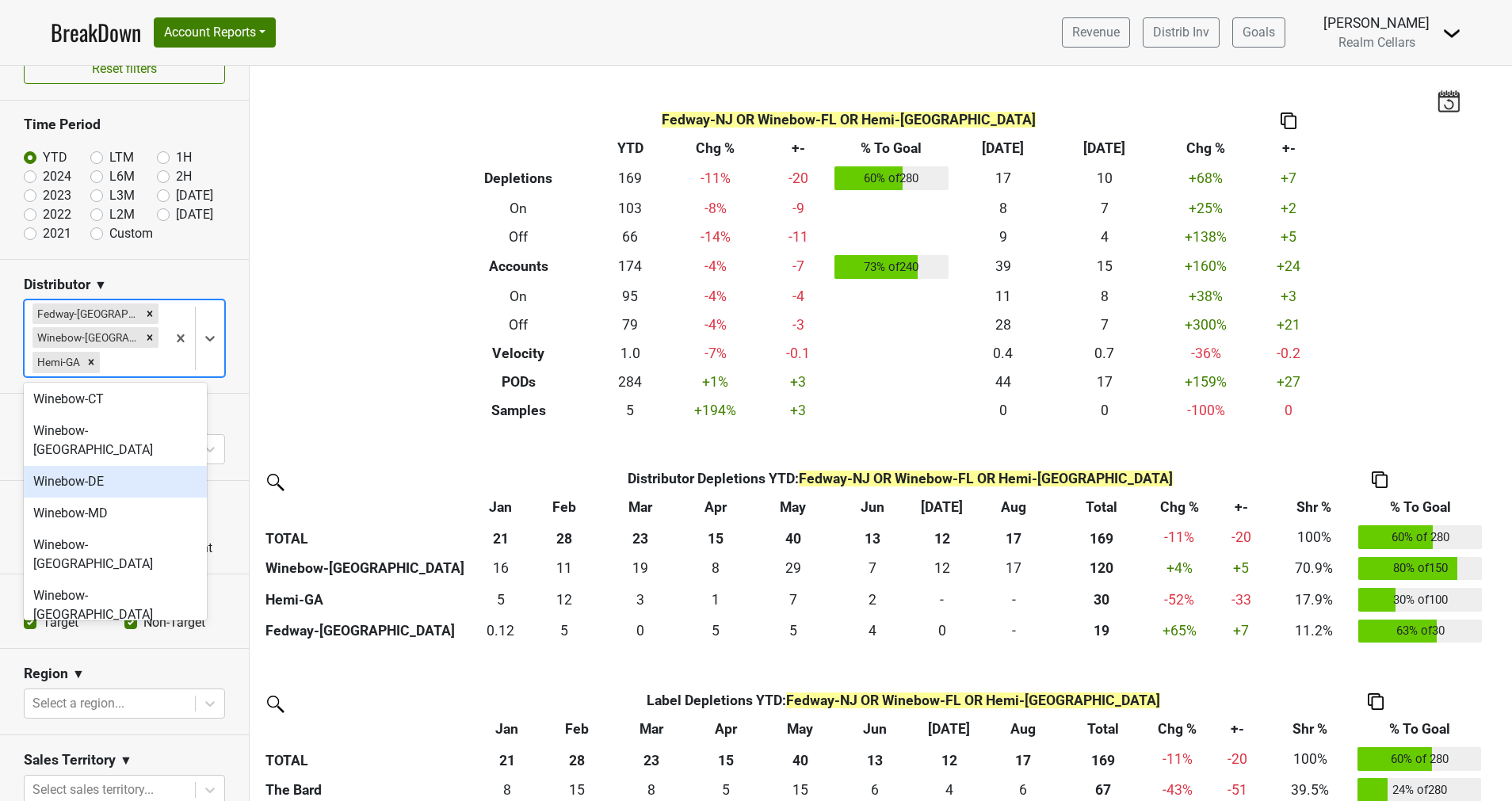
scroll to position [565, 0]
click at [129, 626] on div "Winebow-[GEOGRAPHIC_DATA]" at bounding box center [115, 651] width 183 height 50
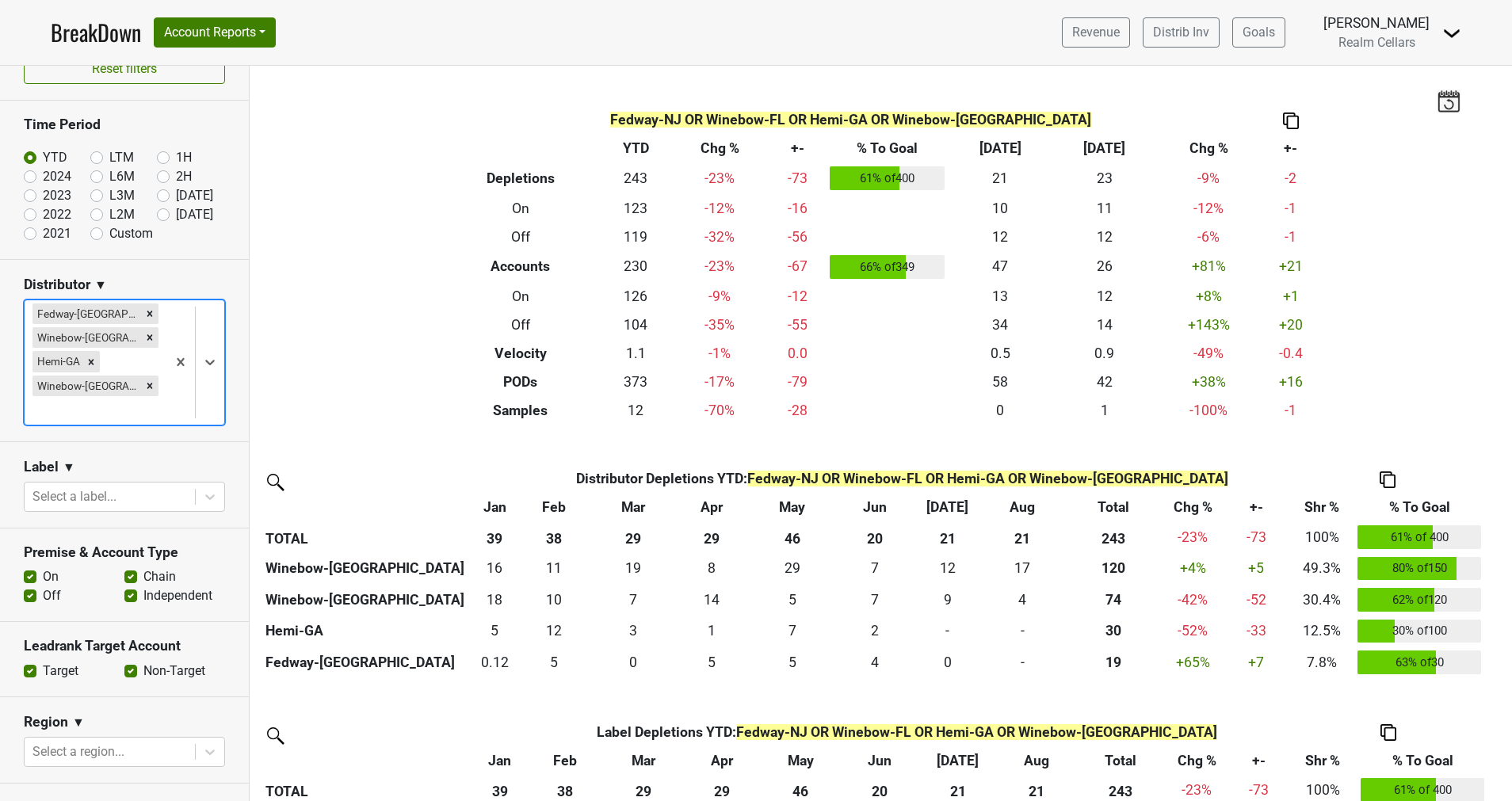
click at [109, 160] on label "LTM" at bounding box center [121, 157] width 25 height 19
click at [95, 160] on input "LTM" at bounding box center [122, 156] width 63 height 16
radio input "true"
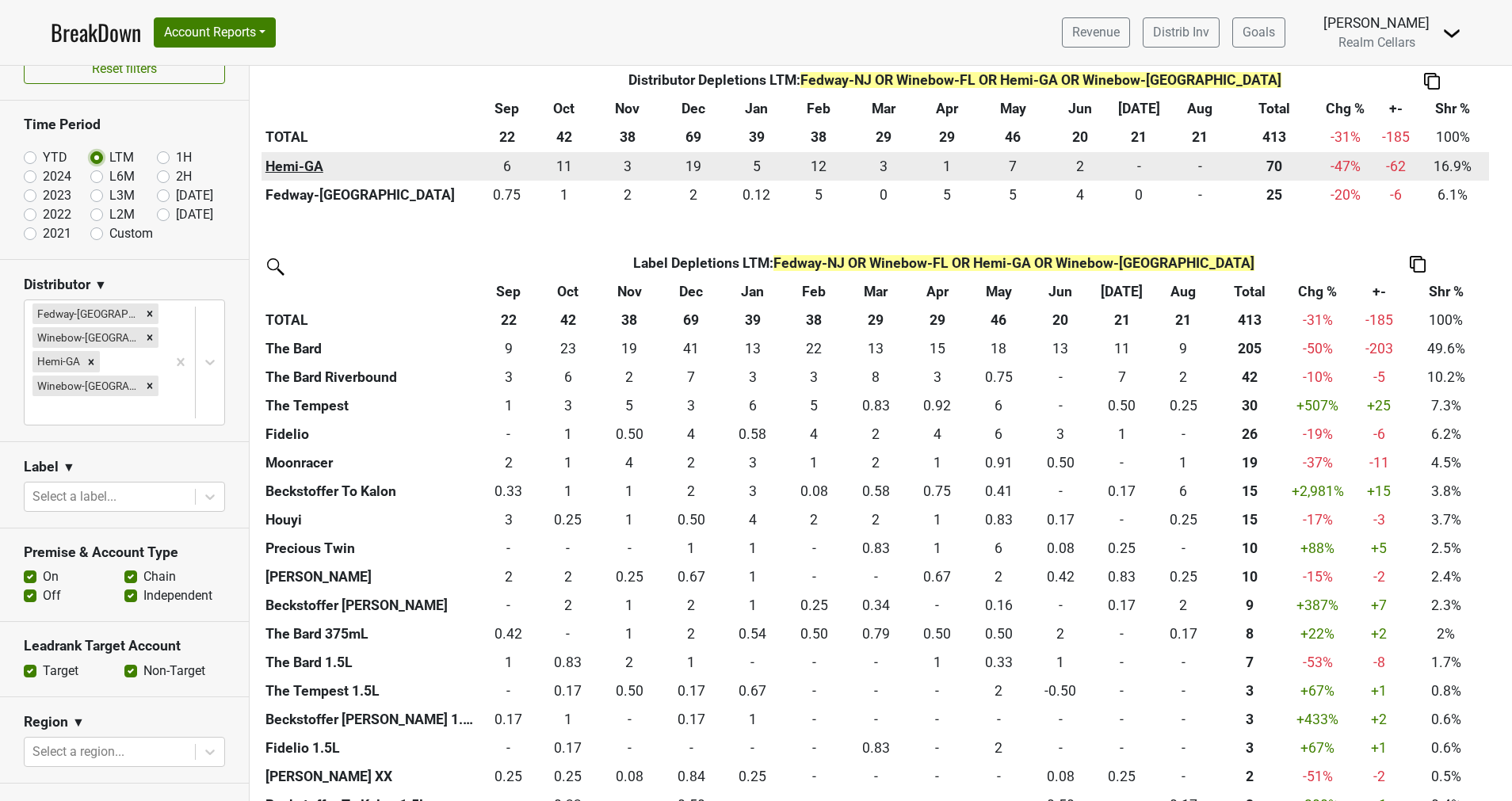
scroll to position [469, 0]
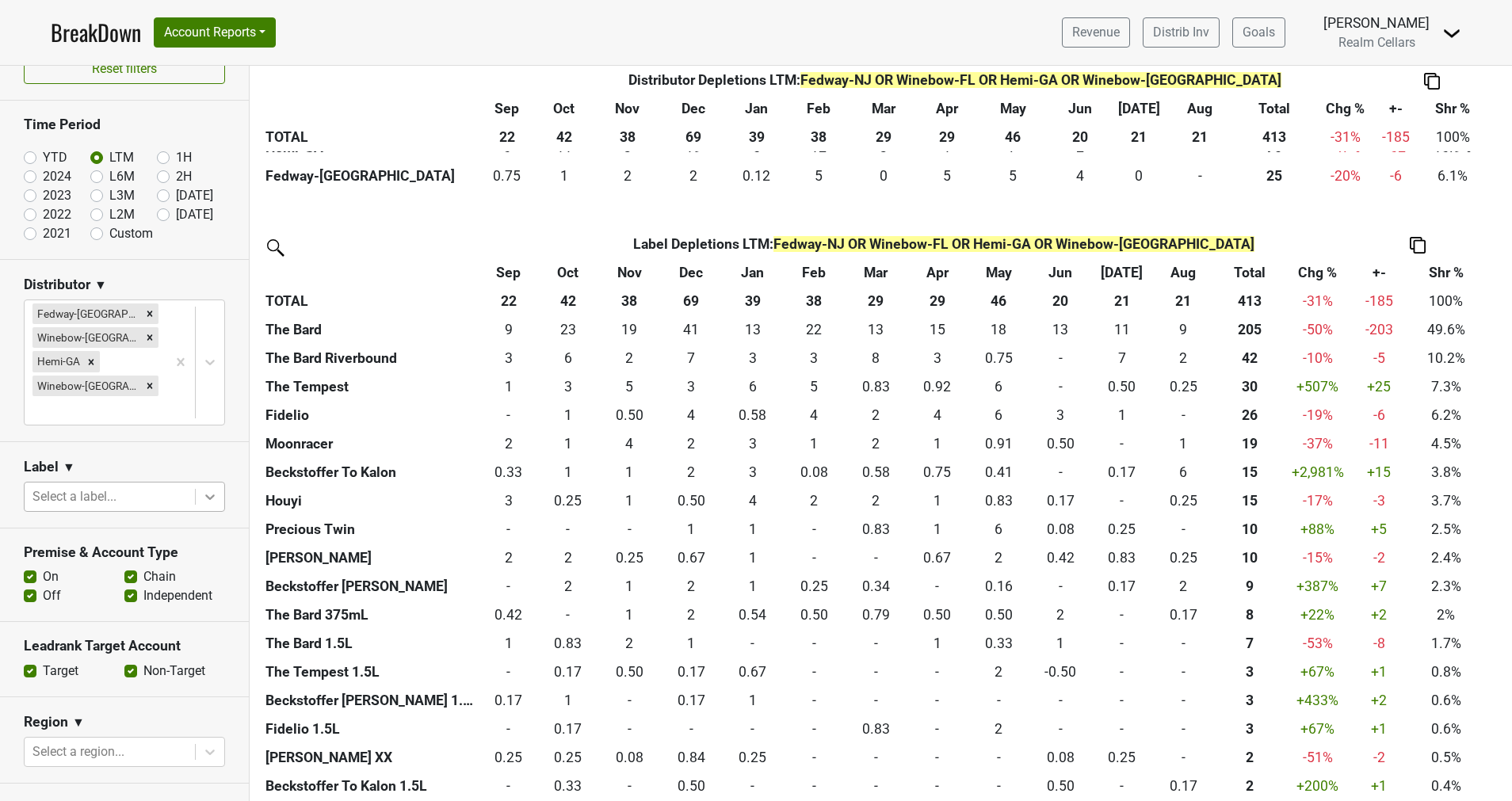
click at [202, 489] on icon at bounding box center [210, 497] width 16 height 16
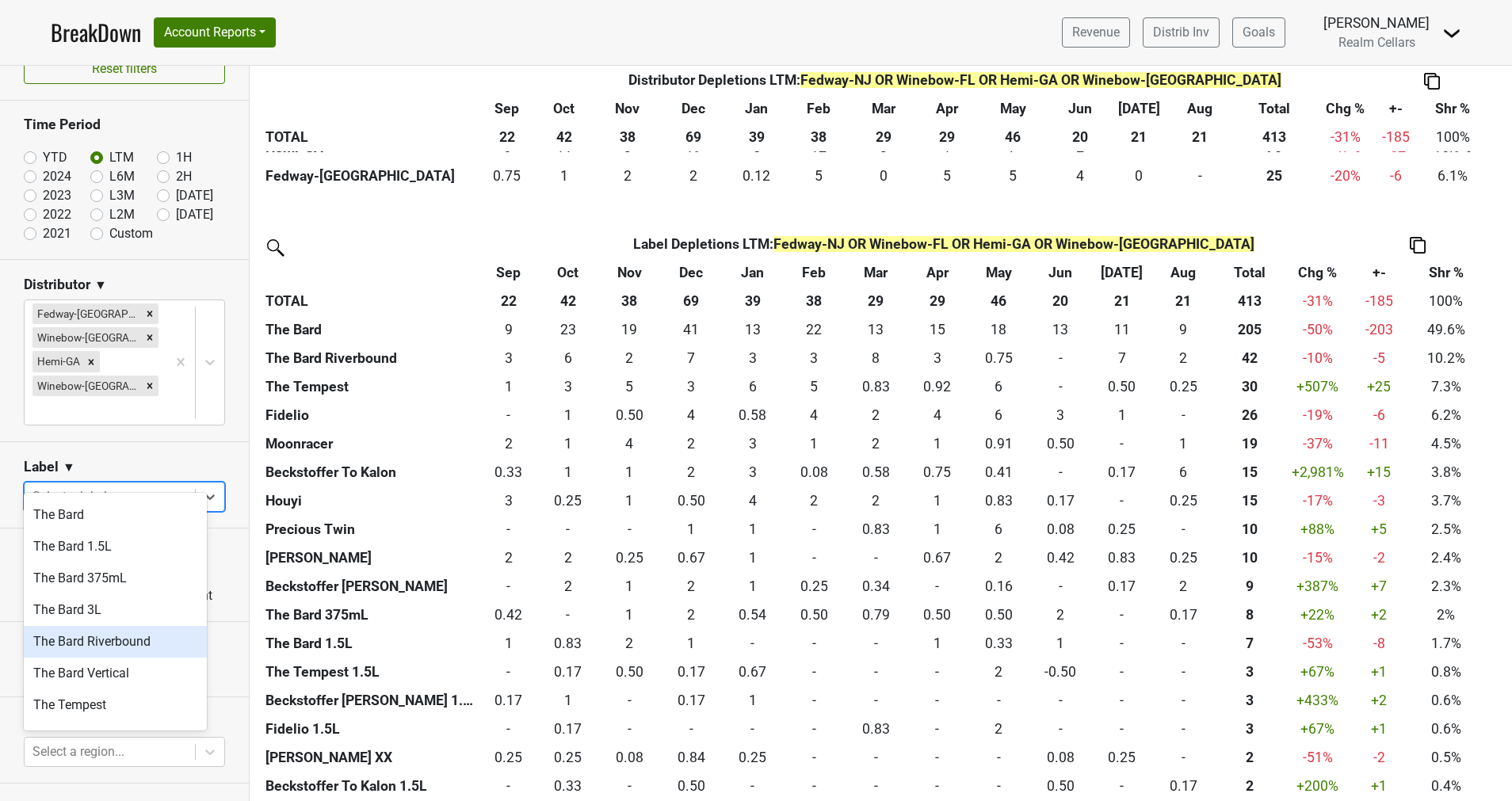
scroll to position [941, 0]
click at [131, 501] on div "The Bard" at bounding box center [115, 516] width 183 height 32
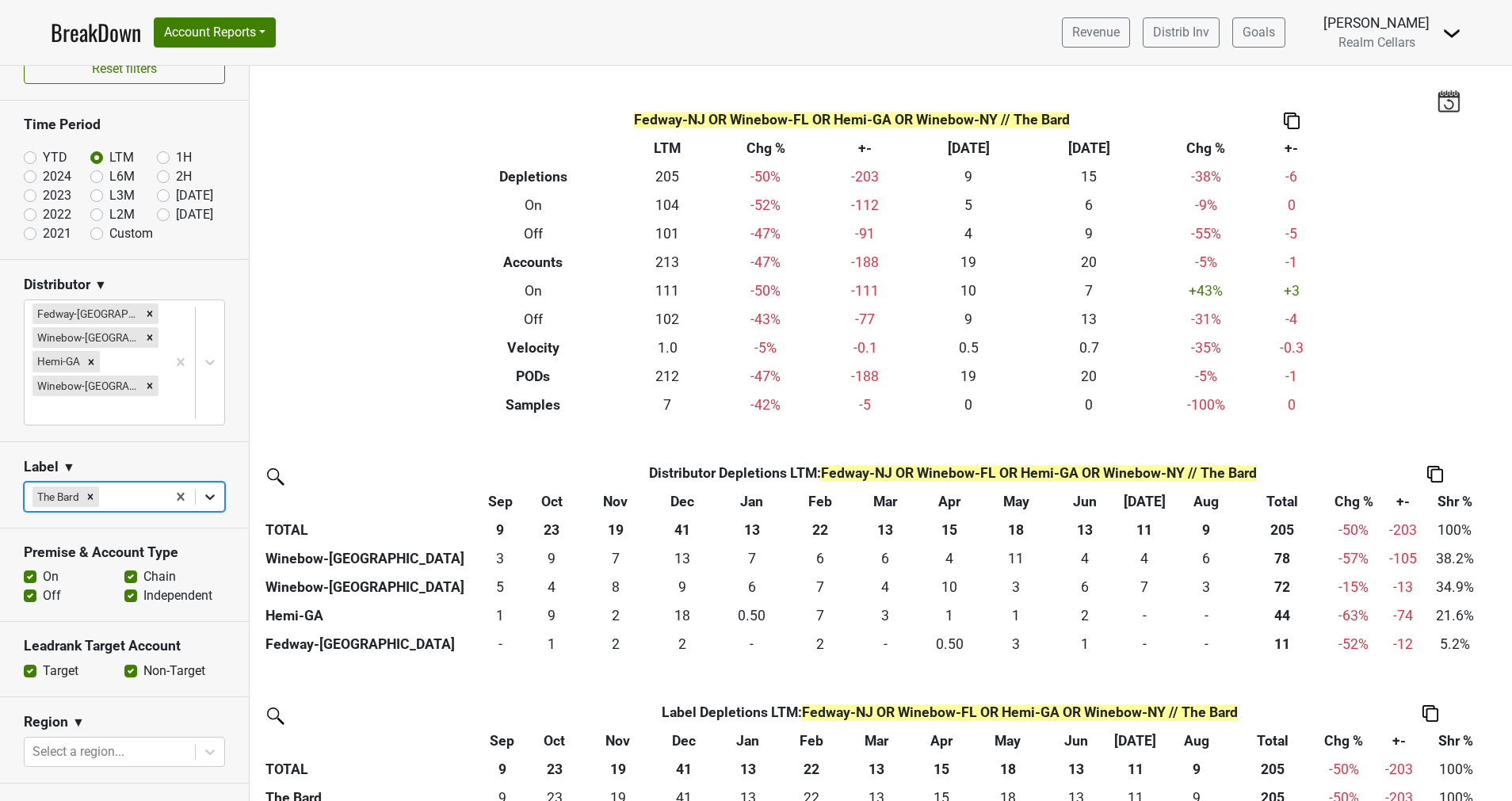
click at [202, 489] on icon at bounding box center [210, 497] width 16 height 16
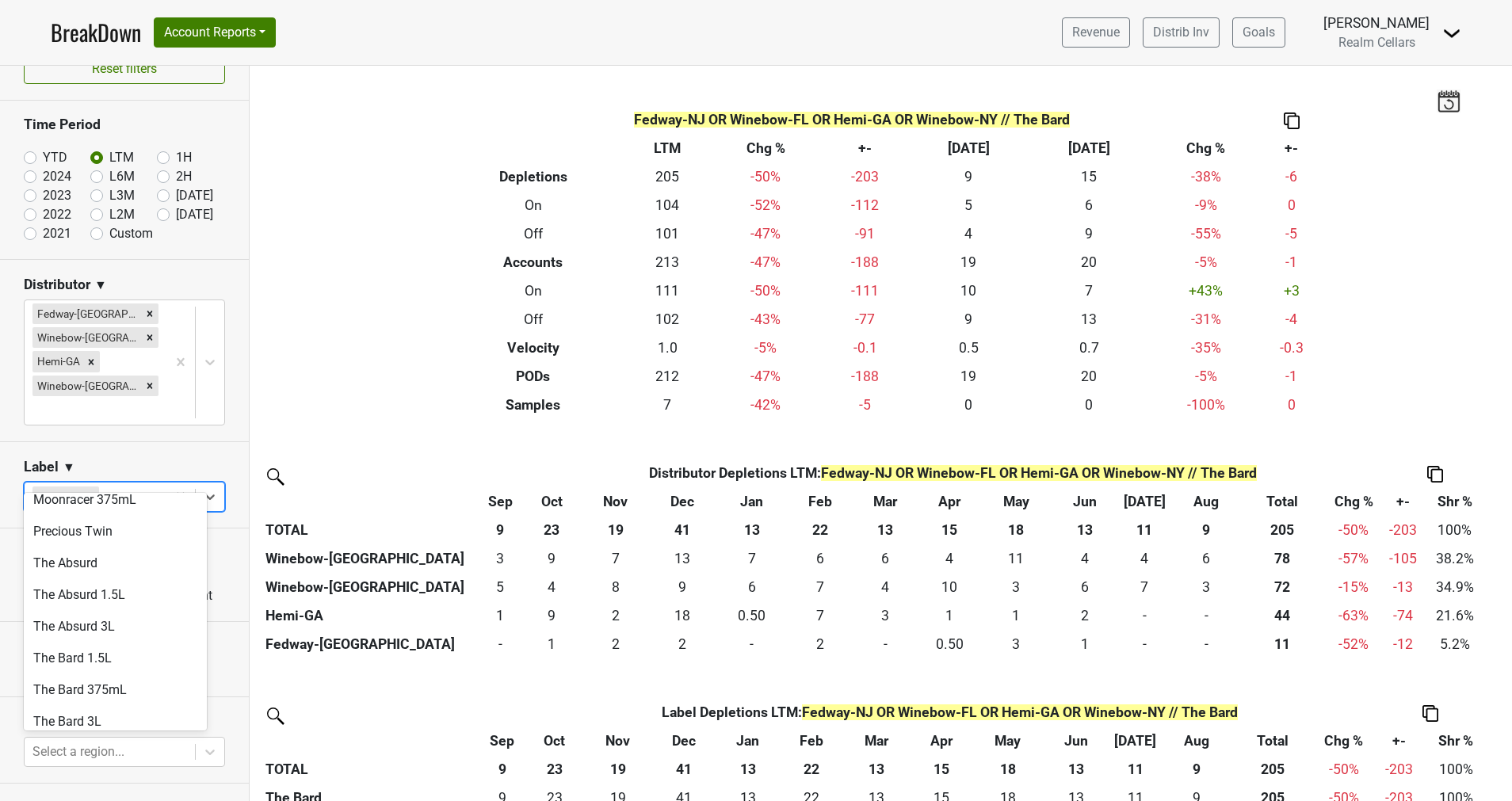
scroll to position [799, 0]
click at [130, 642] on div "The Bard 1.5L" at bounding box center [115, 658] width 183 height 32
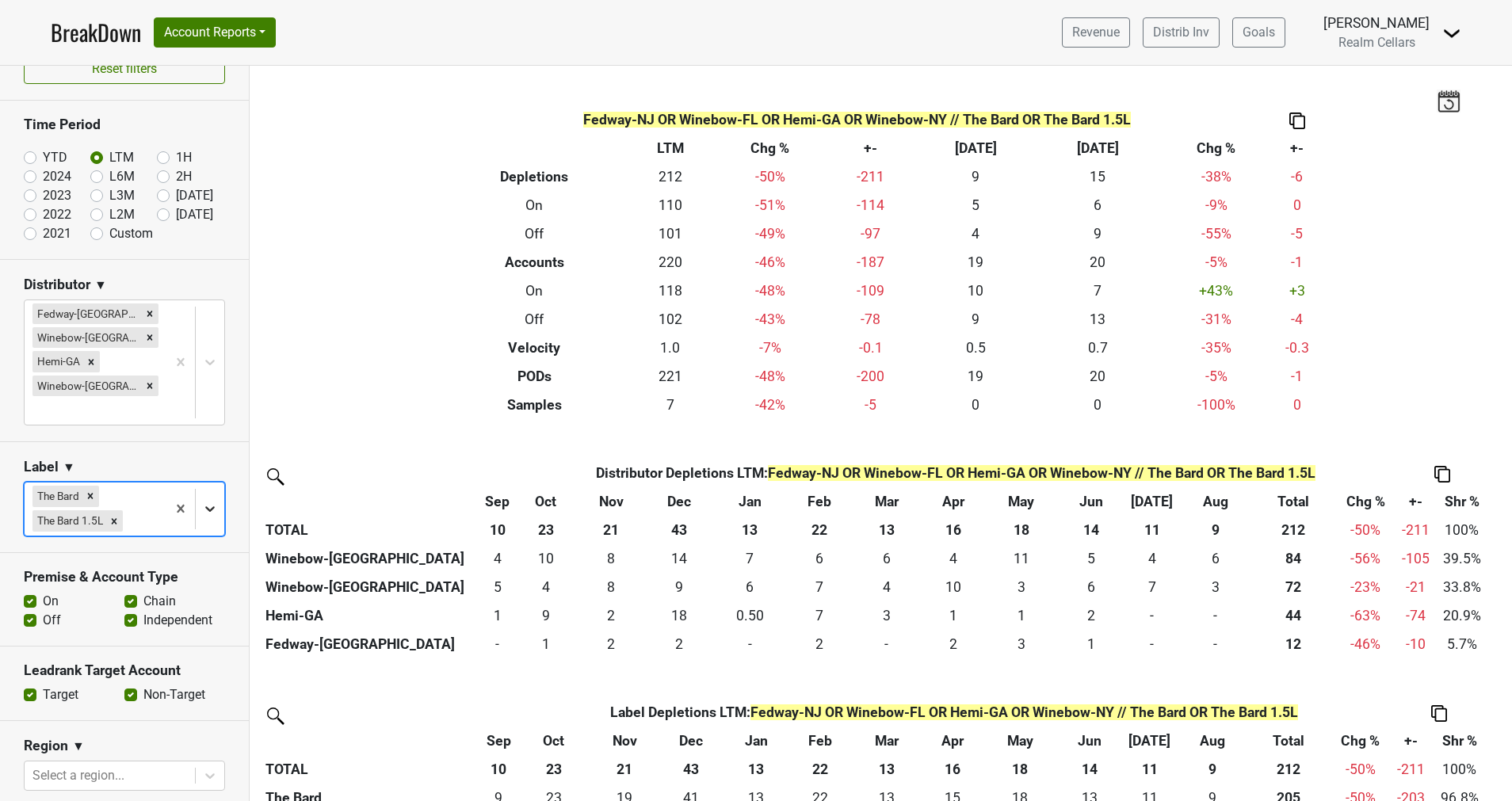
click at [205, 507] on icon at bounding box center [210, 510] width 10 height 6
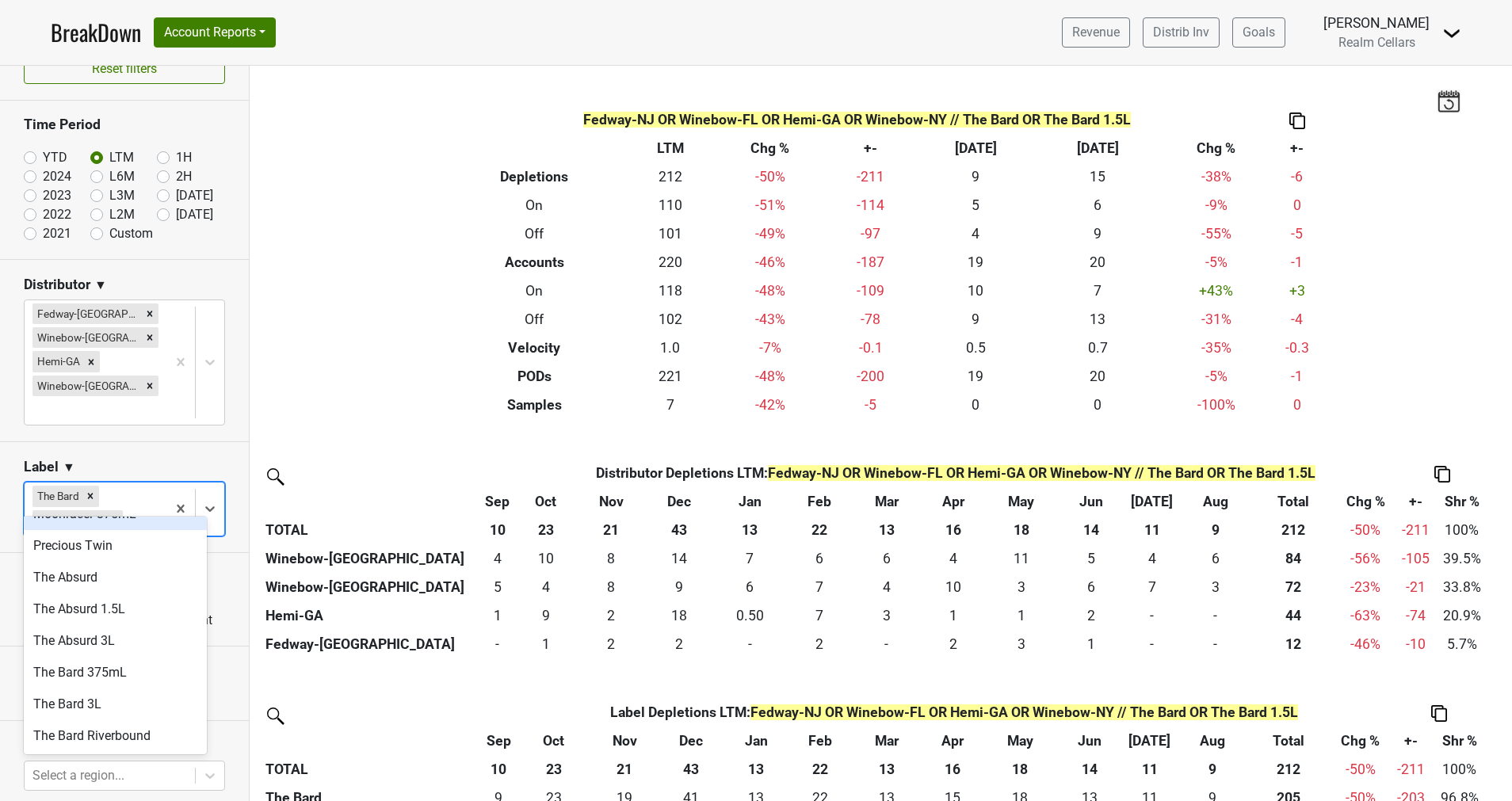
scroll to position [809, 0]
click at [141, 656] on div "The Bard 375mL" at bounding box center [115, 672] width 183 height 32
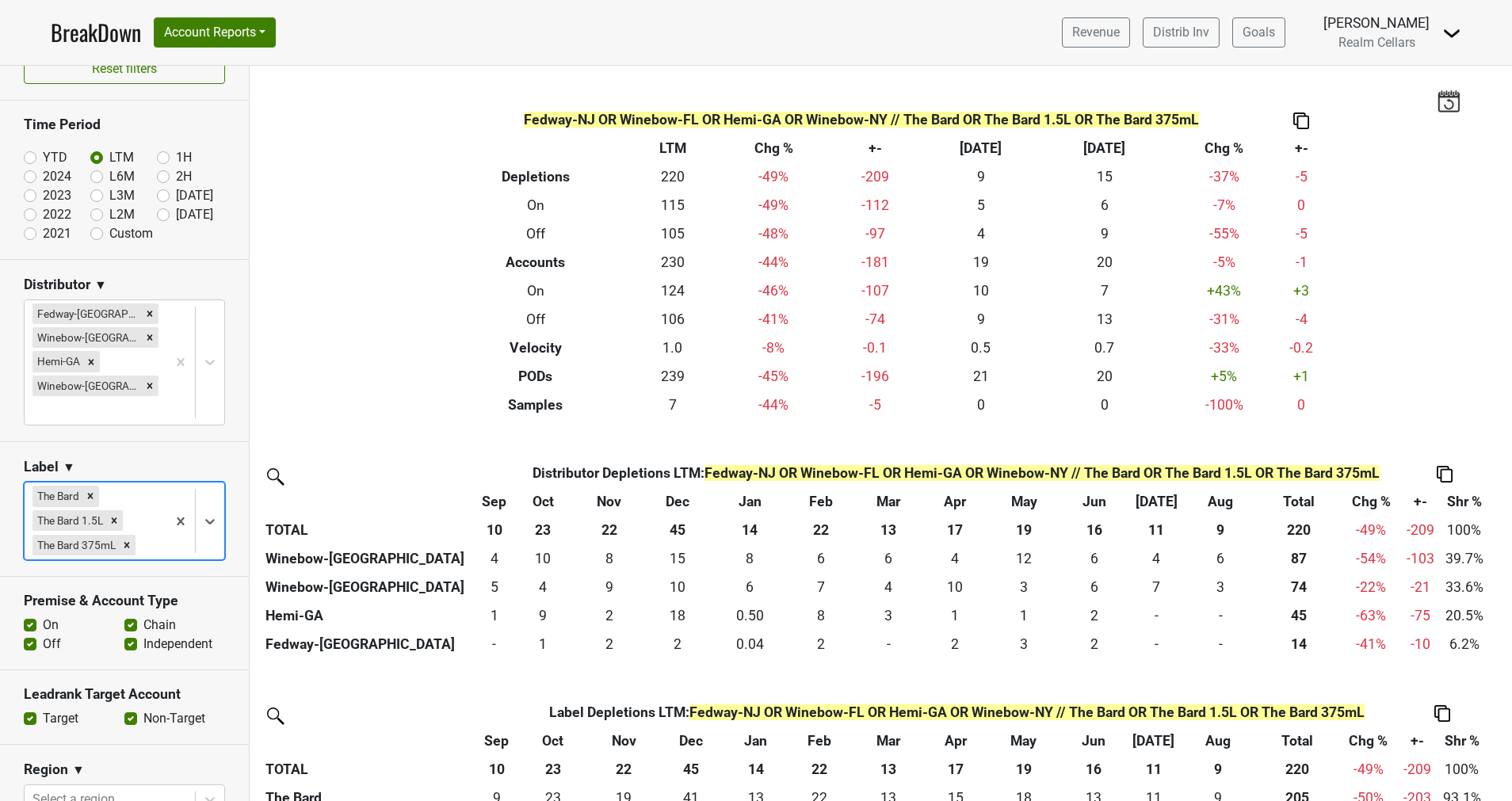
click at [143, 721] on label "Non-Target" at bounding box center [174, 718] width 62 height 19
click at [124, 721] on input "Non-Target" at bounding box center [130, 717] width 13 height 16
checkbox input "false"
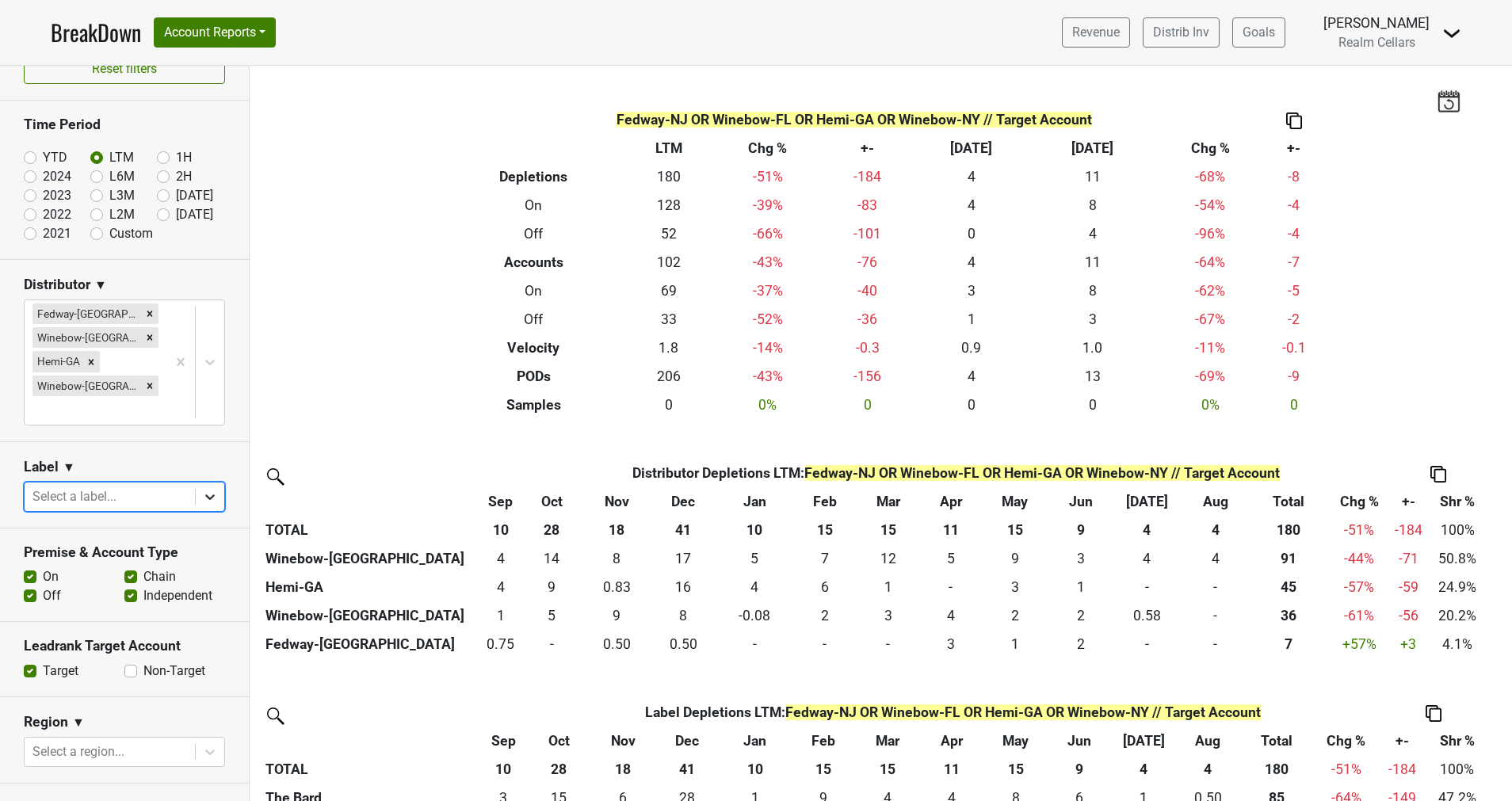
click at [202, 489] on icon at bounding box center [210, 497] width 16 height 16
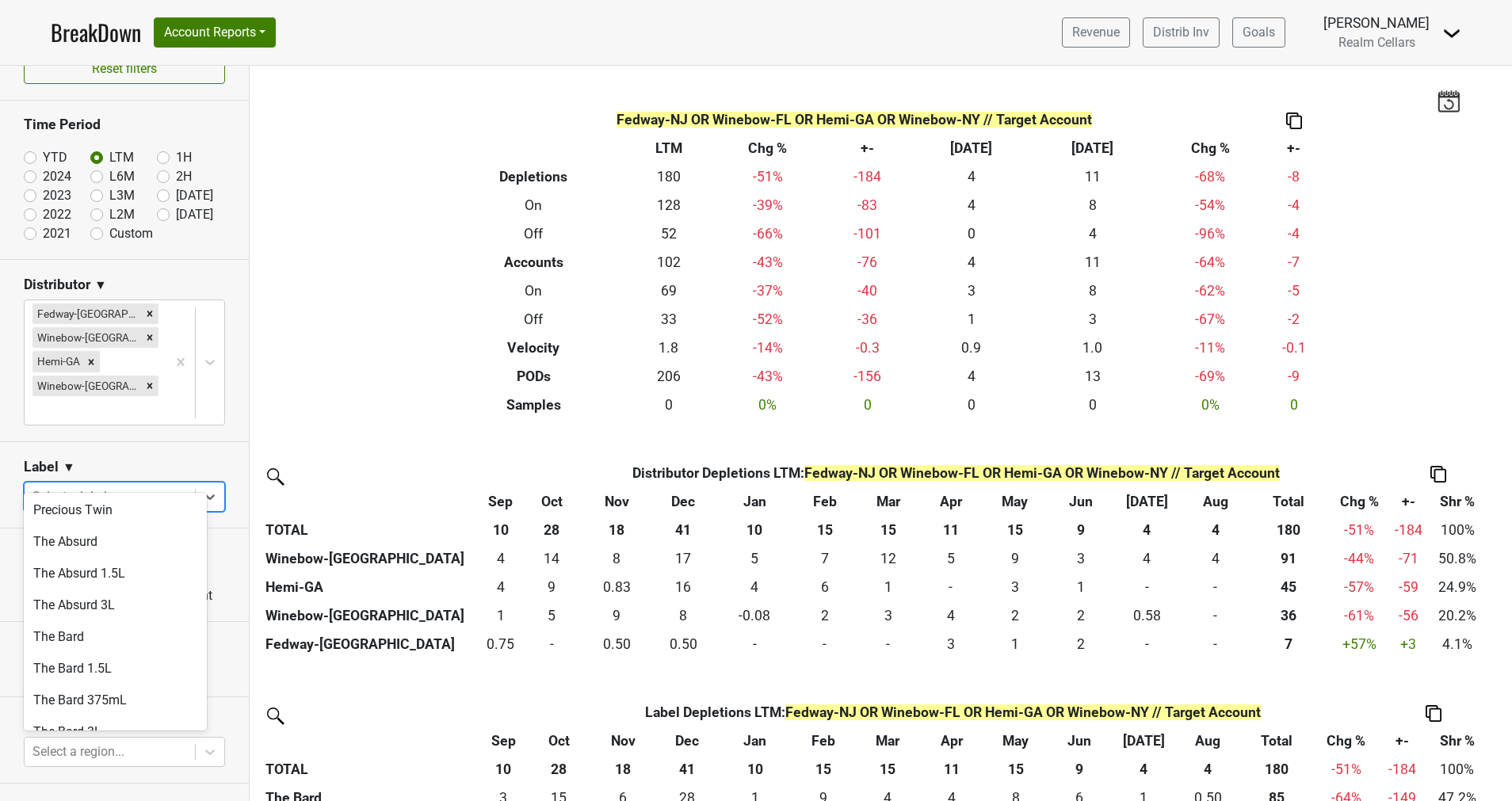
scroll to position [980, 0]
click at [131, 655] on div "The Tempest" at bounding box center [115, 668] width 183 height 32
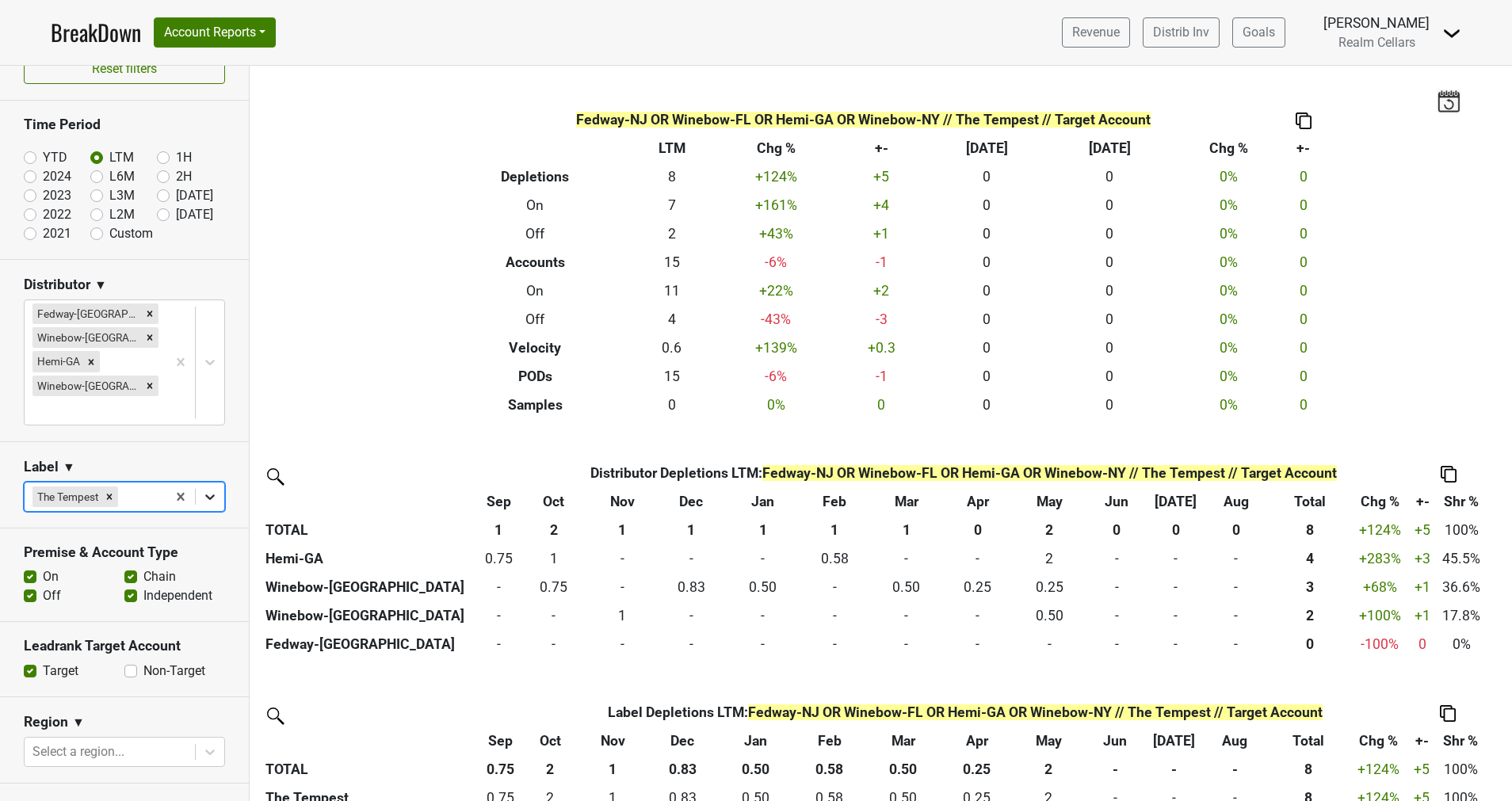
click at [202, 489] on icon at bounding box center [210, 497] width 16 height 16
drag, startPoint x: 71, startPoint y: 766, endPoint x: 6, endPoint y: 645, distance: 137.4
click at [6, 645] on section "Leadrank Target Account Target Non-Target" at bounding box center [124, 660] width 249 height 75
click at [202, 489] on icon at bounding box center [210, 497] width 16 height 16
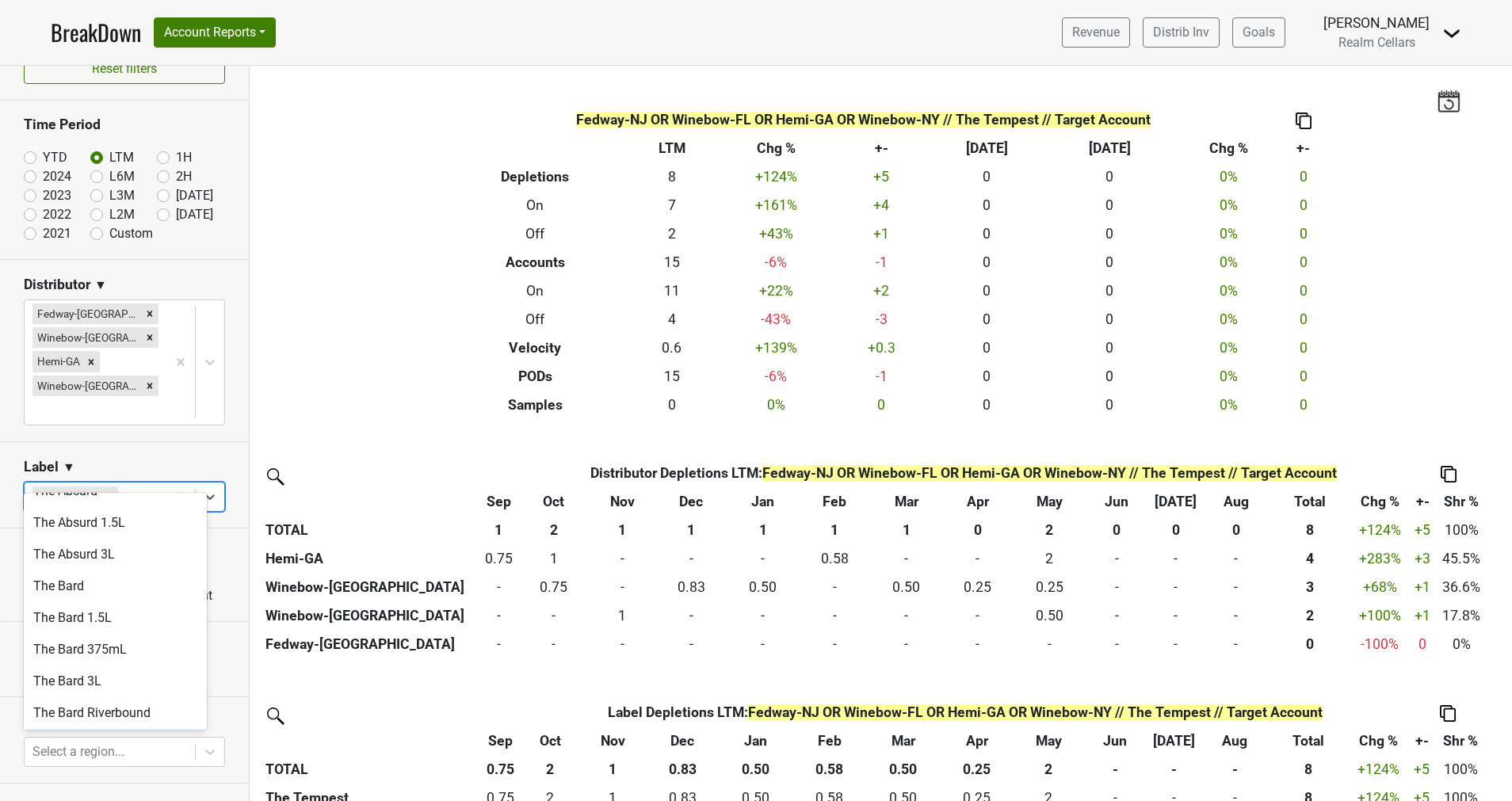
scroll to position [948, 0]
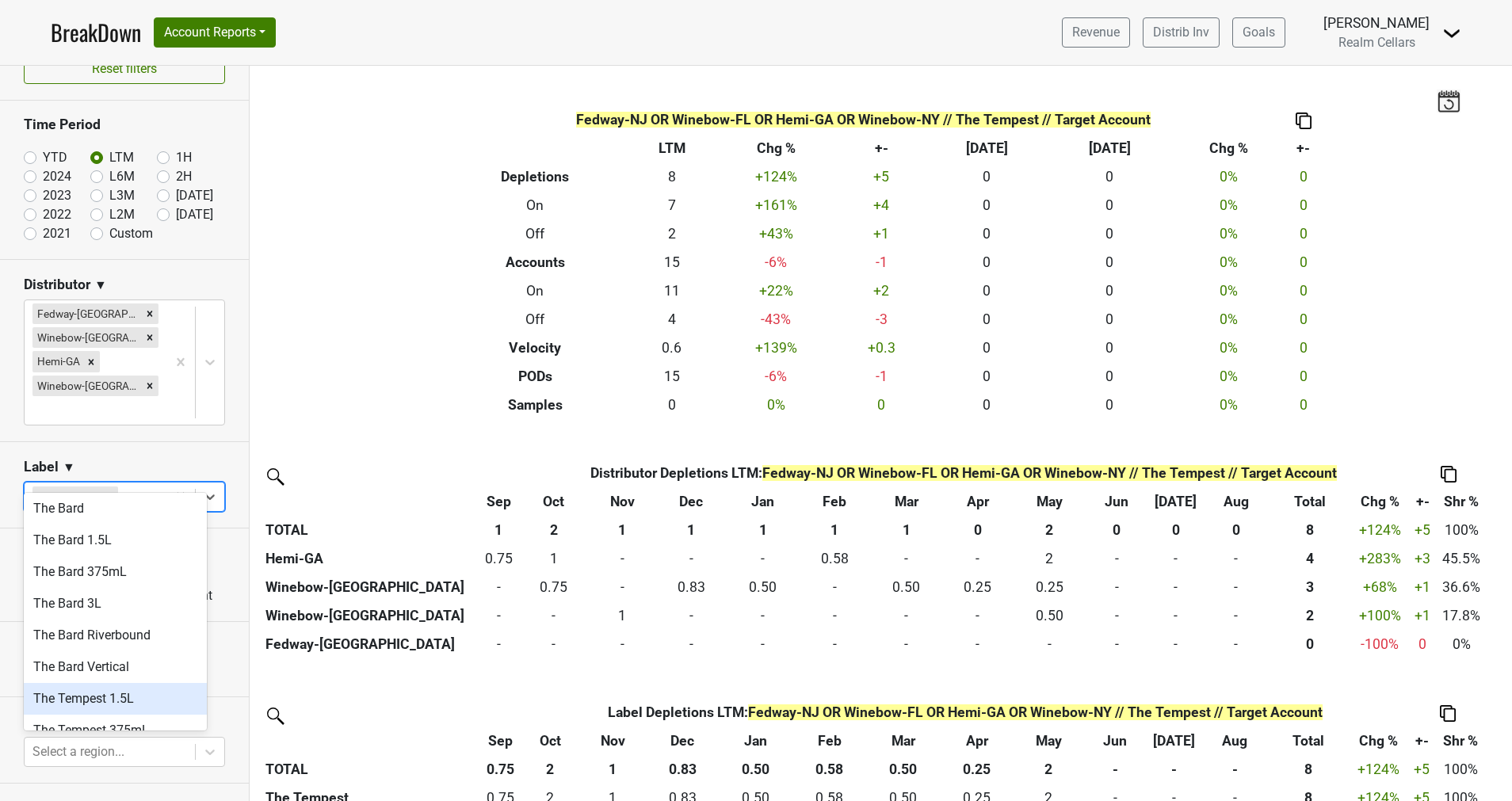
click at [114, 684] on div "The Tempest 1.5L" at bounding box center [115, 699] width 183 height 32
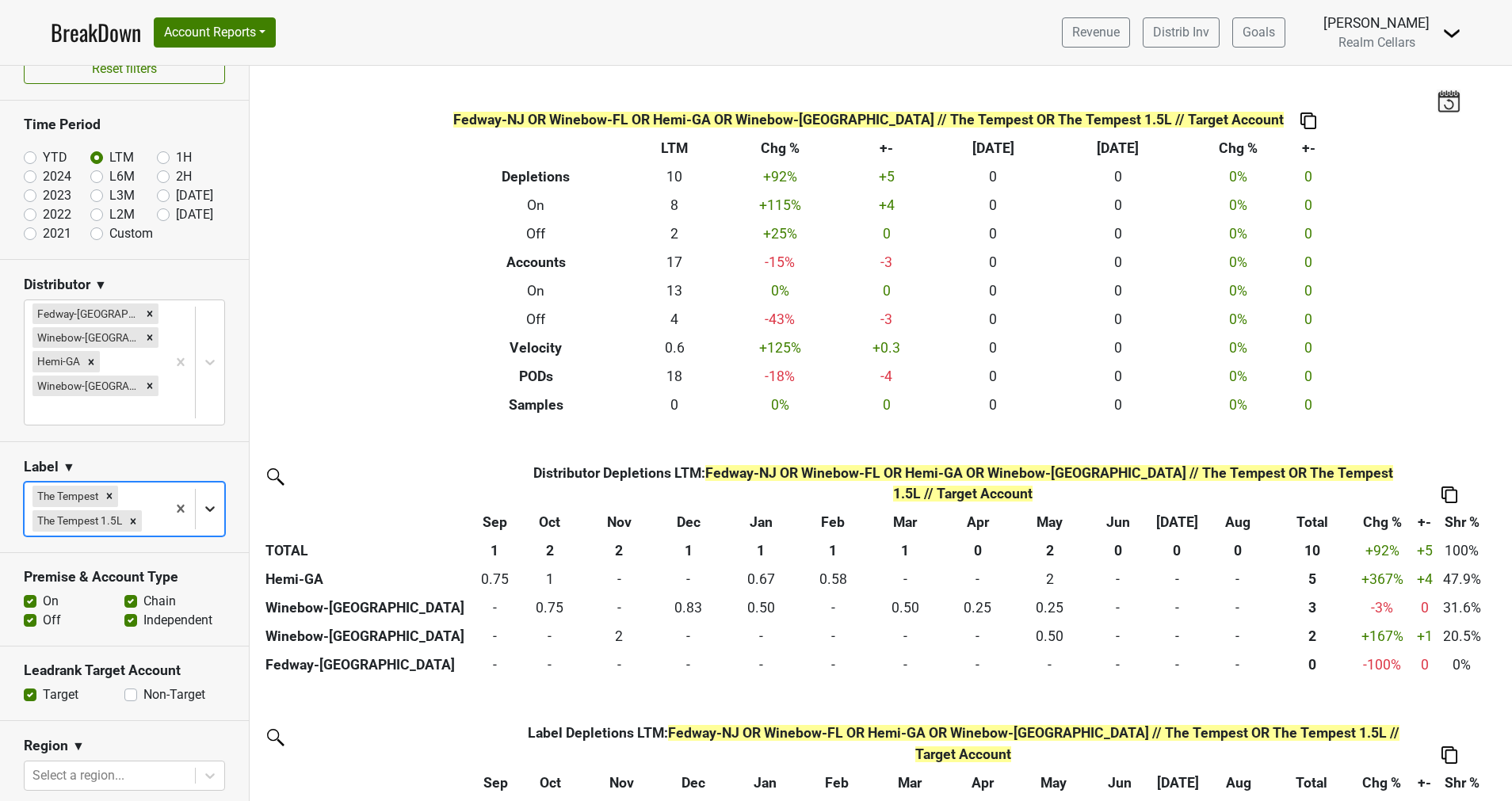
click at [202, 501] on icon at bounding box center [210, 509] width 16 height 16
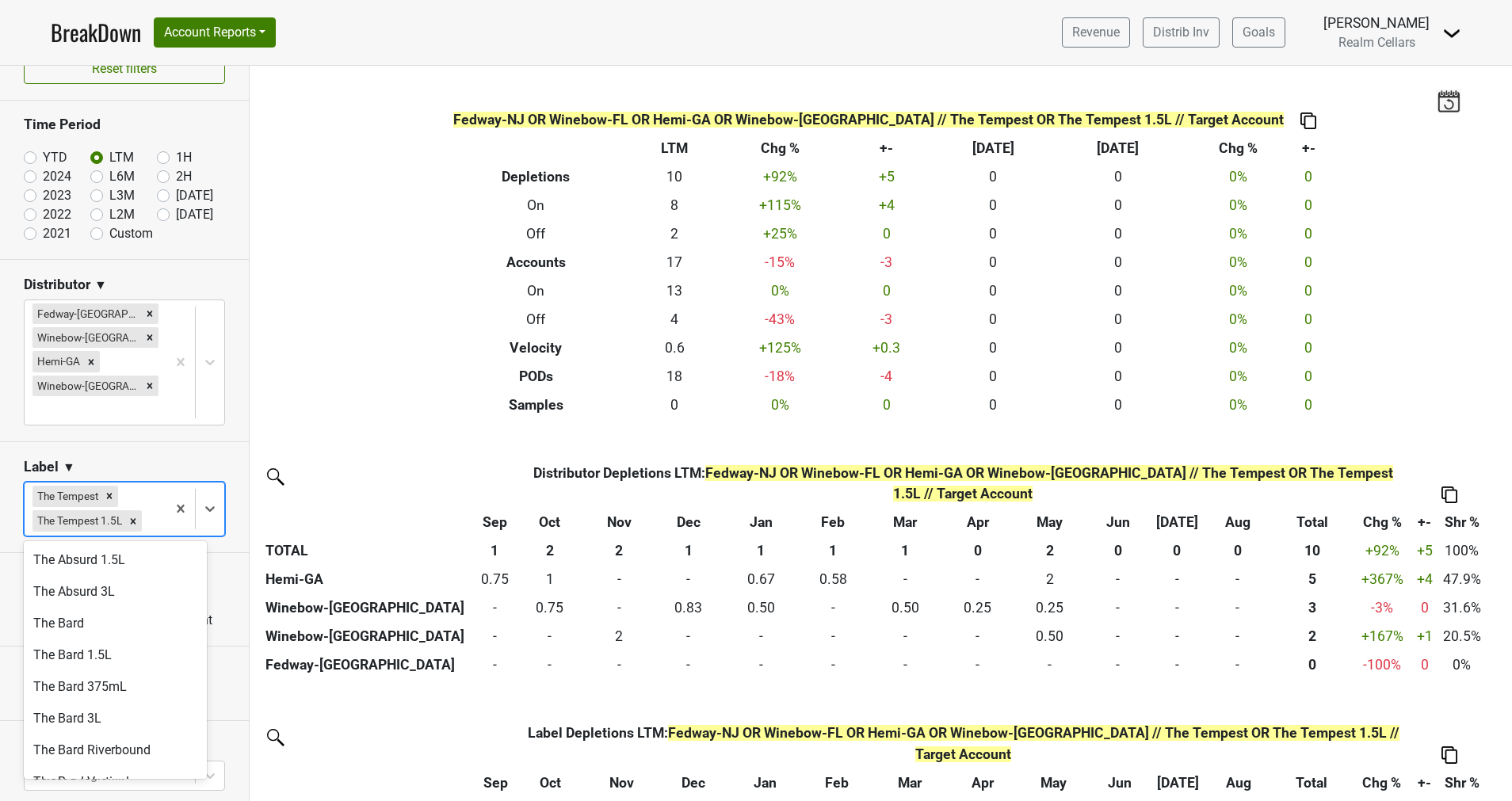
scroll to position [916, 0]
click at [124, 764] on div "The Tempest 375mL" at bounding box center [115, 779] width 183 height 32
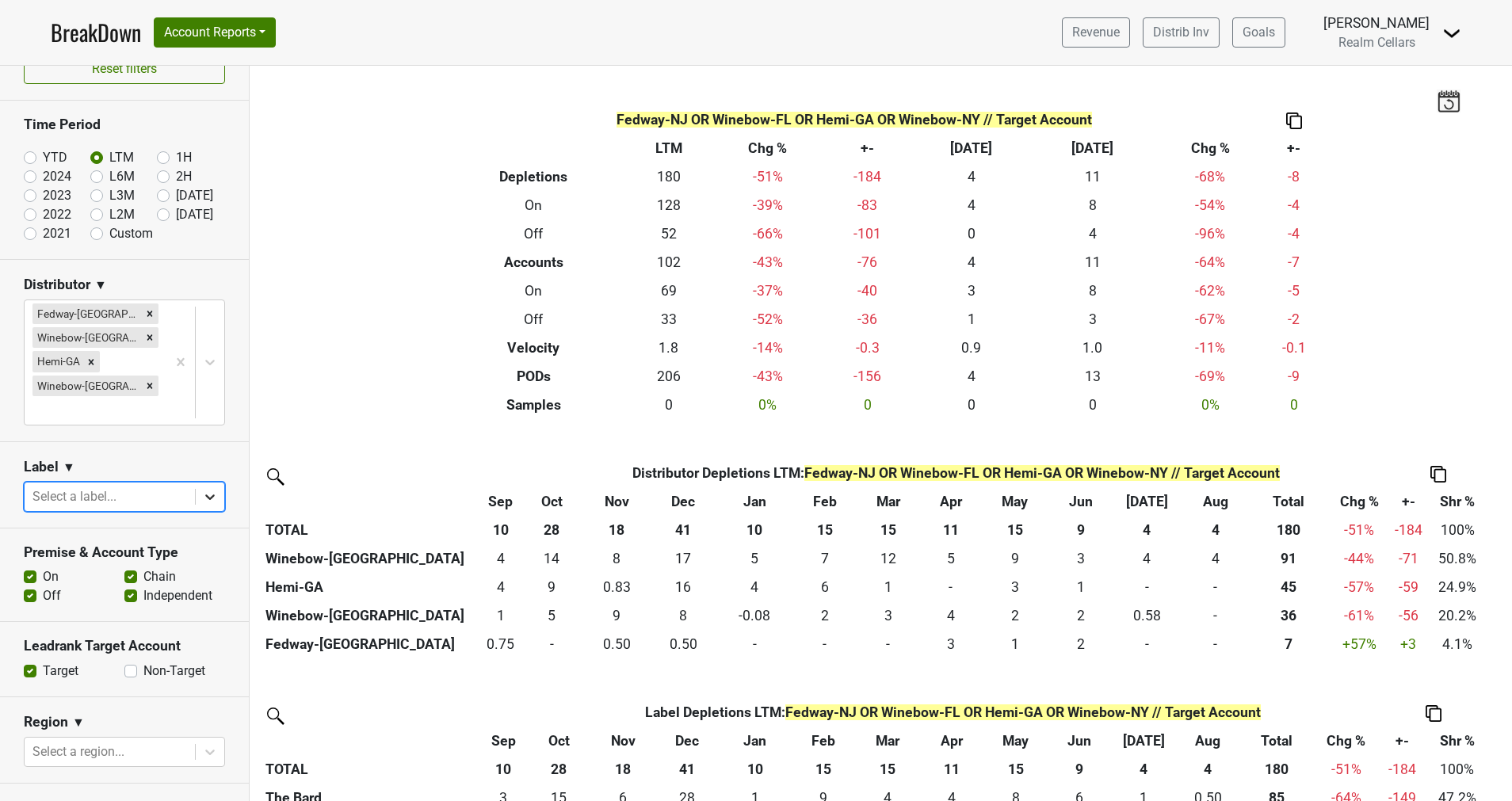
click at [205, 494] on icon at bounding box center [210, 497] width 10 height 6
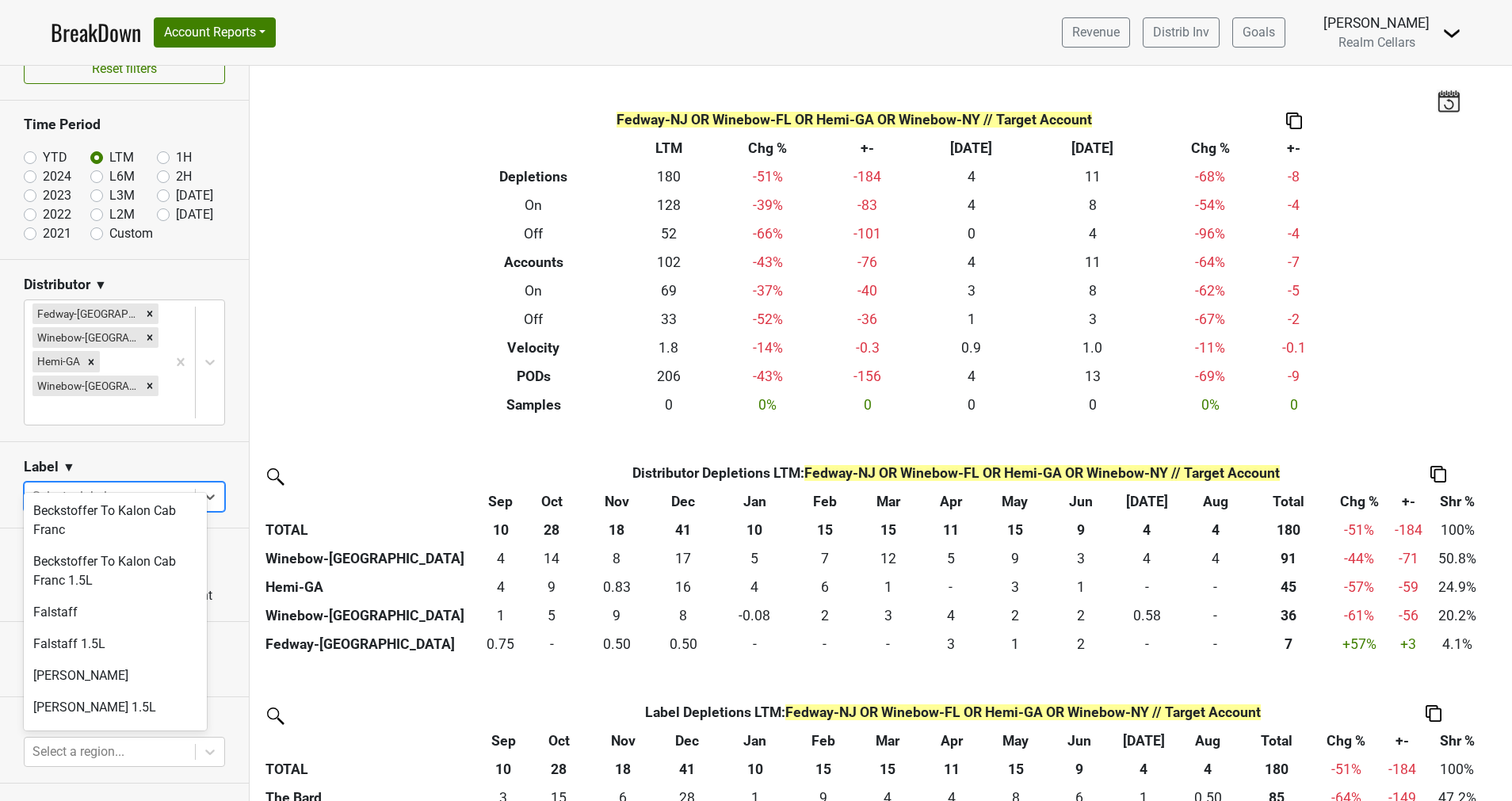
scroll to position [184, 0]
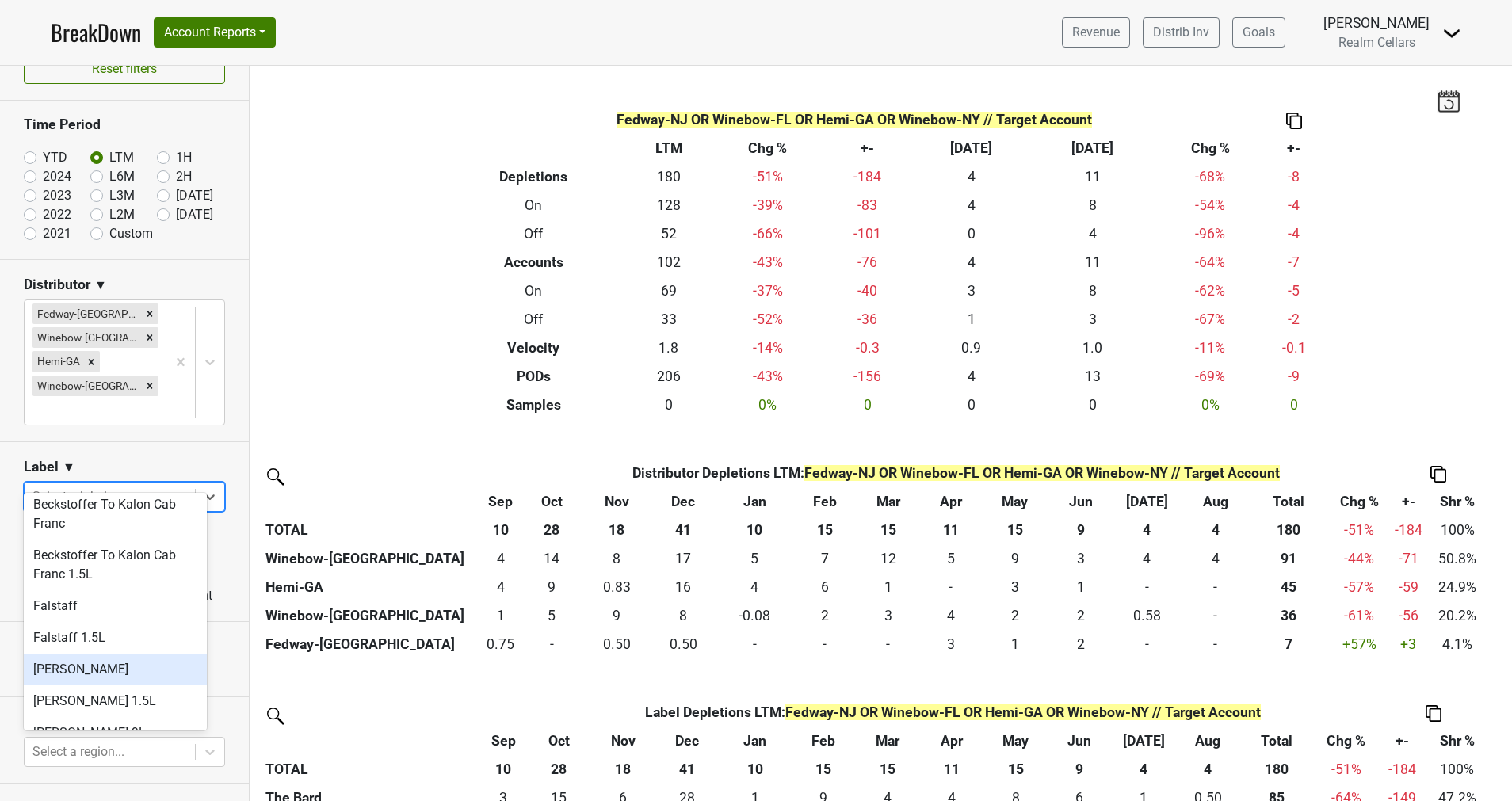
click at [140, 654] on div "[PERSON_NAME]" at bounding box center [115, 670] width 183 height 32
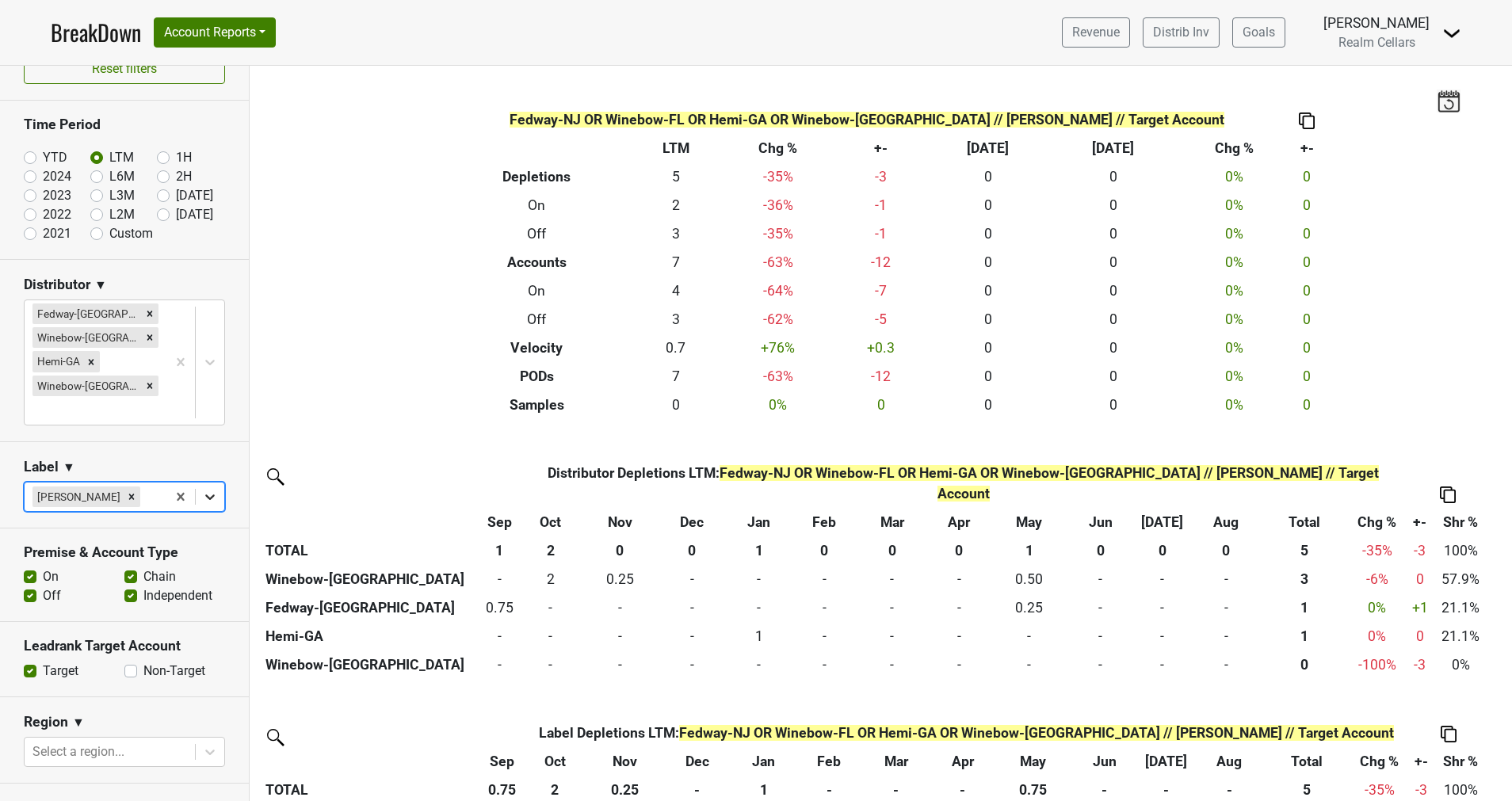
click at [202, 489] on icon at bounding box center [210, 497] width 16 height 16
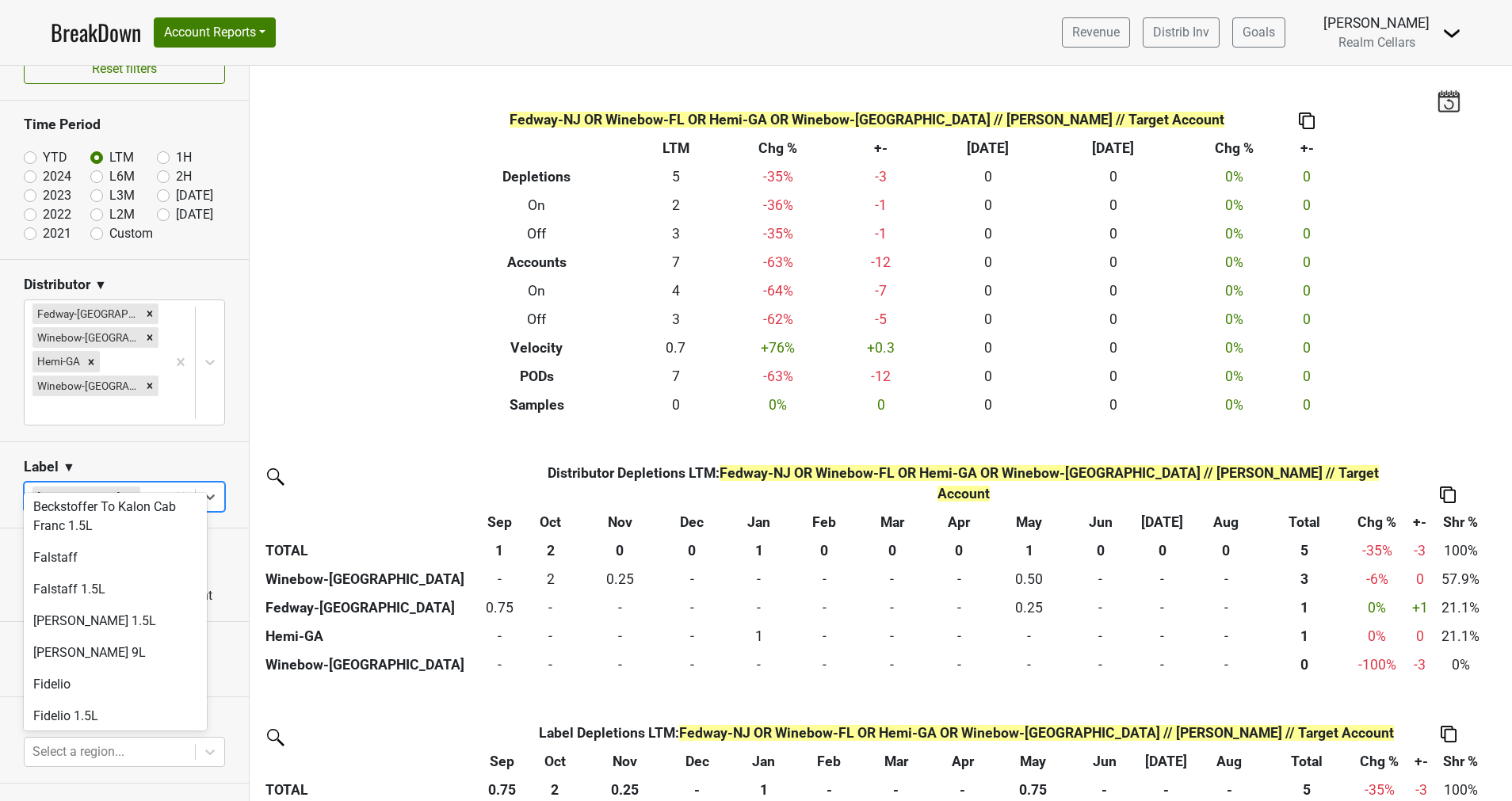
scroll to position [236, 0]
click at [153, 604] on div "[PERSON_NAME] 1.5L" at bounding box center [115, 619] width 183 height 32
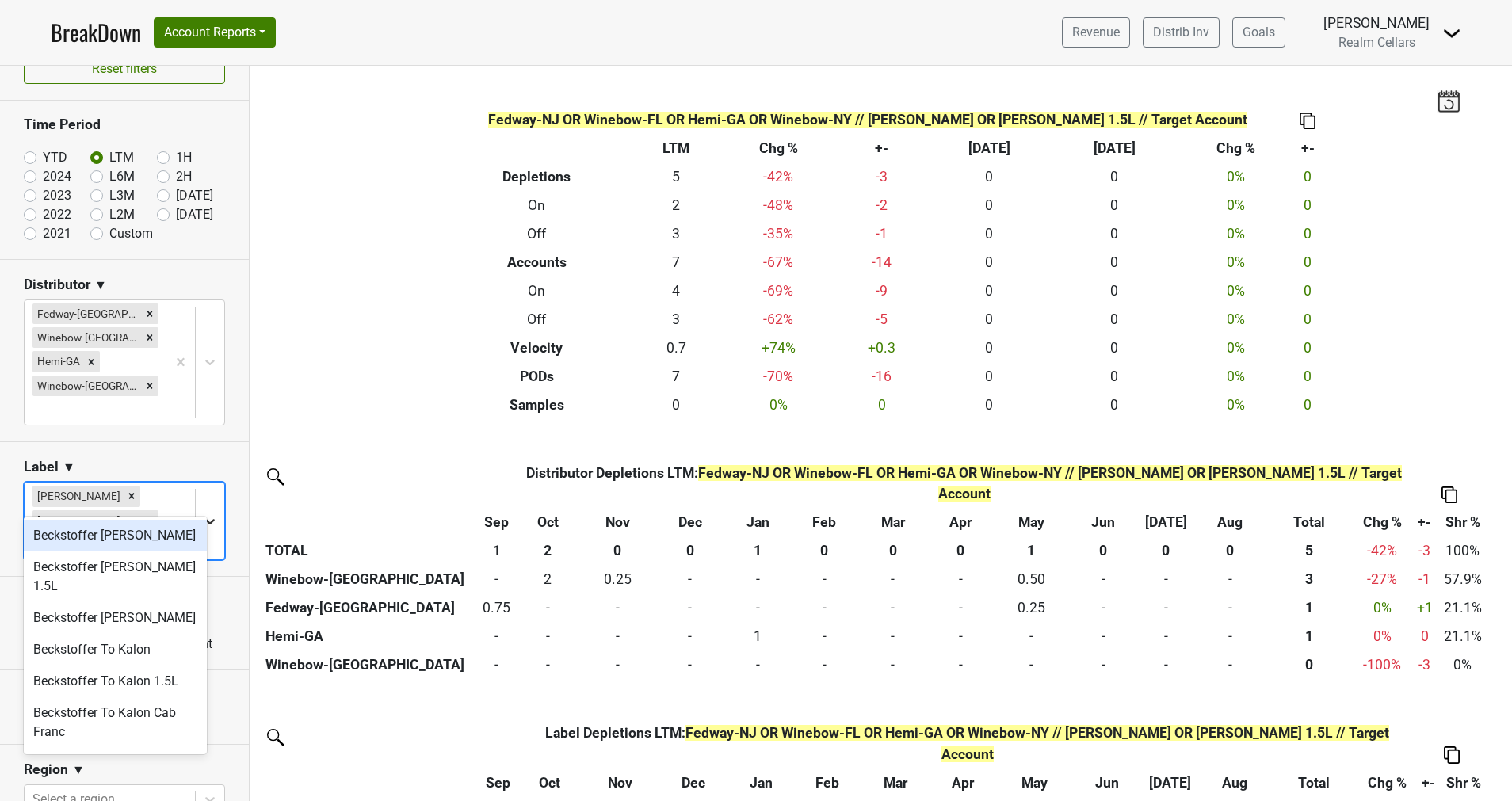
click at [202, 514] on icon at bounding box center [210, 522] width 16 height 16
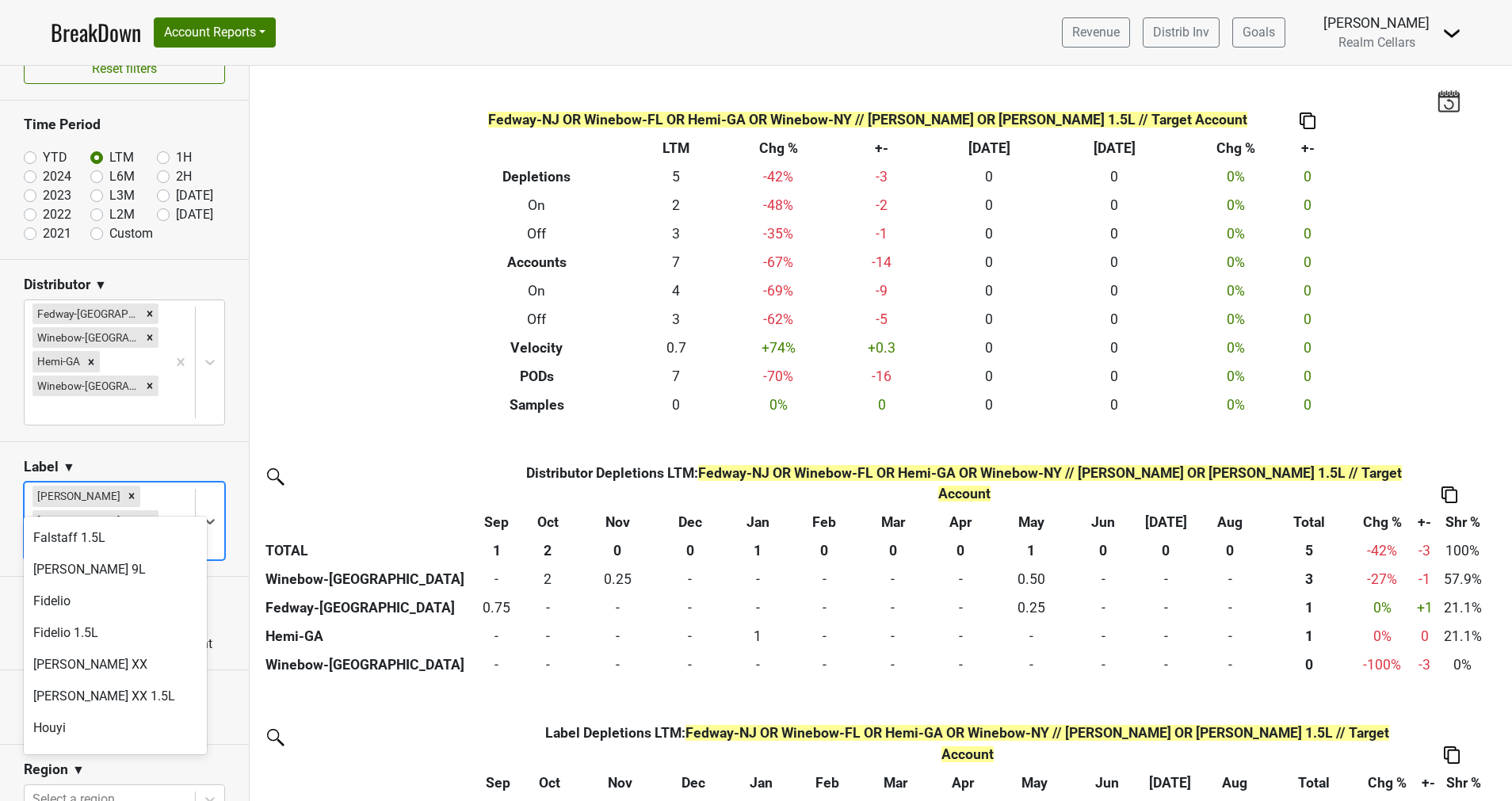
scroll to position [341, 0]
click at [133, 680] on div "Houyi" at bounding box center [115, 695] width 183 height 32
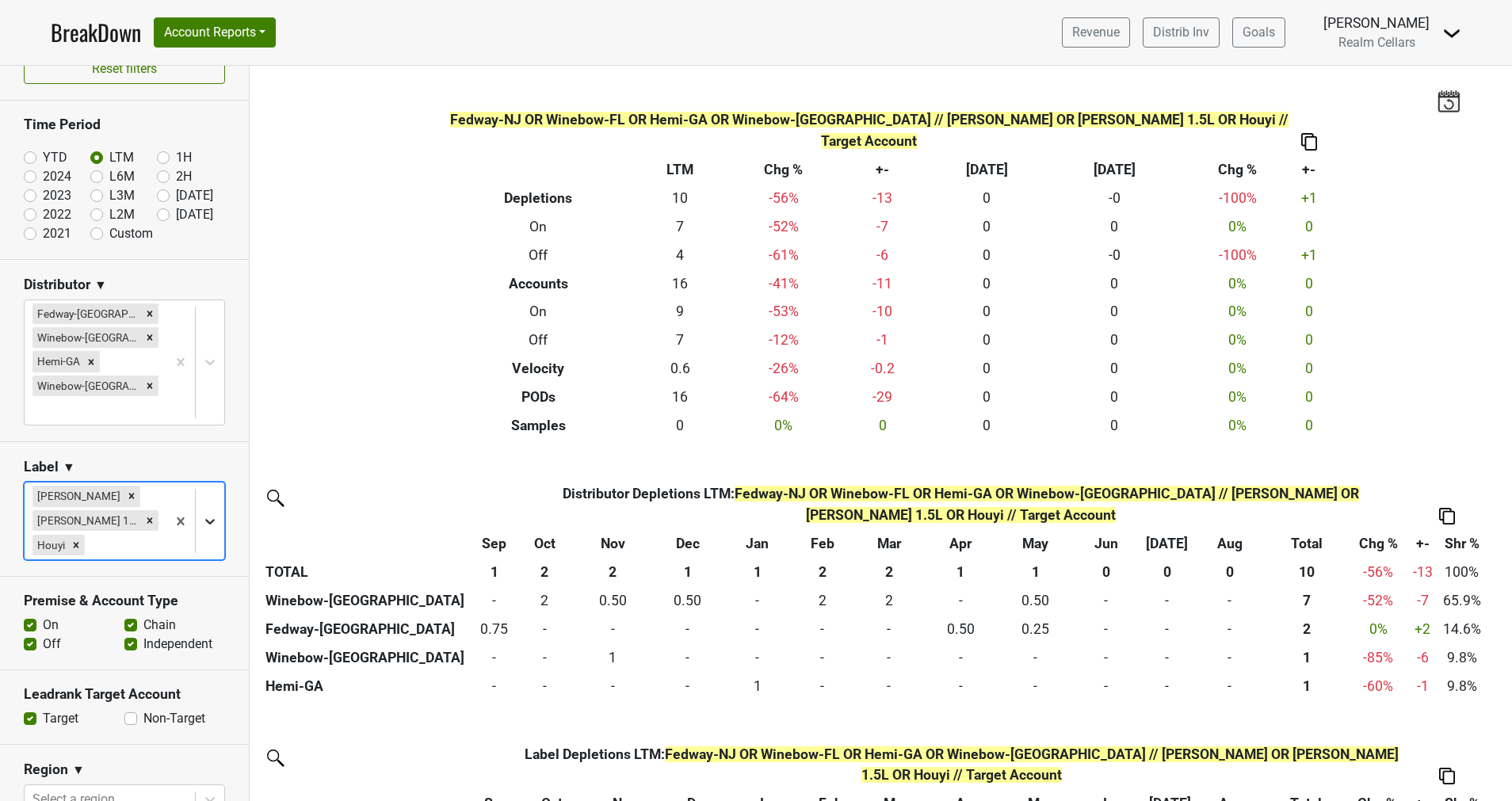
click at [202, 514] on icon at bounding box center [210, 522] width 16 height 16
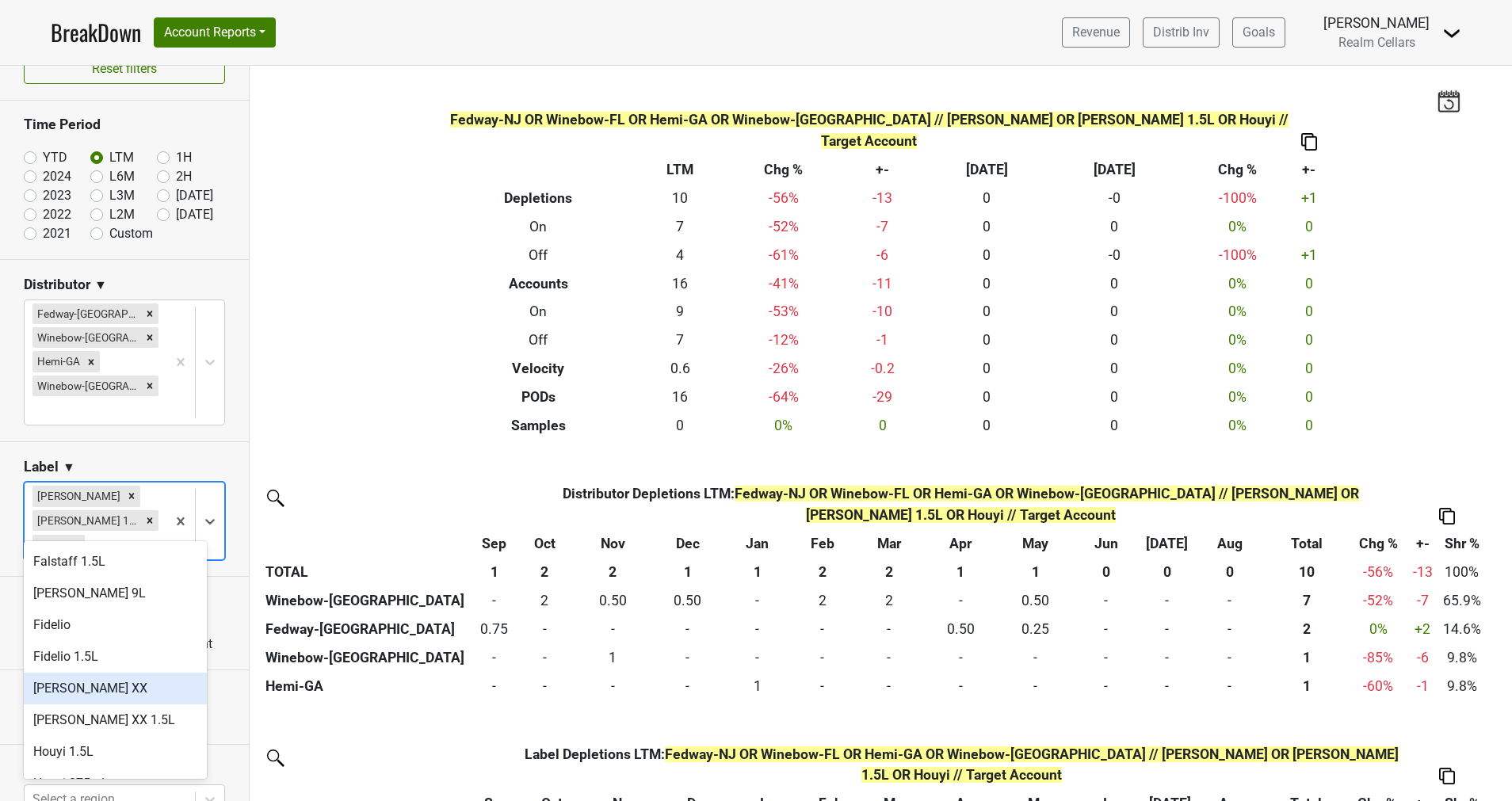
scroll to position [393, 0]
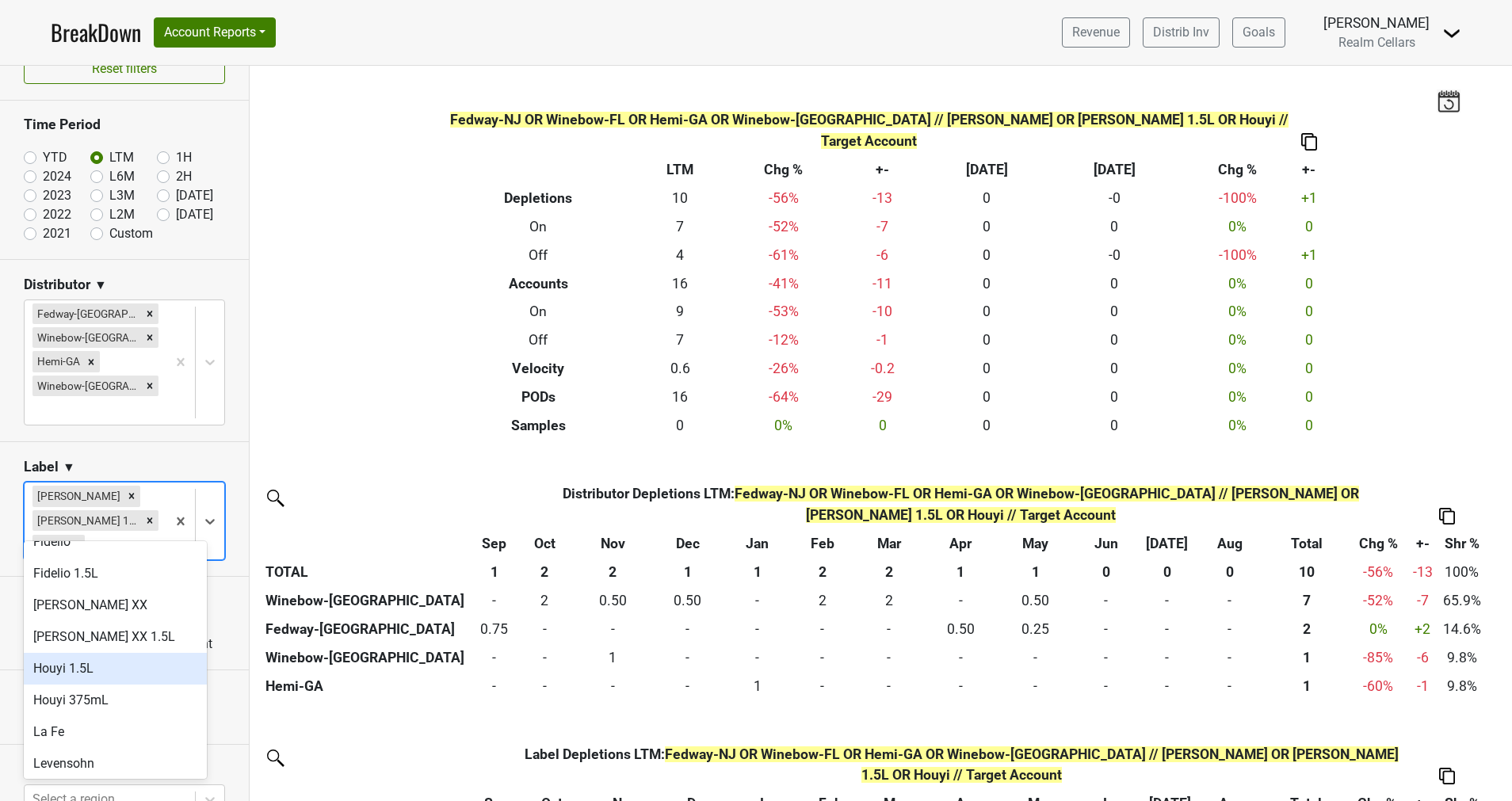
click at [131, 653] on div "Houyi 1.5L" at bounding box center [115, 669] width 183 height 32
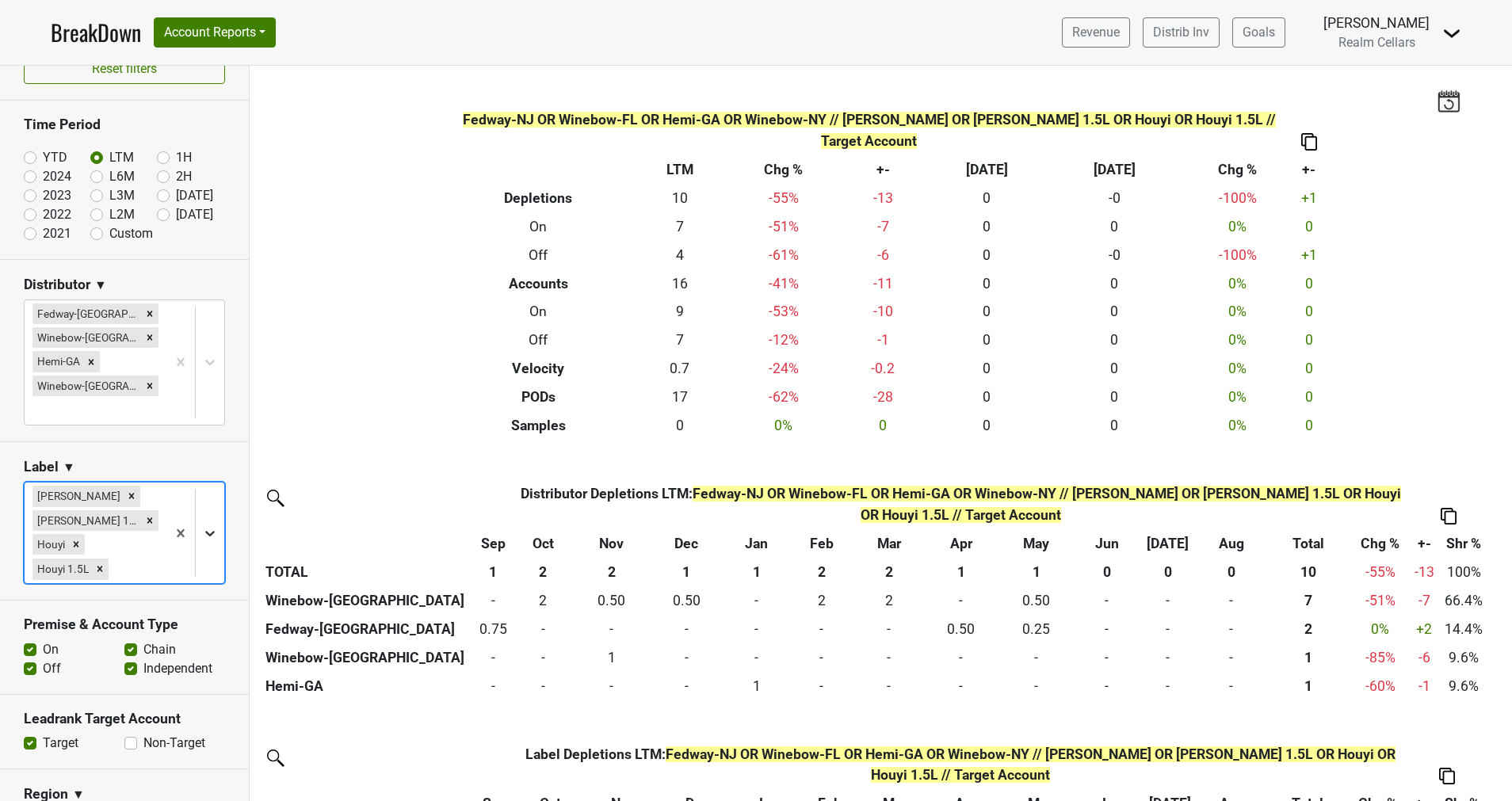
click at [202, 526] on icon at bounding box center [210, 534] width 16 height 16
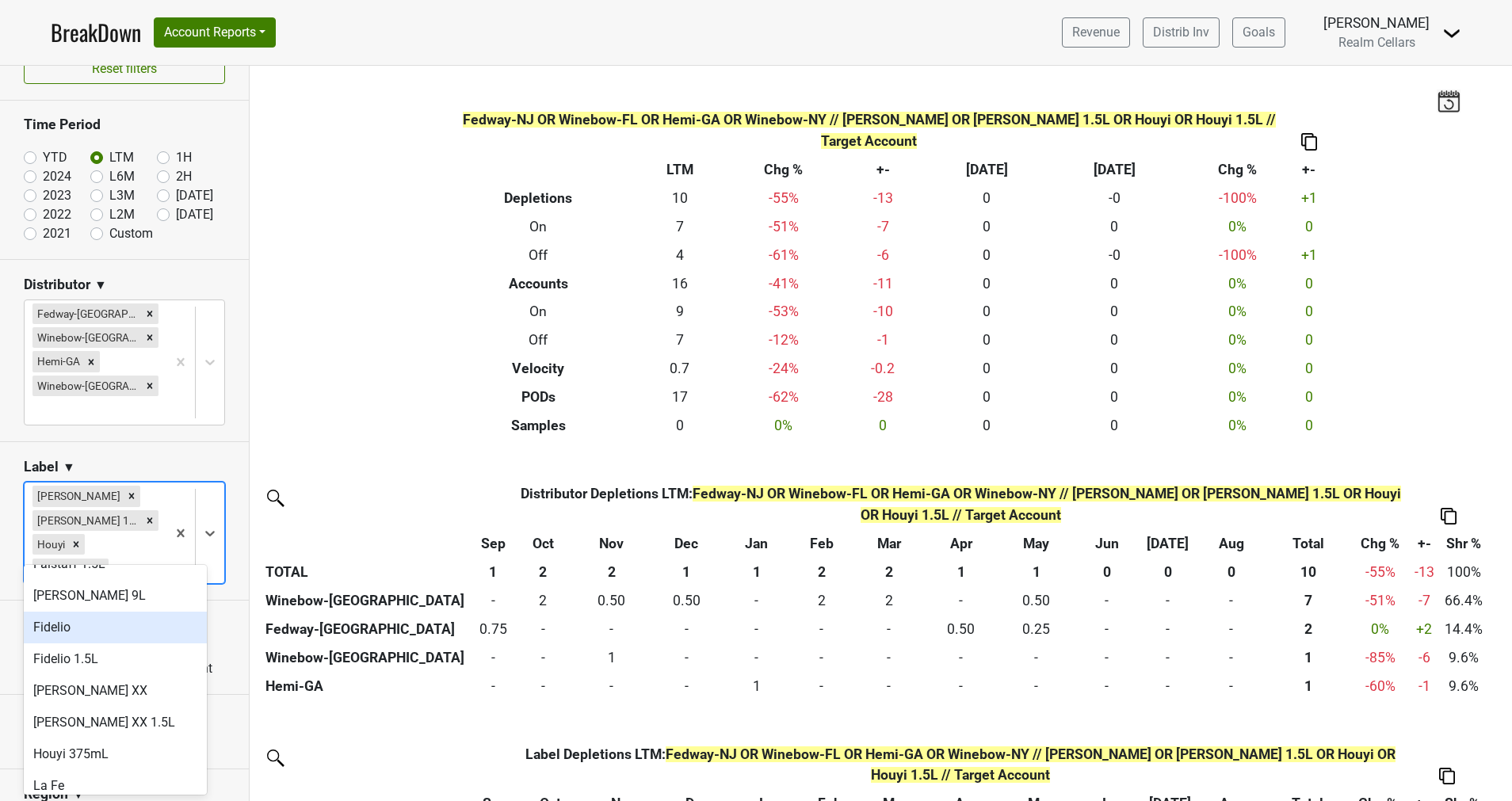
scroll to position [390, 0]
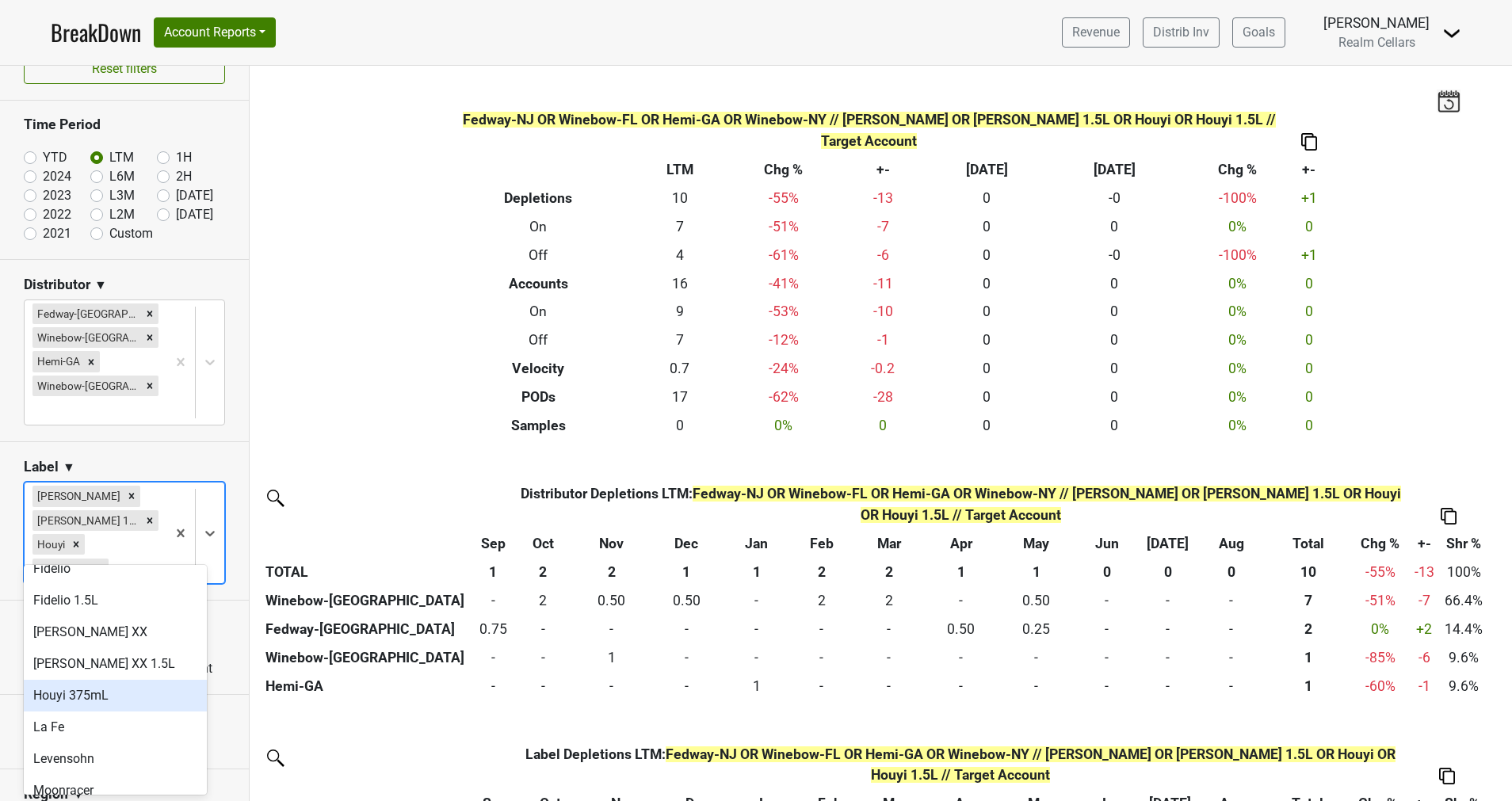
click at [145, 680] on div "Houyi 375mL" at bounding box center [115, 695] width 183 height 32
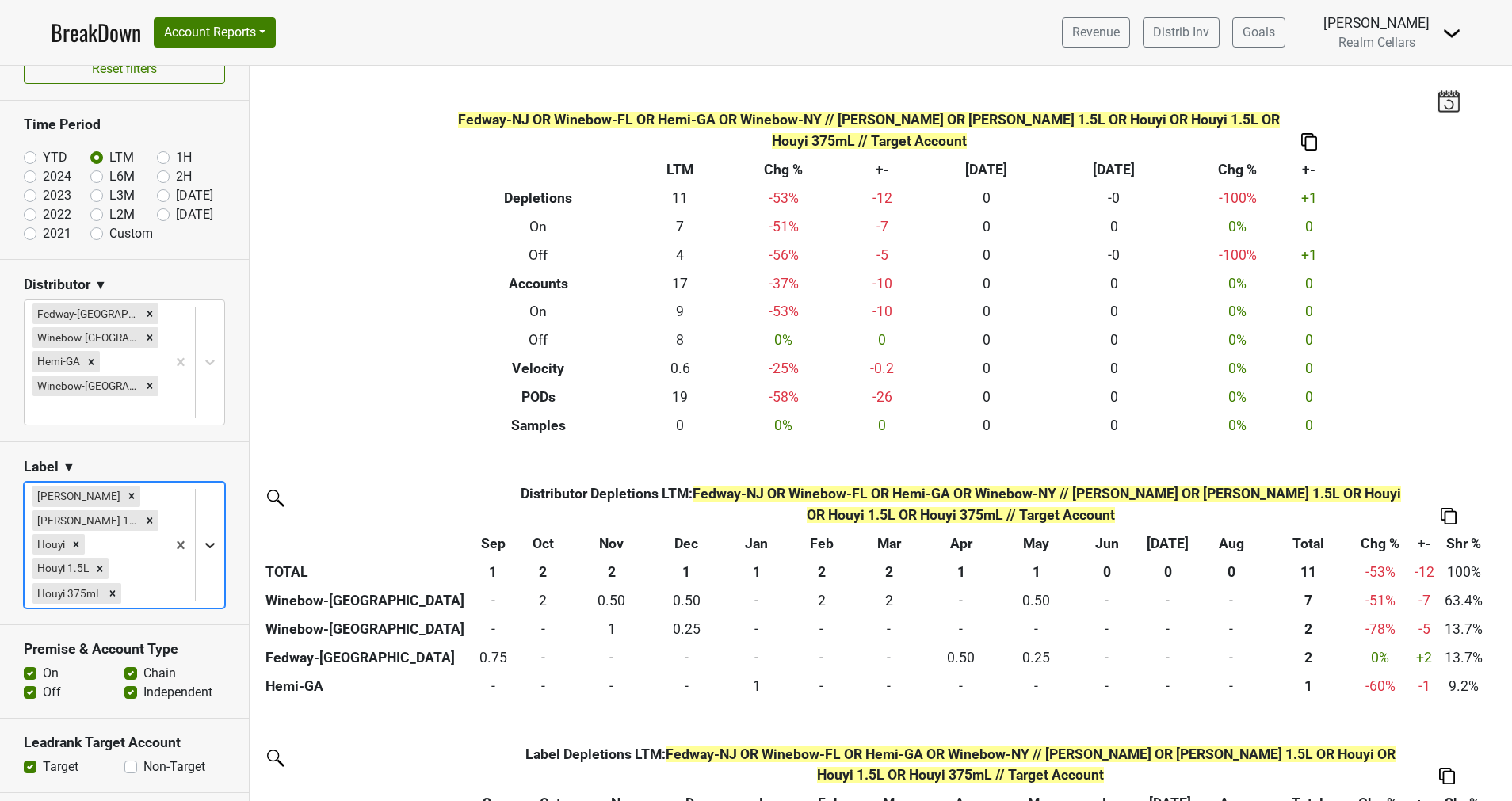
click at [202, 538] on icon at bounding box center [210, 546] width 16 height 16
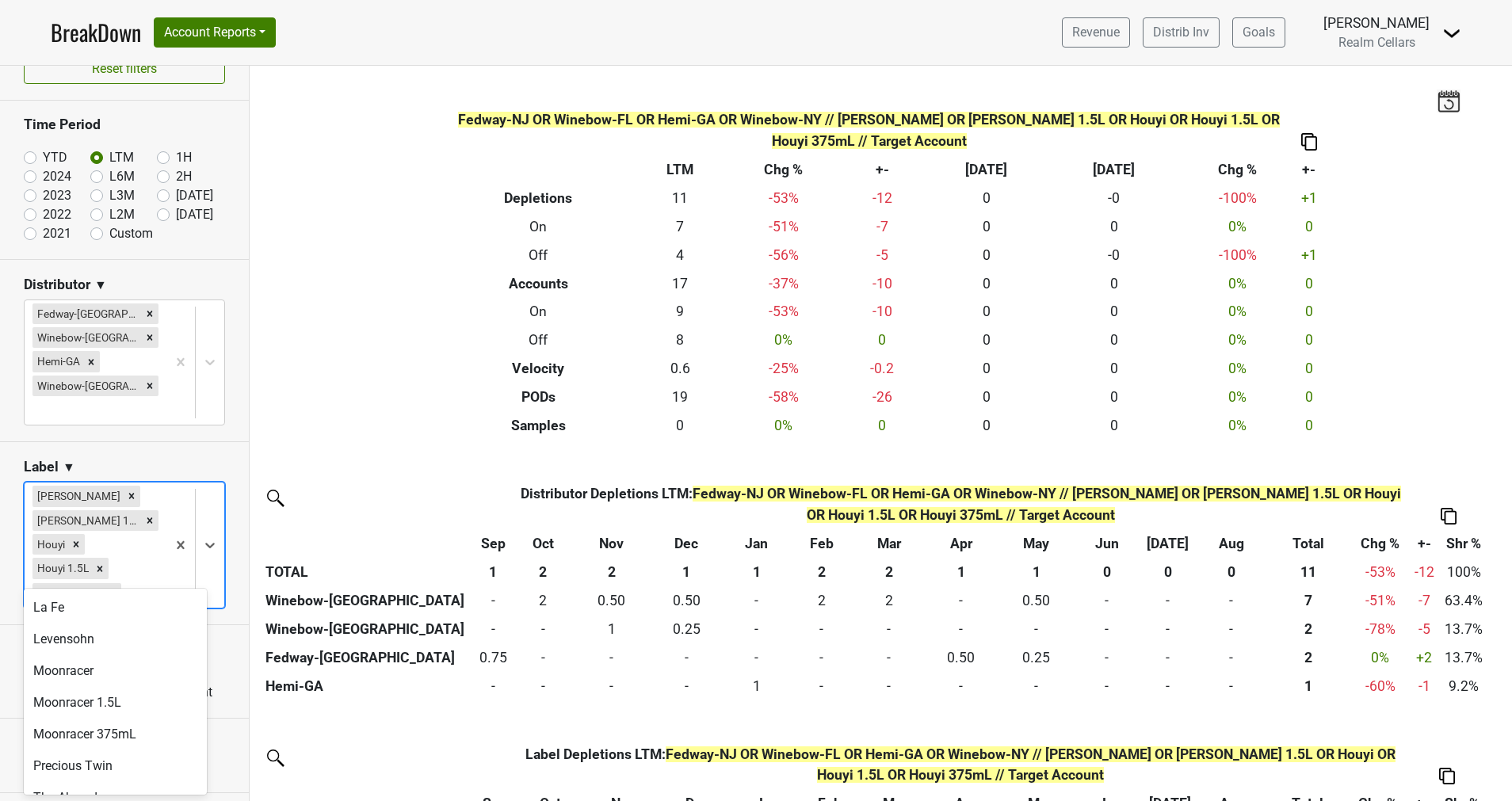
scroll to position [504, 0]
click at [139, 652] on div "Moonracer" at bounding box center [115, 668] width 183 height 32
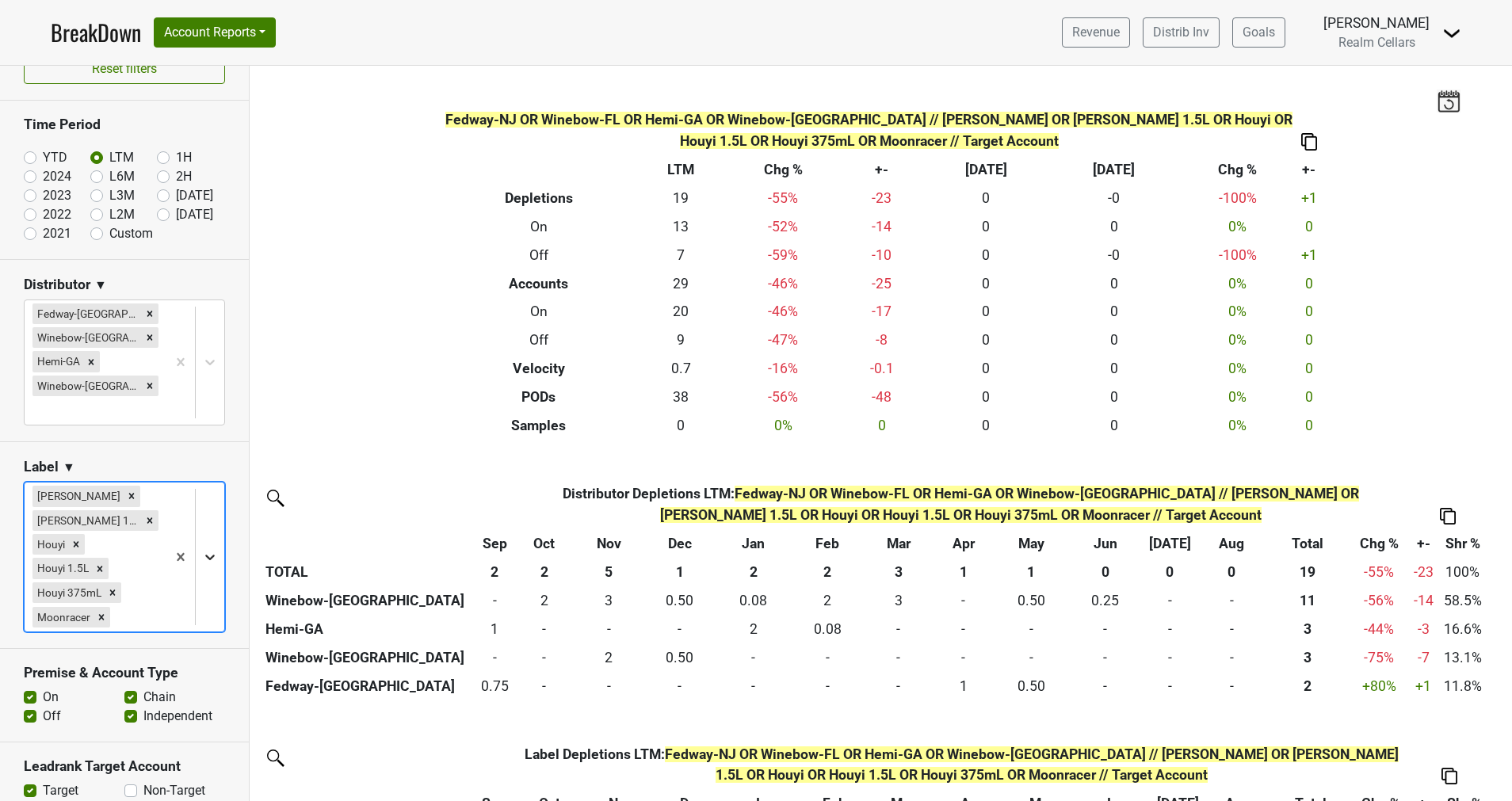
click at [202, 549] on icon at bounding box center [210, 557] width 16 height 16
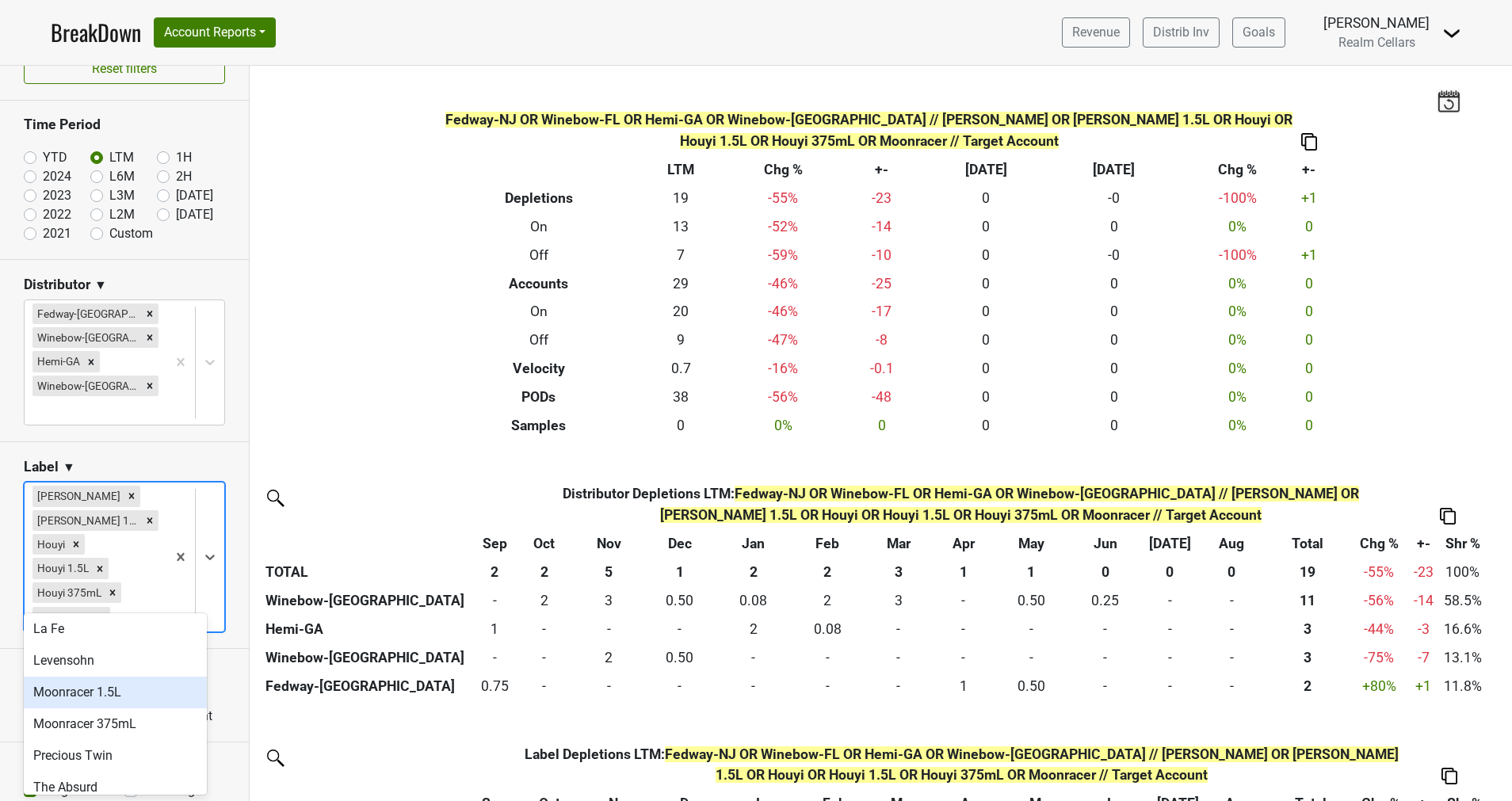
click at [147, 677] on div "Moonracer 1.5L" at bounding box center [115, 692] width 183 height 32
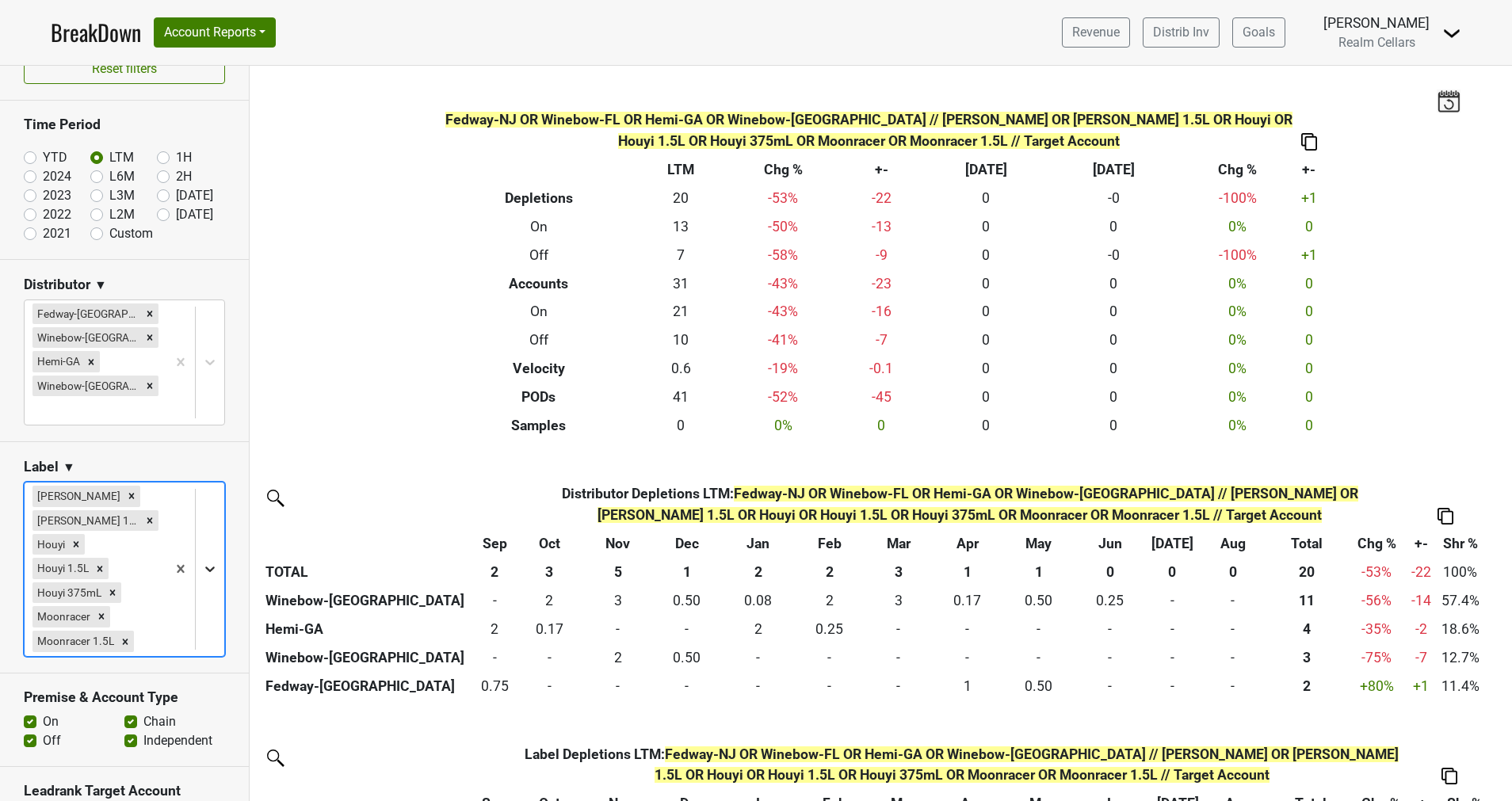
click at [195, 555] on div at bounding box center [209, 569] width 29 height 29
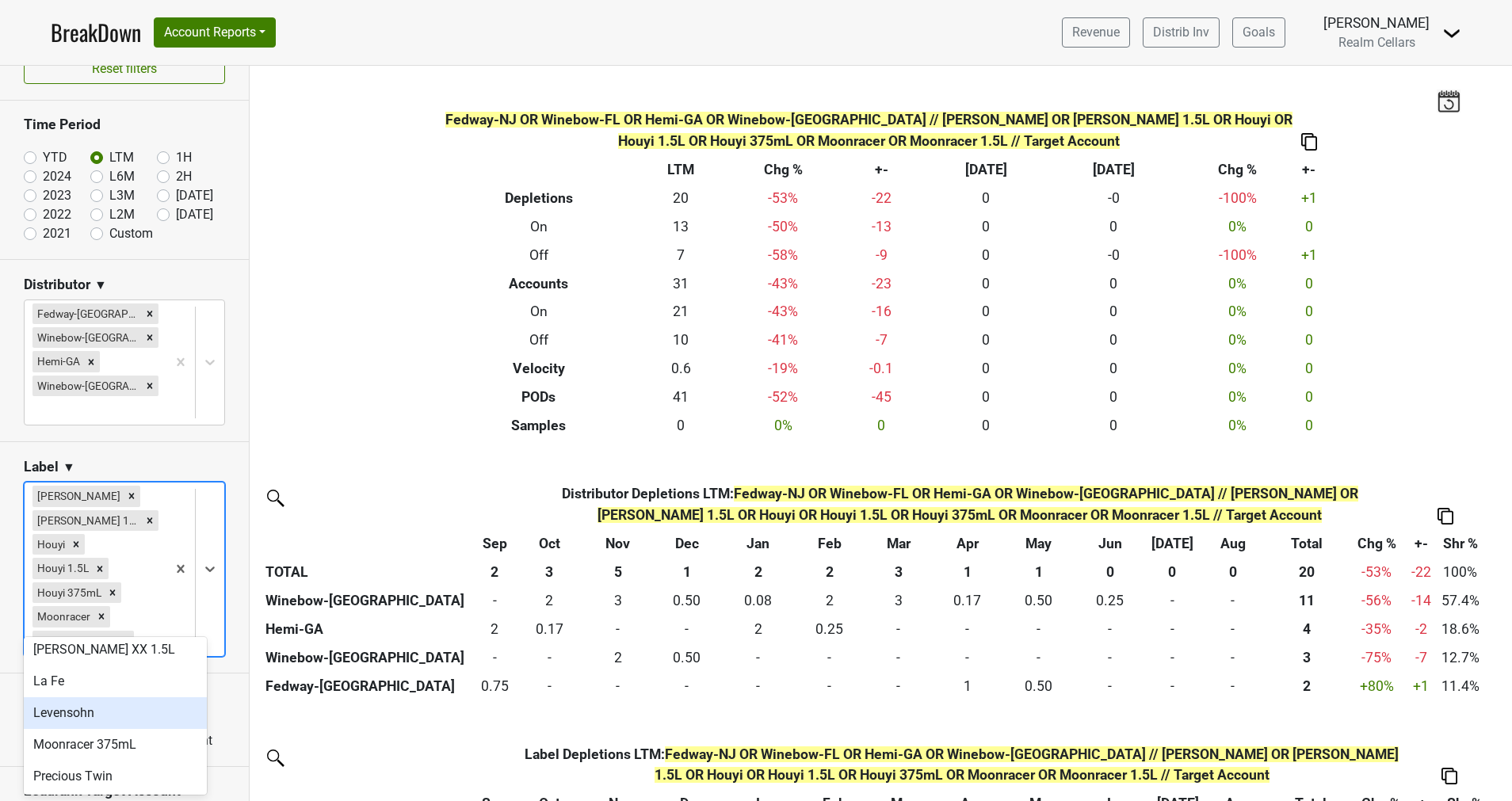
scroll to position [477, 0]
click at [144, 728] on div "Moonracer 375mL" at bounding box center [115, 744] width 183 height 32
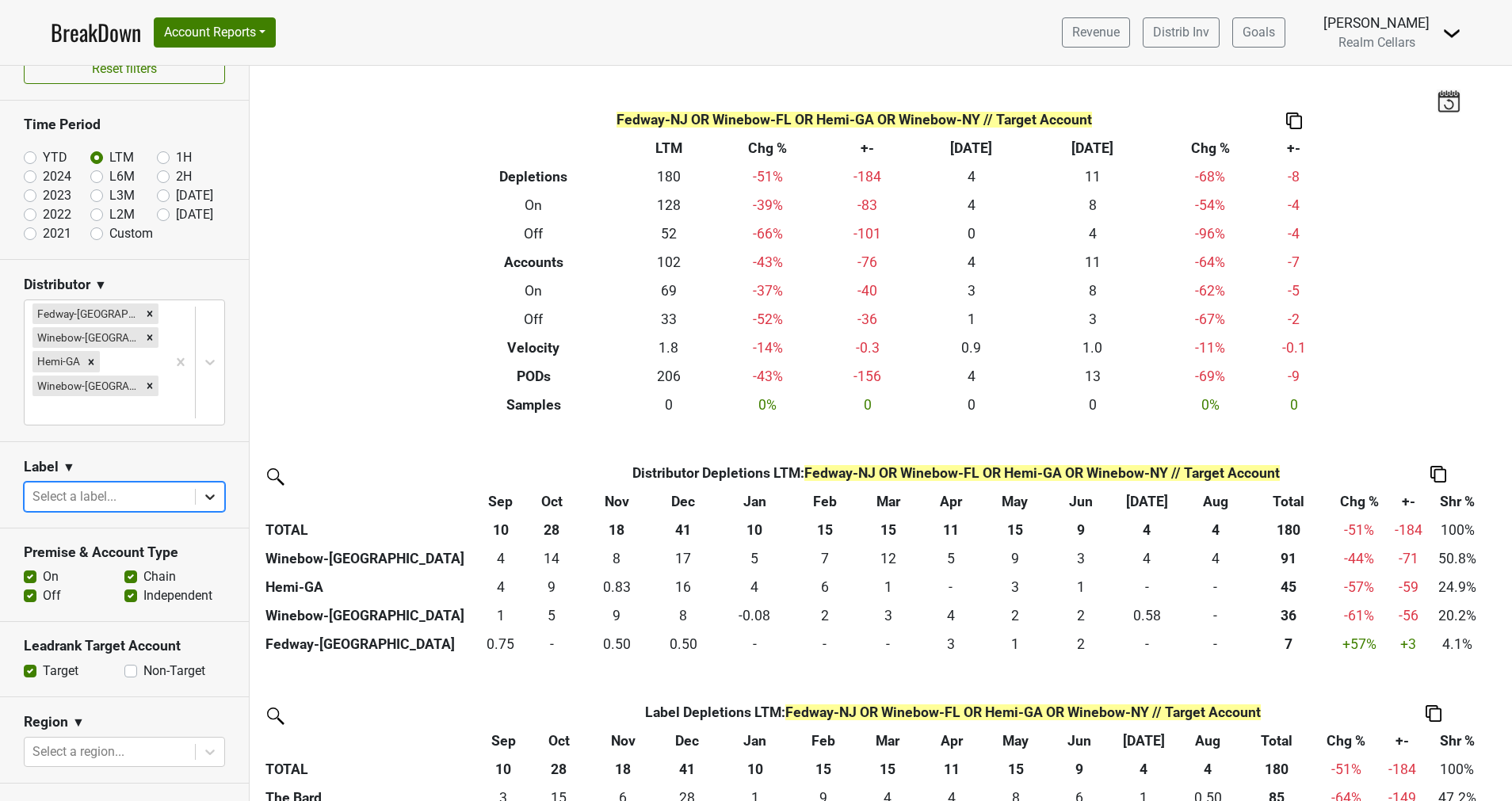
click at [202, 489] on icon at bounding box center [210, 497] width 16 height 16
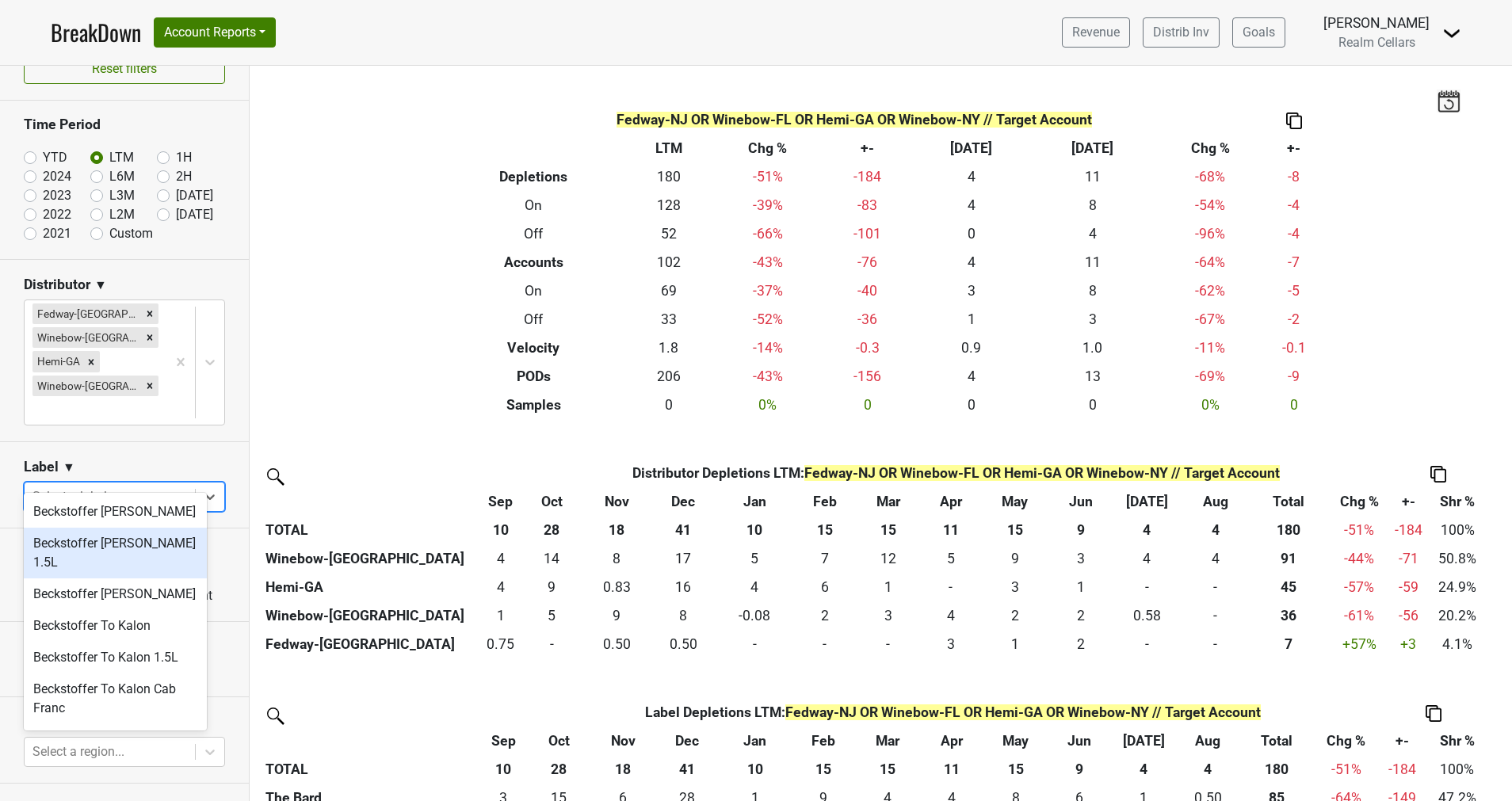
click at [140, 553] on div "Beckstoffer [PERSON_NAME] 1.5L" at bounding box center [115, 552] width 183 height 50
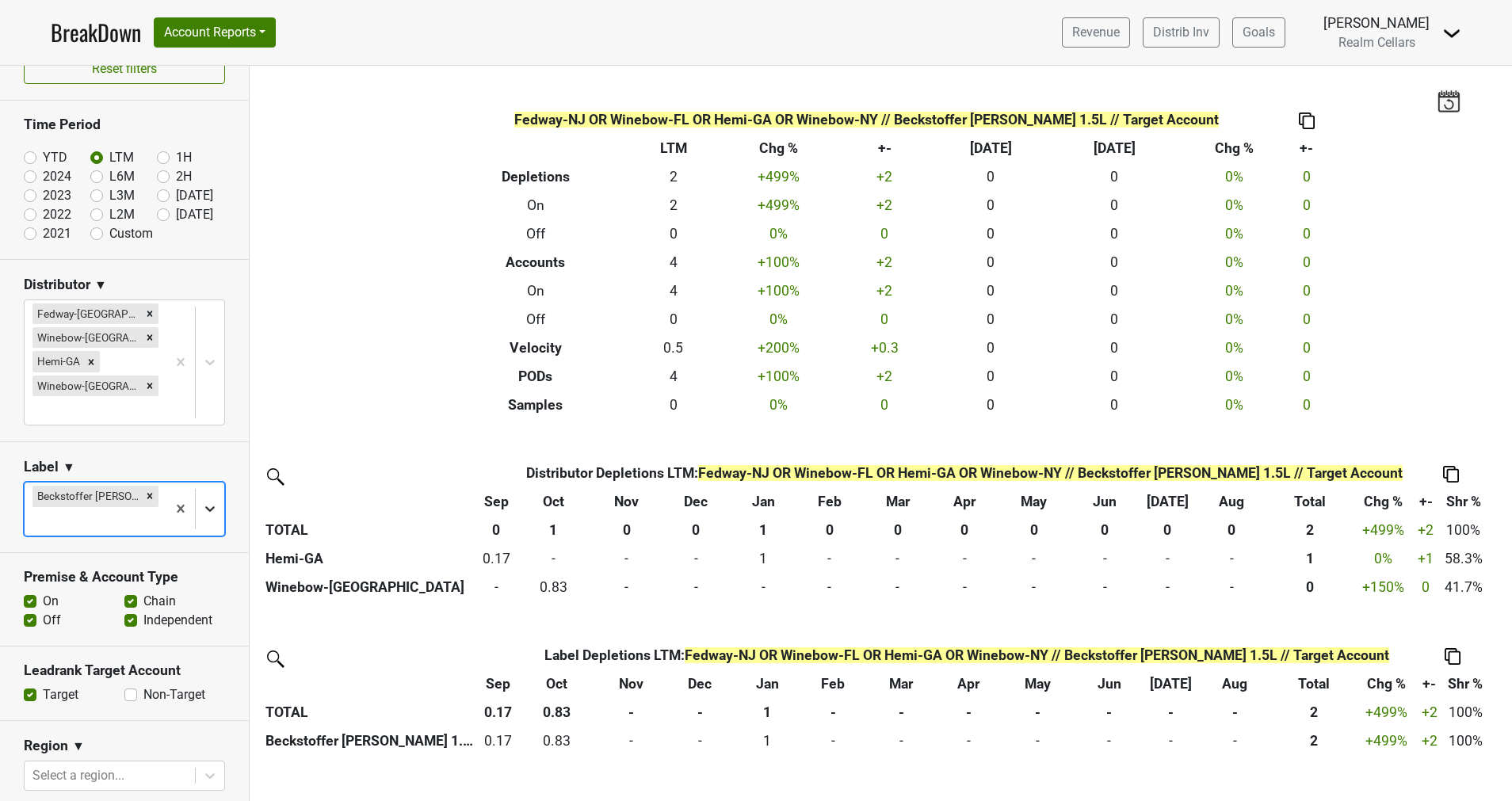
click at [202, 501] on icon at bounding box center [210, 509] width 16 height 16
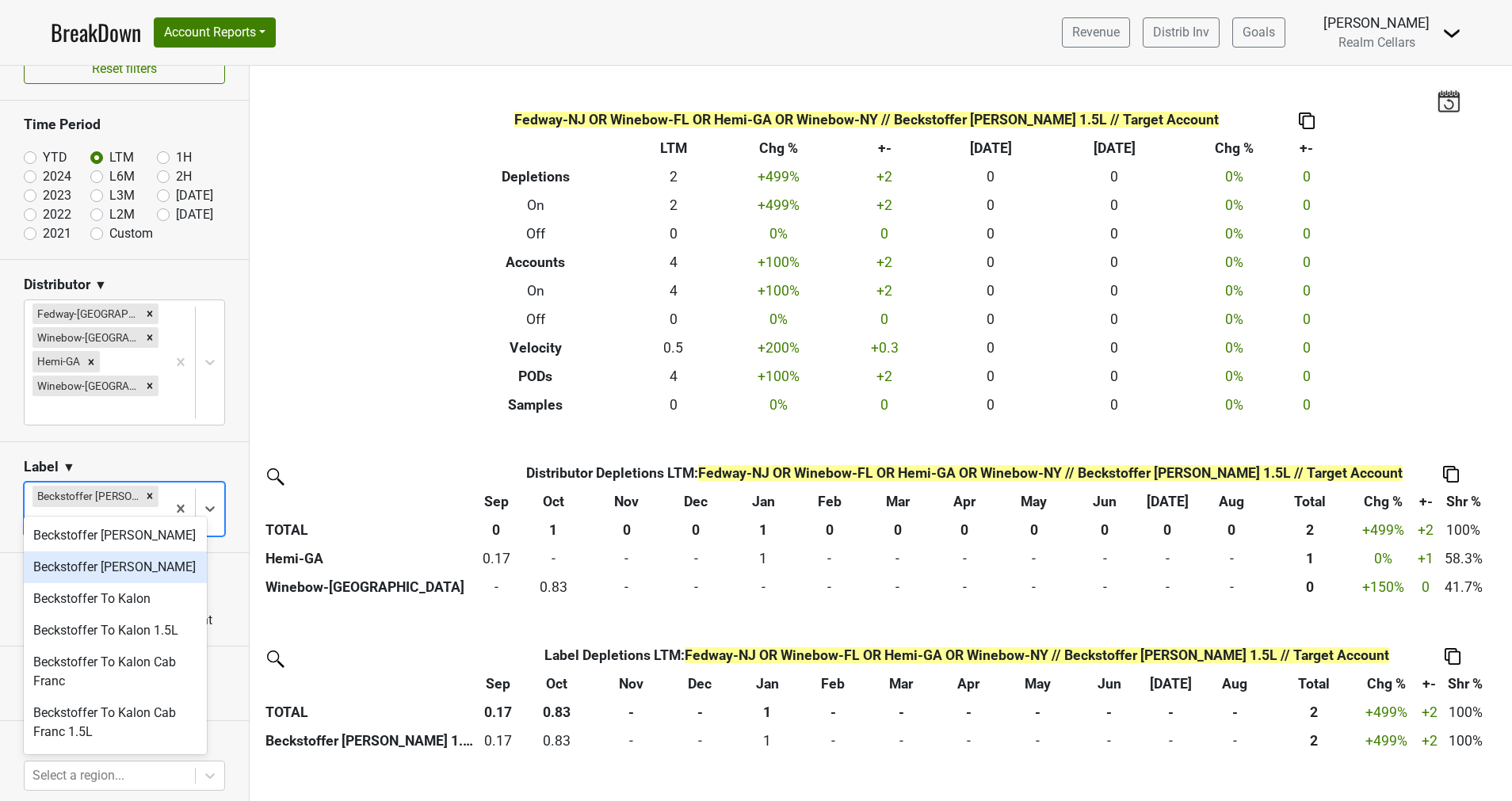
click at [157, 558] on div "Beckstoffer [PERSON_NAME]" at bounding box center [115, 567] width 183 height 32
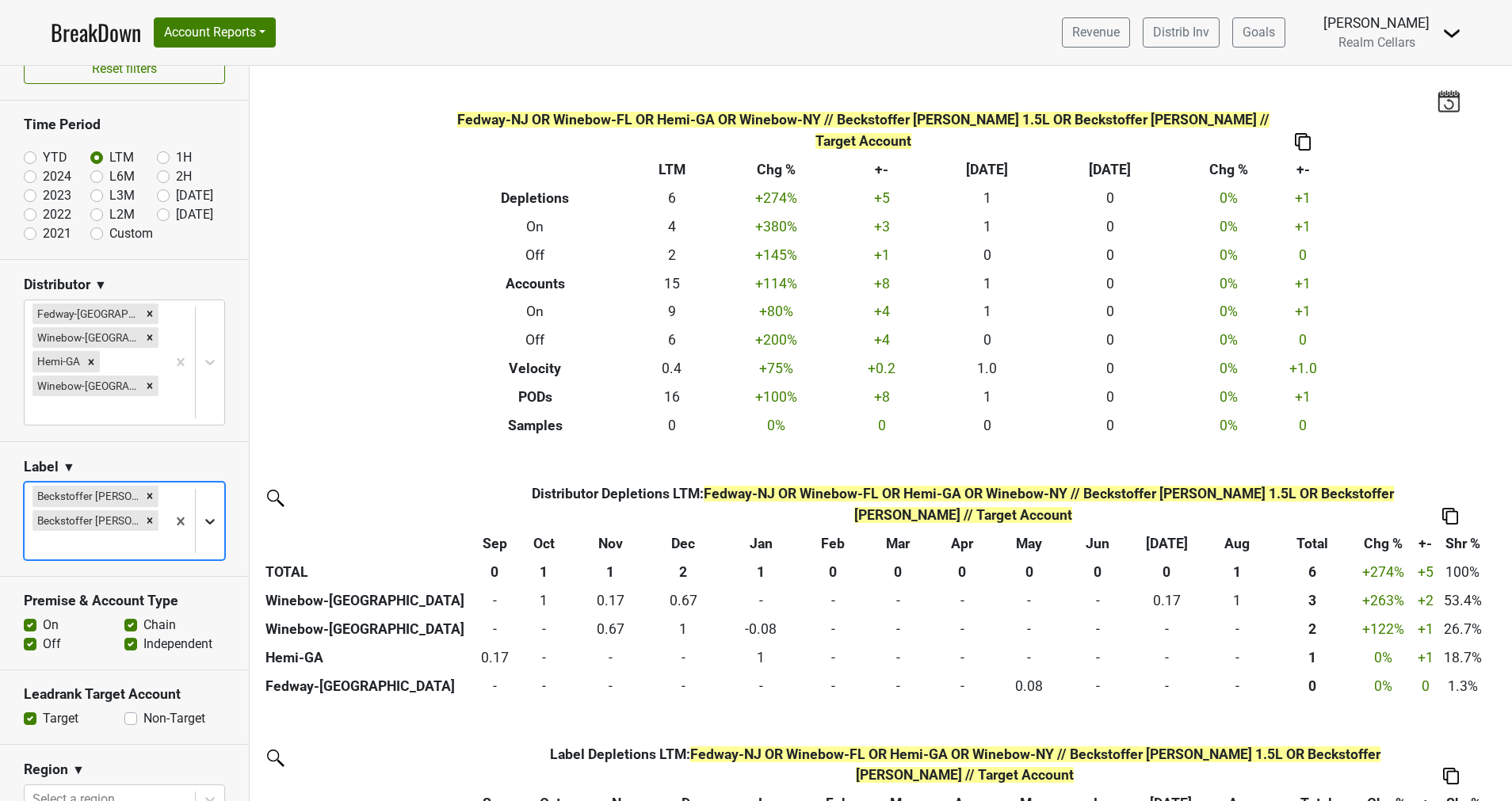
click at [202, 514] on icon at bounding box center [210, 522] width 16 height 16
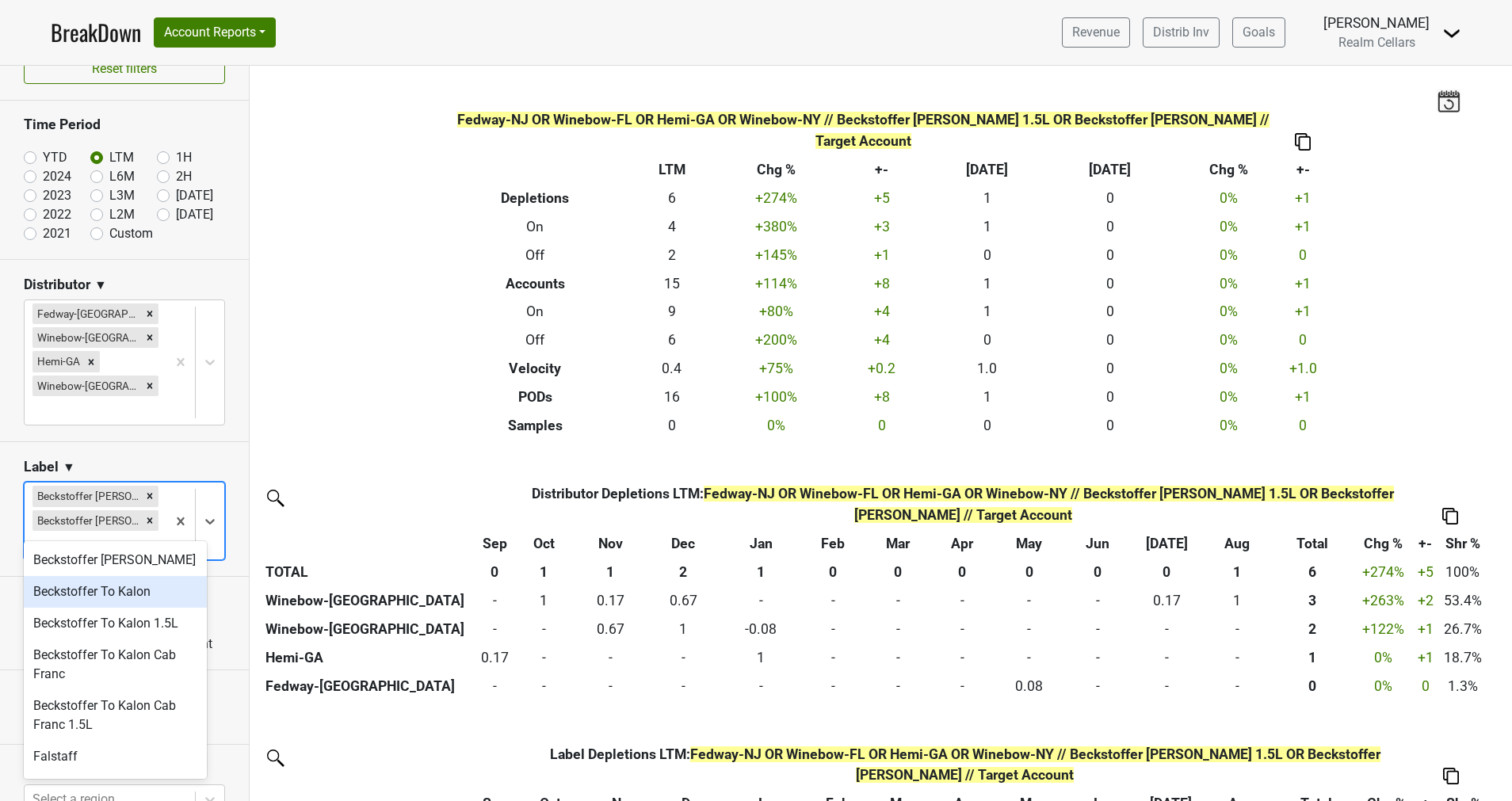
click at [159, 589] on div "Beckstoffer To Kalon" at bounding box center [115, 592] width 183 height 32
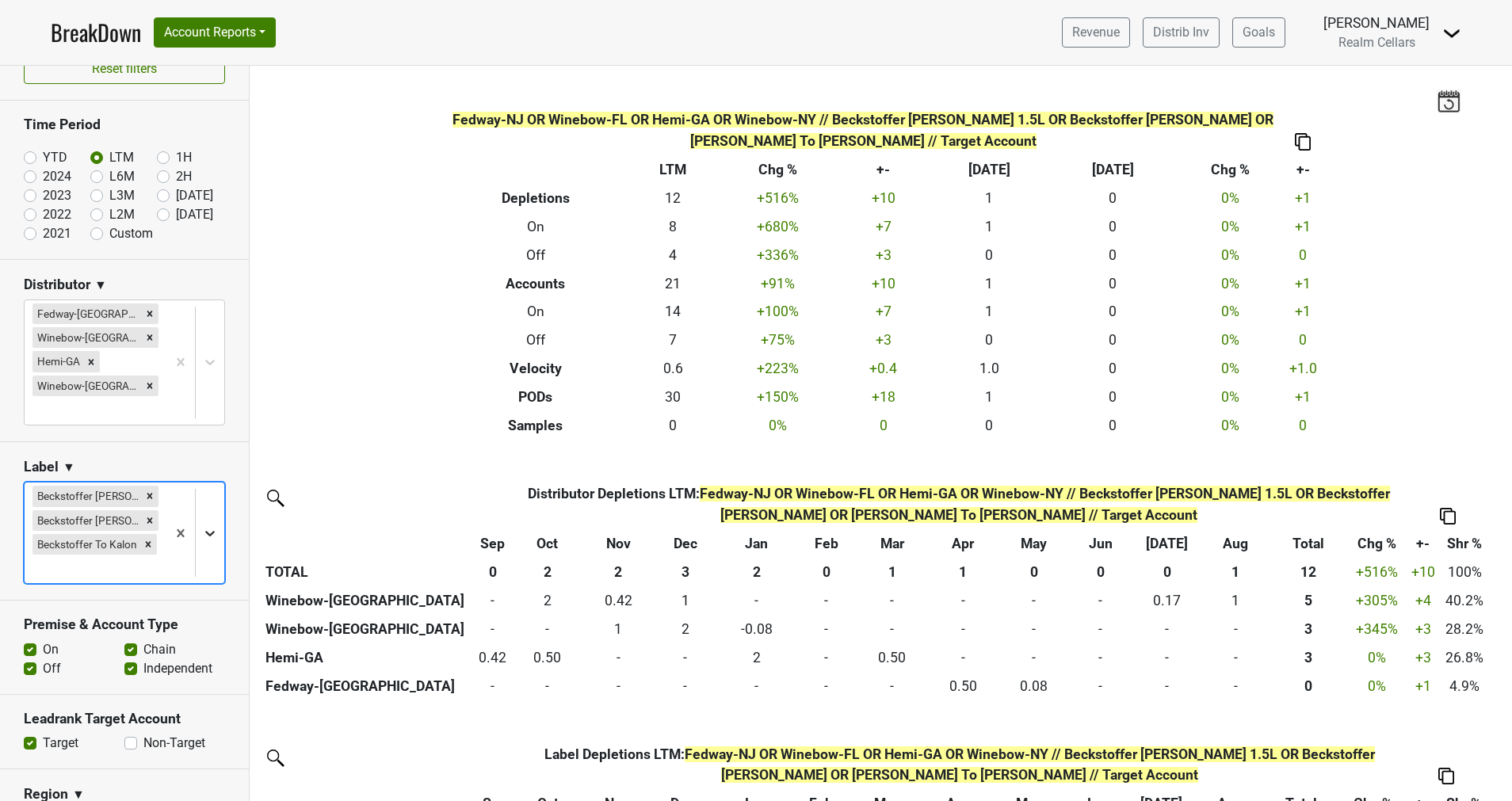
click at [202, 526] on icon at bounding box center [210, 534] width 16 height 16
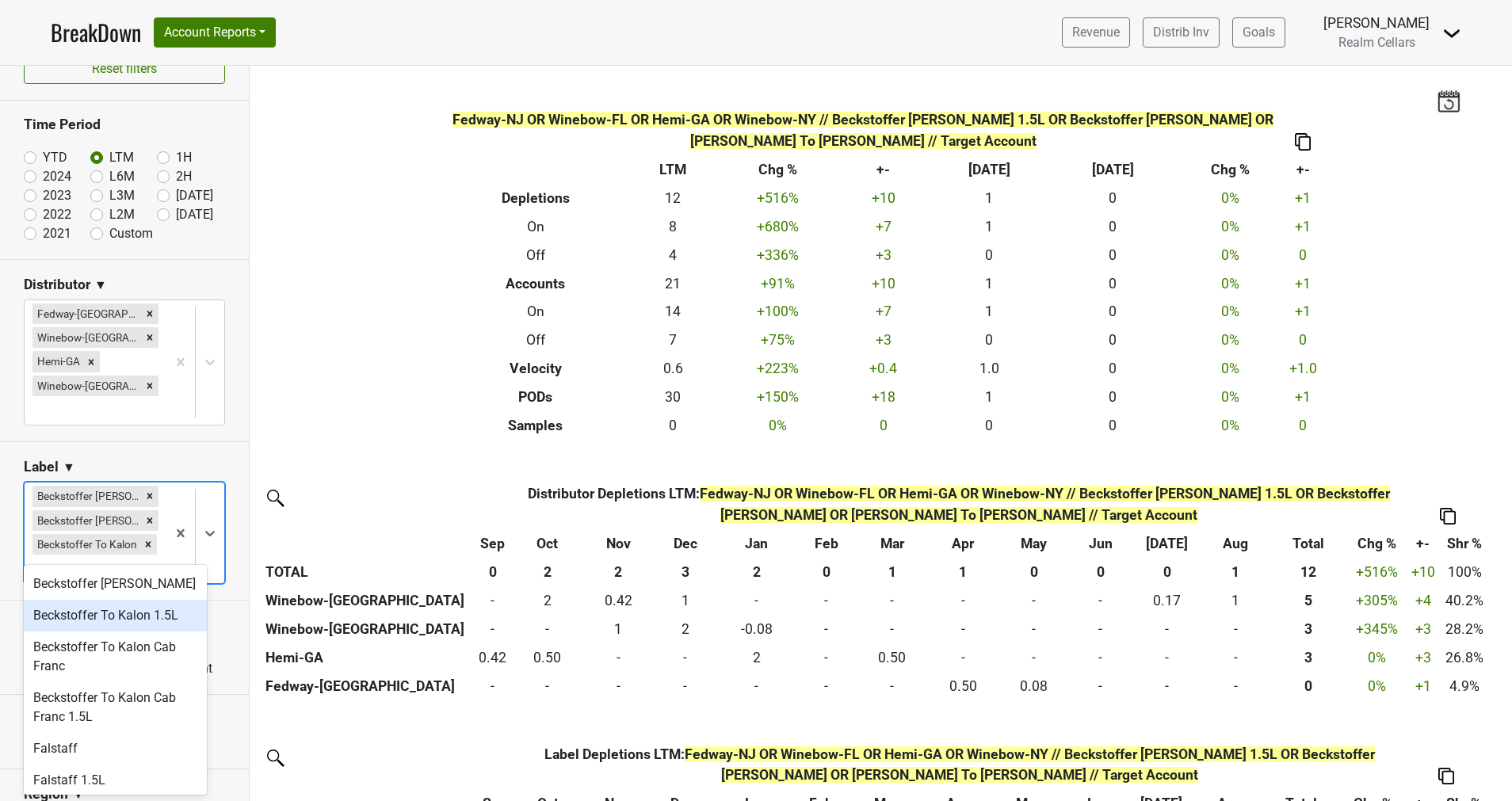
click at [159, 627] on div "Beckstoffer To Kalon 1.5L" at bounding box center [115, 616] width 183 height 32
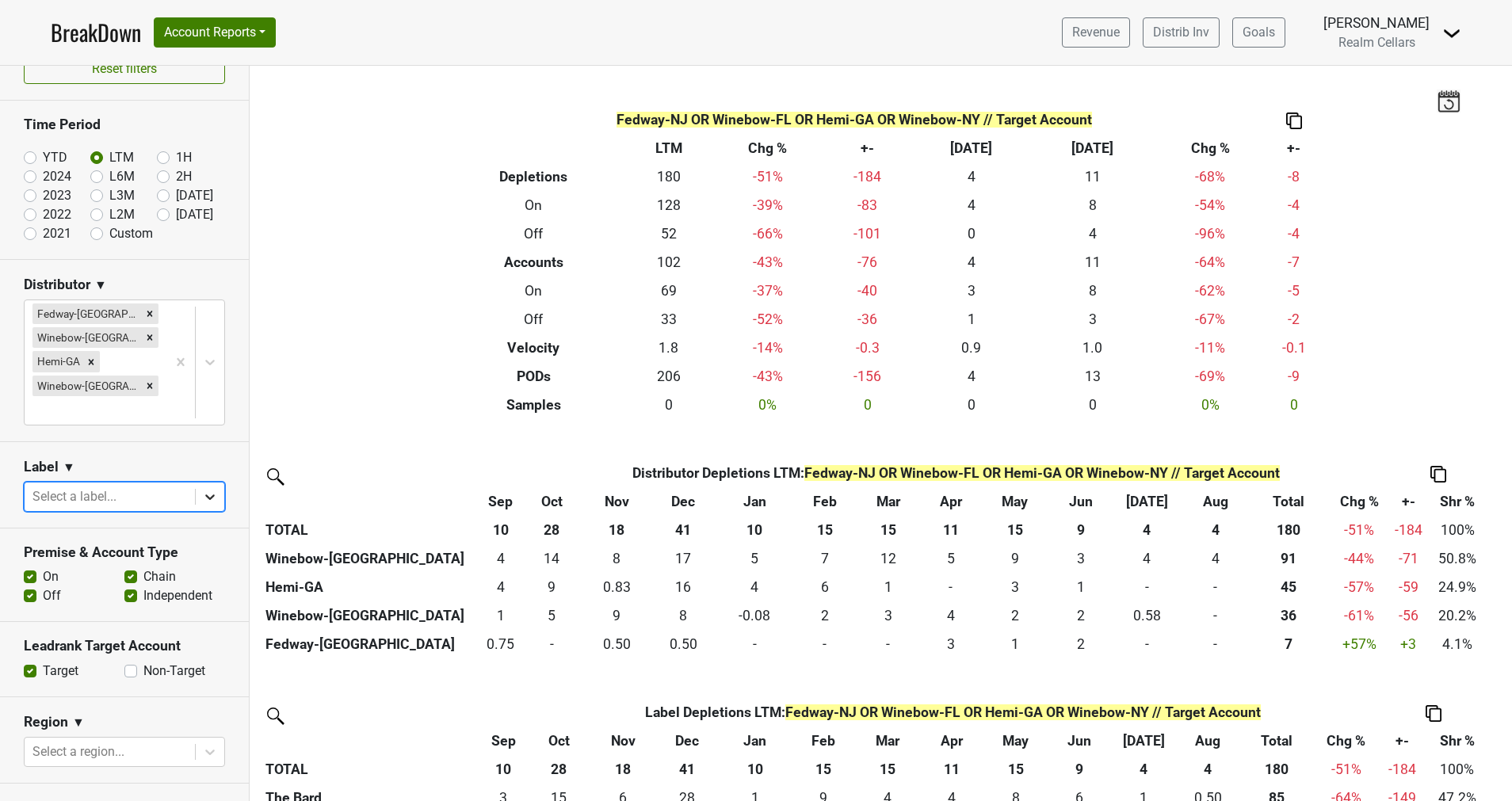
click at [202, 489] on icon at bounding box center [210, 497] width 16 height 16
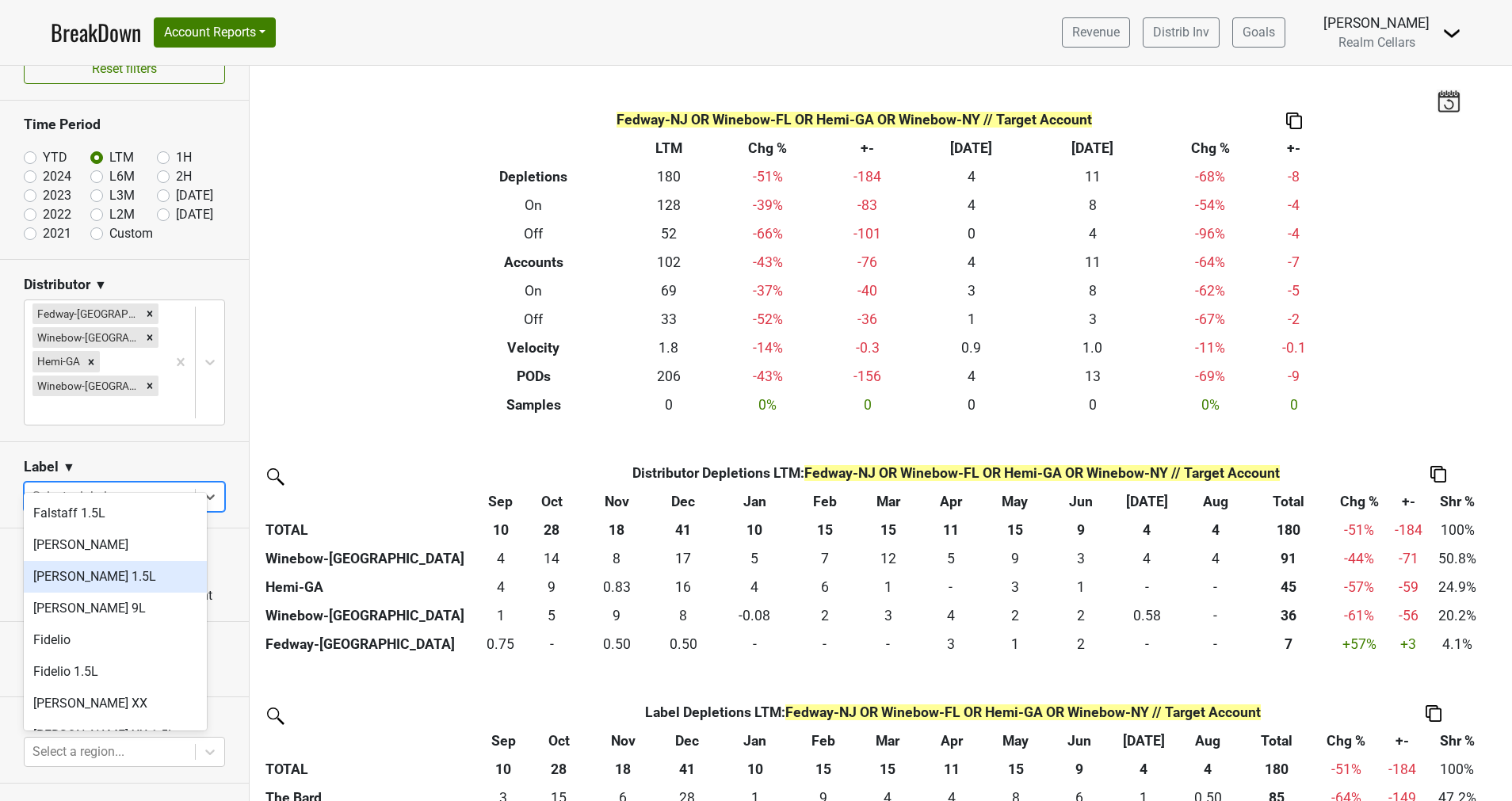
scroll to position [311, 0]
click at [95, 623] on div "Fidelio" at bounding box center [115, 639] width 183 height 32
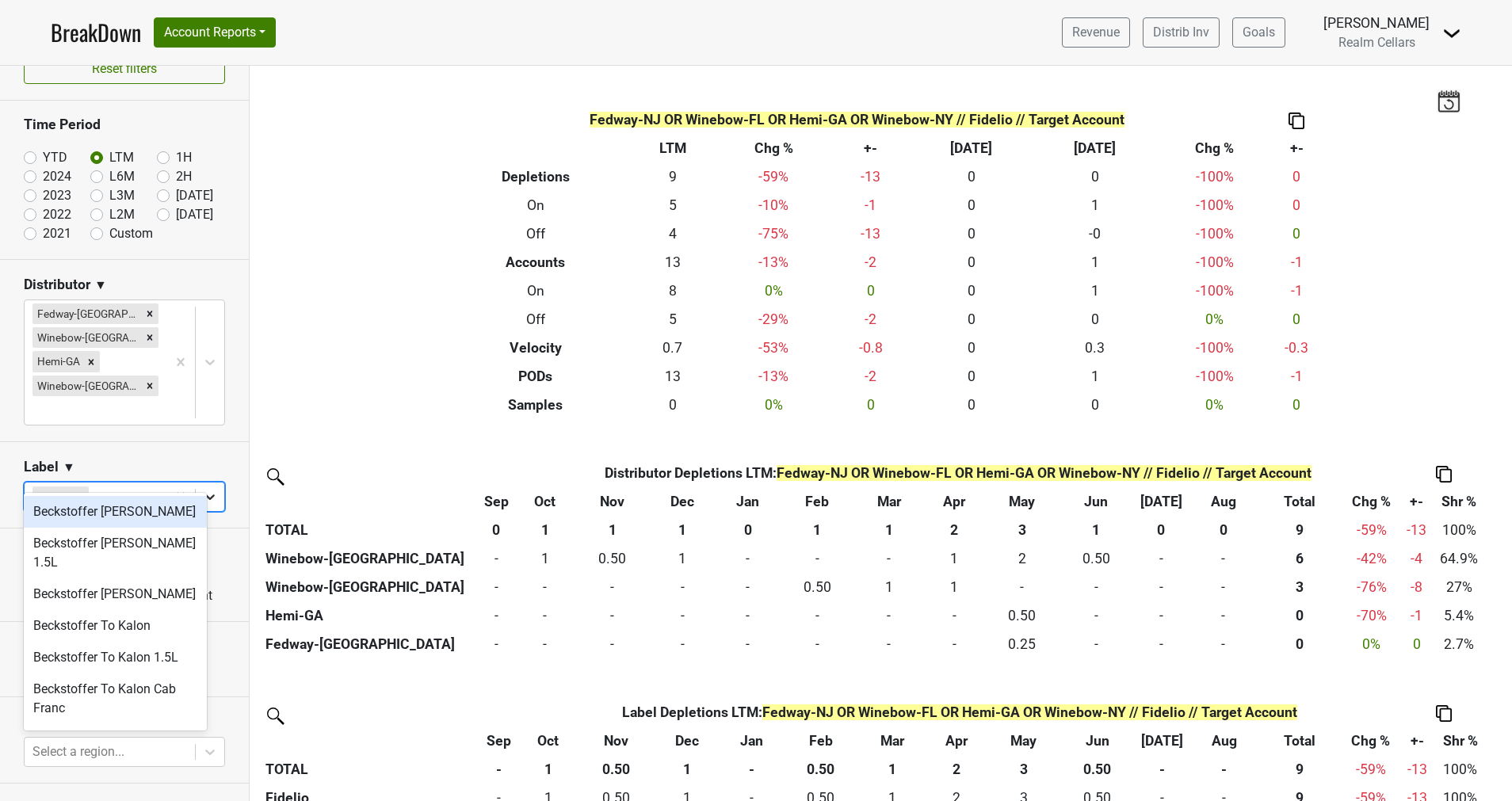
click at [202, 489] on icon at bounding box center [210, 497] width 16 height 16
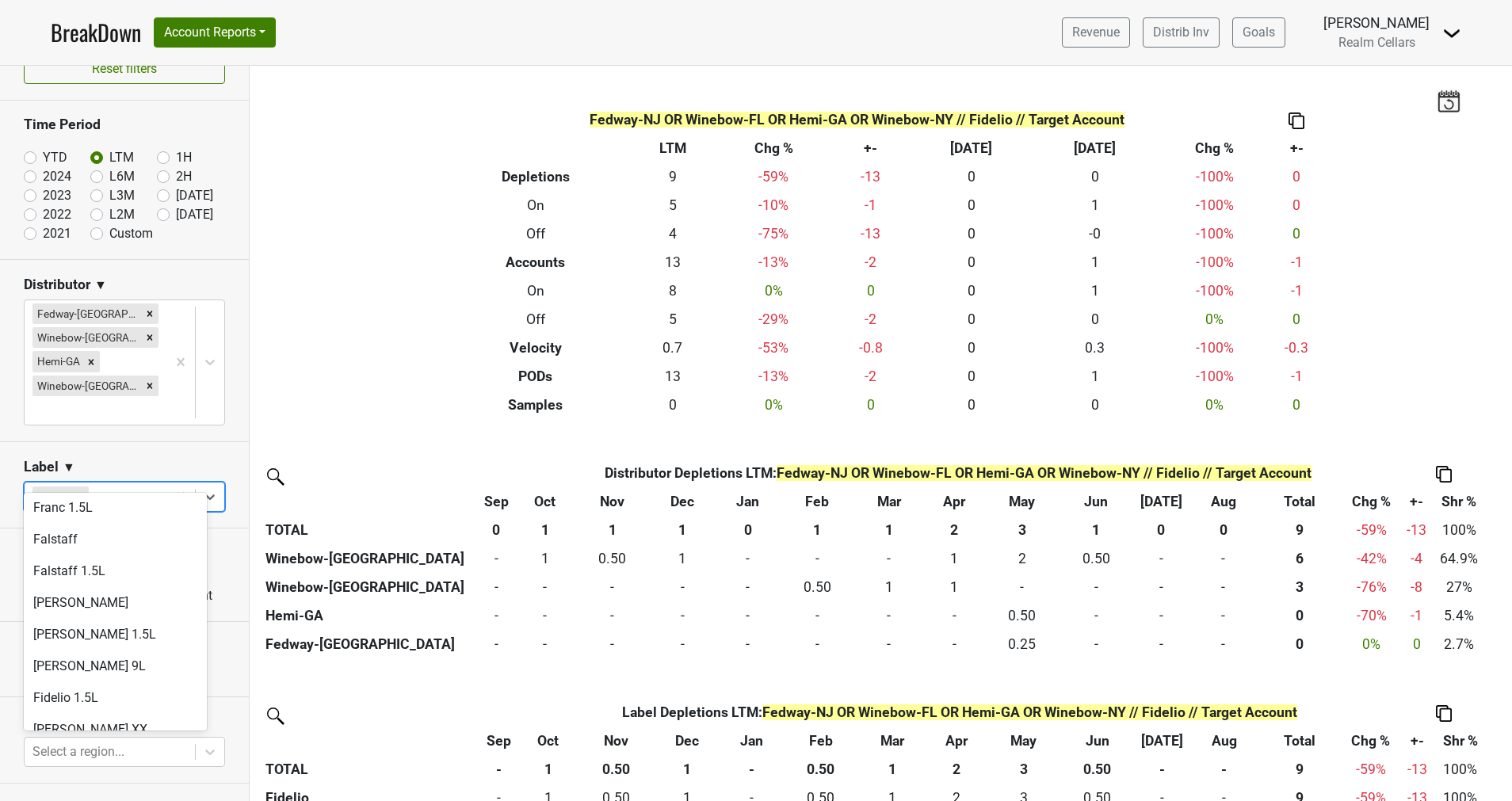
scroll to position [278, 0]
click at [124, 656] on div "Fidelio 1.5L" at bounding box center [115, 672] width 183 height 32
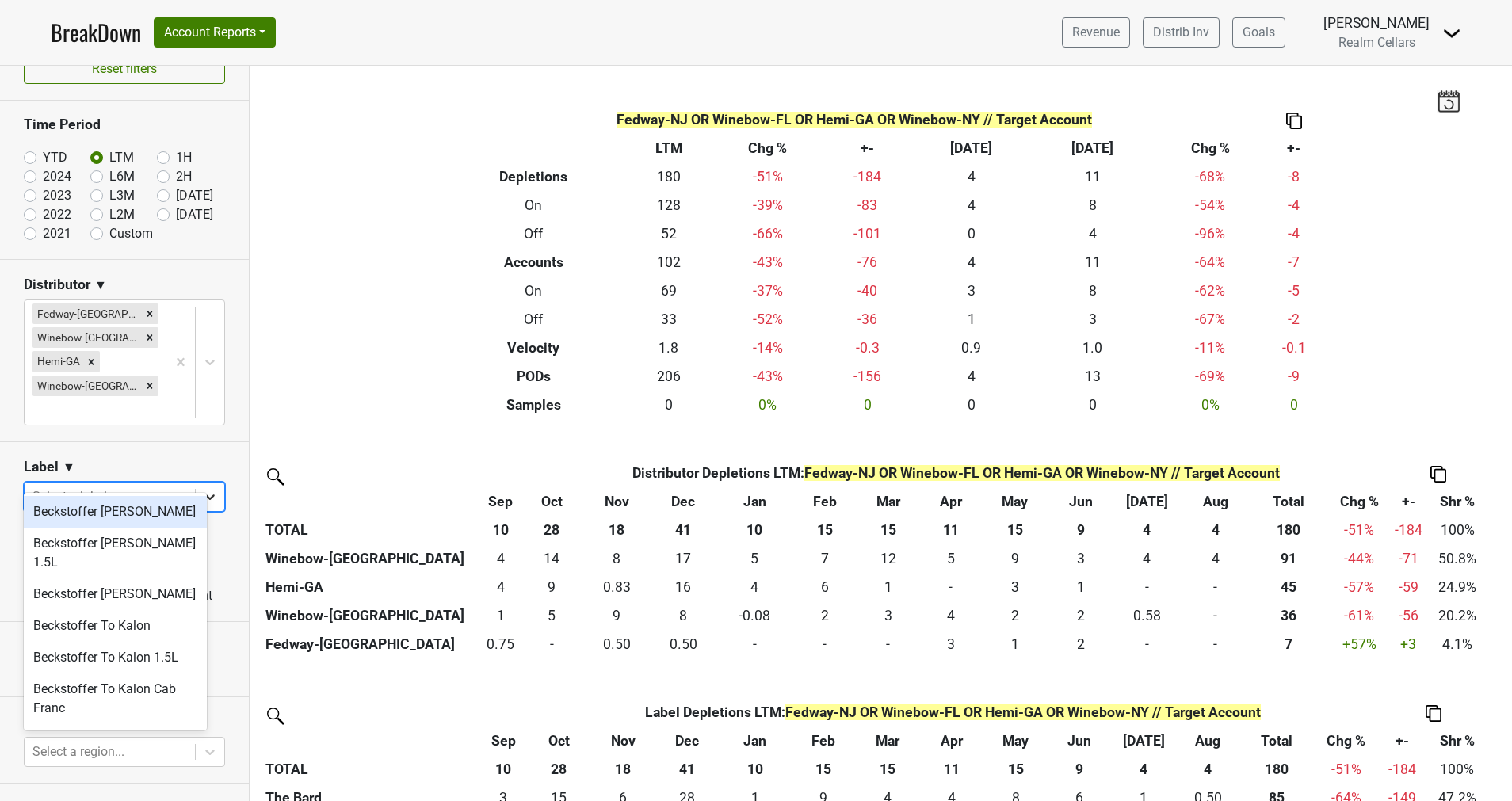
click at [202, 489] on icon at bounding box center [210, 497] width 16 height 16
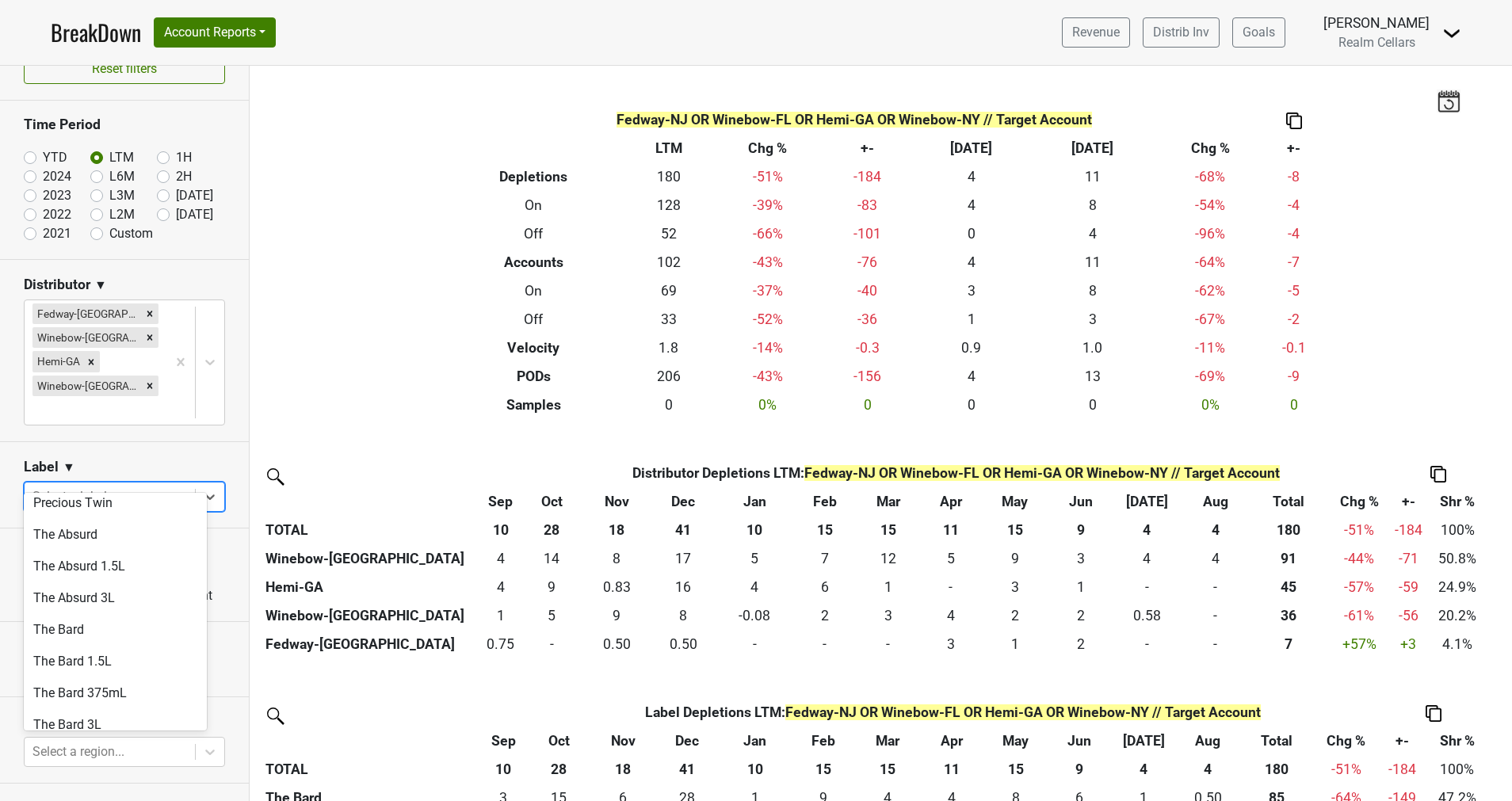
scroll to position [980, 0]
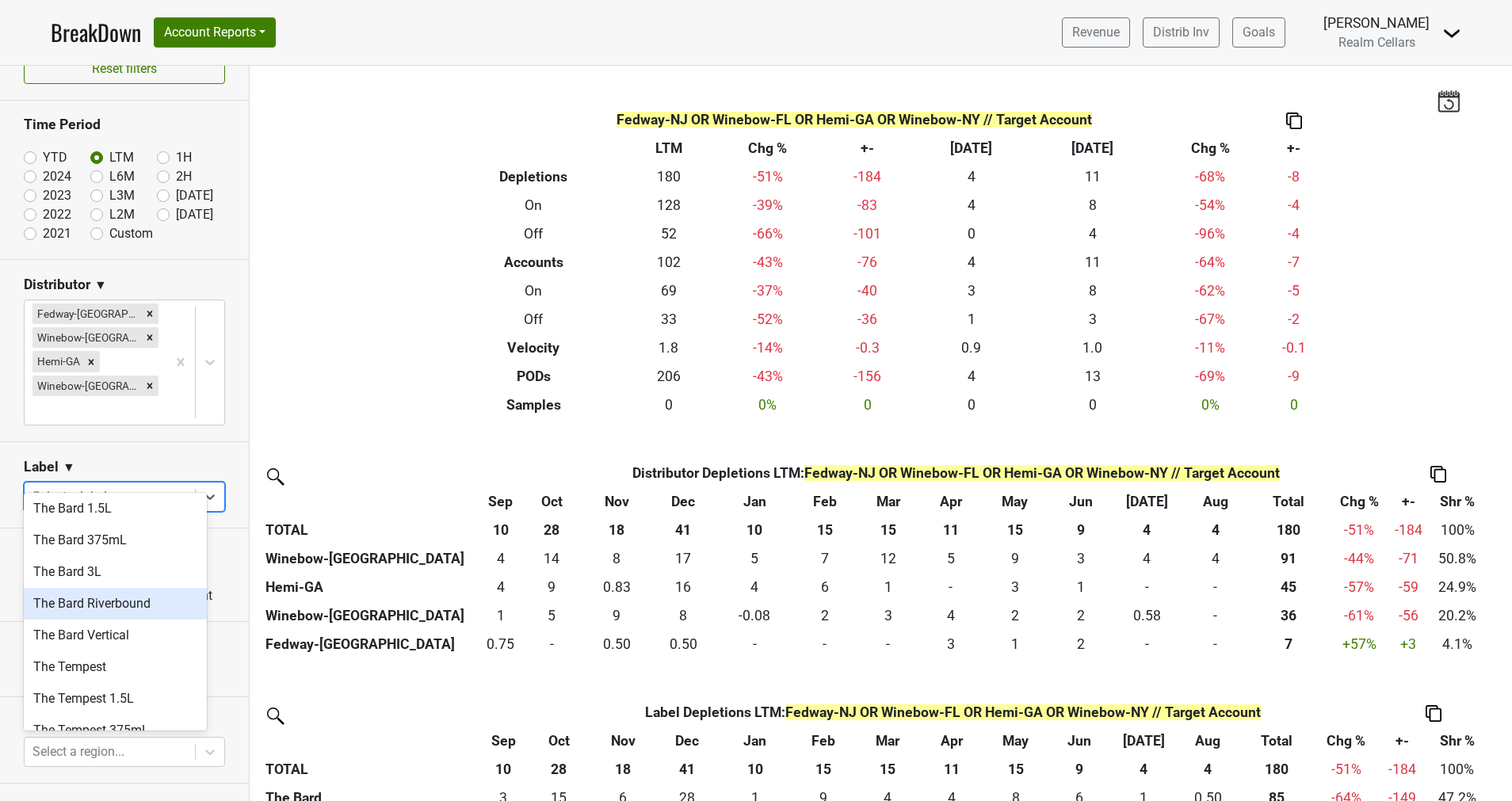
click at [134, 588] on div "The Bard Riverbound" at bounding box center [115, 604] width 183 height 32
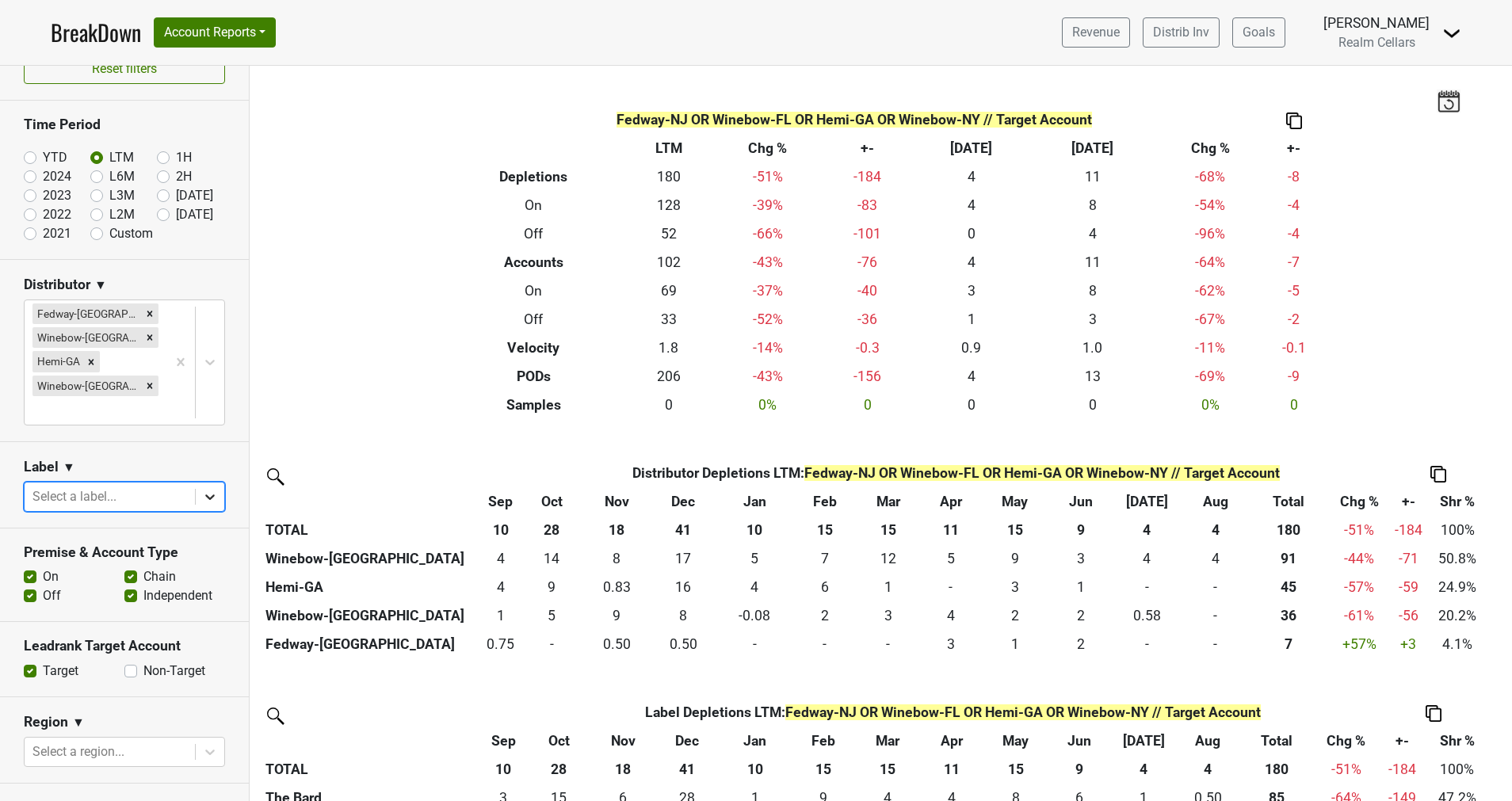
click at [205, 494] on icon at bounding box center [210, 497] width 10 height 6
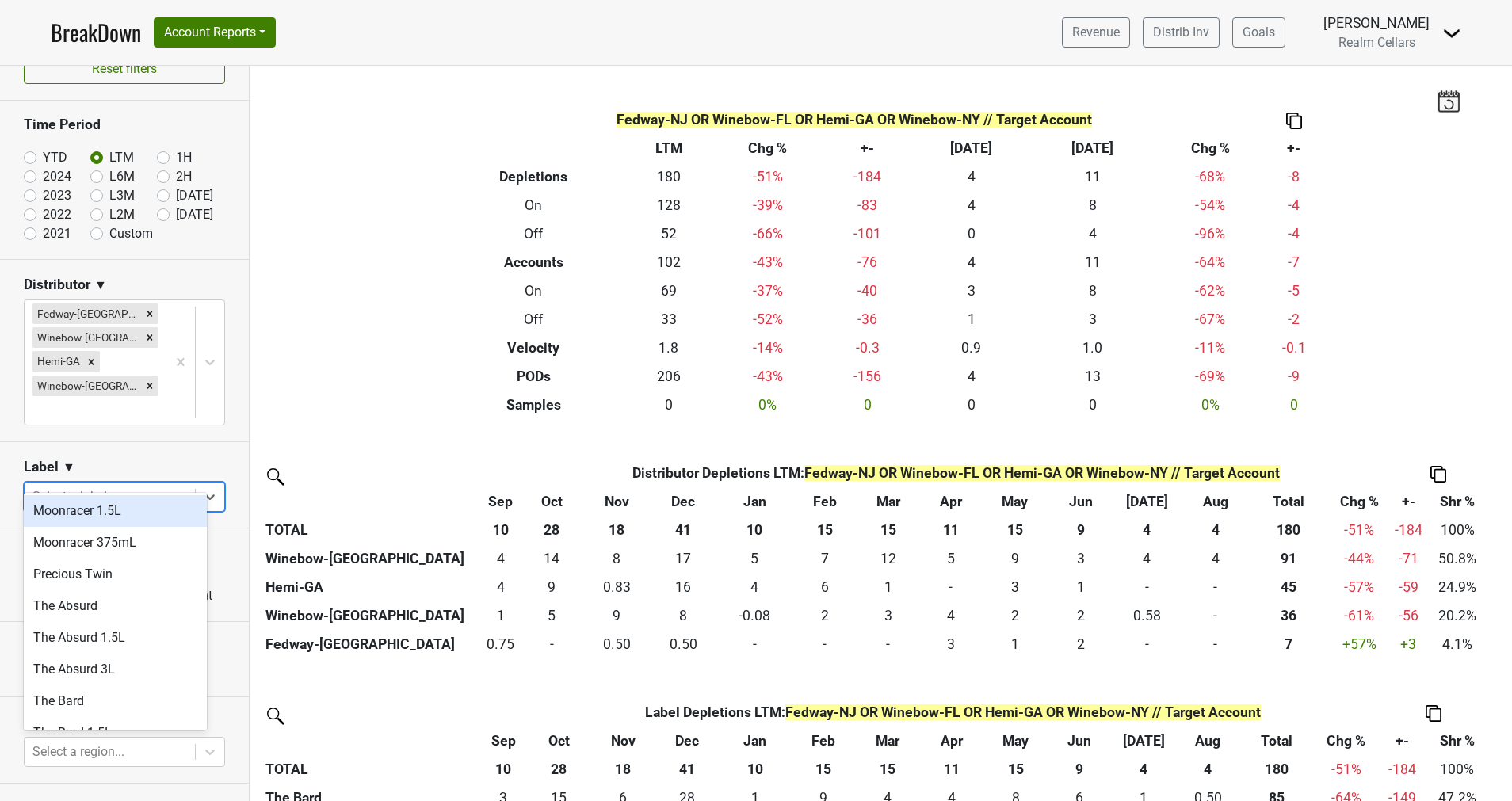
scroll to position [757, 0]
click at [111, 590] on div "The Absurd" at bounding box center [115, 606] width 183 height 32
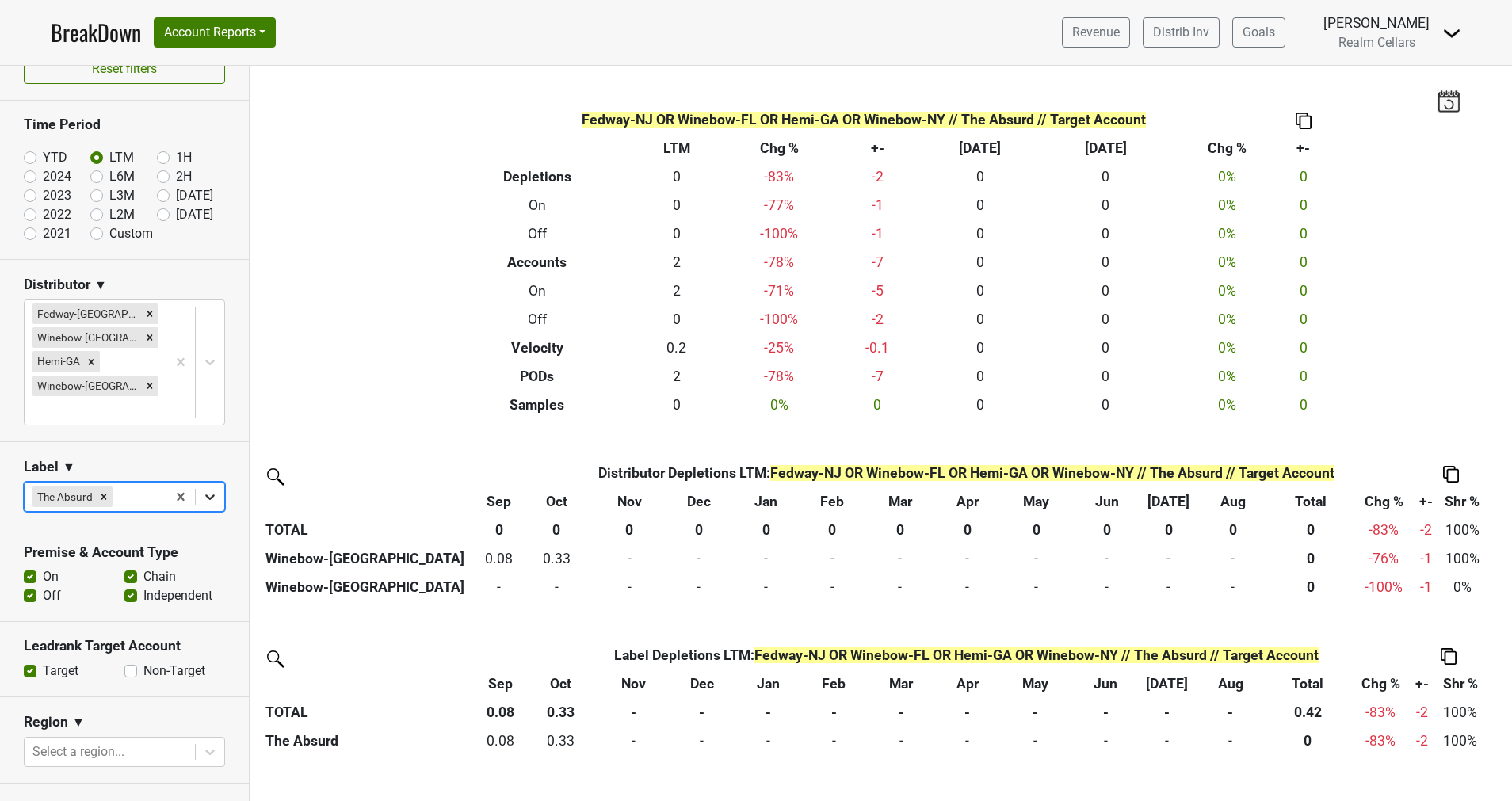
click at [202, 489] on icon at bounding box center [210, 497] width 16 height 16
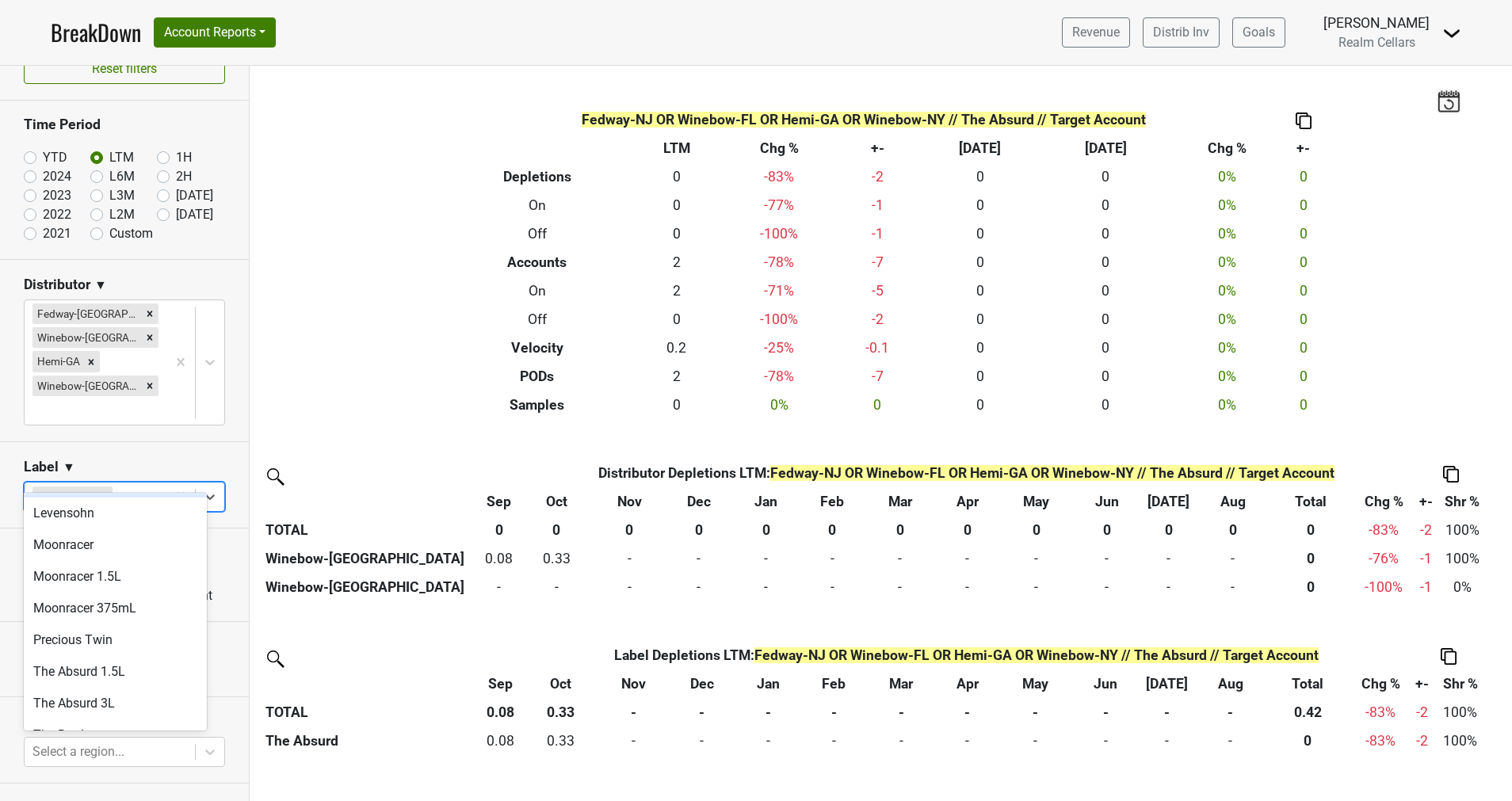
scroll to position [692, 0]
click at [133, 655] on div "The Absurd 1.5L" at bounding box center [115, 671] width 183 height 32
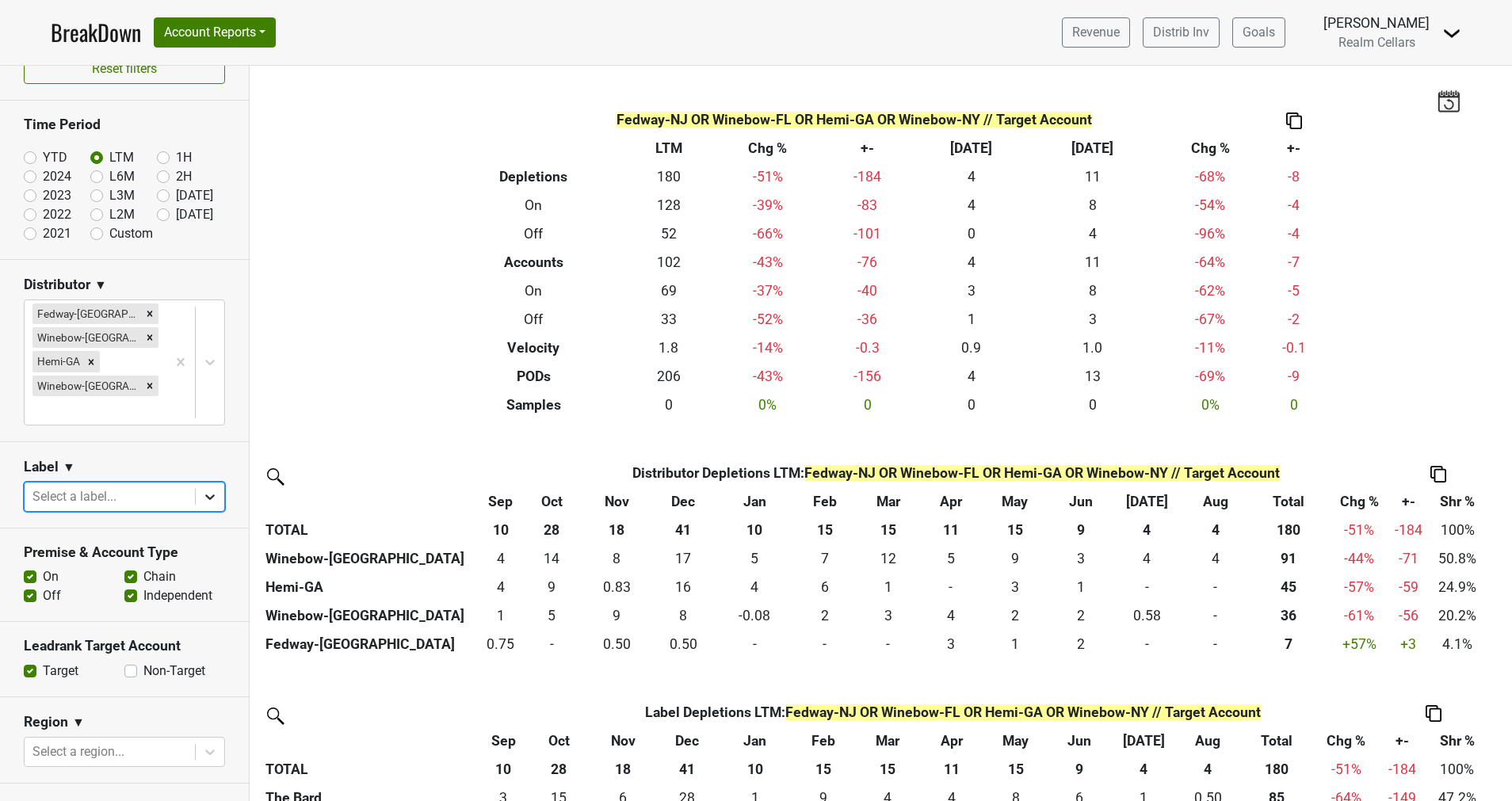
click at [202, 489] on icon at bounding box center [210, 497] width 16 height 16
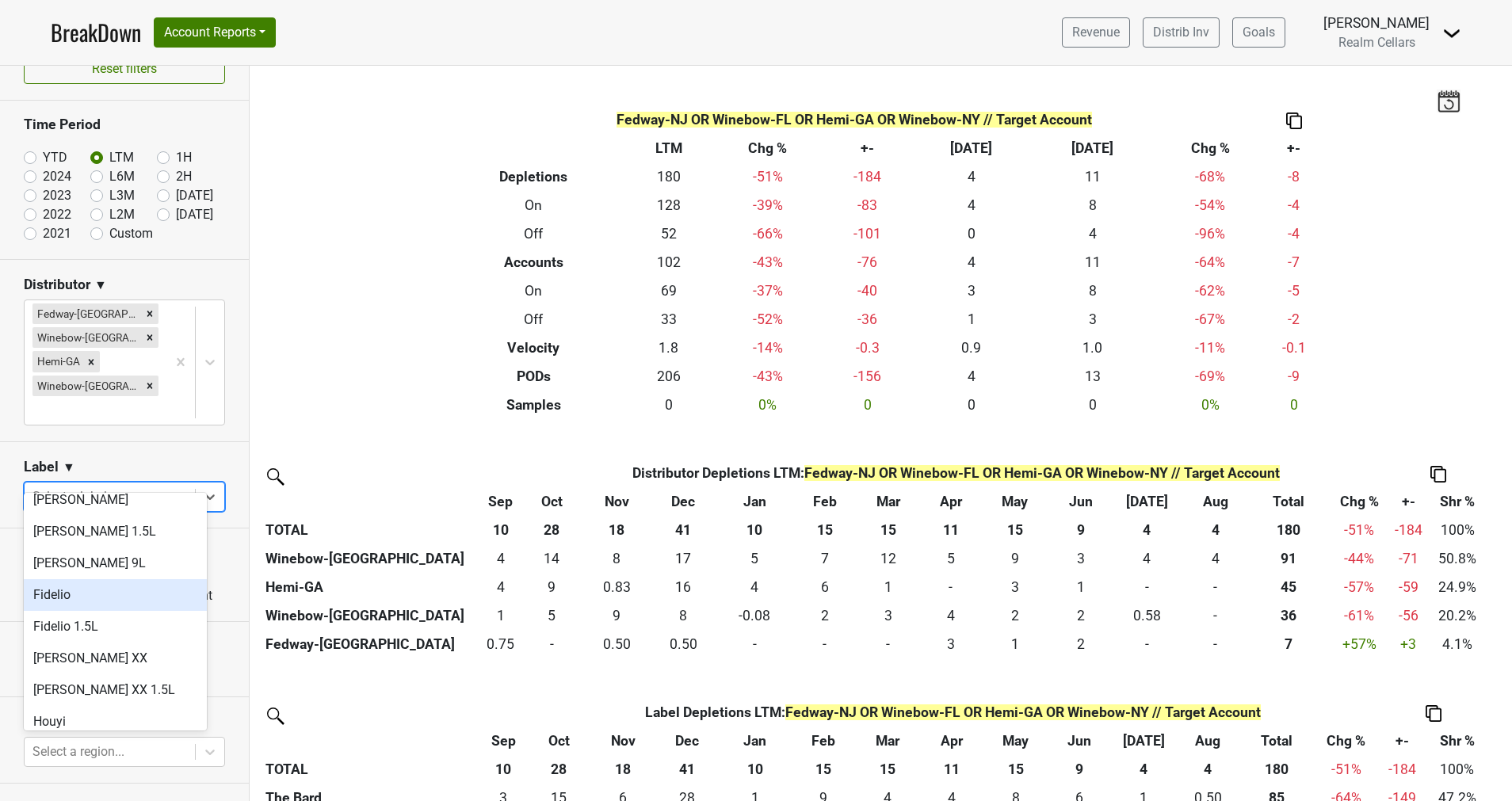
scroll to position [368, 0]
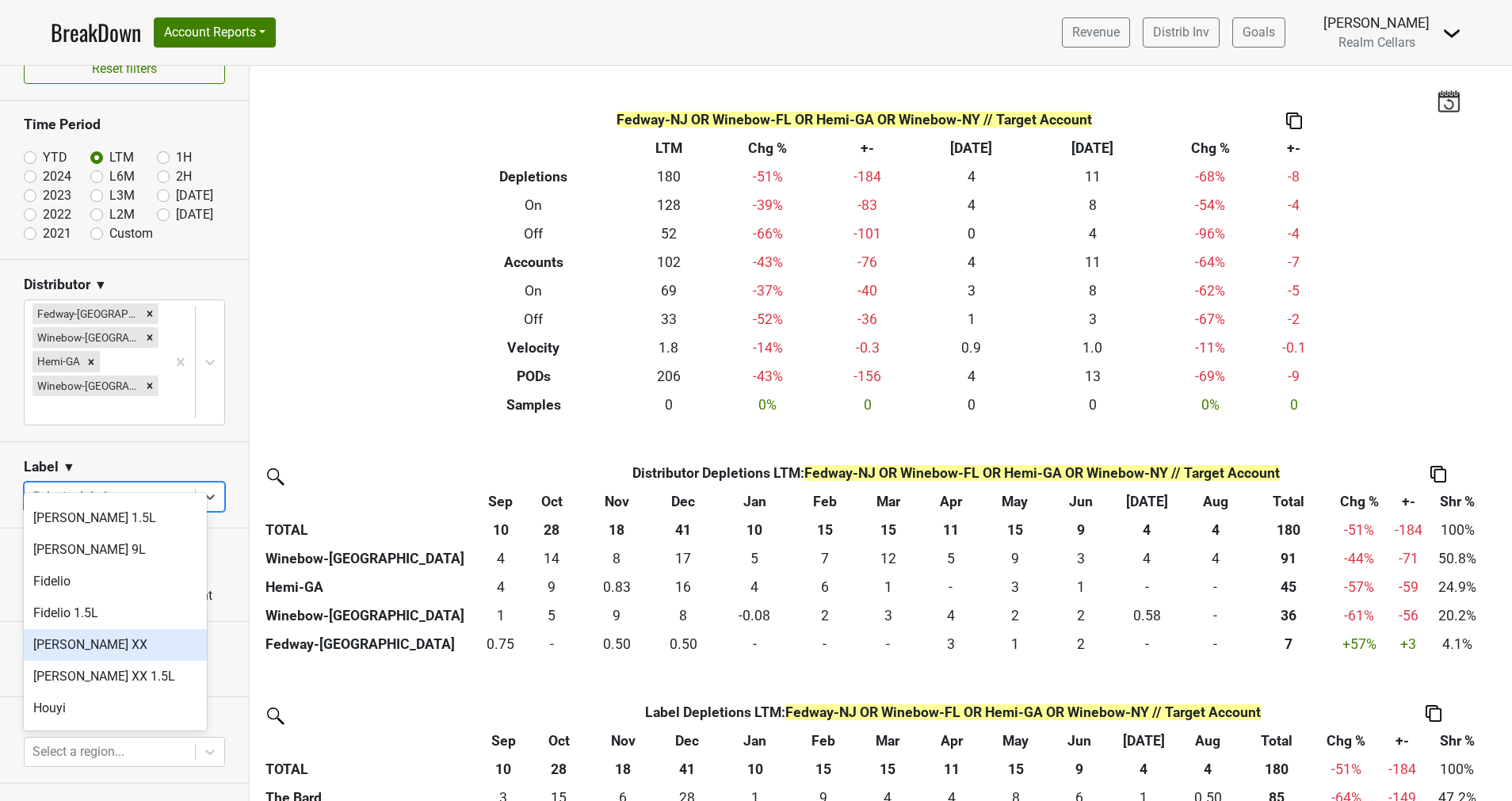
click at [146, 630] on div "[PERSON_NAME] XX" at bounding box center [115, 645] width 183 height 32
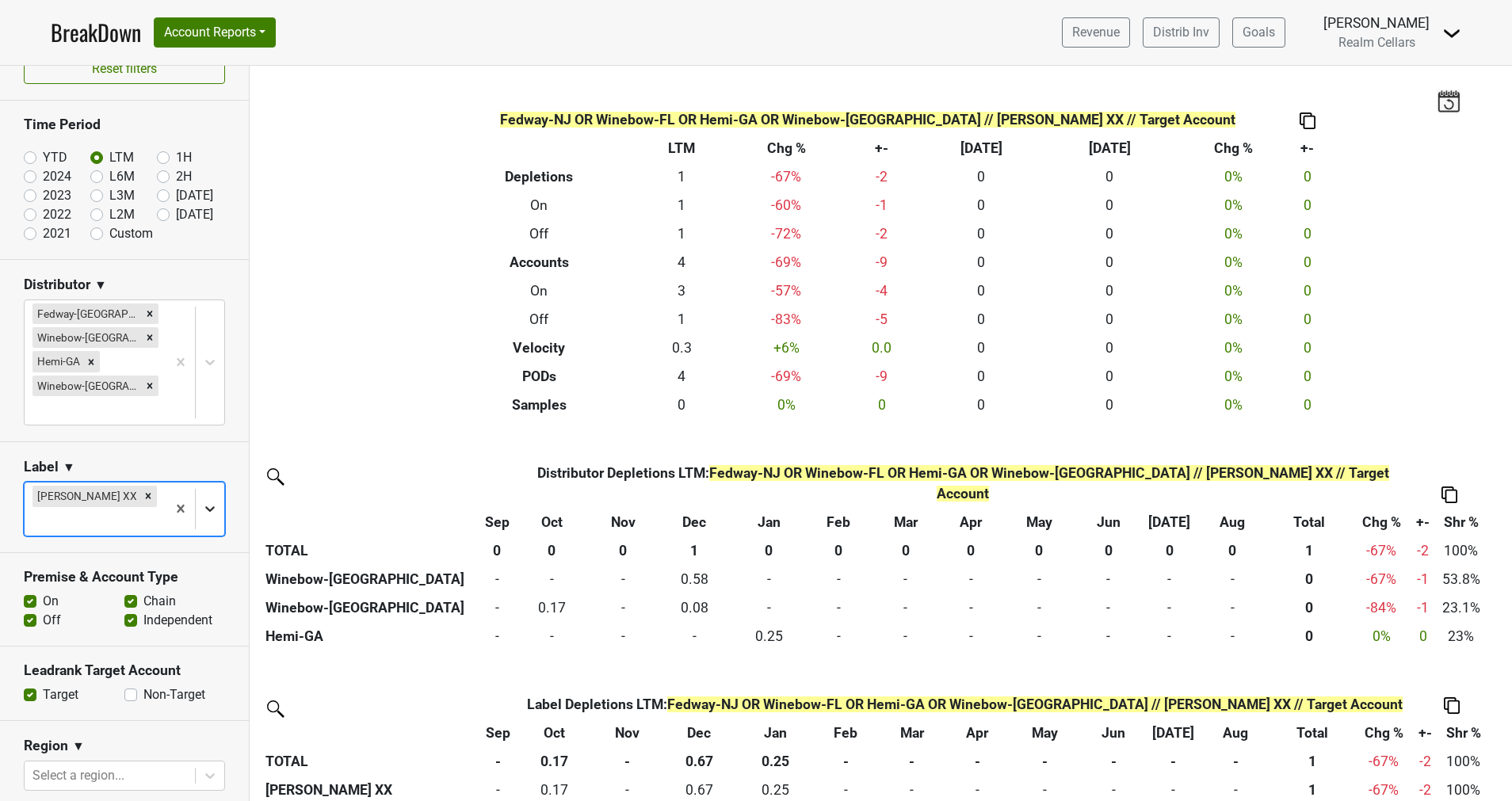
click at [202, 501] on icon at bounding box center [210, 509] width 16 height 16
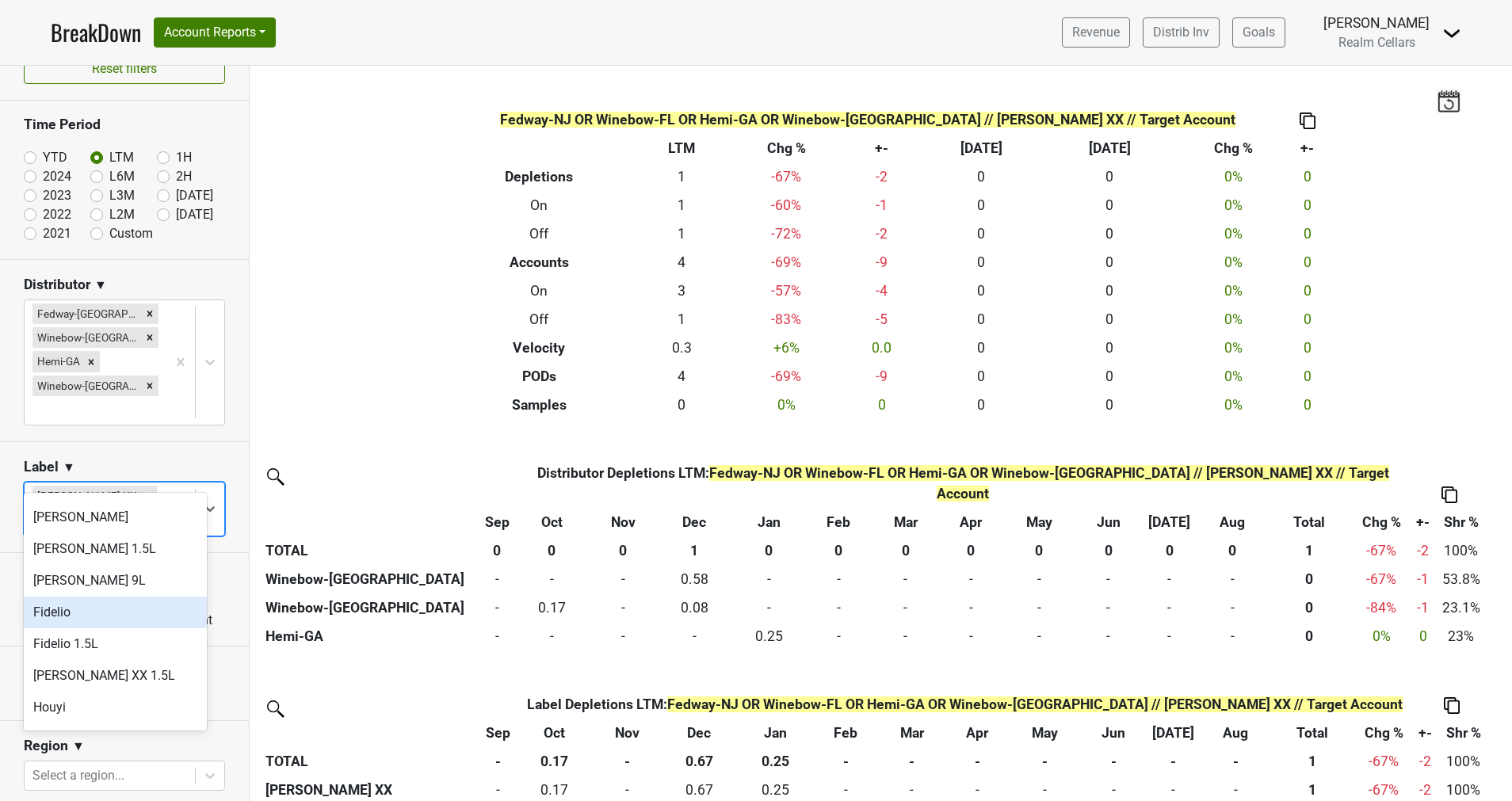
scroll to position [337, 0]
click at [119, 660] on div "[PERSON_NAME] XX 1.5L" at bounding box center [115, 676] width 183 height 32
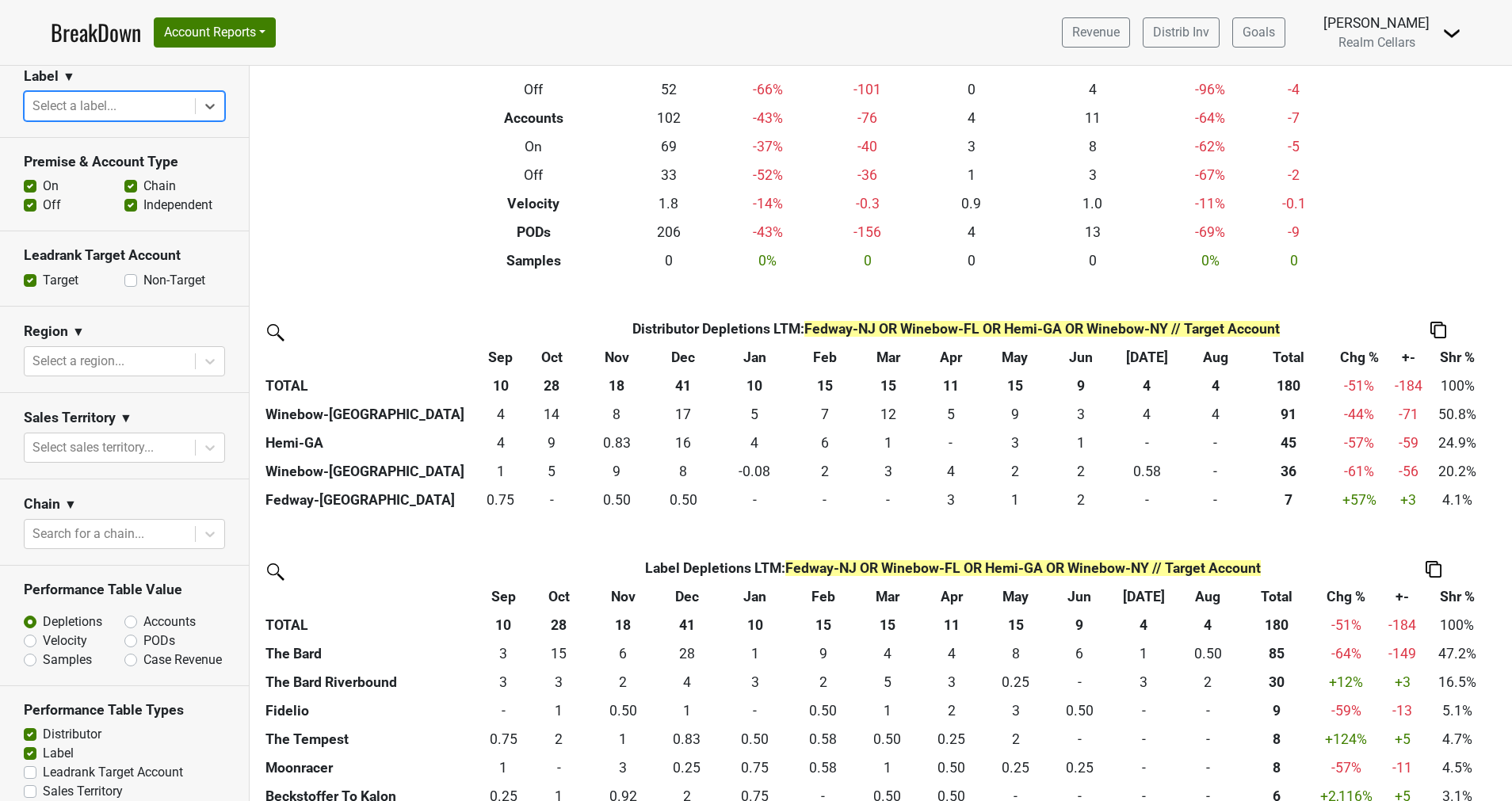
scroll to position [433, 0]
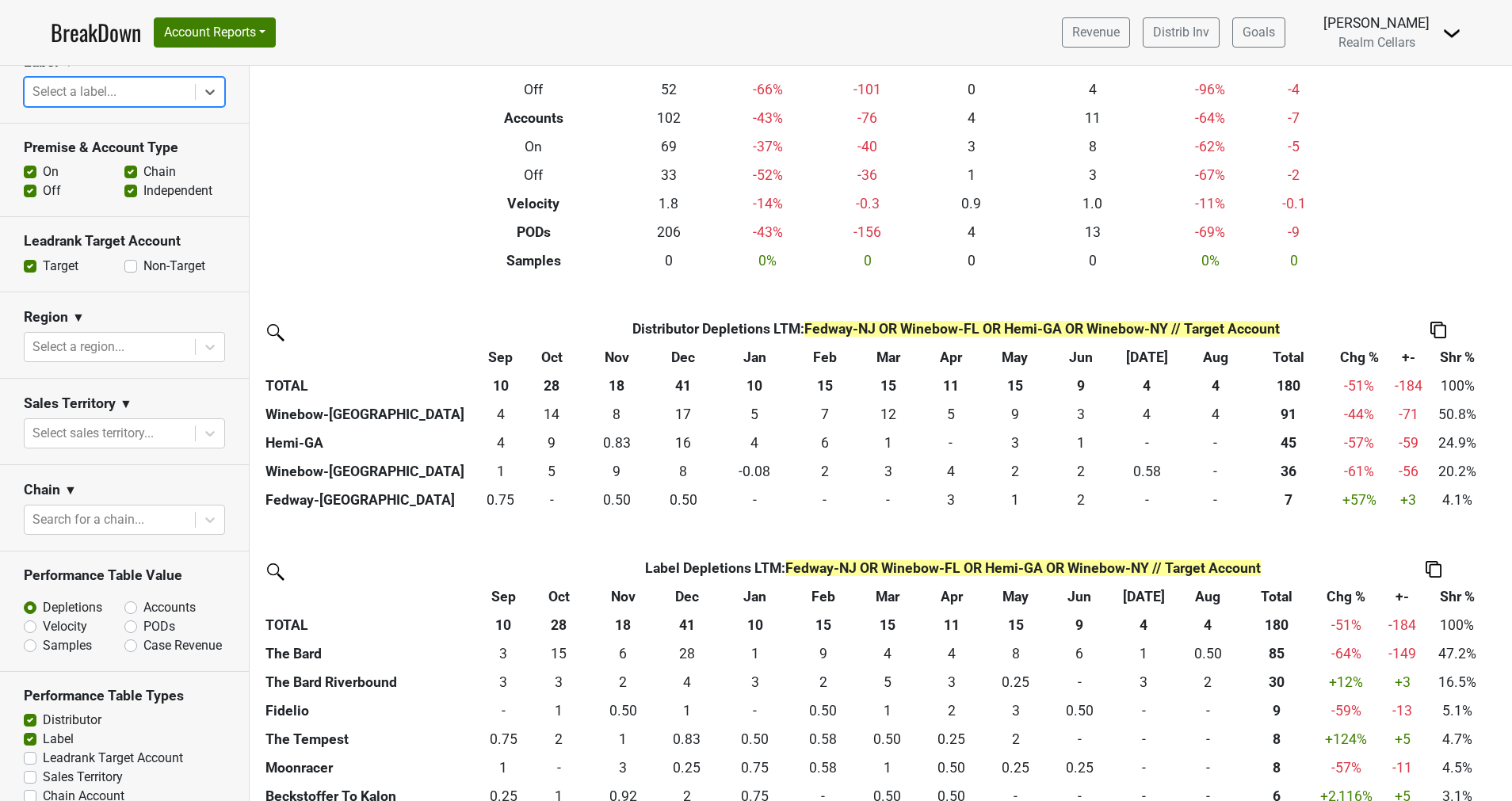
click at [143, 599] on label "Accounts" at bounding box center [169, 608] width 52 height 19
click at [124, 599] on input "Accounts" at bounding box center [172, 607] width 96 height 16
radio input "true"
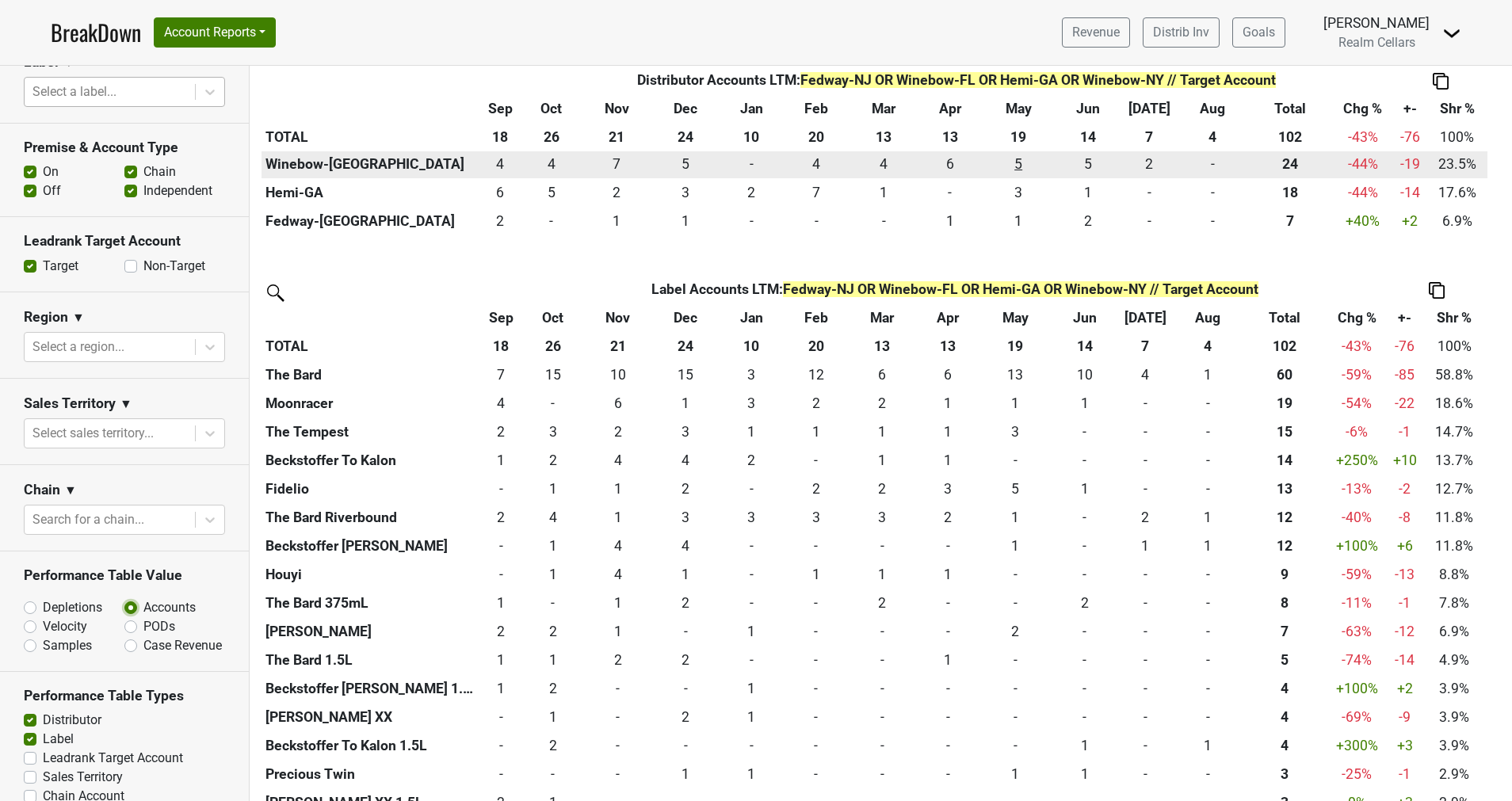
scroll to position [459, 0]
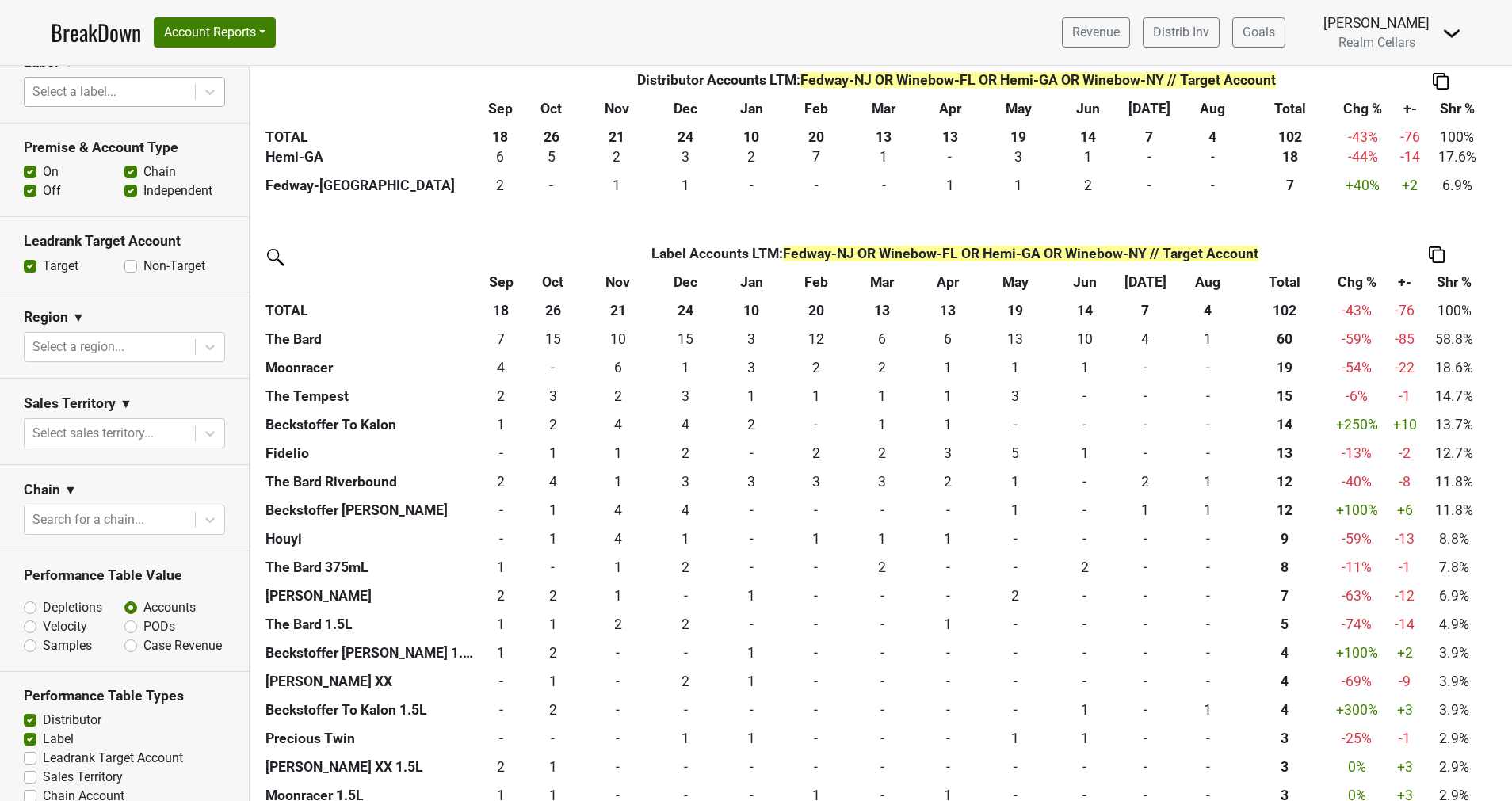
click at [1433, 256] on img at bounding box center [1437, 255] width 16 height 17
click at [1431, 226] on div "Export to Excel" at bounding box center [1436, 225] width 81 height 23
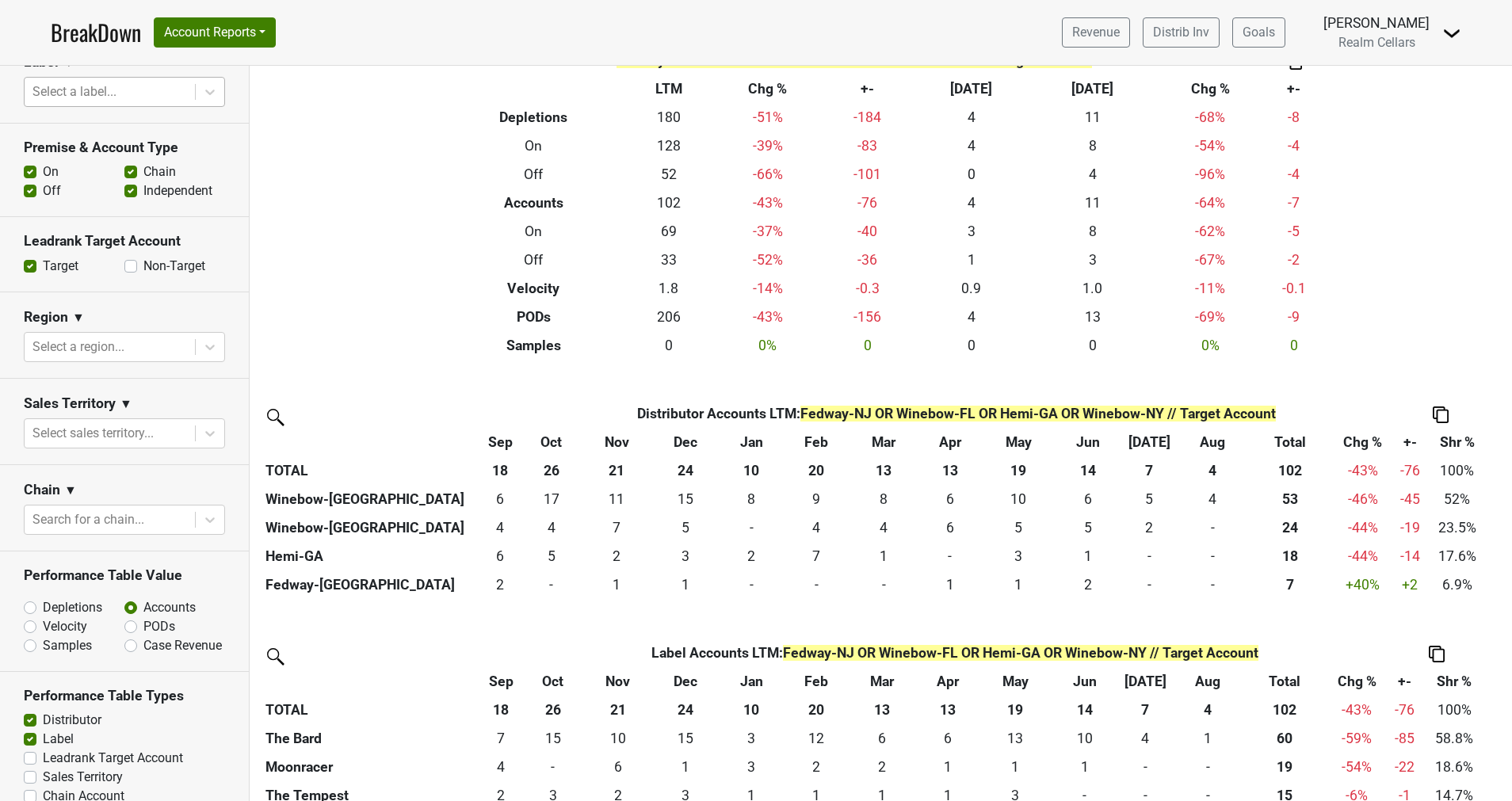
scroll to position [0, 0]
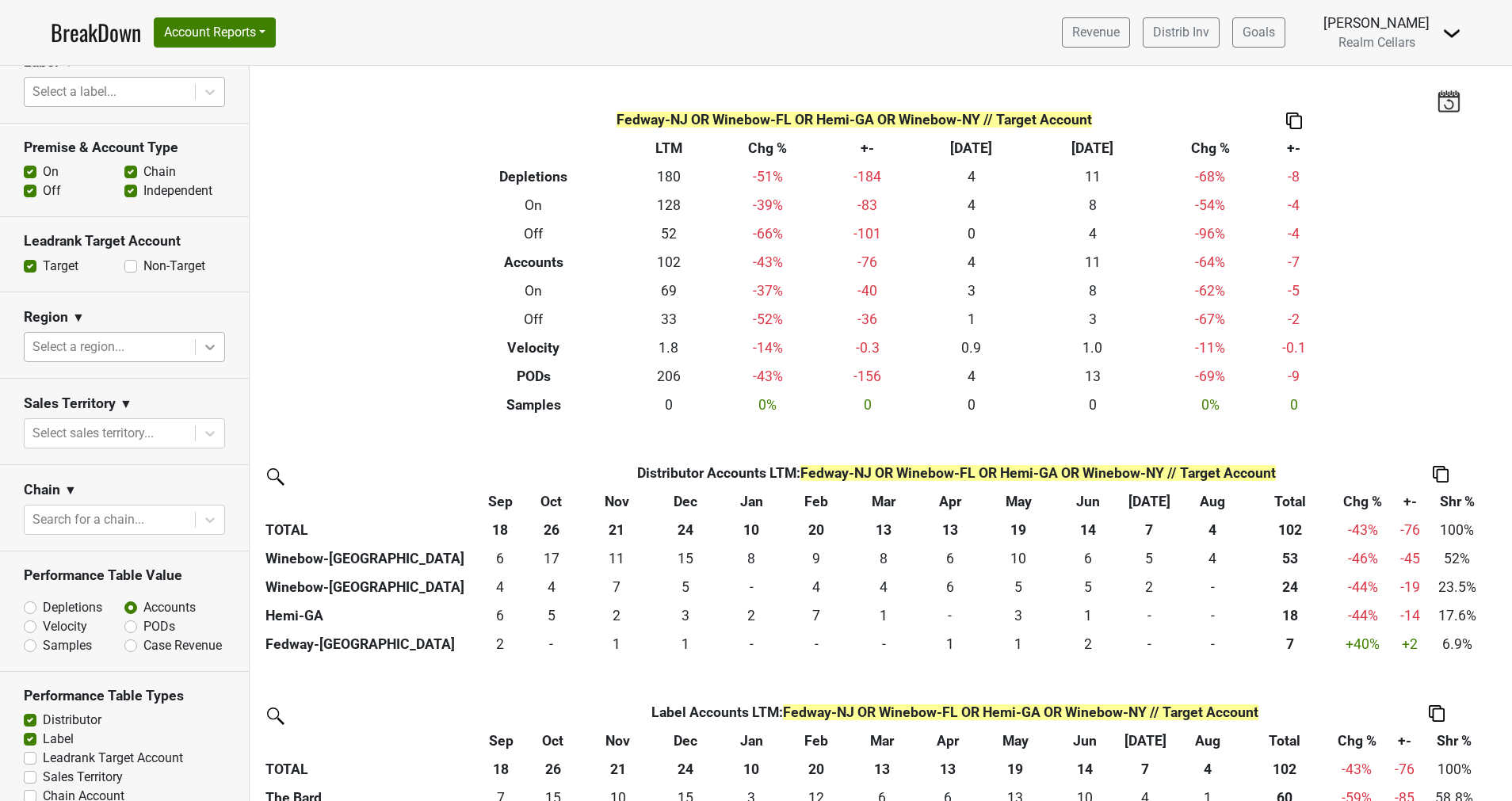
click at [202, 339] on icon at bounding box center [210, 347] width 16 height 16
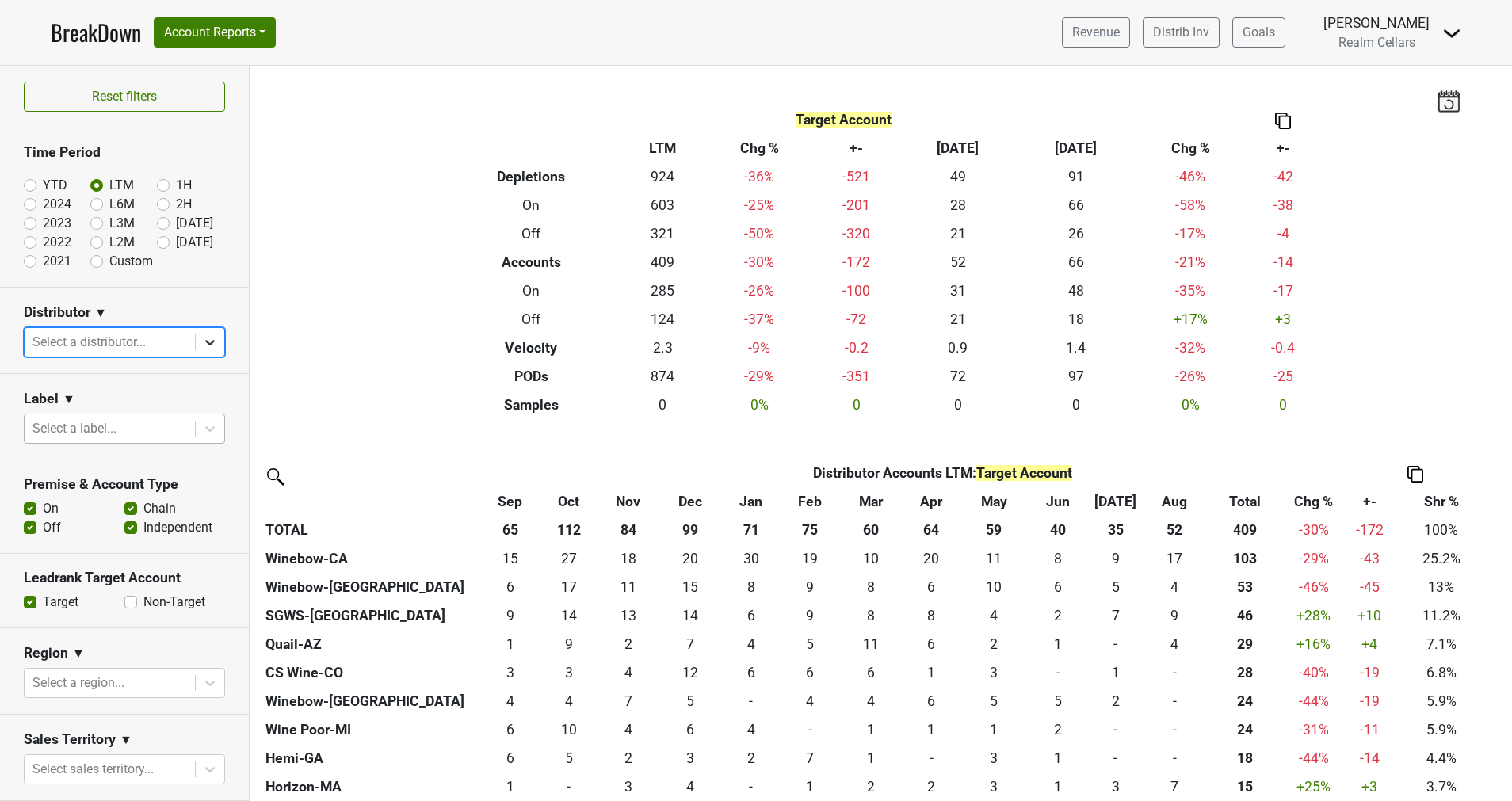
click at [202, 337] on icon at bounding box center [210, 342] width 16 height 16
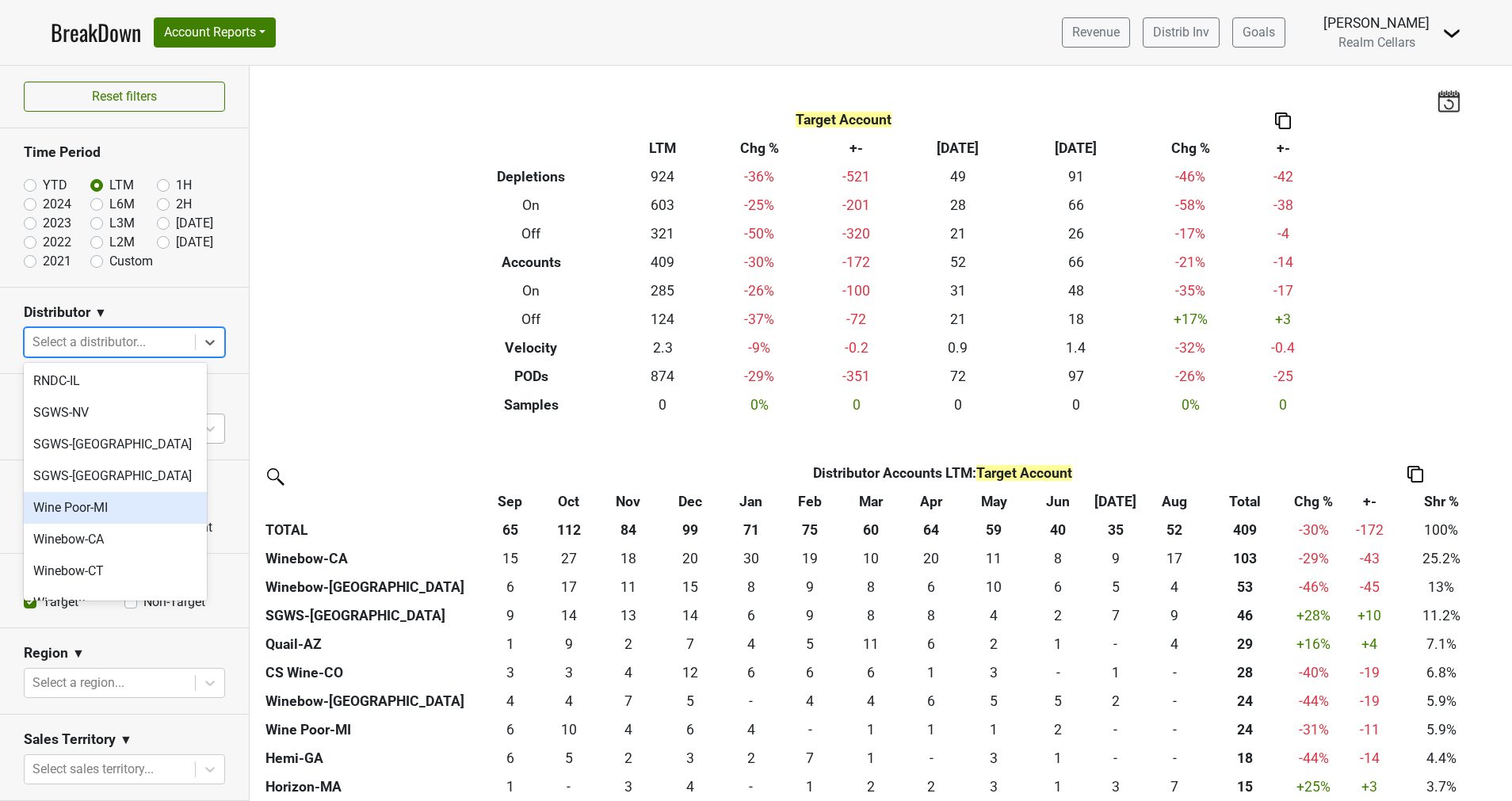
scroll to position [452, 0]
click at [107, 523] on div "Winebow-CA" at bounding box center [115, 539] width 183 height 32
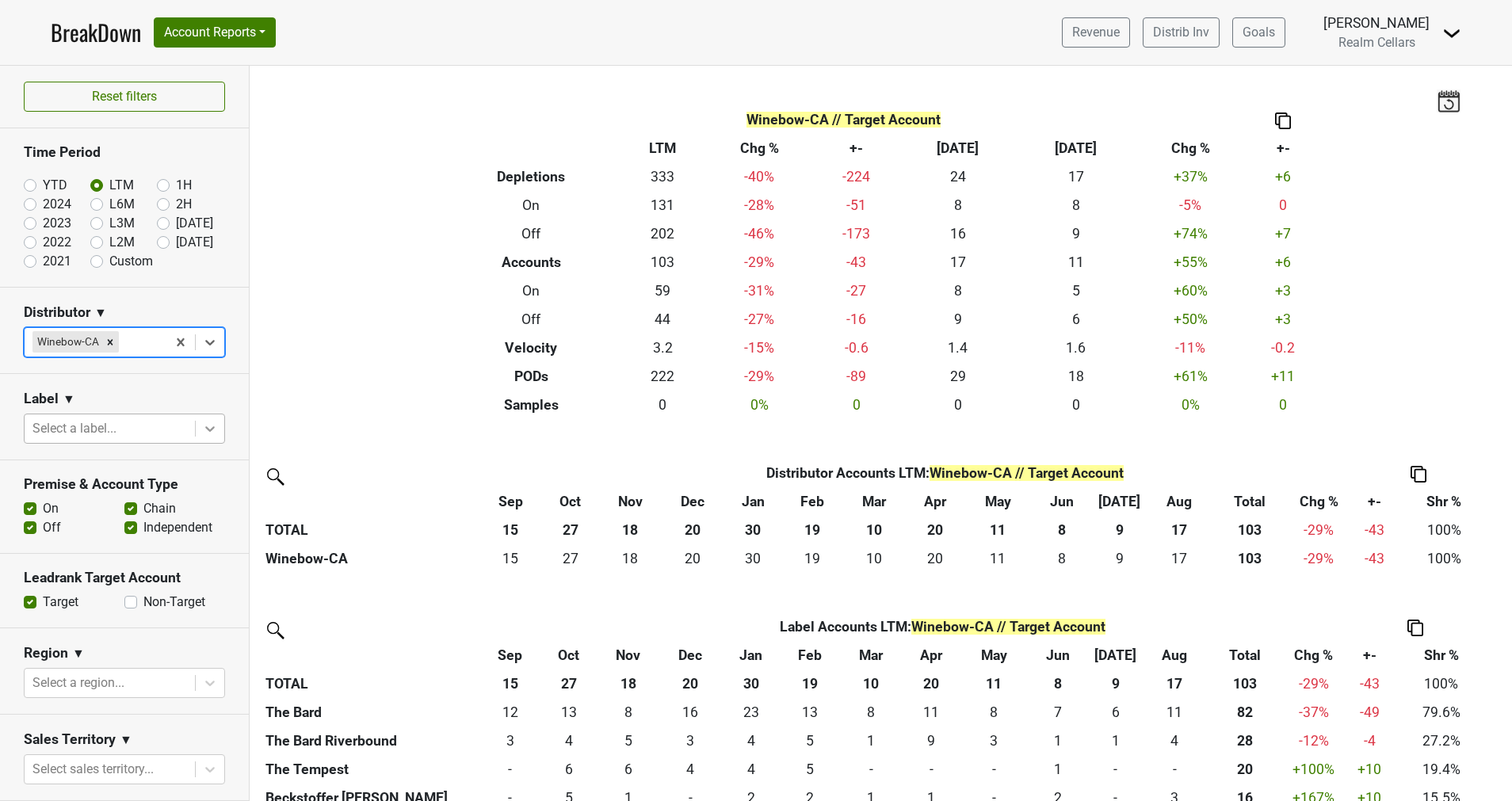
click at [202, 424] on icon at bounding box center [210, 429] width 16 height 16
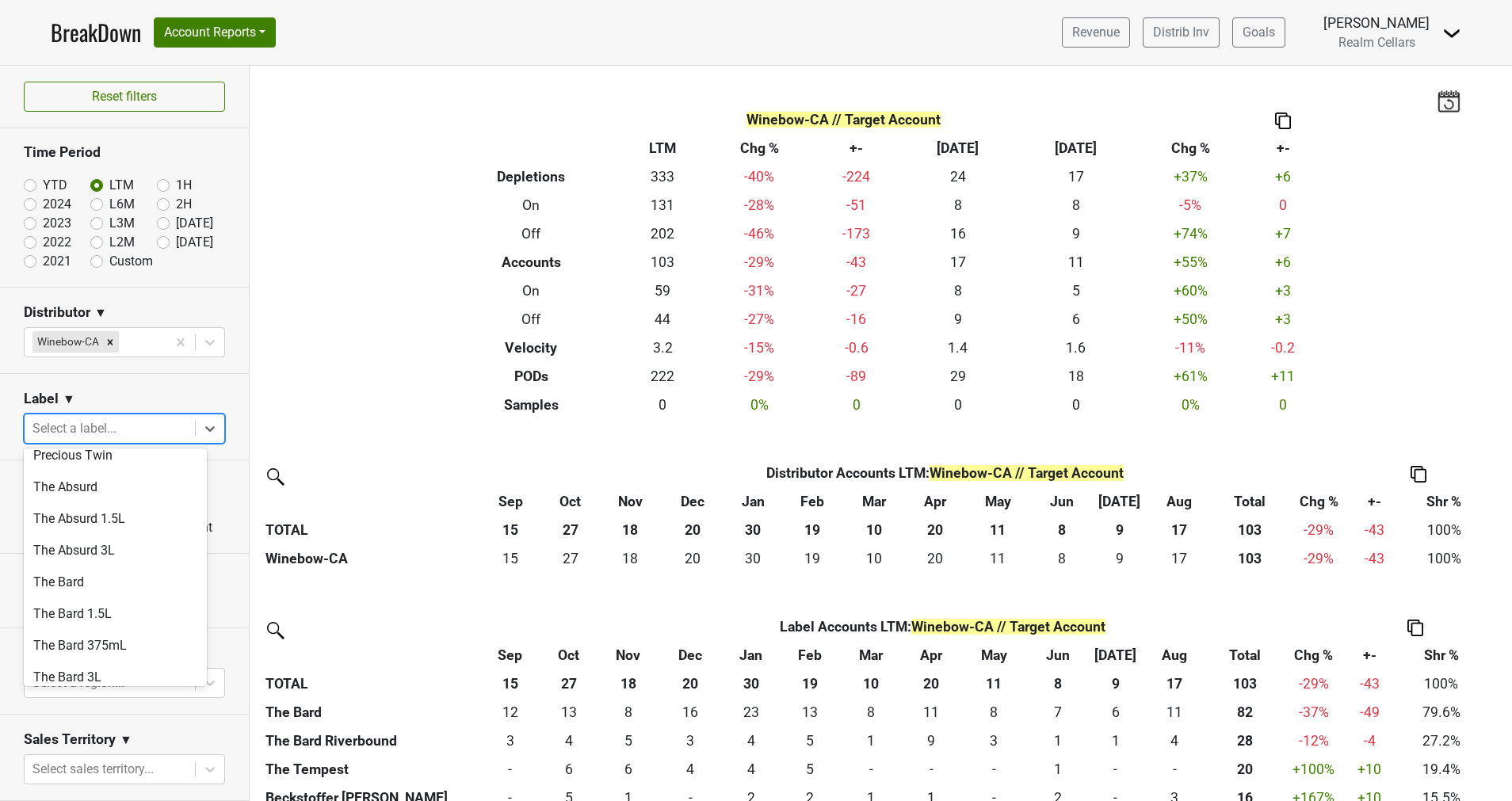
scroll to position [833, 0]
click at [125, 565] on div "The Bard" at bounding box center [115, 580] width 183 height 32
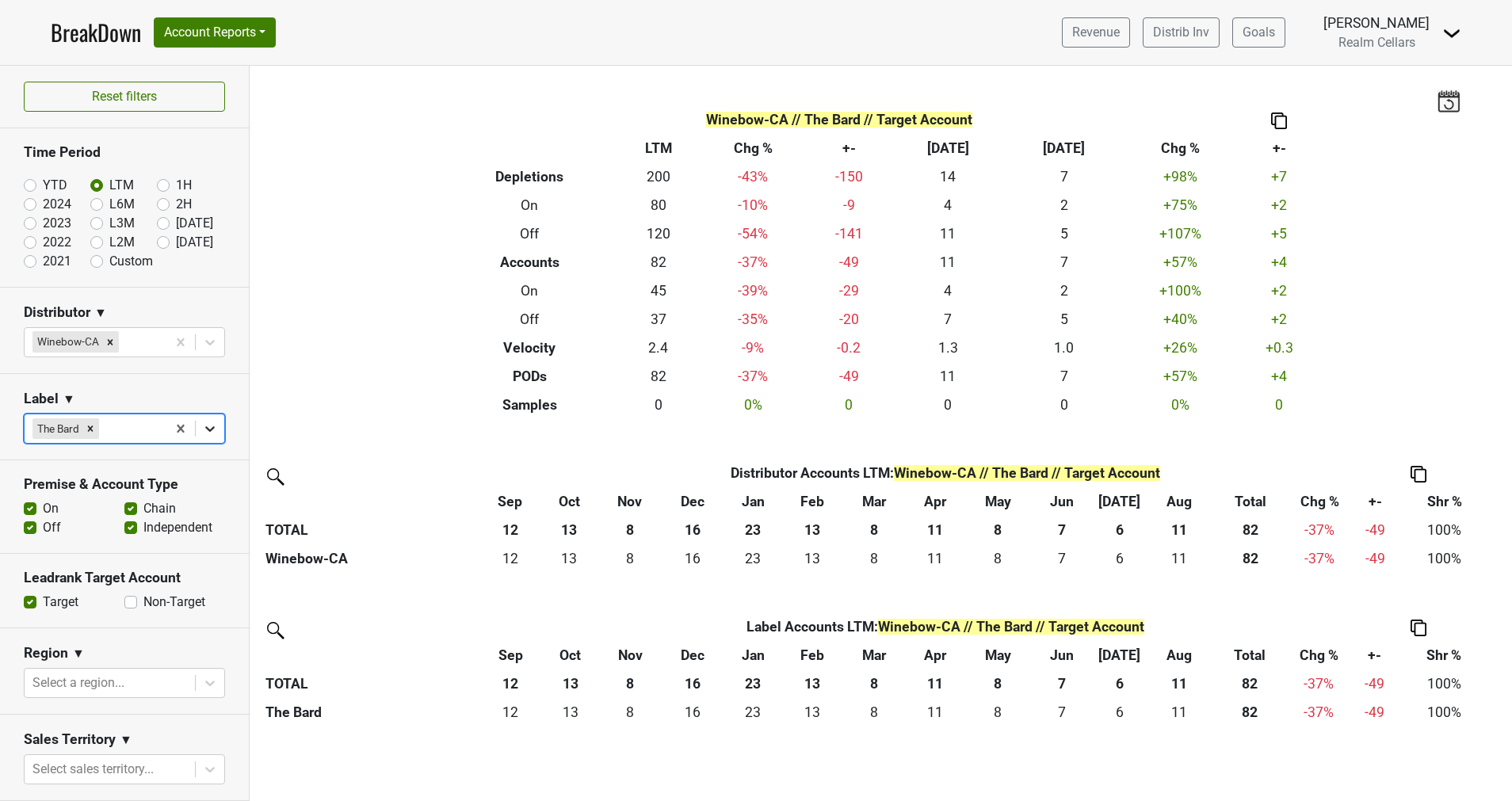
click at [205, 429] on icon at bounding box center [210, 429] width 10 height 6
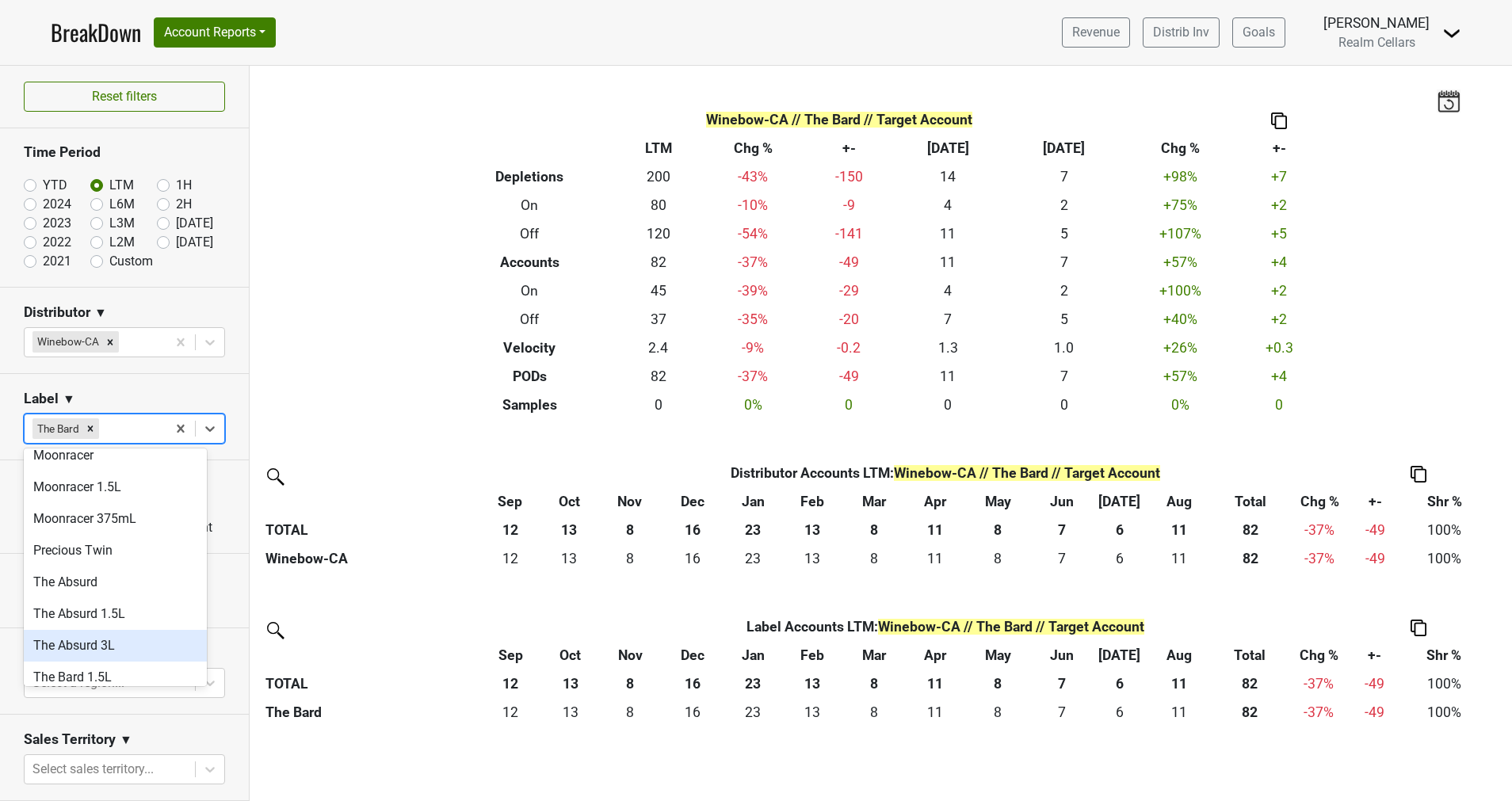
scroll to position [948, 0]
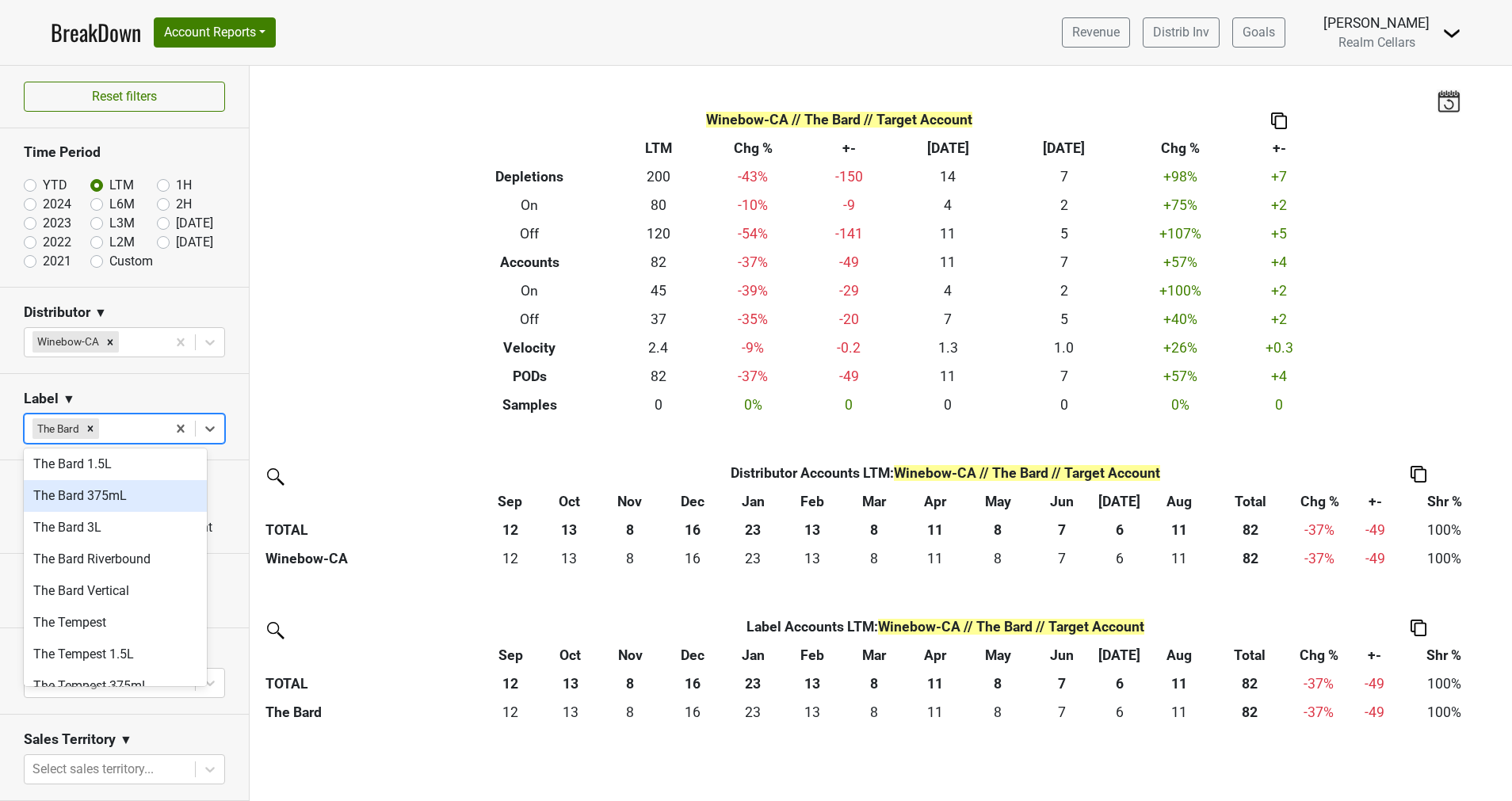
click at [121, 480] on div "The Bard 375mL" at bounding box center [115, 496] width 183 height 32
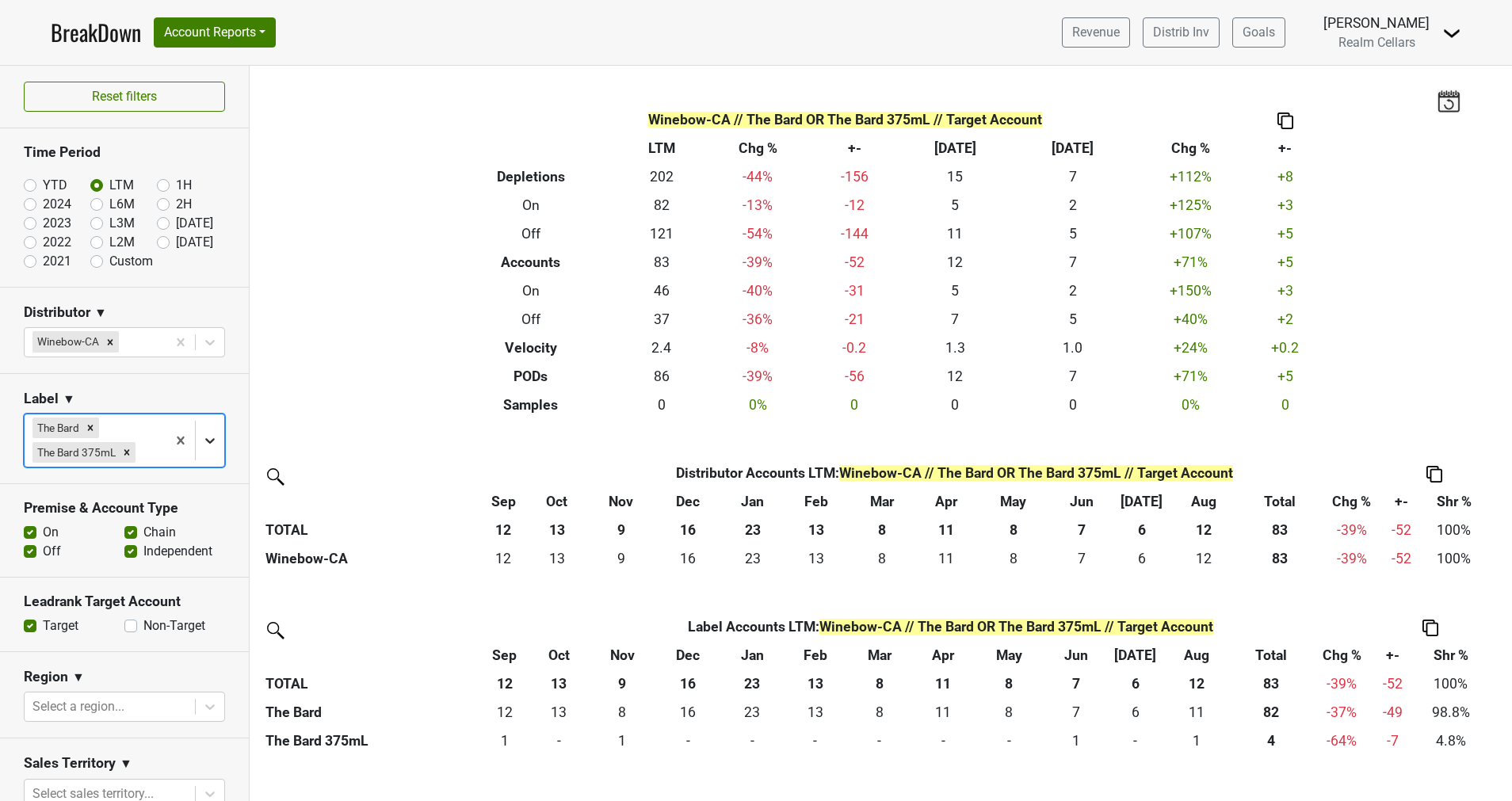
click at [205, 444] on icon at bounding box center [210, 441] width 10 height 6
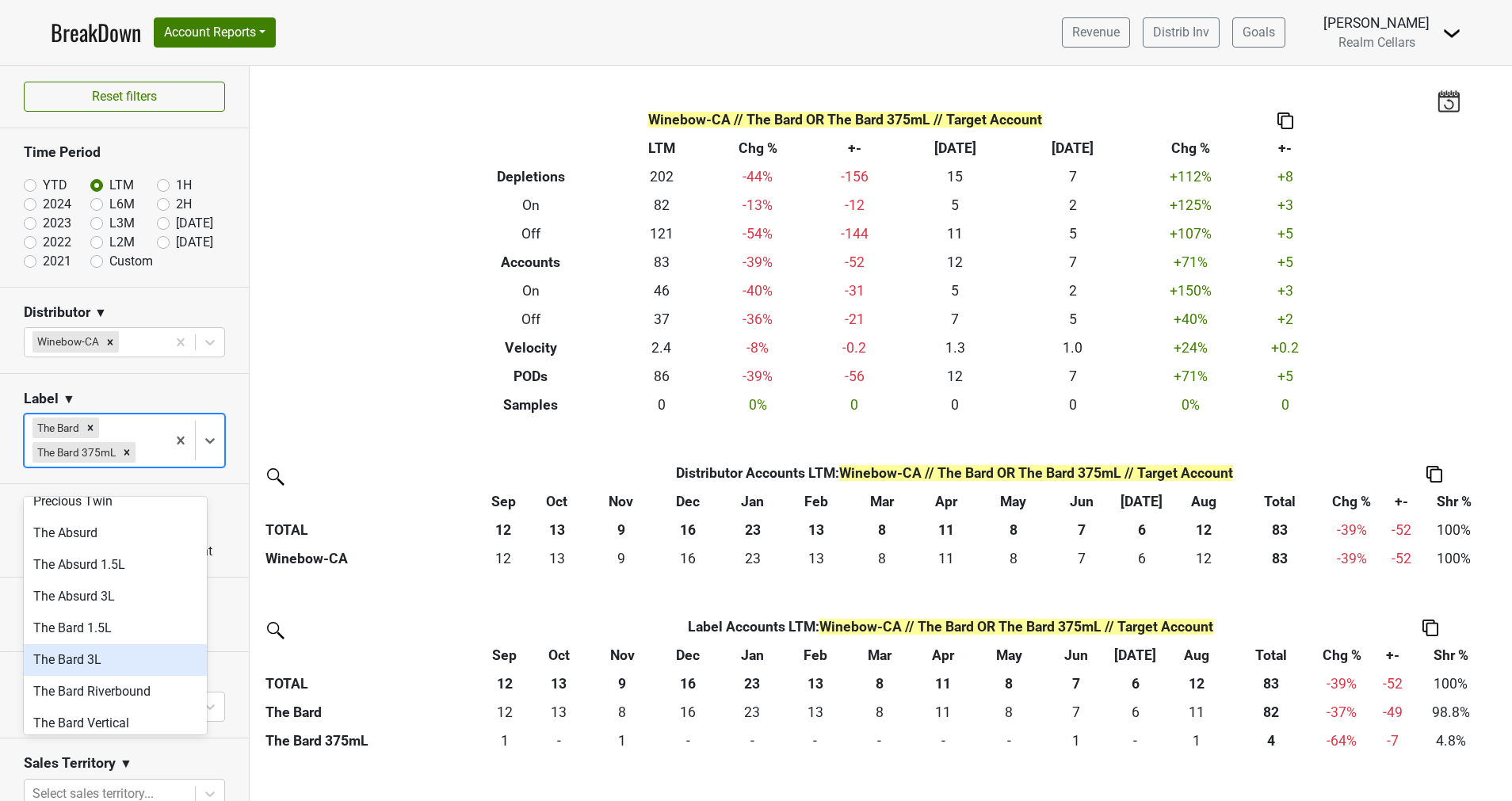
scroll to position [834, 0]
click at [139, 615] on div "The Bard 1.5L" at bounding box center [115, 627] width 183 height 32
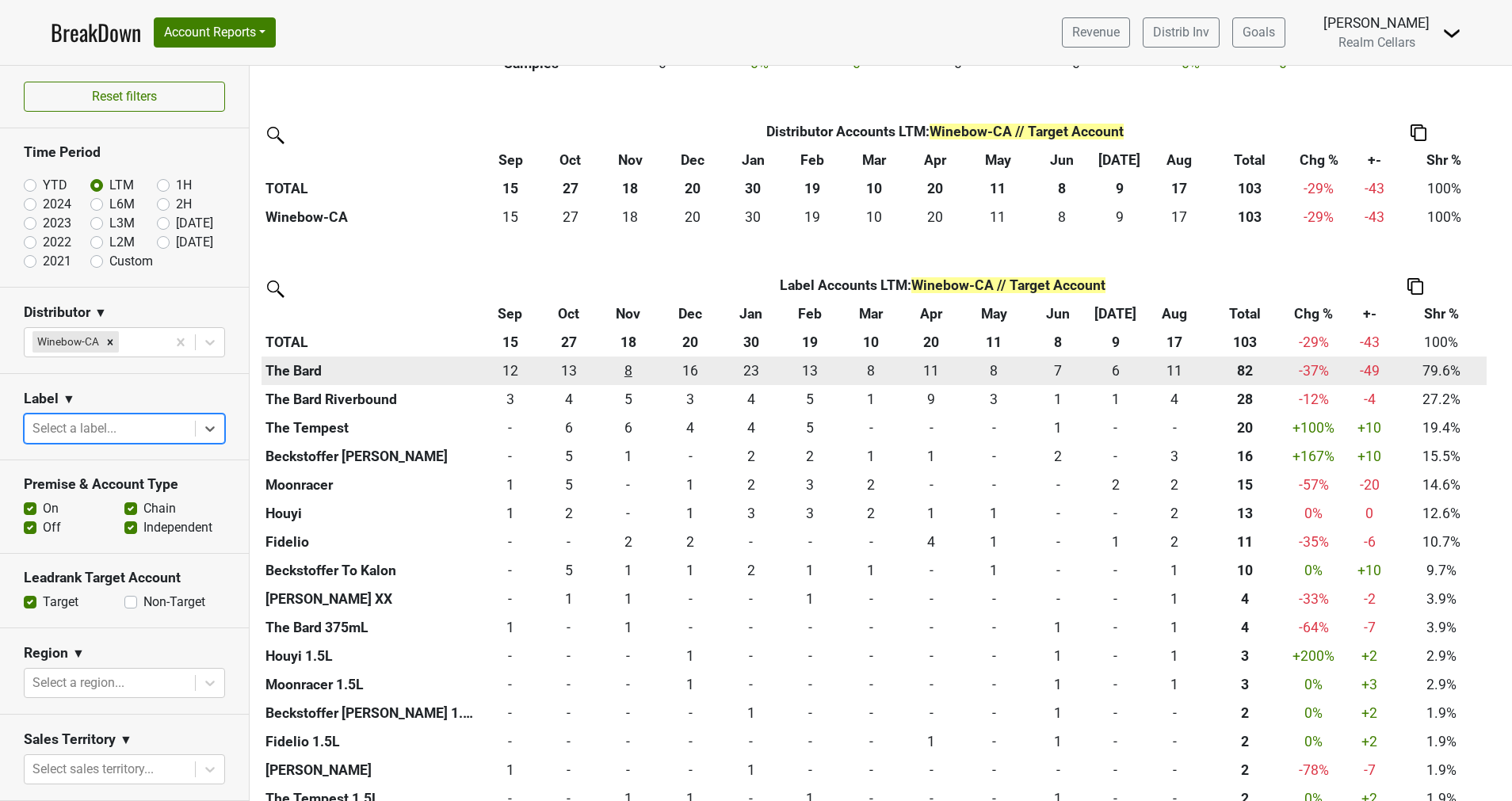
scroll to position [340, 0]
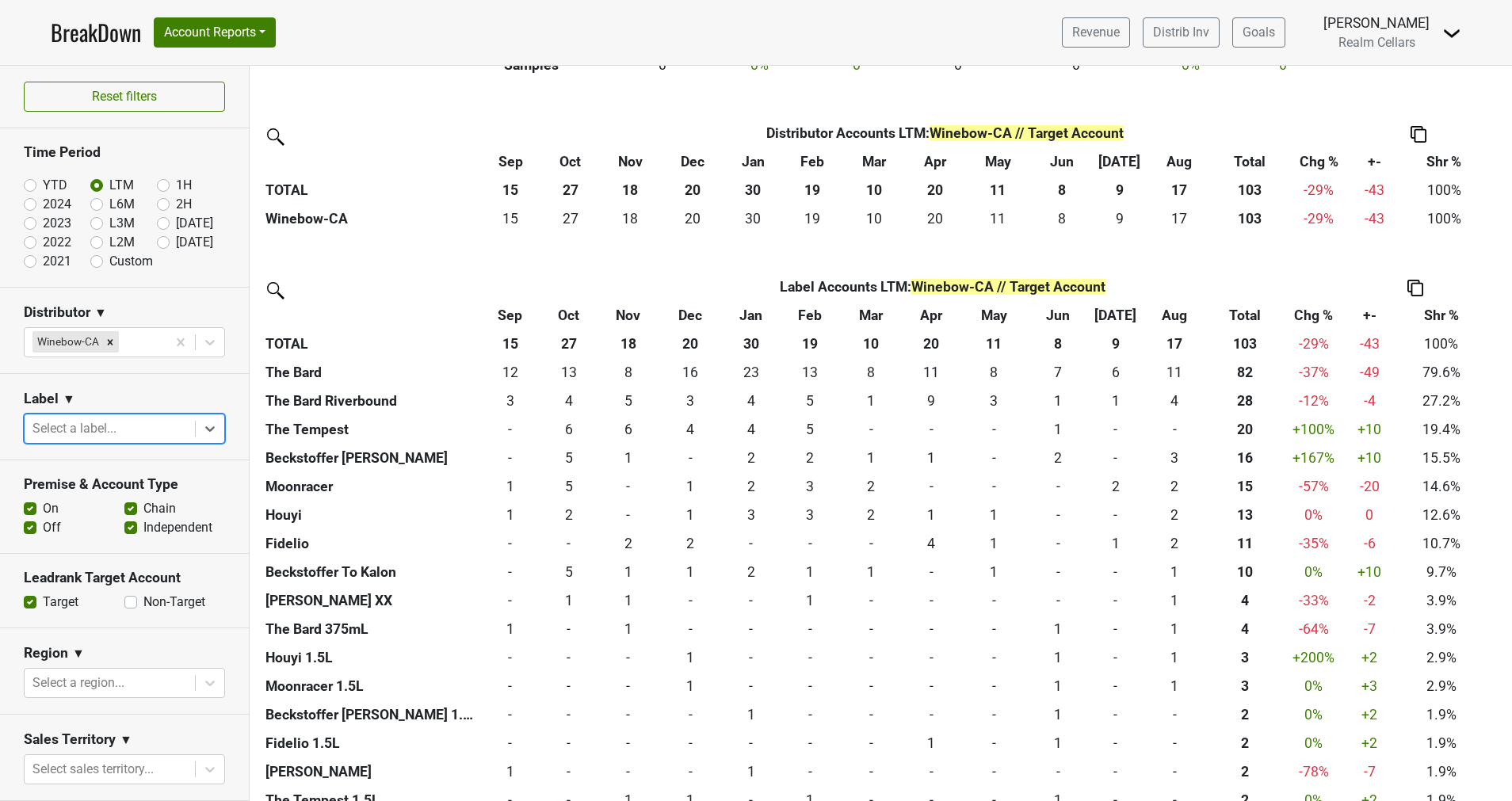
click at [1421, 291] on img at bounding box center [1415, 288] width 16 height 17
click at [1422, 263] on div "Export to Excel" at bounding box center [1414, 258] width 81 height 23
